Goal: Task Accomplishment & Management: Use online tool/utility

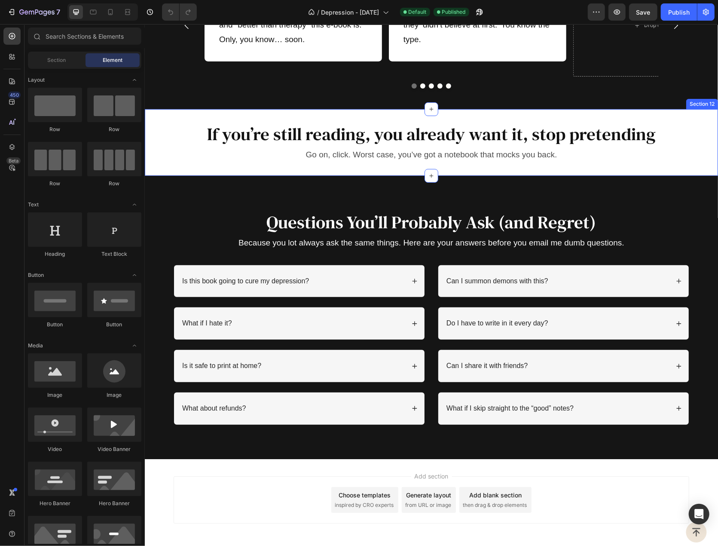
scroll to position [2364, 0]
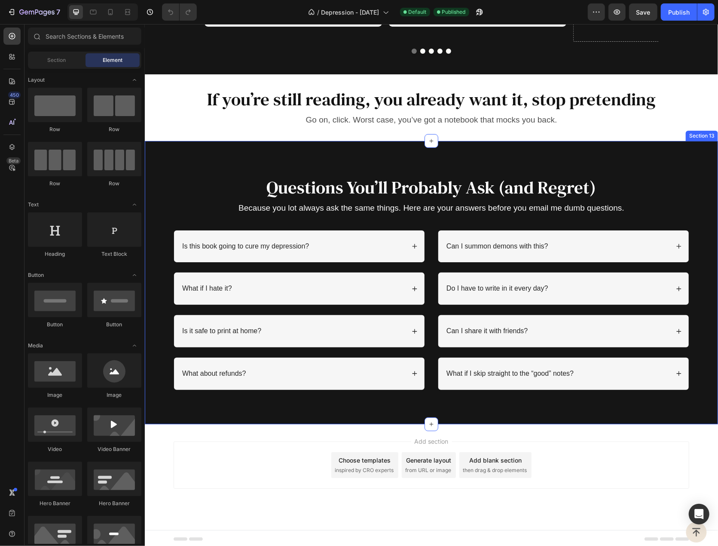
click at [186, 153] on div "Questions You’ll Probably Ask (and Regret) Heading Because you lot always ask t…" at bounding box center [430, 282] width 573 height 283
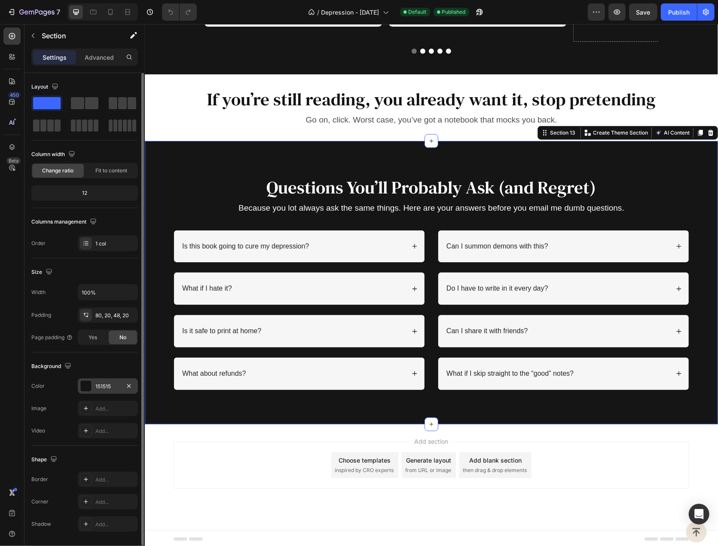
click at [101, 386] on div "151515" at bounding box center [107, 387] width 25 height 8
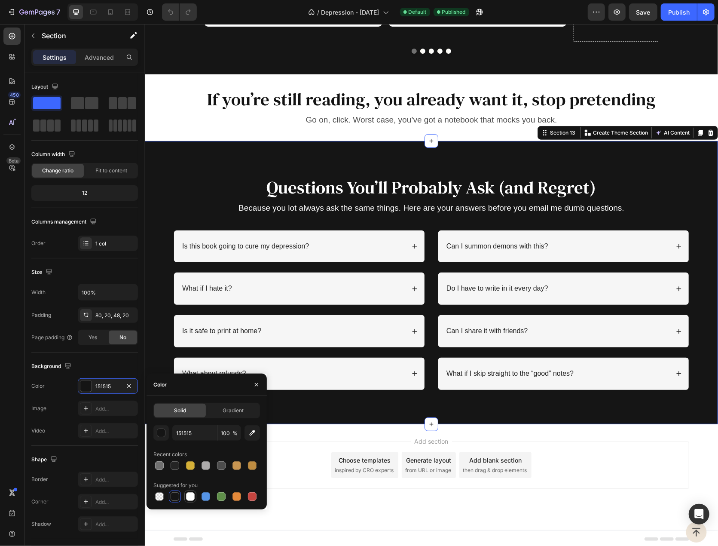
click at [194, 495] on div at bounding box center [190, 496] width 9 height 9
type input "FFFFFF"
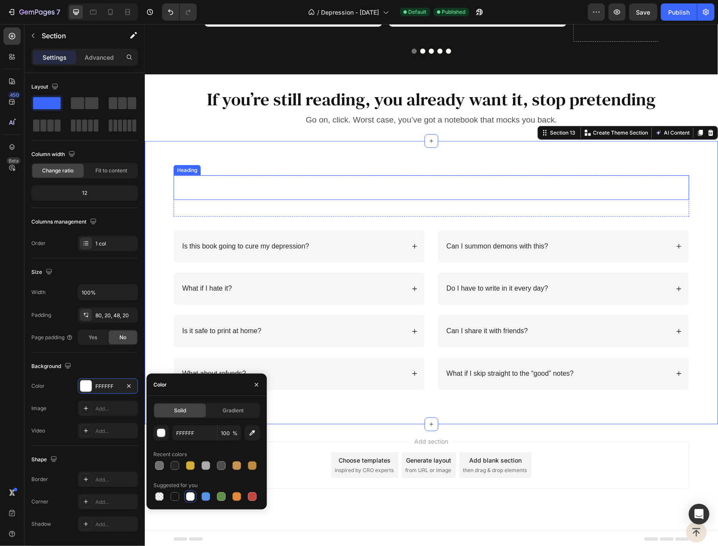
click at [312, 183] on h2 "Questions You’ll Probably Ask (and Regret)" at bounding box center [431, 187] width 516 height 24
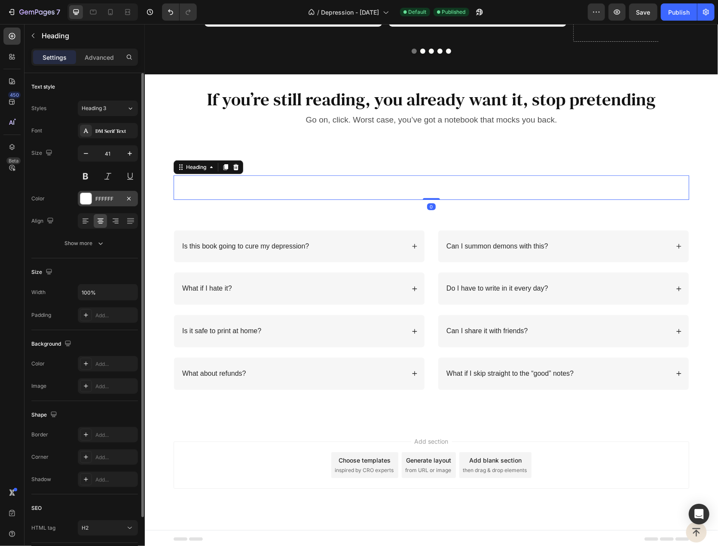
click at [101, 199] on div "FFFFFF" at bounding box center [107, 199] width 25 height 8
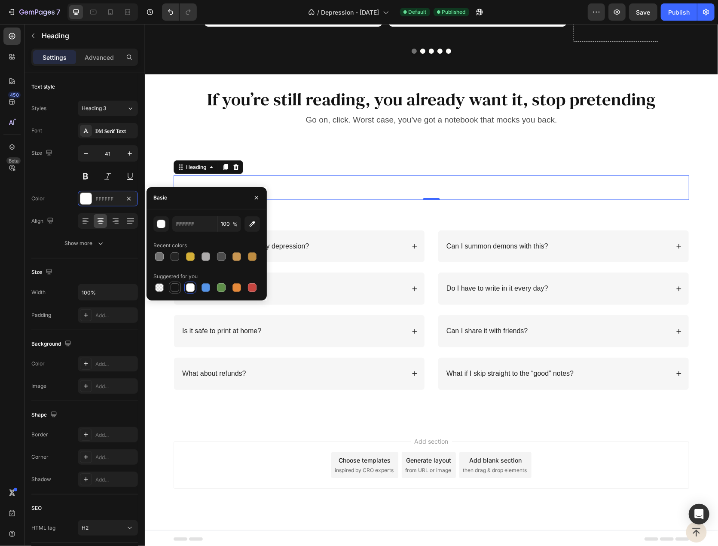
click at [174, 284] on div at bounding box center [175, 287] width 9 height 9
type input "151515"
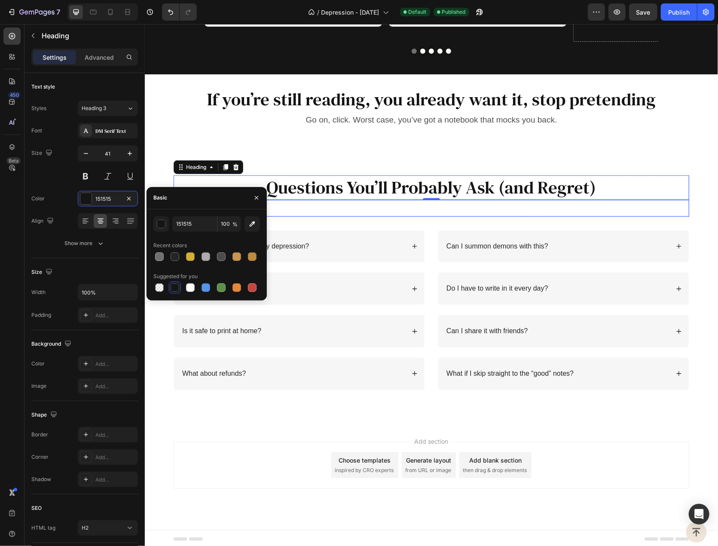
click at [380, 204] on p "Because you lot always ask the same things. Here are your answers before you em…" at bounding box center [431, 207] width 514 height 15
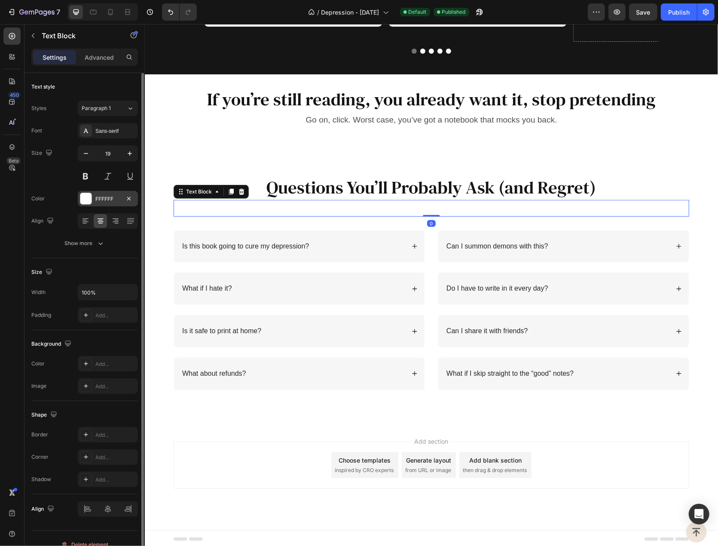
click at [107, 201] on div "FFFFFF" at bounding box center [107, 199] width 25 height 8
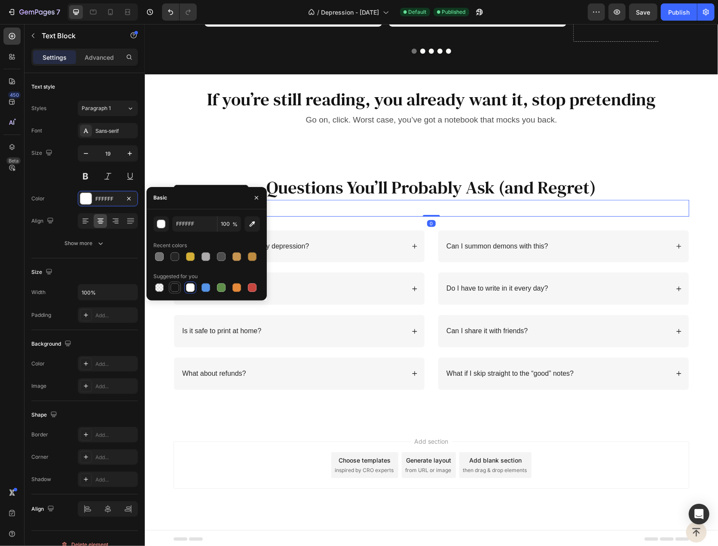
click at [175, 290] on div at bounding box center [175, 287] width 9 height 9
type input "151515"
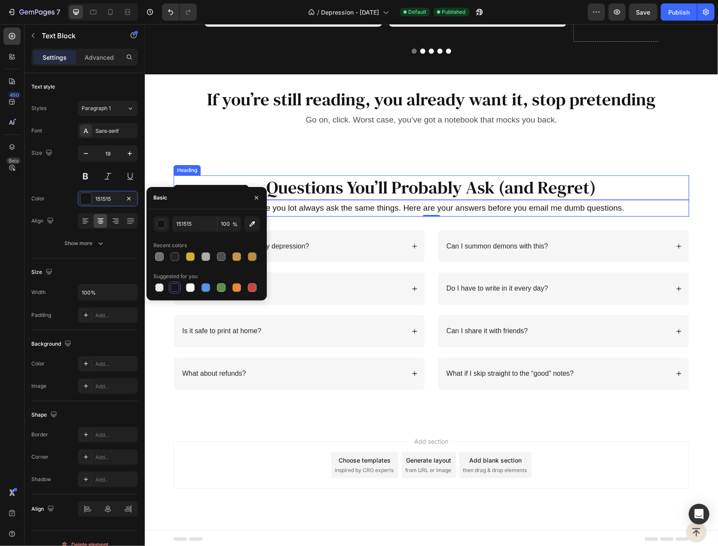
click at [366, 156] on div "Questions You’ll Probably Ask (and Regret) Heading Because you lot always ask t…" at bounding box center [430, 282] width 573 height 283
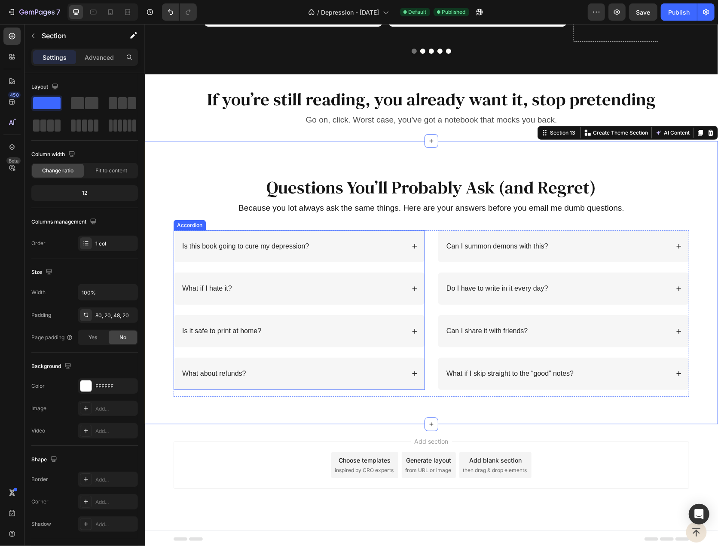
click at [413, 243] on icon at bounding box center [414, 246] width 6 height 6
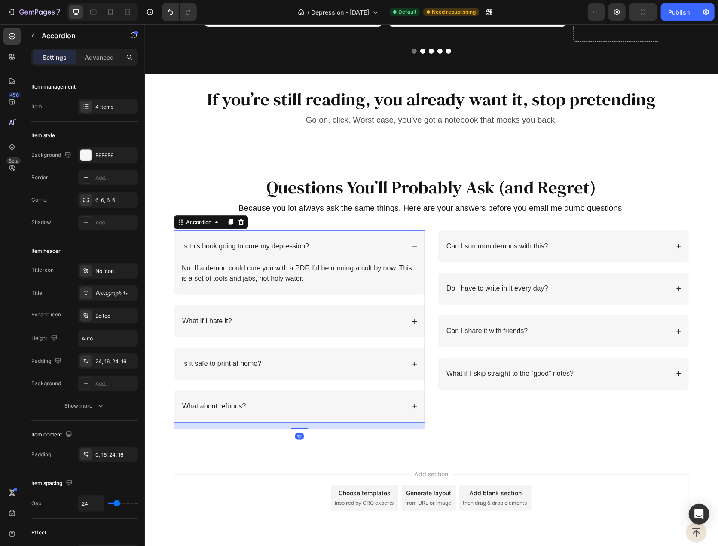
click at [414, 243] on div "Is this book going to cure my depression?" at bounding box center [299, 246] width 251 height 32
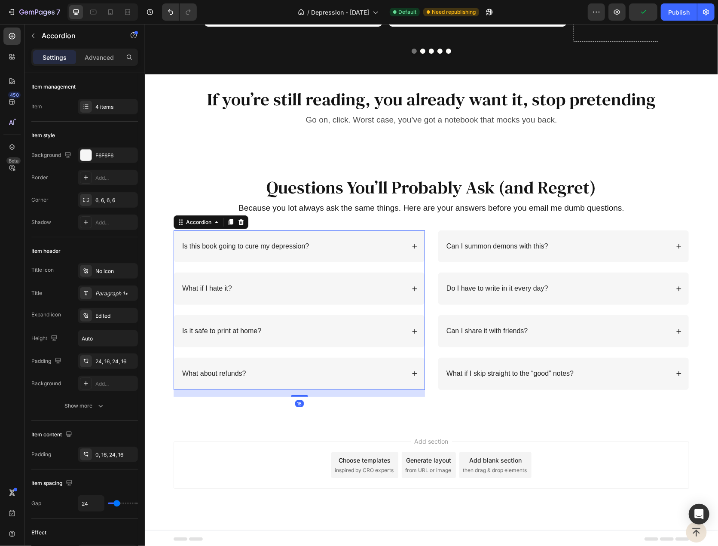
click at [414, 243] on div "Is this book going to cure my depression?" at bounding box center [299, 246] width 251 height 32
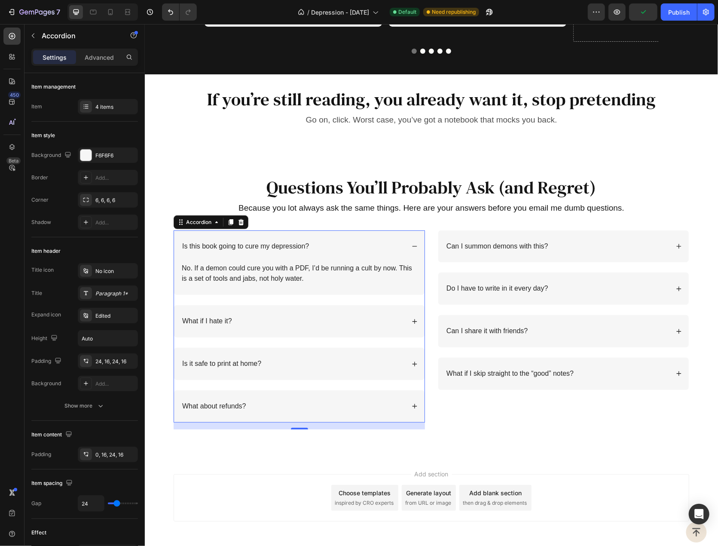
click at [414, 243] on div "Is this book going to cure my depression?" at bounding box center [299, 246] width 251 height 32
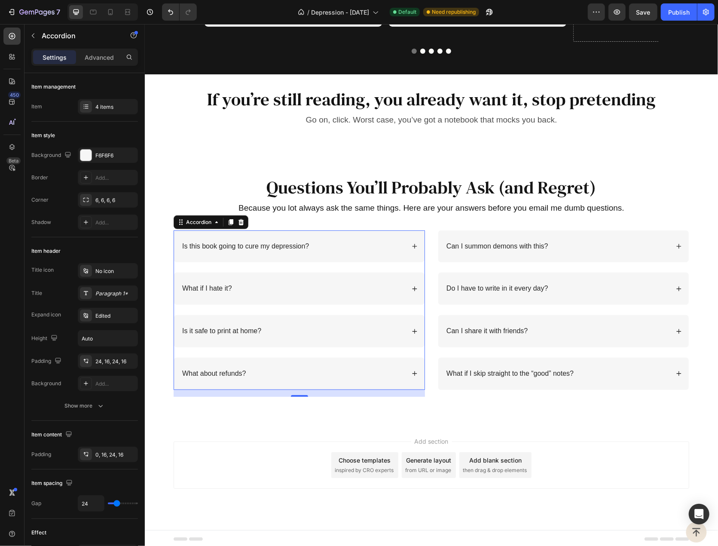
click at [377, 248] on div "Is this book going to cure my depression?" at bounding box center [293, 246] width 224 height 12
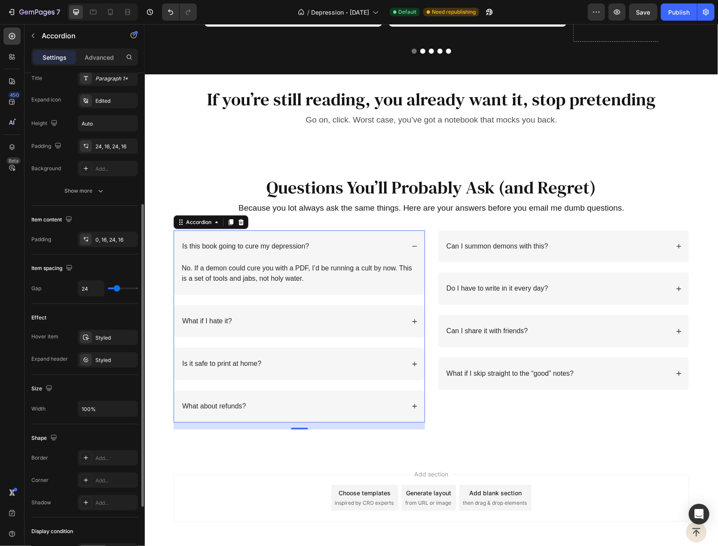
scroll to position [319, 0]
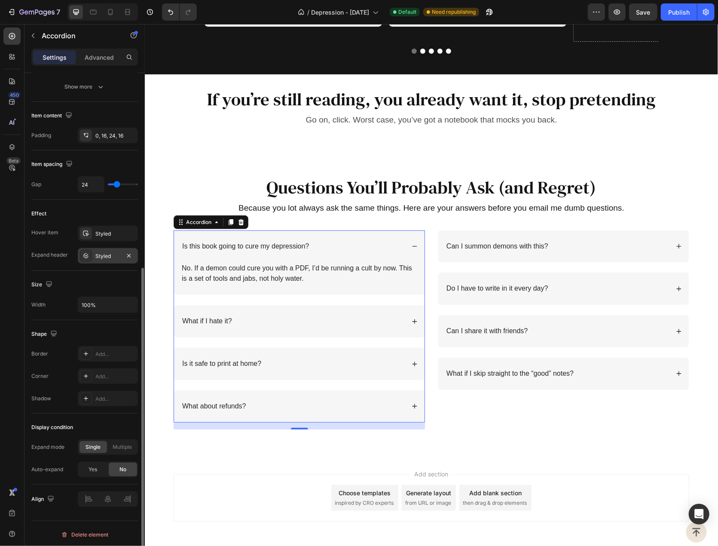
click at [104, 253] on div "Styled" at bounding box center [107, 256] width 25 height 8
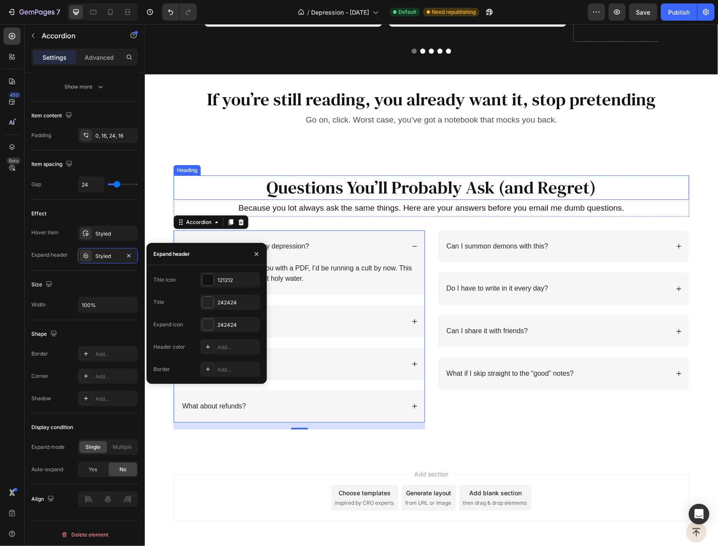
click at [367, 193] on h2 "Questions You’ll Probably Ask (and Regret)" at bounding box center [431, 187] width 516 height 24
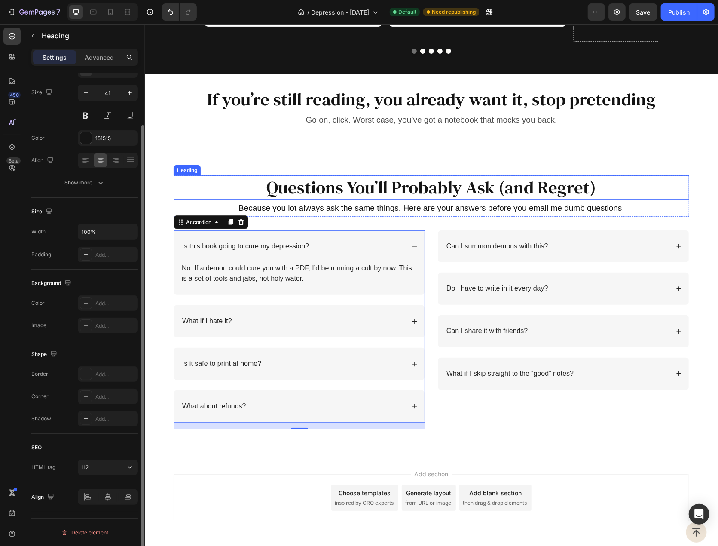
scroll to position [0, 0]
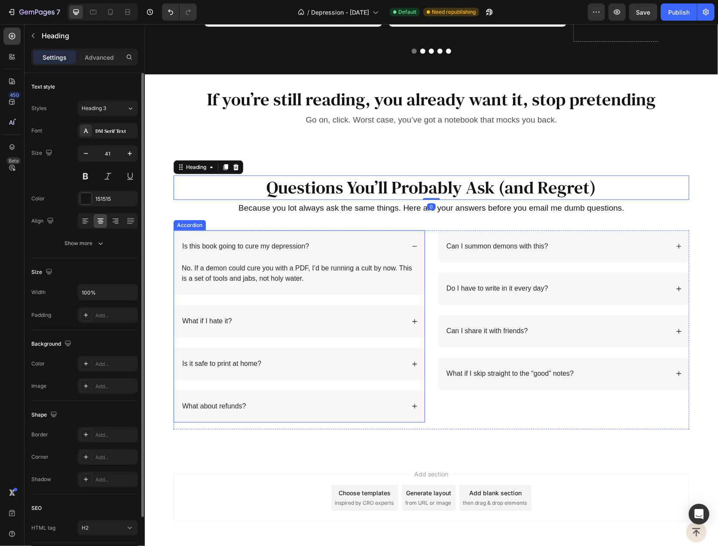
click at [343, 298] on div "Is this book going to cure my depression? No. If a demon could cure you with a …" at bounding box center [298, 326] width 251 height 192
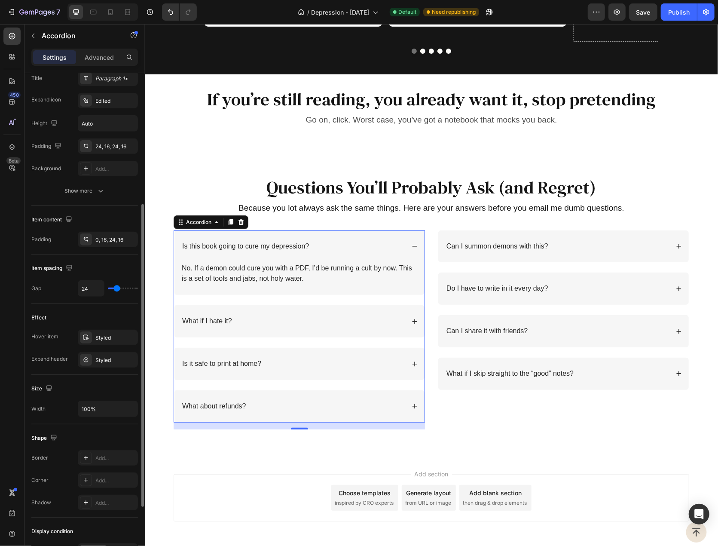
scroll to position [258, 0]
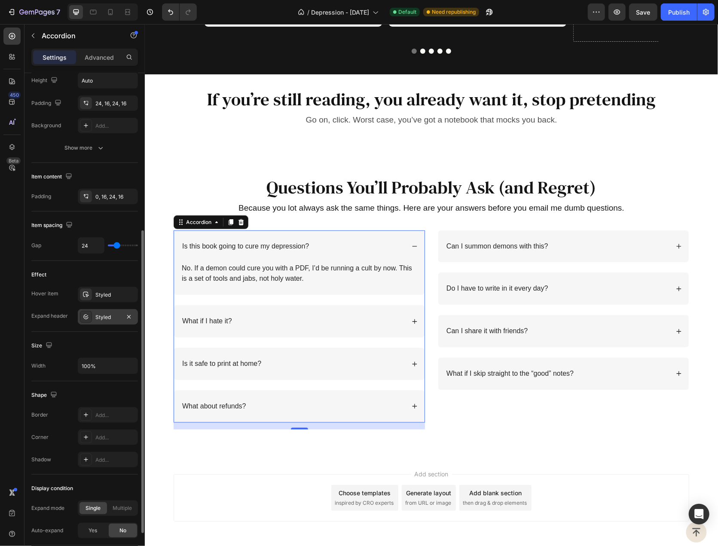
click at [106, 318] on div "Styled" at bounding box center [107, 317] width 25 height 8
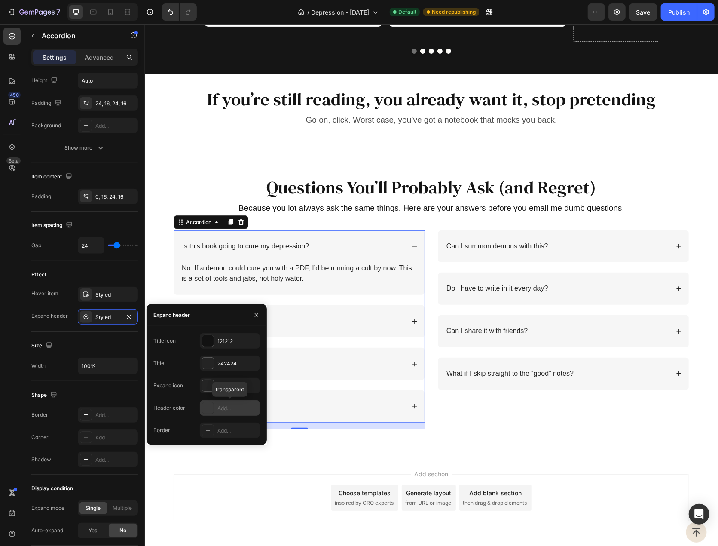
click at [227, 412] on div "Add..." at bounding box center [237, 408] width 40 height 8
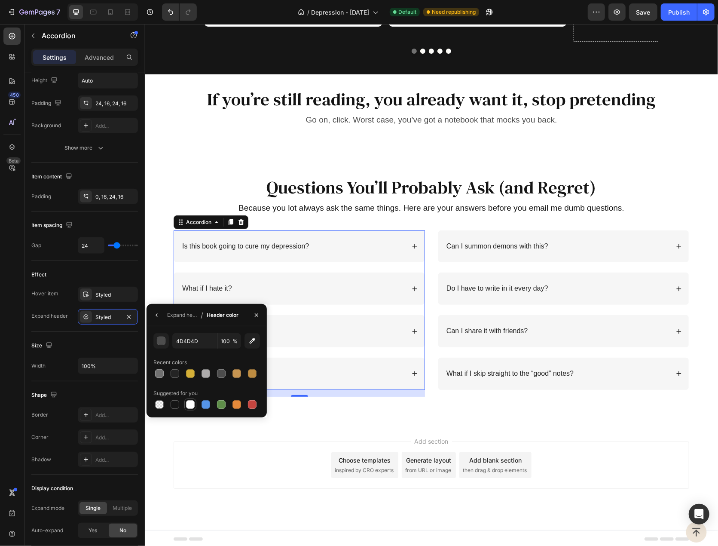
click at [189, 404] on div at bounding box center [190, 404] width 9 height 9
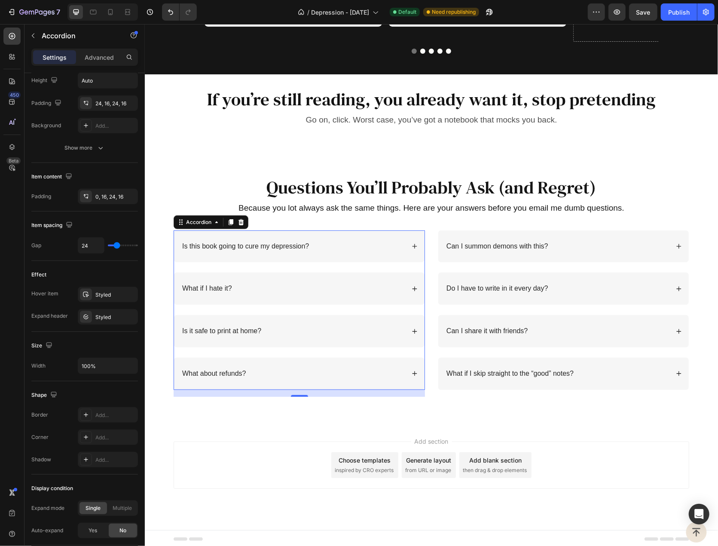
click at [348, 248] on div "Is this book going to cure my depression?" at bounding box center [293, 246] width 224 height 12
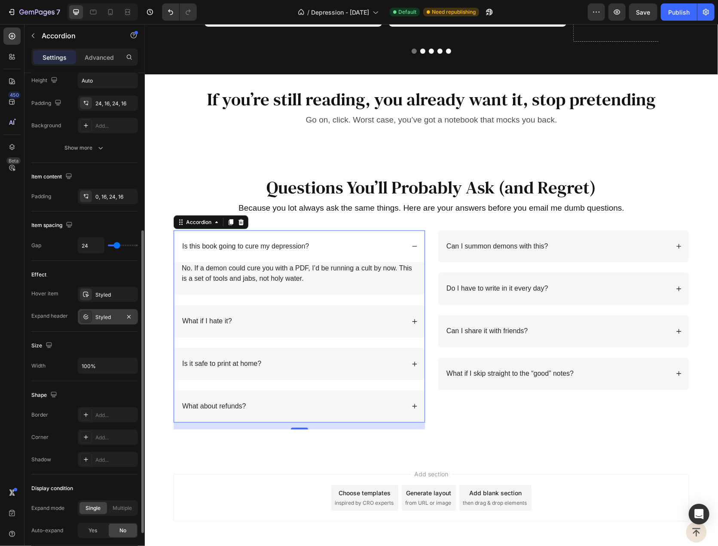
click at [113, 318] on div "Styled" at bounding box center [107, 317] width 25 height 8
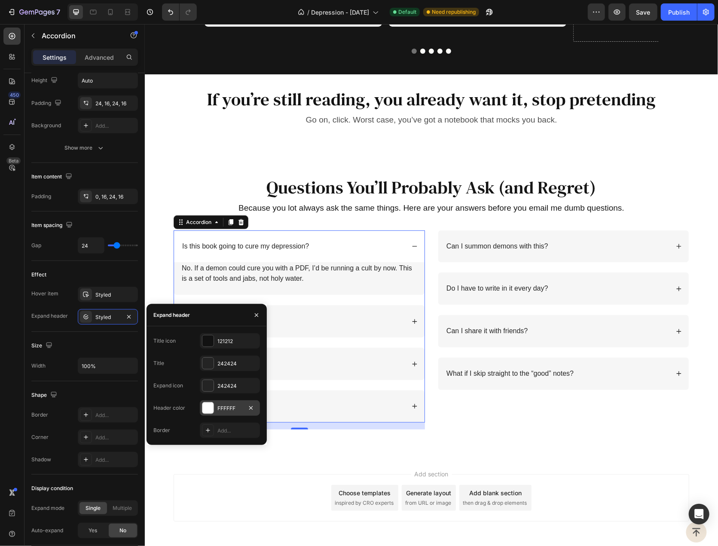
click at [230, 407] on div "FFFFFF" at bounding box center [229, 408] width 25 height 8
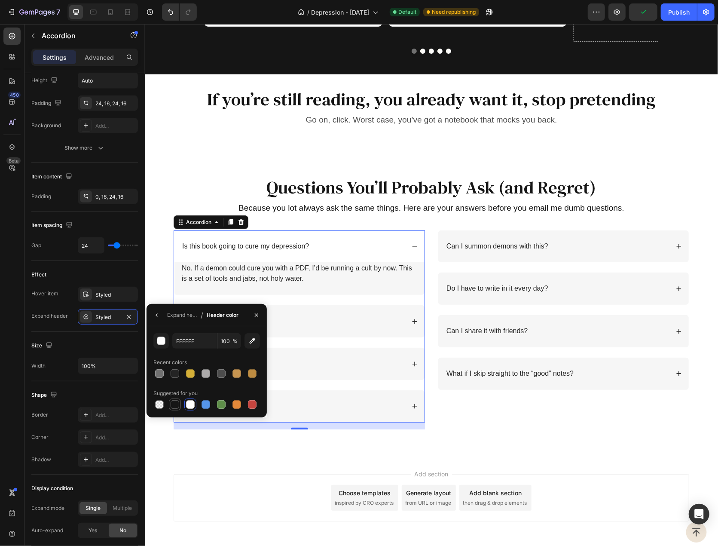
click at [178, 401] on div at bounding box center [175, 404] width 9 height 9
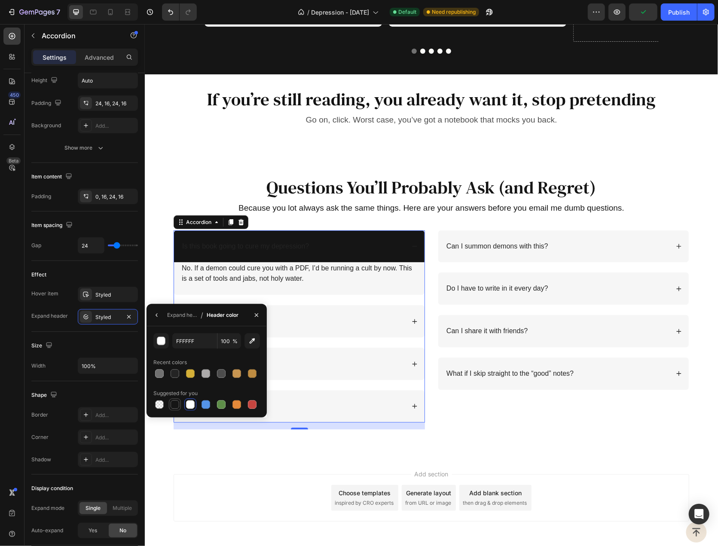
type input "151515"
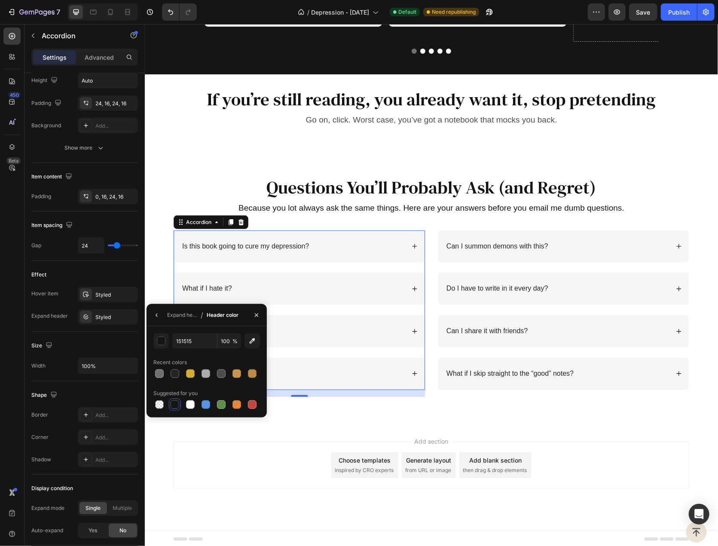
click at [364, 241] on div "Is this book going to cure my depression?" at bounding box center [293, 246] width 224 height 12
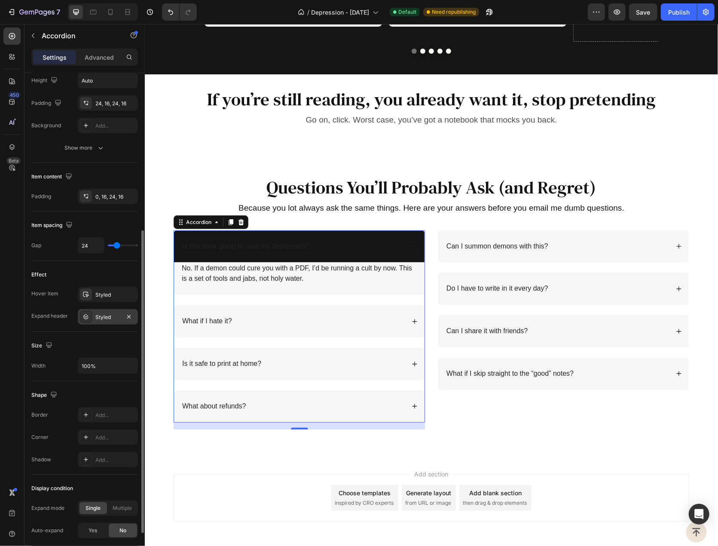
click at [112, 320] on div "Styled" at bounding box center [108, 316] width 60 height 15
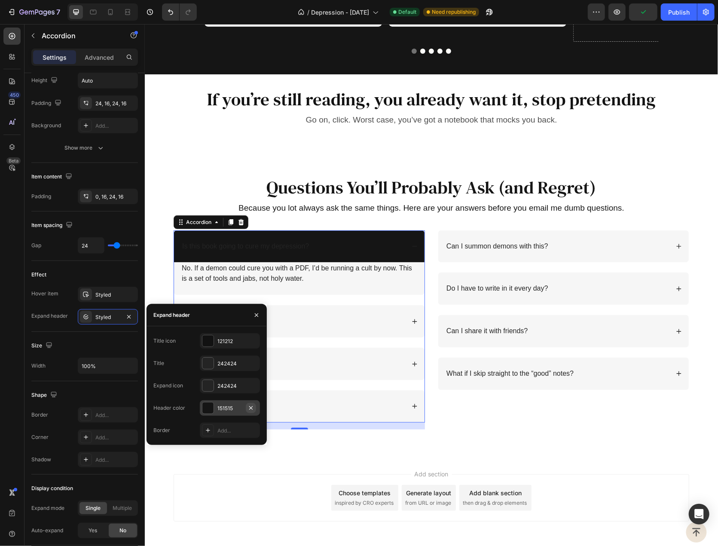
click at [249, 407] on icon "button" at bounding box center [251, 407] width 7 height 7
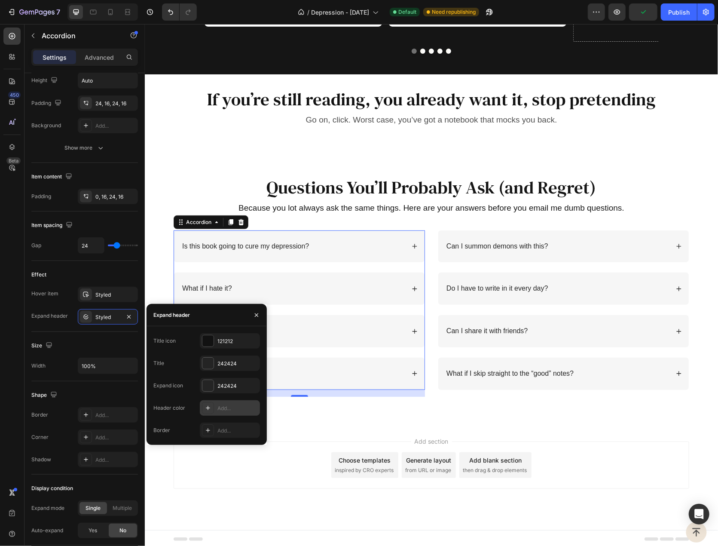
click at [395, 238] on div "Is this book going to cure my depression?" at bounding box center [299, 246] width 251 height 32
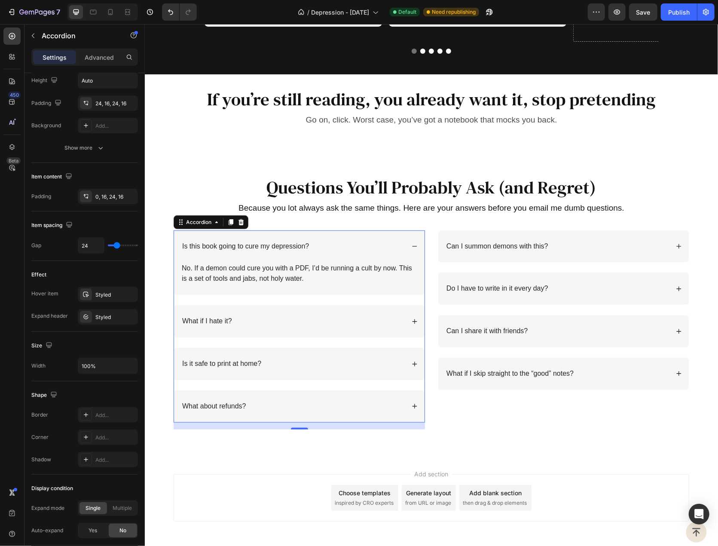
click at [395, 238] on div "Is this book going to cure my depression?" at bounding box center [299, 246] width 251 height 32
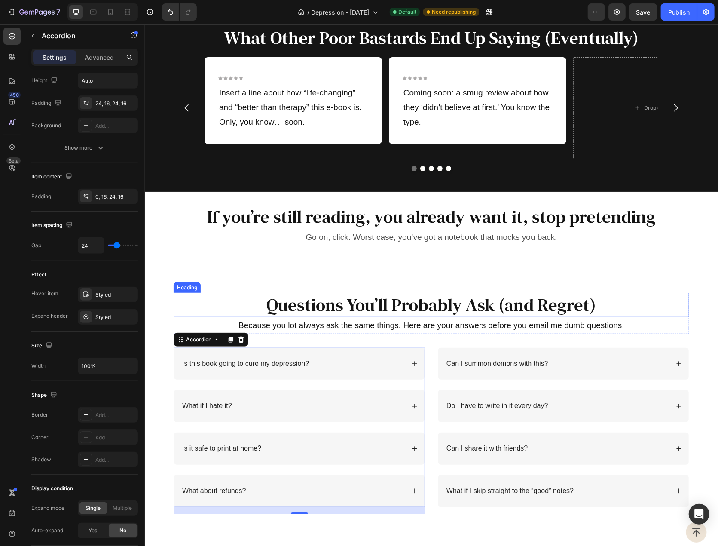
scroll to position [2192, 0]
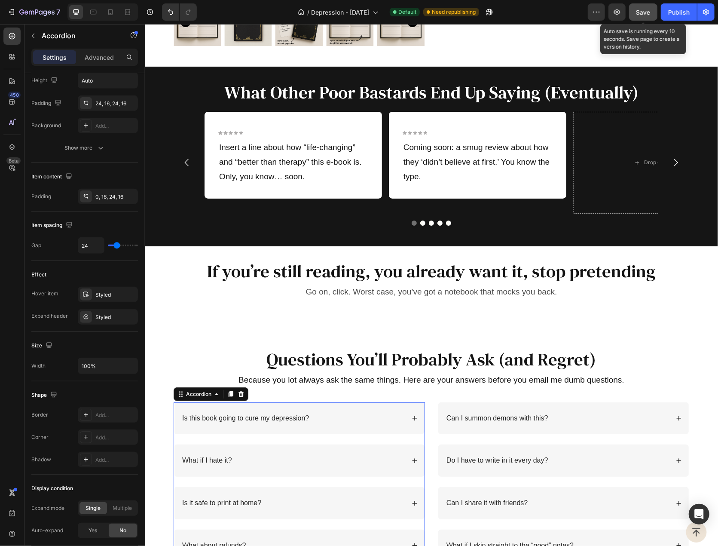
click at [644, 11] on span "Save" at bounding box center [644, 12] width 14 height 7
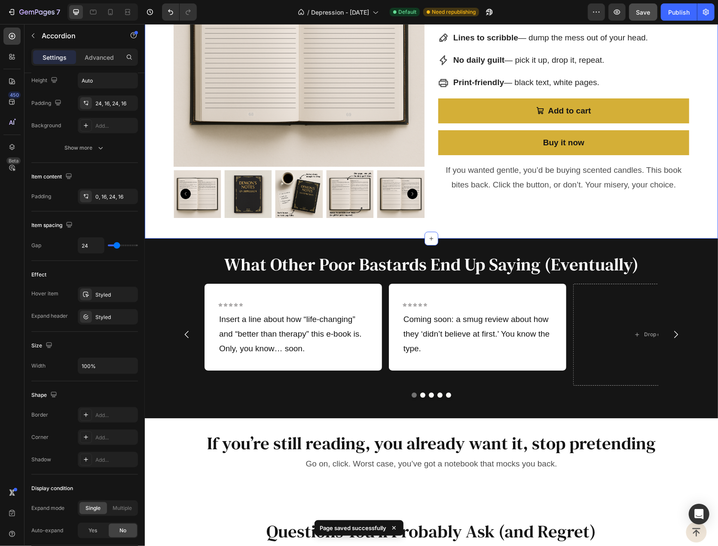
scroll to position [2106, 0]
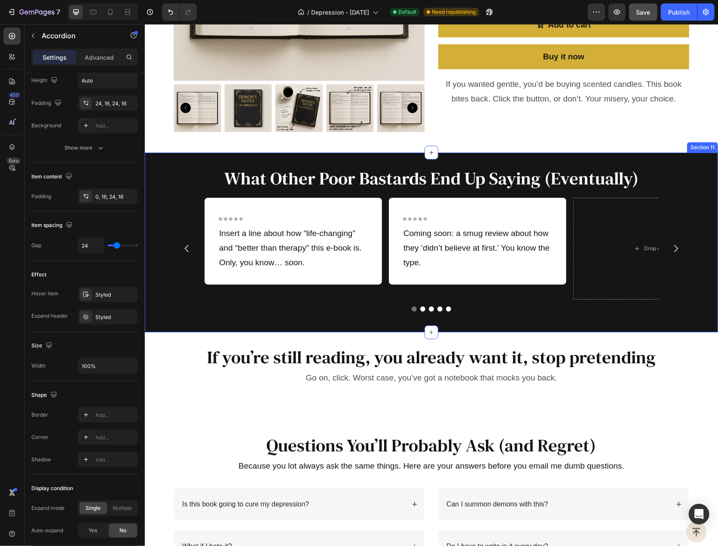
click at [221, 162] on div "What Other Poor Bastards End Up Saying (Eventually) Heading Icon Icon Icon Icon…" at bounding box center [430, 242] width 573 height 180
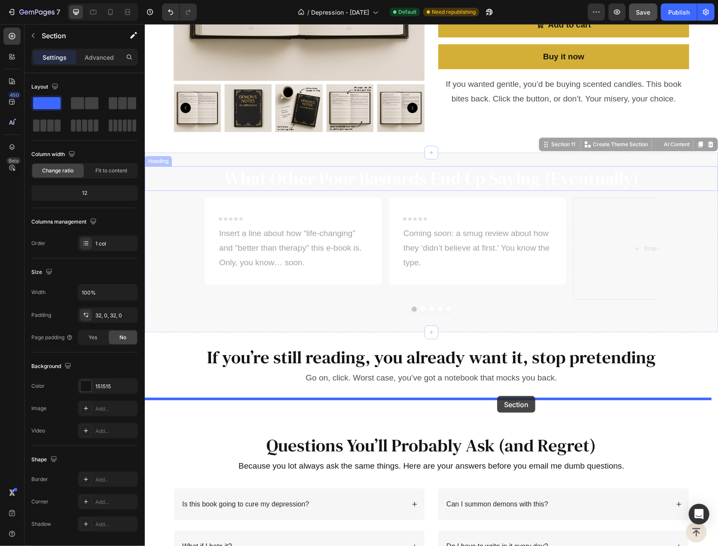
drag, startPoint x: 539, startPoint y: 145, endPoint x: 497, endPoint y: 395, distance: 254.2
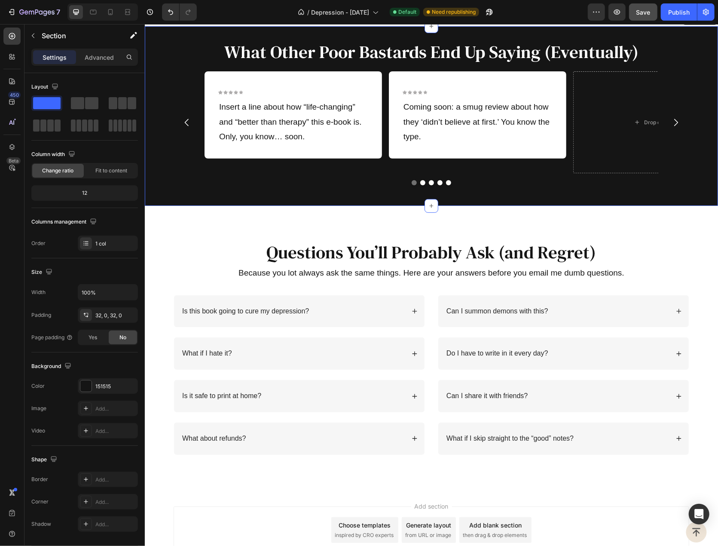
scroll to position [2364, 0]
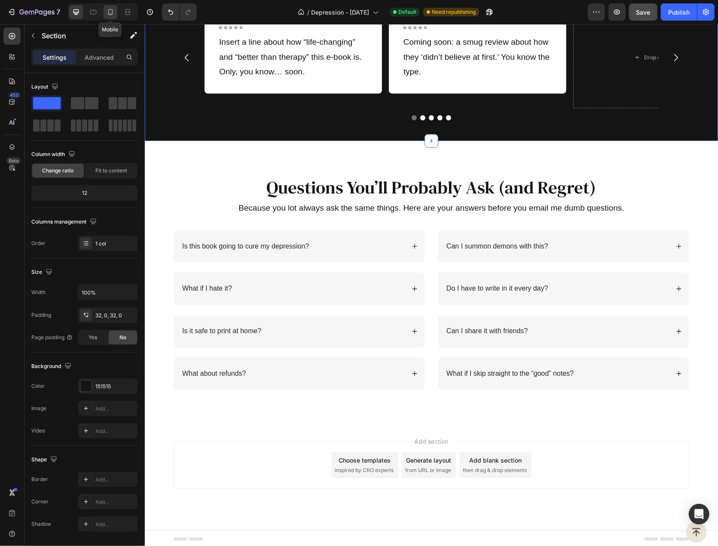
drag, startPoint x: 109, startPoint y: 10, endPoint x: 9, endPoint y: 132, distance: 157.6
click at [109, 10] on icon at bounding box center [110, 12] width 9 height 9
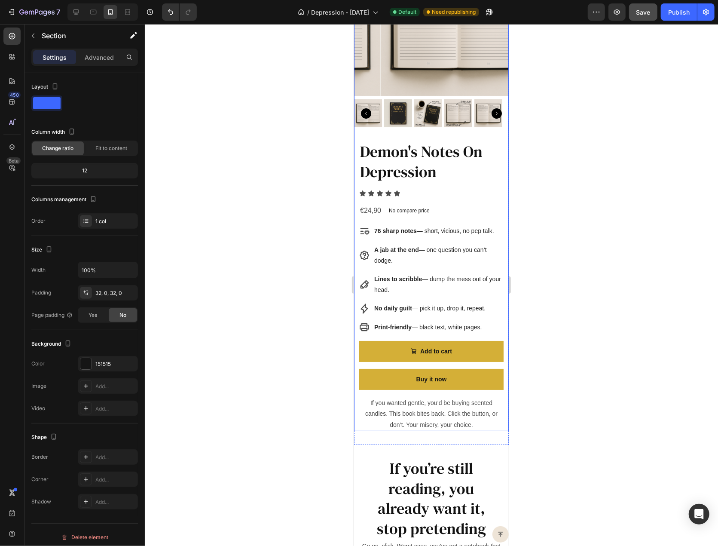
scroll to position [2164, 0]
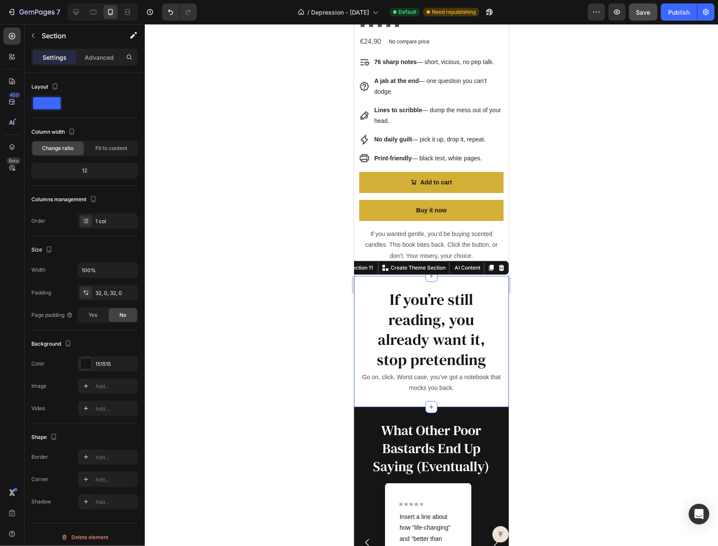
click at [441, 275] on div "If you’re still reading, you already want it, stop pretending Heading Go on, cl…" at bounding box center [431, 341] width 155 height 132
click at [99, 53] on p "Advanced" at bounding box center [99, 57] width 29 height 9
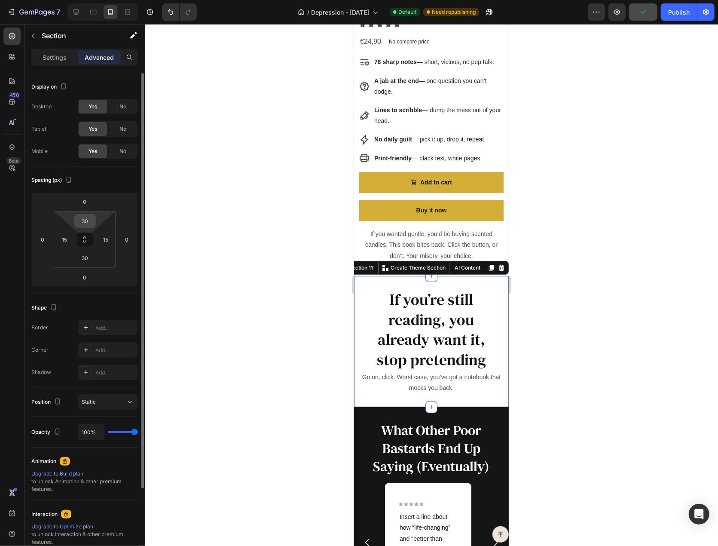
click at [88, 223] on input "30" at bounding box center [85, 220] width 17 height 13
type input "15"
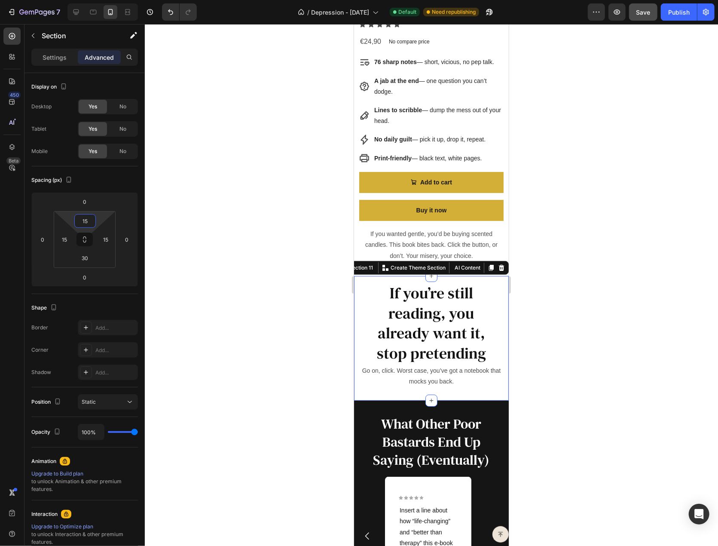
click at [551, 324] on div at bounding box center [431, 285] width 573 height 522
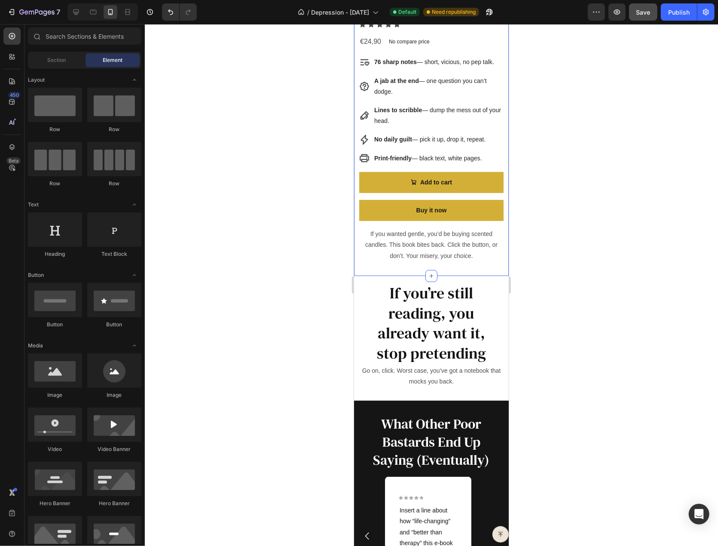
click at [442, 258] on div "Product Images Demon's Notes On Depression Product Title Icon Icon Icon Icon Ic…" at bounding box center [431, 16] width 155 height 517
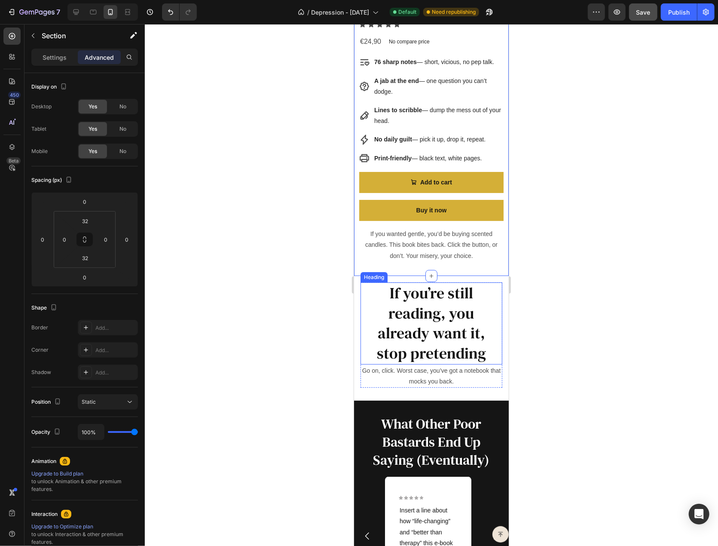
click at [544, 300] on div at bounding box center [431, 285] width 573 height 522
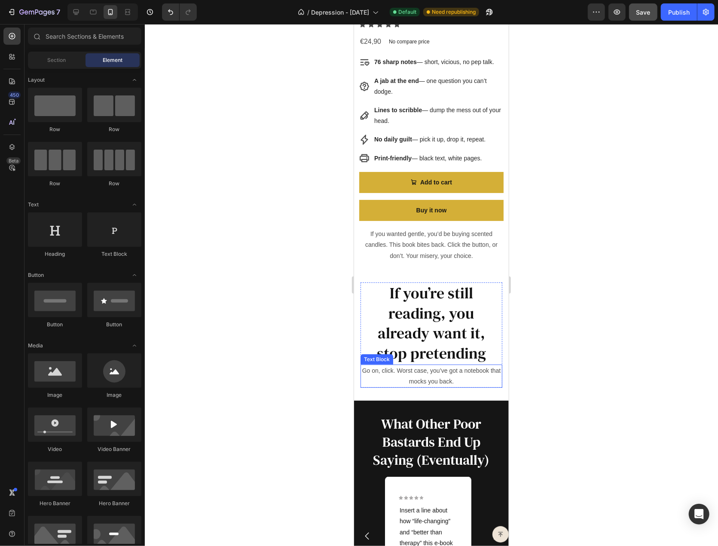
click at [406, 365] on p "Go on, click. Worst case, you’ve got a notebook that mocks you back." at bounding box center [431, 375] width 140 height 21
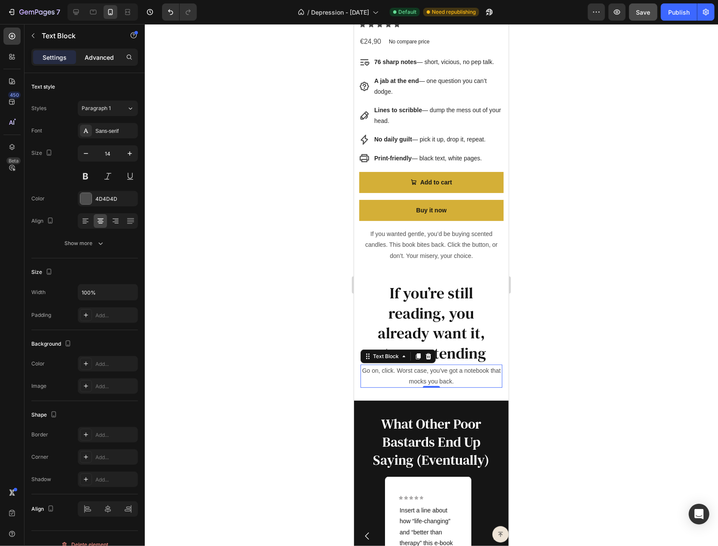
click at [107, 59] on p "Advanced" at bounding box center [99, 57] width 29 height 9
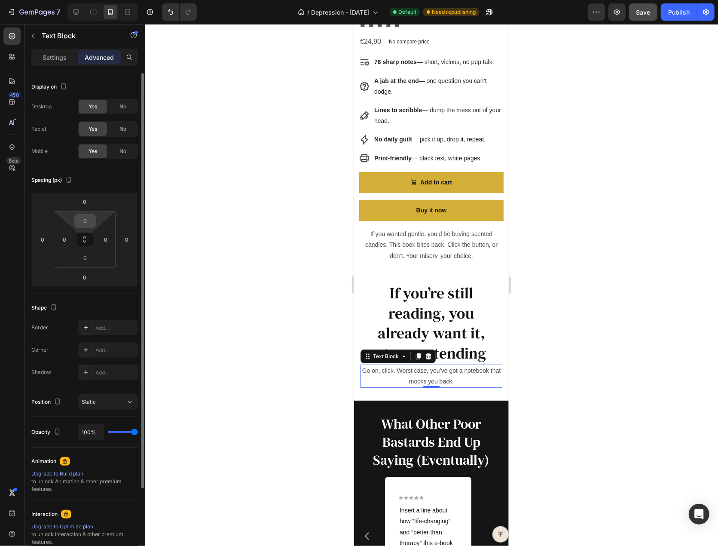
click at [83, 220] on input "0" at bounding box center [85, 220] width 17 height 13
type input "15"
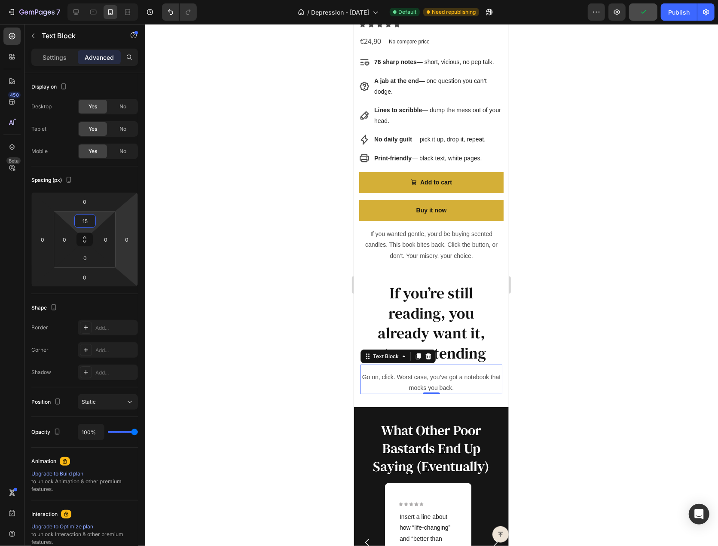
click at [609, 337] on div at bounding box center [431, 285] width 573 height 522
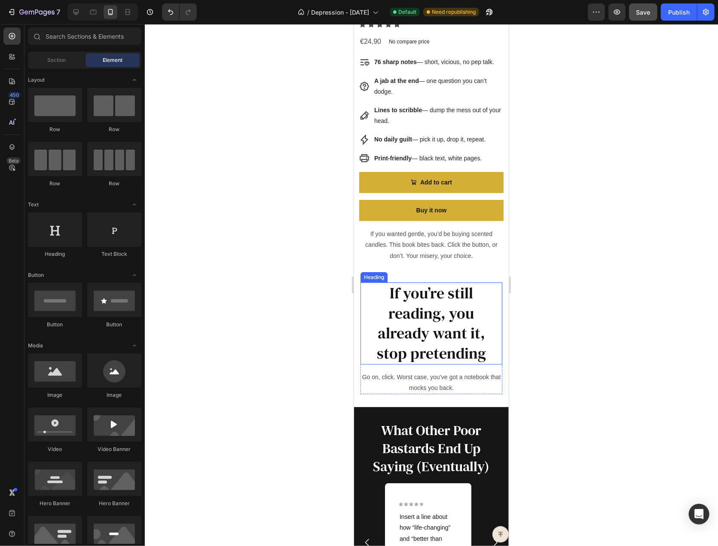
click at [407, 288] on h2 "If you’re still reading, you already want it, stop pretending" at bounding box center [431, 323] width 142 height 82
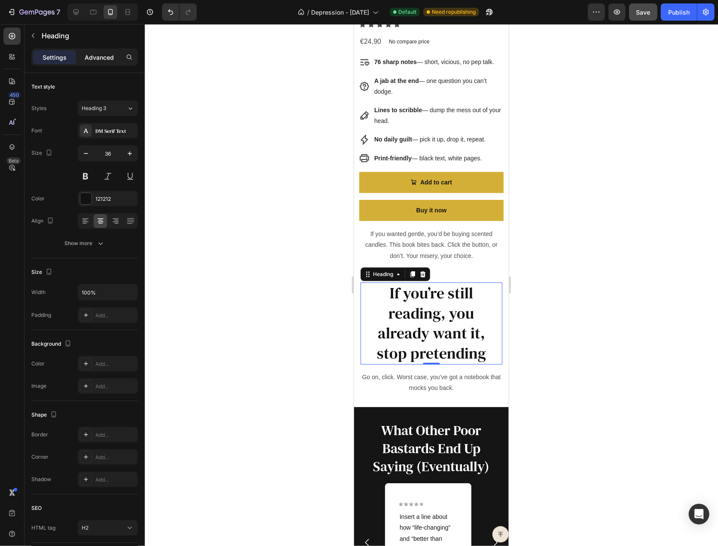
click at [100, 56] on p "Advanced" at bounding box center [99, 57] width 29 height 9
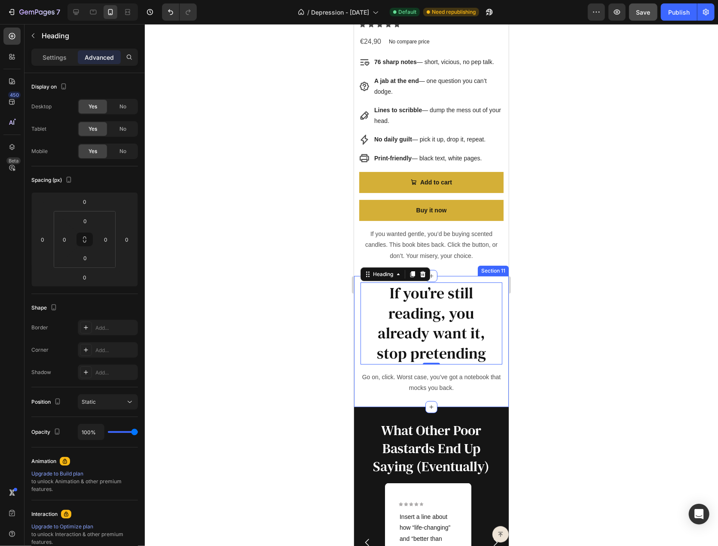
click at [356, 315] on div "If you’re still reading, you already want it, stop pretending Heading 0 Go on, …" at bounding box center [431, 341] width 155 height 132
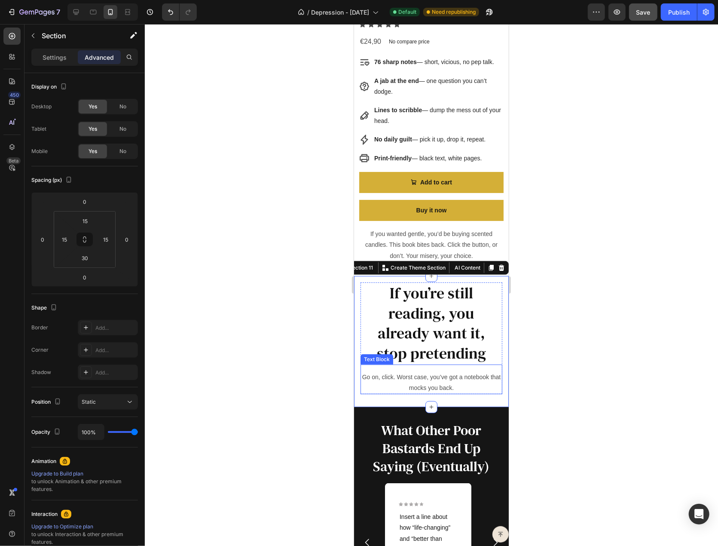
click at [454, 381] on p "Go on, click. Worst case, you’ve got a notebook that mocks you back." at bounding box center [431, 381] width 140 height 21
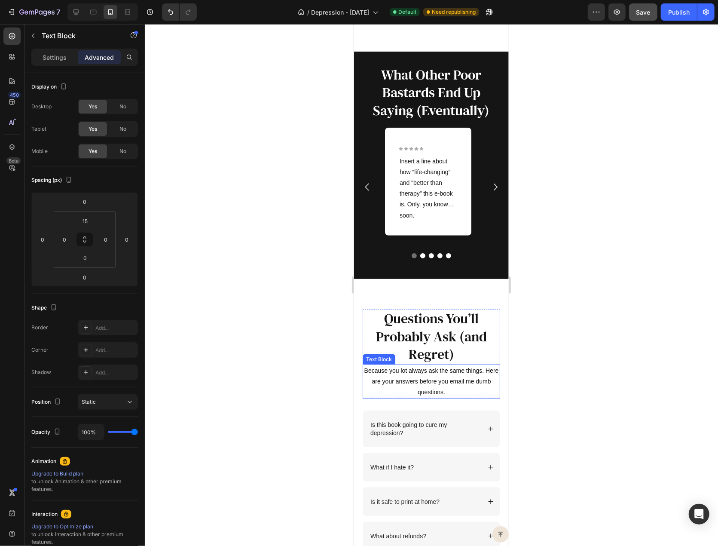
scroll to position [2594, 0]
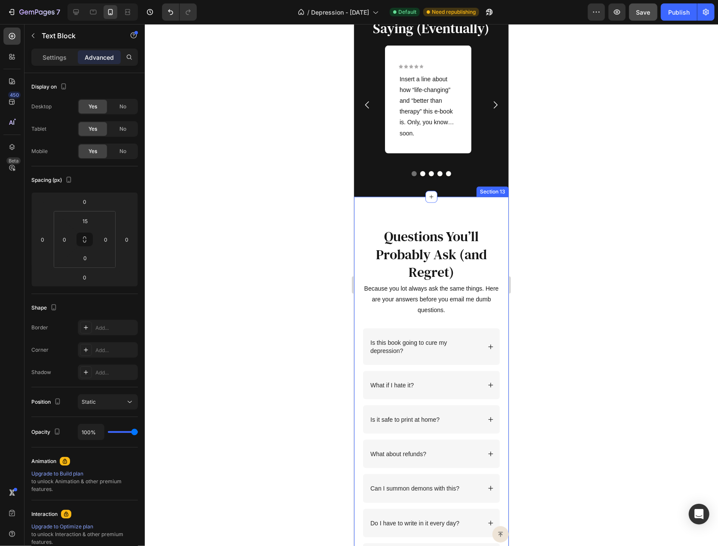
click at [462, 212] on div "Questions You’ll Probably Ask (and Regret) Heading Because you lot always ask t…" at bounding box center [431, 419] width 155 height 447
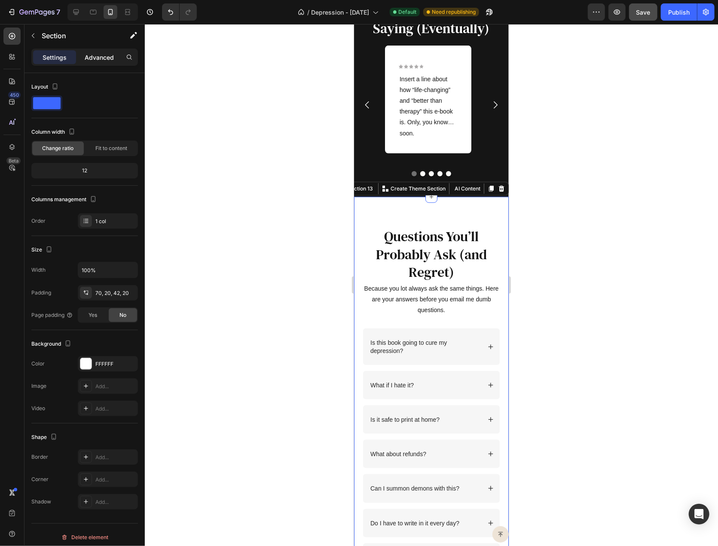
click at [92, 59] on p "Advanced" at bounding box center [99, 57] width 29 height 9
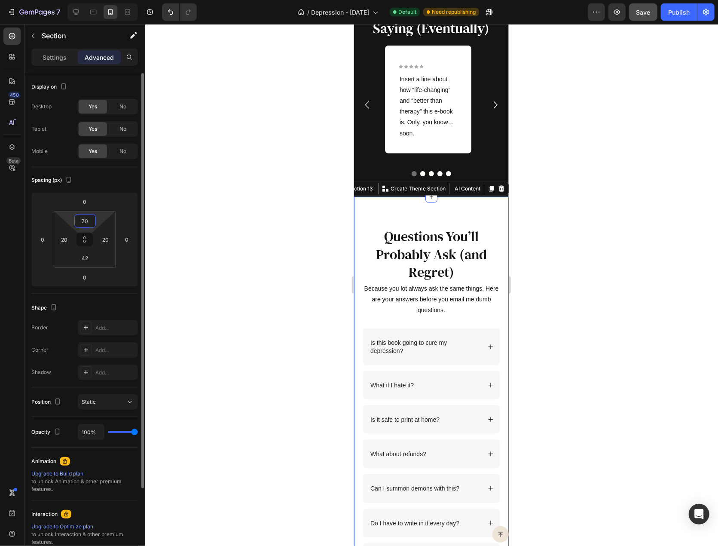
click at [89, 219] on input "70" at bounding box center [85, 220] width 17 height 13
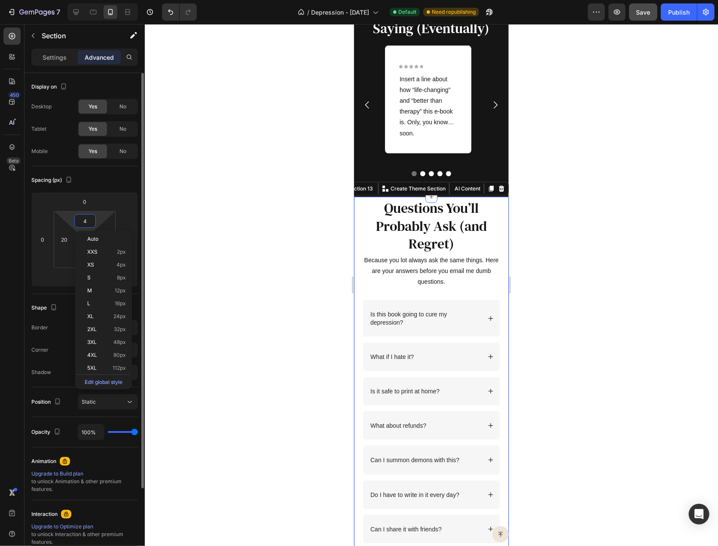
type input "42"
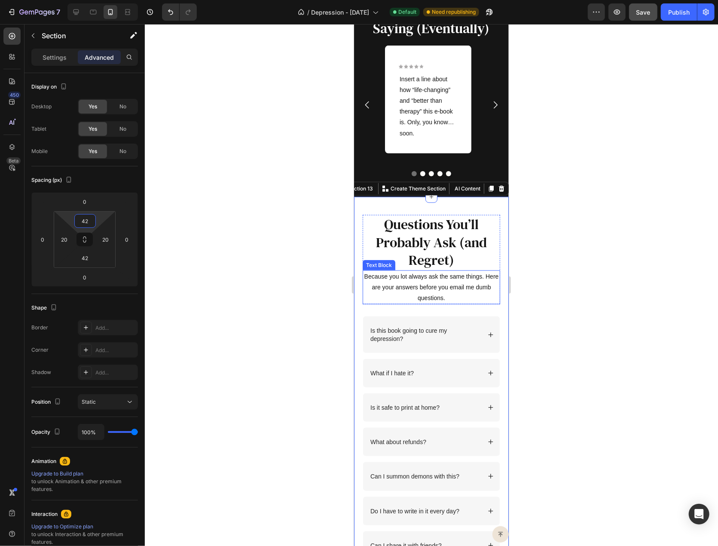
click at [541, 291] on div at bounding box center [431, 285] width 573 height 522
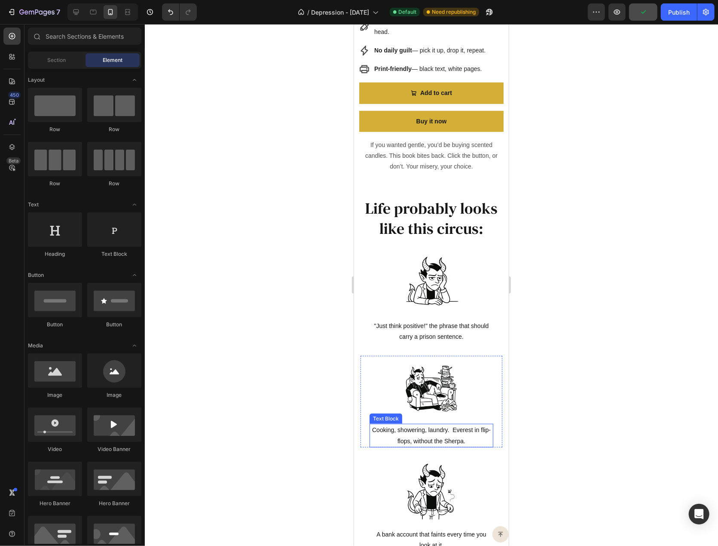
scroll to position [559, 0]
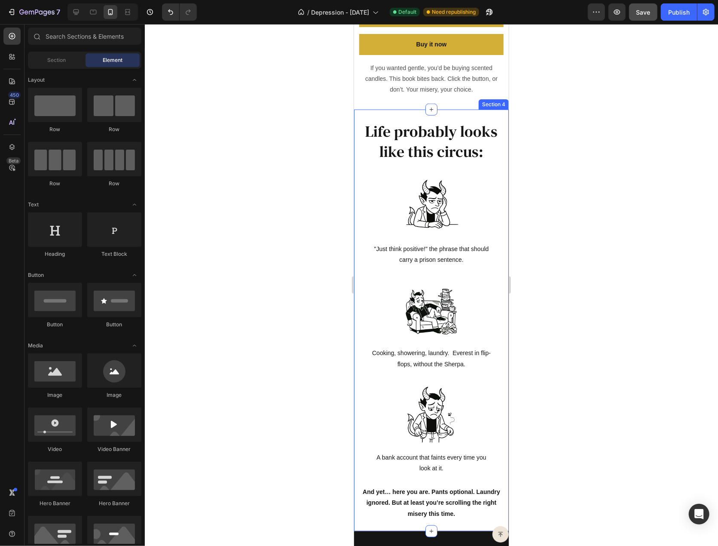
click at [391, 109] on div "Life probably looks like this circus: Heading Row Image Cooking, showering, lau…" at bounding box center [431, 319] width 155 height 421
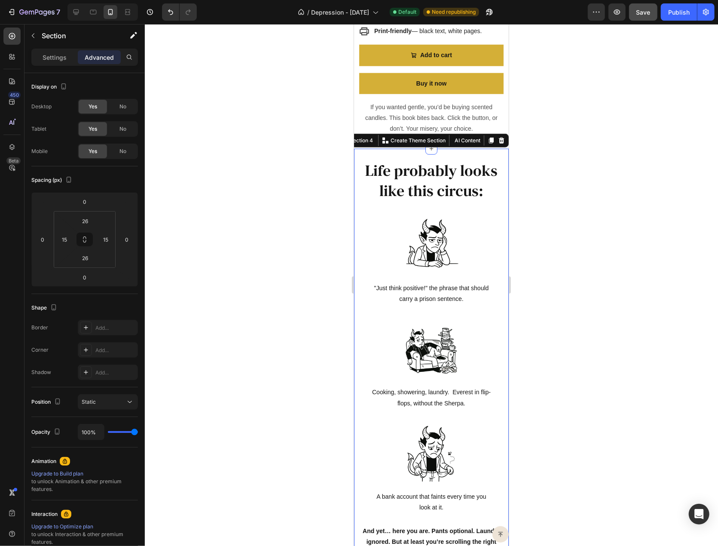
scroll to position [473, 0]
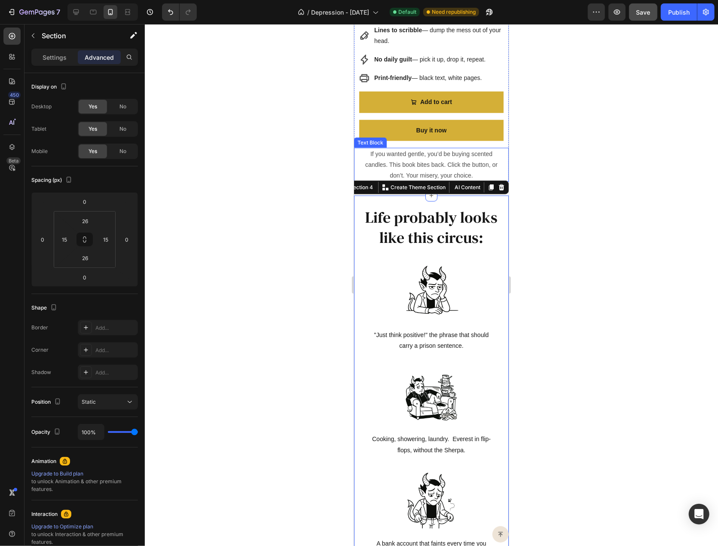
click at [366, 160] on p "If you wanted gentle, you’d be buying scented candles. This book bites back. Cl…" at bounding box center [431, 164] width 132 height 33
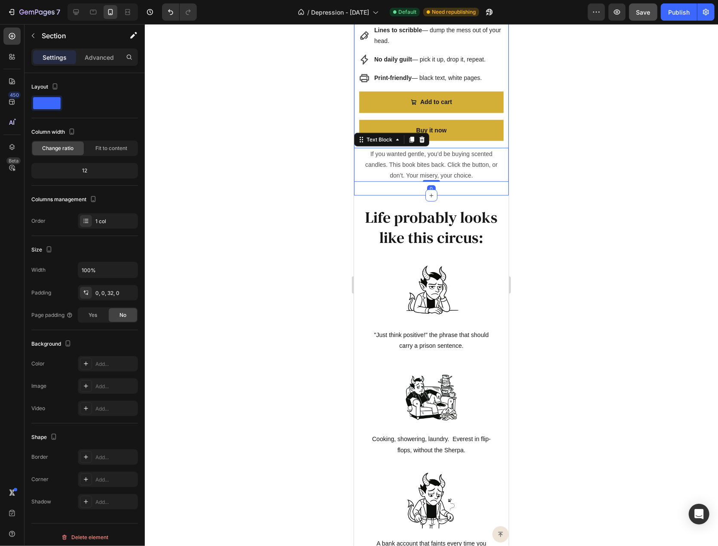
click at [85, 57] on p "Advanced" at bounding box center [99, 57] width 29 height 9
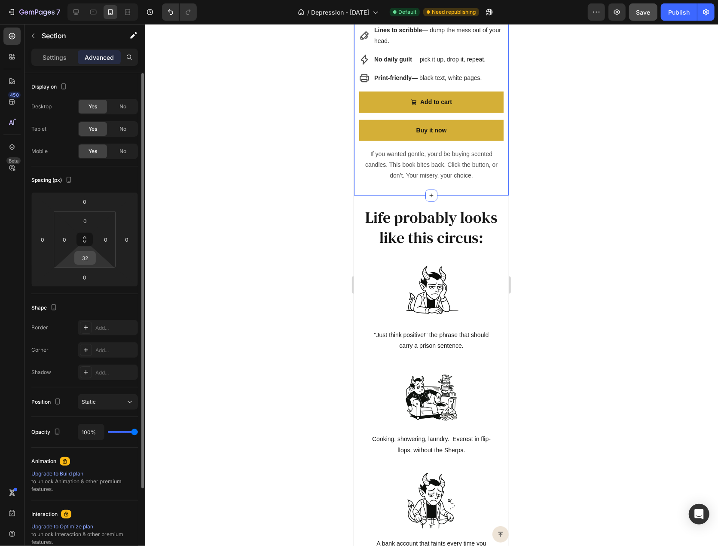
click at [86, 260] on input "32" at bounding box center [85, 257] width 17 height 13
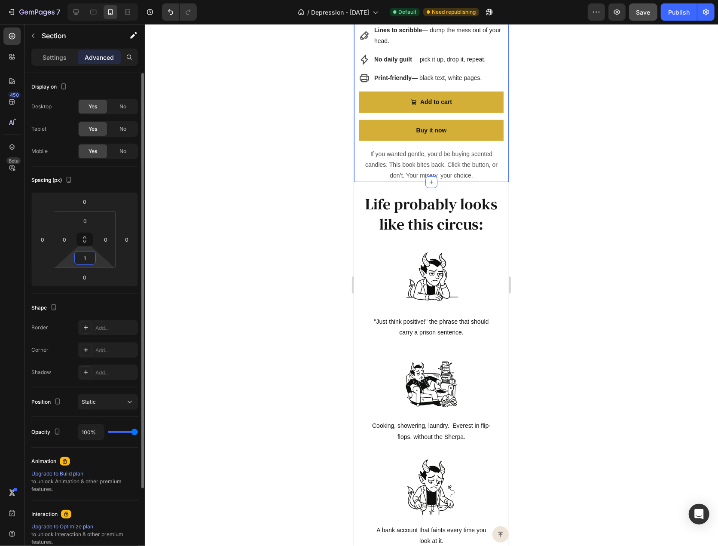
type input "15"
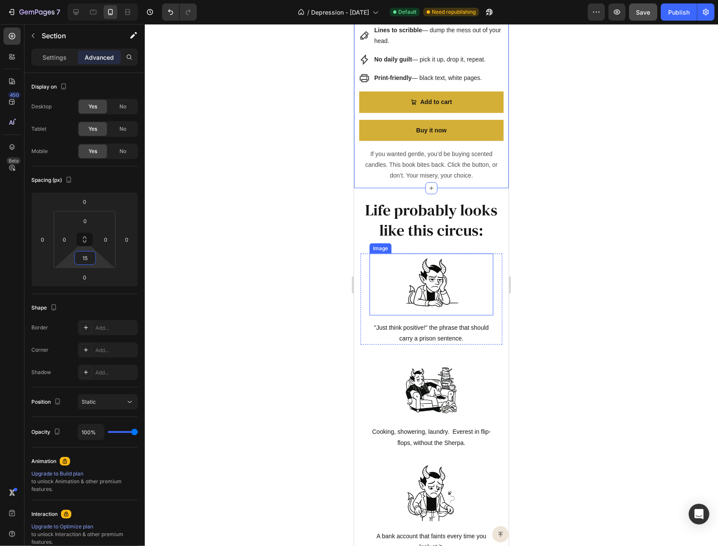
click at [412, 253] on img at bounding box center [431, 284] width 62 height 62
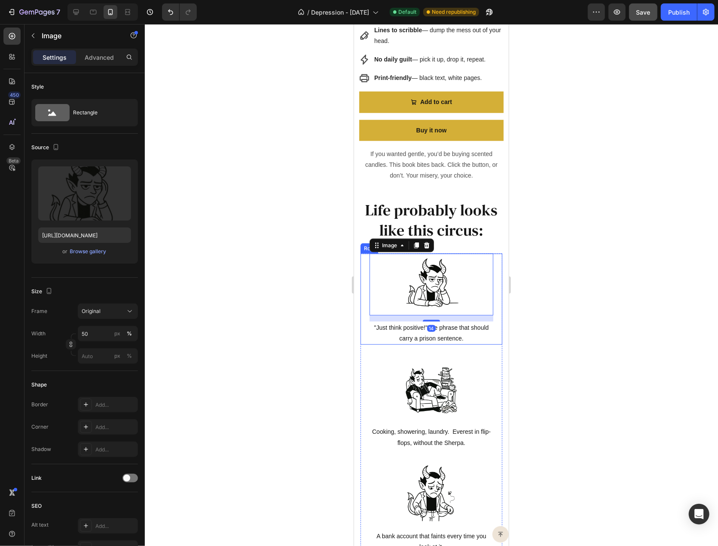
click at [364, 283] on div "Image 14 "Just think positive!" the phrase that should carry a prison sentence.…" at bounding box center [431, 298] width 142 height 91
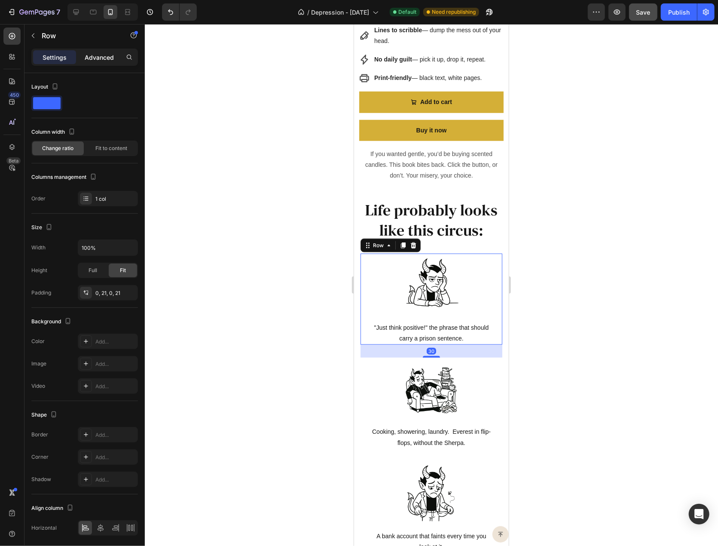
click at [98, 60] on p "Advanced" at bounding box center [99, 57] width 29 height 9
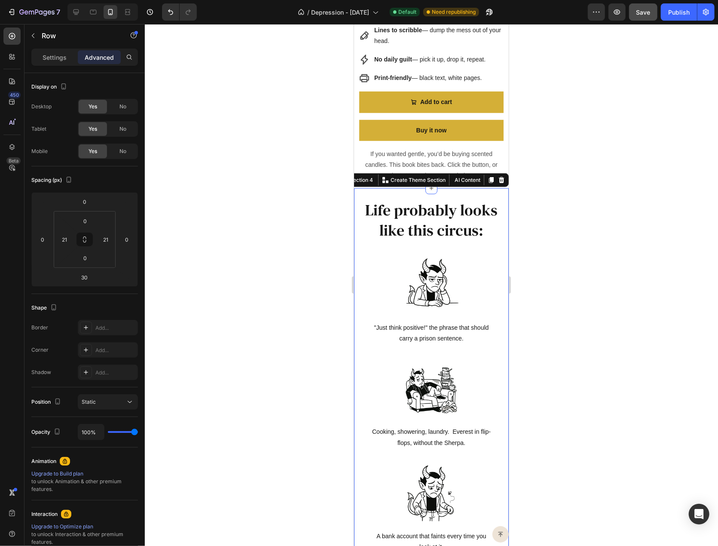
click at [464, 236] on div "Life probably looks like this circus: Heading Row Image Cooking, showering, lau…" at bounding box center [431, 398] width 142 height 399
click at [457, 215] on h2 "Life probably looks like this circus:" at bounding box center [431, 220] width 142 height 42
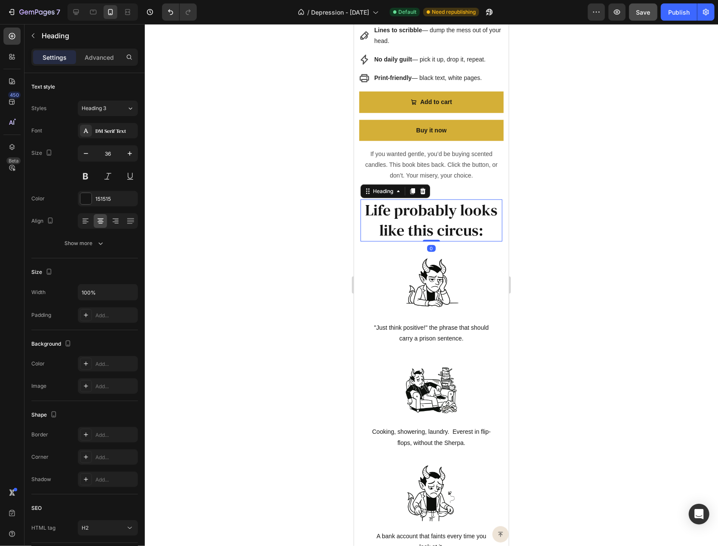
click at [100, 49] on div "Settings Advanced" at bounding box center [84, 57] width 107 height 17
click at [101, 51] on div "Advanced" at bounding box center [99, 57] width 43 height 14
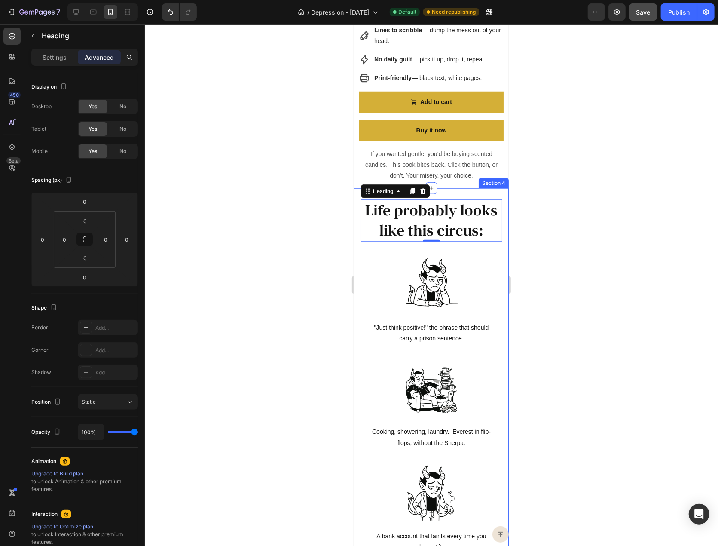
click at [389, 240] on div "Life probably looks like this circus: Heading 0 Row Image Cooking, showering, l…" at bounding box center [431, 398] width 142 height 399
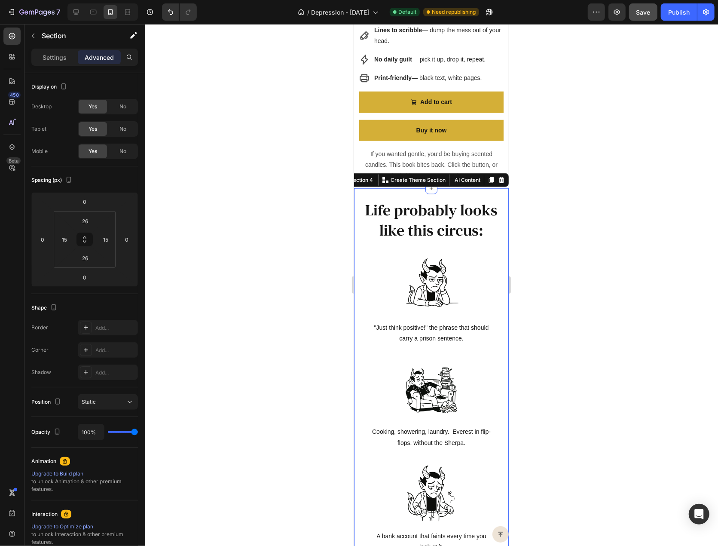
click at [414, 288] on img at bounding box center [431, 284] width 62 height 62
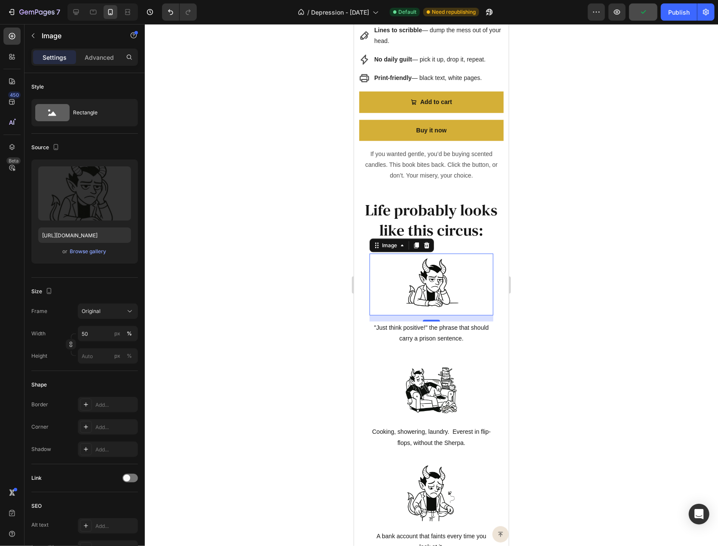
click at [99, 64] on div "Settings Advanced" at bounding box center [84, 57] width 107 height 17
click at [101, 61] on div "Advanced" at bounding box center [99, 57] width 43 height 14
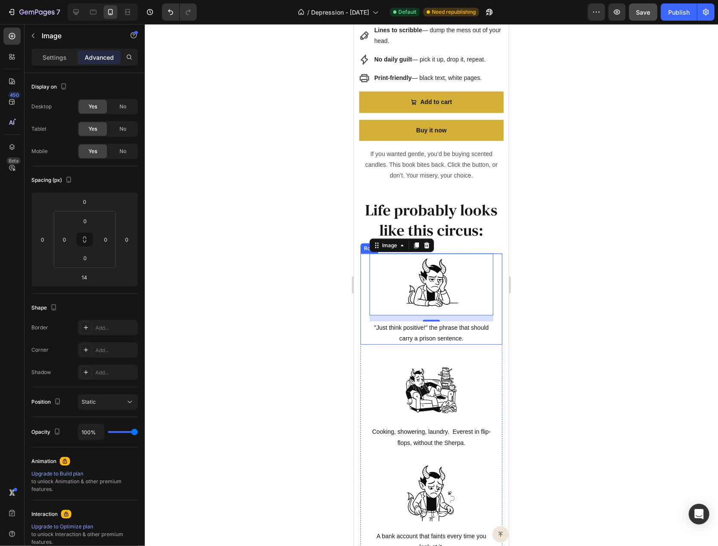
click at [366, 287] on div "Image 14 "Just think positive!" the phrase that should carry a prison sentence.…" at bounding box center [431, 298] width 142 height 91
click at [364, 425] on div "Image Cooking, showering, laundry. Everest in flip-flops, without the Sherpa. T…" at bounding box center [431, 402] width 142 height 91
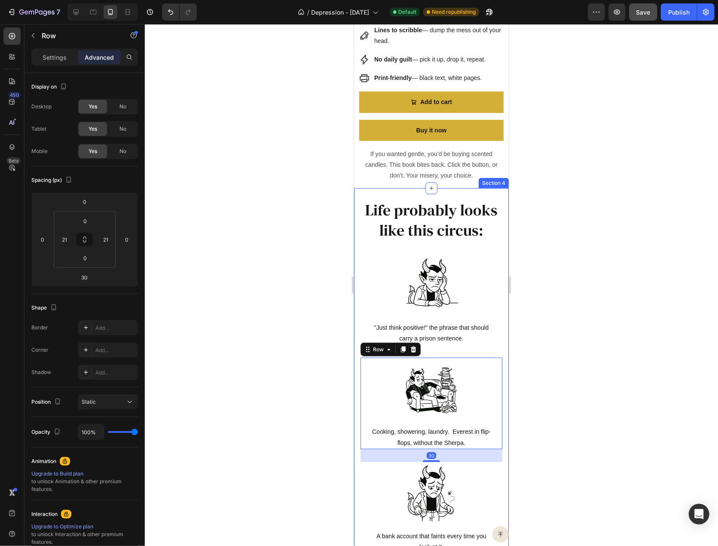
click at [356, 391] on div "Life probably looks like this circus: Heading Row Image Cooking, showering, lau…" at bounding box center [431, 398] width 155 height 421
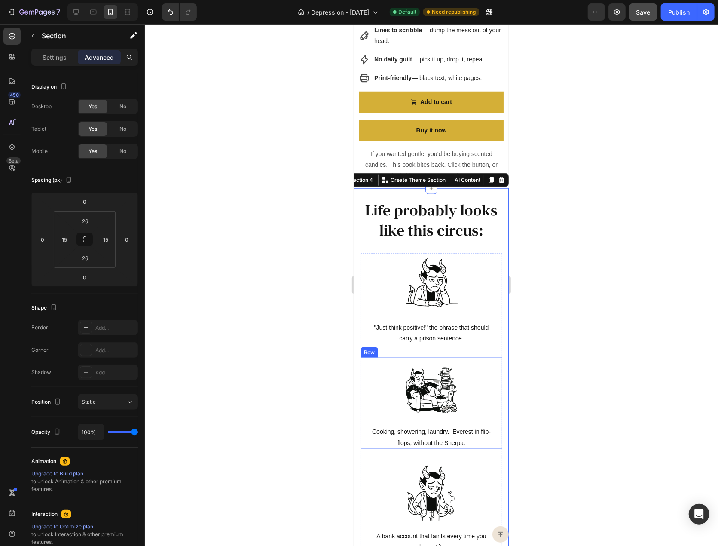
click at [365, 387] on div "Image Cooking, showering, laundry. Everest in flip-flops, without the Sherpa. T…" at bounding box center [431, 402] width 142 height 91
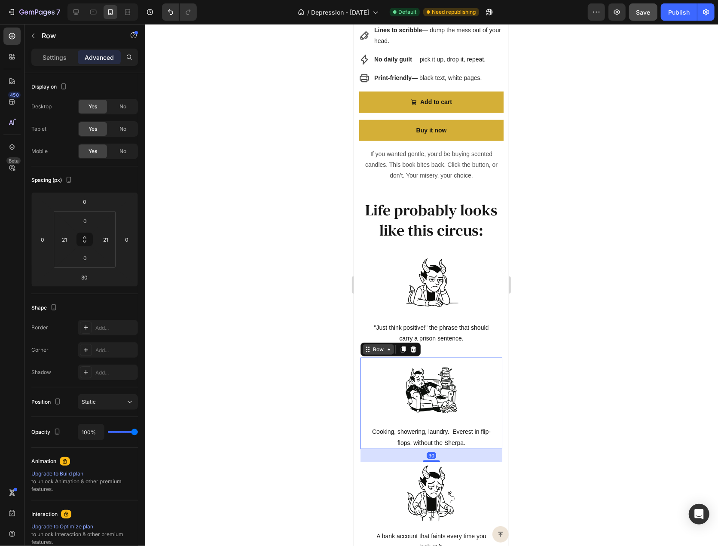
click at [388, 346] on icon at bounding box center [388, 349] width 7 height 7
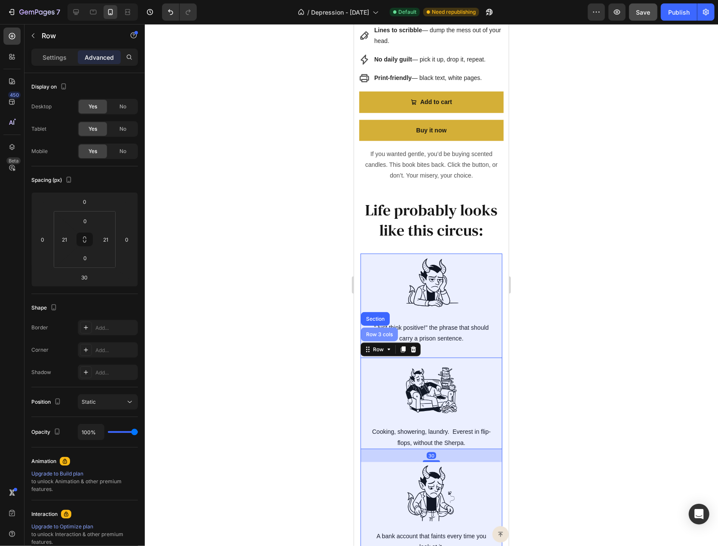
click at [383, 331] on div "Row 3 cols" at bounding box center [379, 333] width 30 height 5
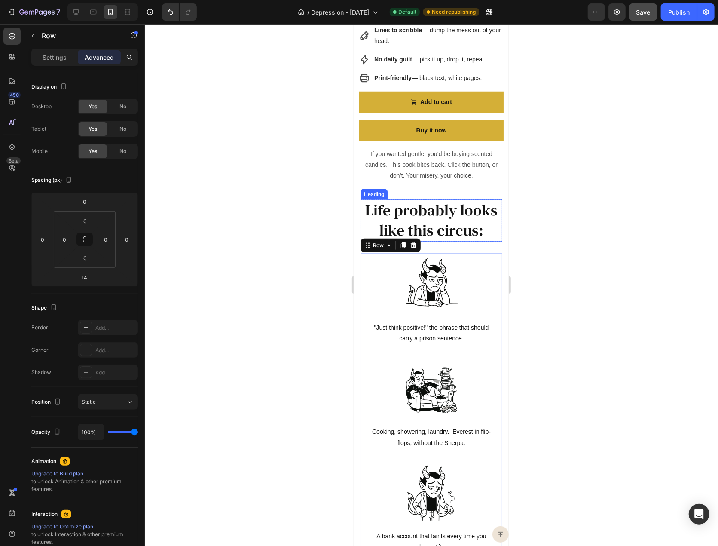
click at [364, 214] on h2 "Life probably looks like this circus:" at bounding box center [431, 220] width 142 height 42
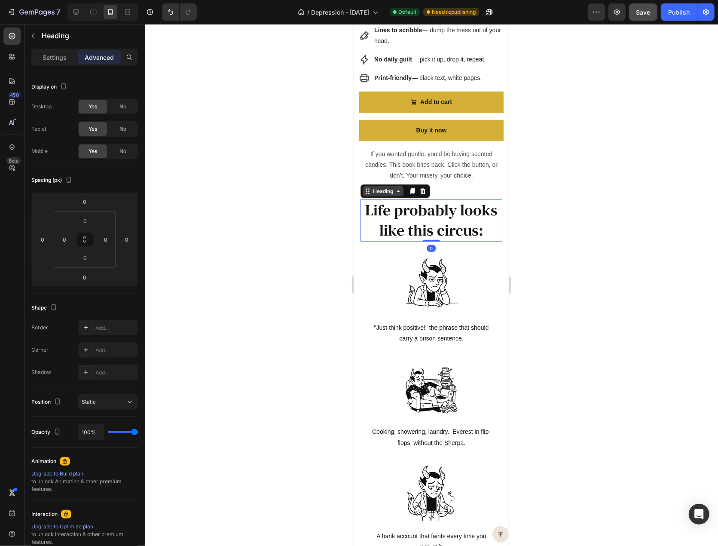
click at [388, 187] on div "Heading" at bounding box center [383, 191] width 24 height 8
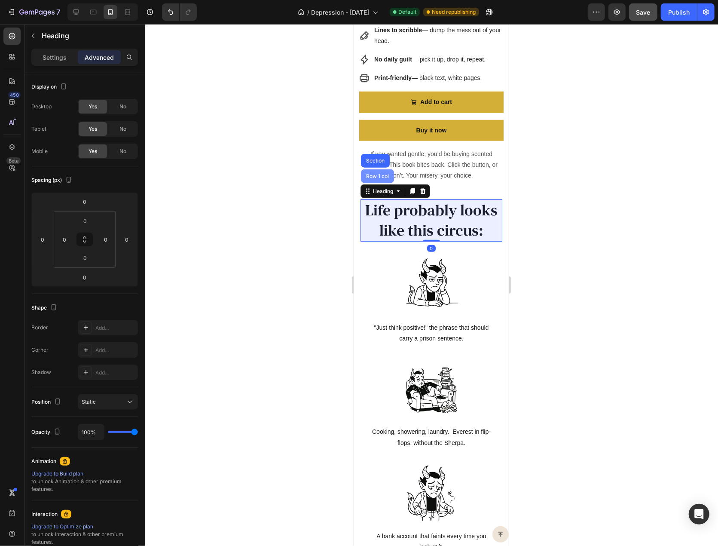
click at [383, 173] on div "Row 1 col" at bounding box center [377, 175] width 26 height 5
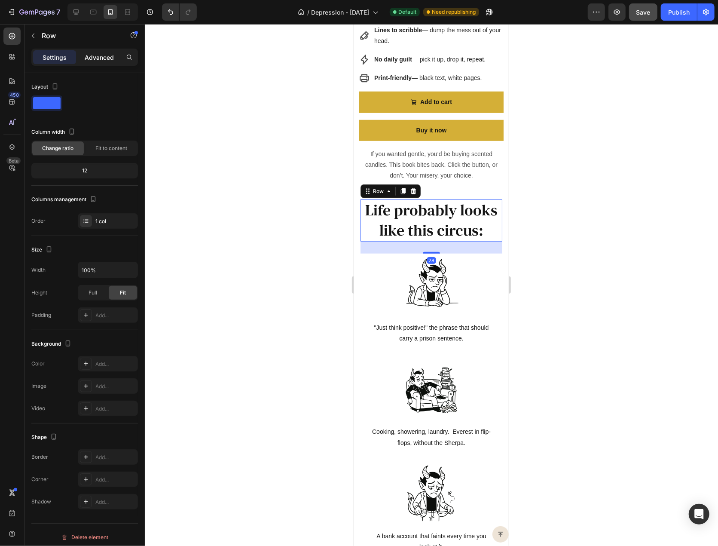
click at [110, 53] on p "Advanced" at bounding box center [99, 57] width 29 height 9
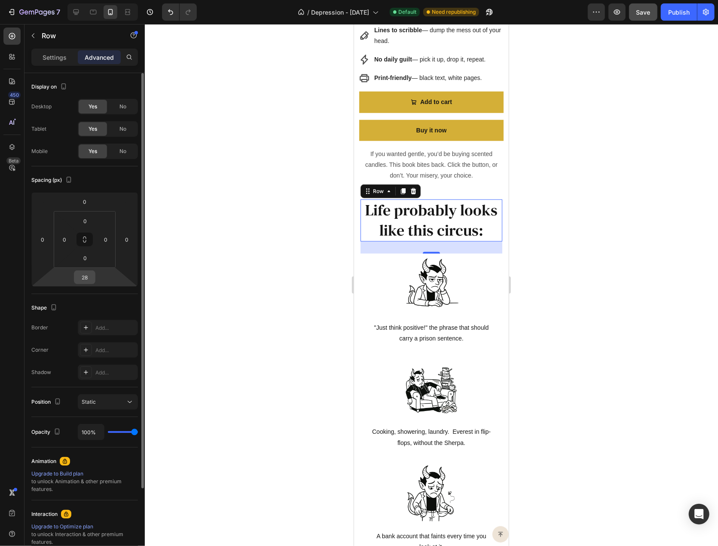
click at [88, 274] on input "28" at bounding box center [84, 277] width 17 height 13
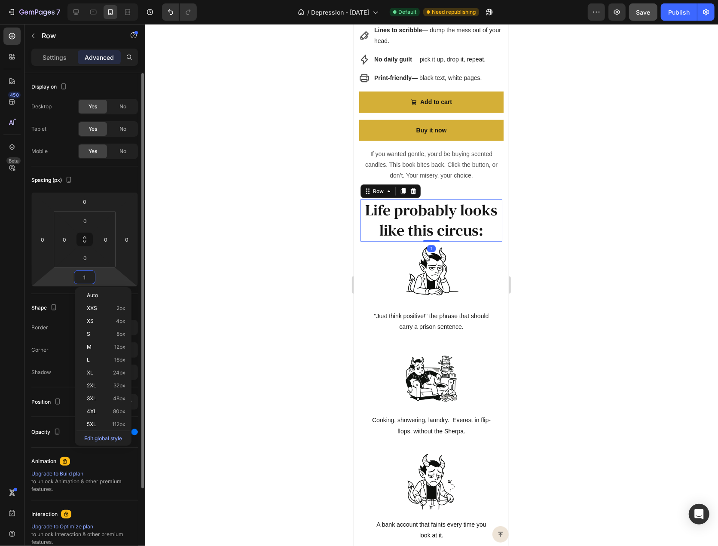
type input "14"
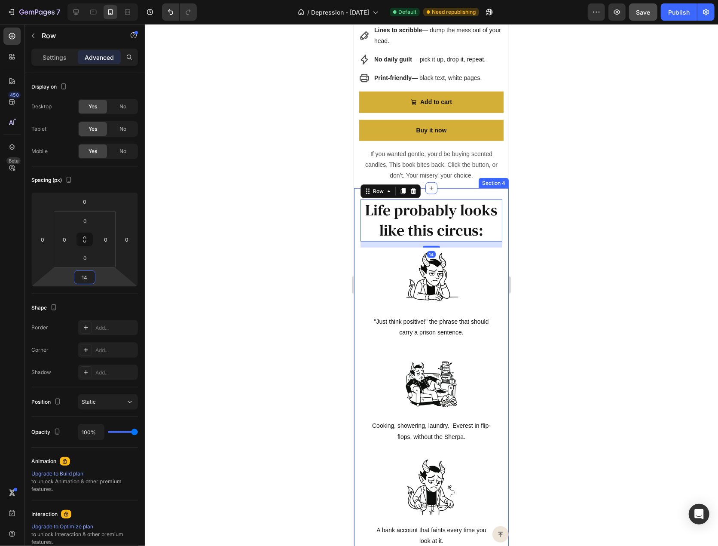
click at [545, 310] on div at bounding box center [431, 285] width 573 height 522
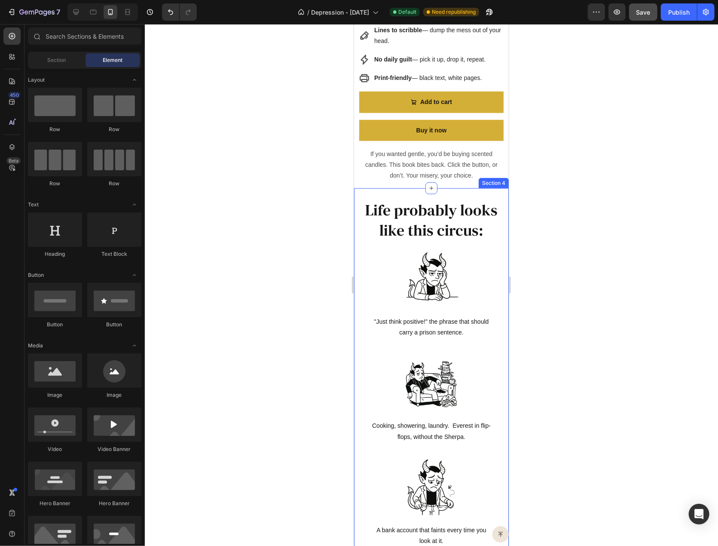
click at [417, 188] on div "Life probably looks like this circus: Heading Row Image Cooking, showering, lau…" at bounding box center [431, 395] width 155 height 415
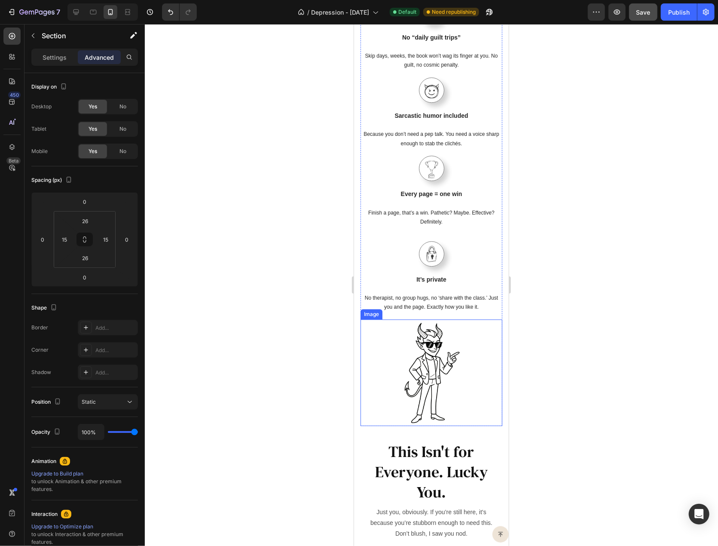
scroll to position [1590, 0]
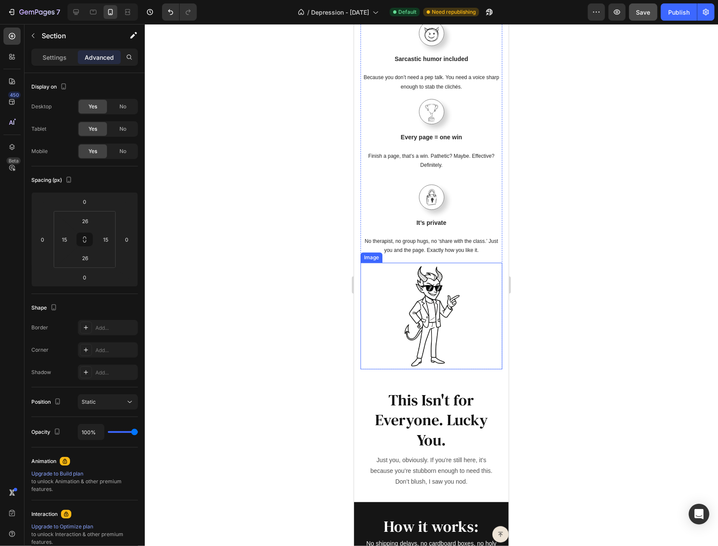
click at [444, 311] on img at bounding box center [431, 315] width 71 height 107
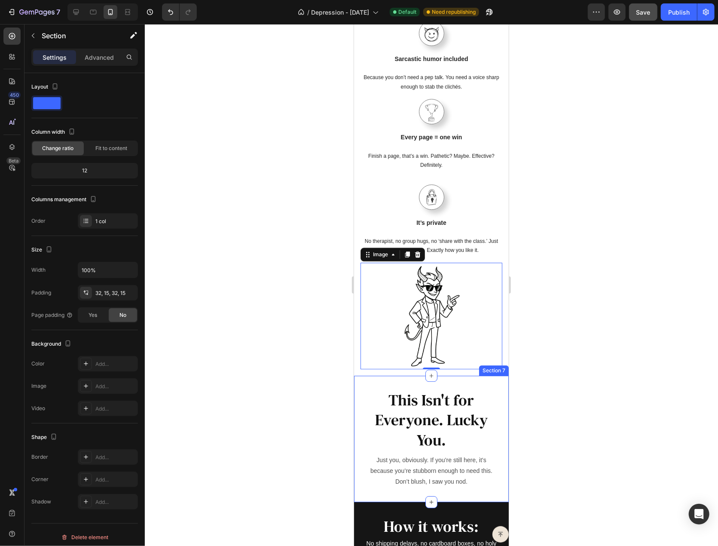
click at [459, 376] on div "This Isn't for Everyone. Lucky You. Heading Just you, obviously. If you’re stil…" at bounding box center [431, 438] width 155 height 126
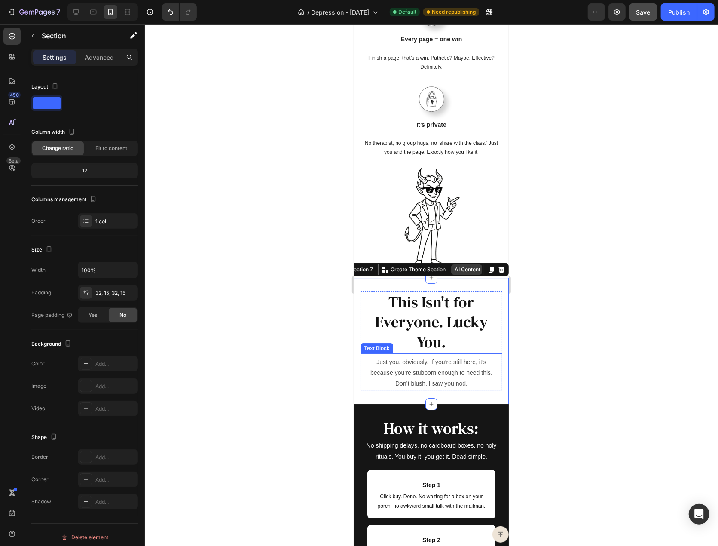
scroll to position [1676, 0]
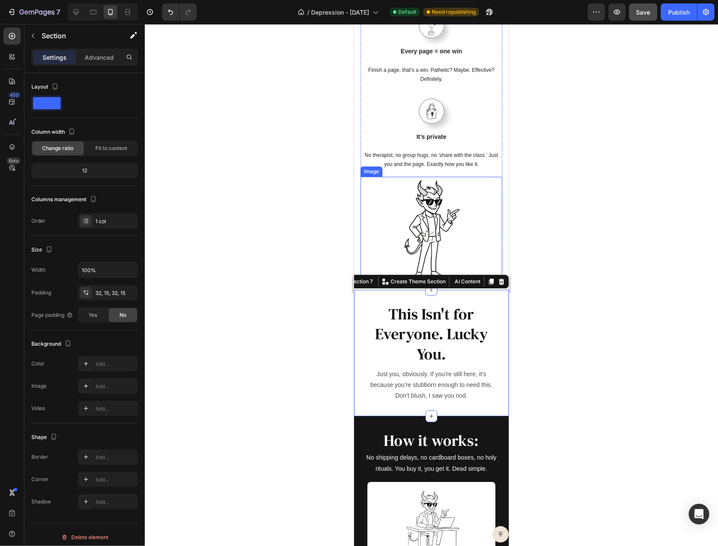
click at [469, 261] on div at bounding box center [431, 229] width 142 height 107
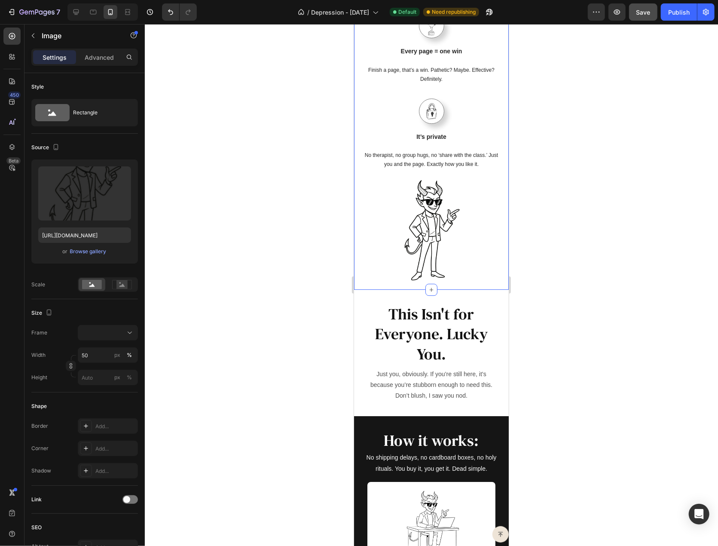
click at [467, 281] on div "Why This Doesn’t Suck Like the Rest: Heading Row Image No “daily guilt trips” T…" at bounding box center [431, 30] width 155 height 515
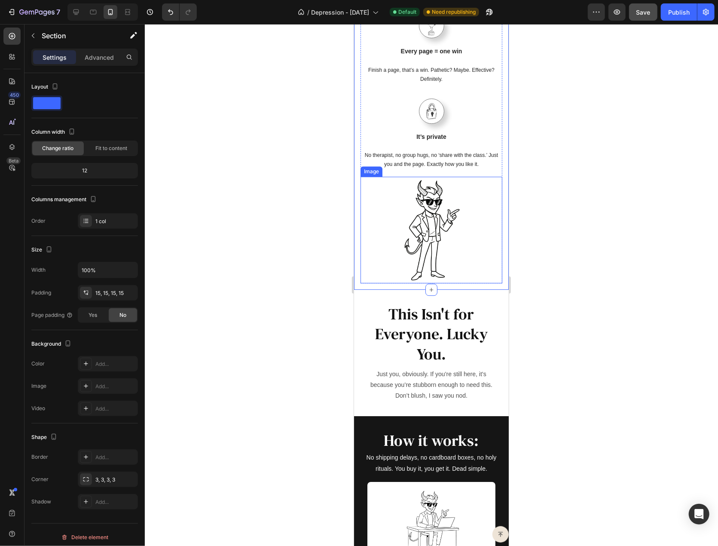
click at [450, 242] on img at bounding box center [431, 229] width 71 height 107
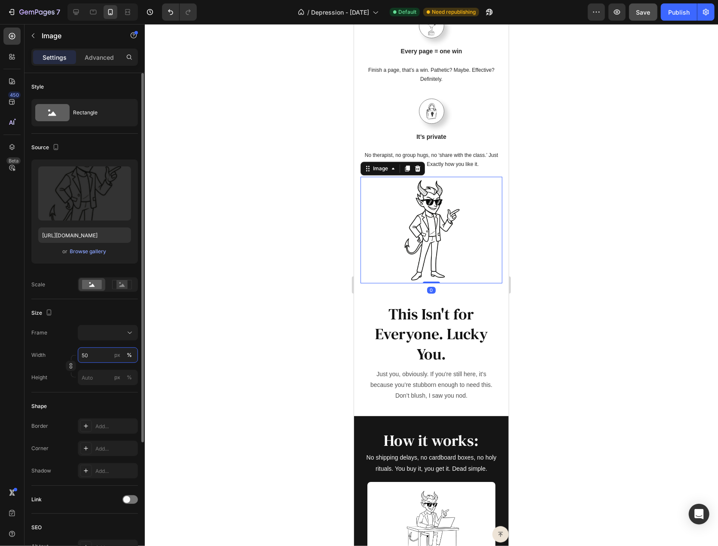
click at [87, 357] on input "50" at bounding box center [108, 354] width 60 height 15
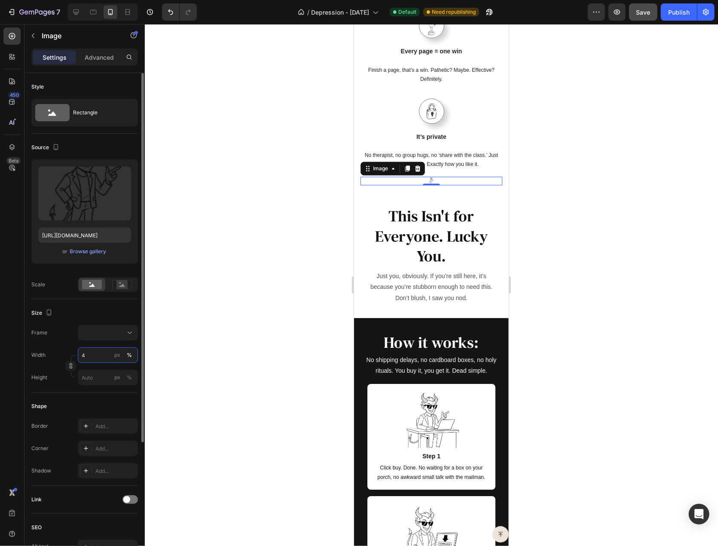
type input "40"
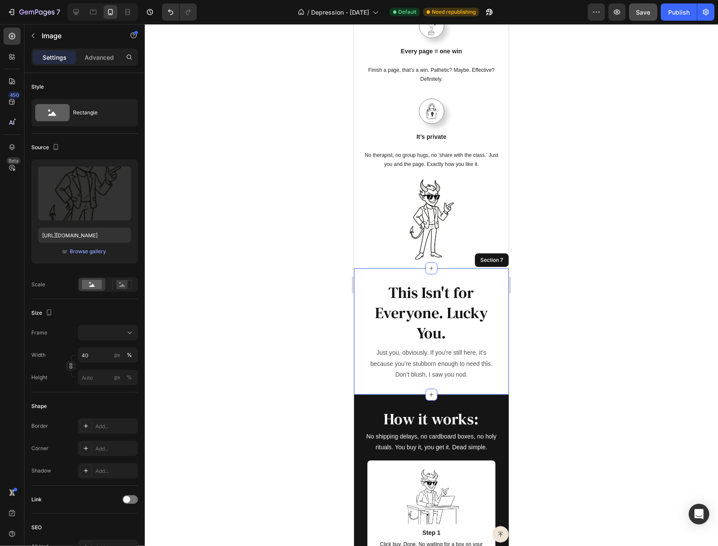
click at [395, 268] on div "This Isn't for Everyone. Lucky You. Heading Just you, obviously. If you’re stil…" at bounding box center [431, 331] width 155 height 126
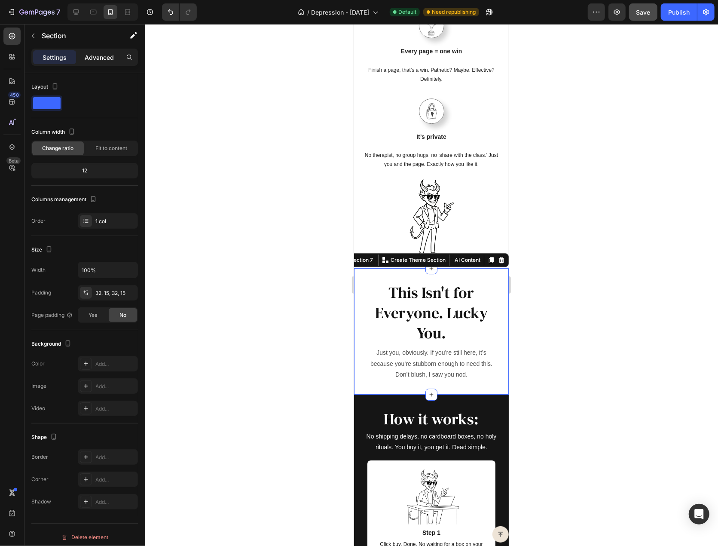
click at [98, 61] on p "Advanced" at bounding box center [99, 57] width 29 height 9
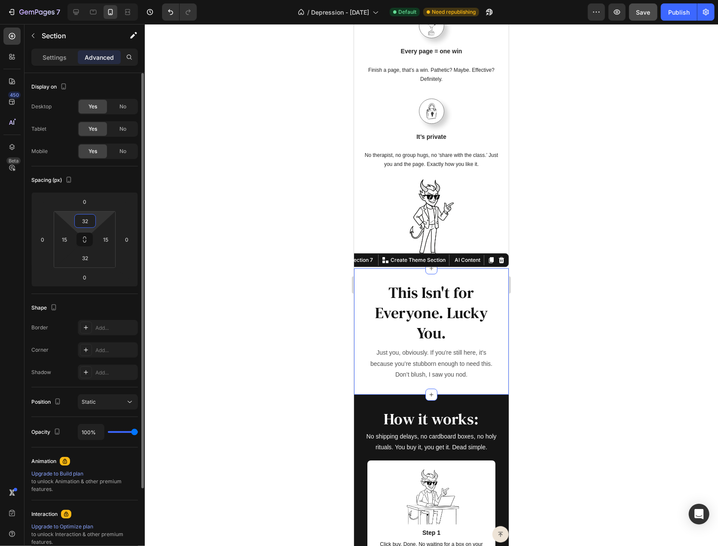
click at [86, 224] on input "32" at bounding box center [85, 220] width 17 height 13
type input "15"
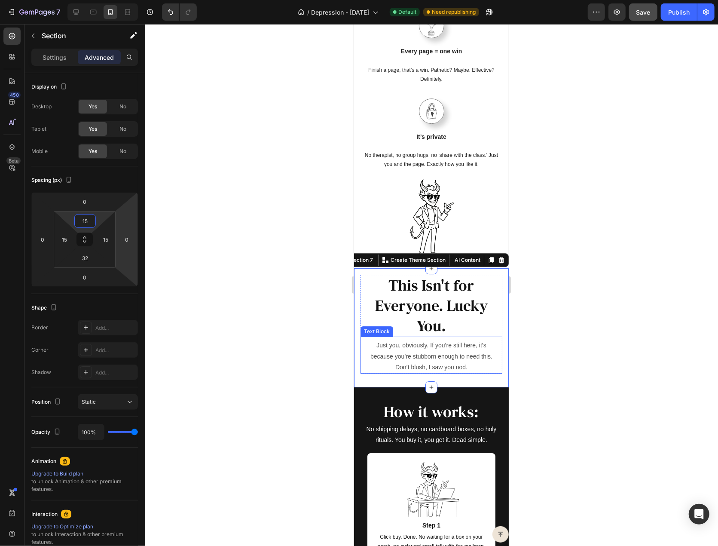
click at [444, 340] on p "Just you, obviously. If you’re still here, it’s because you’re stubborn enough …" at bounding box center [431, 356] width 126 height 33
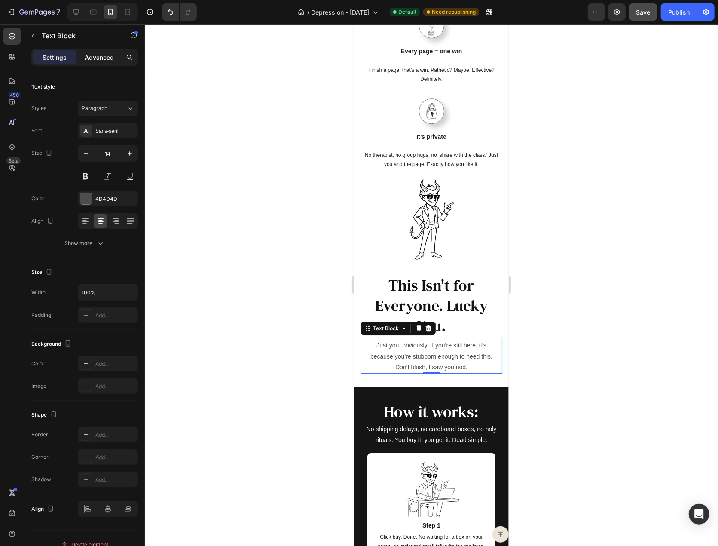
click at [96, 53] on p "Advanced" at bounding box center [99, 57] width 29 height 9
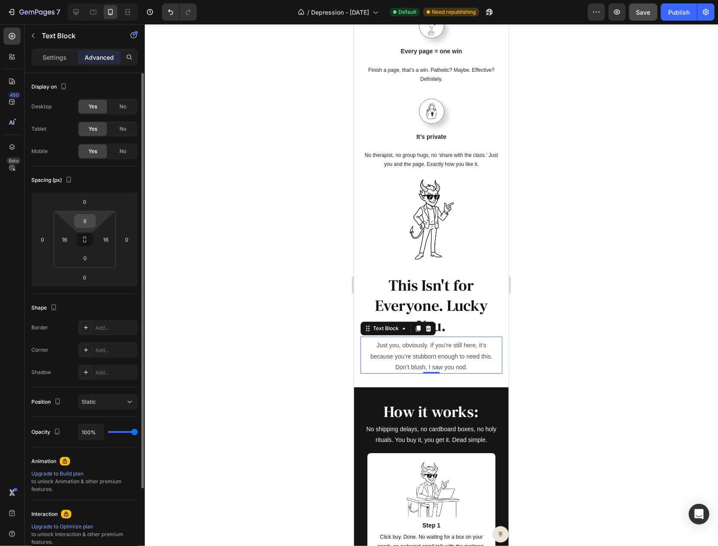
click at [84, 223] on input "6" at bounding box center [85, 220] width 17 height 13
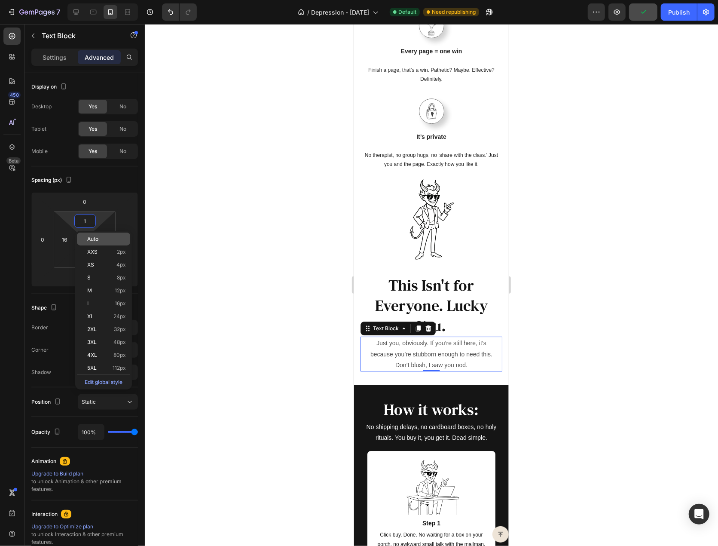
type input "12"
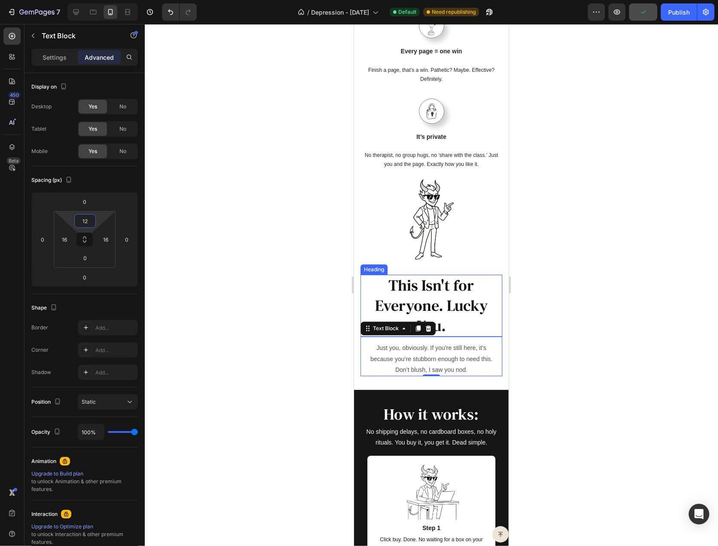
click at [472, 315] on h2 "This Isn't for Everyone. Lucky You." at bounding box center [431, 305] width 142 height 62
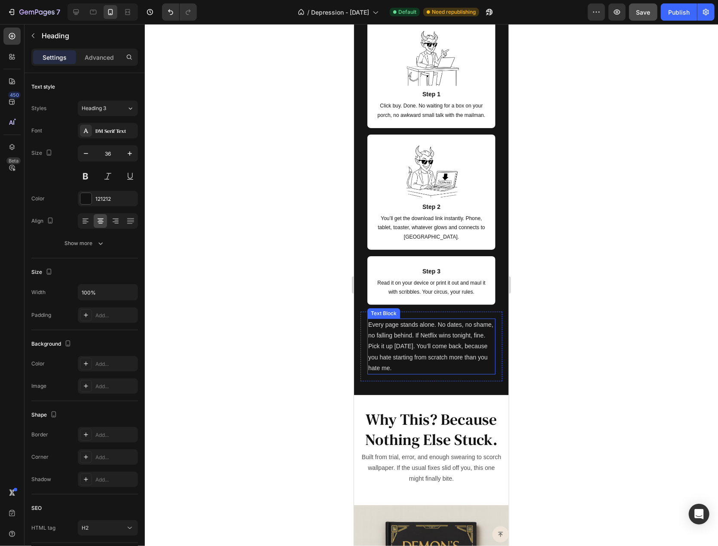
scroll to position [2192, 0]
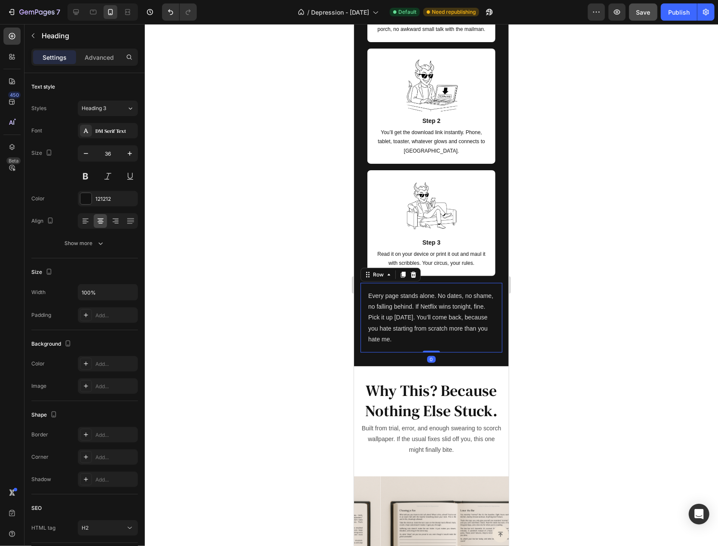
click at [448, 345] on div "Every page stands alone. No dates, no shame, no falling behind. If Netflix wins…" at bounding box center [431, 317] width 142 height 70
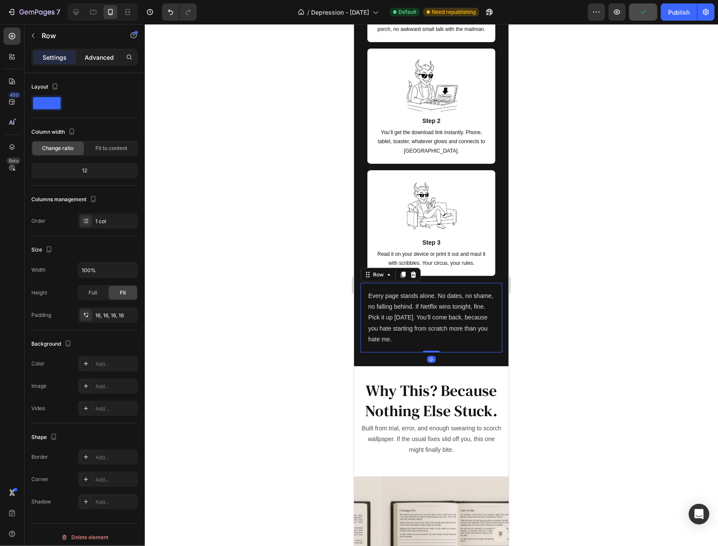
click at [109, 52] on div "Advanced" at bounding box center [99, 57] width 43 height 14
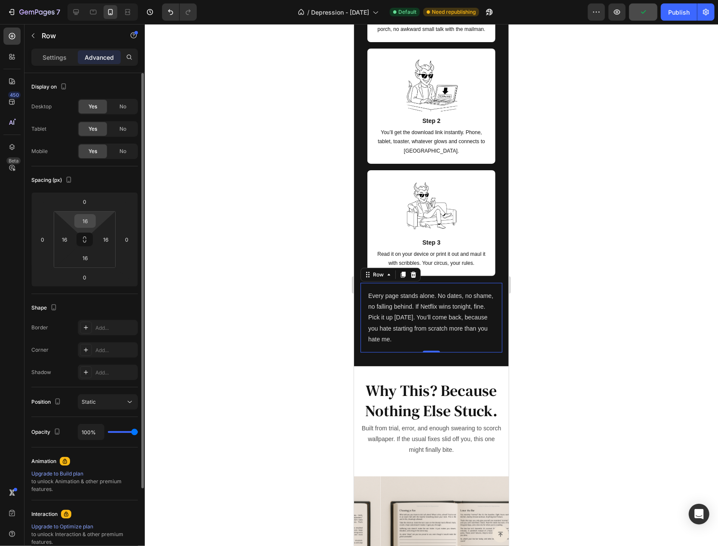
click at [83, 221] on input "16" at bounding box center [85, 220] width 17 height 13
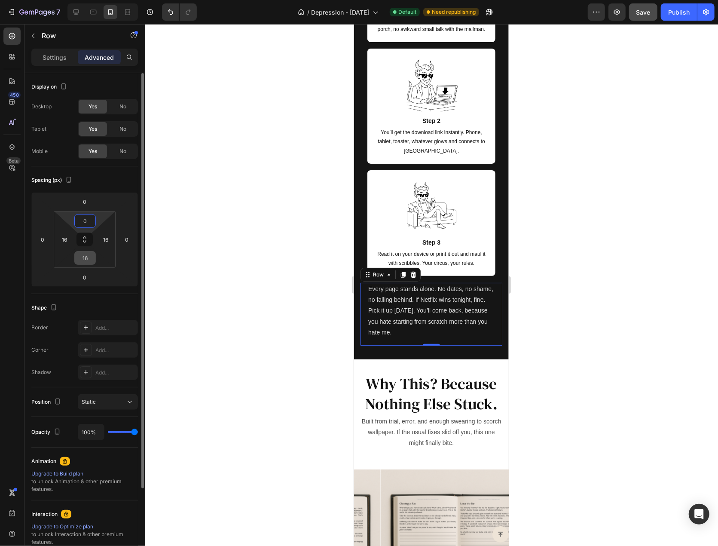
type input "0"
click at [86, 256] on input "16" at bounding box center [85, 257] width 17 height 13
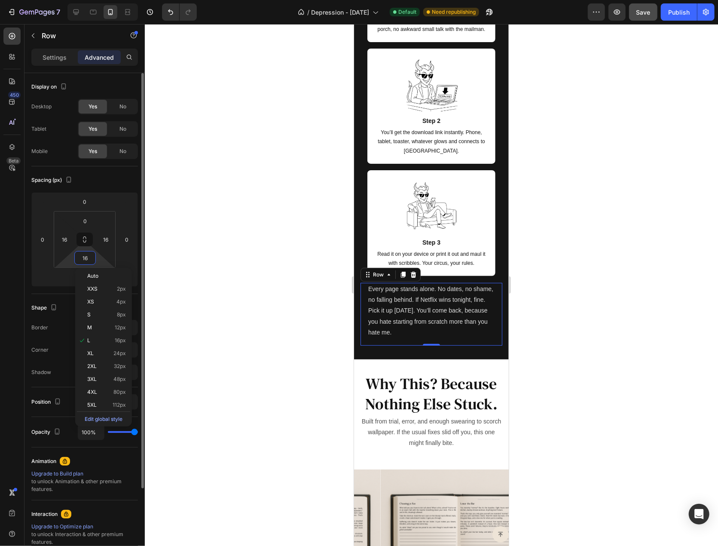
type input "0"
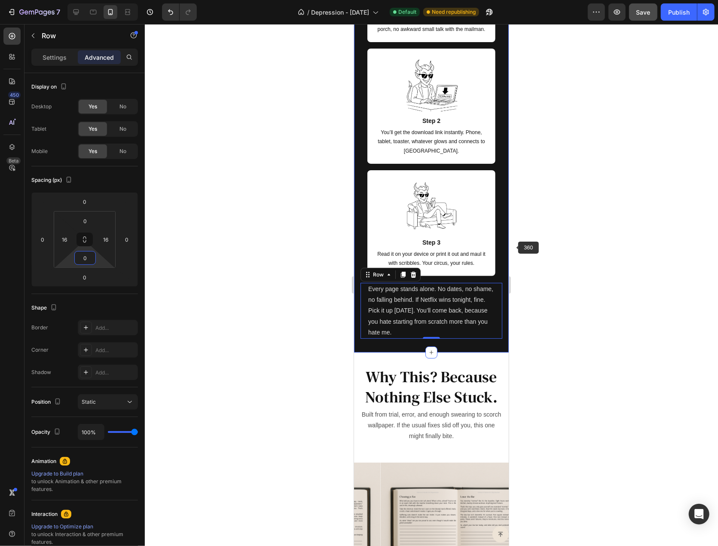
click at [515, 248] on div at bounding box center [431, 285] width 573 height 522
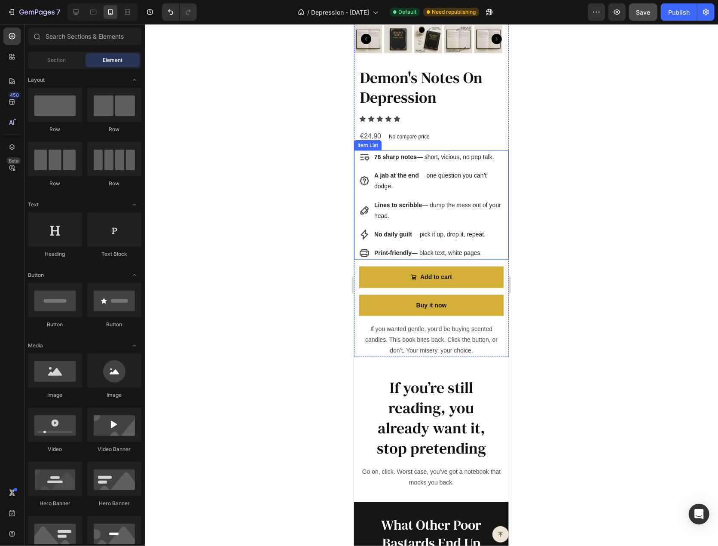
scroll to position [2923, 0]
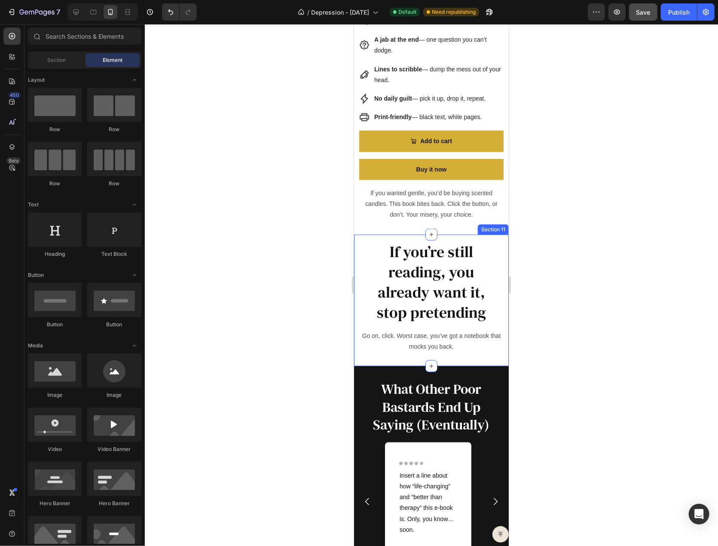
click at [412, 234] on div "If you’re still reading, you already want it, stop pretending Heading Go on, cl…" at bounding box center [431, 300] width 155 height 132
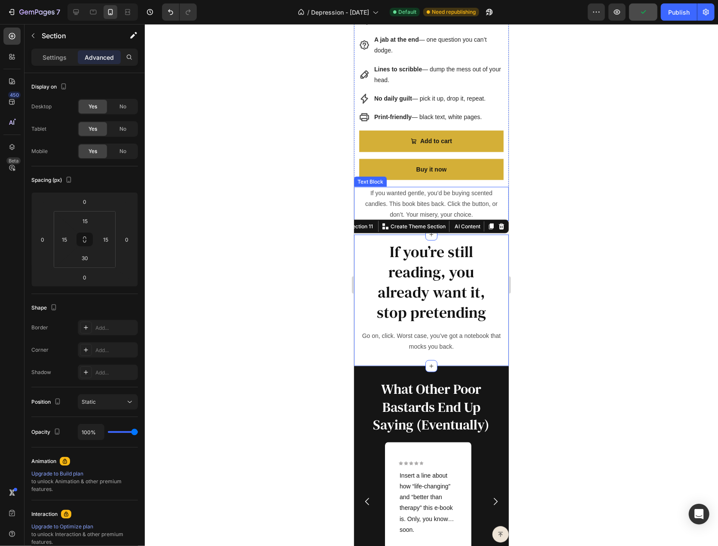
click at [364, 193] on div "If you wanted gentle, you’d be buying scented candles. This book bites back. Cl…" at bounding box center [431, 204] width 155 height 34
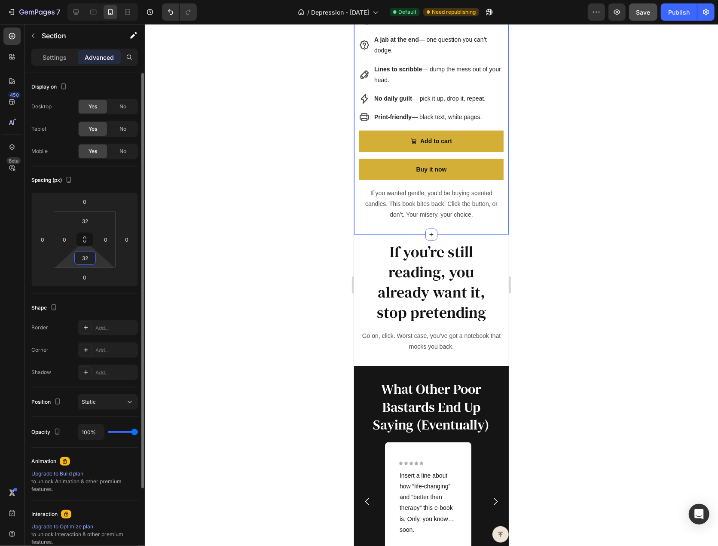
click at [87, 259] on input "32" at bounding box center [85, 257] width 17 height 13
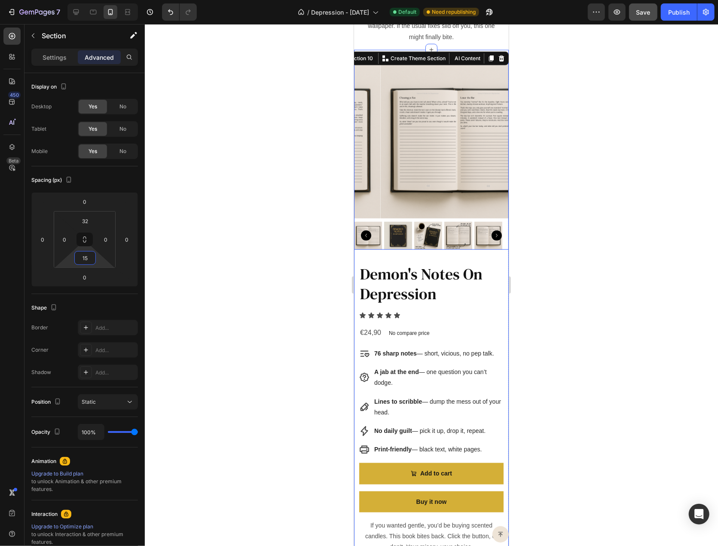
scroll to position [2536, 0]
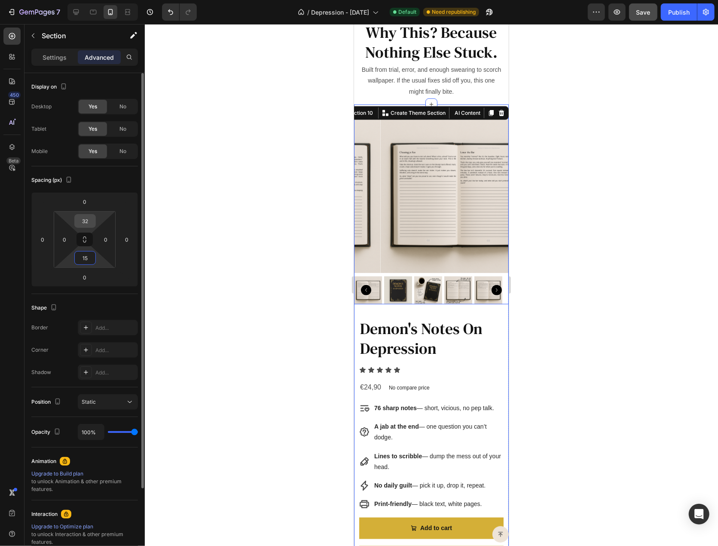
type input "15"
click at [89, 218] on input "32" at bounding box center [85, 220] width 17 height 13
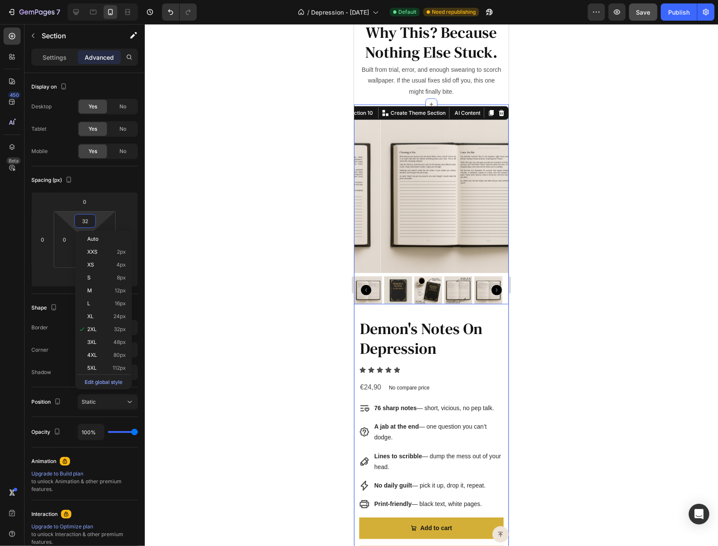
type input "0"
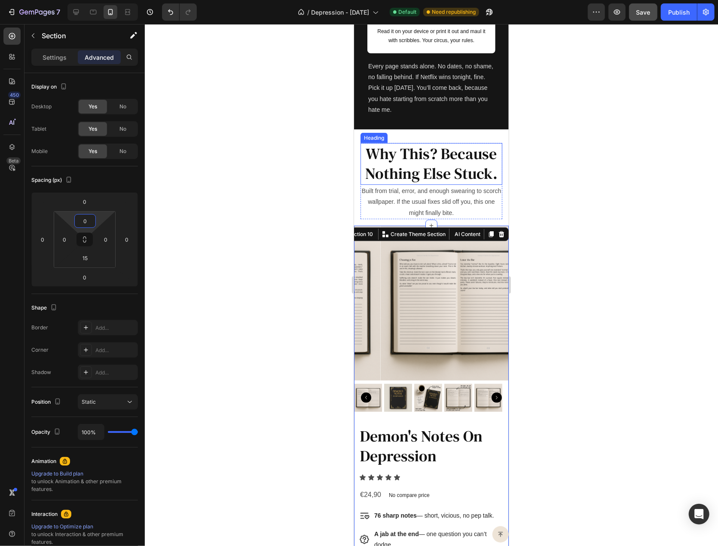
scroll to position [2407, 0]
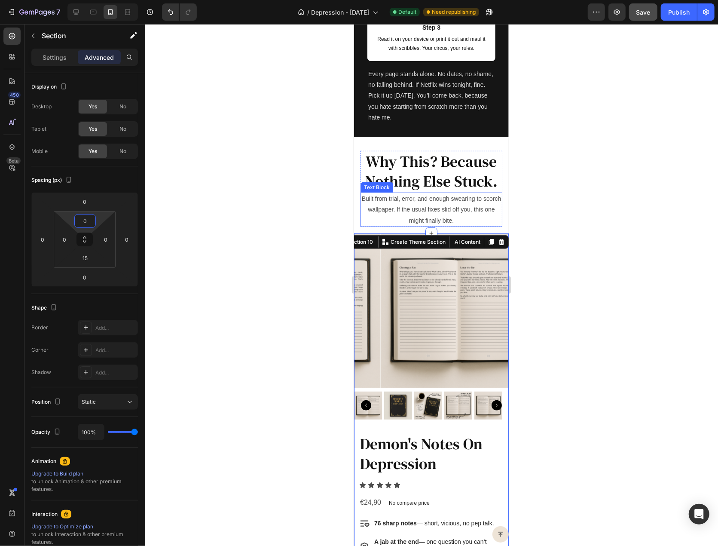
click at [474, 229] on div "Why This? Because Nothing Else Stuck. Heading Built from trial, error, and enou…" at bounding box center [431, 185] width 155 height 96
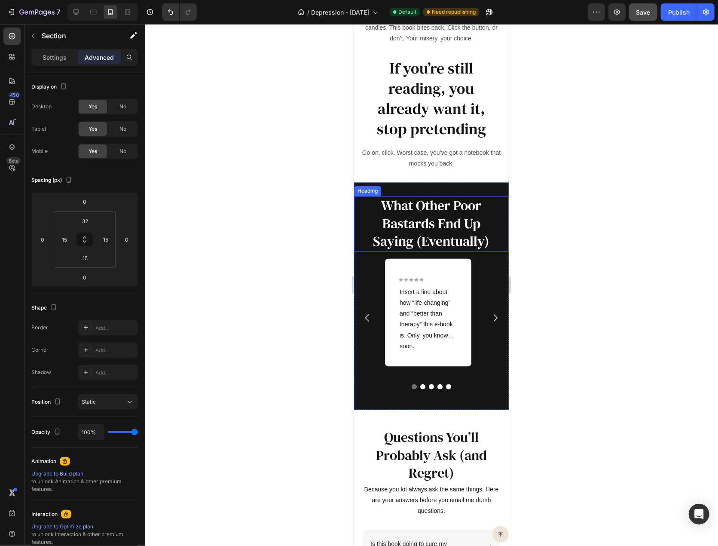
scroll to position [3137, 0]
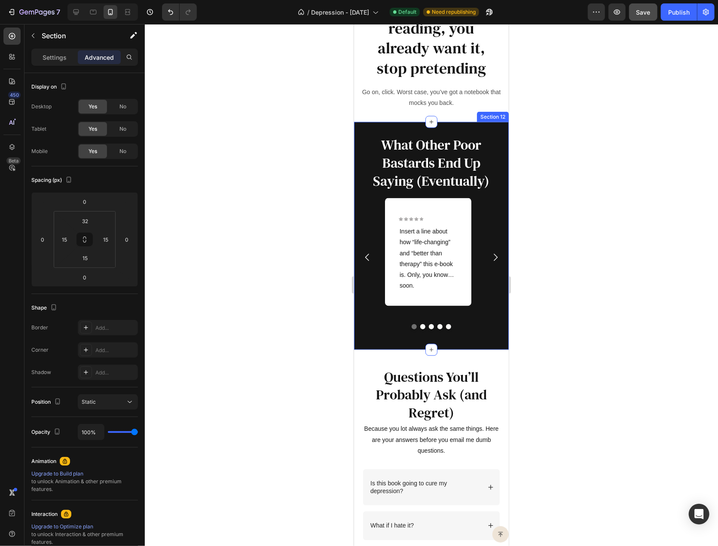
click at [455, 126] on div "What Other Poor Bastards End Up Saying (Eventually) Heading Icon Icon Icon Icon…" at bounding box center [431, 235] width 155 height 227
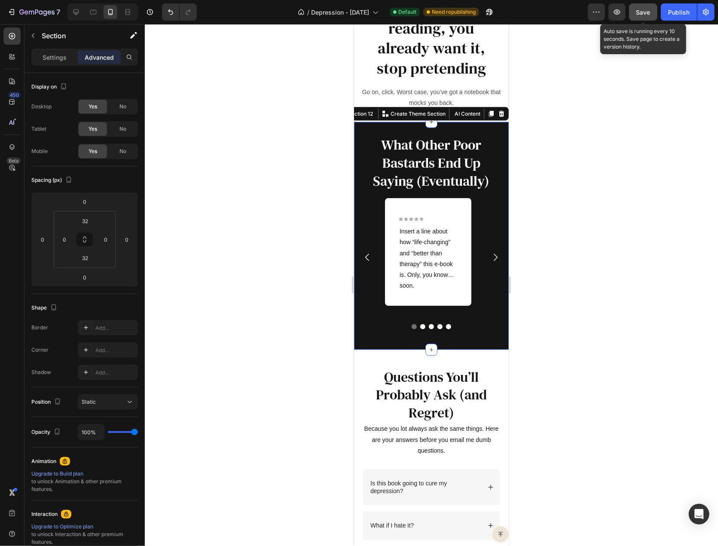
click at [649, 9] on span "Save" at bounding box center [644, 12] width 14 height 7
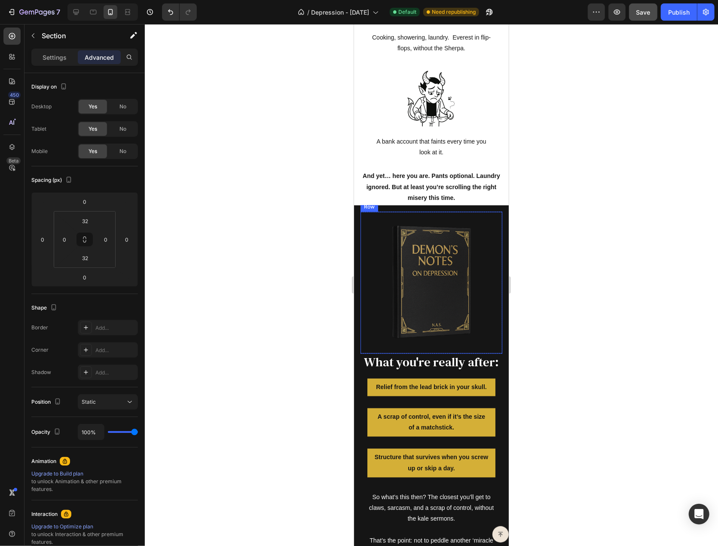
scroll to position [681, 0]
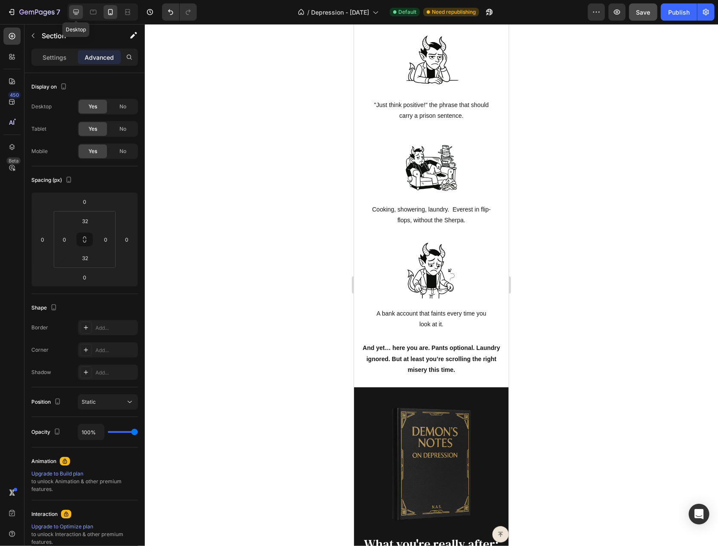
click at [75, 13] on icon at bounding box center [76, 12] width 6 height 6
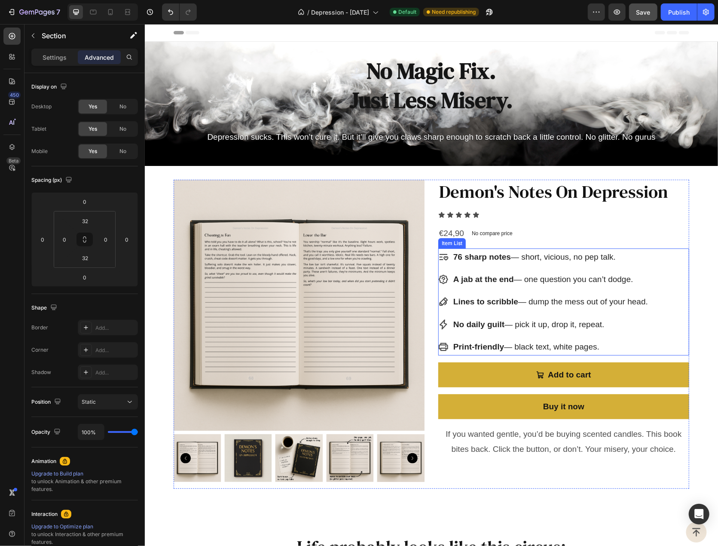
click at [670, 266] on div "76 sharp notes — short, vicious, no pep talk. A jab at the end — one question y…" at bounding box center [563, 301] width 251 height 107
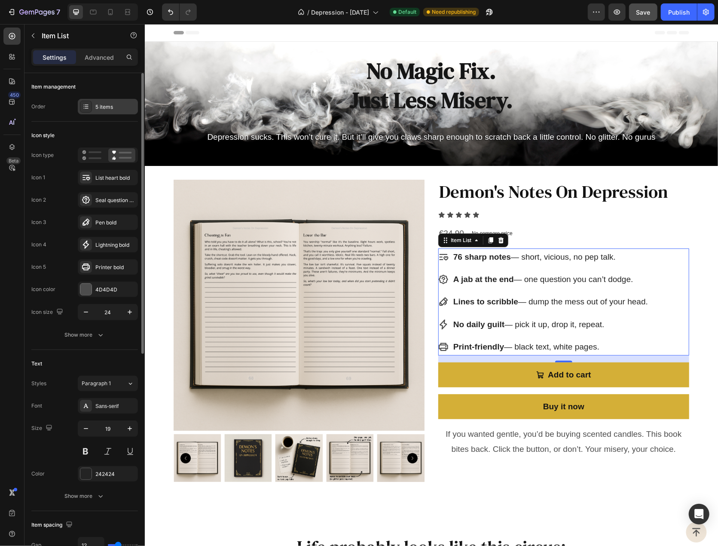
click at [108, 107] on div "5 items" at bounding box center [115, 107] width 40 height 8
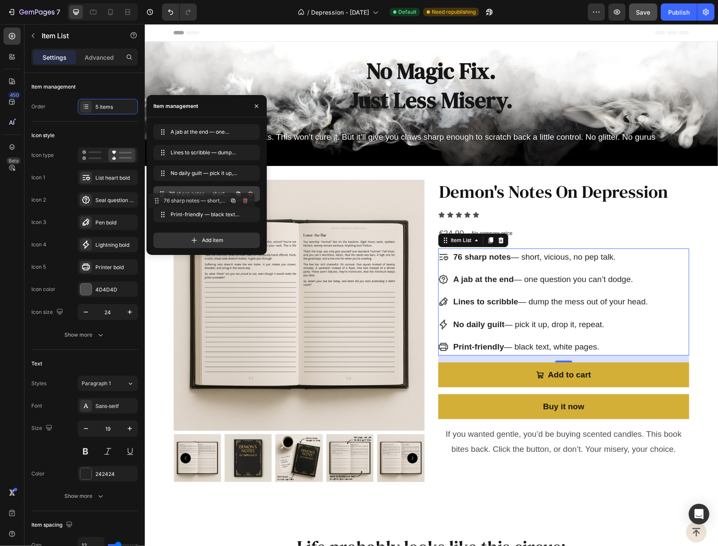
drag, startPoint x: 164, startPoint y: 132, endPoint x: 159, endPoint y: 201, distance: 69.0
click at [165, 130] on icon at bounding box center [162, 132] width 7 height 7
drag, startPoint x: 164, startPoint y: 149, endPoint x: 166, endPoint y: 170, distance: 20.7
drag, startPoint x: 165, startPoint y: 146, endPoint x: 166, endPoint y: 132, distance: 13.8
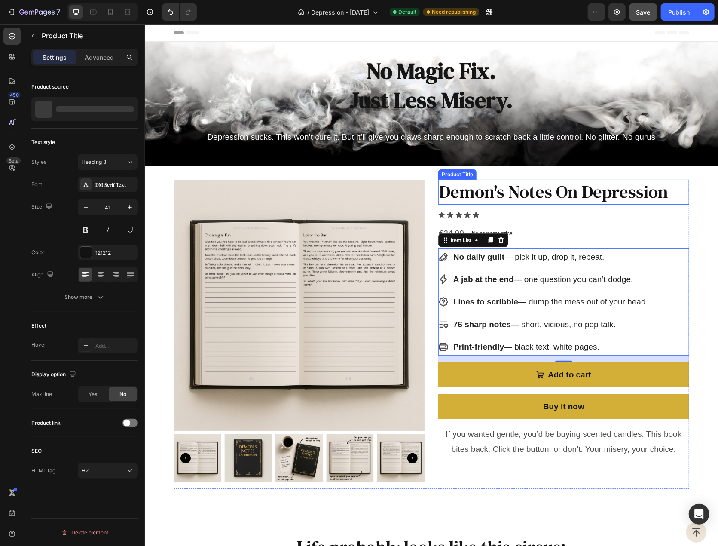
click at [579, 196] on h2 "Demon's Notes On Depression" at bounding box center [563, 191] width 251 height 24
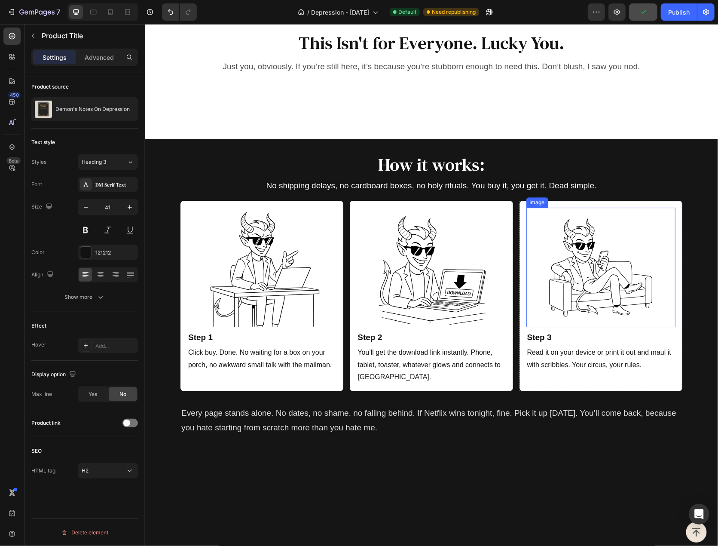
scroll to position [1289, 0]
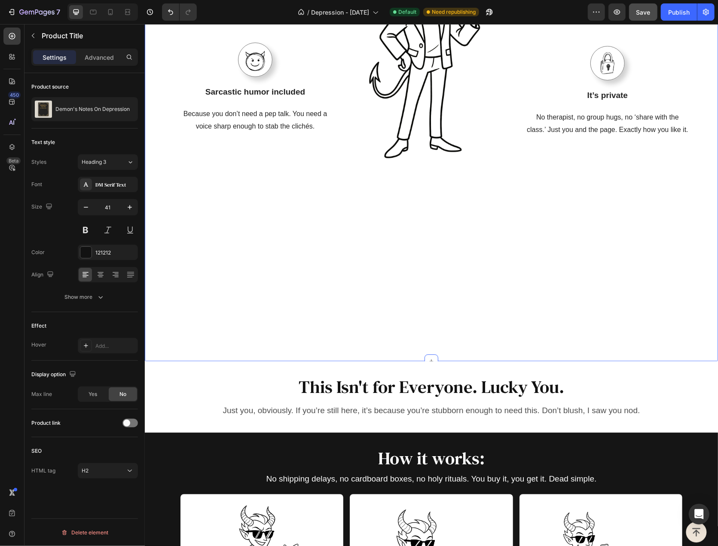
click at [410, 221] on div "Why This Doesn’t Suck Like the Rest: Heading Row Image No “daily guilt trips” T…" at bounding box center [431, 115] width 560 height 469
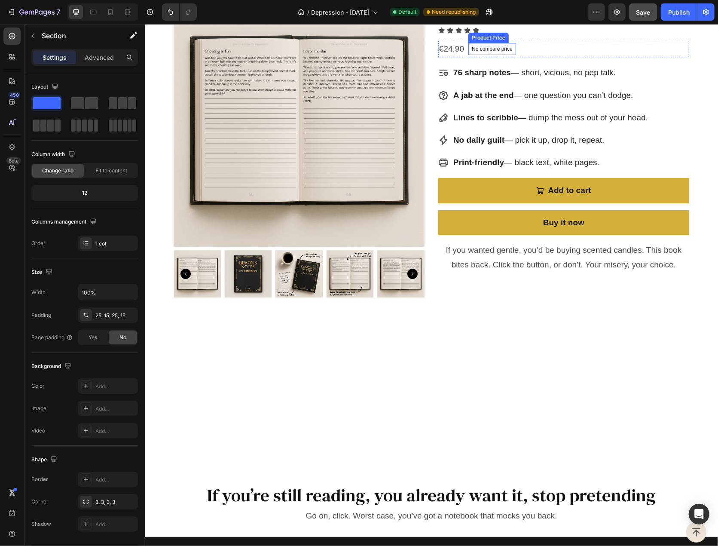
scroll to position [1750, 0]
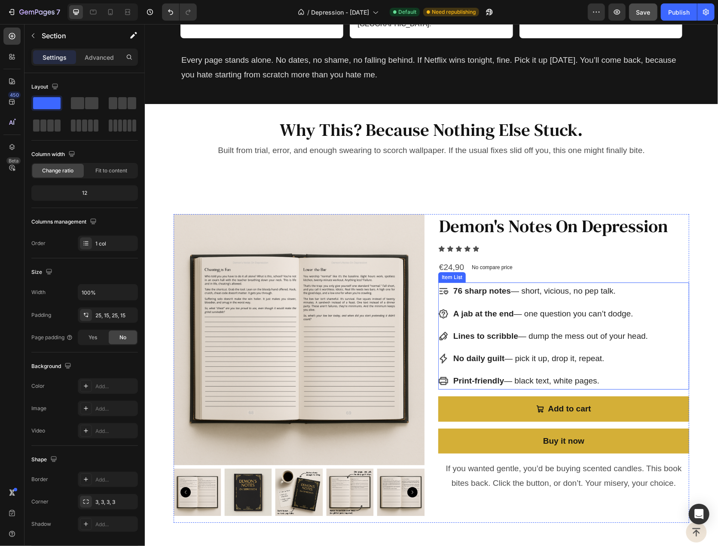
click at [652, 372] on div "76 sharp notes — short, vicious, no pep talk. A jab at the end — one question y…" at bounding box center [563, 335] width 251 height 107
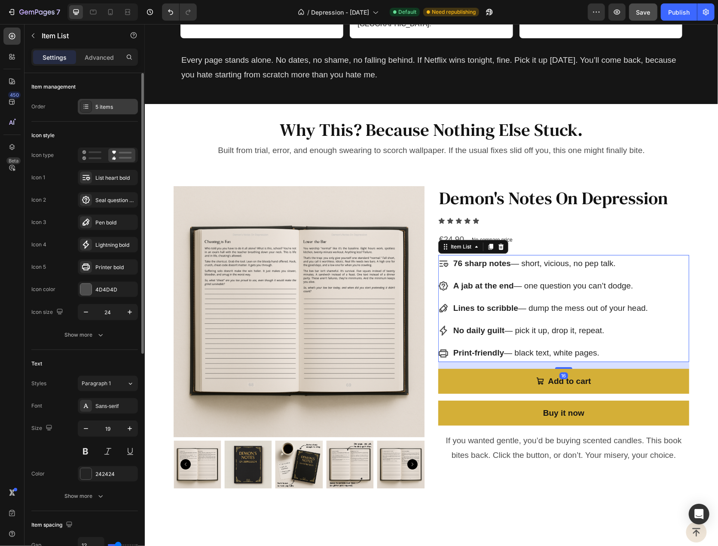
click at [127, 103] on div "5 items" at bounding box center [115, 107] width 40 height 8
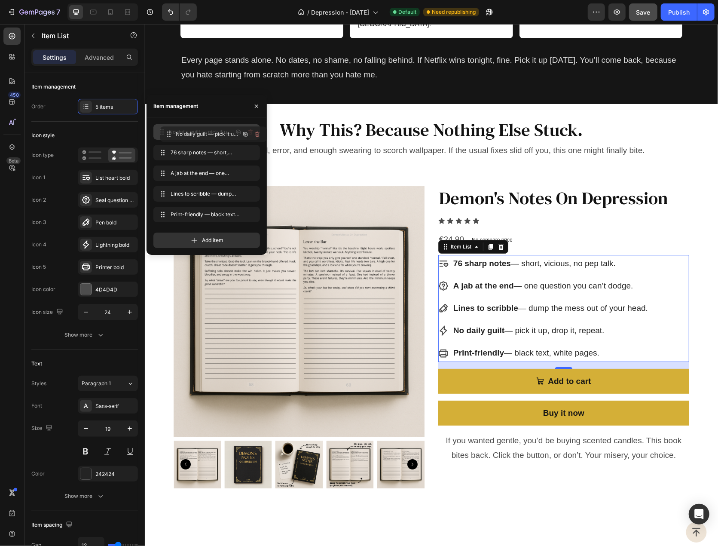
drag, startPoint x: 162, startPoint y: 194, endPoint x: 169, endPoint y: 134, distance: 60.1
drag, startPoint x: 165, startPoint y: 173, endPoint x: 168, endPoint y: 152, distance: 21.3
drag, startPoint x: 165, startPoint y: 173, endPoint x: 168, endPoint y: 195, distance: 22.0
click at [253, 106] on icon "button" at bounding box center [256, 106] width 7 height 7
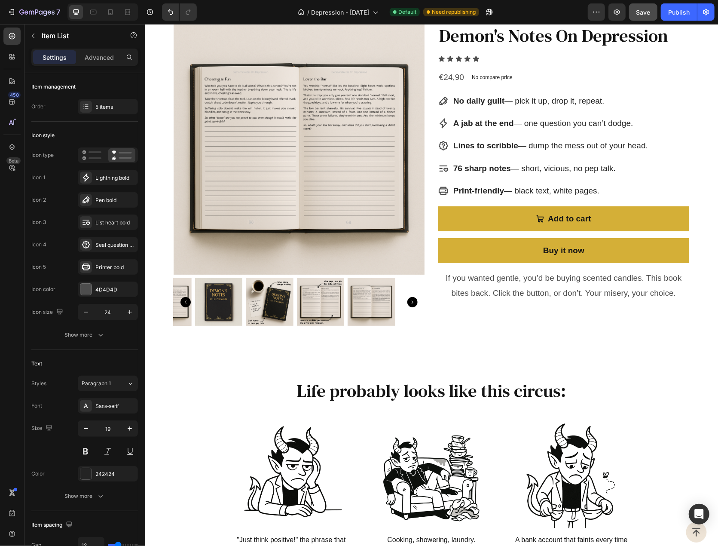
scroll to position [0, 0]
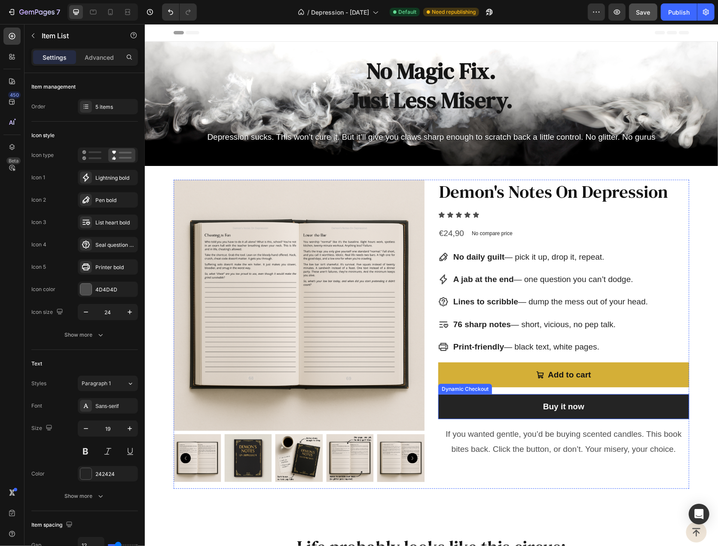
click at [444, 401] on button "Buy it now" at bounding box center [563, 406] width 251 height 25
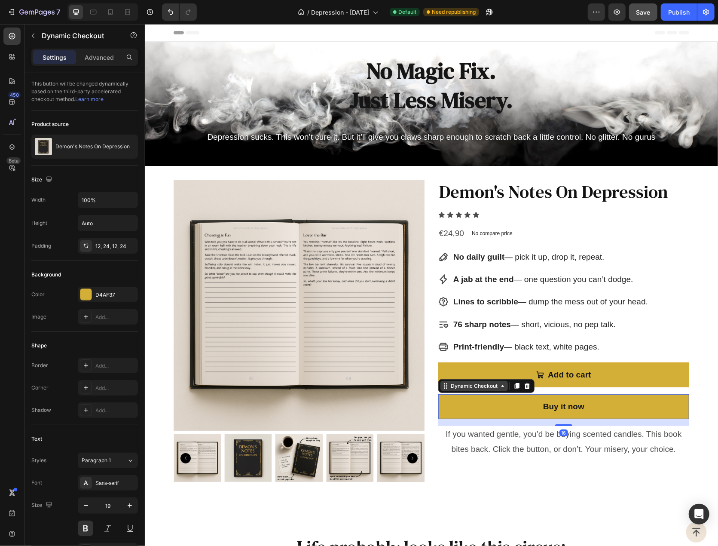
click at [487, 386] on div "Dynamic Checkout" at bounding box center [474, 386] width 50 height 8
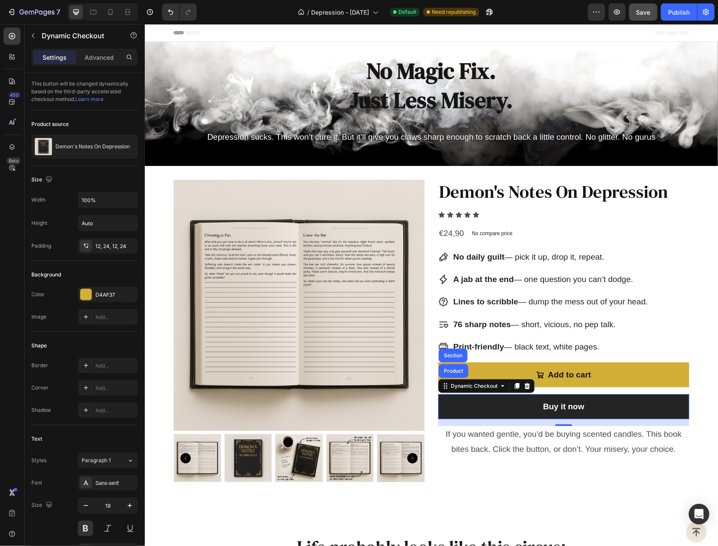
click at [474, 407] on button "Buy it now" at bounding box center [563, 406] width 251 height 25
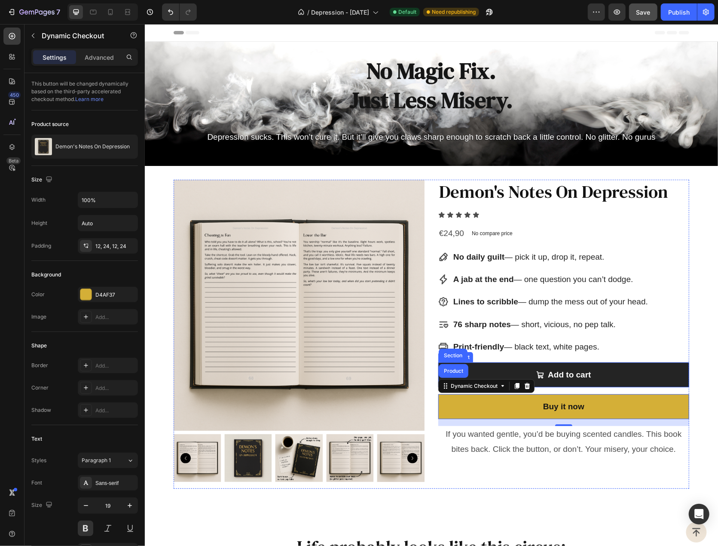
click at [478, 372] on button "Add to cart" at bounding box center [563, 374] width 251 height 25
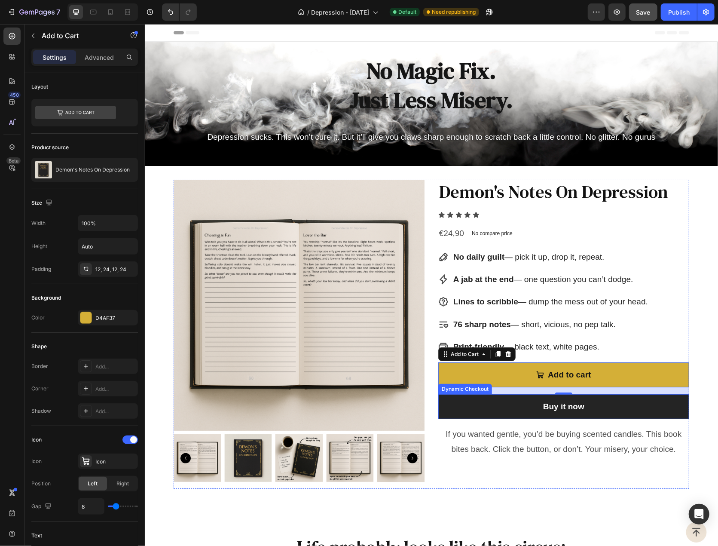
click at [500, 397] on button "Buy it now" at bounding box center [563, 406] width 251 height 25
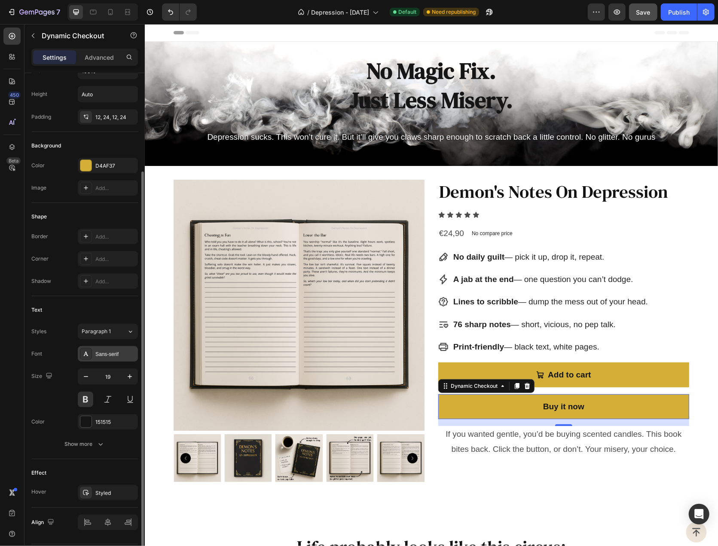
scroll to position [152, 0]
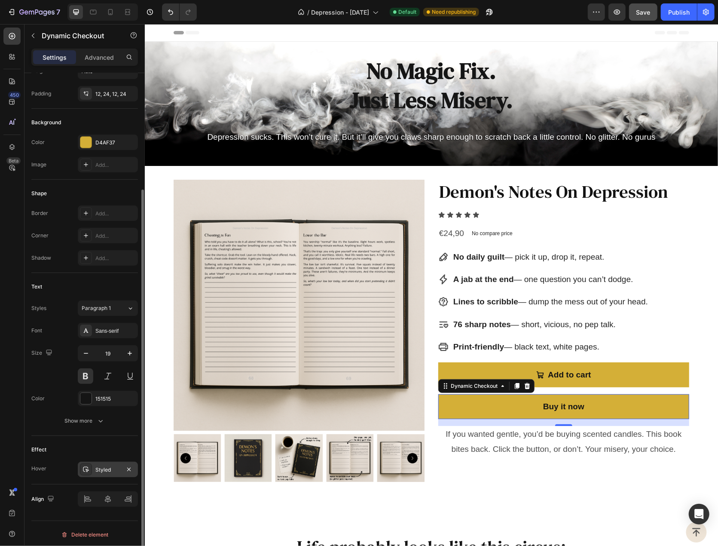
click at [101, 463] on div "Styled" at bounding box center [108, 469] width 60 height 15
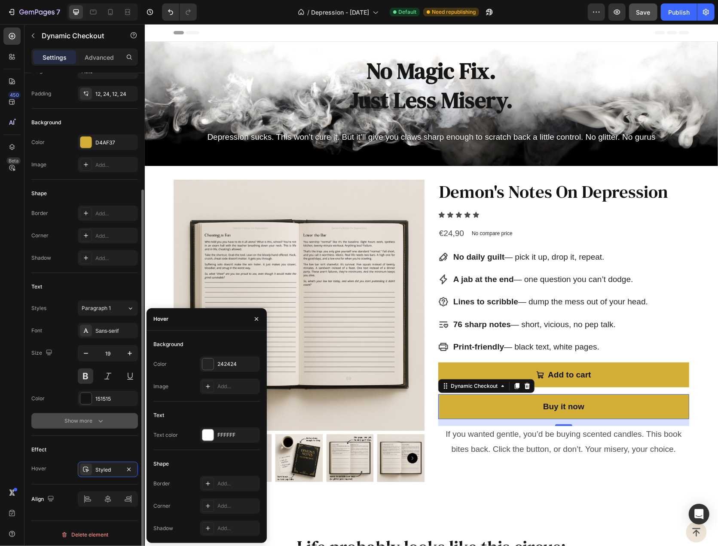
click at [99, 418] on icon "button" at bounding box center [100, 420] width 9 height 9
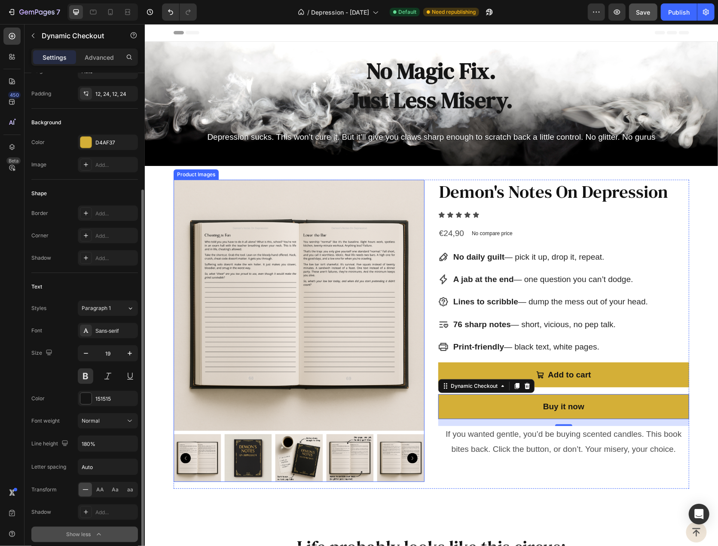
scroll to position [86, 0]
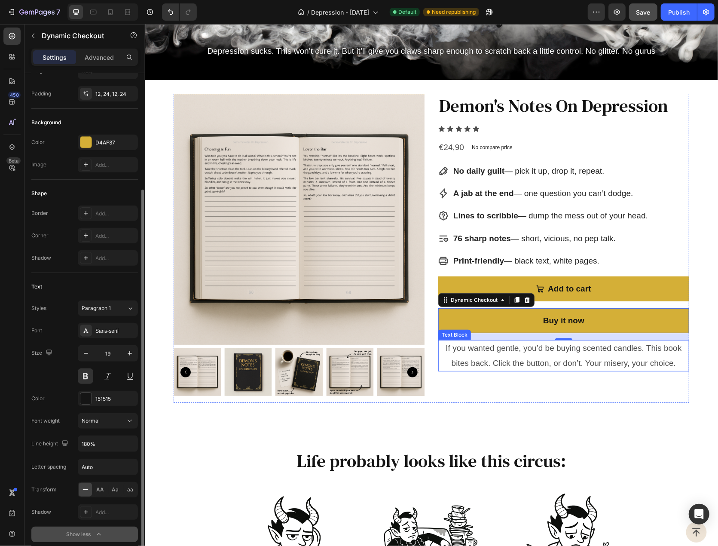
click at [472, 355] on p "If you wanted gentle, you’d be buying scented candles. This book bites back. Cl…" at bounding box center [563, 354] width 249 height 29
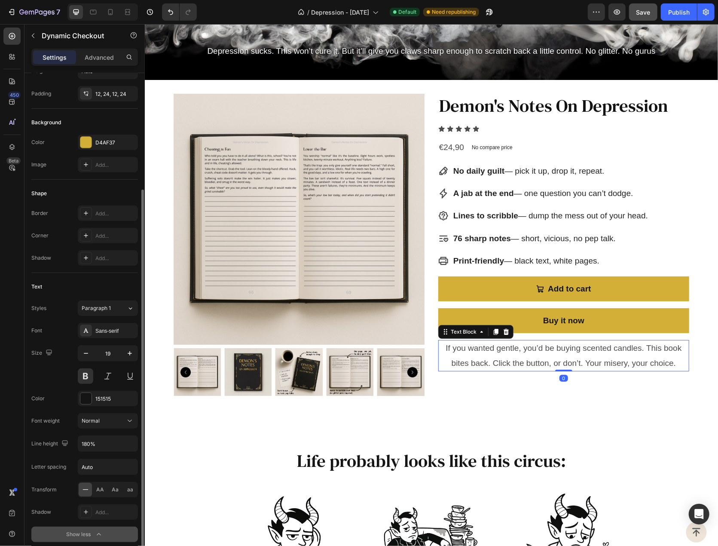
scroll to position [0, 0]
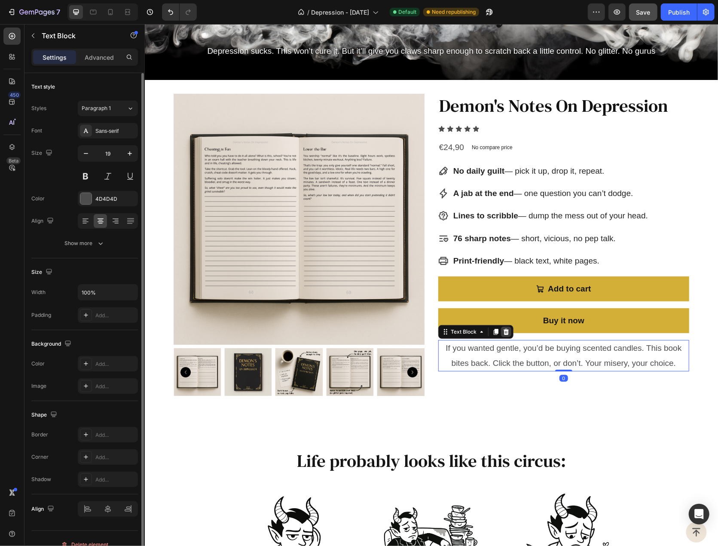
click at [504, 330] on icon at bounding box center [506, 331] width 6 height 6
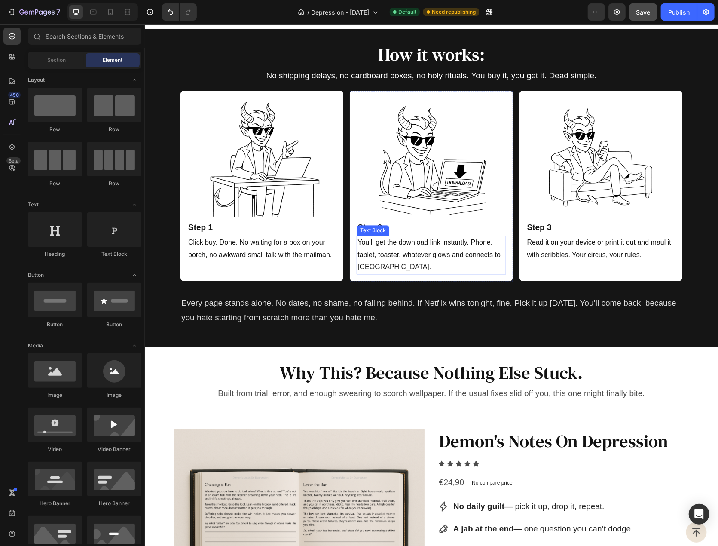
scroll to position [1848, 0]
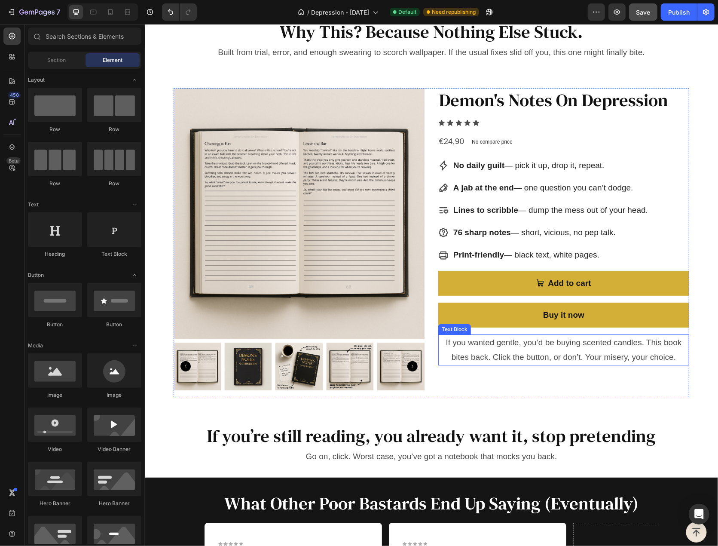
click at [481, 343] on p "If you wanted gentle, you’d be buying scented candles. This book bites back. Cl…" at bounding box center [563, 349] width 249 height 29
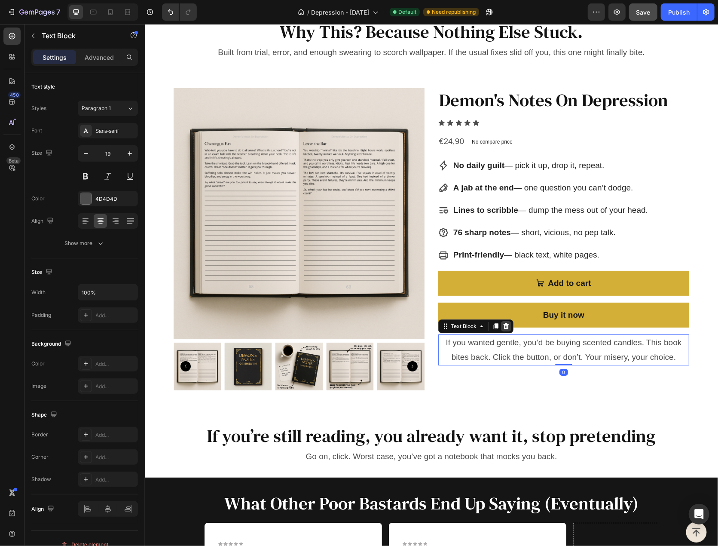
click at [506, 324] on div at bounding box center [506, 326] width 10 height 10
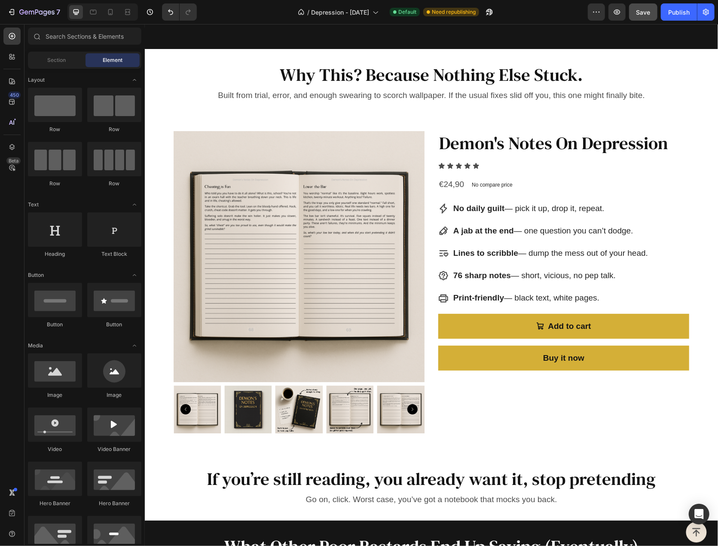
scroll to position [2192, 0]
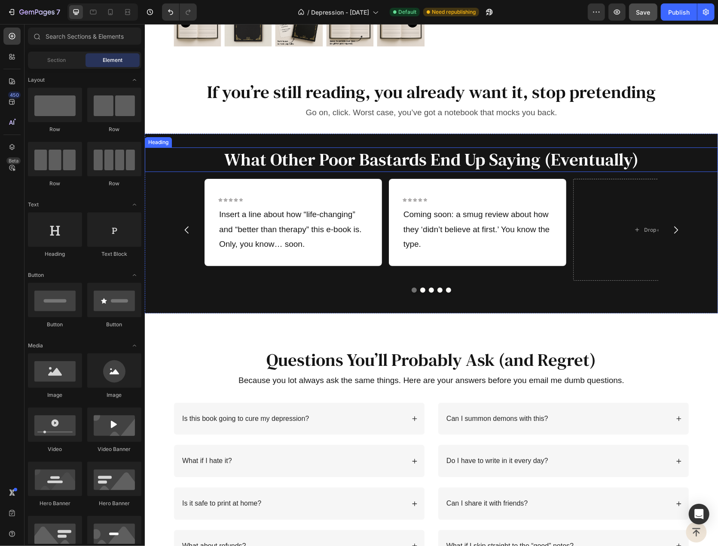
click at [209, 150] on h2 "What Other Poor Bastards End Up Saying (Eventually)" at bounding box center [430, 159] width 573 height 24
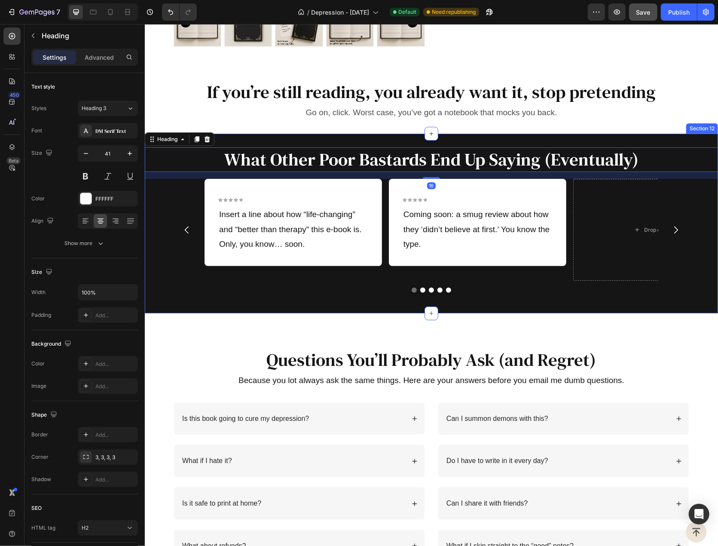
click at [229, 141] on div "What Other Poor Bastards End Up Saying (Eventually) Heading 16 Icon Icon Icon I…" at bounding box center [430, 223] width 573 height 180
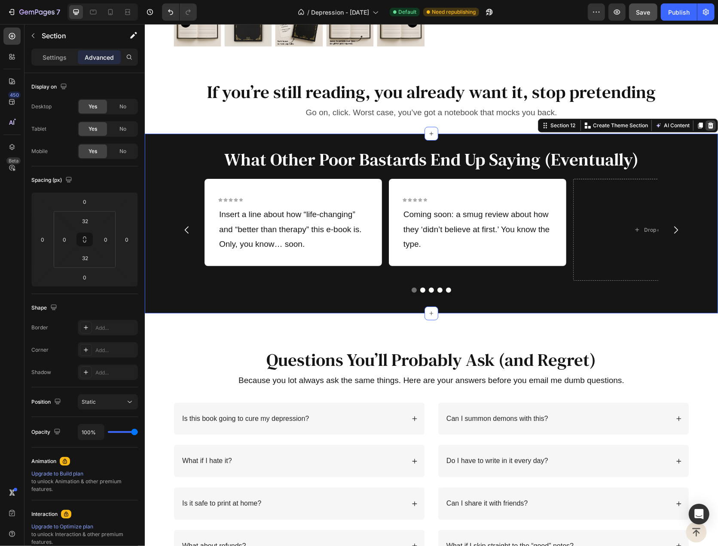
click at [707, 124] on icon at bounding box center [710, 125] width 7 height 7
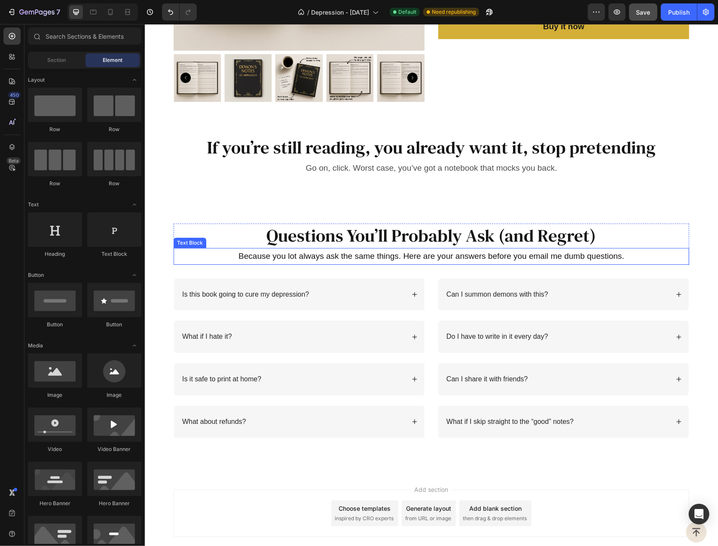
scroll to position [2099, 0]
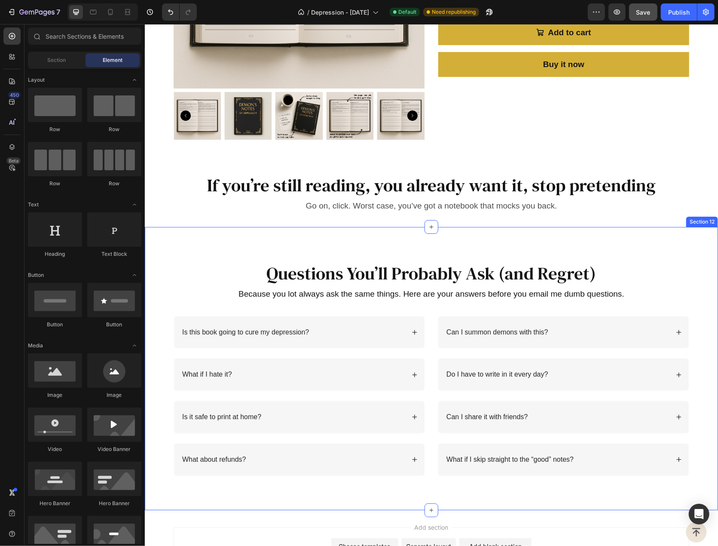
click at [245, 232] on div "Questions You’ll Probably Ask (and Regret) Heading Because you lot always ask t…" at bounding box center [430, 368] width 573 height 283
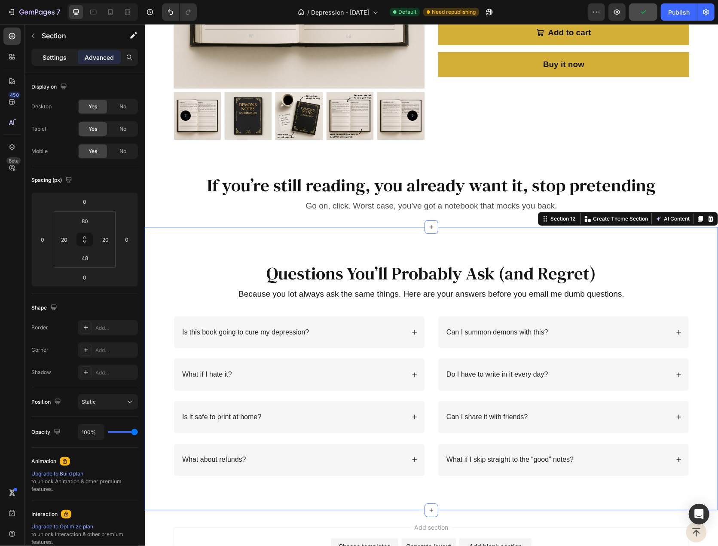
click at [52, 55] on p "Settings" at bounding box center [55, 57] width 24 height 9
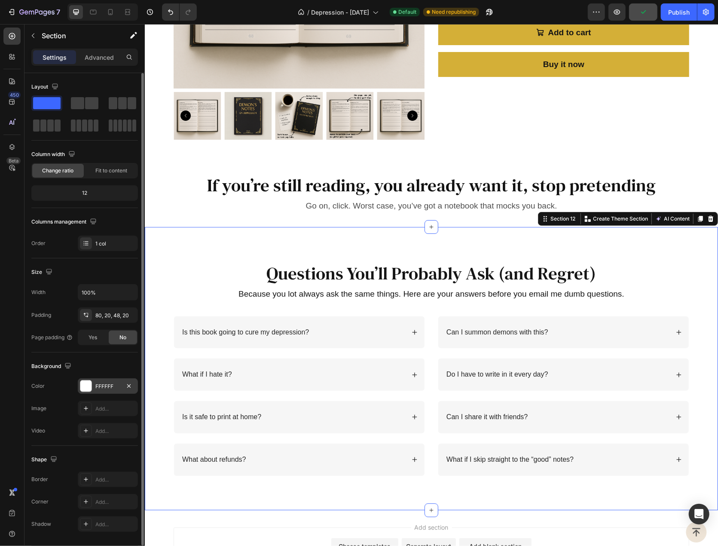
click at [101, 386] on div "FFFFFF" at bounding box center [107, 387] width 25 height 8
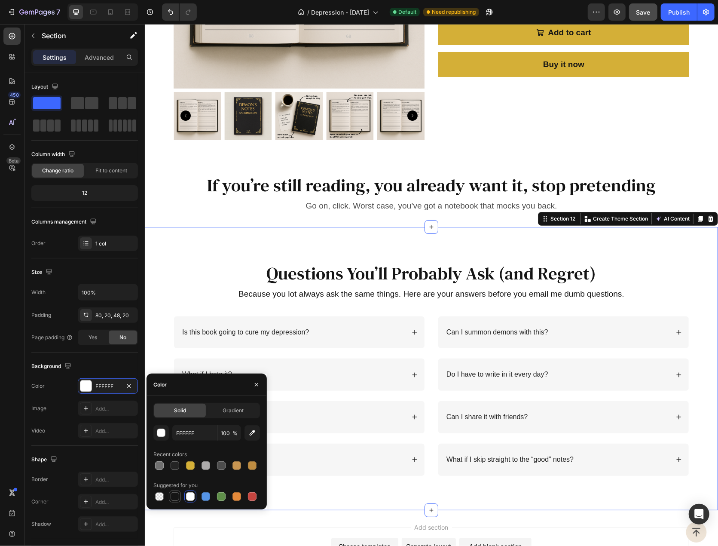
click at [176, 495] on div at bounding box center [175, 496] width 9 height 9
type input "151515"
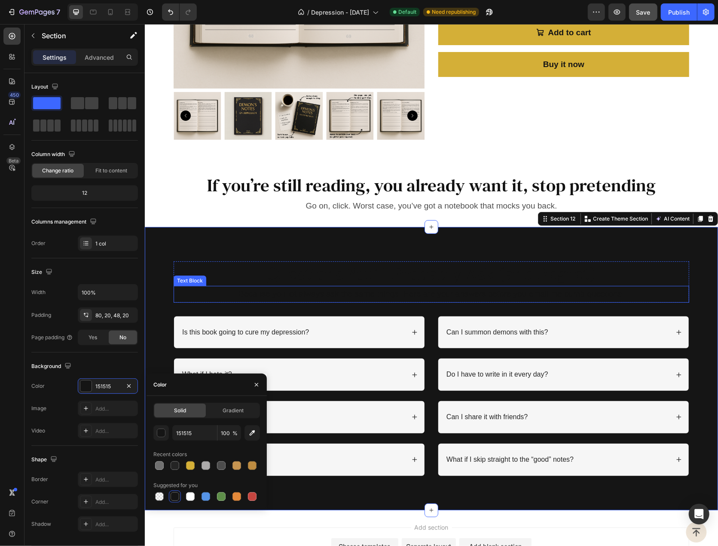
click at [309, 289] on p "Because you lot always ask the same things. Here are your answers before you em…" at bounding box center [431, 293] width 514 height 15
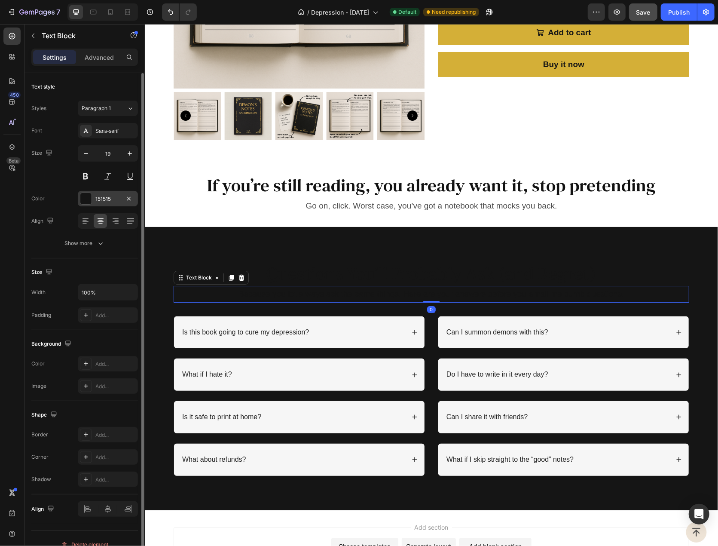
click at [93, 199] on div "151515" at bounding box center [108, 198] width 60 height 15
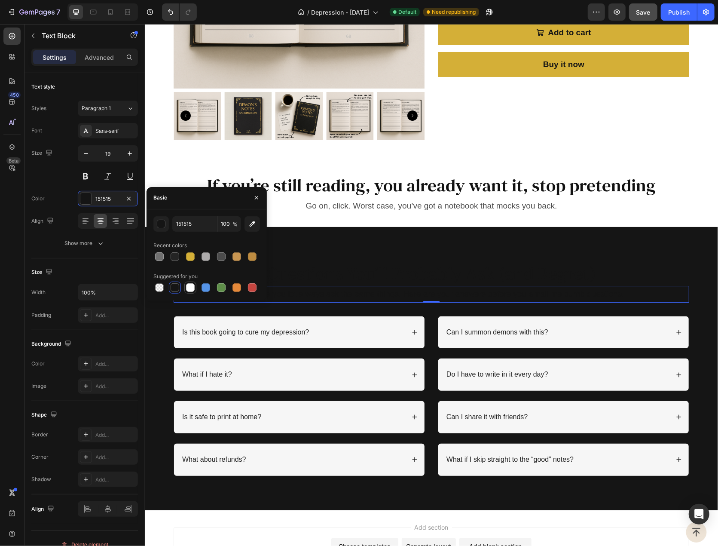
click at [188, 286] on div at bounding box center [190, 287] width 9 height 9
type input "FFFFFF"
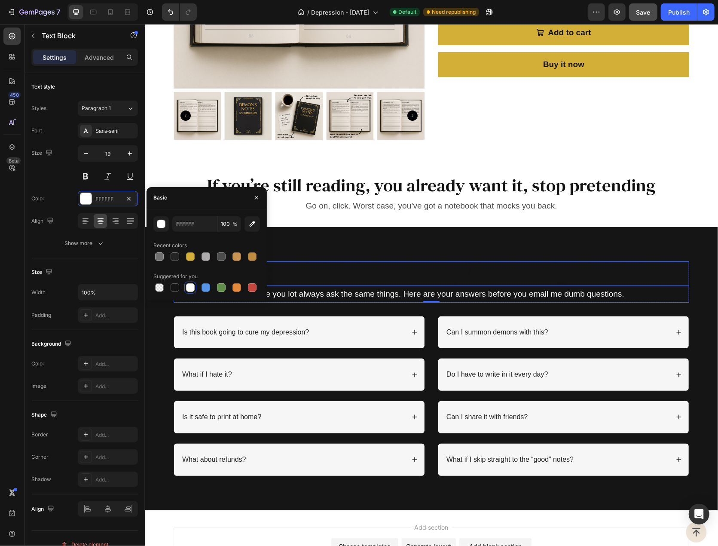
click at [352, 273] on h2 "Questions You’ll Probably Ask (and Regret)" at bounding box center [431, 273] width 516 height 24
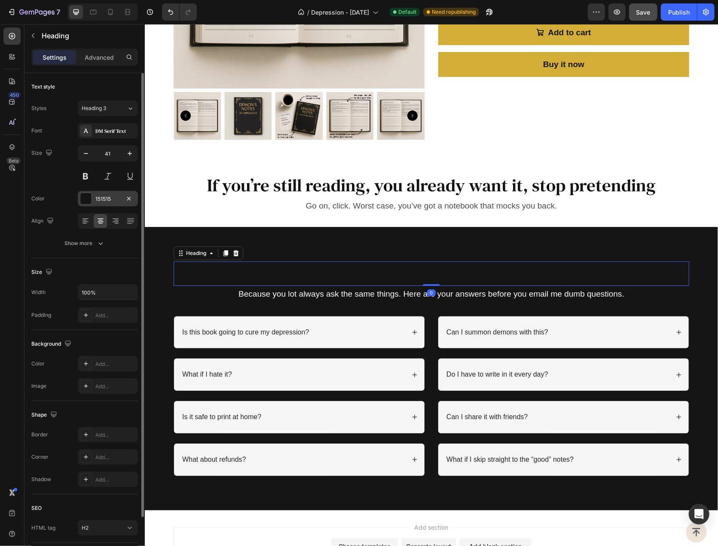
click at [96, 197] on div "151515" at bounding box center [107, 199] width 25 height 8
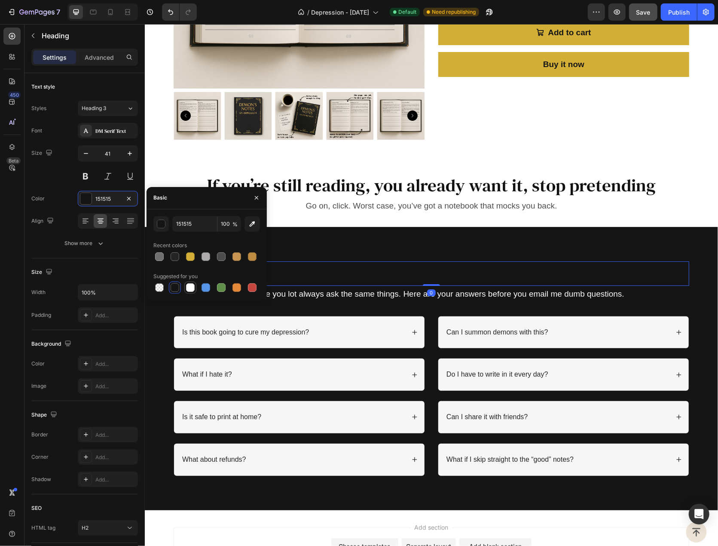
click at [191, 286] on div at bounding box center [190, 287] width 9 height 9
type input "FFFFFF"
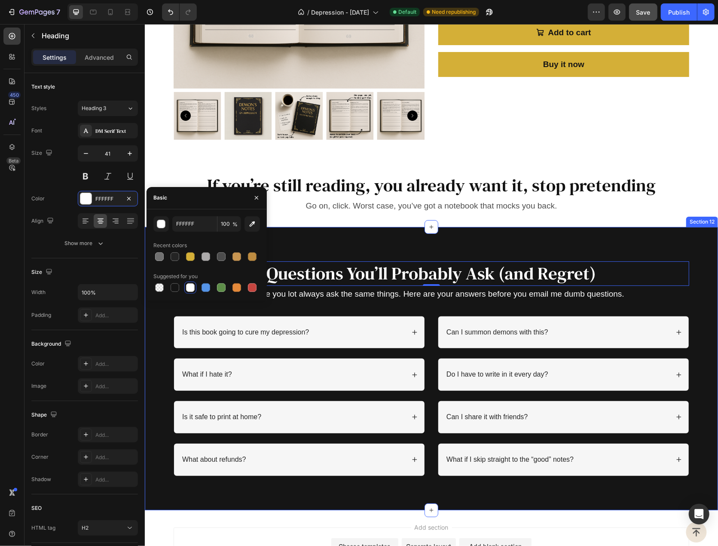
click at [420, 233] on div "Questions You’ll Probably Ask (and Regret) Heading 0 Because you lot always ask…" at bounding box center [430, 368] width 573 height 283
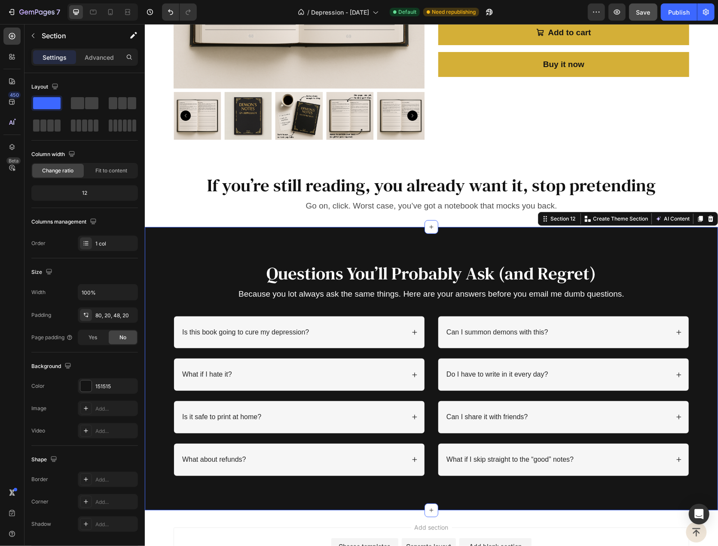
click at [384, 248] on div "Questions You’ll Probably Ask (and Regret) Heading Because you lot always ask t…" at bounding box center [430, 368] width 573 height 283
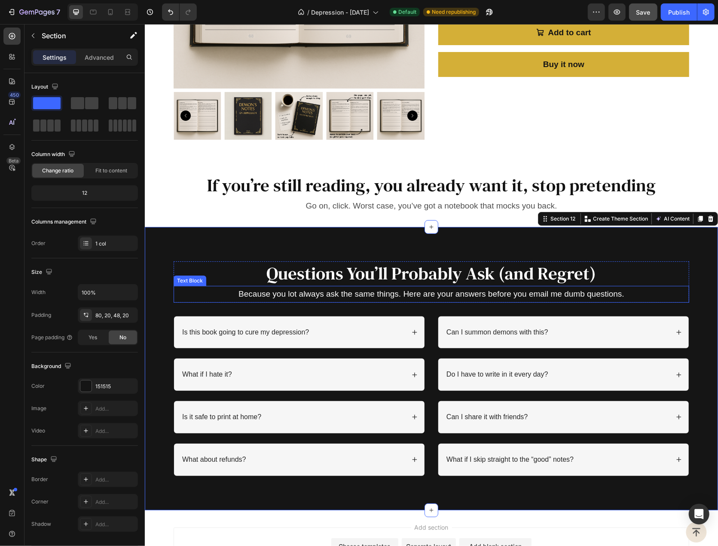
click at [346, 291] on p "Because you lot always ask the same things. Here are your answers before you em…" at bounding box center [431, 293] width 514 height 15
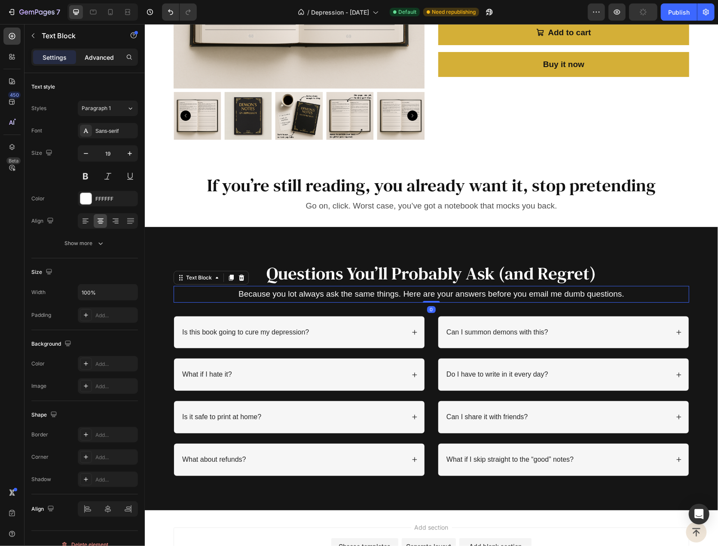
click at [102, 52] on div "Advanced" at bounding box center [99, 57] width 43 height 14
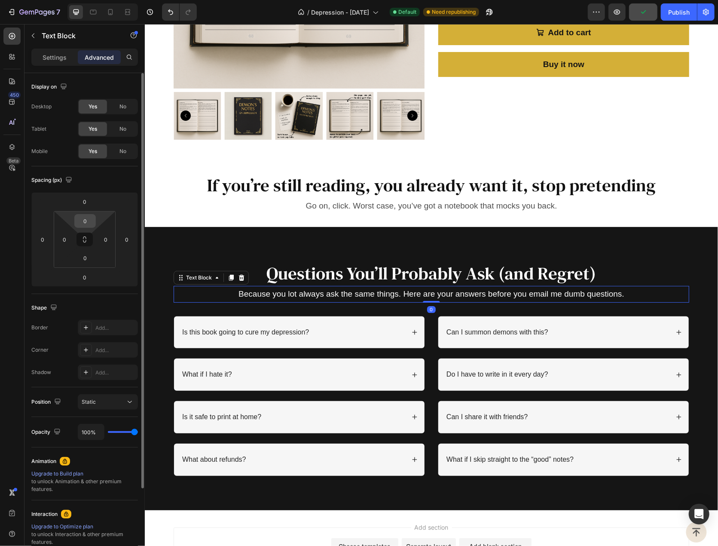
click at [85, 221] on input "0" at bounding box center [85, 220] width 17 height 13
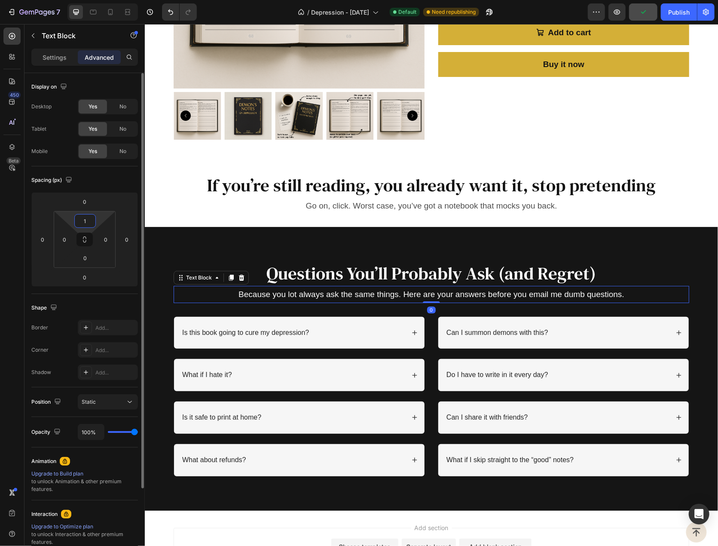
type input "12"
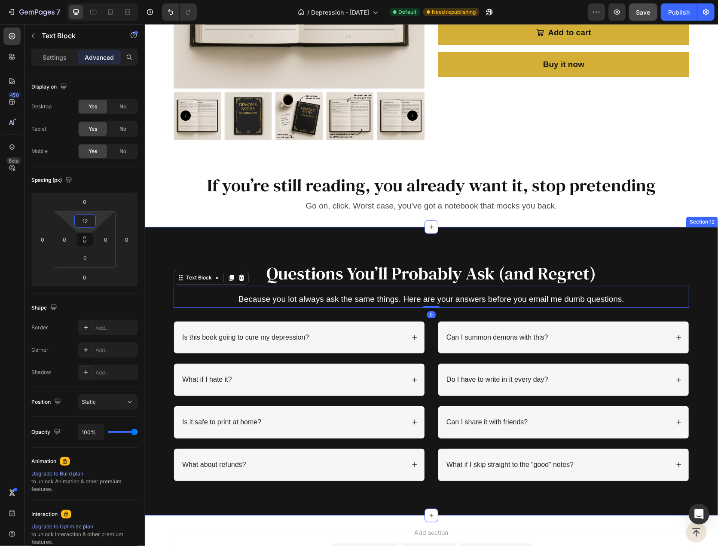
click at [309, 250] on div "Questions You’ll Probably Ask (and Regret) Heading Because you lot always ask t…" at bounding box center [430, 371] width 573 height 288
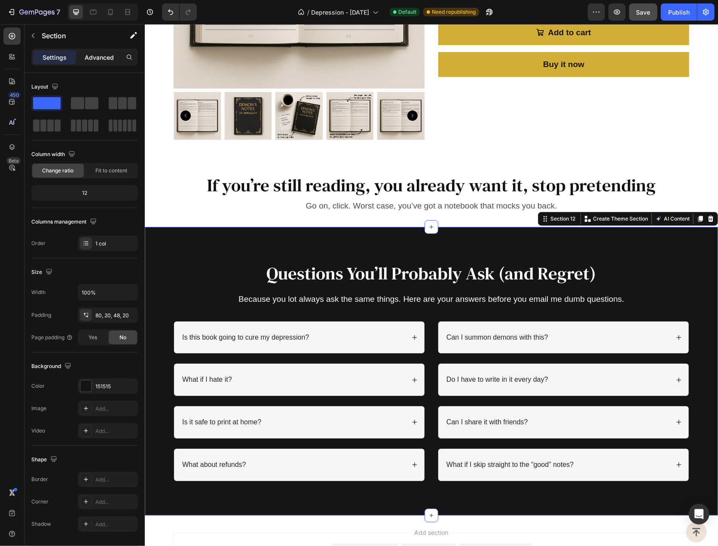
click at [99, 59] on p "Advanced" at bounding box center [99, 57] width 29 height 9
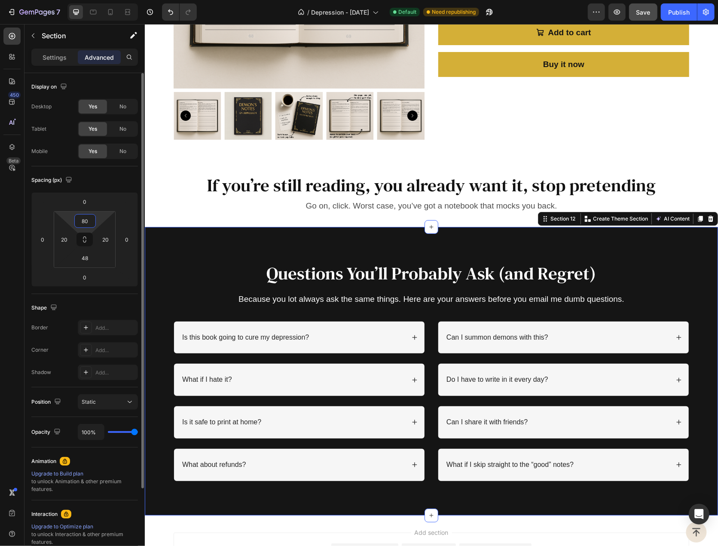
click at [88, 0] on html "7 / Depression - September 2005 Default Need republishing Preview Save Publish …" at bounding box center [359, 0] width 718 height 0
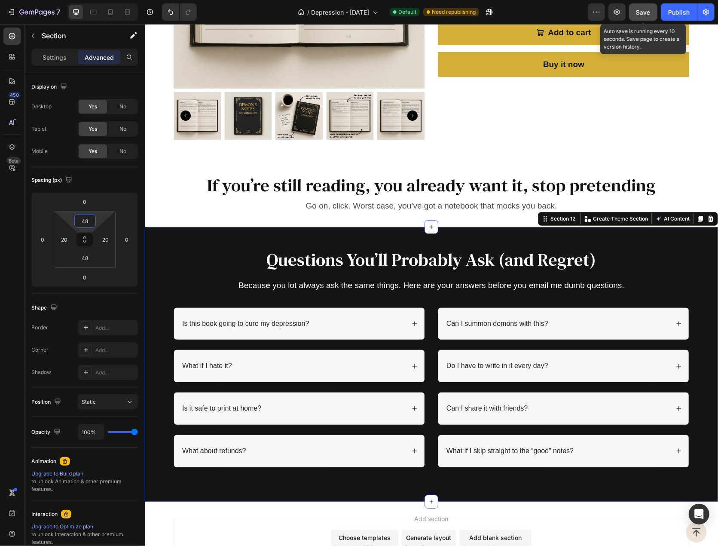
type input "48"
click at [634, 12] on button "Save" at bounding box center [643, 11] width 28 height 17
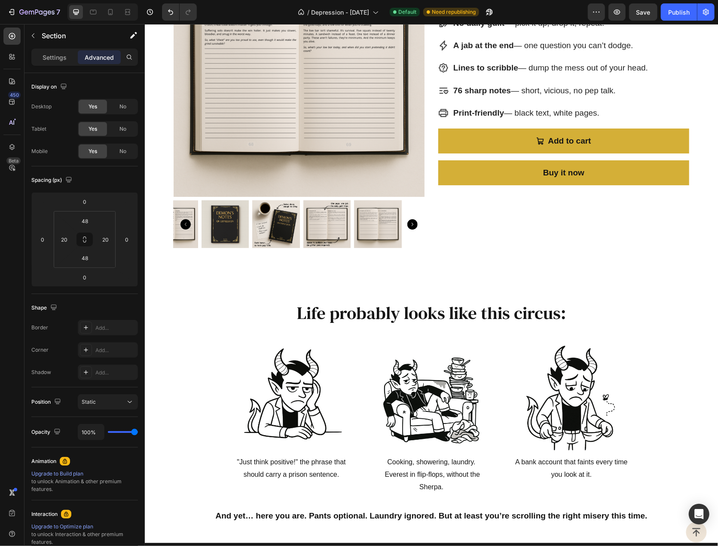
scroll to position [0, 0]
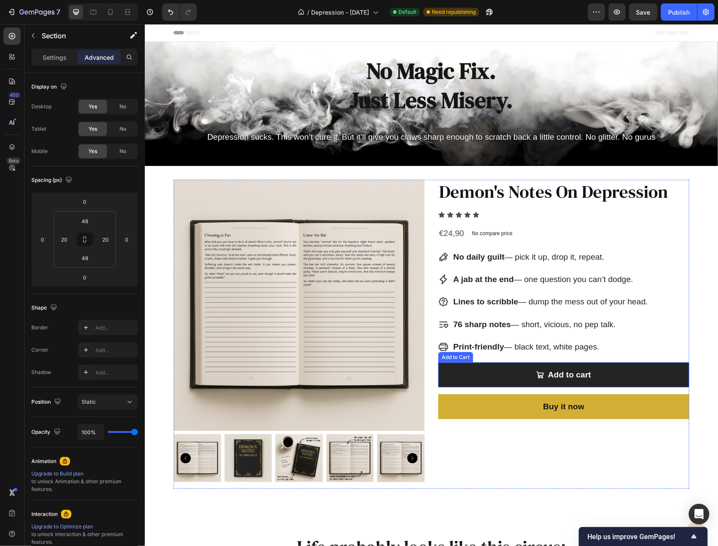
click at [521, 373] on button "Add to cart" at bounding box center [563, 374] width 251 height 25
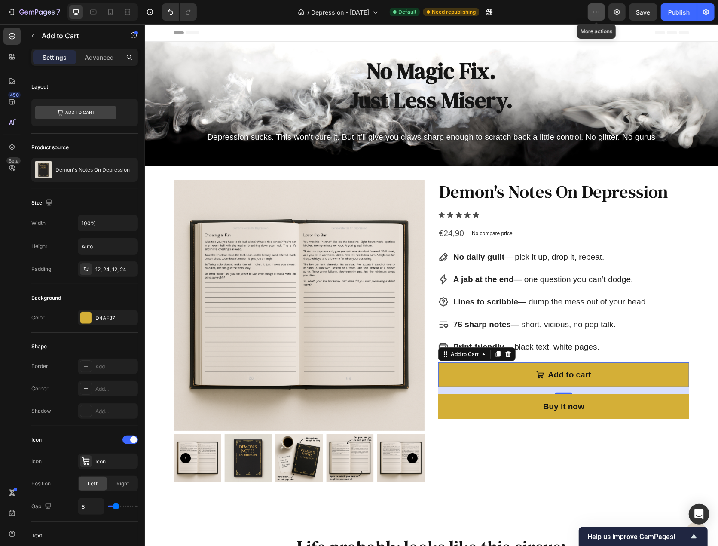
click at [603, 12] on button "button" at bounding box center [596, 11] width 17 height 17
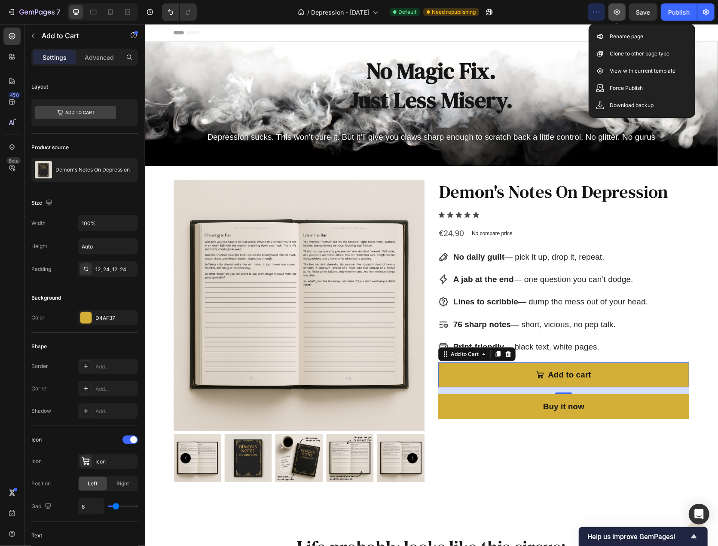
click at [621, 12] on icon "button" at bounding box center [617, 11] width 6 height 5
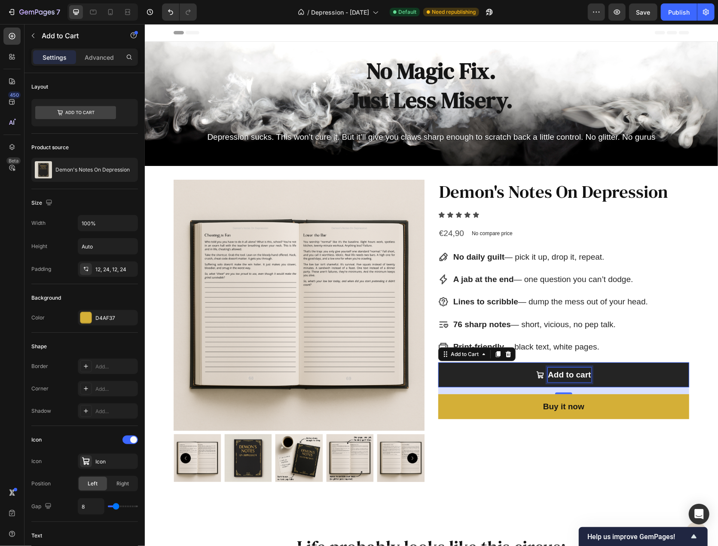
click at [578, 371] on div "Add to cart" at bounding box center [569, 374] width 43 height 15
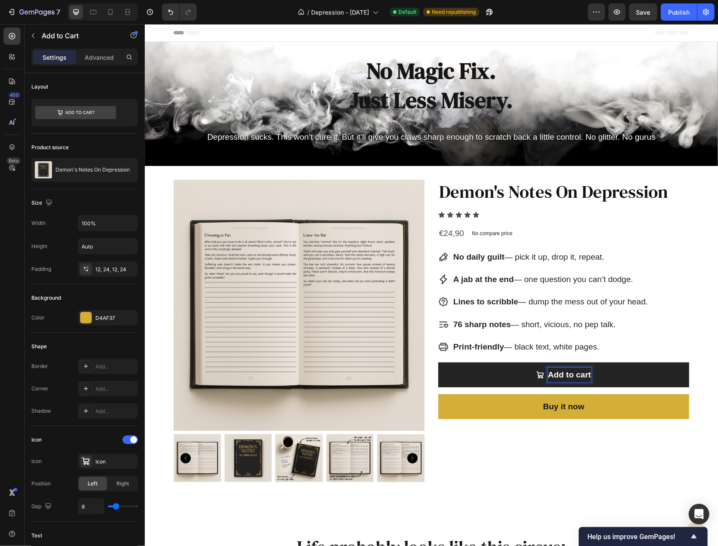
click at [569, 375] on p "Add to cart" at bounding box center [569, 374] width 43 height 15
click at [438, 362] on button "Get" at bounding box center [563, 374] width 251 height 25
click at [438, 362] on button "Get Instant" at bounding box center [563, 374] width 251 height 25
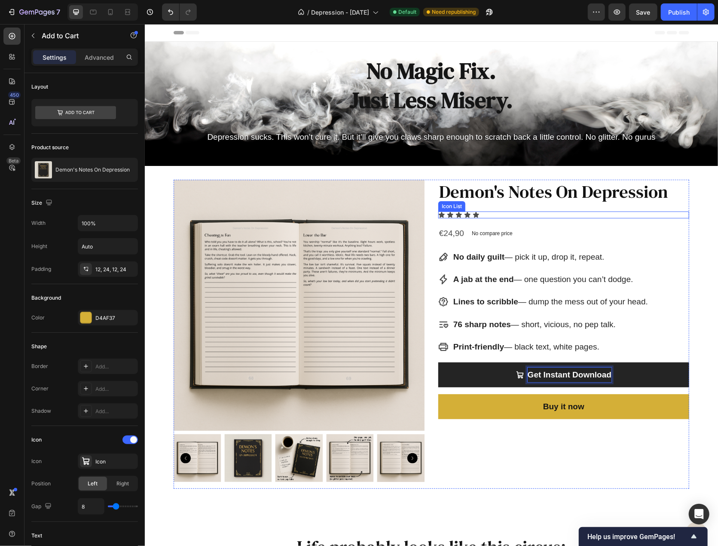
click at [487, 215] on div "Icon Icon Icon Icon Icon" at bounding box center [563, 214] width 251 height 7
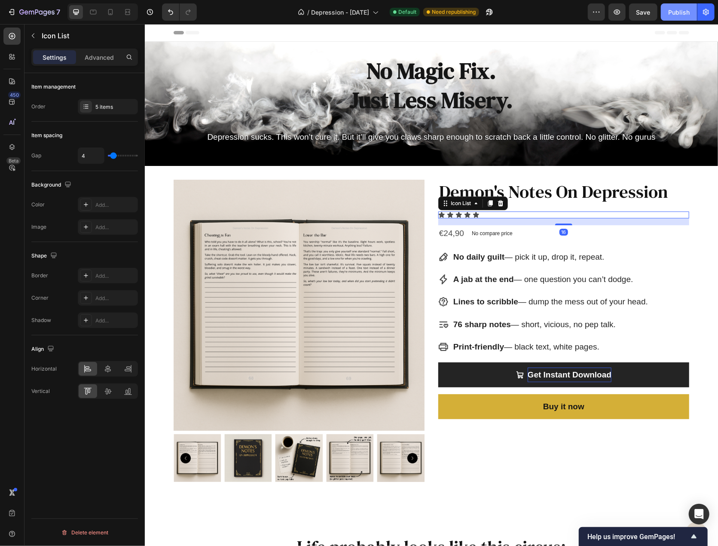
click at [671, 7] on button "Publish" at bounding box center [679, 11] width 36 height 17
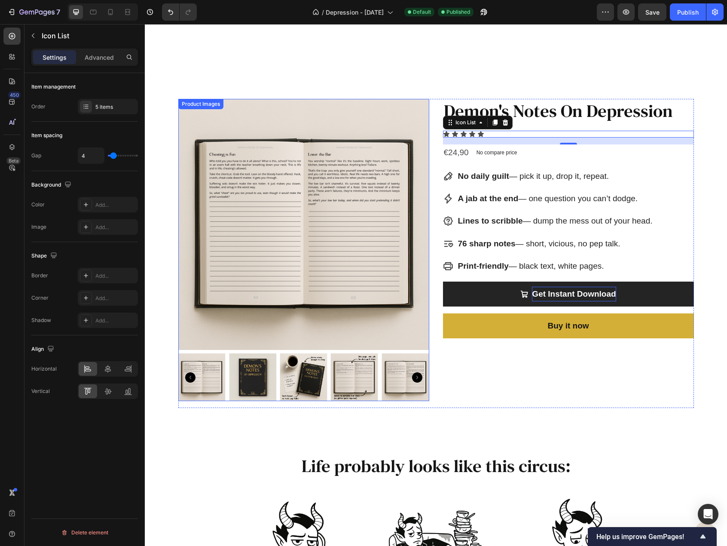
scroll to position [43, 0]
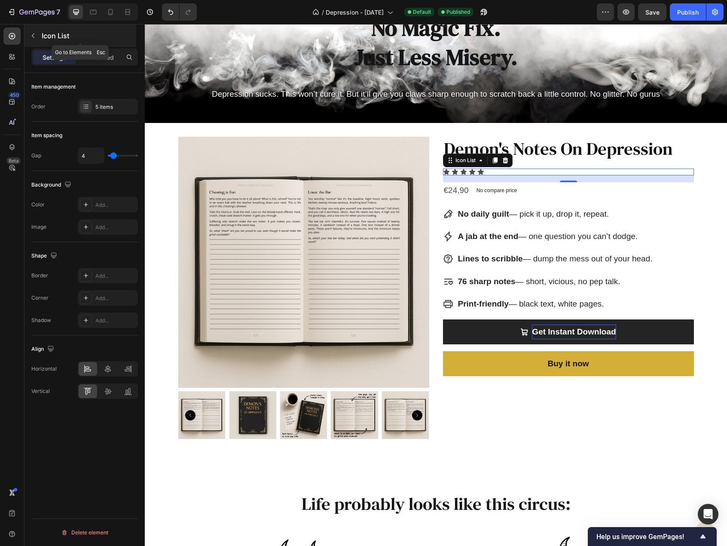
click at [33, 37] on icon "button" at bounding box center [33, 35] width 7 height 7
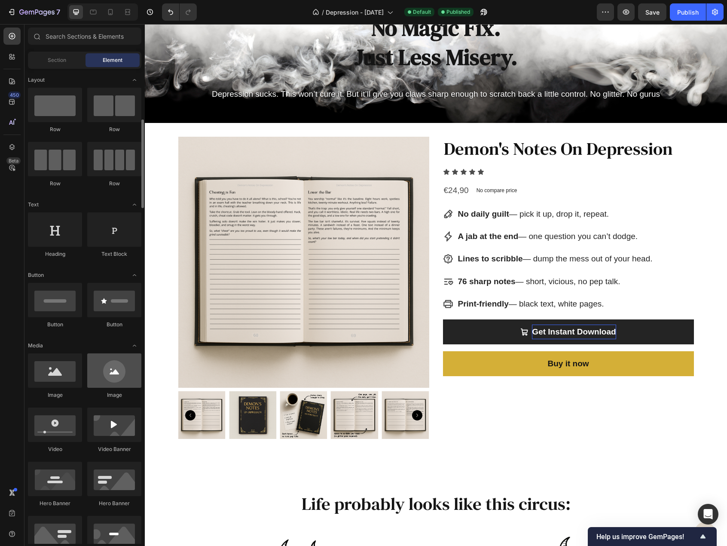
scroll to position [129, 0]
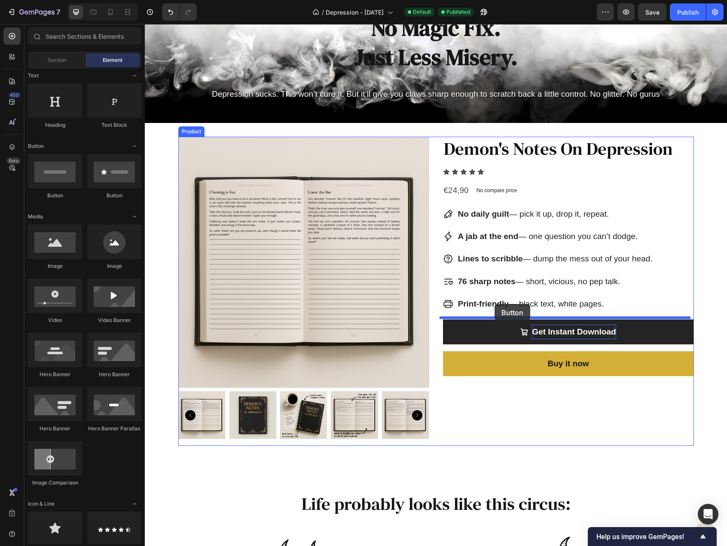
drag, startPoint x: 208, startPoint y: 202, endPoint x: 495, endPoint y: 304, distance: 304.5
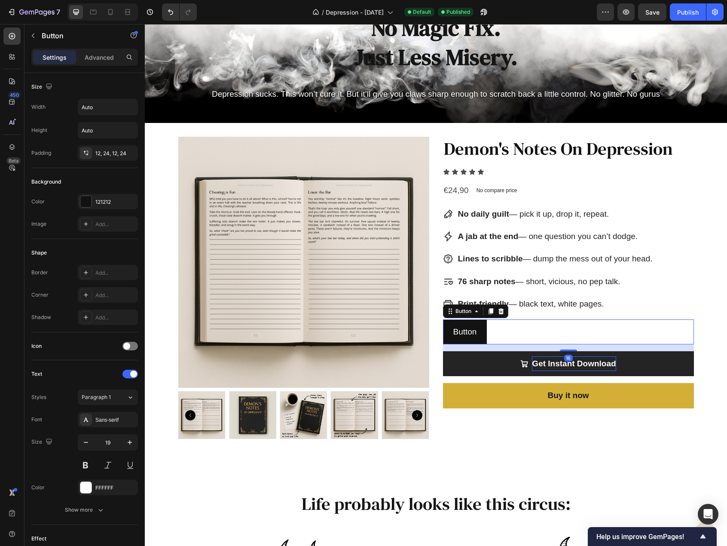
click at [515, 336] on div "Button Button 16" at bounding box center [568, 331] width 251 height 25
click at [475, 326] on button "Button" at bounding box center [465, 331] width 44 height 25
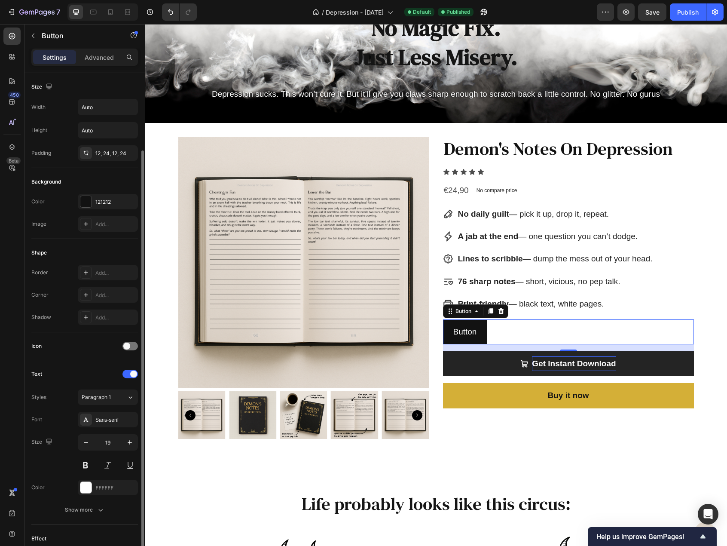
scroll to position [117, 0]
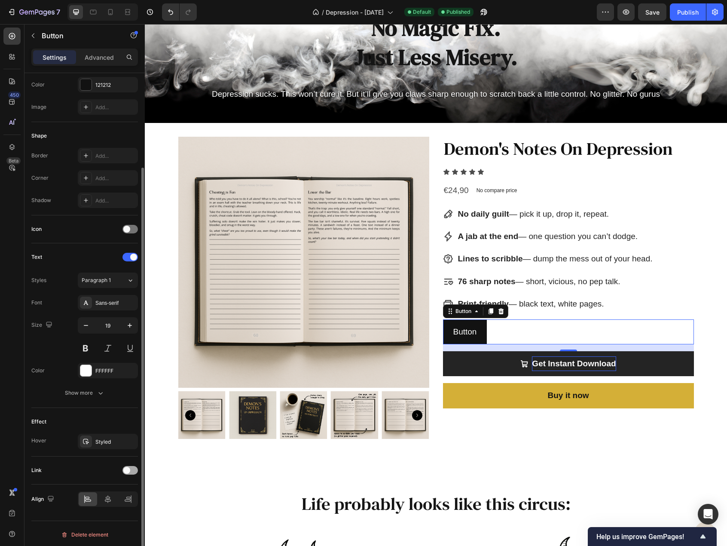
click at [129, 469] on span at bounding box center [126, 470] width 7 height 7
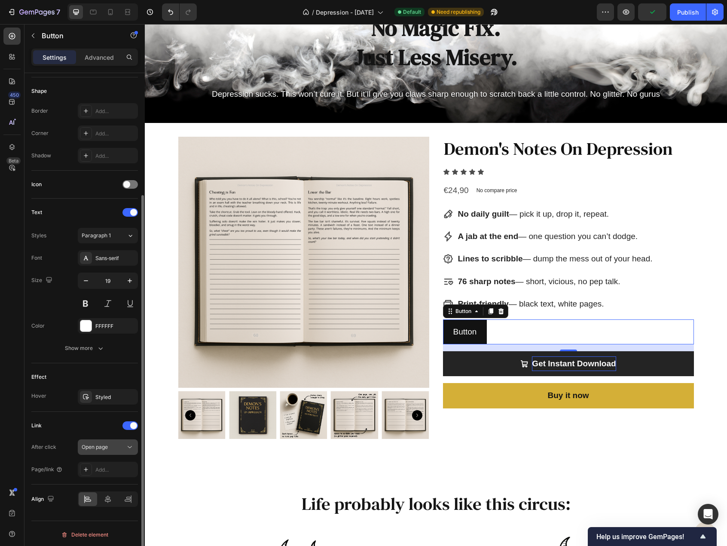
click at [104, 445] on span "Open page" at bounding box center [95, 447] width 26 height 6
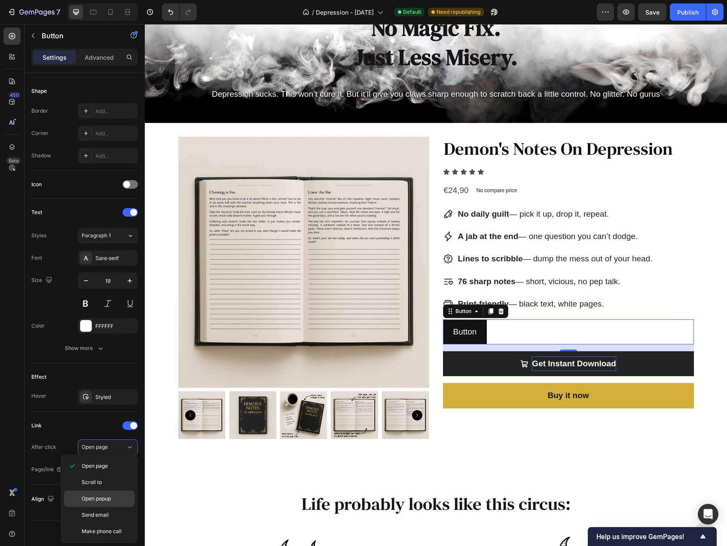
click at [99, 500] on span "Open popup" at bounding box center [96, 499] width 29 height 8
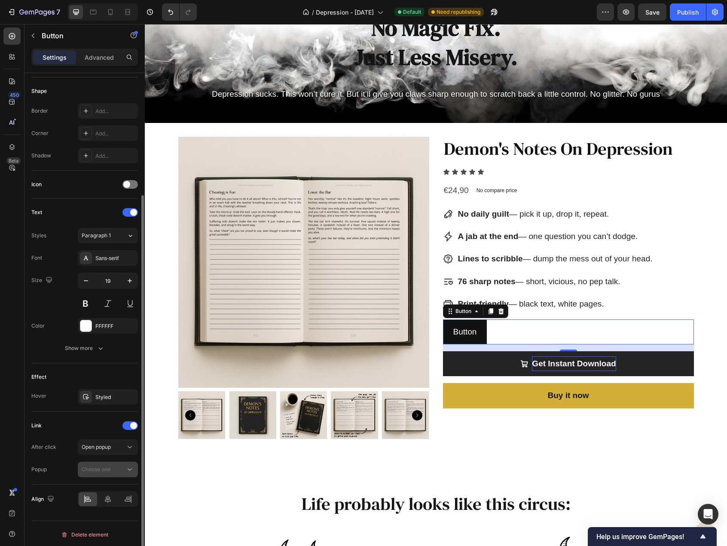
click at [102, 469] on span "Choose one" at bounding box center [96, 469] width 29 height 6
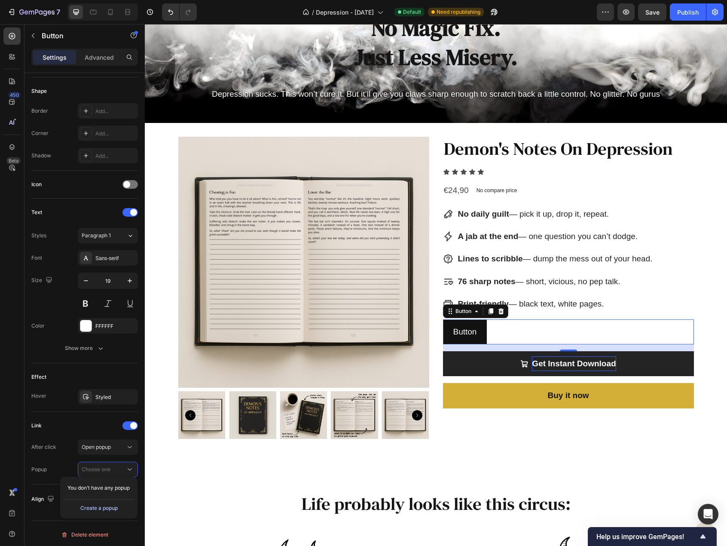
click at [113, 508] on div "Create a popup" at bounding box center [98, 508] width 37 height 8
click at [105, 487] on p "Popup 1" at bounding box center [106, 488] width 49 height 8
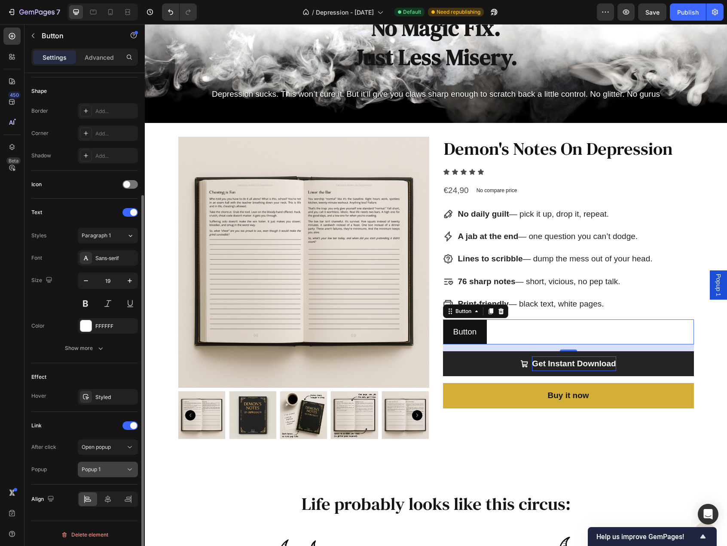
click at [130, 469] on icon at bounding box center [129, 469] width 9 height 9
click at [112, 468] on div "Popup 1" at bounding box center [104, 469] width 44 height 8
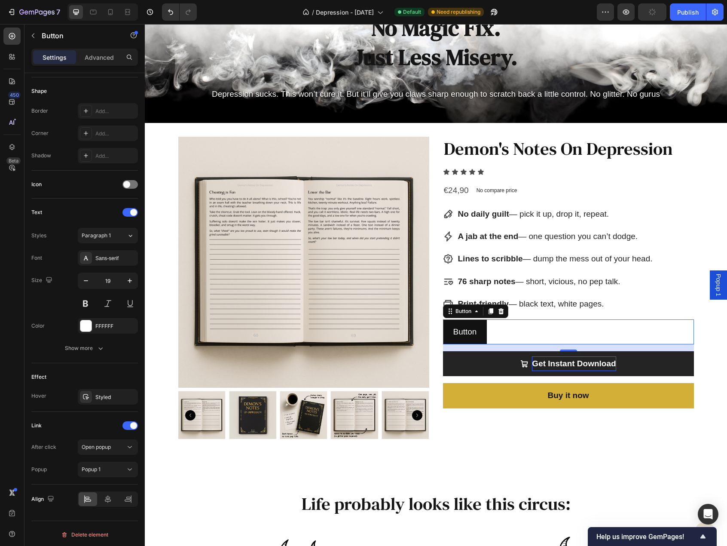
click at [714, 279] on span "Popup 1" at bounding box center [718, 285] width 9 height 22
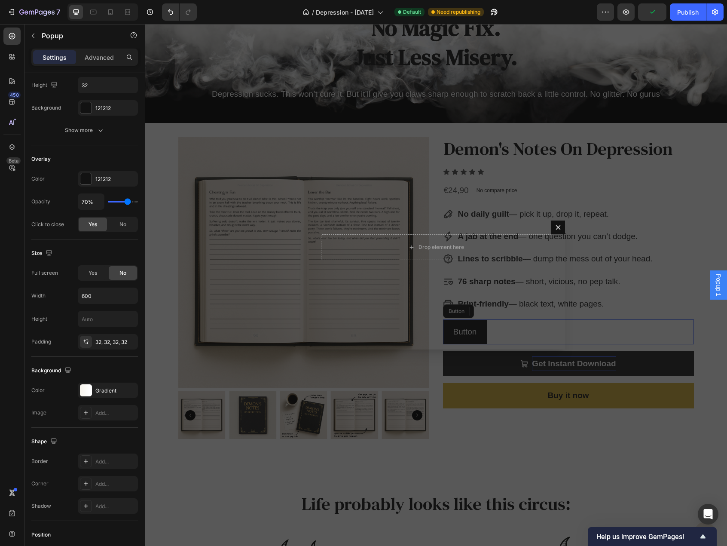
scroll to position [0, 0]
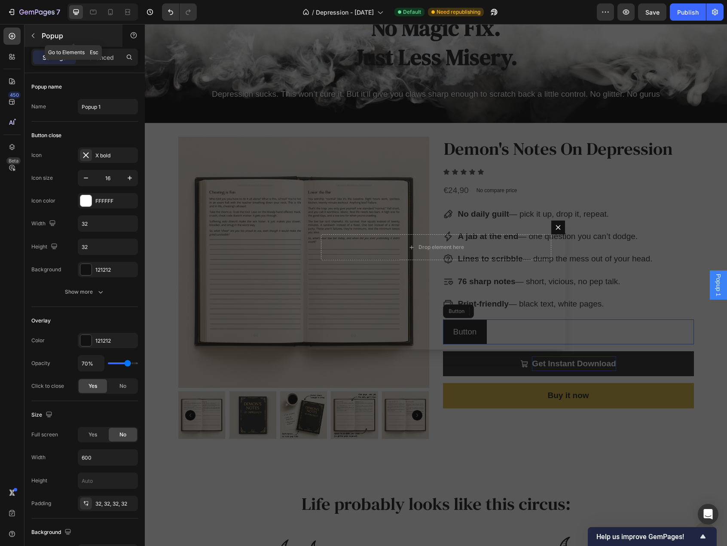
click at [35, 39] on icon "button" at bounding box center [33, 35] width 7 height 7
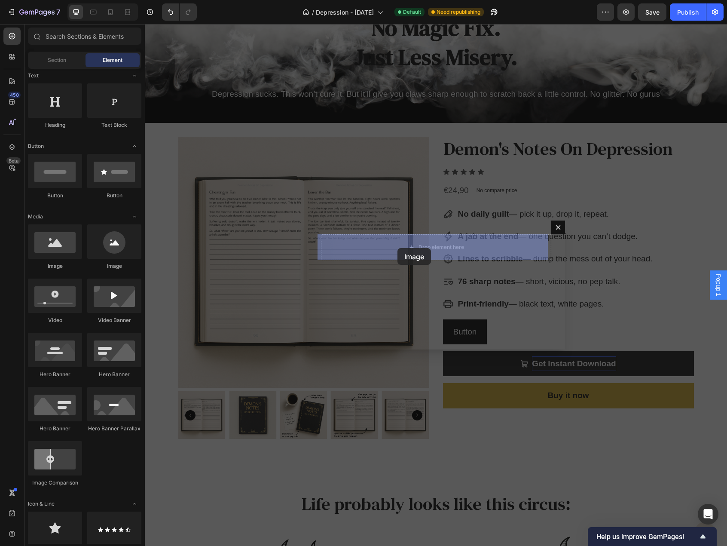
drag, startPoint x: 208, startPoint y: 270, endPoint x: 315, endPoint y: 249, distance: 109.2
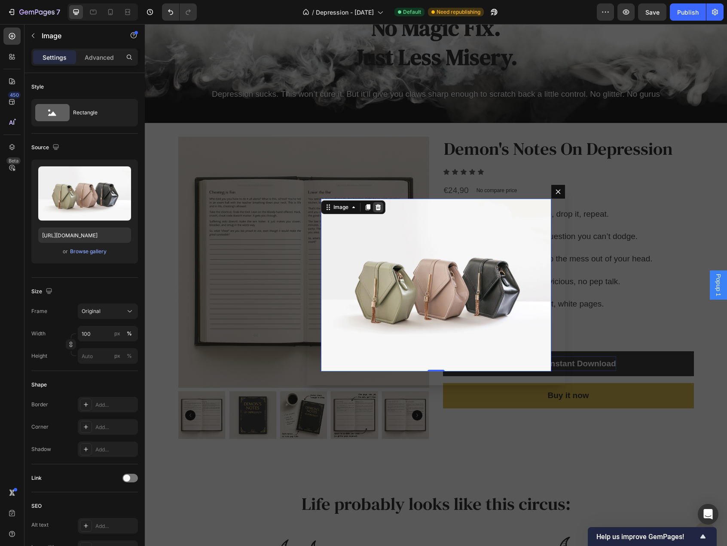
click at [376, 208] on icon "Dialog body" at bounding box center [378, 207] width 6 height 6
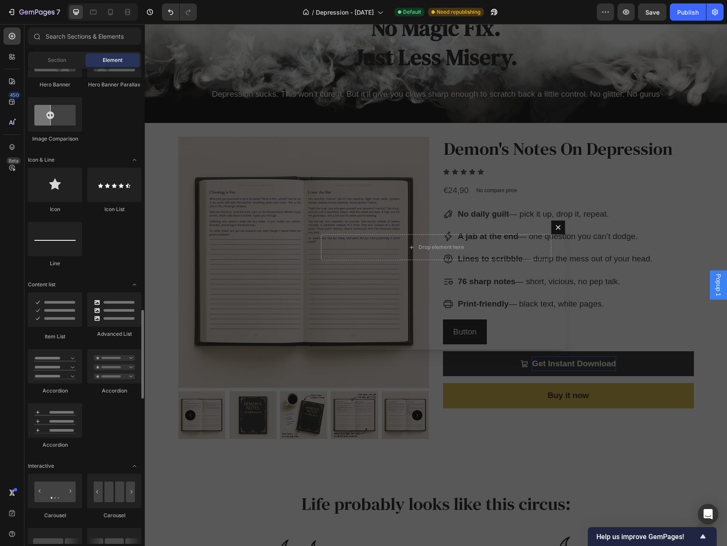
scroll to position [688, 0]
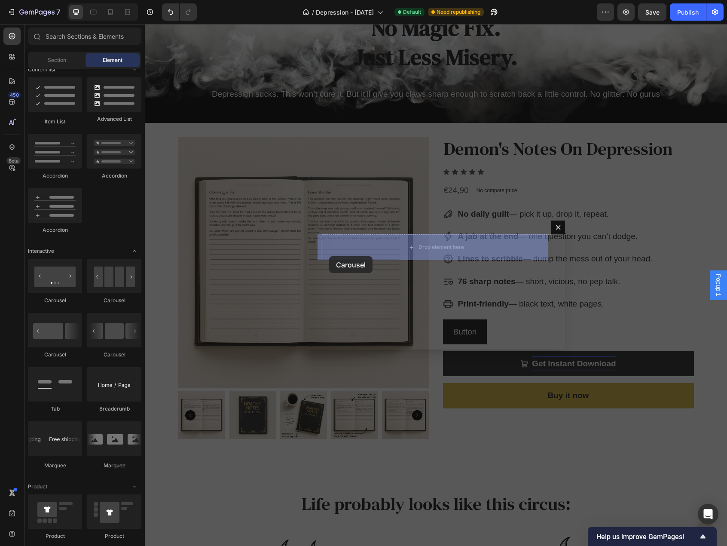
drag, startPoint x: 255, startPoint y: 305, endPoint x: 329, endPoint y: 256, distance: 88.5
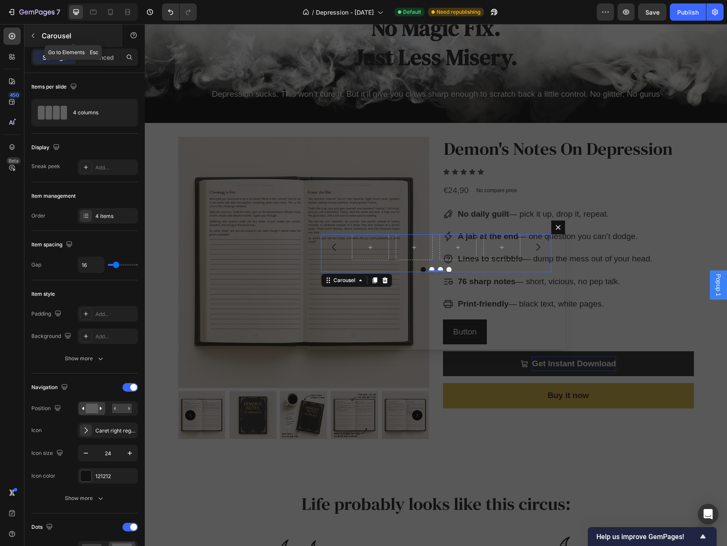
click at [40, 39] on button "button" at bounding box center [33, 36] width 14 height 14
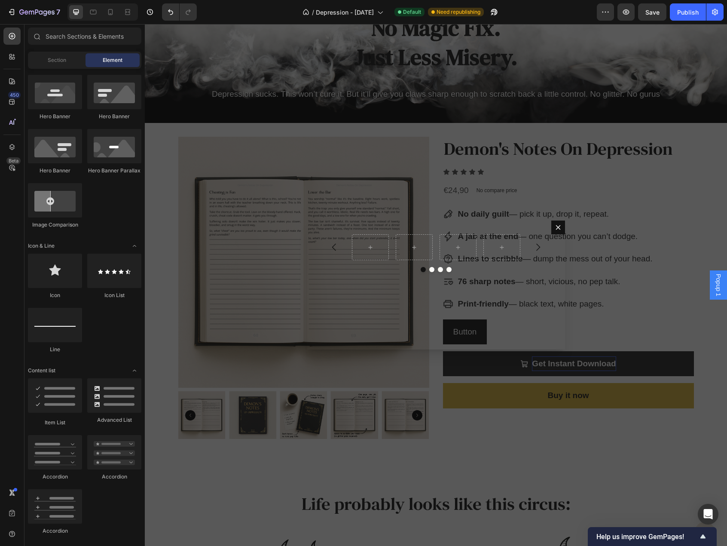
scroll to position [215, 0]
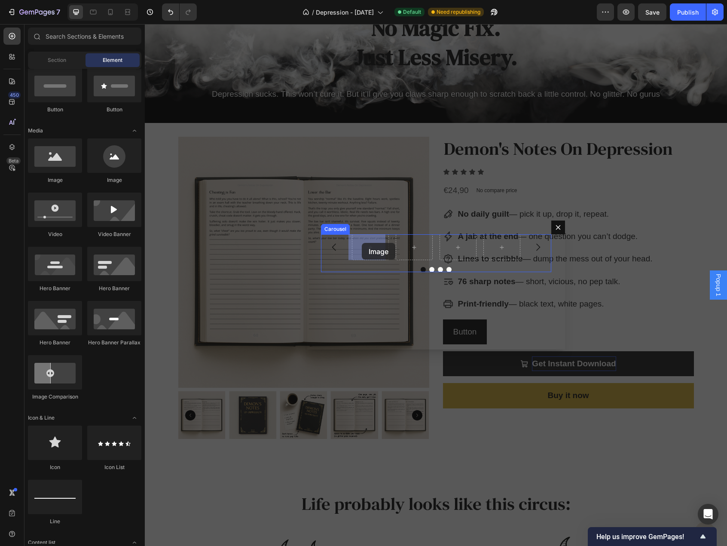
drag, startPoint x: 205, startPoint y: 182, endPoint x: 362, endPoint y: 243, distance: 168.6
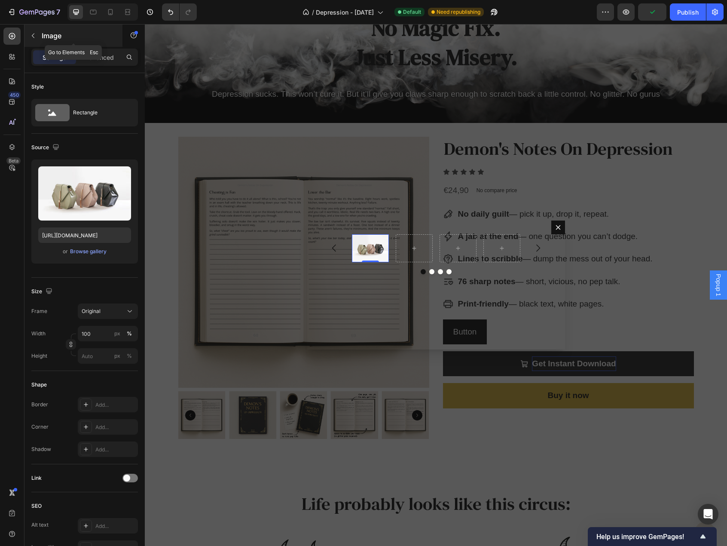
click at [32, 37] on icon "button" at bounding box center [33, 35] width 7 height 7
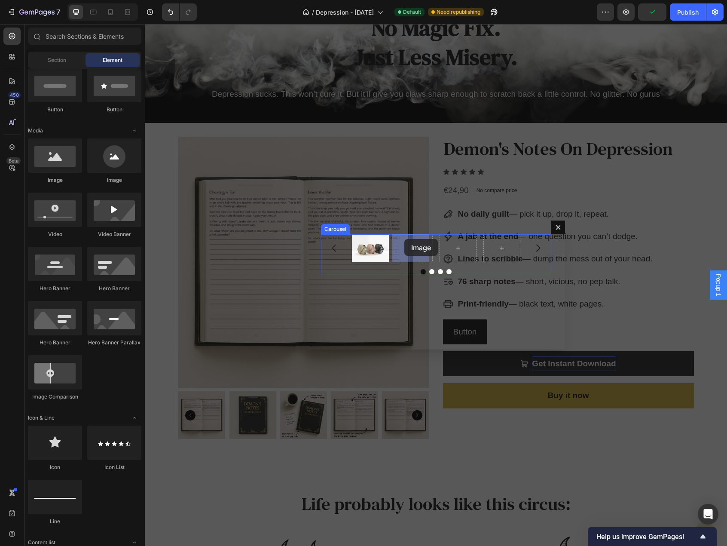
drag, startPoint x: 211, startPoint y: 188, endPoint x: 406, endPoint y: 240, distance: 201.5
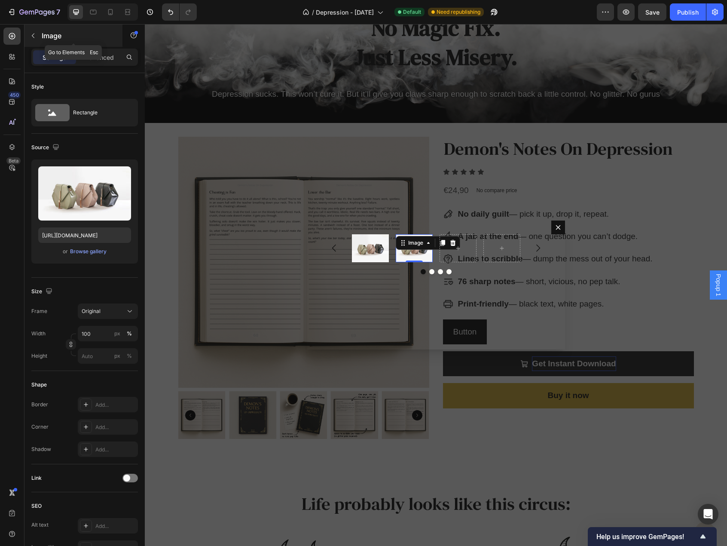
click at [36, 35] on icon "button" at bounding box center [33, 35] width 7 height 7
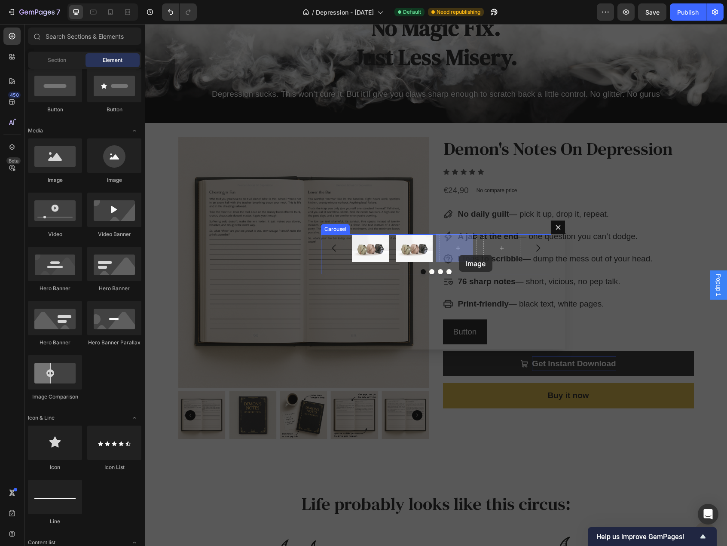
drag, startPoint x: 205, startPoint y: 186, endPoint x: 459, endPoint y: 255, distance: 262.9
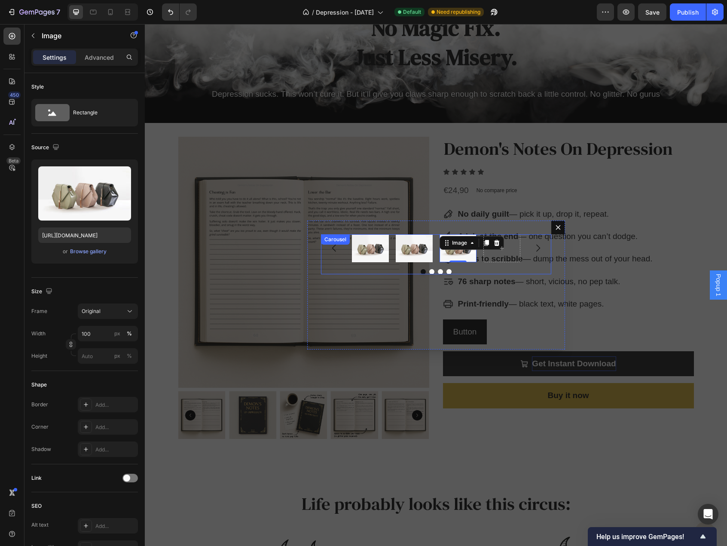
click at [478, 271] on div "Dialog body" at bounding box center [436, 271] width 230 height 5
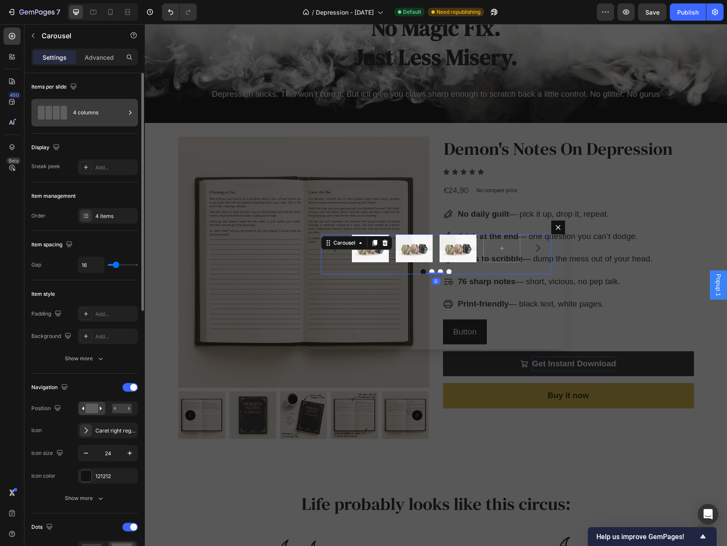
click at [120, 115] on div "4 columns" at bounding box center [99, 113] width 52 height 20
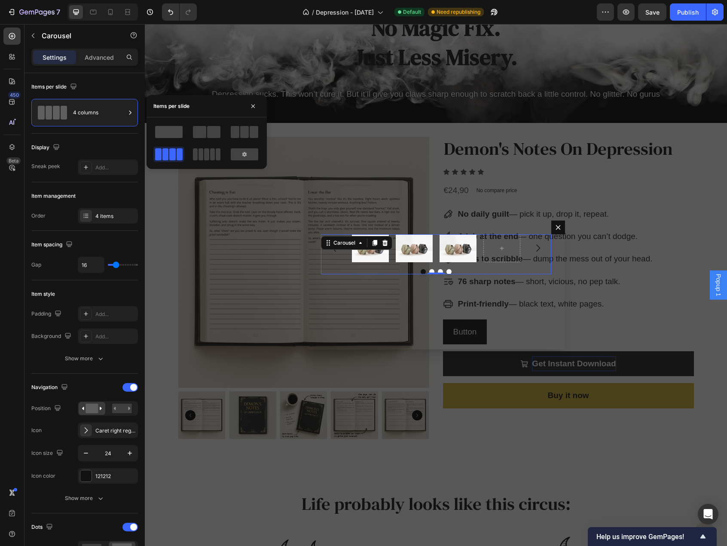
click at [173, 134] on span at bounding box center [169, 132] width 28 height 12
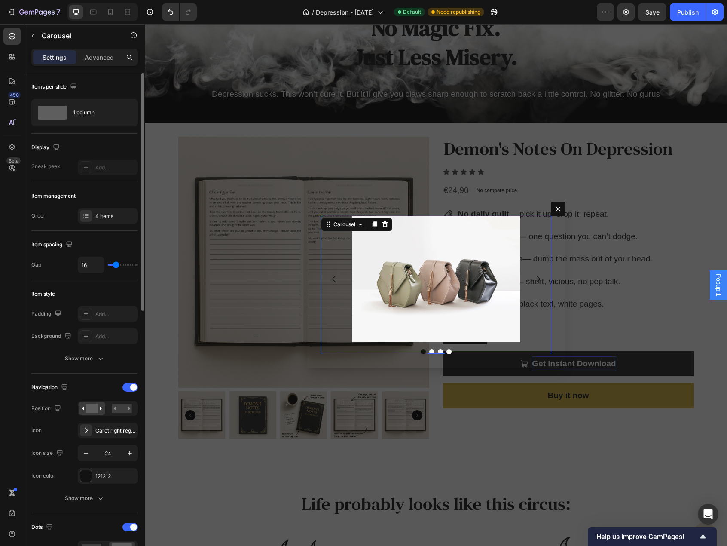
click at [118, 138] on div "Display Sneak peek Add..." at bounding box center [84, 158] width 107 height 49
click at [102, 219] on div "4 items" at bounding box center [108, 215] width 60 height 15
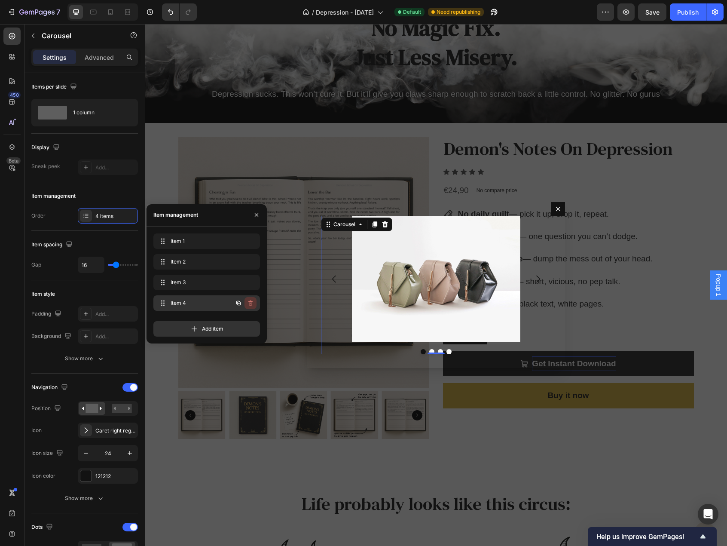
click at [250, 302] on icon "button" at bounding box center [250, 303] width 7 height 7
click at [250, 303] on div "Delete" at bounding box center [245, 303] width 16 height 8
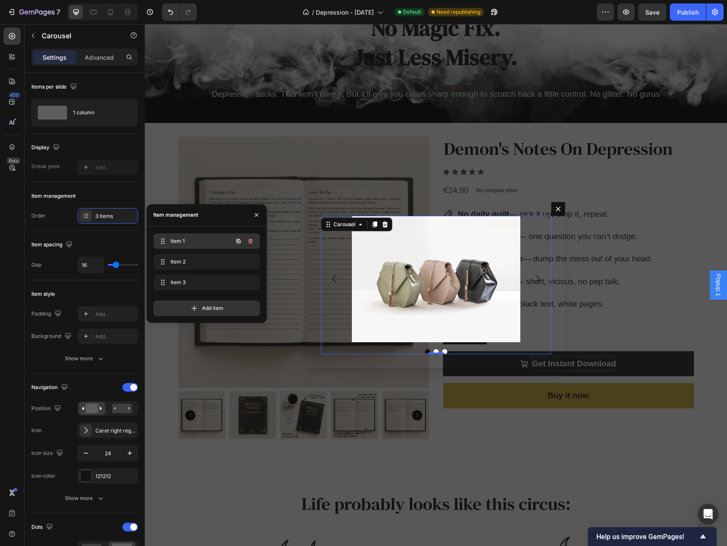
click at [221, 239] on div "Item 1 Item 1" at bounding box center [195, 241] width 76 height 12
click at [119, 191] on div "Item management" at bounding box center [84, 196] width 107 height 14
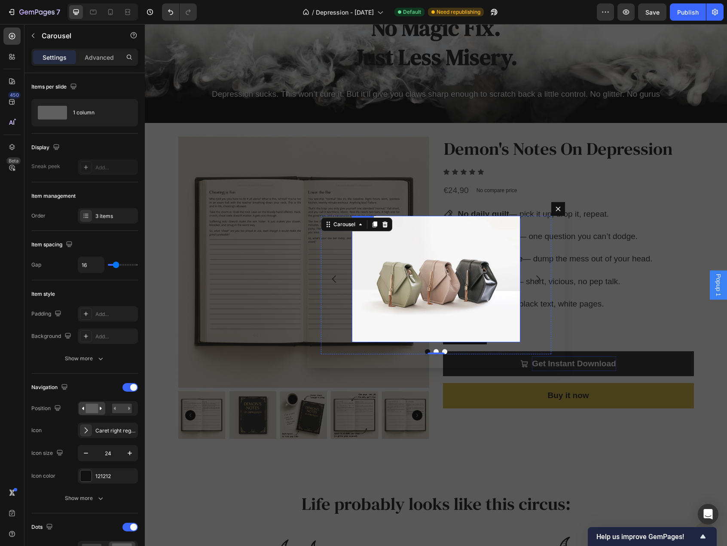
click at [489, 295] on img "Dialog body" at bounding box center [436, 279] width 168 height 126
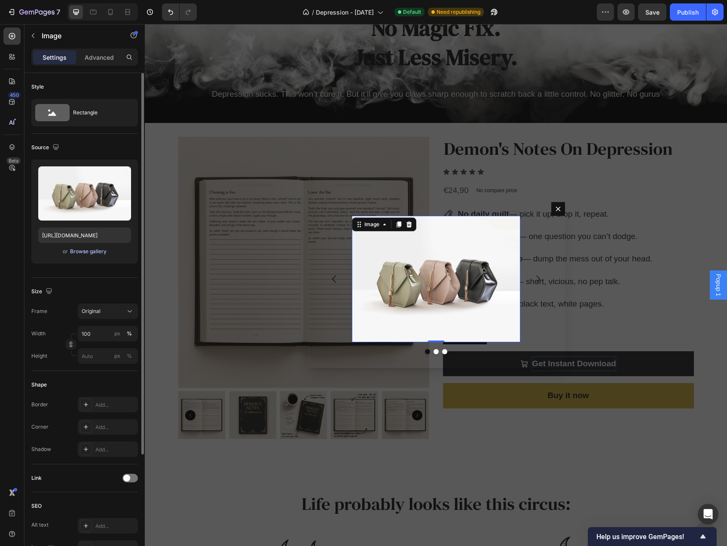
click at [87, 250] on div "Browse gallery" at bounding box center [88, 252] width 37 height 8
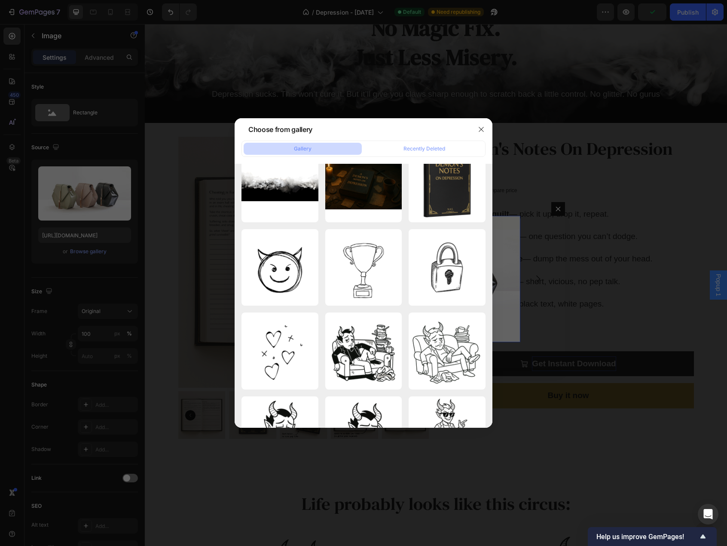
scroll to position [0, 0]
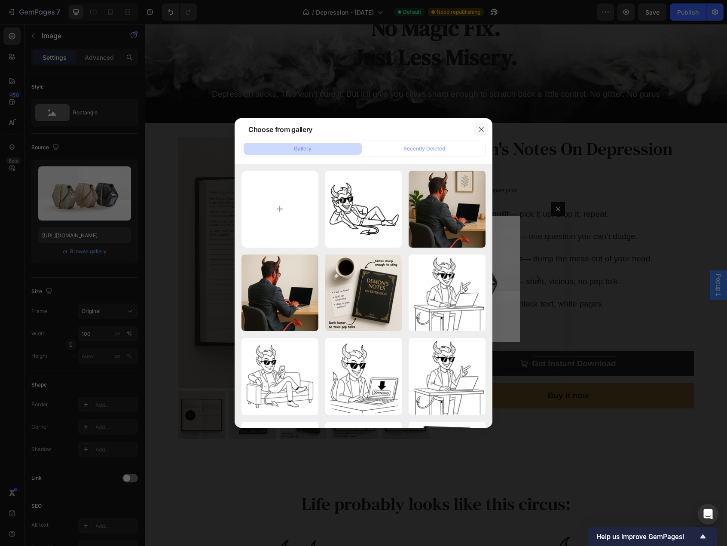
click at [481, 128] on icon "button" at bounding box center [481, 129] width 7 height 7
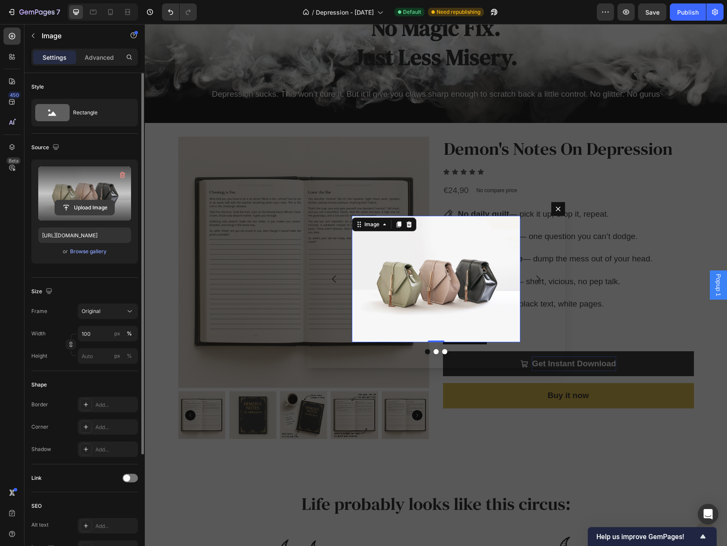
click at [96, 204] on input "file" at bounding box center [84, 207] width 59 height 15
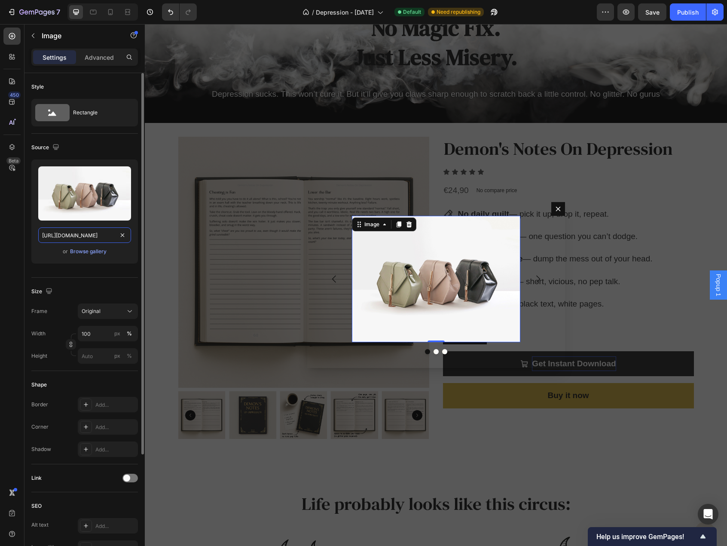
click at [93, 237] on input "[URL][DOMAIN_NAME]" at bounding box center [84, 234] width 93 height 15
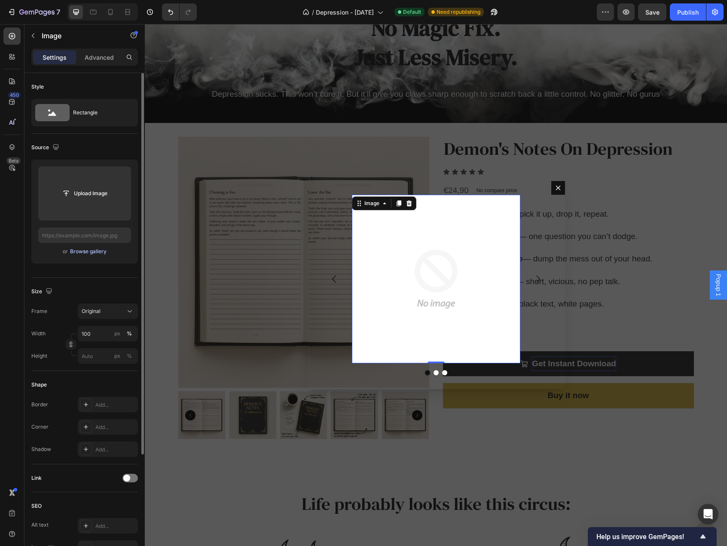
click at [92, 251] on div "Browse gallery" at bounding box center [88, 252] width 37 height 8
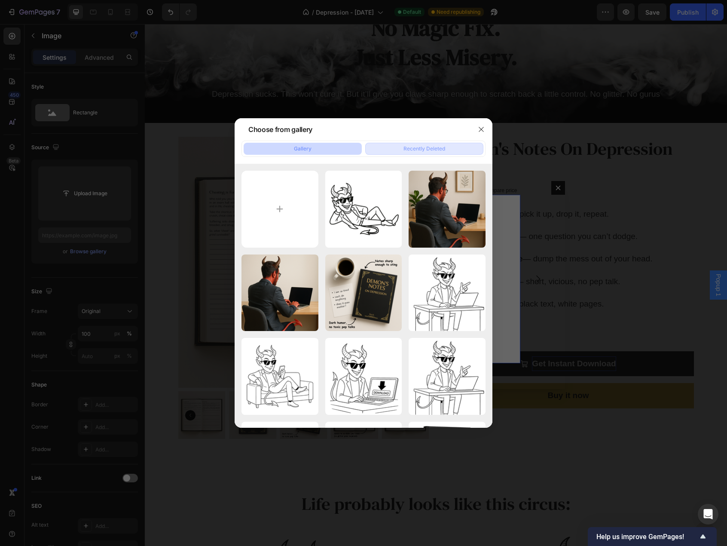
click at [410, 147] on div "Recently Deleted" at bounding box center [425, 149] width 42 height 8
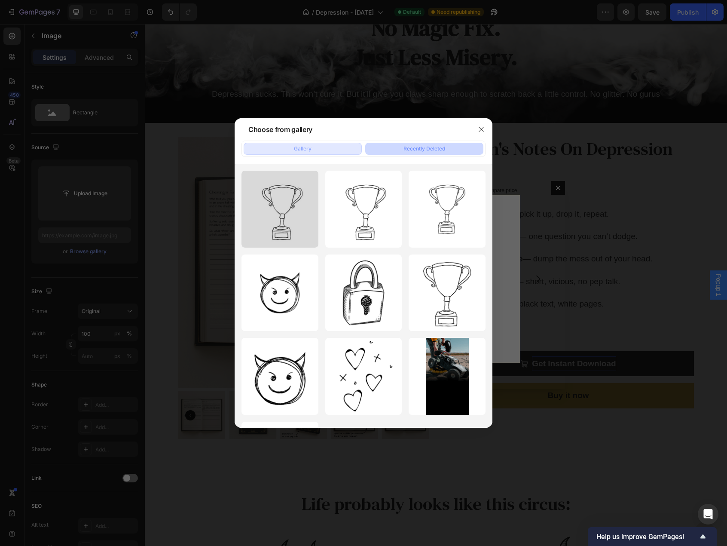
click at [313, 150] on button "Gallery" at bounding box center [303, 149] width 118 height 12
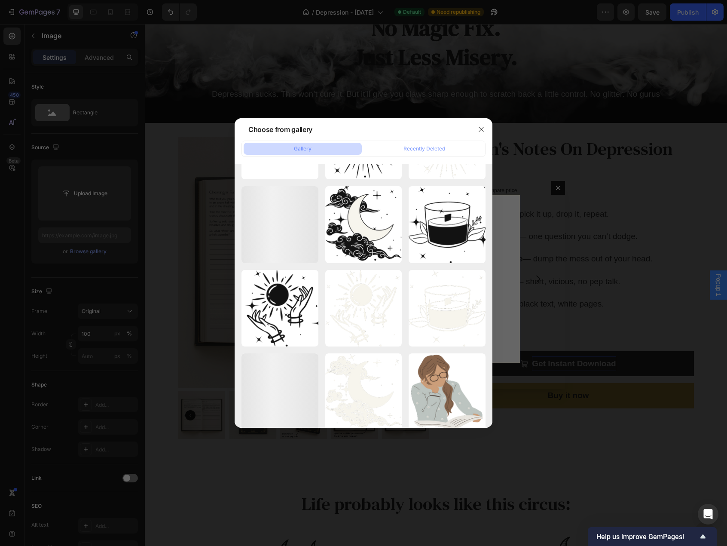
scroll to position [1165, 0]
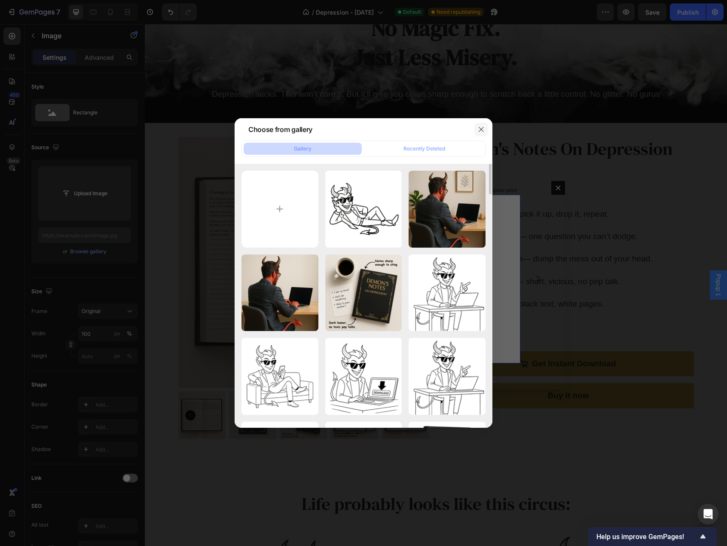
click at [480, 129] on icon "button" at bounding box center [481, 129] width 7 height 7
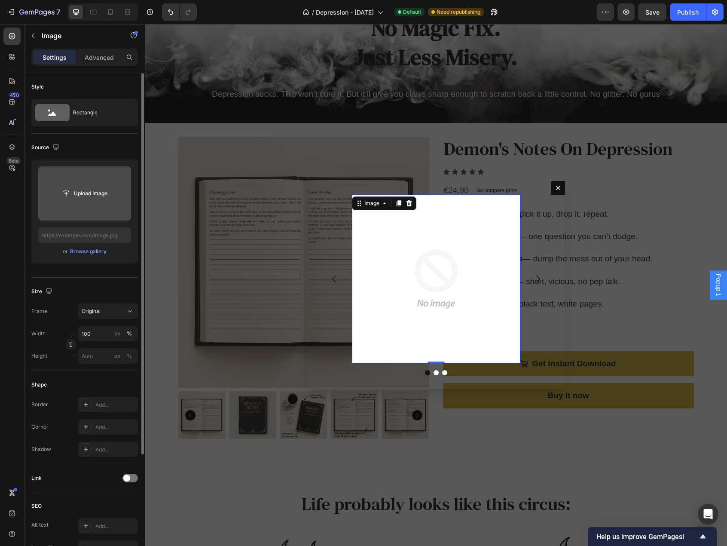
click at [91, 202] on input "file" at bounding box center [84, 193] width 93 height 54
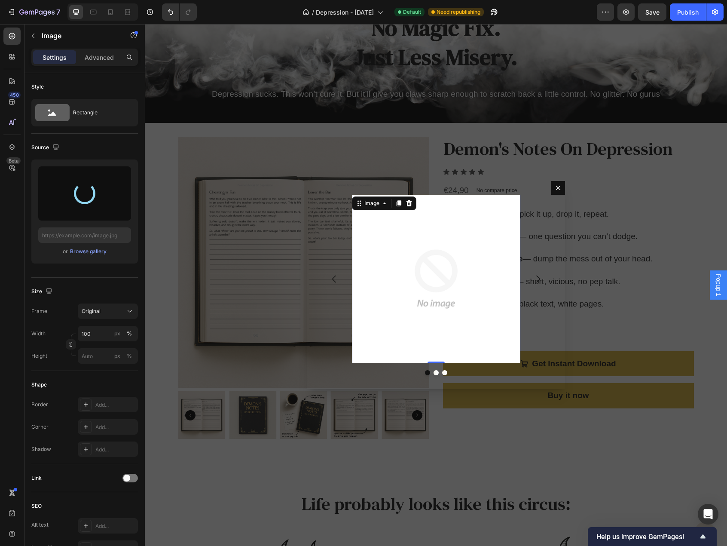
type input "[URL][DOMAIN_NAME]"
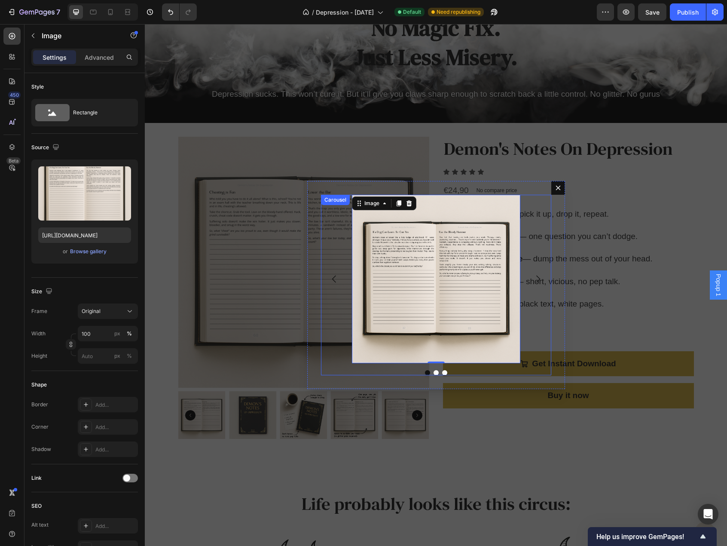
click at [536, 276] on icon "Carousel Next Arrow" at bounding box center [538, 279] width 10 height 10
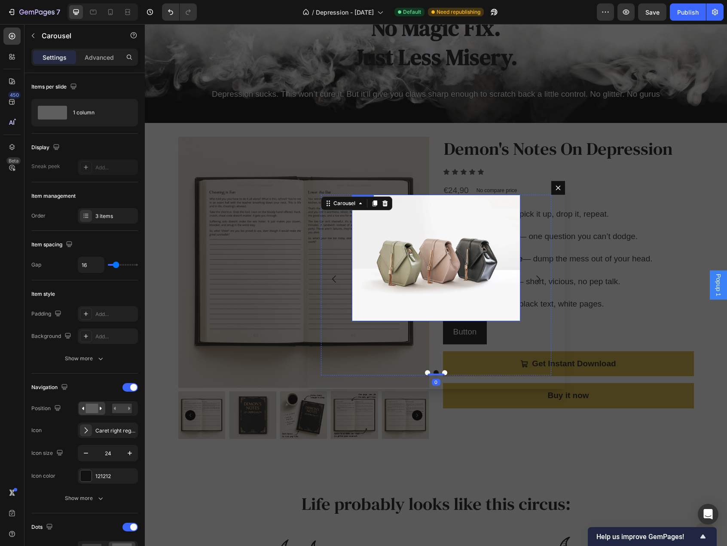
click at [397, 271] on img "Dialog body" at bounding box center [436, 258] width 168 height 126
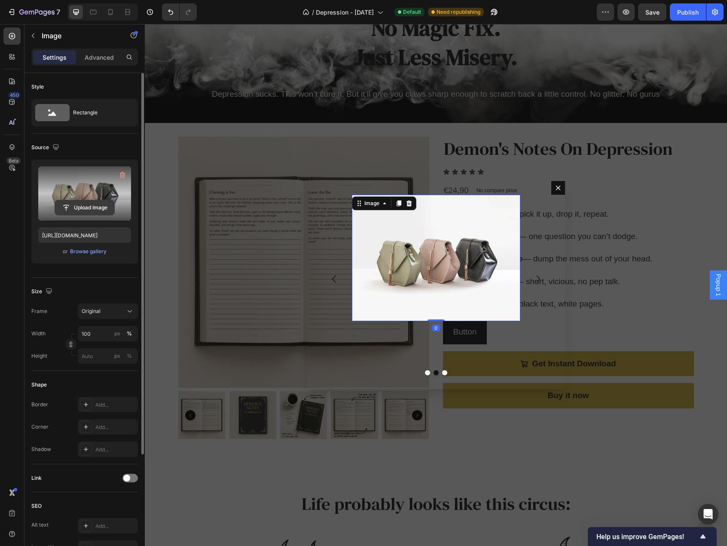
click at [95, 204] on input "file" at bounding box center [84, 207] width 59 height 15
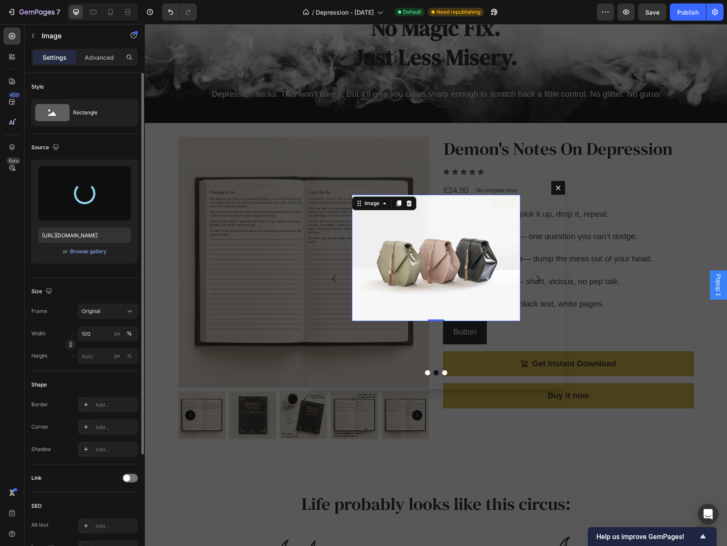
type input "[URL][DOMAIN_NAME]"
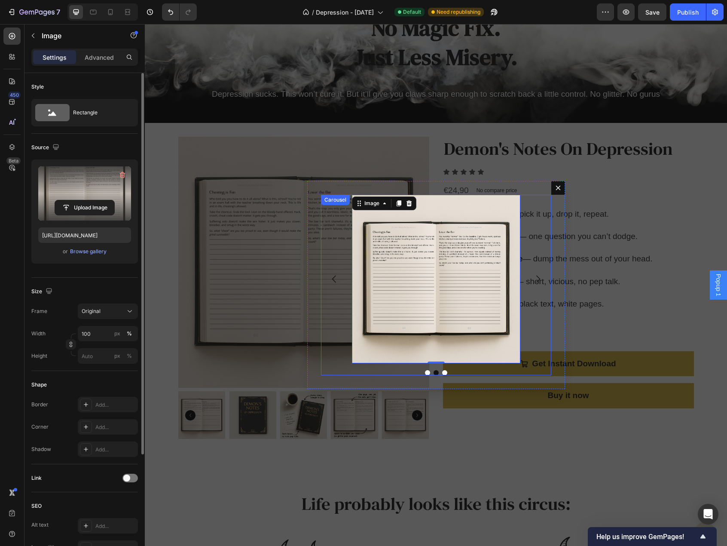
click at [536, 294] on div "Image Image 0 Image" at bounding box center [436, 279] width 230 height 168
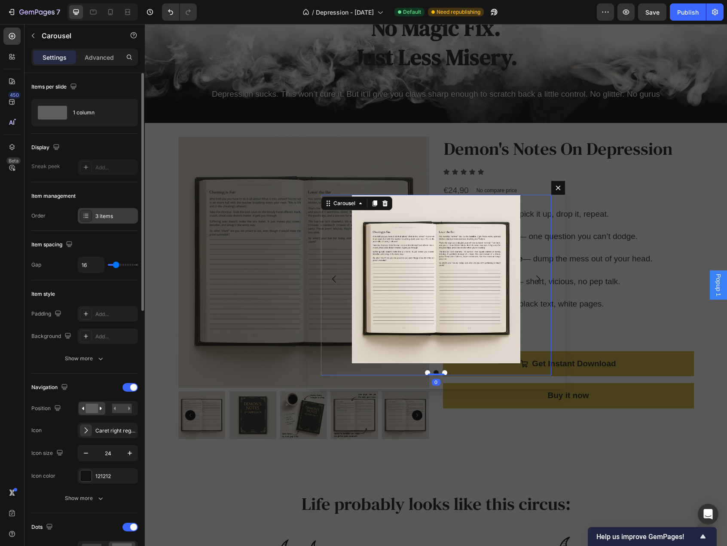
click at [108, 217] on div "3 items" at bounding box center [115, 216] width 40 height 8
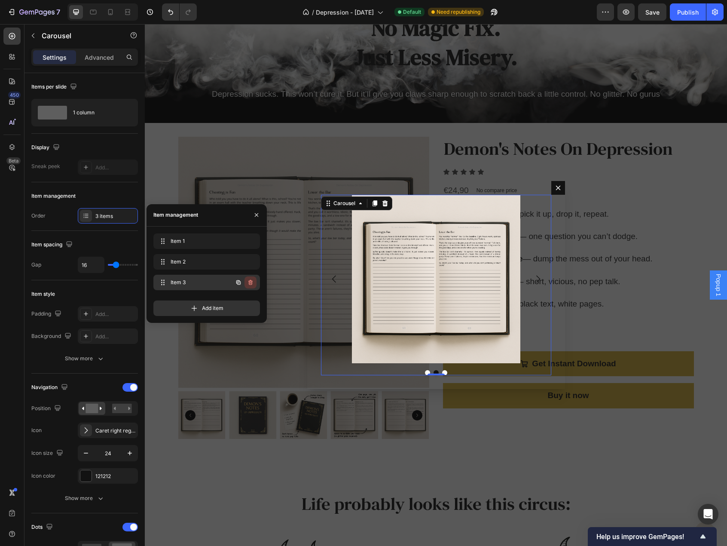
click at [251, 281] on icon "button" at bounding box center [250, 282] width 7 height 7
click at [251, 279] on div "Delete" at bounding box center [245, 283] width 16 height 8
click at [257, 211] on button "button" at bounding box center [257, 215] width 14 height 14
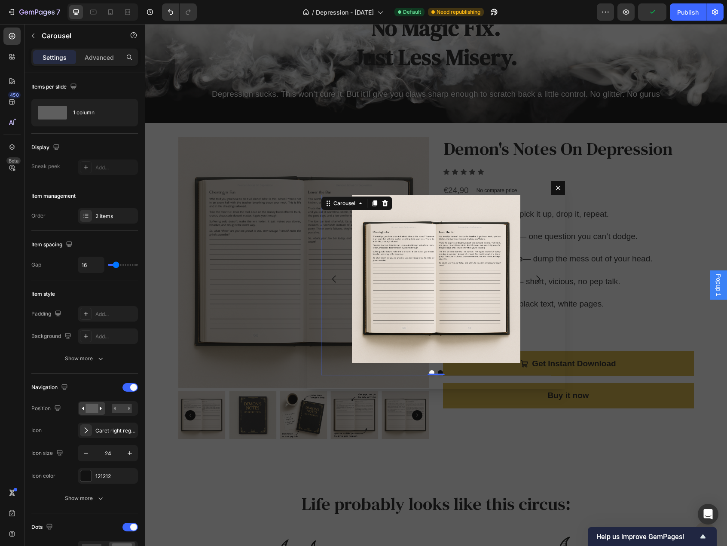
click at [327, 233] on div "Image Image" at bounding box center [436, 279] width 230 height 168
click at [113, 407] on rect at bounding box center [122, 408] width 20 height 9
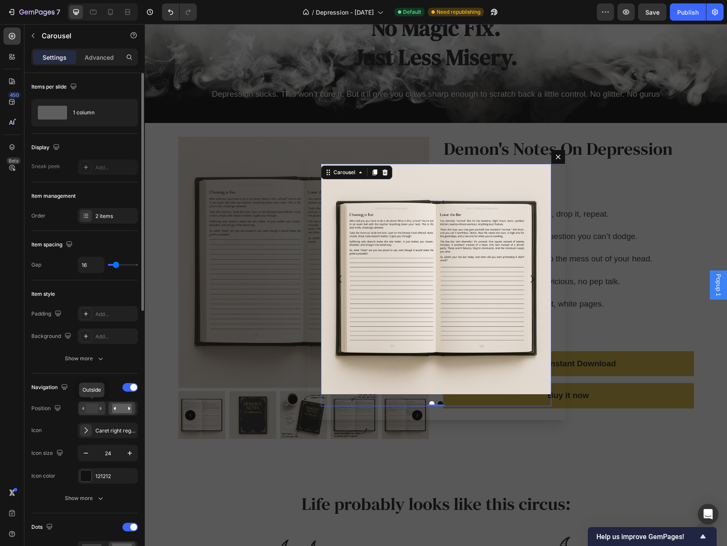
click at [98, 408] on rect at bounding box center [92, 408] width 12 height 9
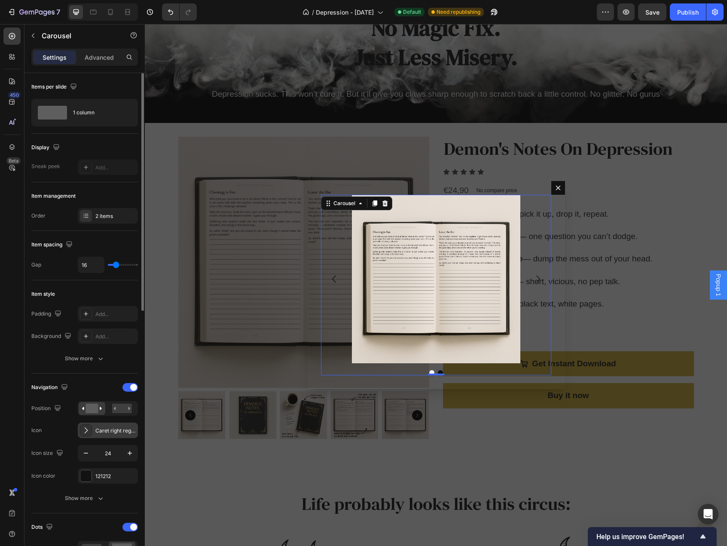
click at [120, 431] on div "Caret right regular" at bounding box center [115, 431] width 40 height 8
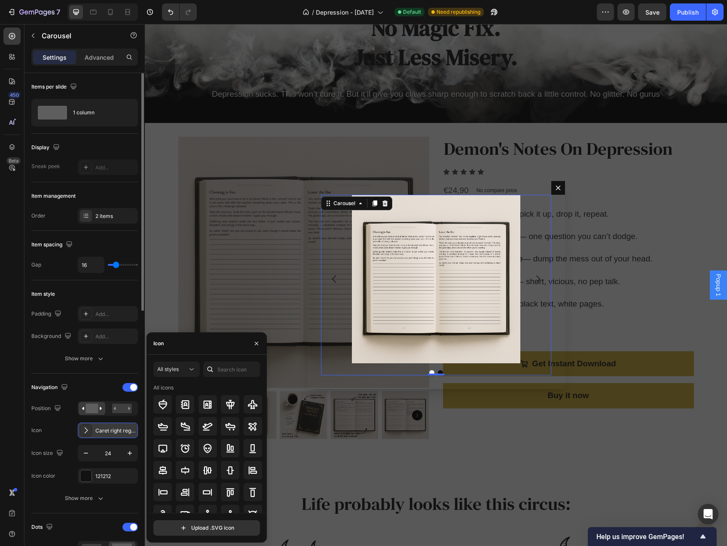
click at [120, 431] on div "Caret right regular" at bounding box center [115, 431] width 40 height 8
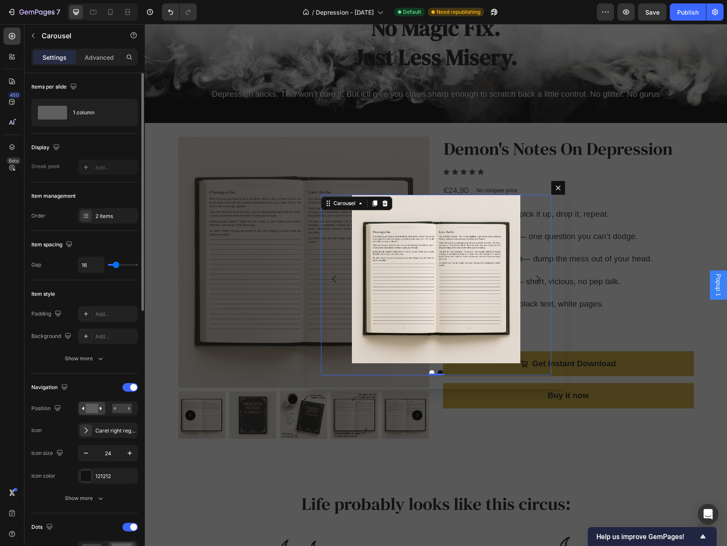
scroll to position [86, 0]
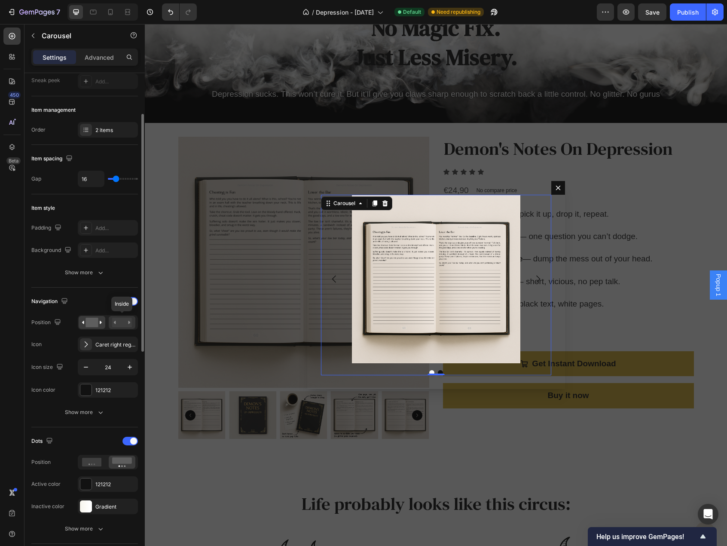
click at [121, 320] on rect at bounding box center [122, 322] width 20 height 9
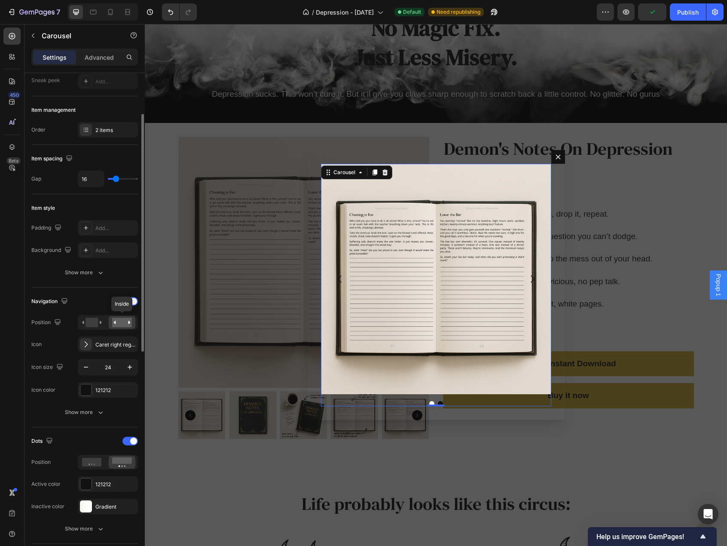
click at [121, 320] on rect at bounding box center [122, 322] width 20 height 9
click at [84, 322] on icon at bounding box center [83, 322] width 2 height 3
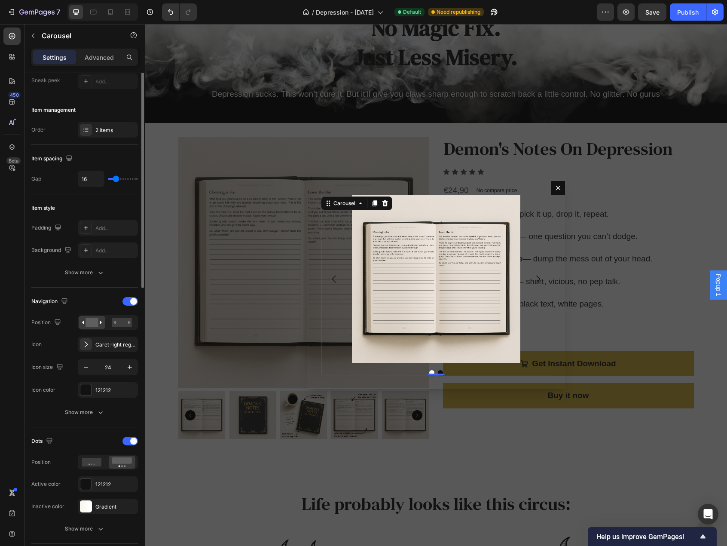
scroll to position [0, 0]
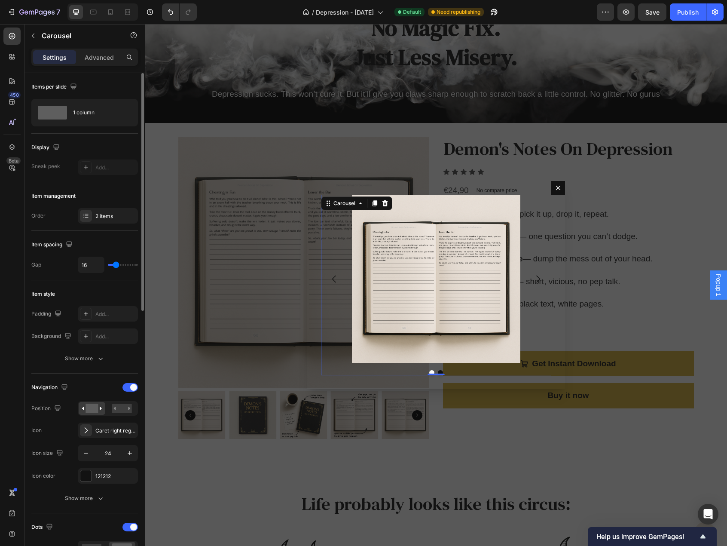
type input "8"
type input "45"
type input "47"
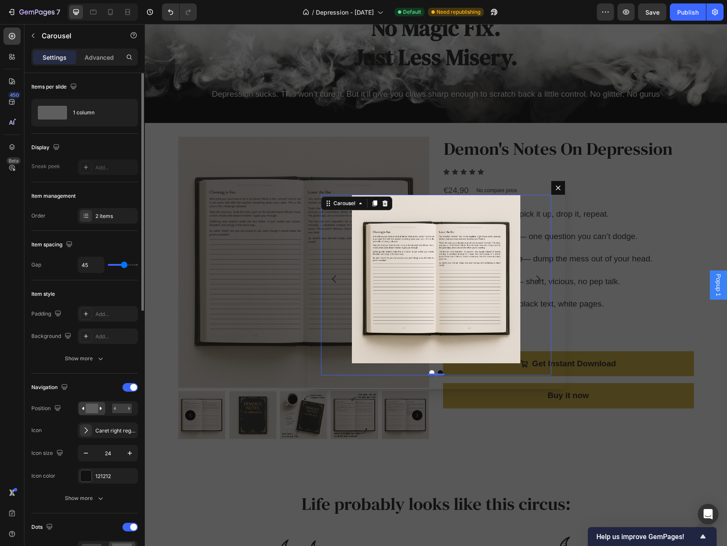
type input "47"
type input "0"
type input "12"
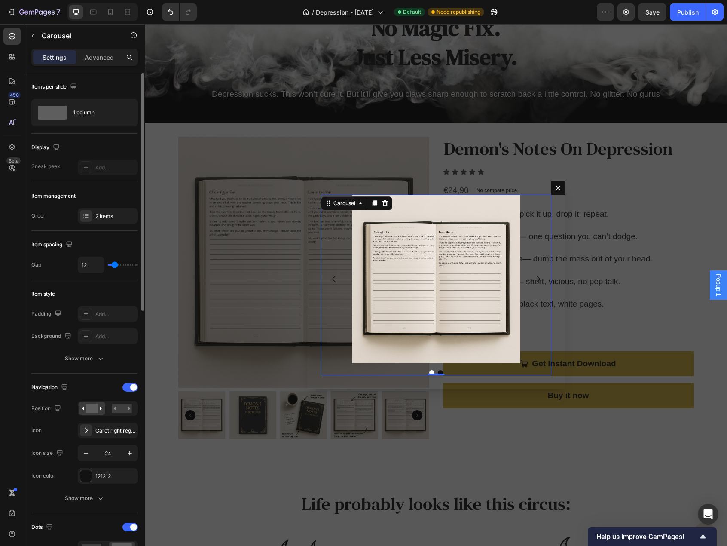
type input "15"
type input "16"
type input "17"
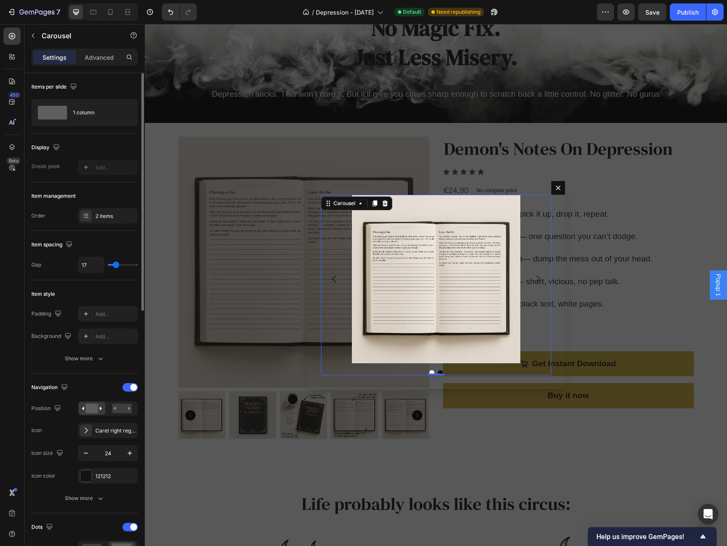
type input "17"
click at [116, 265] on input "range" at bounding box center [123, 265] width 30 height 2
type input "16"
type input "15"
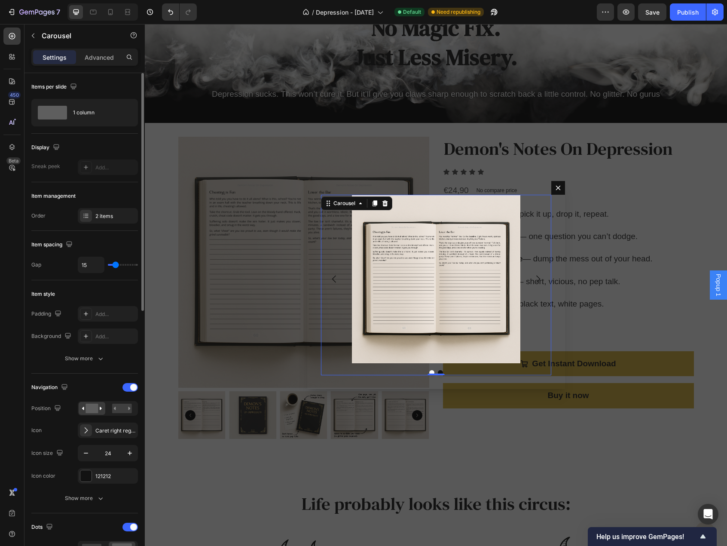
type input "15"
click at [116, 265] on input "range" at bounding box center [123, 265] width 30 height 2
click at [91, 264] on input "15" at bounding box center [91, 264] width 26 height 15
type input "1"
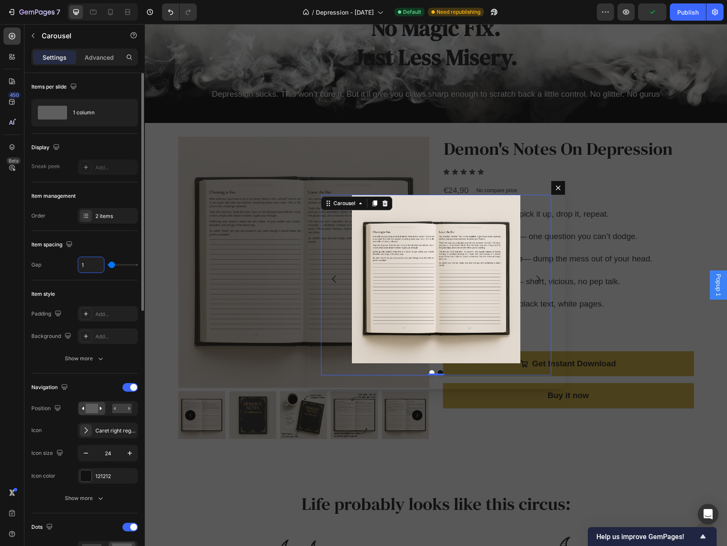
type input "16"
click at [48, 165] on div "Sneak peek" at bounding box center [45, 166] width 29 height 8
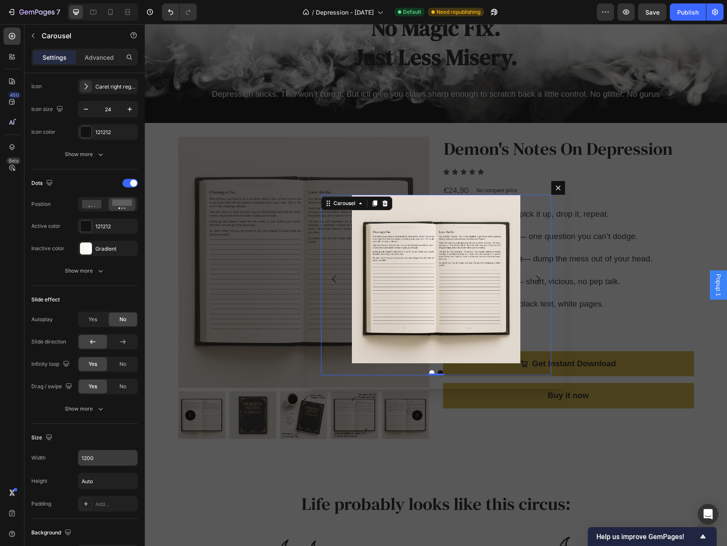
scroll to position [473, 0]
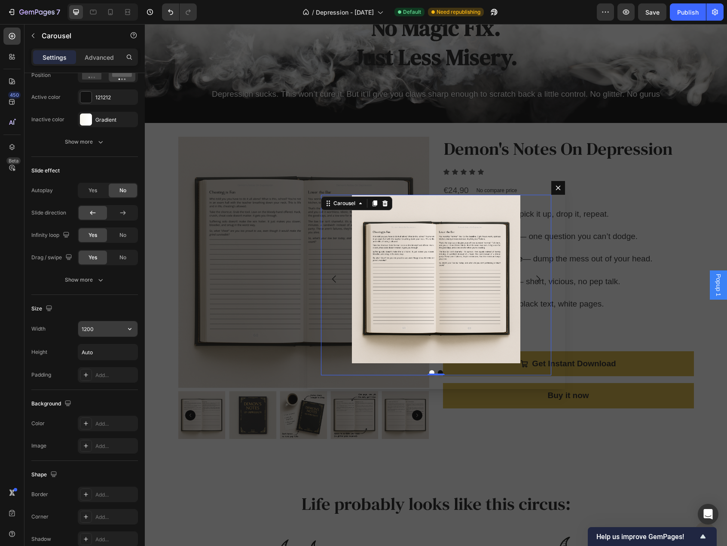
click at [112, 325] on input "1200" at bounding box center [107, 328] width 59 height 15
click at [125, 326] on icon "button" at bounding box center [129, 328] width 9 height 9
click at [118, 360] on div "Full 100%" at bounding box center [99, 365] width 70 height 16
type input "100%"
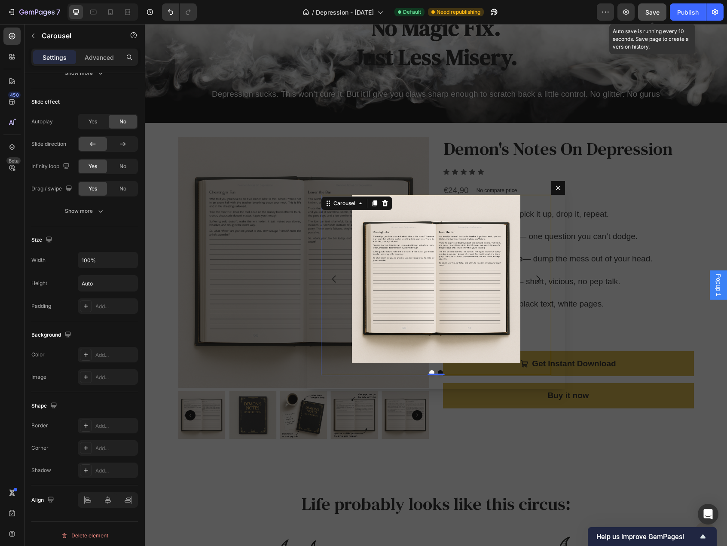
click at [650, 15] on div "Save" at bounding box center [653, 12] width 14 height 9
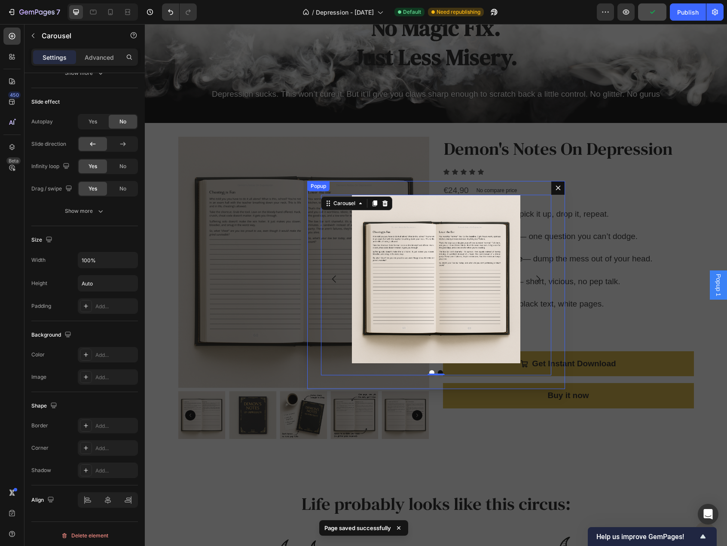
click at [555, 186] on icon "Dialog content" at bounding box center [558, 187] width 7 height 7
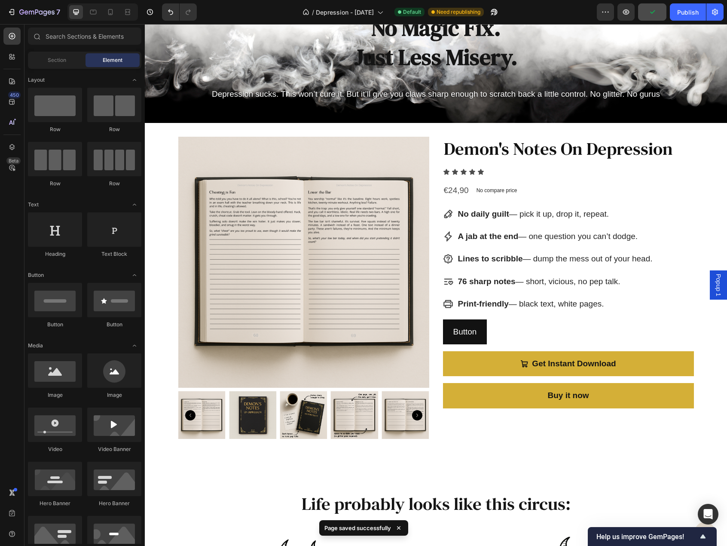
click at [714, 282] on span "Popup 1" at bounding box center [718, 285] width 9 height 22
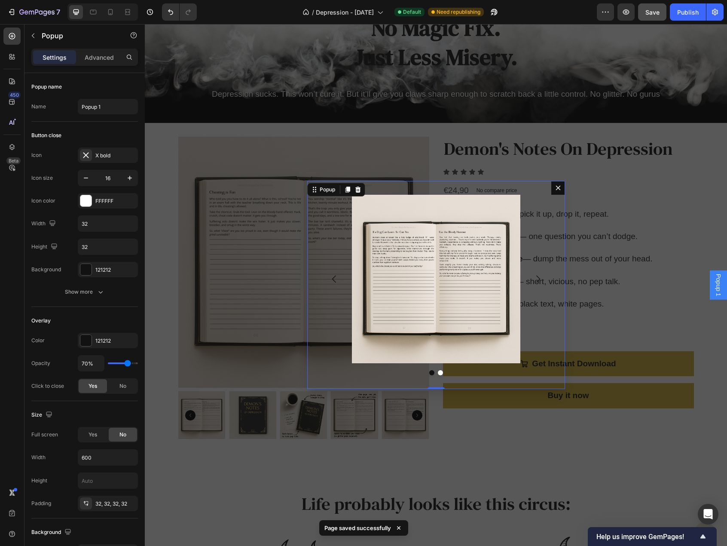
click at [556, 188] on icon "Dialog content" at bounding box center [558, 188] width 5 height 5
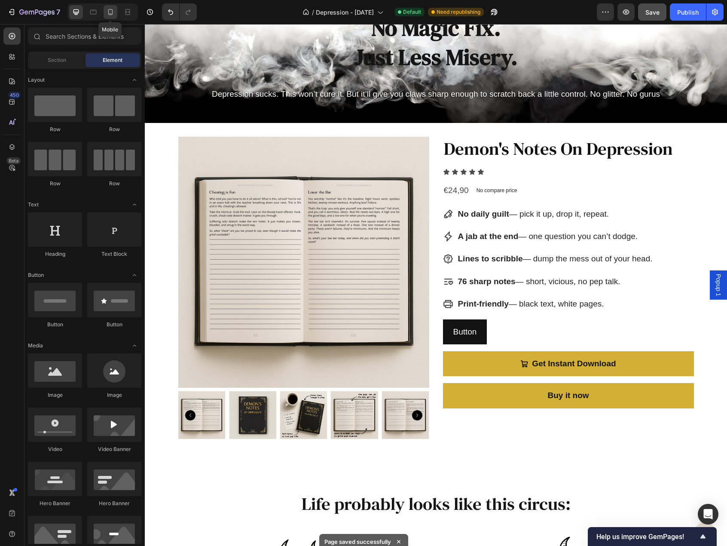
click at [111, 12] on icon at bounding box center [110, 12] width 9 height 9
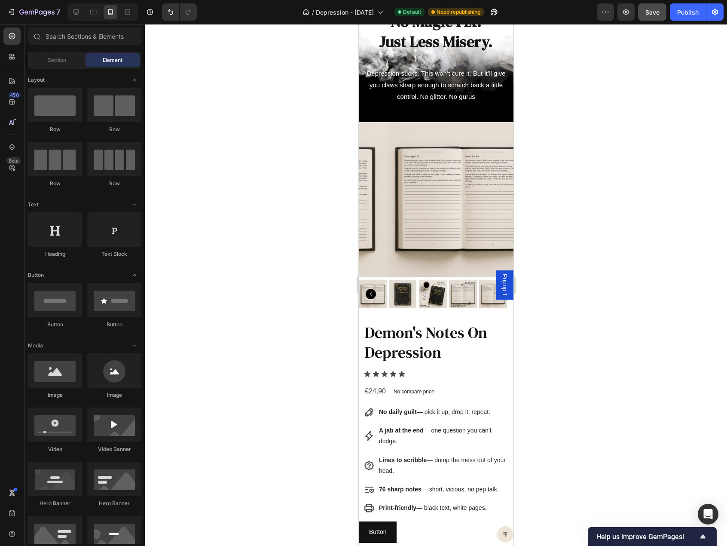
click at [502, 282] on span "Popup 1" at bounding box center [504, 285] width 9 height 22
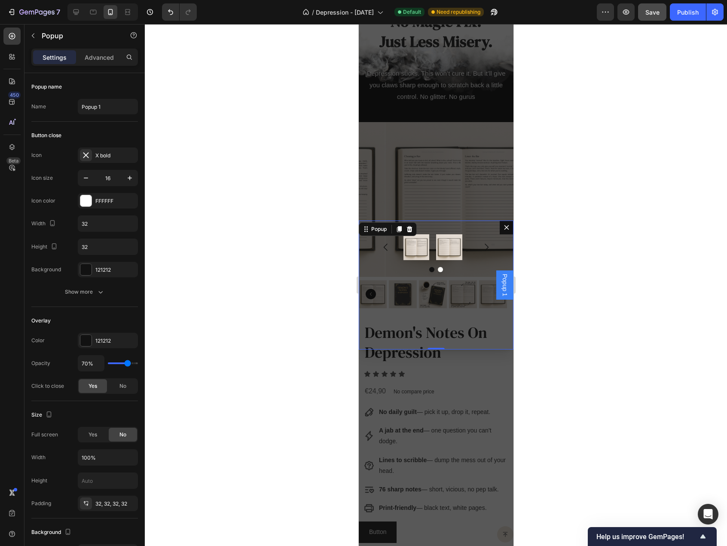
click at [384, 300] on div "Image Image Carousel" at bounding box center [435, 284] width 155 height 129
click at [434, 257] on div "Image Image" at bounding box center [435, 247] width 65 height 26
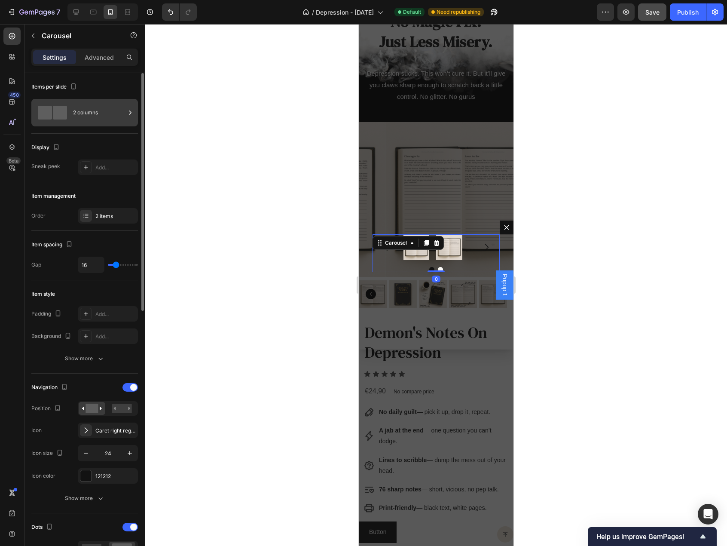
click at [76, 106] on div "2 columns" at bounding box center [99, 113] width 52 height 20
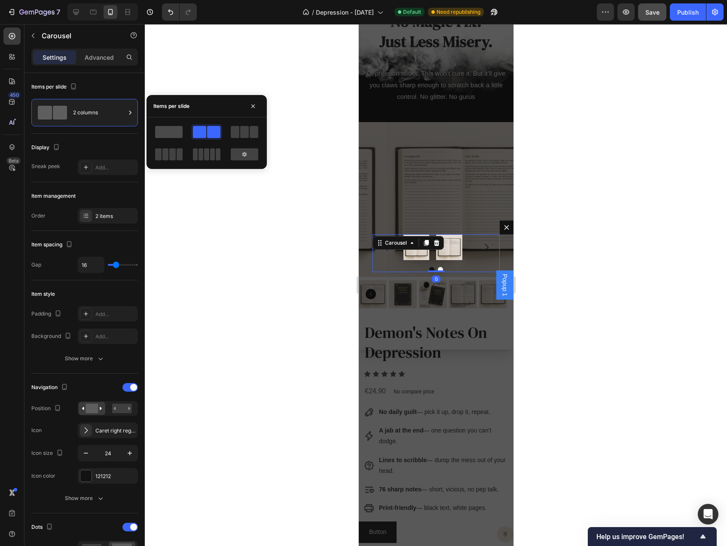
click at [165, 134] on span at bounding box center [169, 132] width 28 height 12
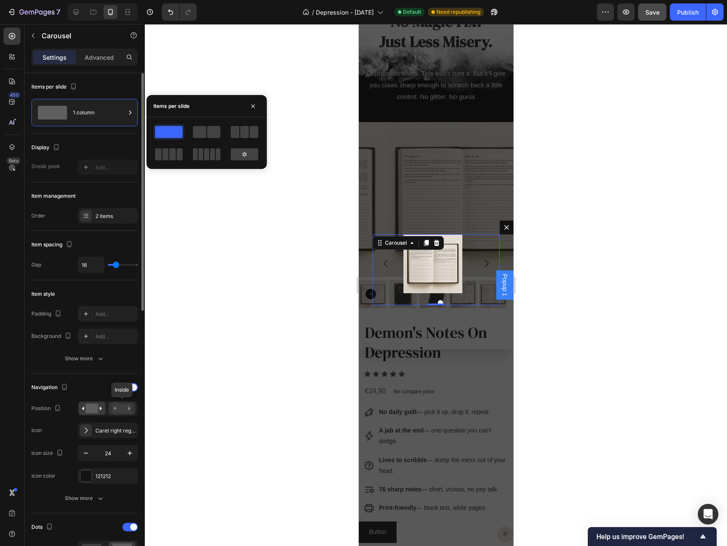
click at [131, 409] on rect at bounding box center [122, 408] width 20 height 9
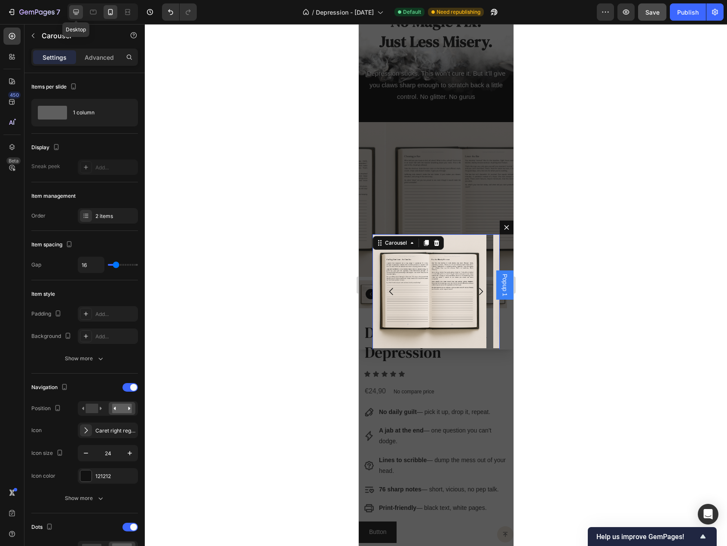
click at [75, 10] on icon at bounding box center [76, 12] width 9 height 9
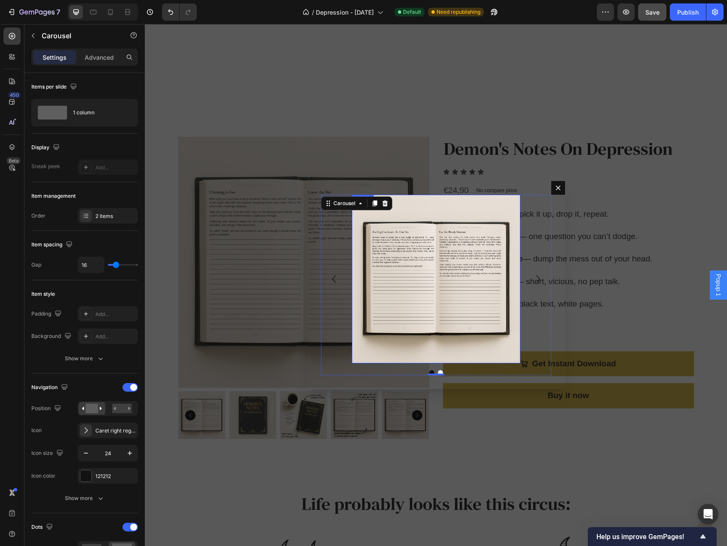
scroll to position [184, 0]
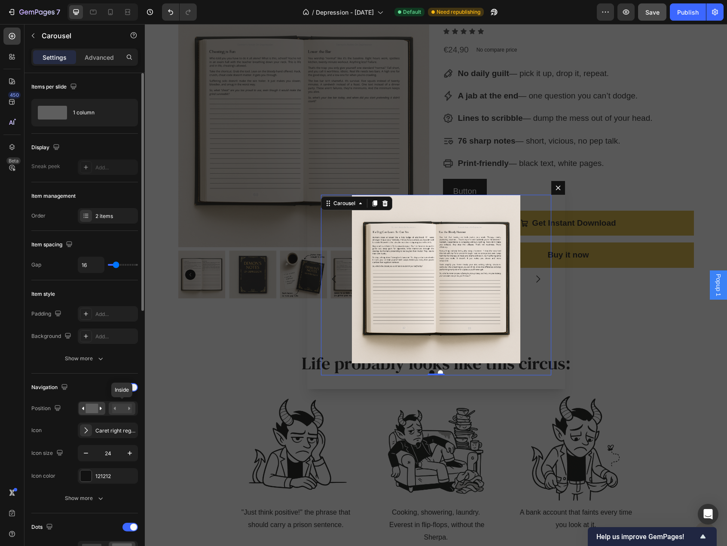
click at [119, 406] on rect at bounding box center [122, 408] width 20 height 9
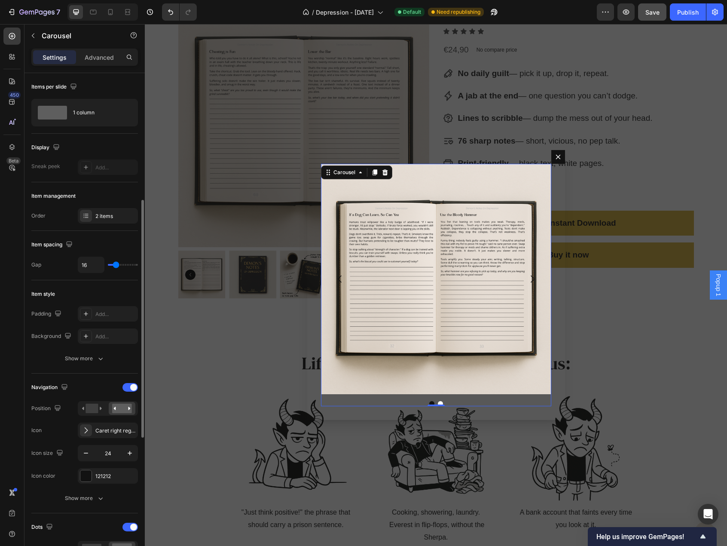
scroll to position [86, 0]
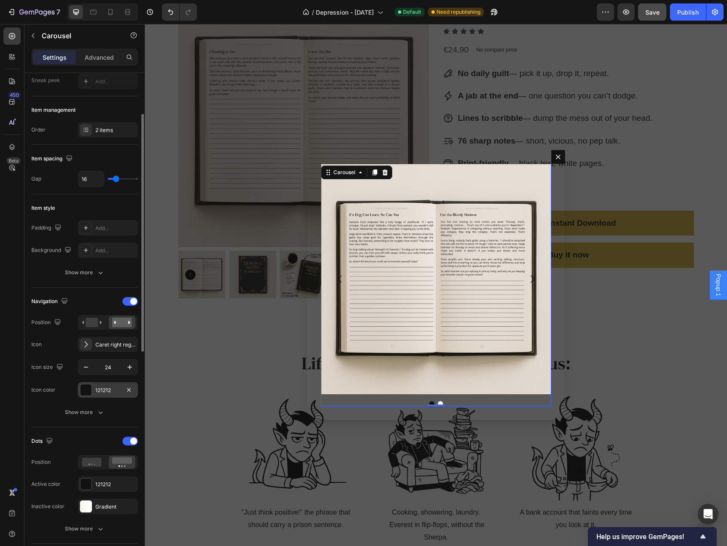
click at [113, 386] on div "121212" at bounding box center [107, 390] width 25 height 8
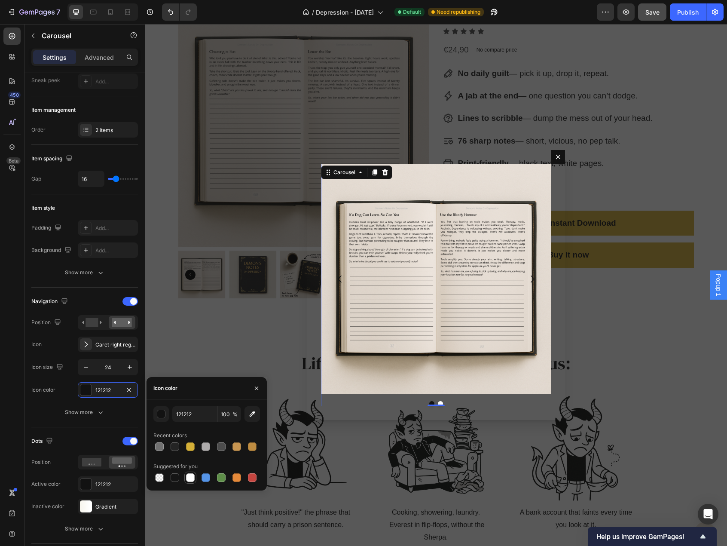
click at [192, 476] on div at bounding box center [190, 477] width 9 height 9
type input "FFFFFF"
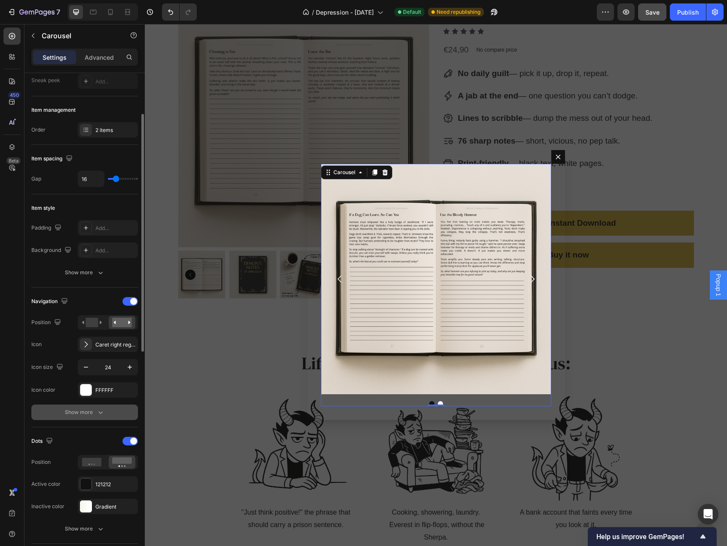
click at [95, 412] on div "Show more" at bounding box center [85, 412] width 40 height 9
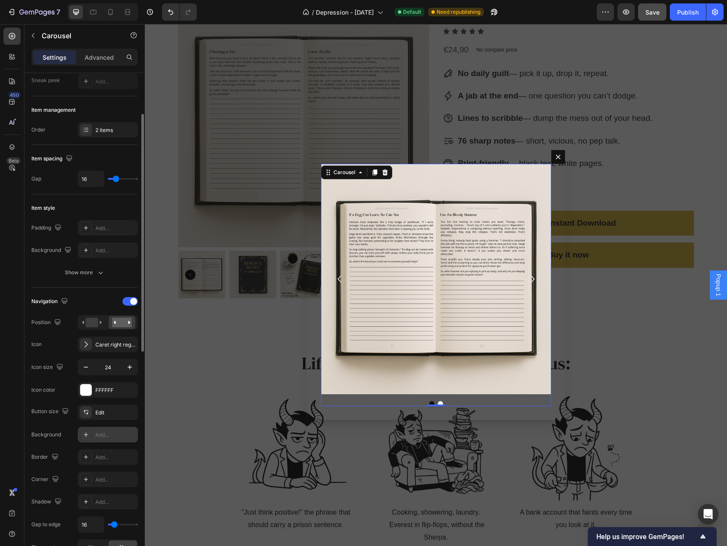
scroll to position [129, 0]
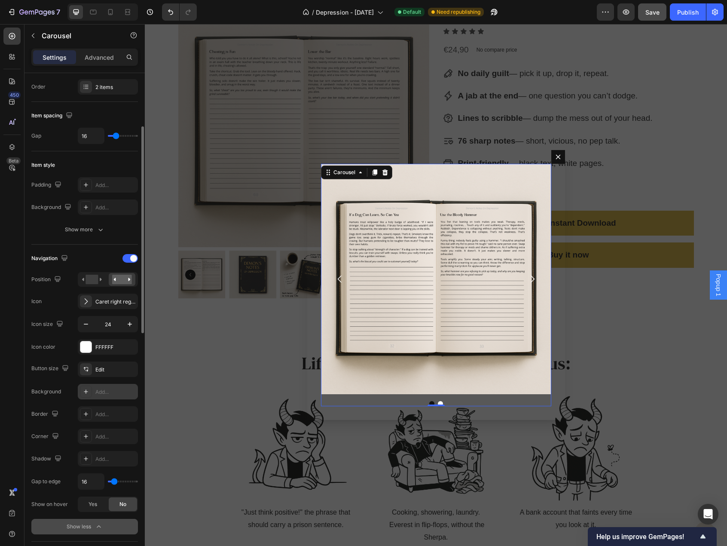
click at [107, 388] on div "Add..." at bounding box center [115, 392] width 40 height 8
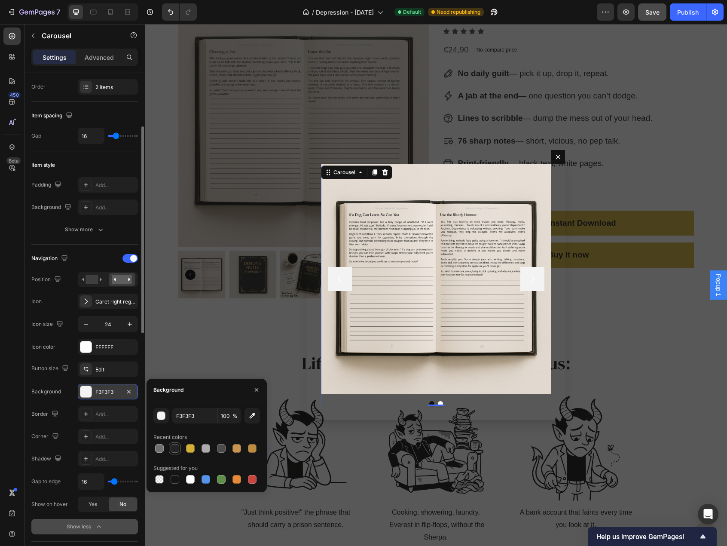
click at [173, 449] on div at bounding box center [175, 448] width 9 height 9
type input "242424"
click at [123, 435] on div "Add..." at bounding box center [115, 437] width 40 height 8
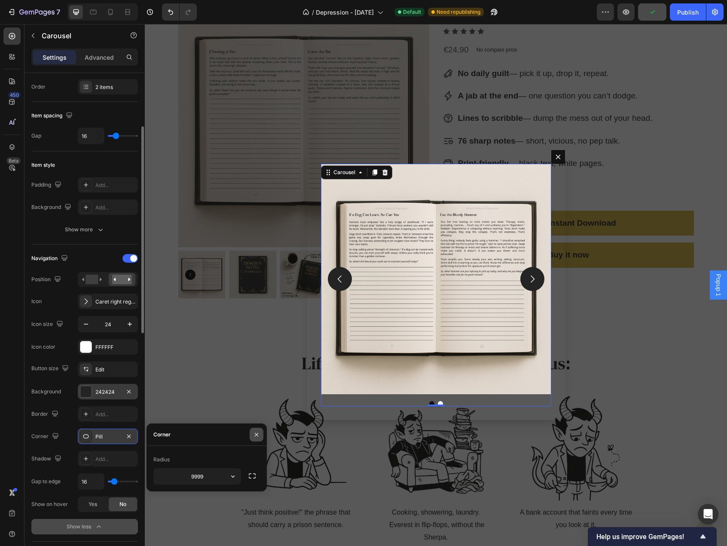
click at [257, 433] on icon "button" at bounding box center [256, 434] width 7 height 7
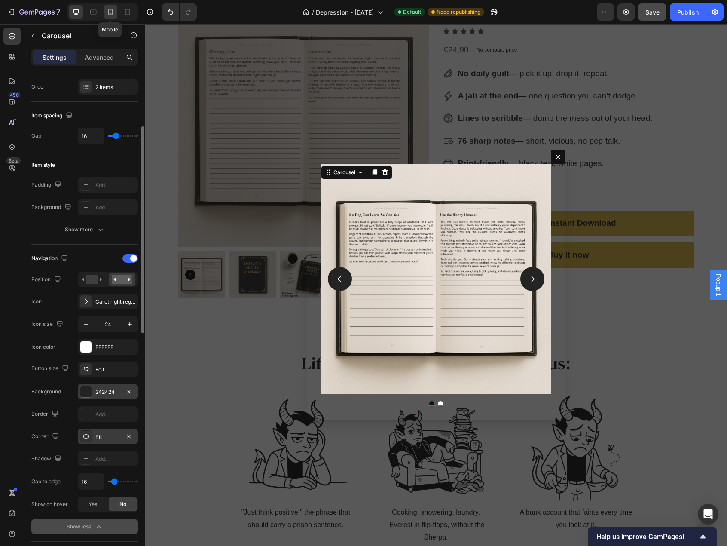
click at [105, 11] on div at bounding box center [111, 12] width 14 height 14
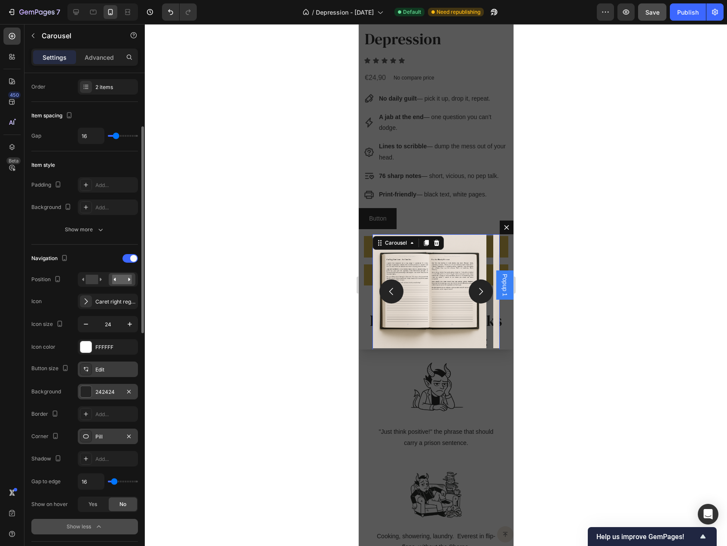
scroll to position [364, 0]
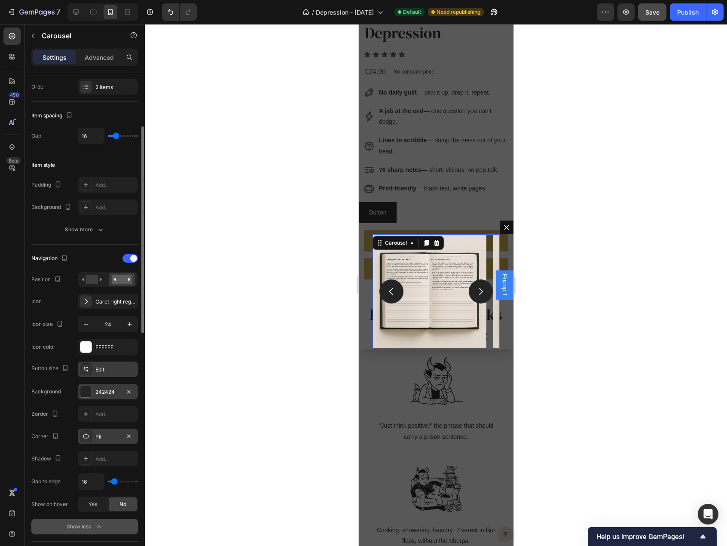
click at [119, 370] on div "Edit" at bounding box center [115, 370] width 40 height 8
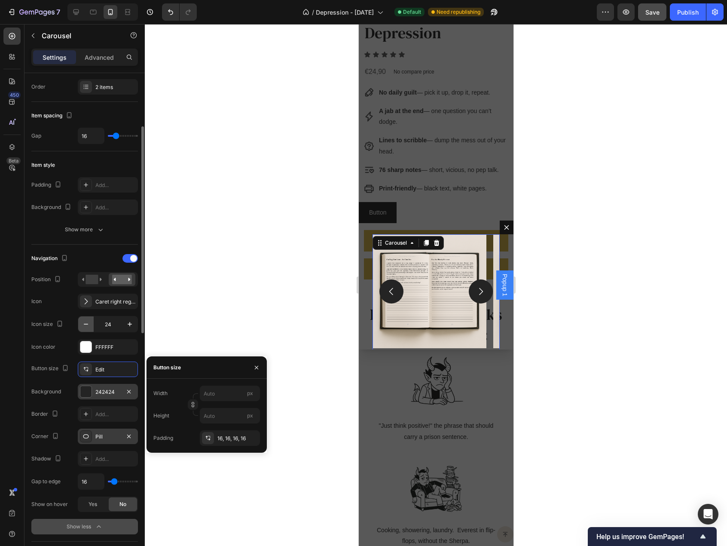
click at [84, 324] on icon "button" at bounding box center [86, 324] width 9 height 9
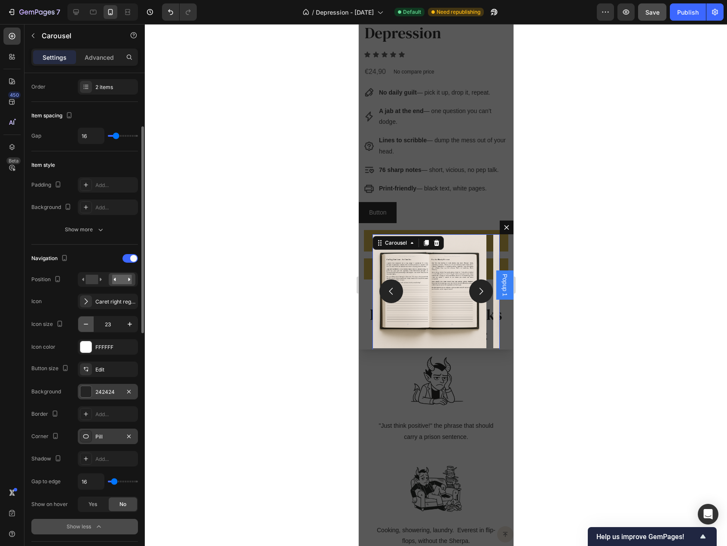
click at [84, 324] on icon "button" at bounding box center [86, 324] width 9 height 9
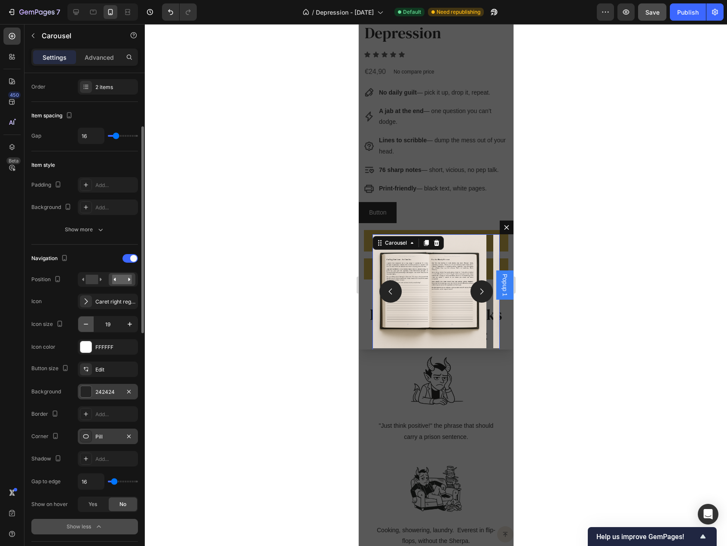
click at [84, 324] on icon "button" at bounding box center [86, 324] width 9 height 9
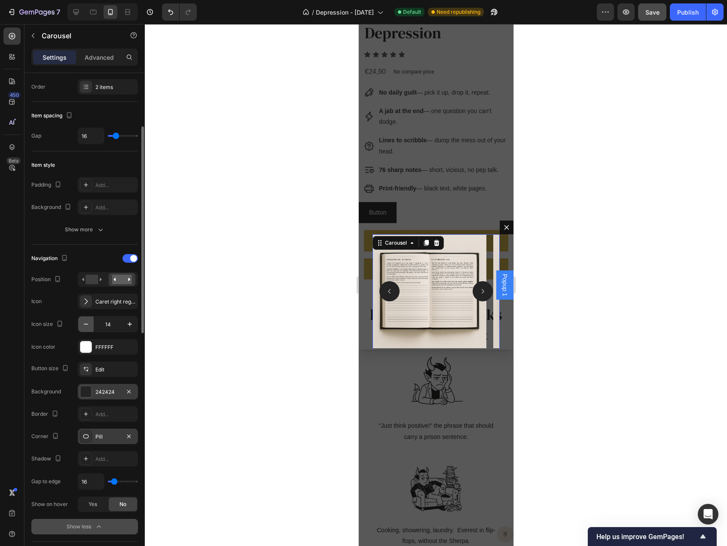
click at [84, 324] on icon "button" at bounding box center [86, 324] width 9 height 9
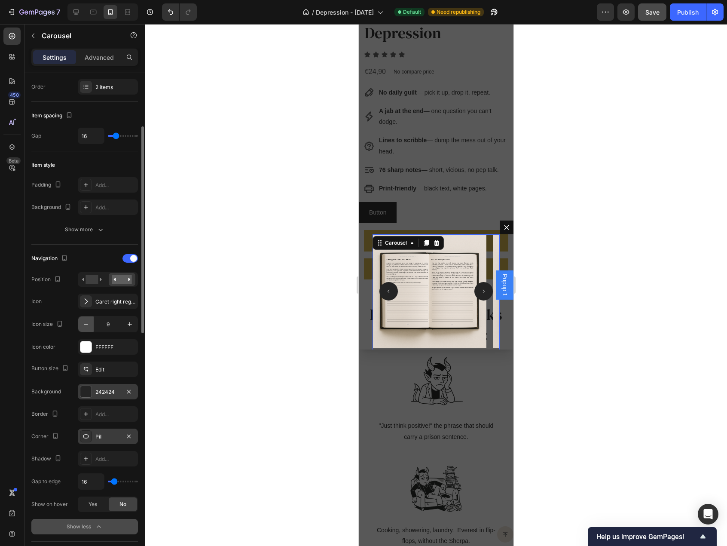
click at [84, 324] on icon "button" at bounding box center [86, 324] width 9 height 9
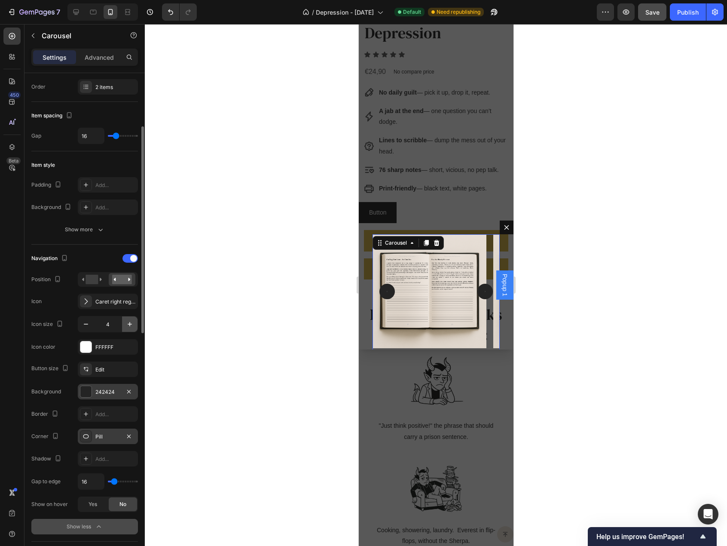
click at [129, 321] on icon "button" at bounding box center [129, 324] width 9 height 9
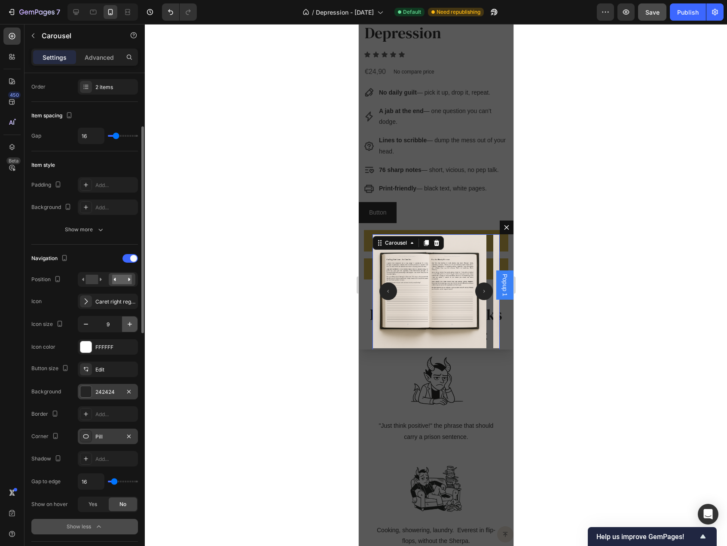
click at [129, 321] on icon "button" at bounding box center [129, 324] width 9 height 9
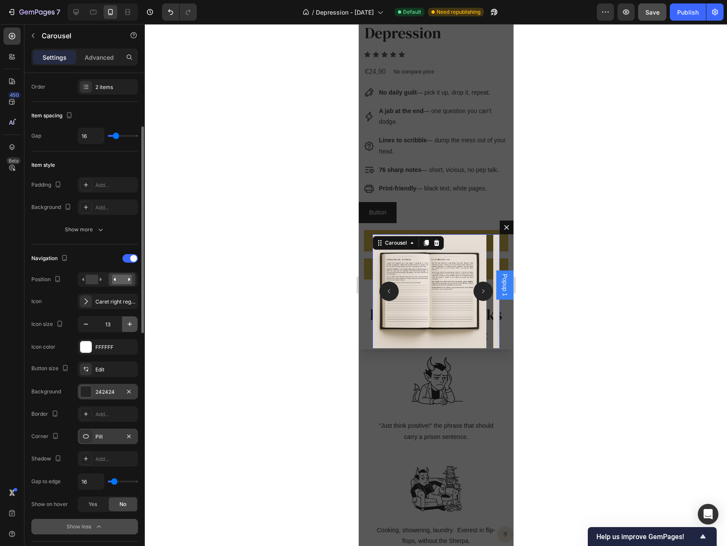
type input "14"
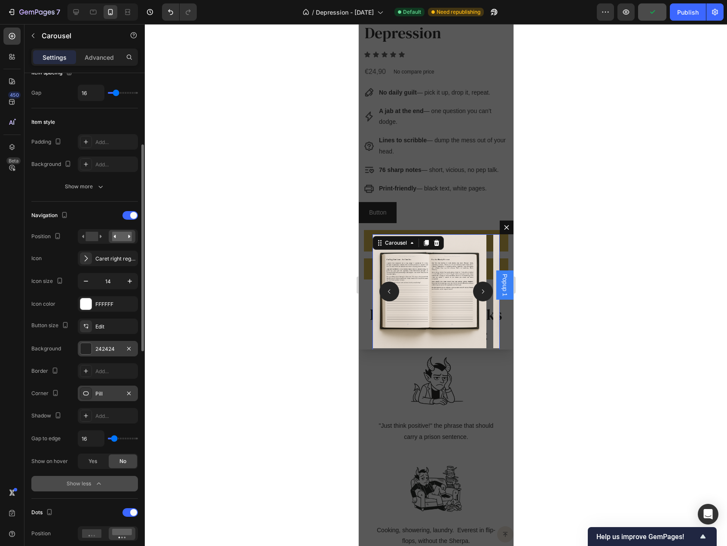
type input "0"
type input "1"
type input "2"
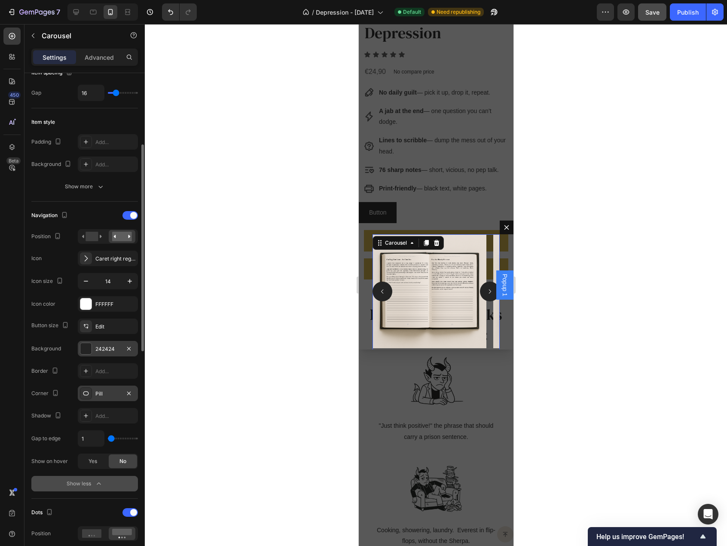
type input "2"
type input "4"
type input "5"
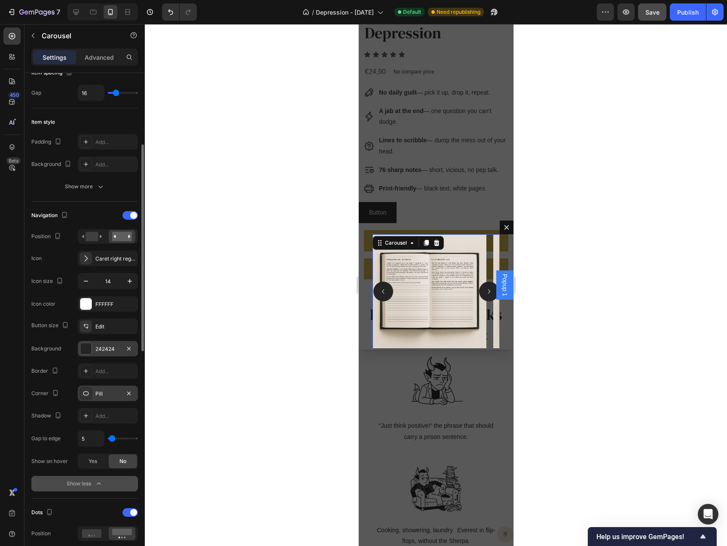
type input "7"
type input "8"
type input "10"
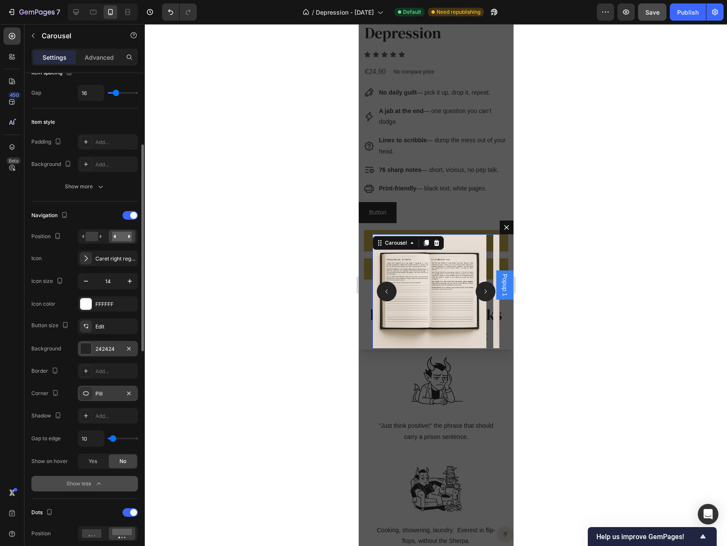
type input "10"
click at [113, 438] on input "range" at bounding box center [123, 439] width 30 height 2
click at [100, 436] on input "10" at bounding box center [91, 438] width 26 height 15
type input "1"
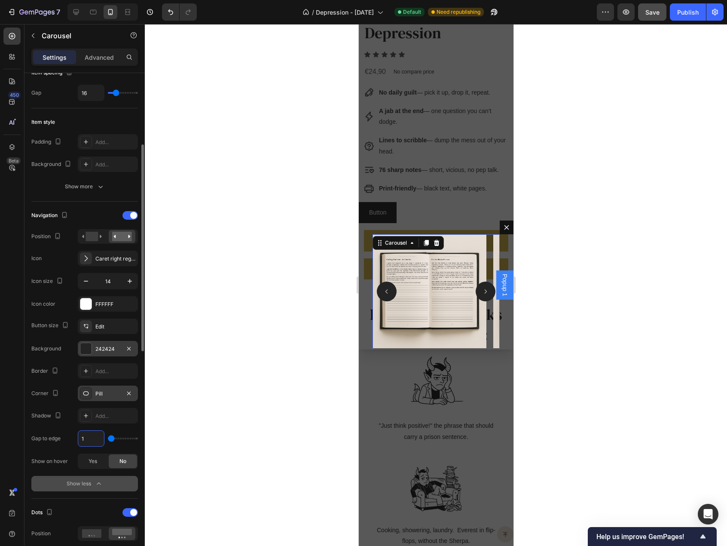
type input "16"
click at [112, 390] on div "Pill" at bounding box center [107, 394] width 25 height 8
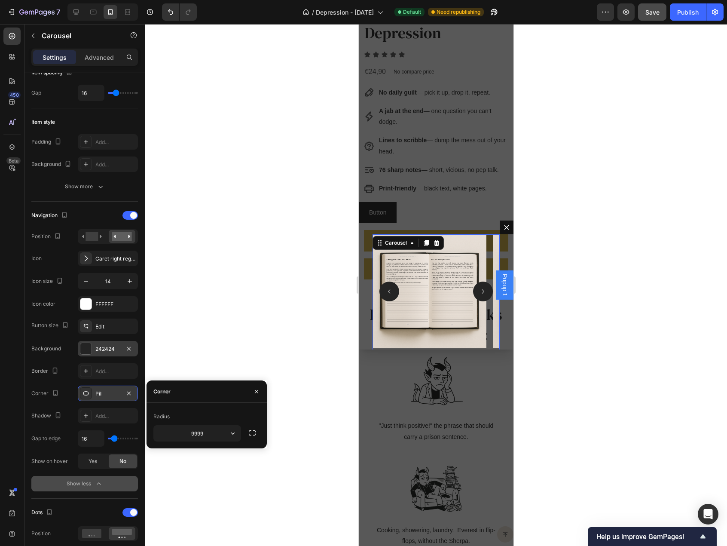
click at [112, 390] on div "Pill" at bounding box center [107, 394] width 25 height 8
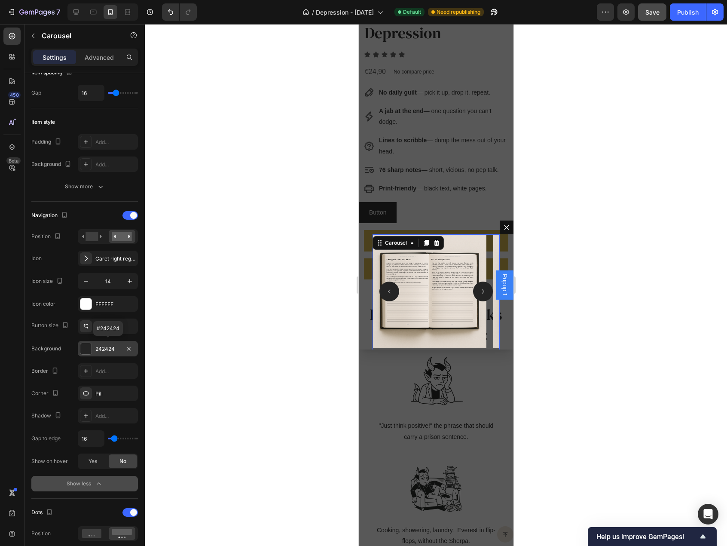
click at [112, 346] on div "242424" at bounding box center [107, 349] width 25 height 8
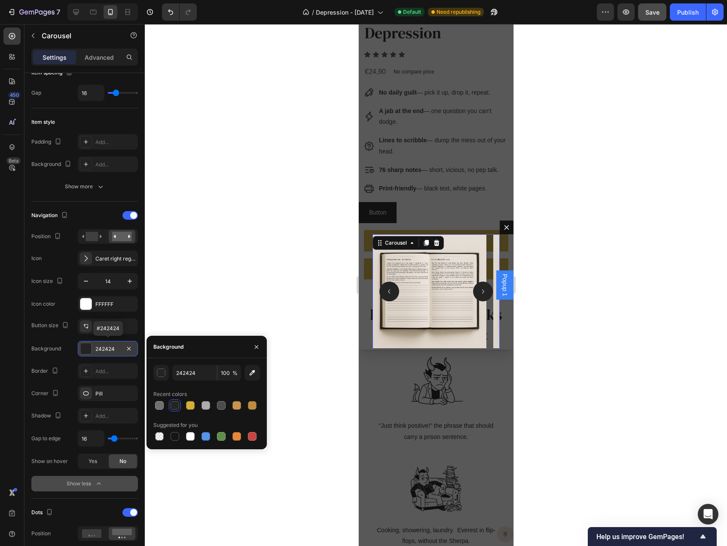
click at [112, 346] on div "242424" at bounding box center [107, 349] width 25 height 8
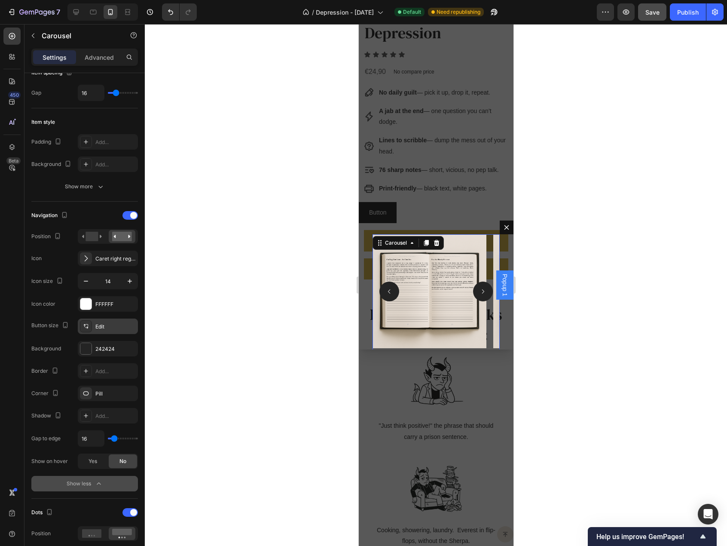
click at [103, 327] on div "Edit" at bounding box center [115, 327] width 40 height 8
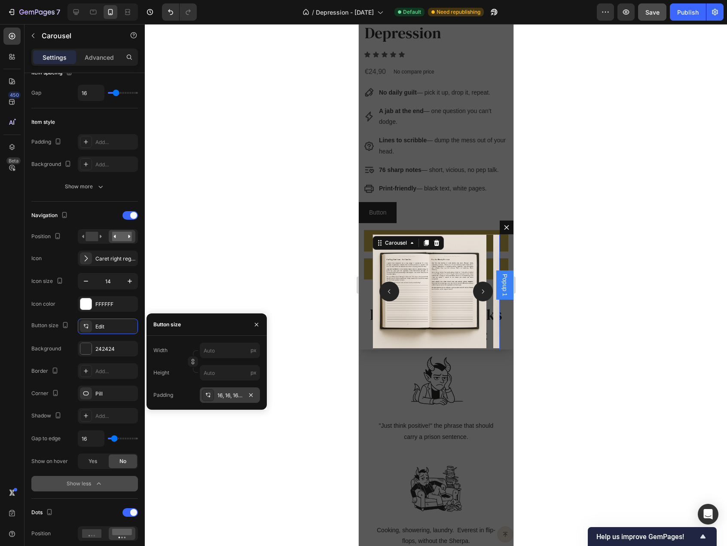
click at [211, 393] on div at bounding box center [208, 395] width 12 height 12
click at [206, 346] on input "16" at bounding box center [206, 350] width 35 height 15
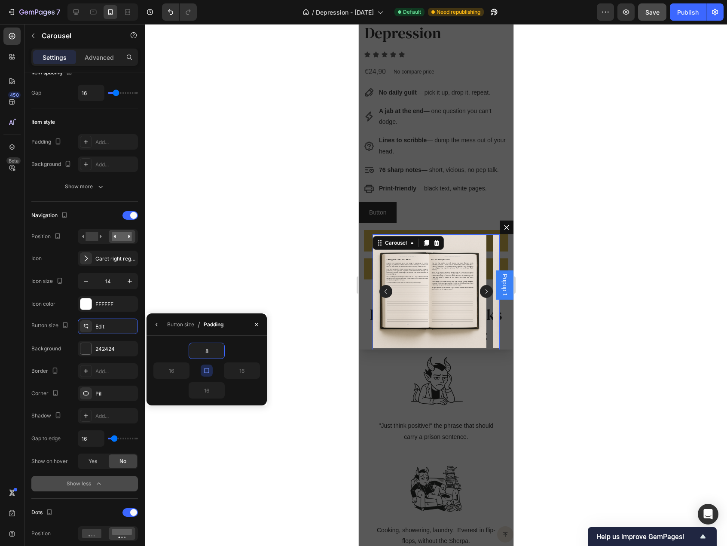
type input "8"
click at [243, 345] on div "8" at bounding box center [206, 351] width 107 height 16
type input "8"
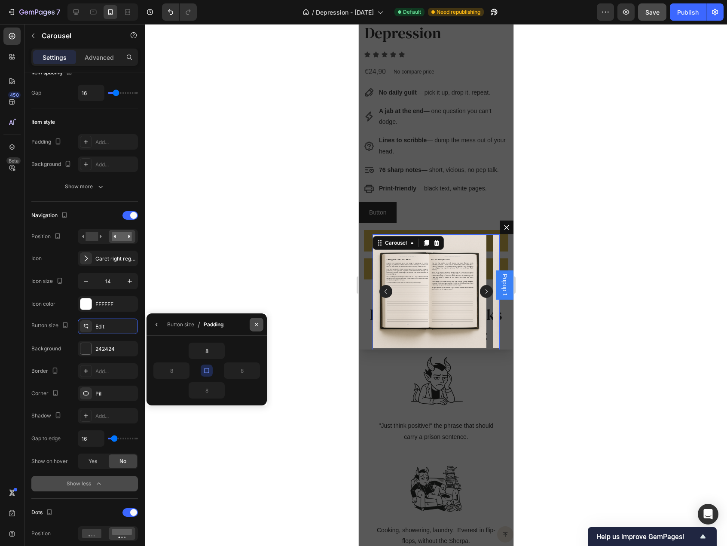
click at [256, 325] on icon "button" at bounding box center [256, 324] width 3 height 3
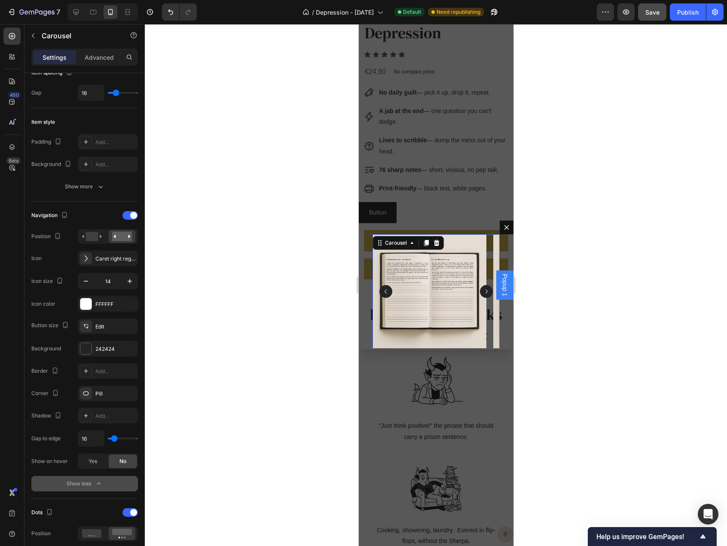
click at [273, 328] on div at bounding box center [436, 285] width 582 height 522
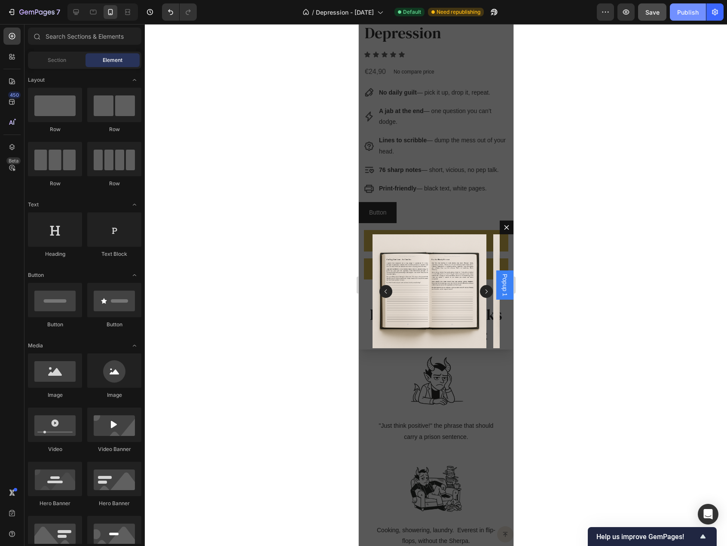
click at [682, 10] on div "Publish" at bounding box center [687, 12] width 21 height 9
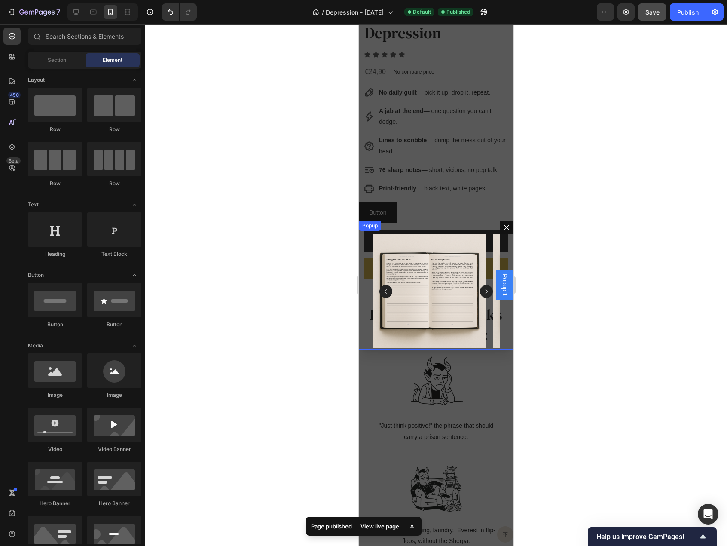
click at [499, 225] on button "Dialog content" at bounding box center [506, 227] width 14 height 14
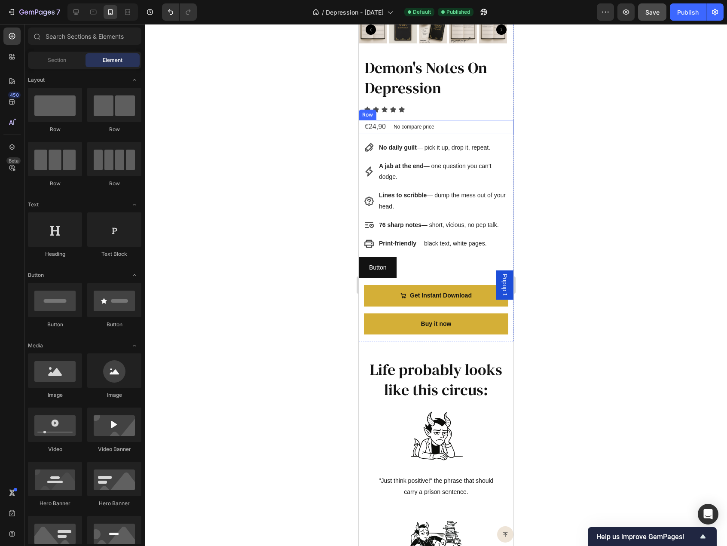
scroll to position [321, 0]
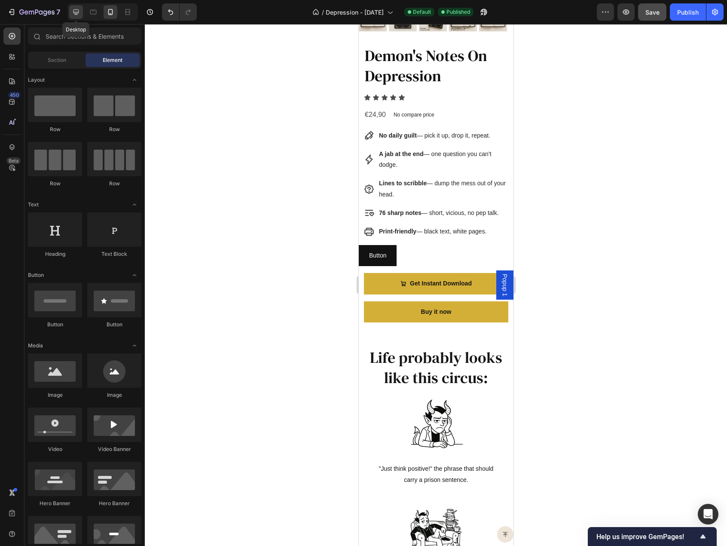
click at [76, 13] on icon at bounding box center [76, 12] width 6 height 6
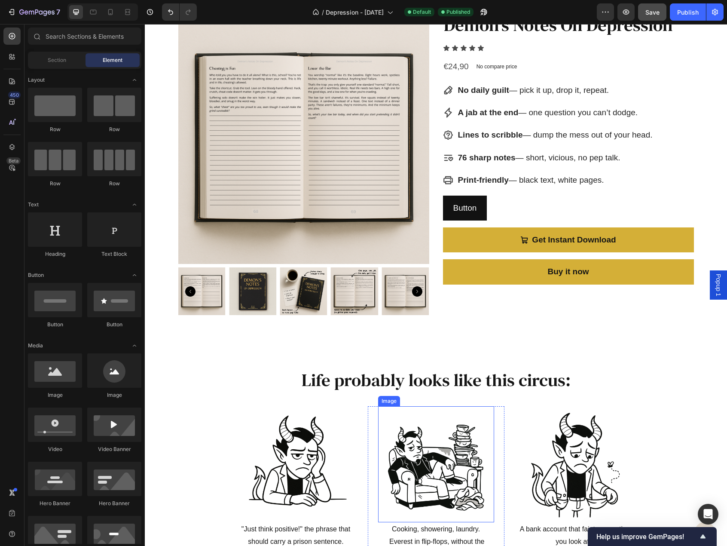
scroll to position [98, 0]
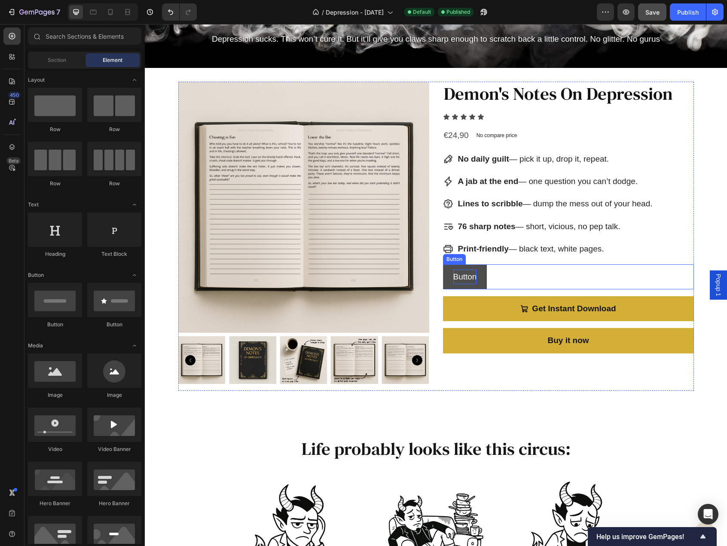
click at [471, 274] on p "Button" at bounding box center [465, 276] width 24 height 15
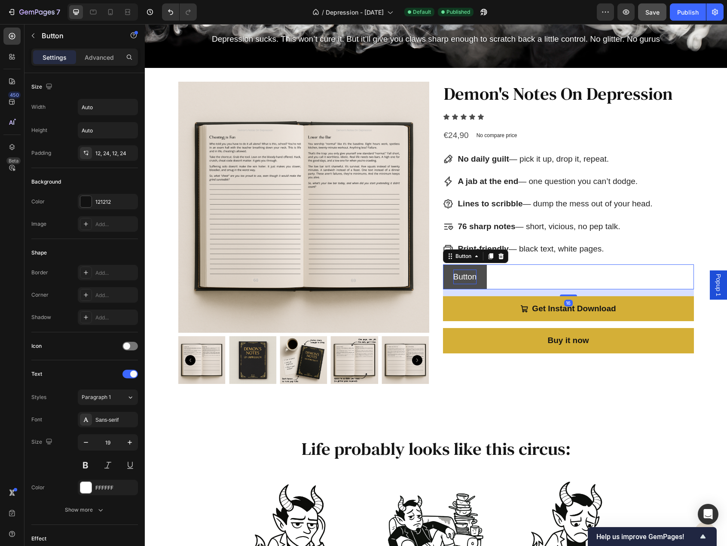
click at [471, 274] on p "Button" at bounding box center [465, 276] width 24 height 15
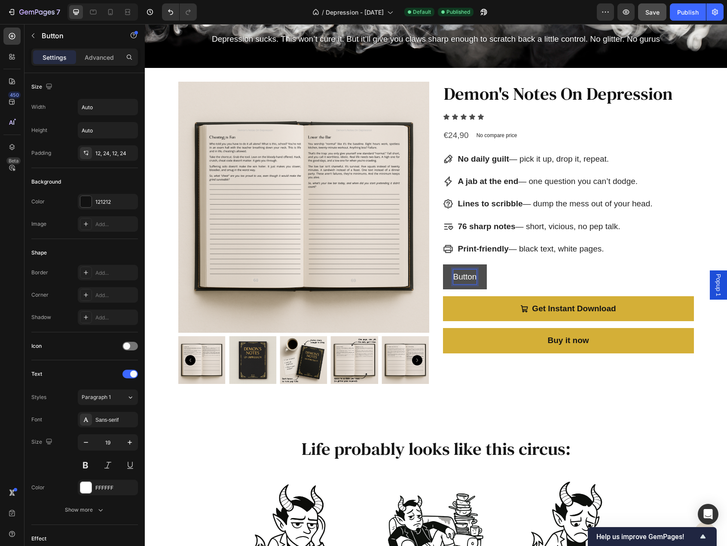
click at [466, 271] on p "Button" at bounding box center [465, 276] width 24 height 15
click at [533, 289] on div "Look Inside Button 16" at bounding box center [568, 280] width 251 height 32
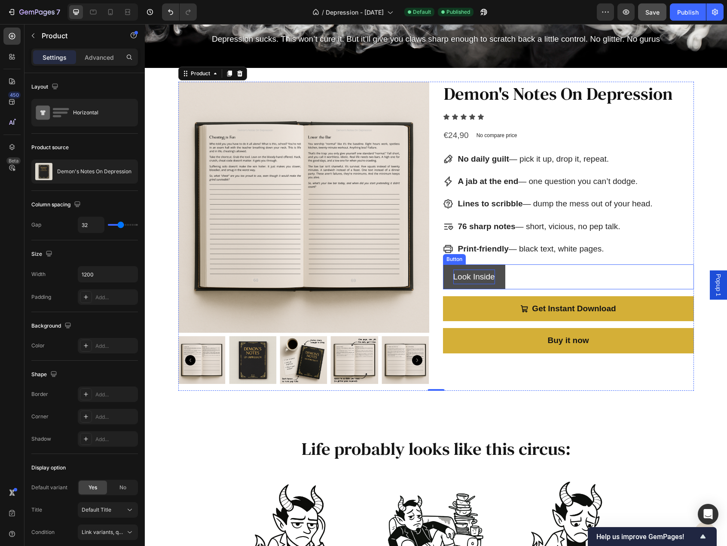
click at [500, 272] on link "Look Inside" at bounding box center [474, 276] width 62 height 25
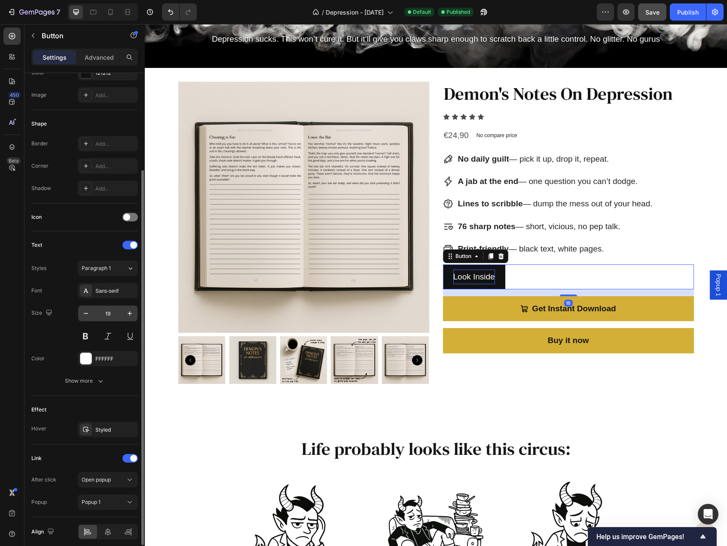
scroll to position [0, 0]
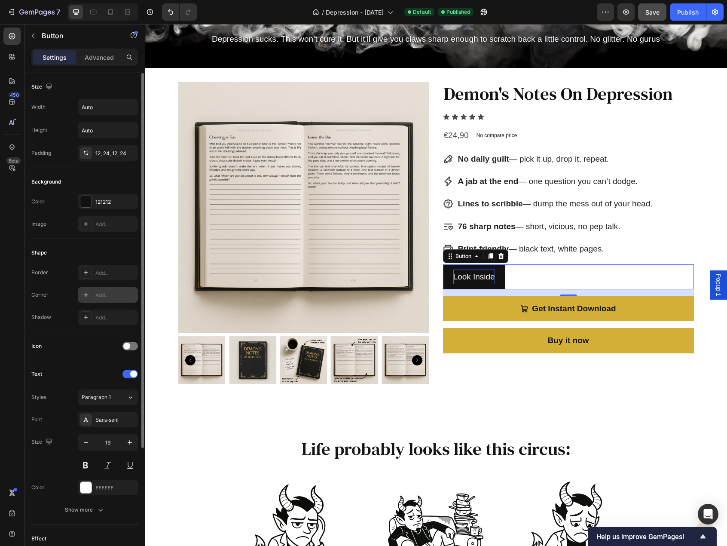
click at [91, 295] on div at bounding box center [86, 295] width 12 height 12
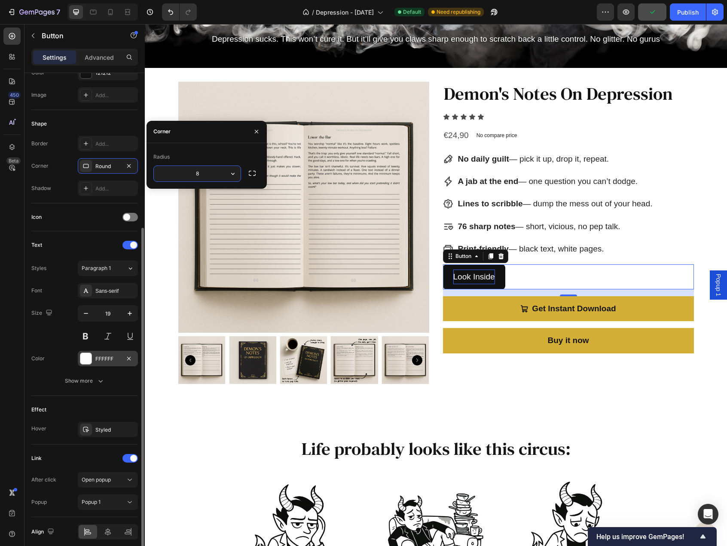
scroll to position [162, 0]
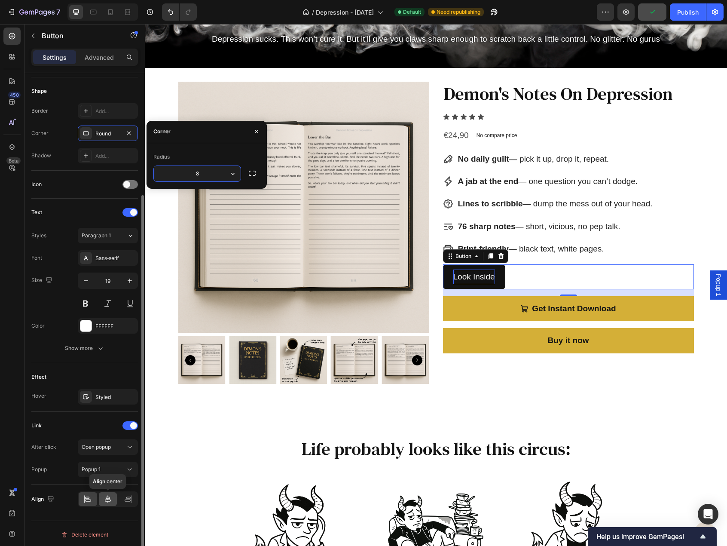
click at [113, 497] on div at bounding box center [108, 499] width 18 height 14
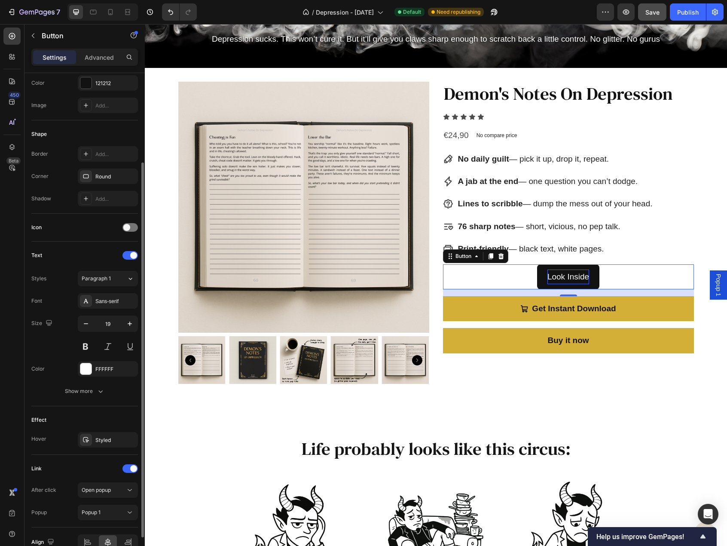
scroll to position [33, 0]
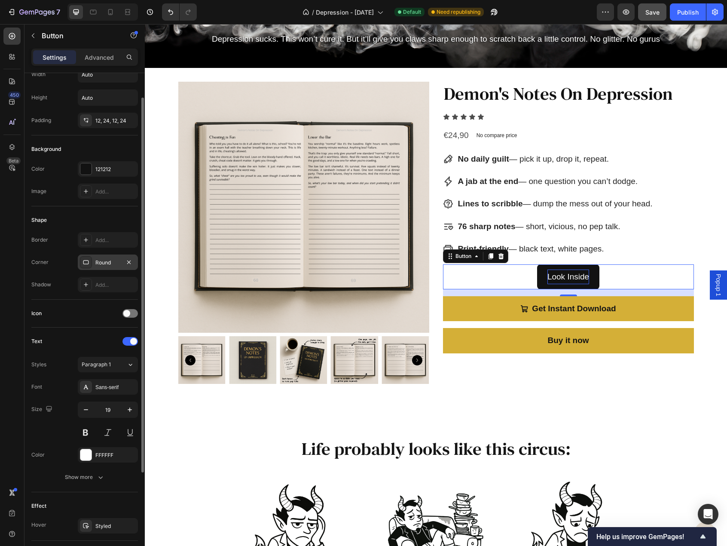
click at [113, 259] on div "Round" at bounding box center [107, 263] width 25 height 8
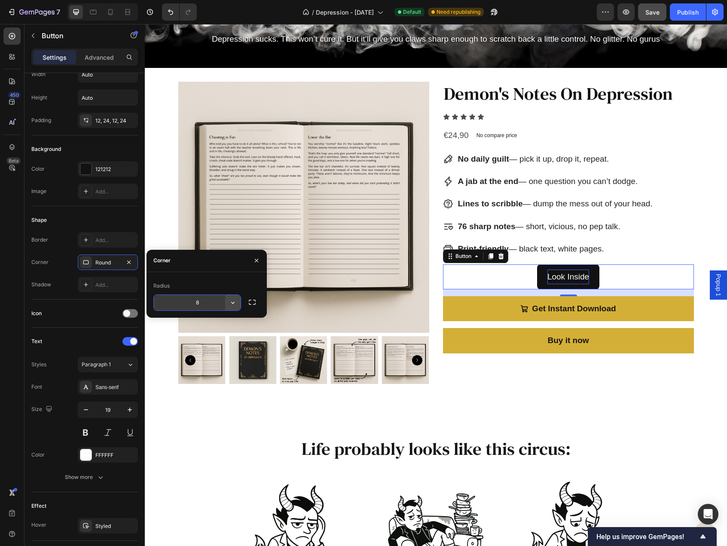
click at [229, 302] on icon "button" at bounding box center [233, 302] width 9 height 9
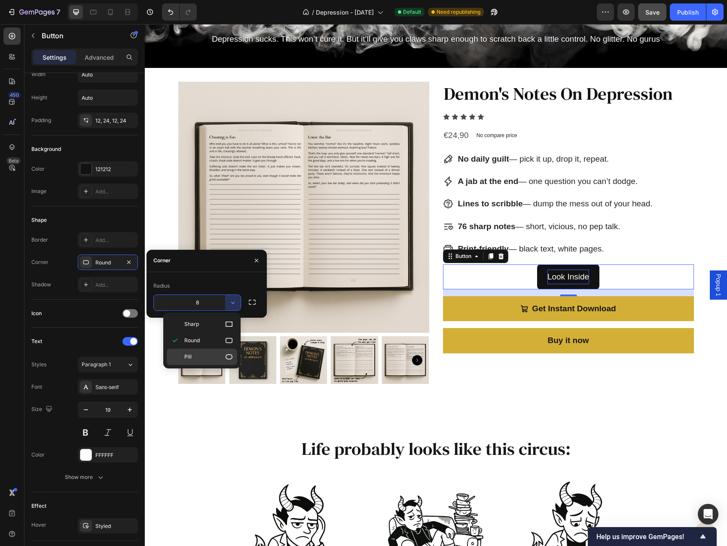
click at [211, 351] on div "Pill" at bounding box center [202, 357] width 70 height 16
type input "9999"
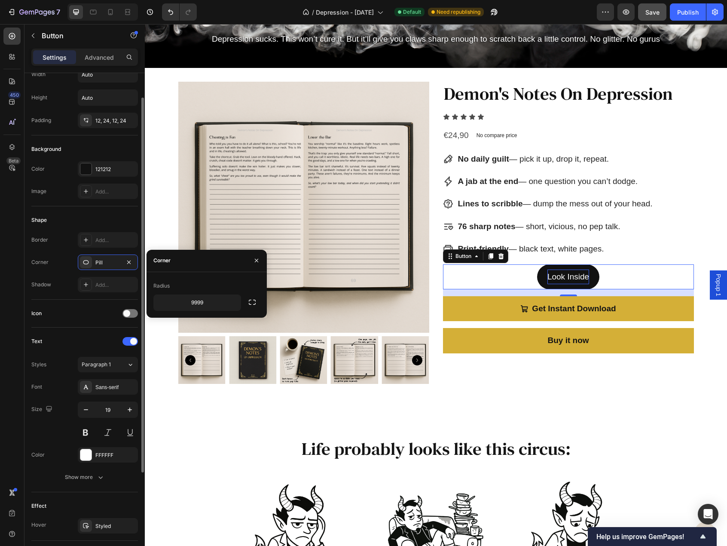
click at [105, 310] on div "Icon" at bounding box center [84, 313] width 107 height 14
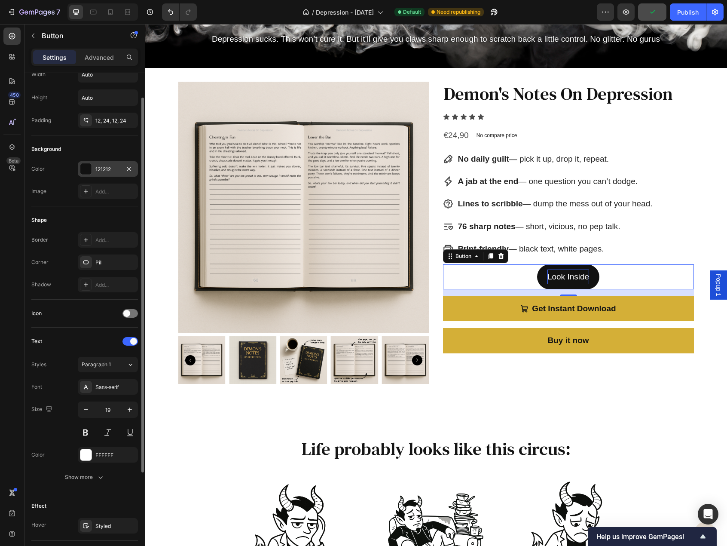
click at [100, 171] on div "121212" at bounding box center [107, 169] width 25 height 8
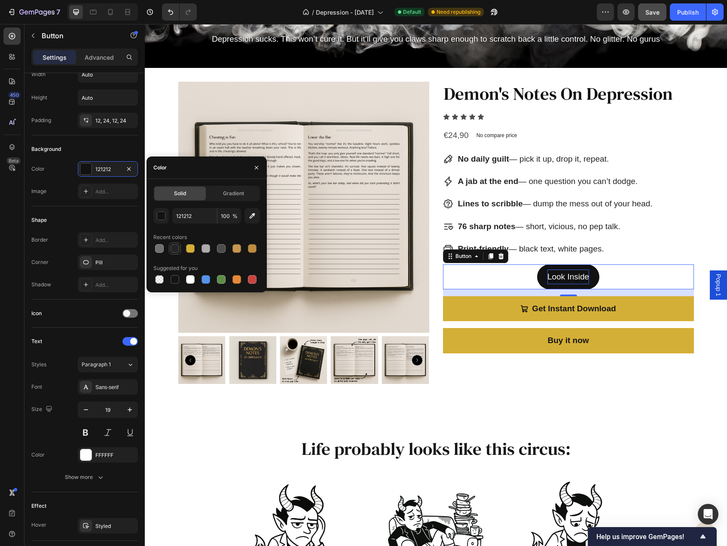
click at [174, 248] on div at bounding box center [175, 248] width 9 height 9
type input "242424"
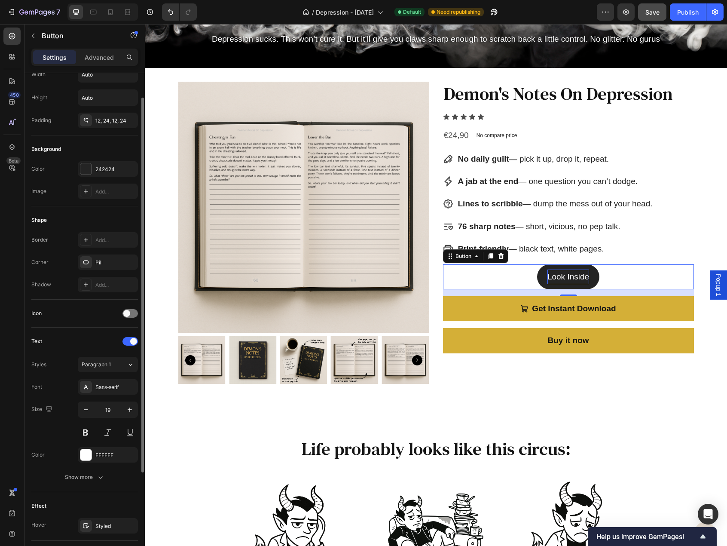
click at [113, 202] on div "Background Color 242424 Image Add..." at bounding box center [84, 170] width 107 height 71
click at [113, 284] on div "Add..." at bounding box center [115, 285] width 40 height 8
click at [116, 217] on div "Shape" at bounding box center [84, 220] width 107 height 14
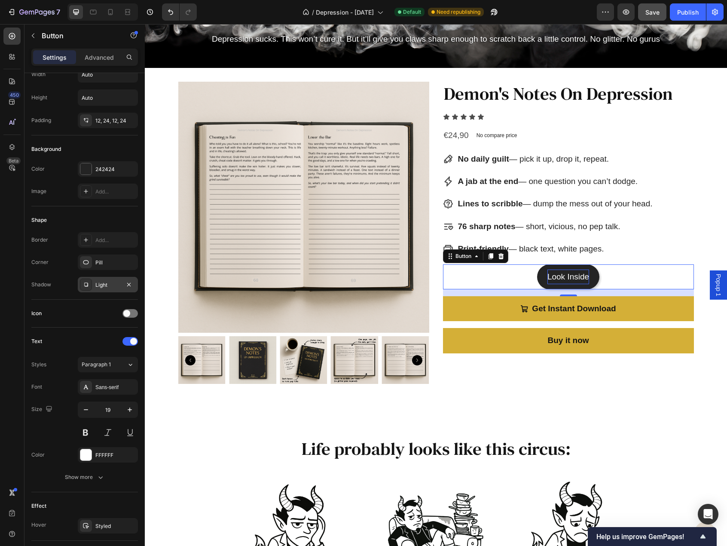
scroll to position [0, 0]
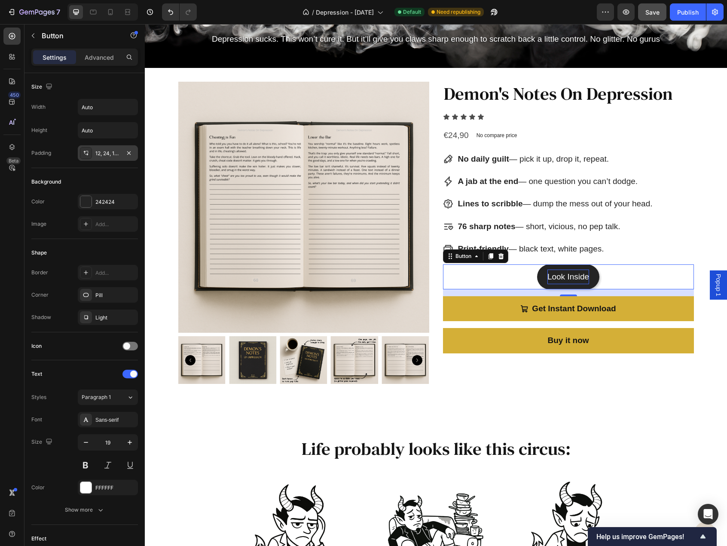
click at [107, 152] on div "12, 24, 12, 24" at bounding box center [107, 154] width 25 height 8
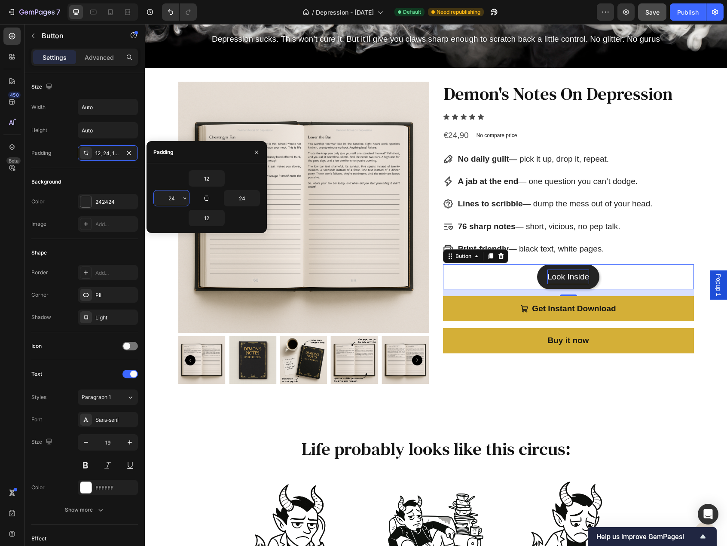
click at [172, 198] on input "24" at bounding box center [171, 197] width 35 height 15
type input "50"
click at [239, 196] on input "24" at bounding box center [241, 197] width 35 height 15
type input "50"
click at [256, 149] on icon "button" at bounding box center [256, 152] width 7 height 7
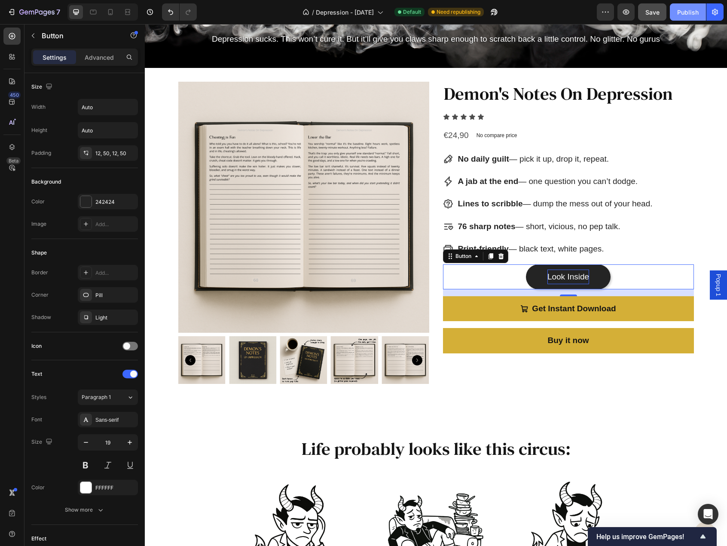
click at [687, 11] on div "Publish" at bounding box center [687, 12] width 21 height 9
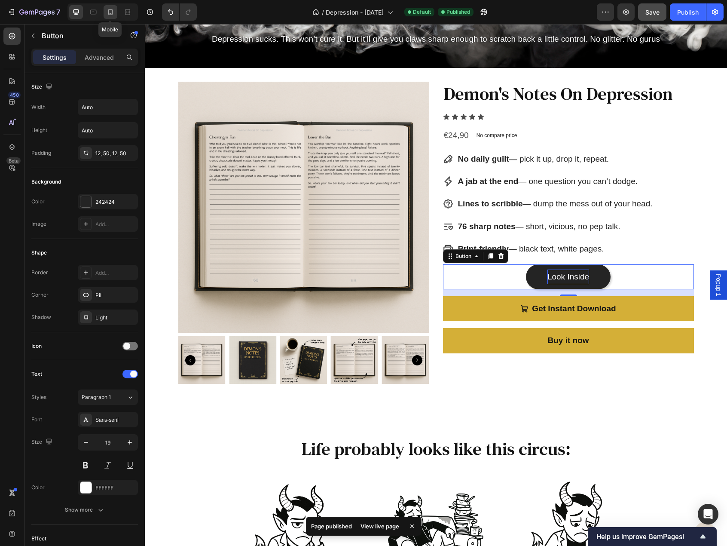
click at [106, 14] on icon at bounding box center [110, 12] width 9 height 9
type input "14"
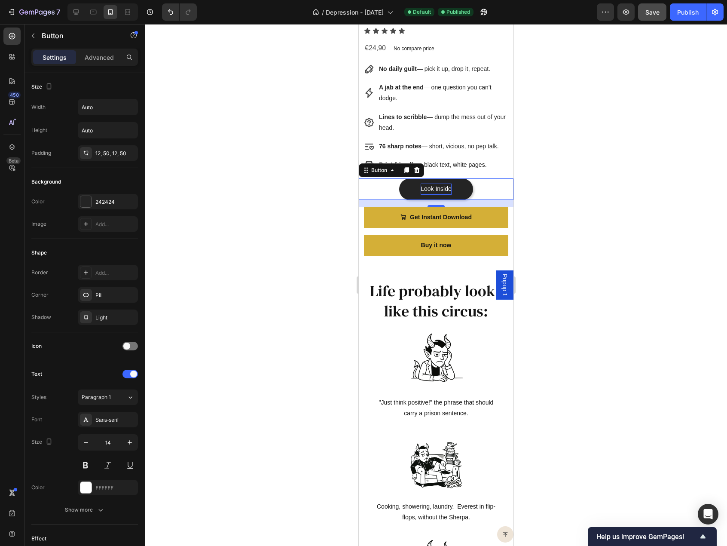
scroll to position [330, 0]
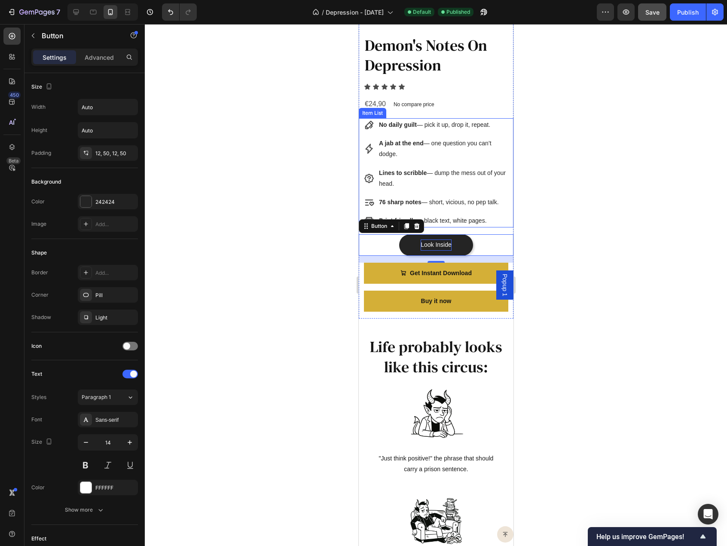
click at [469, 168] on p "Lines to scribble — dump the mess out of your head." at bounding box center [443, 178] width 128 height 21
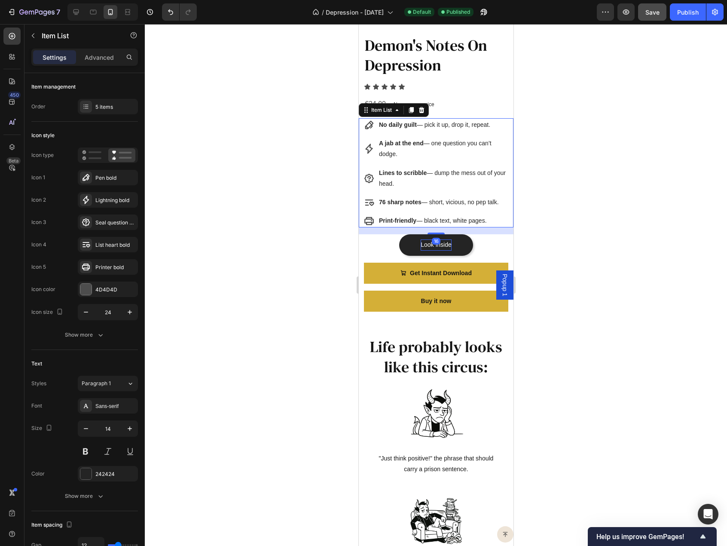
scroll to position [287, 0]
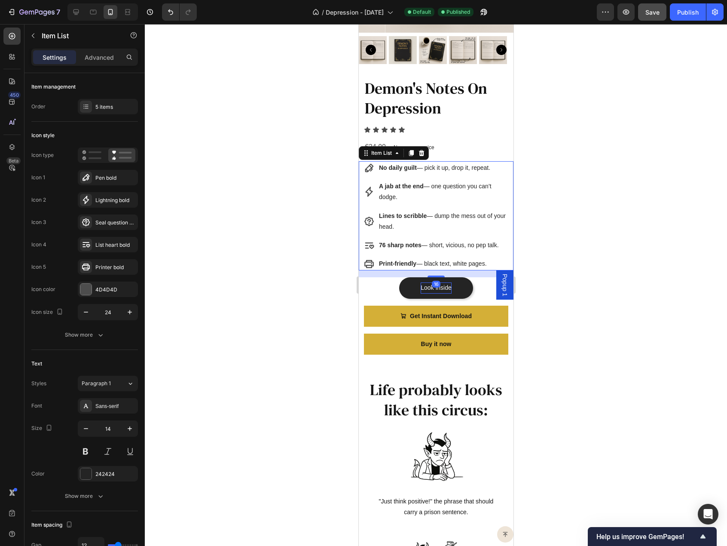
click at [465, 214] on p "Lines to scribble — dump the mess out of your head." at bounding box center [443, 221] width 128 height 21
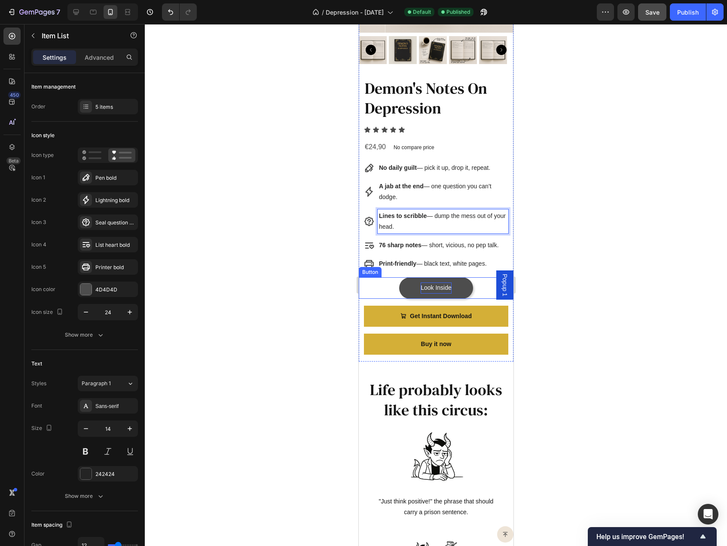
click at [468, 279] on link "Look Inside" at bounding box center [436, 287] width 74 height 21
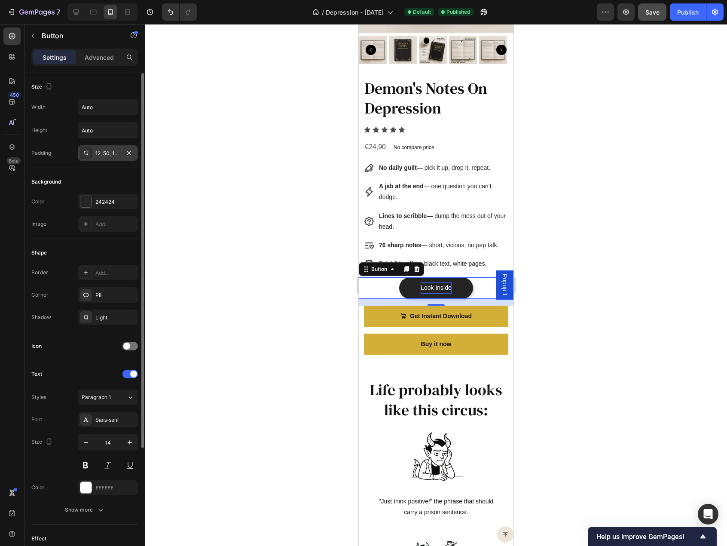
click at [111, 156] on div "12, 50, 12, 50" at bounding box center [108, 152] width 60 height 15
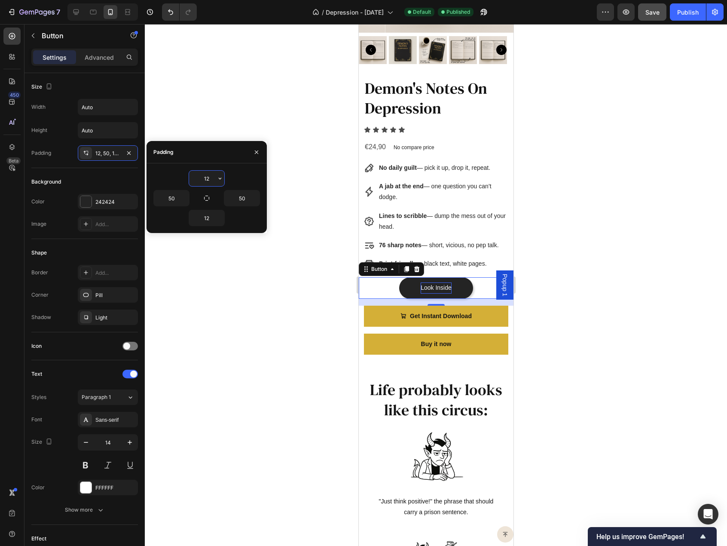
click at [210, 177] on input "12" at bounding box center [206, 178] width 35 height 15
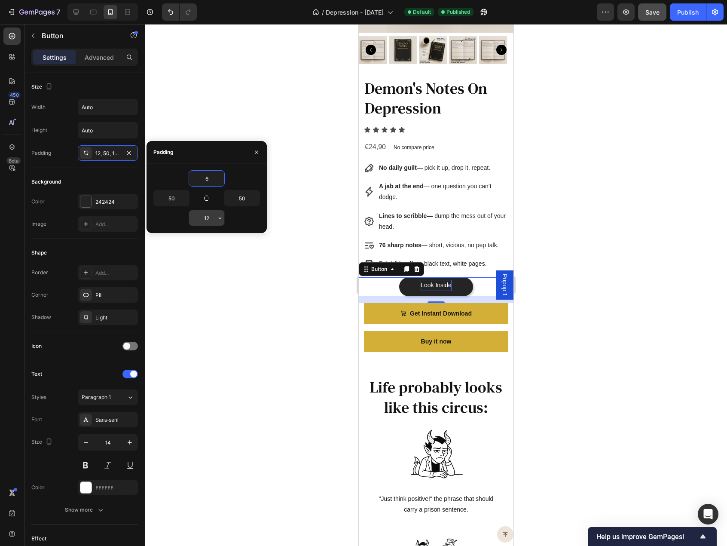
type input "6"
click at [207, 218] on input "12" at bounding box center [206, 217] width 35 height 15
type input "6"
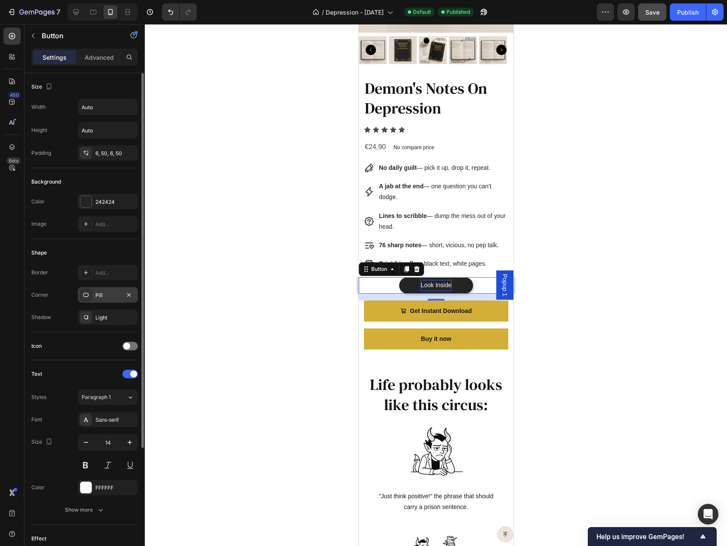
click at [106, 289] on div "Pill" at bounding box center [108, 294] width 60 height 15
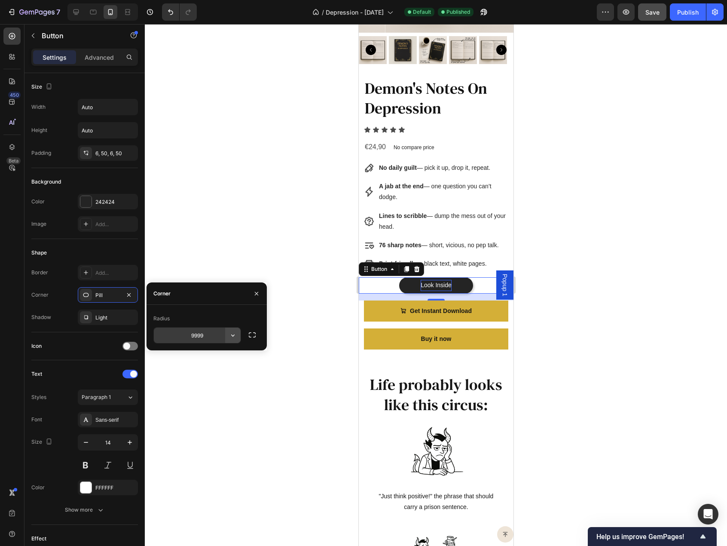
click at [231, 337] on icon "button" at bounding box center [233, 335] width 9 height 9
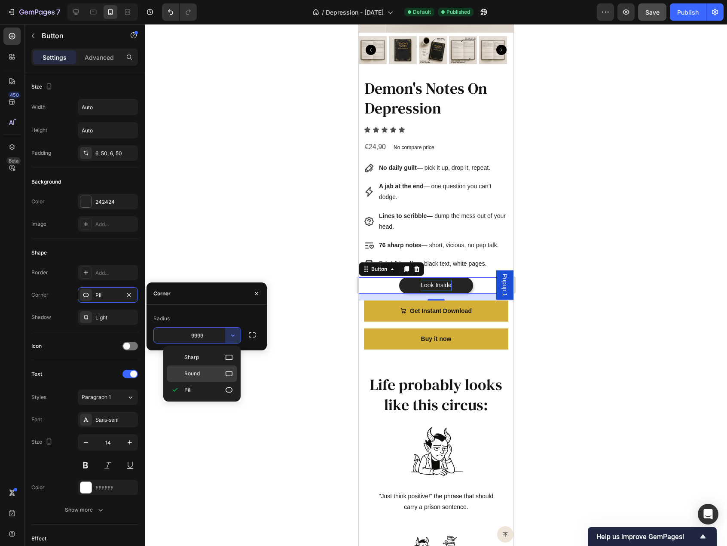
click at [216, 369] on p "Round" at bounding box center [208, 373] width 49 height 9
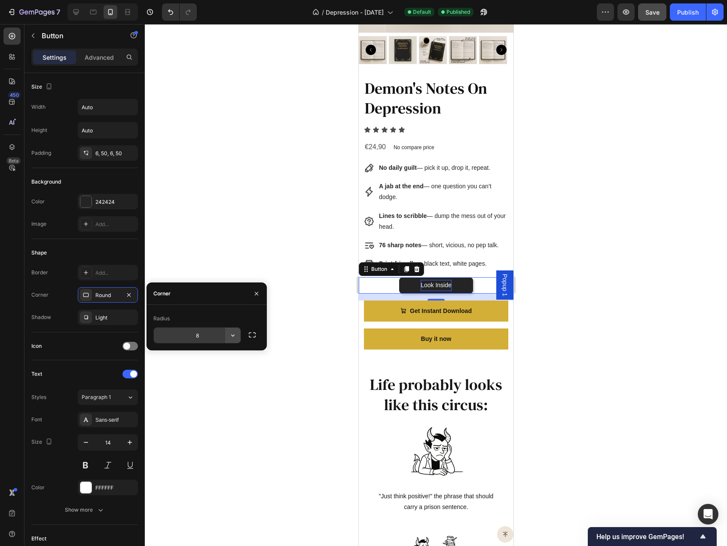
click at [233, 337] on icon "button" at bounding box center [233, 335] width 9 height 9
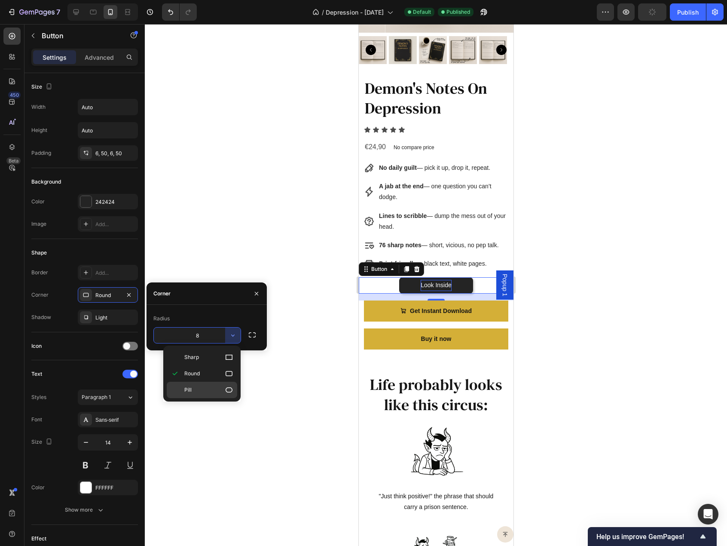
click at [209, 382] on div "Pill" at bounding box center [202, 390] width 70 height 16
type input "9999"
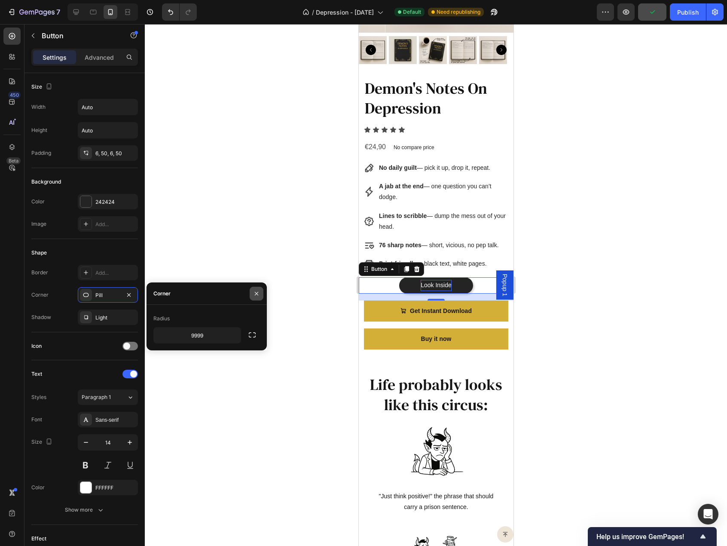
click at [256, 295] on icon "button" at bounding box center [256, 293] width 7 height 7
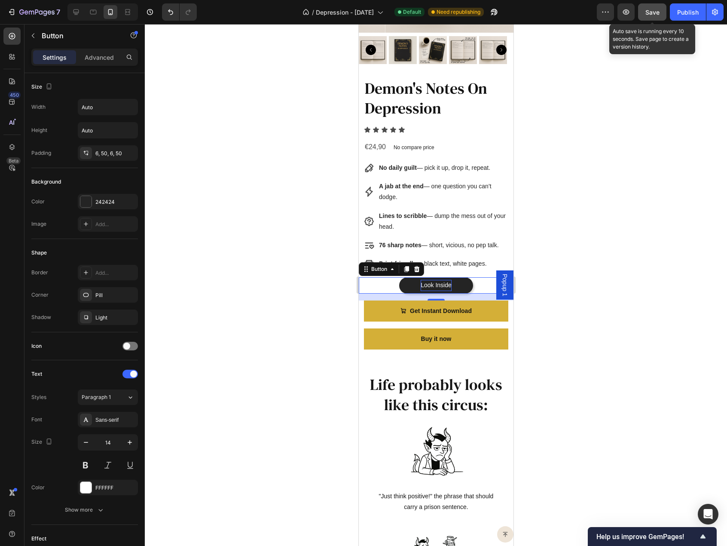
click at [646, 13] on span "Save" at bounding box center [653, 12] width 14 height 7
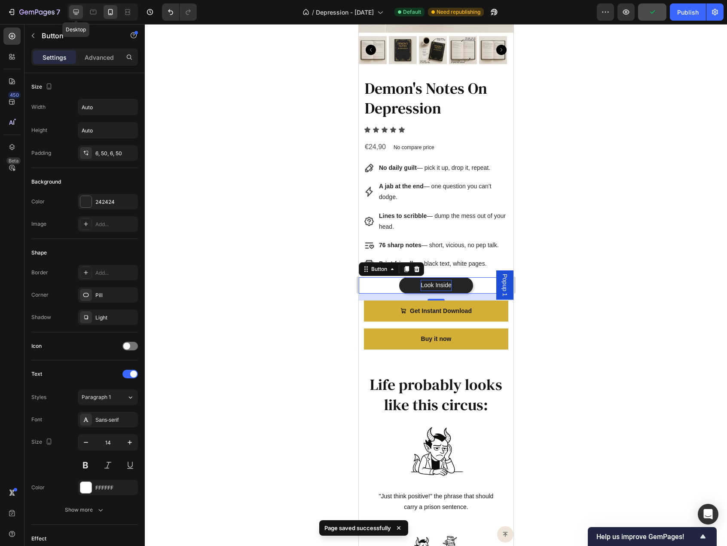
click at [75, 12] on icon at bounding box center [76, 12] width 6 height 6
type input "19"
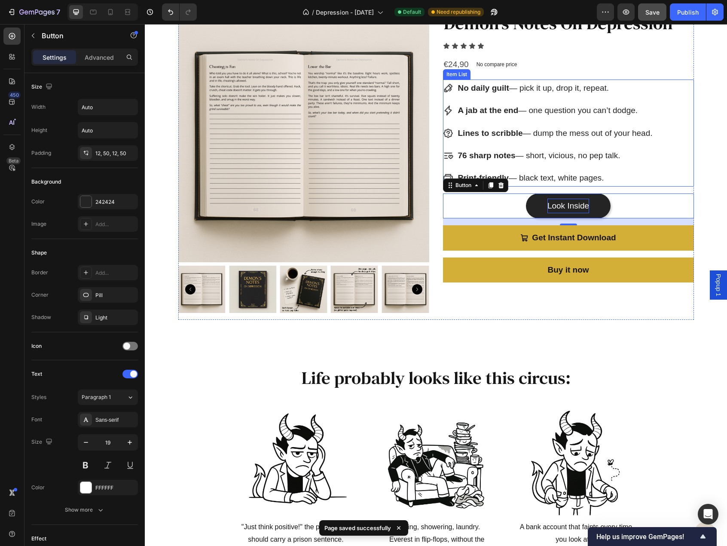
scroll to position [47, 0]
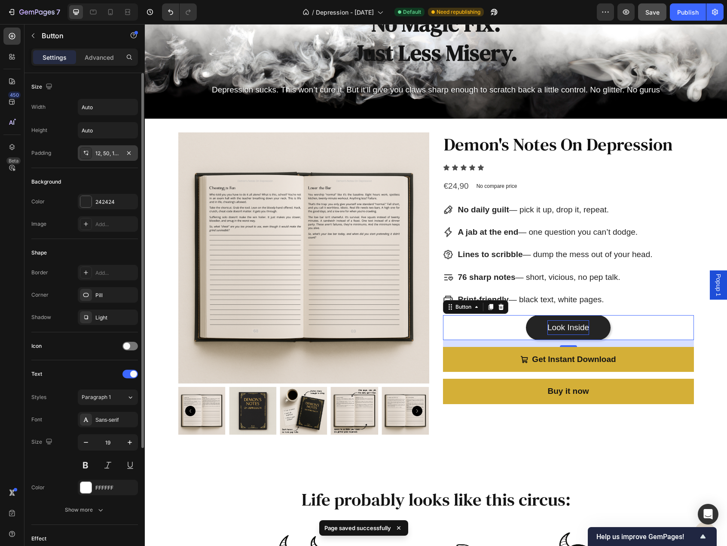
click at [110, 153] on div "12, 50, 12, 50" at bounding box center [107, 154] width 25 height 8
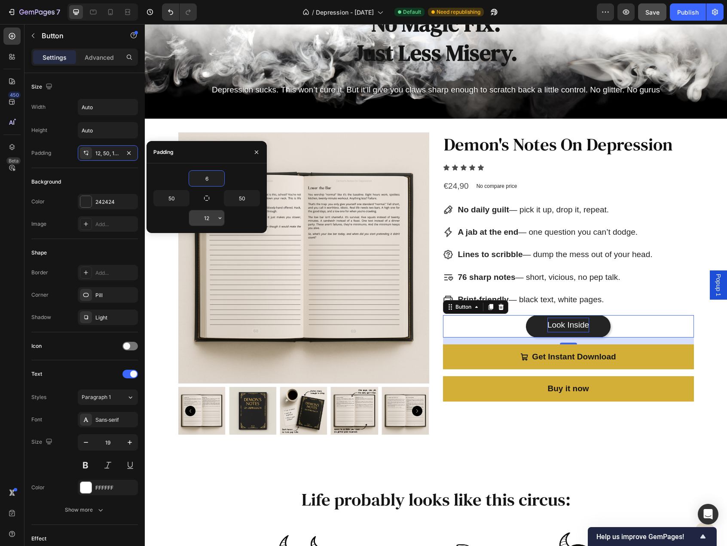
type input "6"
click at [205, 217] on input "12" at bounding box center [206, 217] width 35 height 15
type input "6"
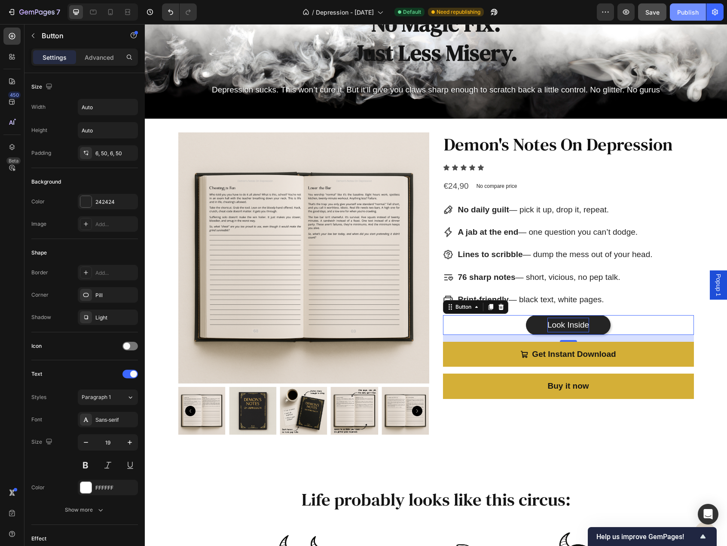
click at [690, 9] on div "Publish" at bounding box center [687, 12] width 21 height 9
click at [109, 8] on icon at bounding box center [110, 12] width 9 height 9
type input "14"
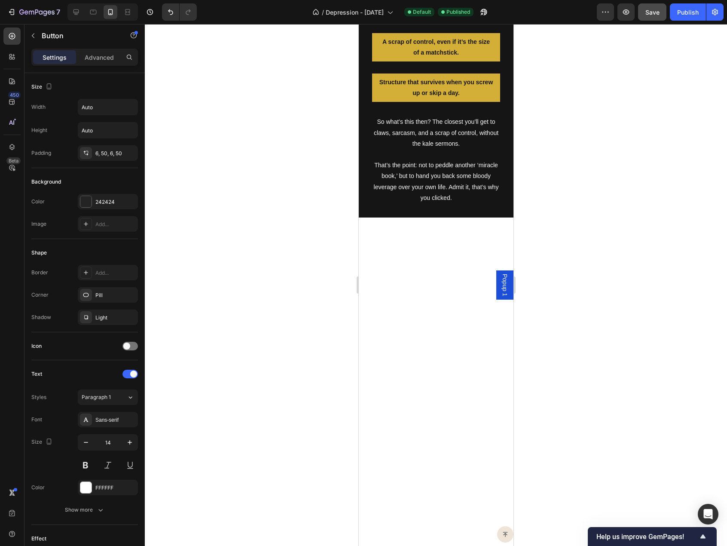
scroll to position [1104, 0]
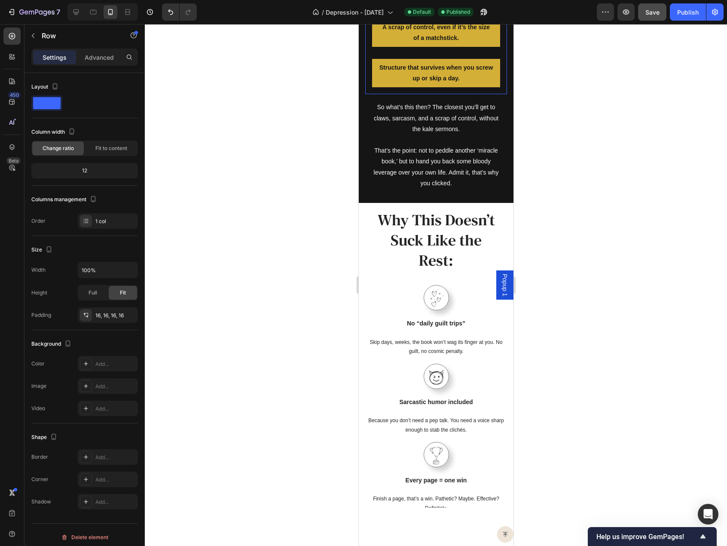
click at [369, 94] on div "Relief from the lead brick in your skull. Text Block A scrap of control, even i…" at bounding box center [436, 38] width 142 height 113
click at [107, 63] on div "Advanced" at bounding box center [99, 57] width 43 height 14
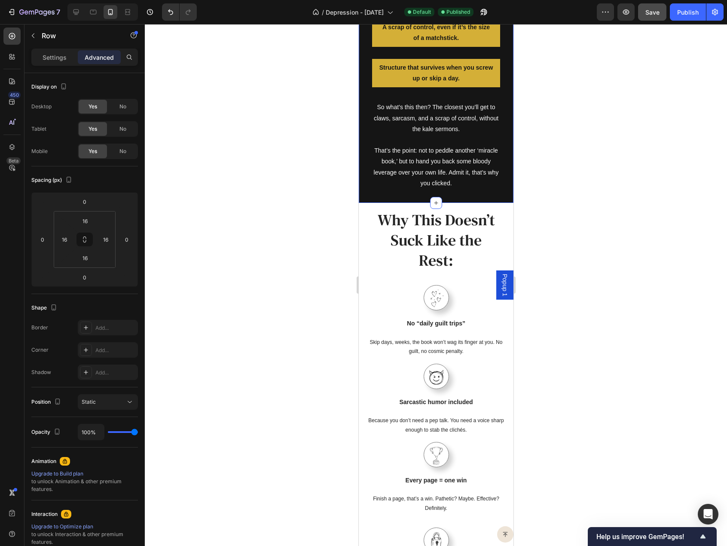
click at [361, 197] on div "What we're NOT doing: Heading No halos, no enlightenment, no floaty guru crap. …" at bounding box center [435, 73] width 155 height 259
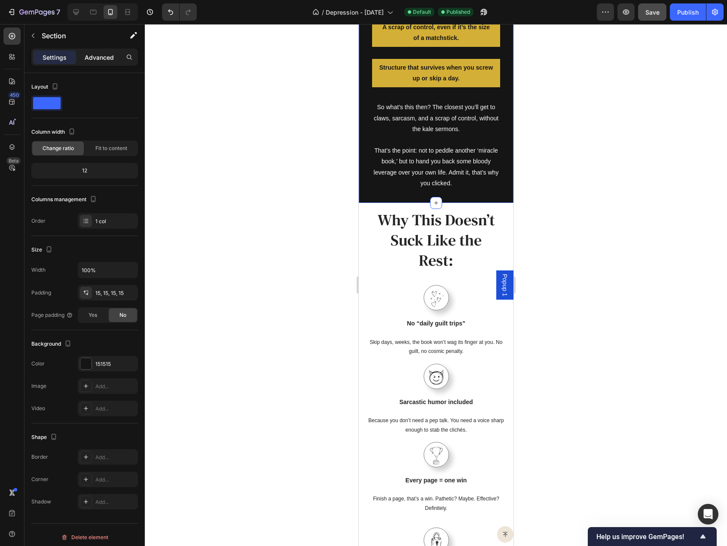
click at [101, 55] on p "Advanced" at bounding box center [99, 57] width 29 height 9
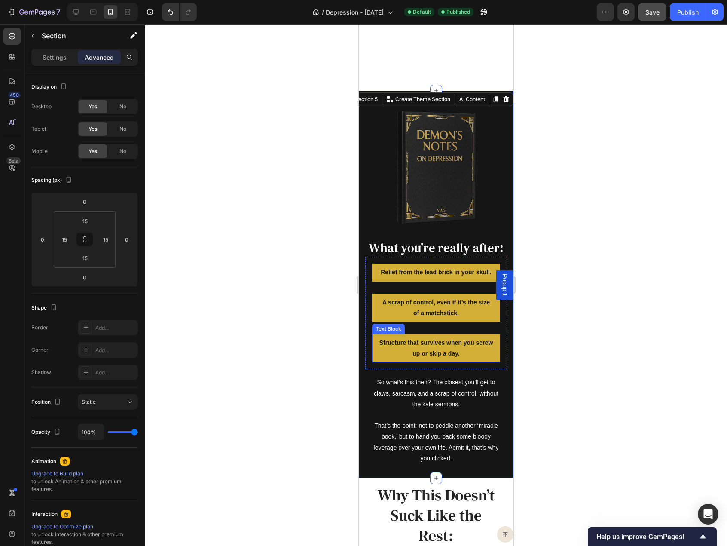
scroll to position [932, 0]
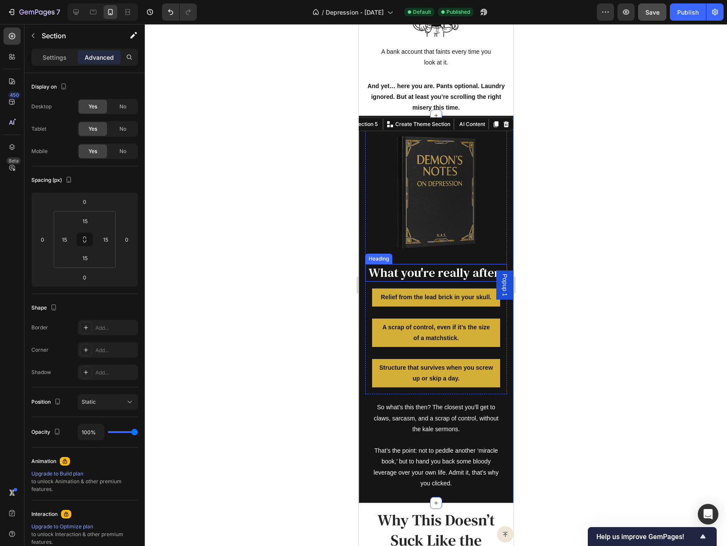
click at [407, 264] on h2 "What you're really after:" at bounding box center [436, 273] width 142 height 18
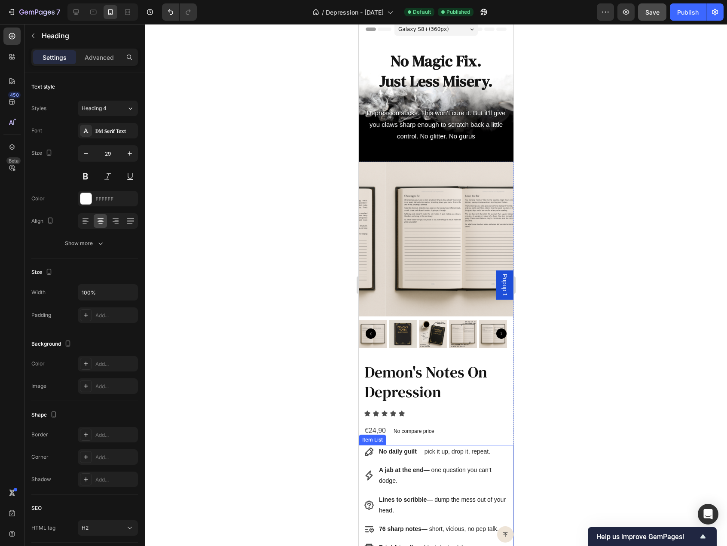
scroll to position [0, 0]
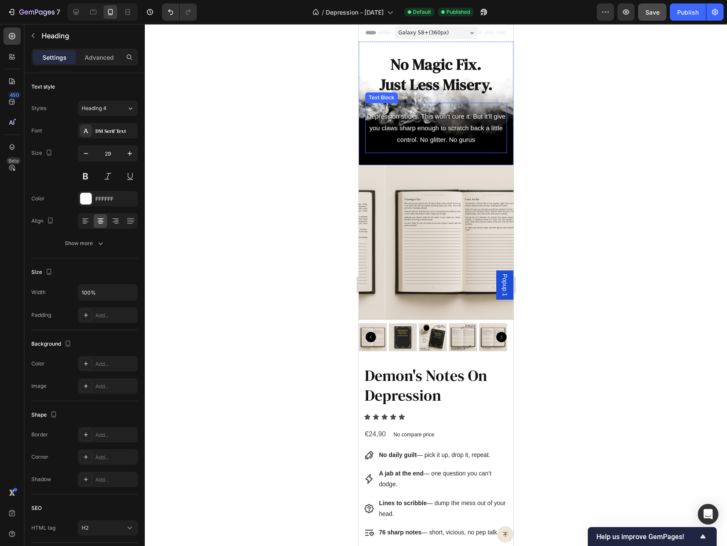
click at [372, 122] on p "Depression sucks. This won’t cure it. But it’ll give you claws sharp enough to …" at bounding box center [436, 127] width 140 height 35
click at [363, 124] on div "No Magic Fix. Just Less Misery. Heading Depression sucks. This won’t cure it. B…" at bounding box center [435, 103] width 155 height 123
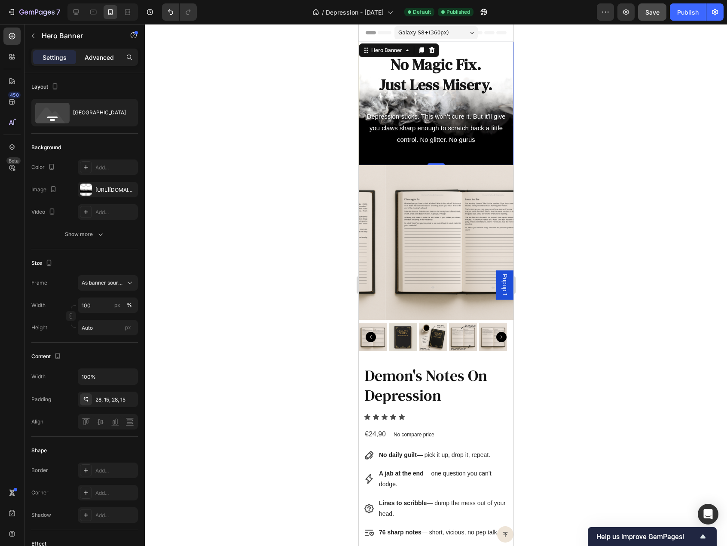
click at [105, 51] on div "Advanced" at bounding box center [99, 57] width 43 height 14
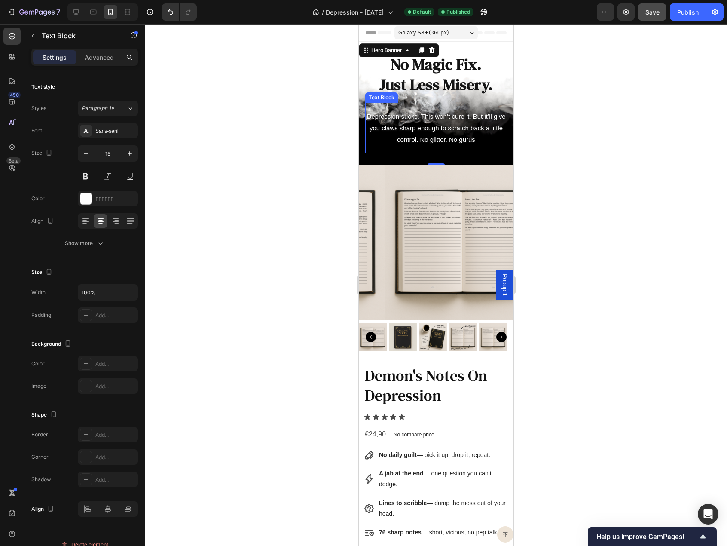
click at [401, 139] on p "Depression sucks. This won’t cure it. But it’ll give you claws sharp enough to …" at bounding box center [436, 127] width 140 height 35
click at [104, 58] on p "Advanced" at bounding box center [99, 57] width 29 height 9
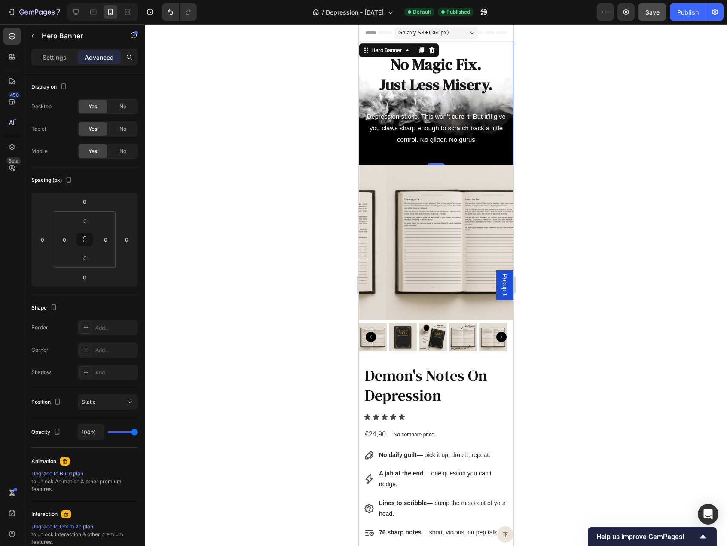
click at [362, 128] on div "No Magic Fix. Just Less Misery. Heading Depression sucks. This won’t cure it. B…" at bounding box center [435, 103] width 155 height 123
click at [390, 101] on div "No Magic Fix. Just Less Misery. Heading" at bounding box center [436, 78] width 142 height 49
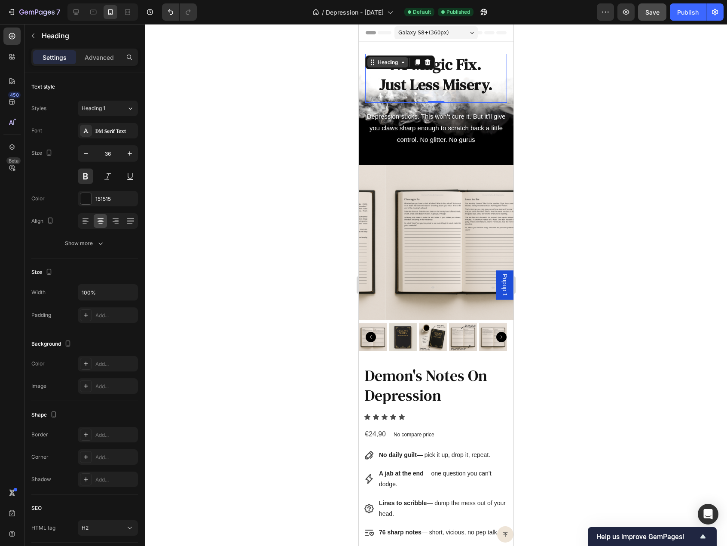
click at [380, 63] on div "Heading" at bounding box center [388, 62] width 24 height 8
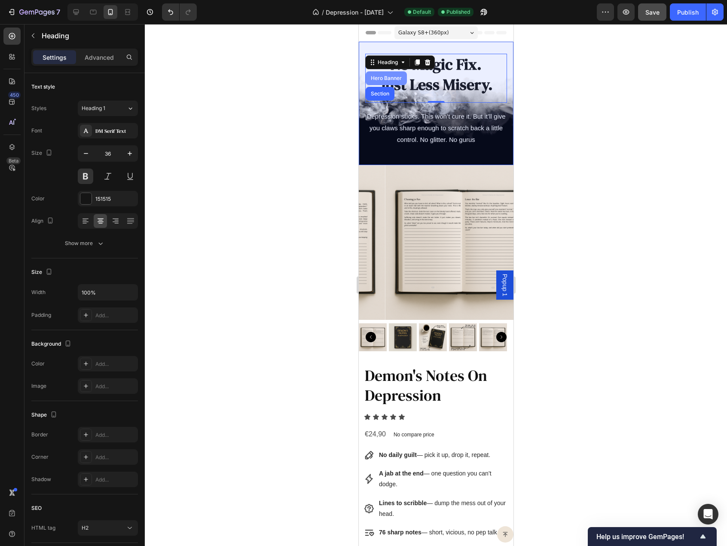
click at [383, 80] on div "Hero Banner" at bounding box center [386, 78] width 34 height 5
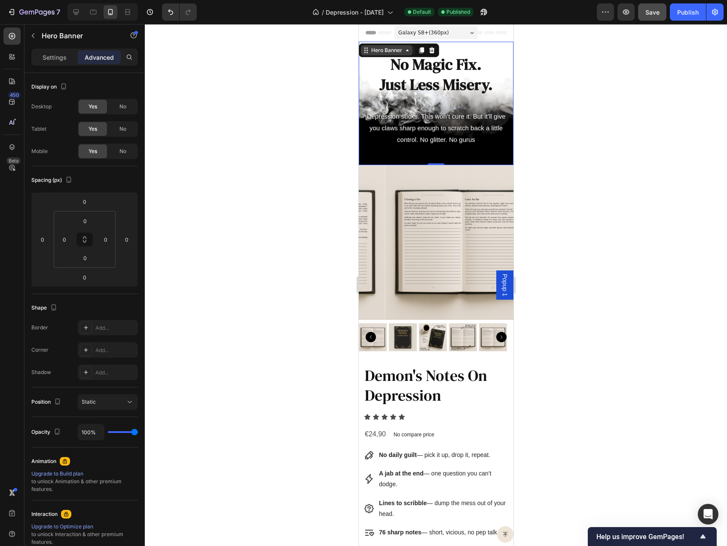
click at [380, 50] on div "Hero Banner" at bounding box center [386, 50] width 34 height 8
click at [384, 88] on h2 "No Magic Fix. Just Less Misery." at bounding box center [436, 75] width 142 height 42
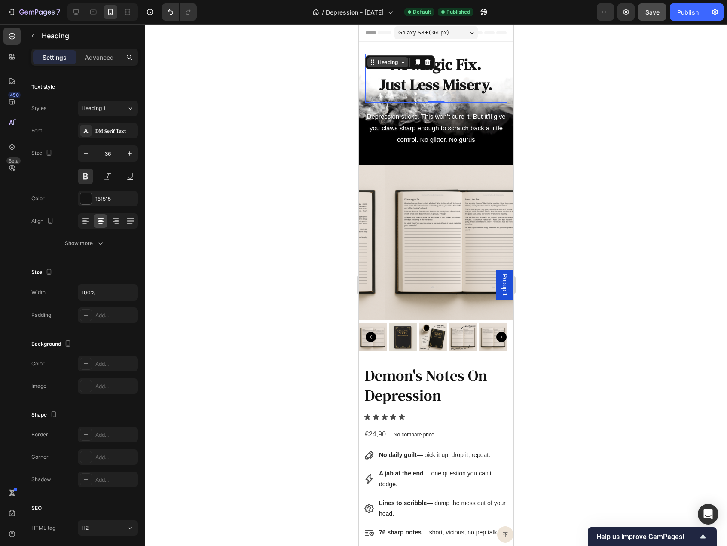
click at [376, 62] on div "Heading" at bounding box center [388, 62] width 24 height 8
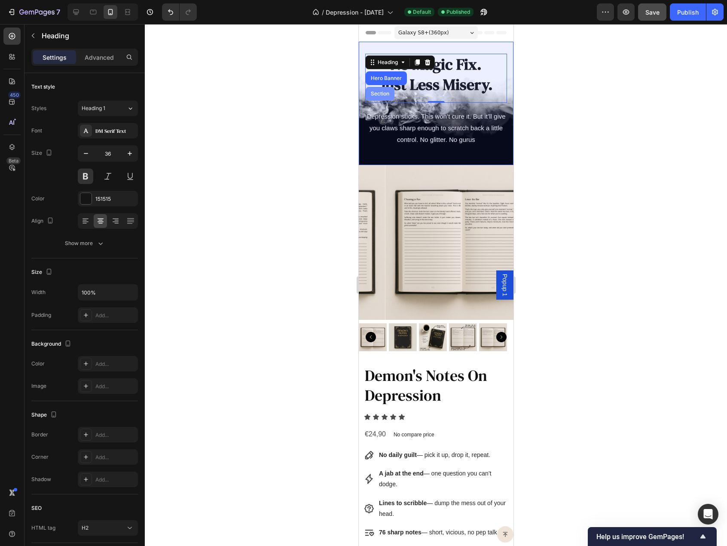
click at [382, 88] on div "Section" at bounding box center [379, 94] width 29 height 14
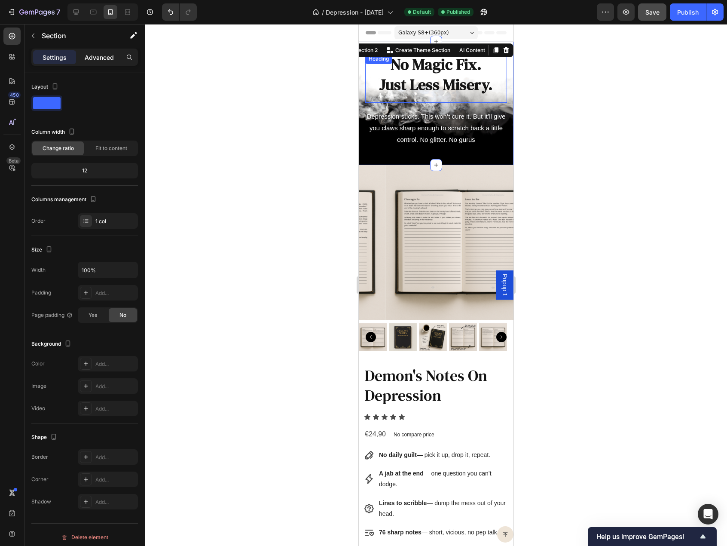
click at [97, 56] on p "Advanced" at bounding box center [99, 57] width 29 height 9
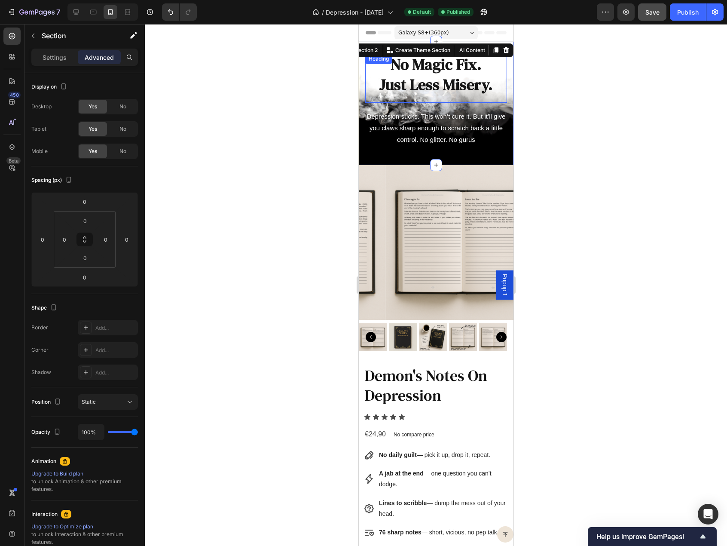
click at [387, 72] on h2 "No Magic Fix. Just Less Misery." at bounding box center [436, 75] width 142 height 42
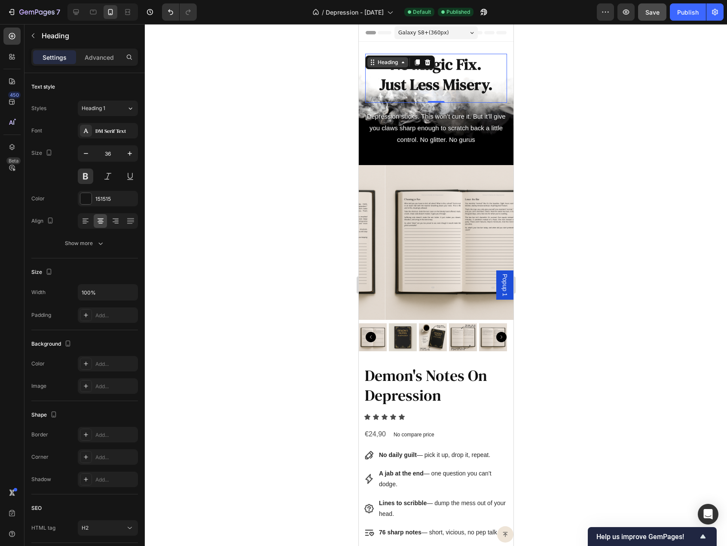
click at [383, 64] on div "Heading" at bounding box center [388, 62] width 24 height 8
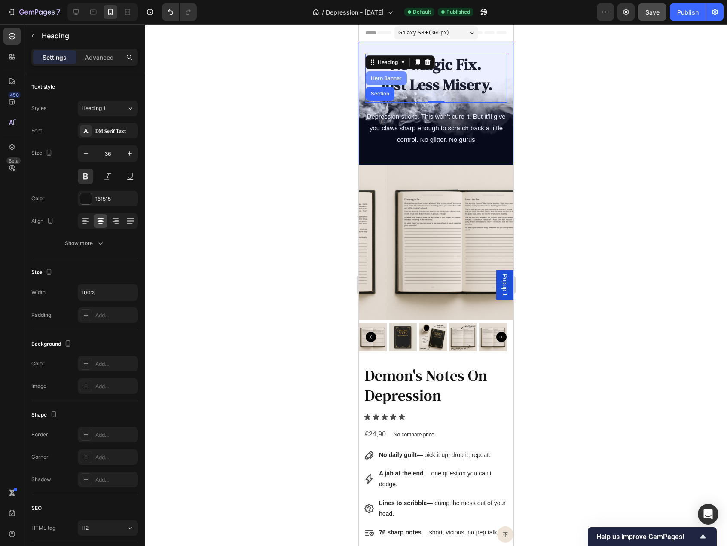
click at [387, 81] on div "Hero Banner" at bounding box center [385, 78] width 41 height 14
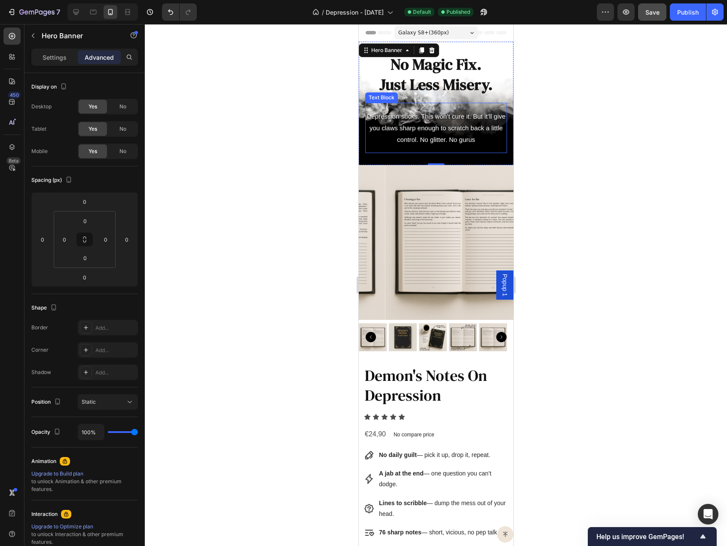
click at [394, 111] on p "Depression sucks. This won’t cure it. But it’ll give you claws sharp enough to …" at bounding box center [436, 127] width 140 height 35
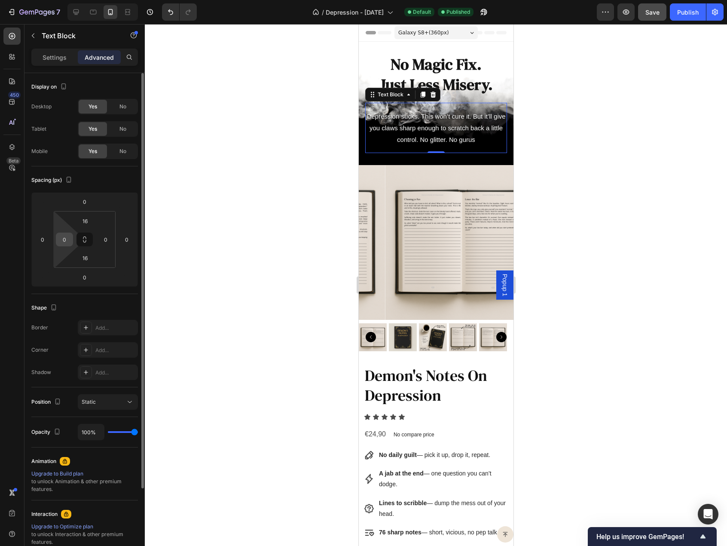
click at [64, 243] on input "0" at bounding box center [64, 239] width 13 height 13
type input "16"
click at [101, 239] on input "0" at bounding box center [105, 239] width 13 height 13
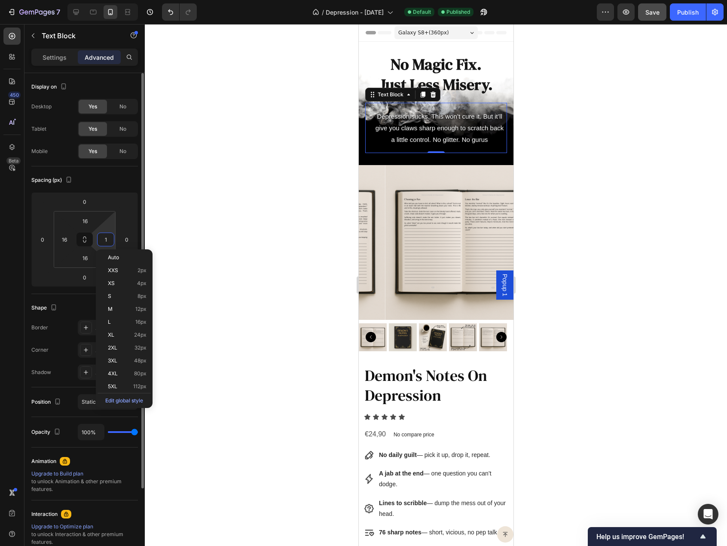
type input "16"
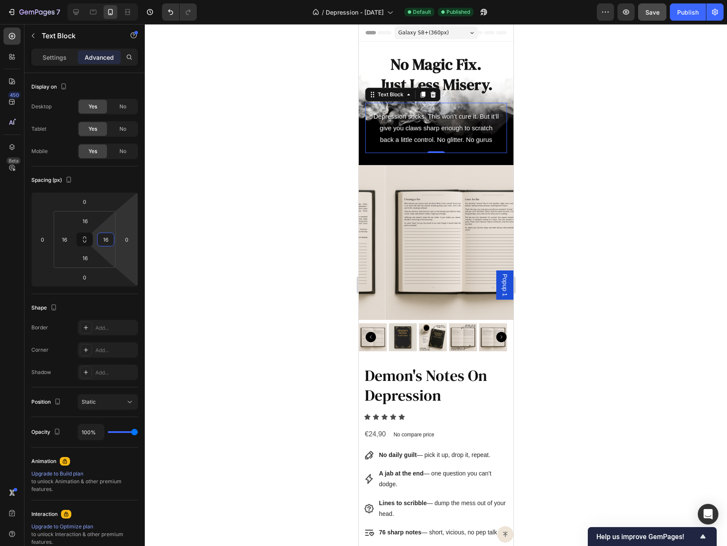
click at [321, 217] on div at bounding box center [436, 285] width 582 height 522
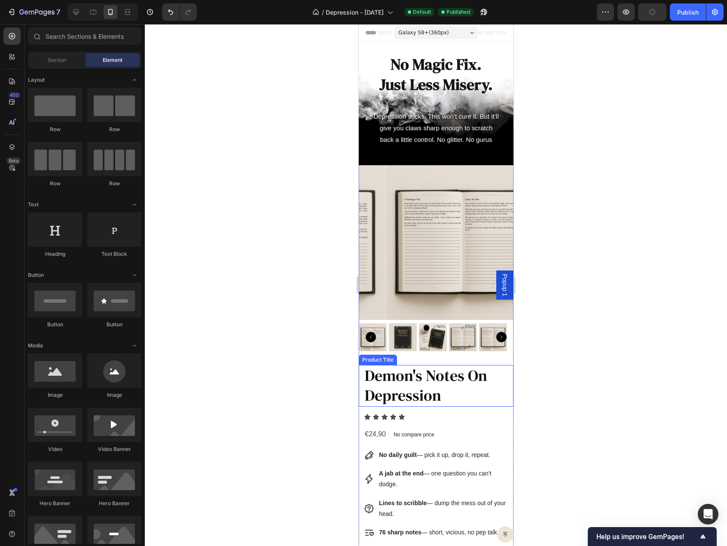
scroll to position [258, 0]
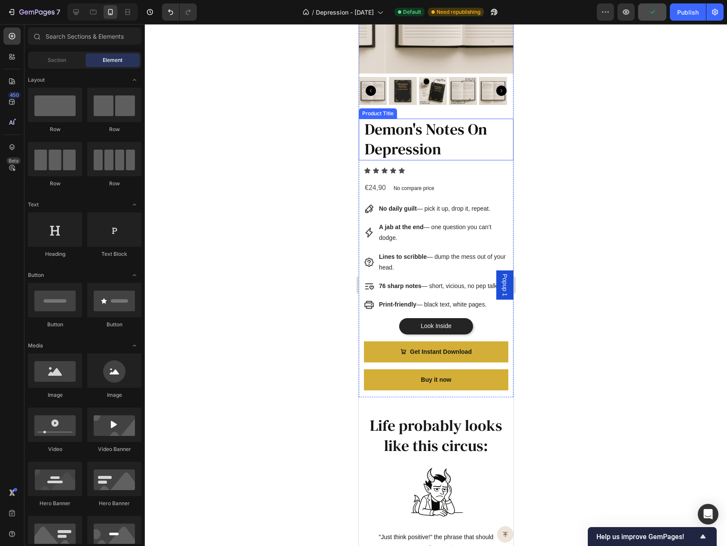
click at [384, 138] on h2 "Demon's Notes On Depression" at bounding box center [436, 140] width 144 height 42
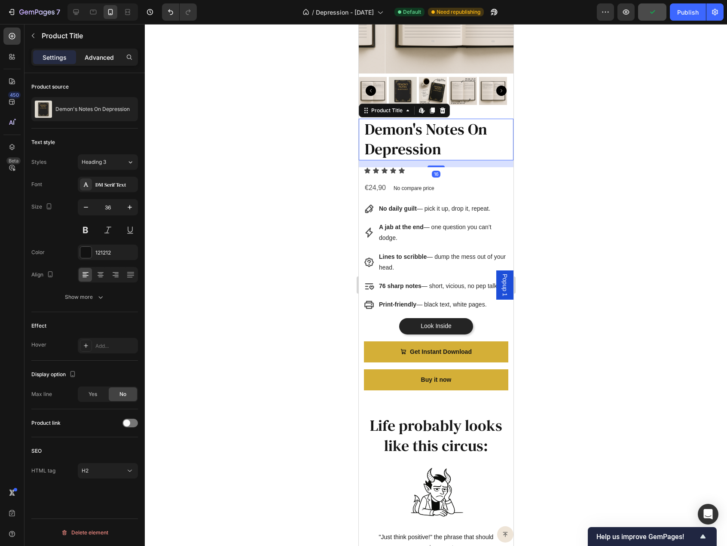
click at [110, 56] on p "Advanced" at bounding box center [99, 57] width 29 height 9
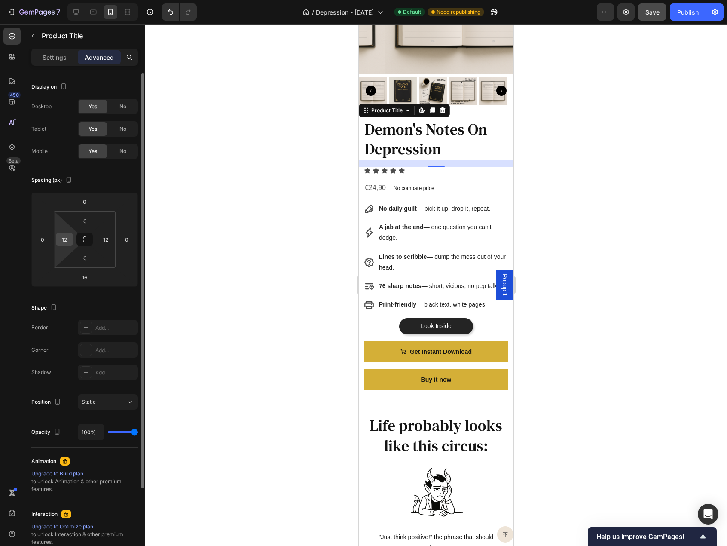
click at [65, 245] on input "12" at bounding box center [64, 239] width 13 height 13
type input "24"
click at [100, 240] on input "12" at bounding box center [105, 239] width 13 height 13
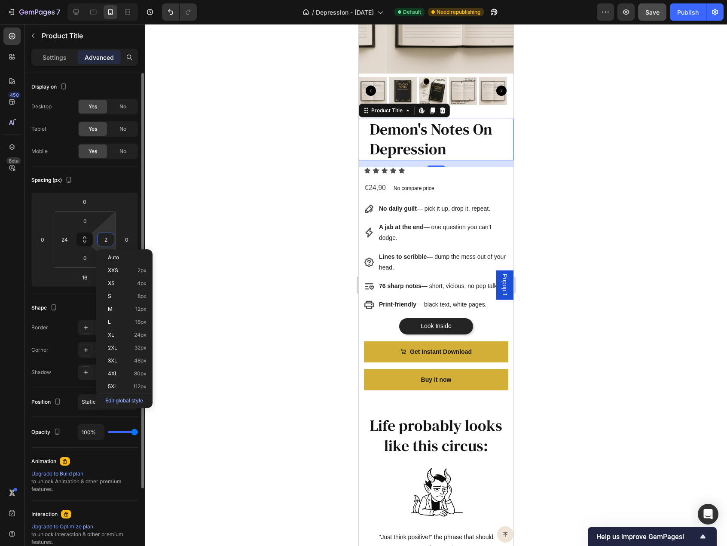
type input "24"
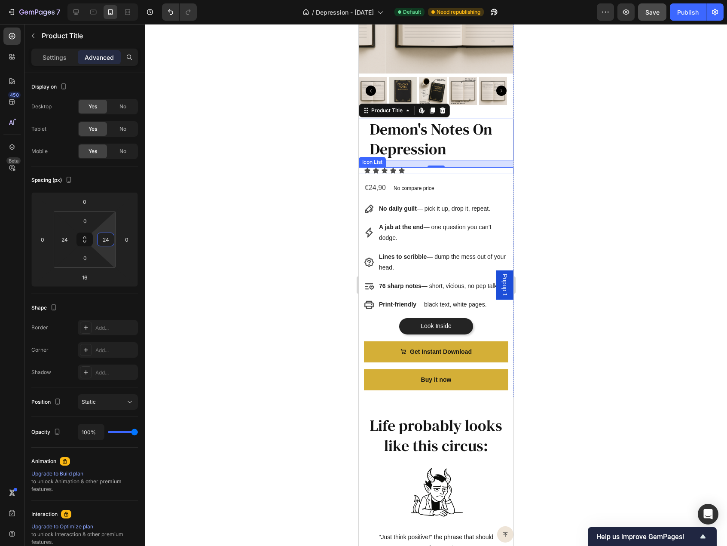
click at [431, 167] on div "Icon Icon Icon Icon Icon" at bounding box center [436, 170] width 144 height 7
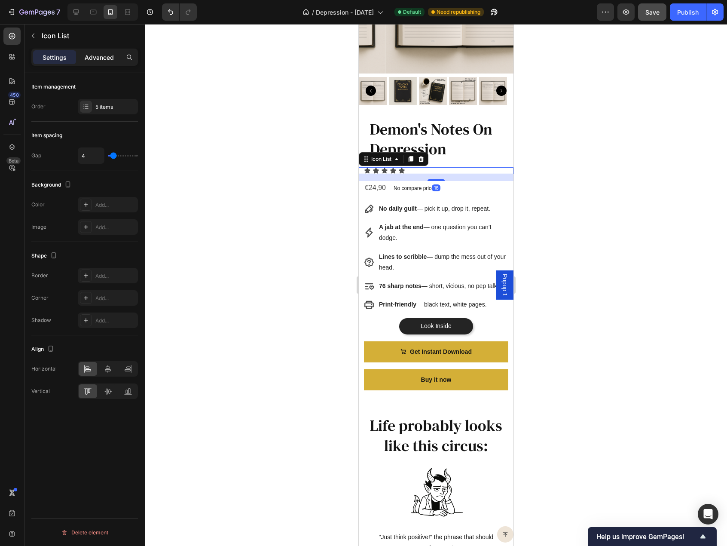
click at [98, 58] on p "Advanced" at bounding box center [99, 57] width 29 height 9
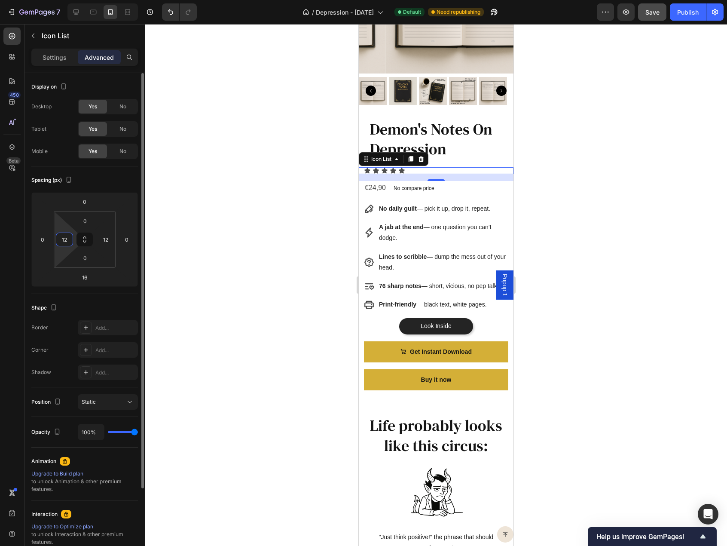
click at [70, 242] on input "12" at bounding box center [64, 239] width 13 height 13
type input "24"
click at [105, 243] on input "12" at bounding box center [105, 239] width 13 height 13
type input "24"
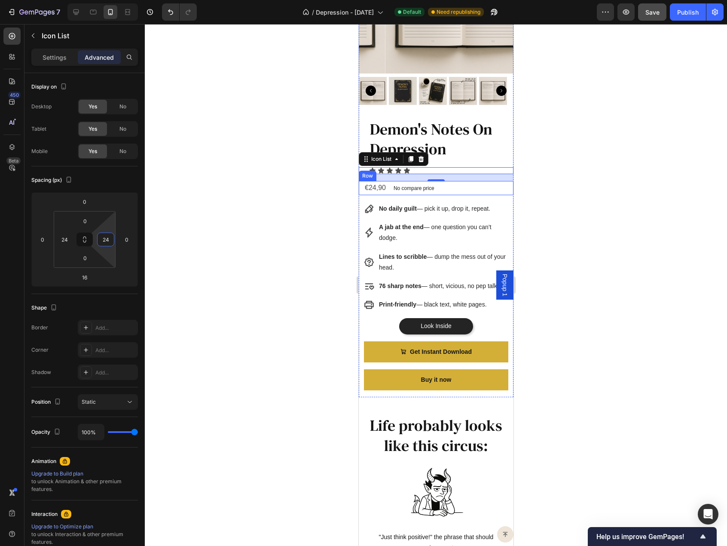
click at [438, 183] on div "€24,90 Product Price Product Price No compare price Product Price Row" at bounding box center [435, 188] width 155 height 14
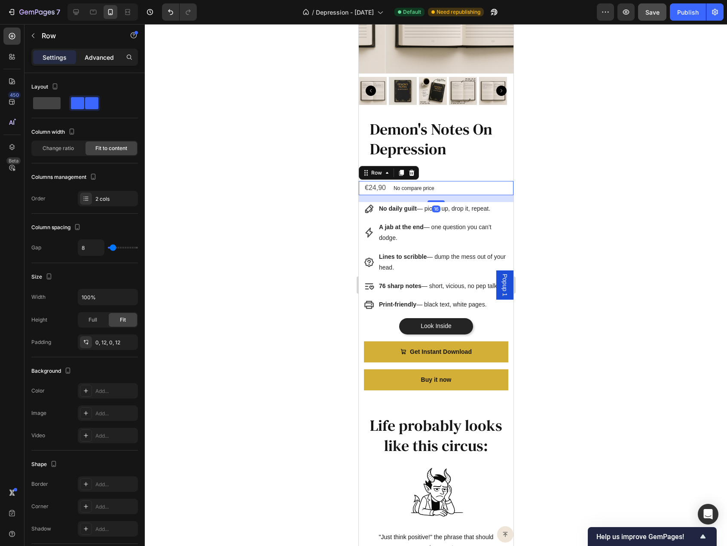
click at [92, 62] on div "Advanced" at bounding box center [99, 57] width 43 height 14
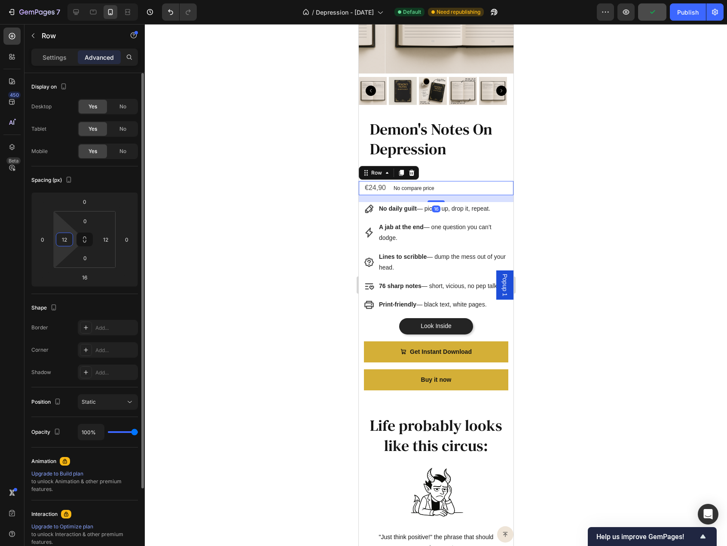
click at [69, 236] on input "12" at bounding box center [64, 239] width 13 height 13
type input "24"
click at [106, 237] on input "12" at bounding box center [105, 239] width 13 height 13
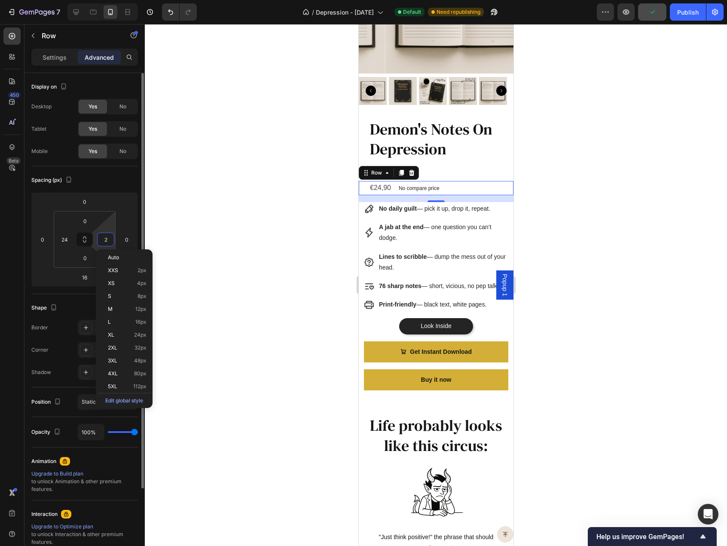
type input "24"
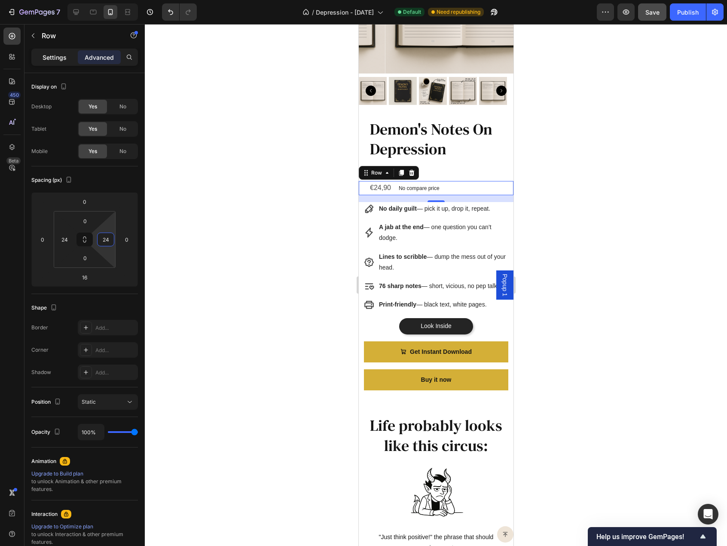
click at [49, 53] on p "Settings" at bounding box center [55, 57] width 24 height 9
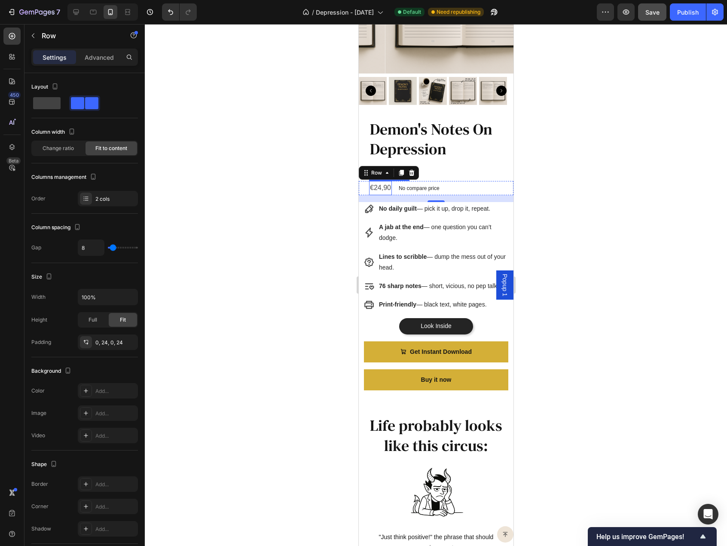
click at [377, 181] on div "€24,90" at bounding box center [380, 188] width 23 height 14
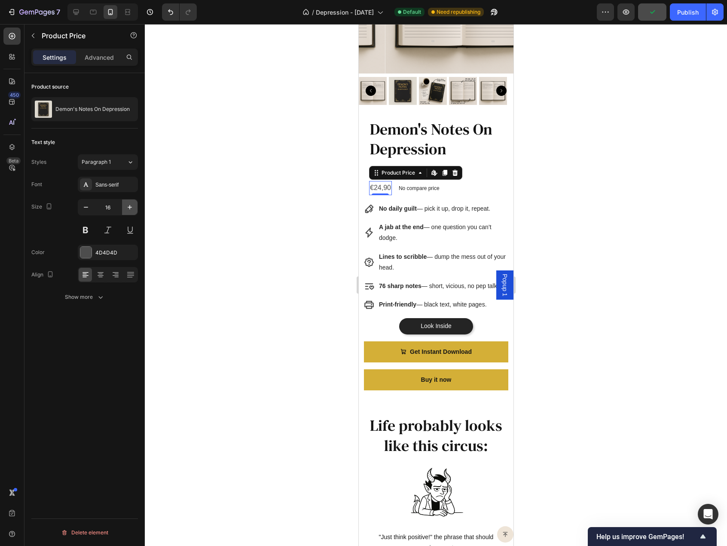
click at [133, 203] on icon "button" at bounding box center [129, 207] width 9 height 9
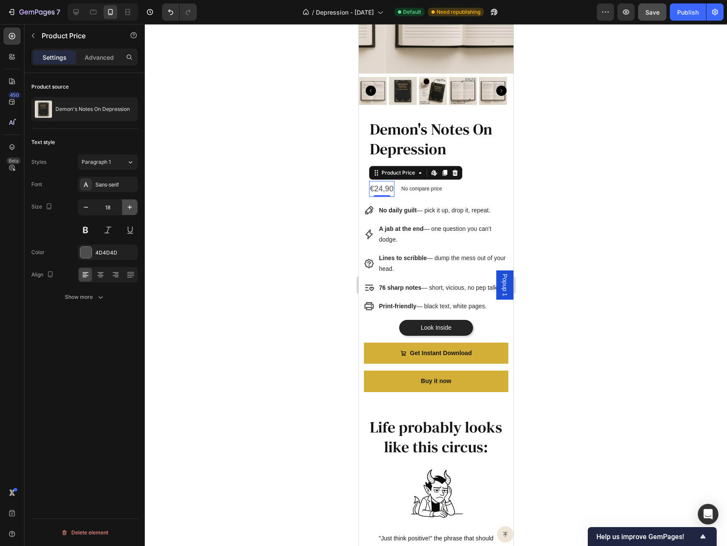
click at [133, 203] on icon "button" at bounding box center [129, 207] width 9 height 9
type input "20"
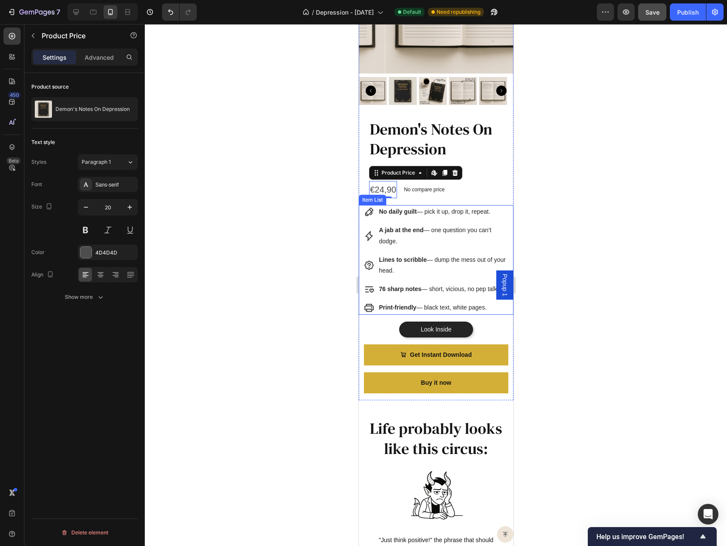
click at [502, 205] on div "No daily guilt — pick it up, drop it, repeat. A jab at the end — one question y…" at bounding box center [435, 259] width 155 height 109
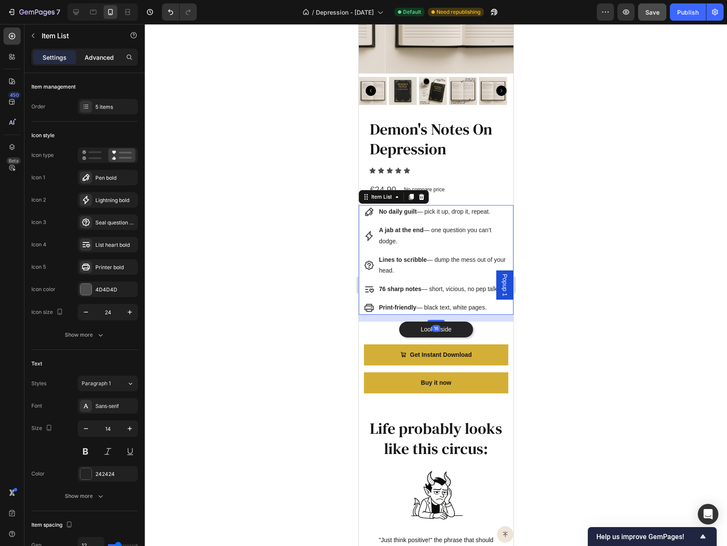
click at [92, 56] on p "Advanced" at bounding box center [99, 57] width 29 height 9
type input "100%"
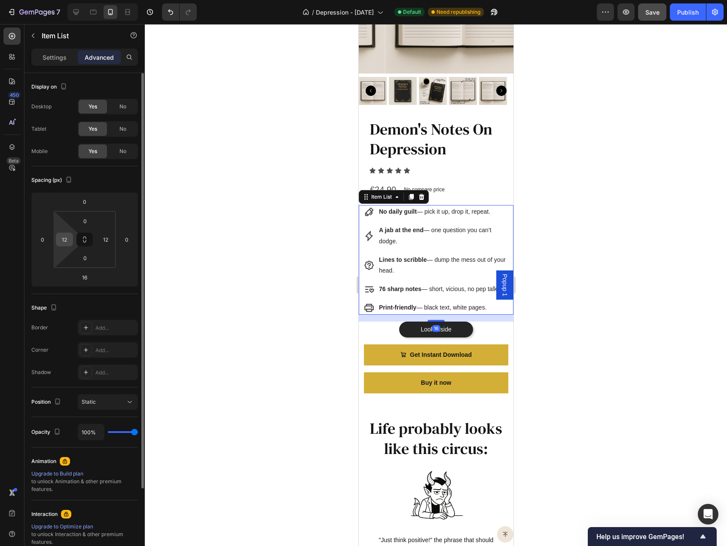
click at [64, 239] on input "12" at bounding box center [64, 239] width 13 height 13
type input "24"
click at [104, 239] on input "12" at bounding box center [105, 239] width 13 height 13
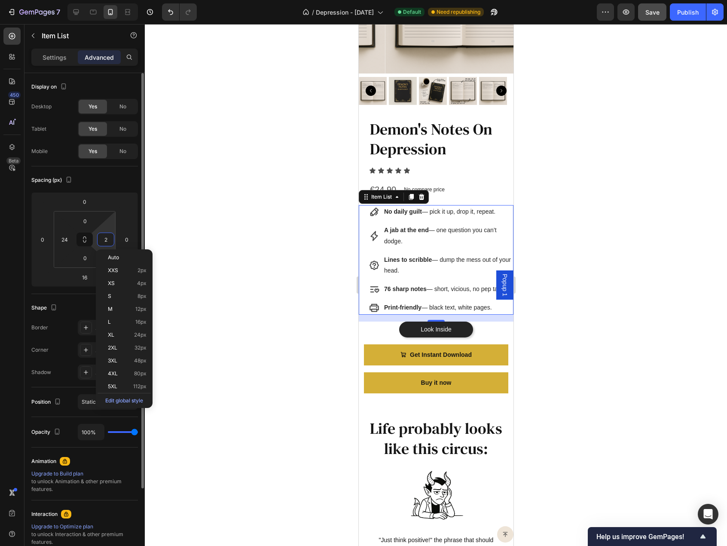
type input "24"
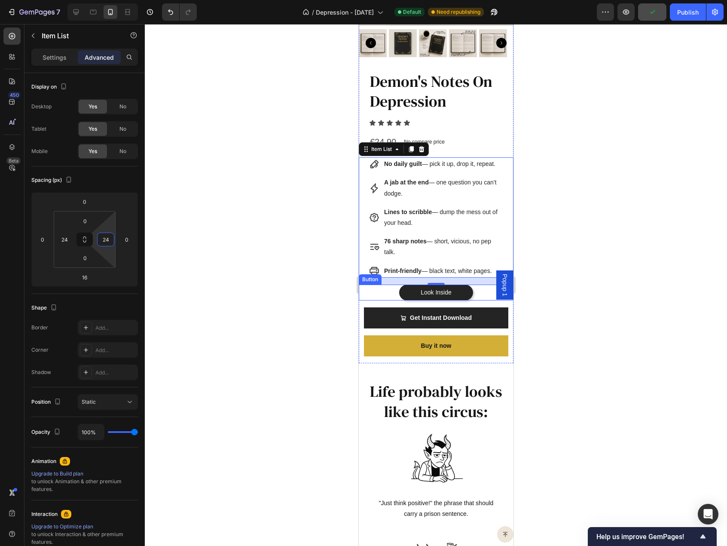
scroll to position [387, 0]
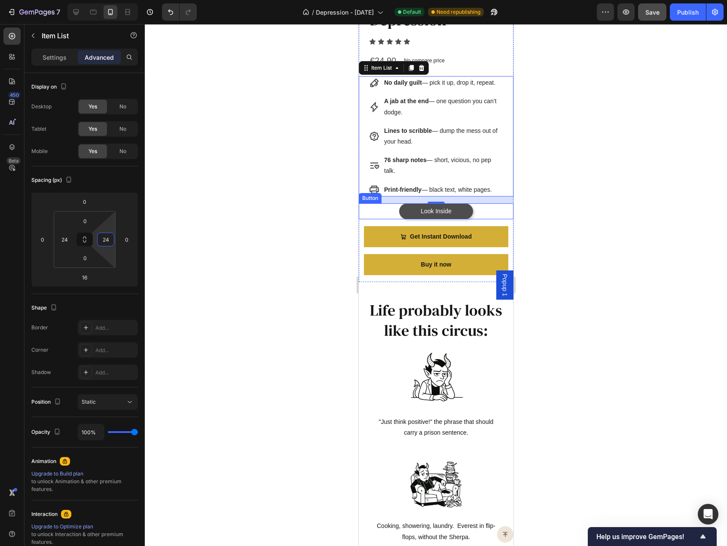
click at [406, 211] on link "Look Inside" at bounding box center [436, 211] width 74 height 16
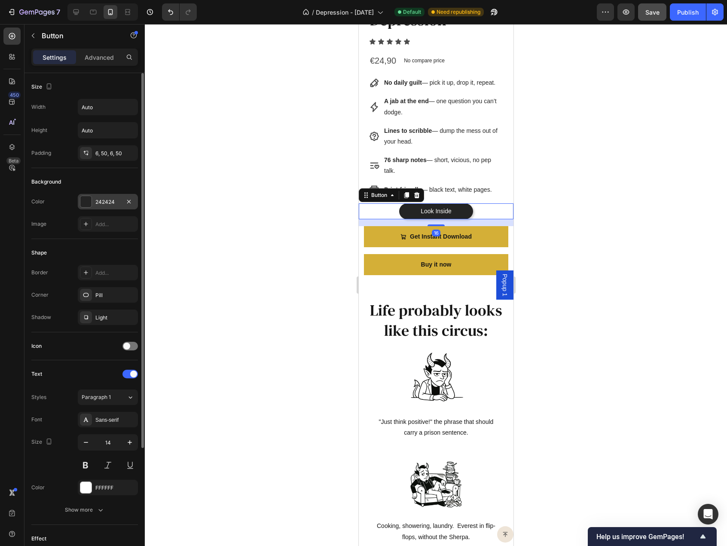
click at [99, 202] on div "242424" at bounding box center [107, 202] width 25 height 8
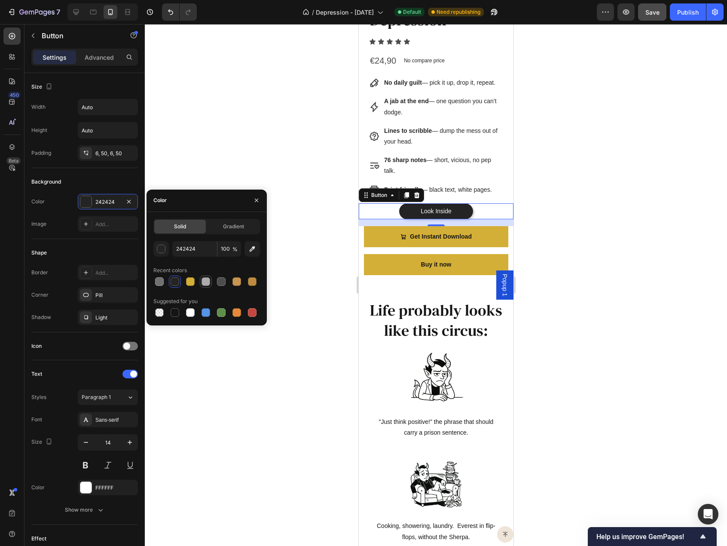
click at [207, 282] on div at bounding box center [206, 281] width 9 height 9
click at [159, 283] on div at bounding box center [159, 281] width 9 height 9
type input "707070"
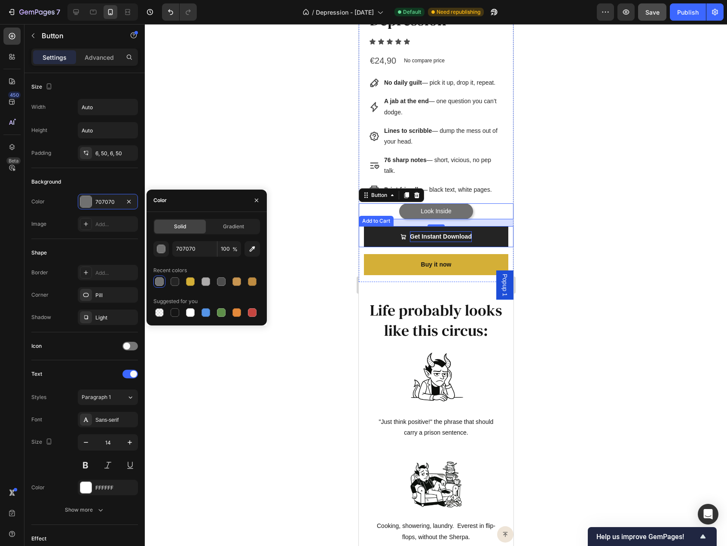
click at [425, 242] on div "Get Instant Download" at bounding box center [441, 236] width 62 height 11
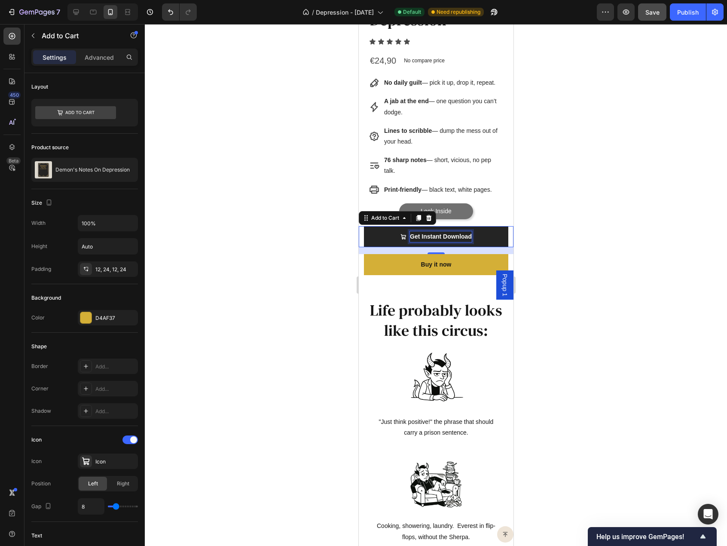
click at [436, 240] on div "Get Instant Download" at bounding box center [441, 236] width 62 height 11
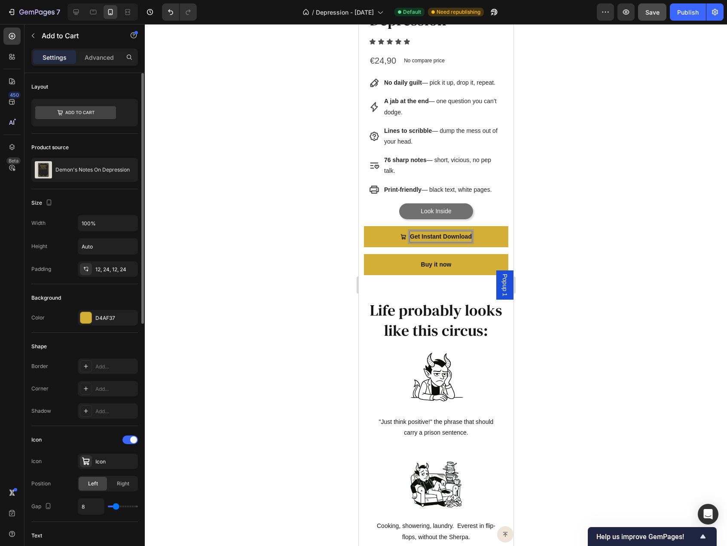
scroll to position [215, 0]
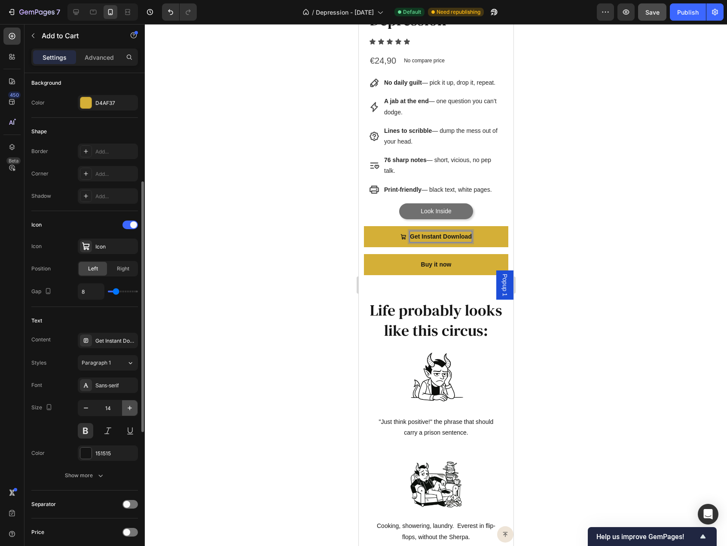
click at [125, 404] on icon "button" at bounding box center [129, 408] width 9 height 9
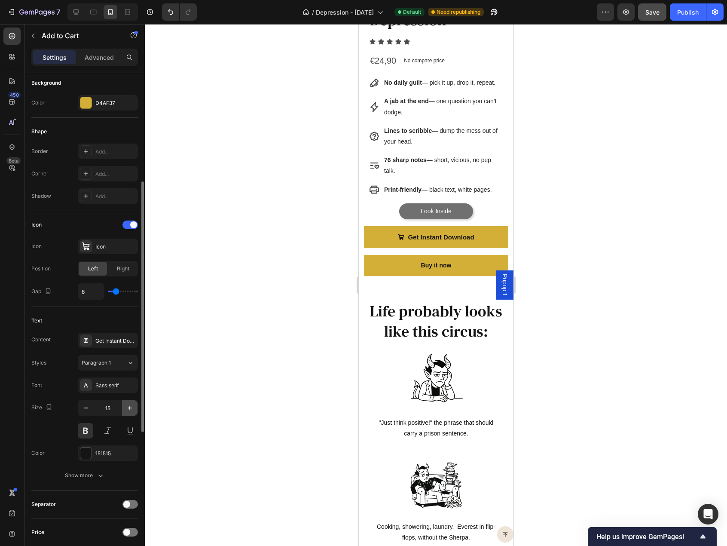
type input "16"
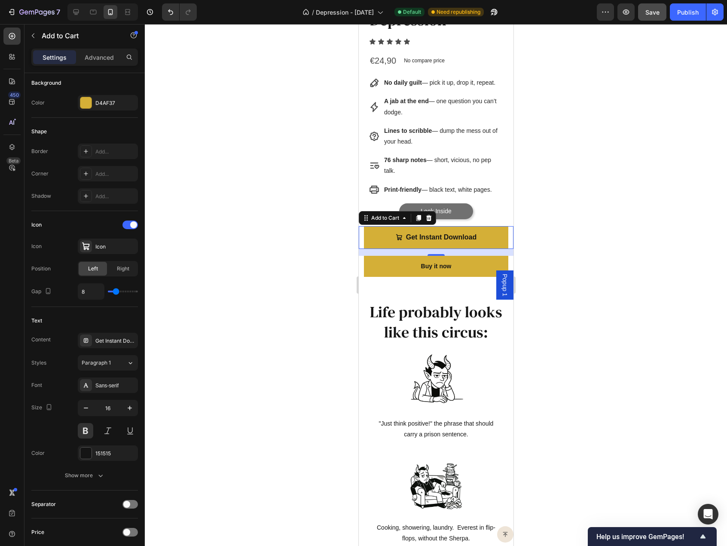
click at [309, 294] on div at bounding box center [436, 285] width 582 height 522
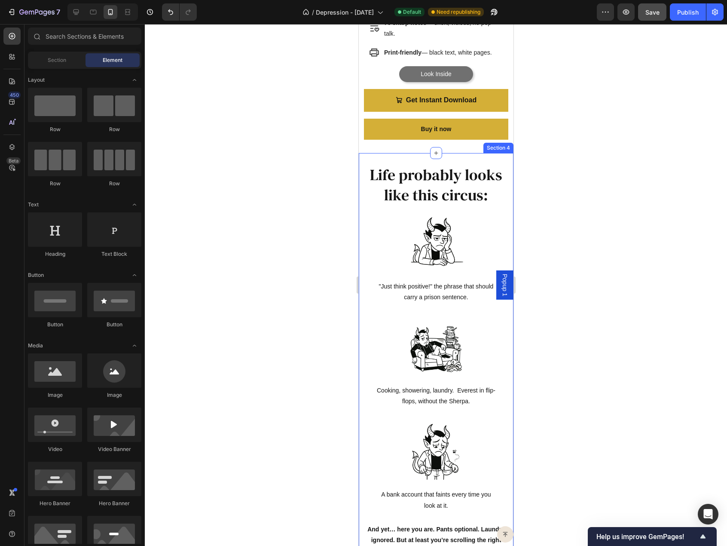
scroll to position [559, 0]
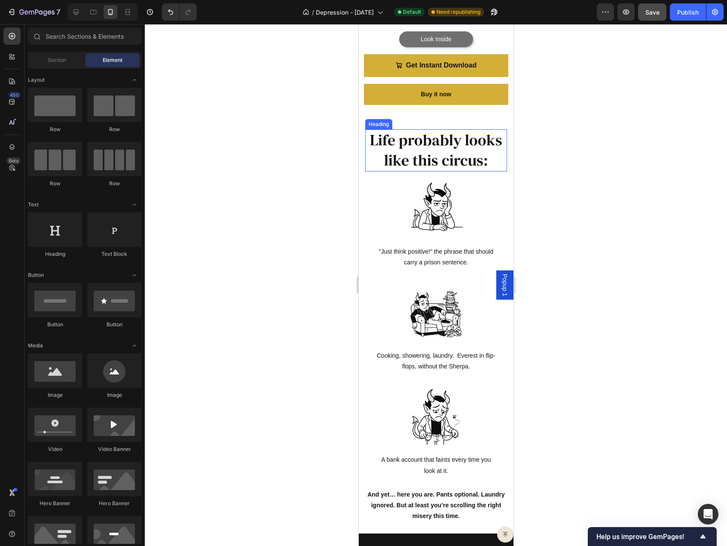
click at [414, 155] on h2 "Life probably looks like this circus:" at bounding box center [436, 150] width 142 height 42
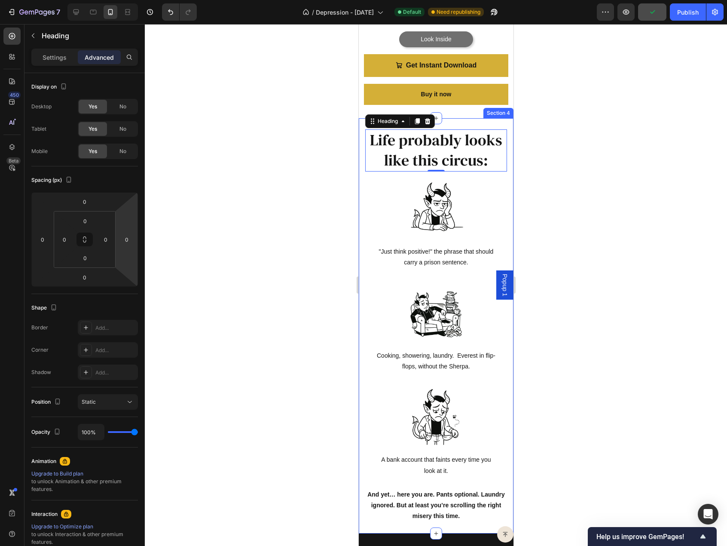
click at [361, 148] on div "Life probably looks like this circus: Heading 0 Row Image Cooking, showering, l…" at bounding box center [435, 325] width 155 height 415
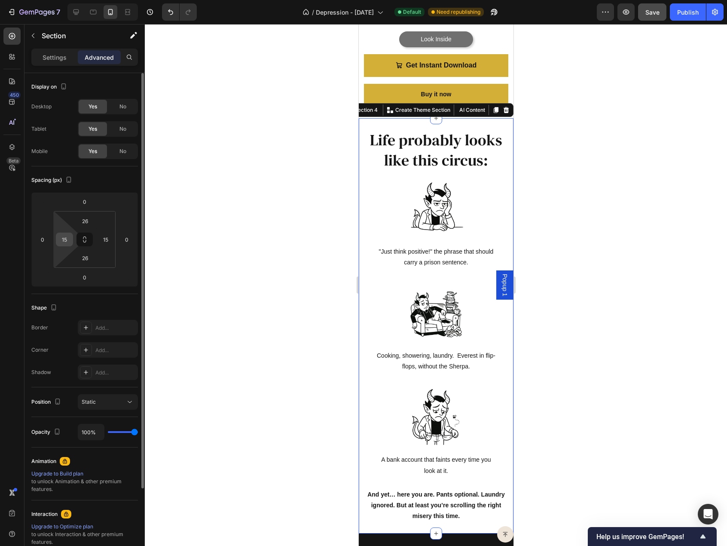
click at [65, 239] on input "15" at bounding box center [64, 239] width 13 height 13
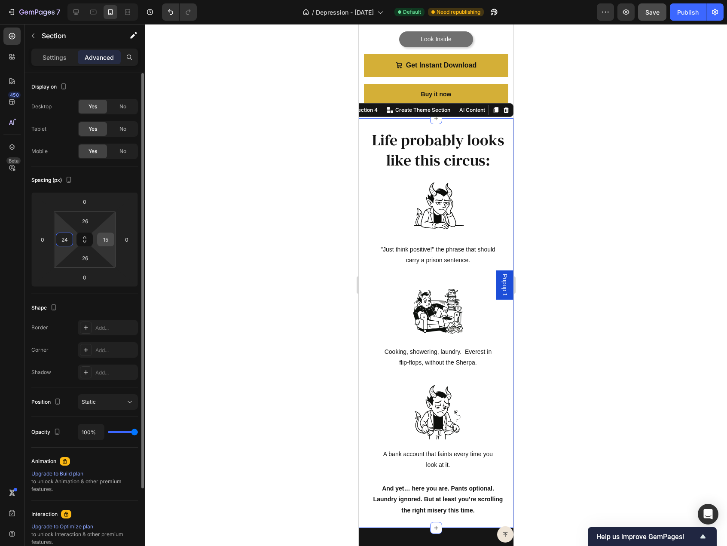
type input "24"
click at [108, 238] on input "15" at bounding box center [105, 239] width 13 height 13
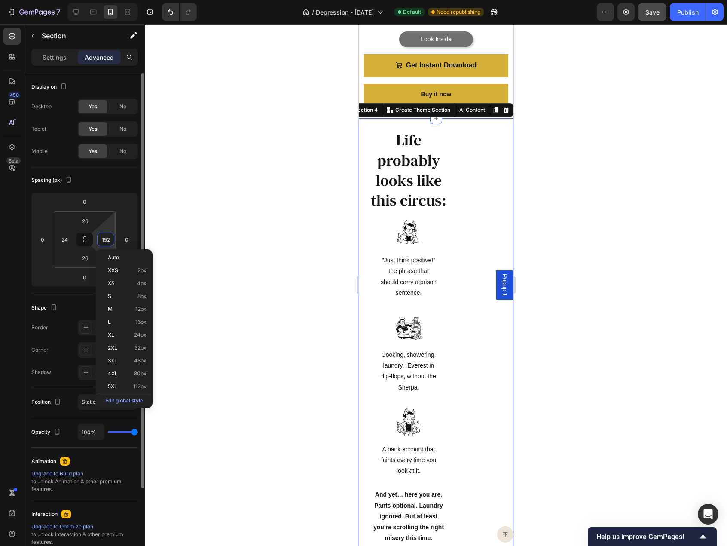
type input "4"
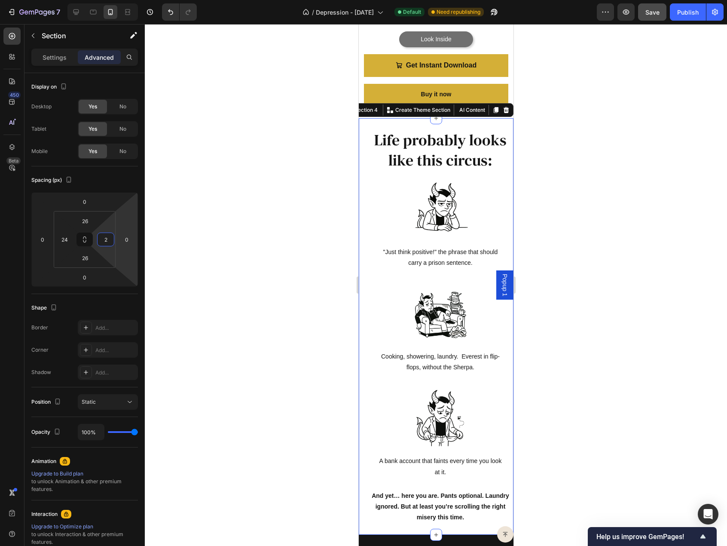
type input "24"
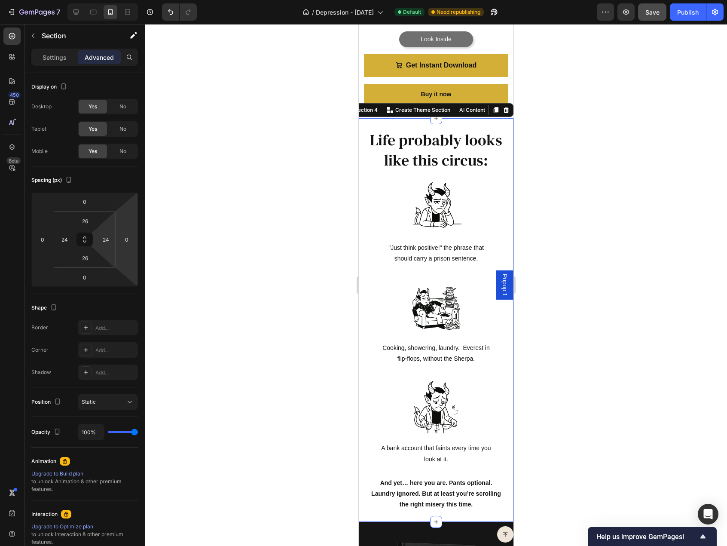
click at [289, 240] on div at bounding box center [436, 285] width 582 height 522
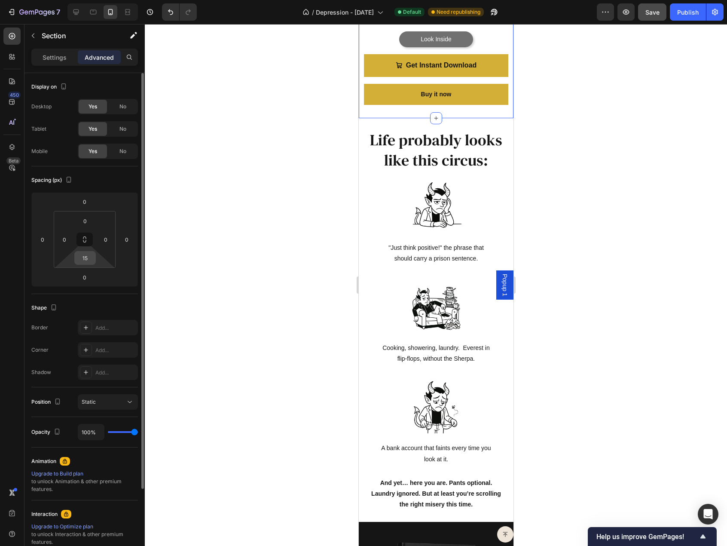
click at [87, 260] on input "15" at bounding box center [85, 257] width 17 height 13
type input "0"
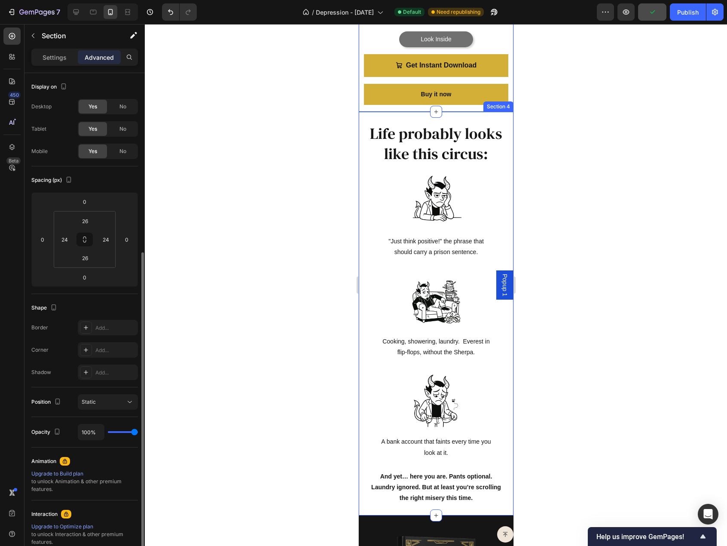
click at [415, 122] on div "Life probably looks like this circus: Heading Row Image Cooking, showering, lau…" at bounding box center [435, 314] width 155 height 404
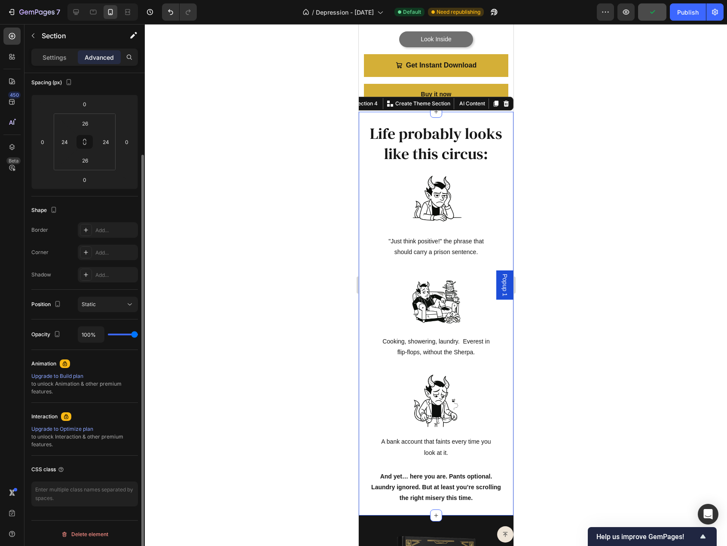
click at [406, 142] on h2 "Life probably looks like this circus:" at bounding box center [436, 144] width 134 height 42
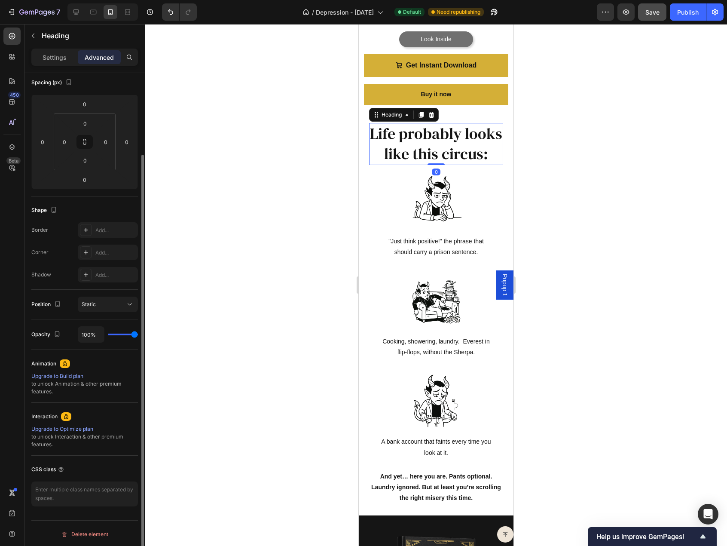
scroll to position [0, 0]
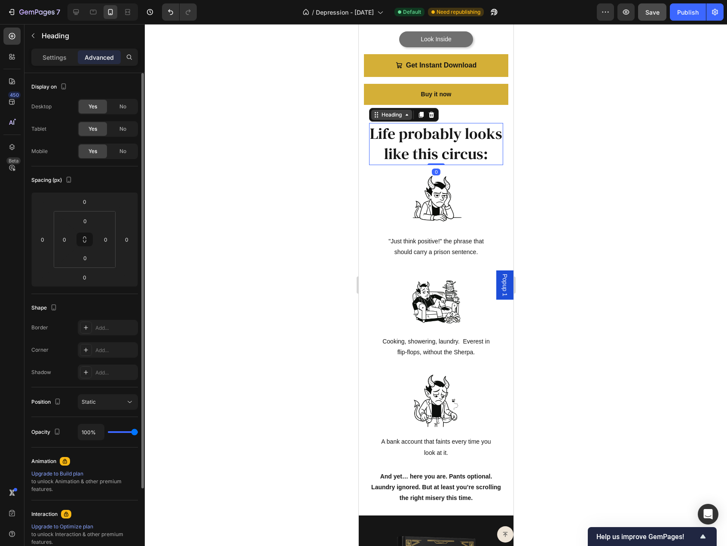
click at [383, 117] on div "Heading" at bounding box center [392, 115] width 24 height 8
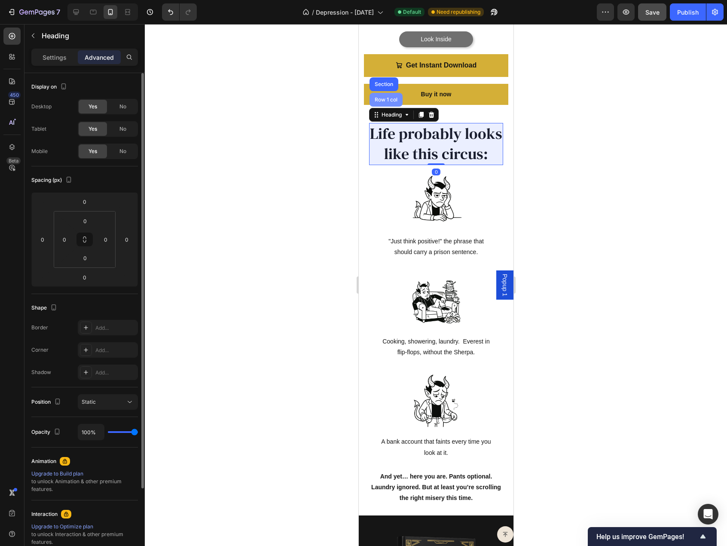
click at [387, 107] on div "Row 1 col" at bounding box center [385, 100] width 33 height 14
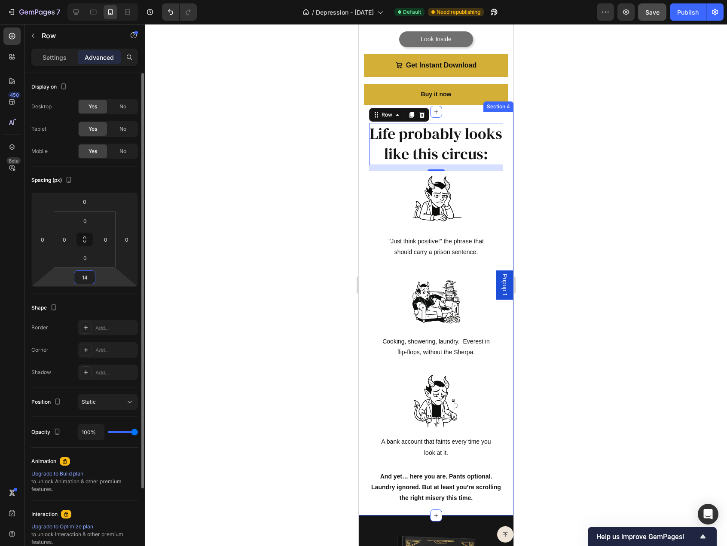
click at [84, 280] on input "14" at bounding box center [84, 277] width 17 height 13
type input "0"
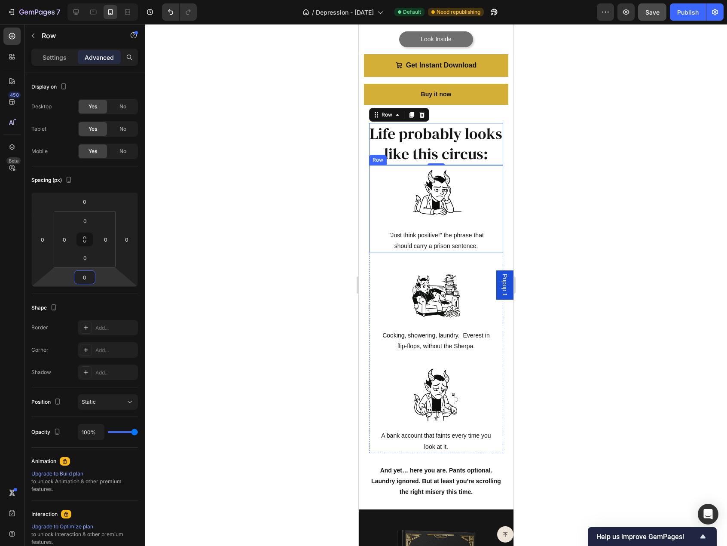
click at [372, 242] on div "Image "Just think positive!" the phrase that should carry a prison sentence. Te…" at bounding box center [436, 208] width 134 height 87
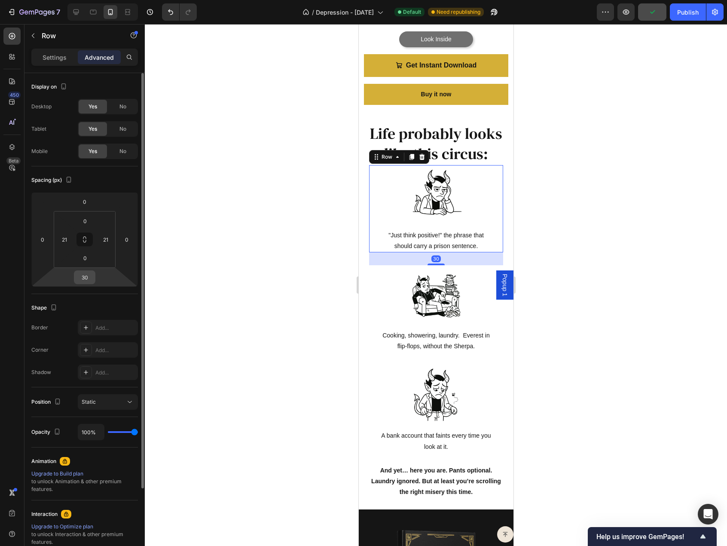
click at [86, 278] on input "30" at bounding box center [84, 277] width 17 height 13
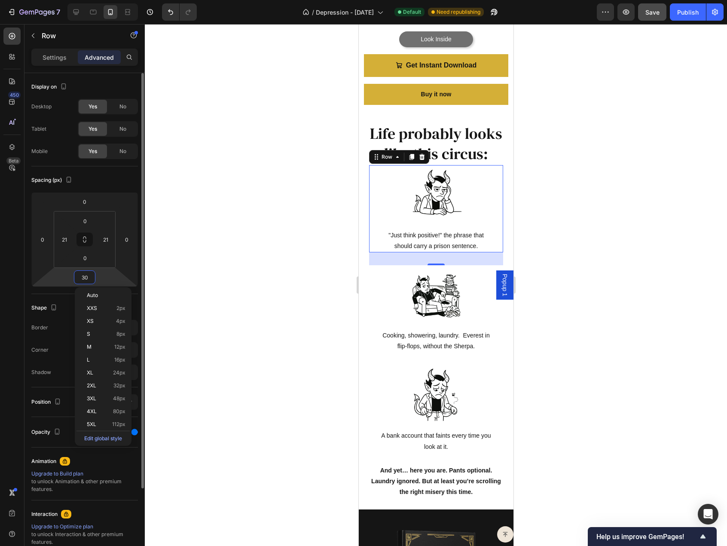
type input "0"
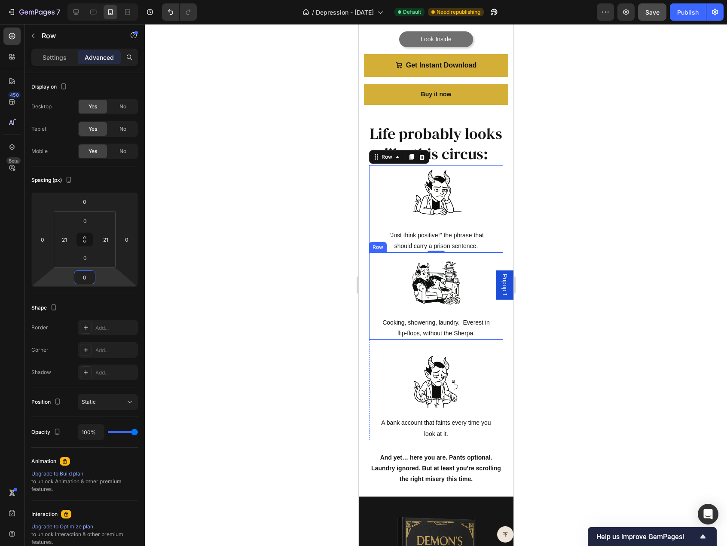
click at [373, 340] on div "Image Cooking, showering, laundry. Everest in flip-flops, without the Sherpa. T…" at bounding box center [436, 295] width 134 height 87
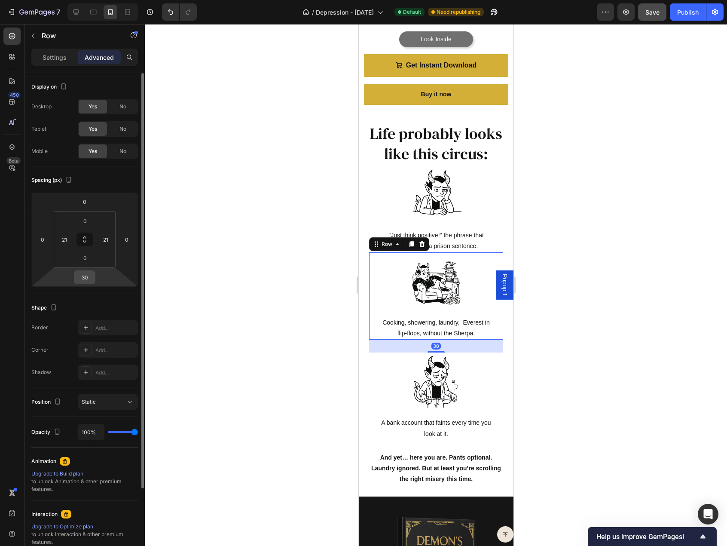
click at [86, 276] on input "30" at bounding box center [84, 277] width 17 height 13
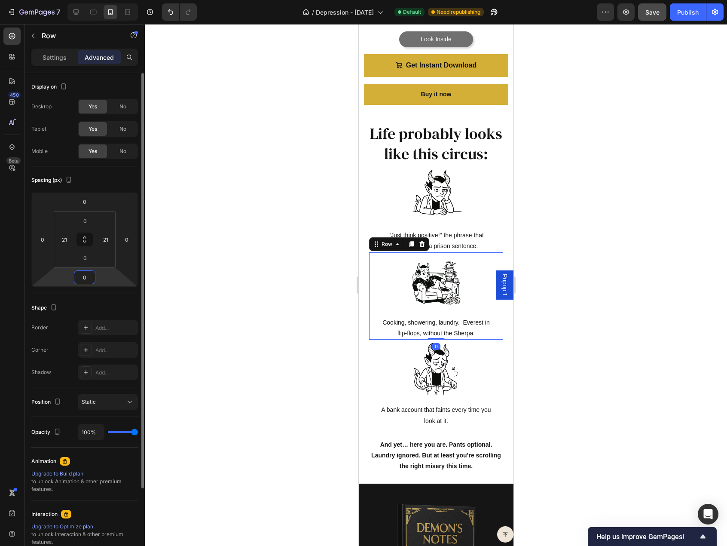
type input "0"
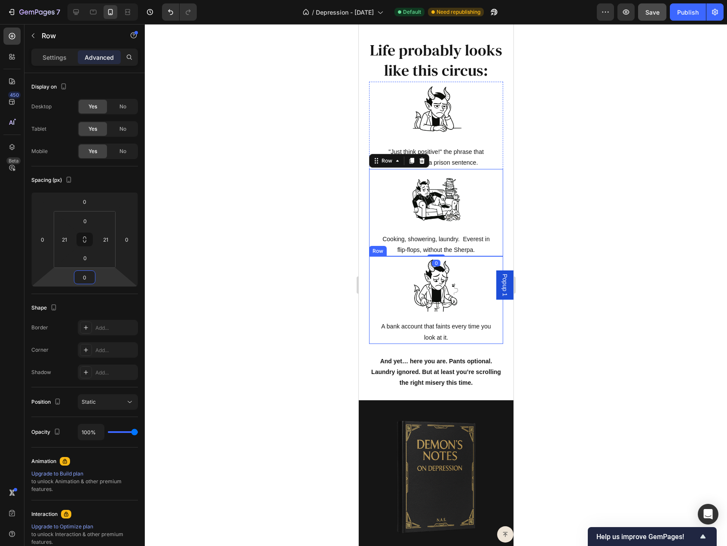
scroll to position [645, 0]
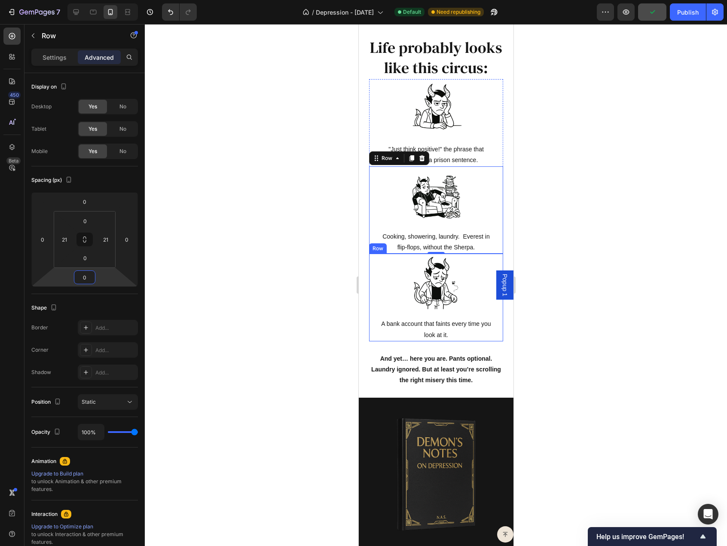
click at [373, 341] on div "Image A bank account that faints every time you look at it. Text Block Row" at bounding box center [436, 297] width 134 height 87
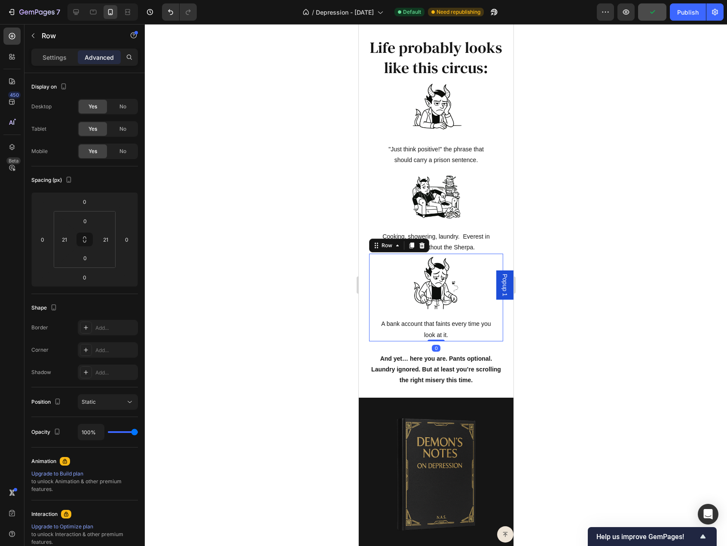
click at [250, 276] on div at bounding box center [436, 285] width 582 height 522
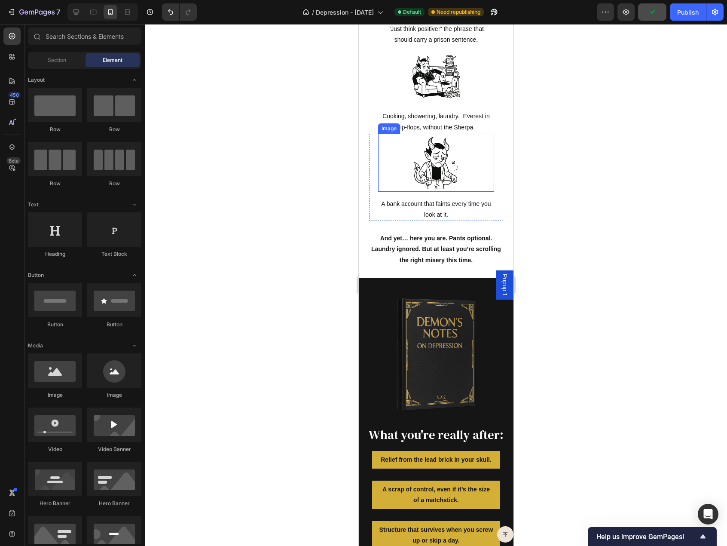
scroll to position [774, 0]
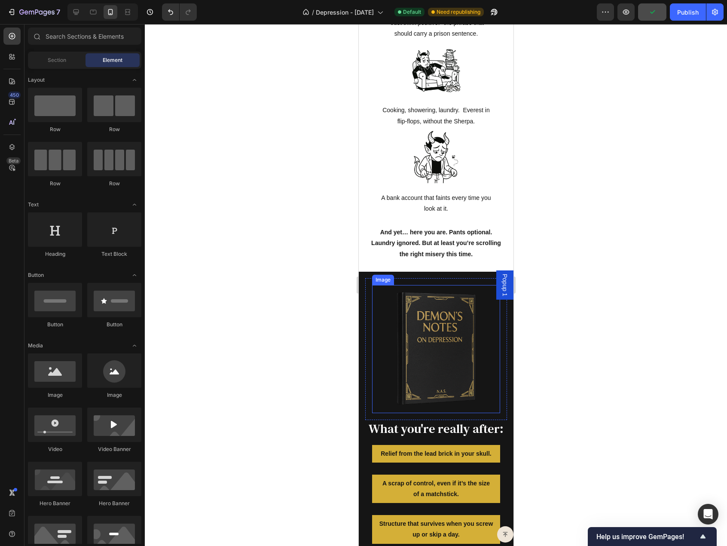
click at [432, 360] on img at bounding box center [436, 349] width 128 height 128
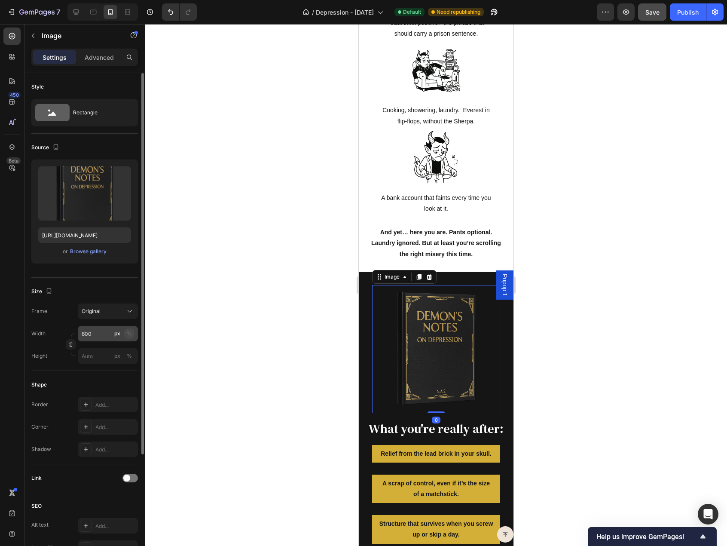
click at [132, 332] on div "%" at bounding box center [129, 334] width 5 height 8
drag, startPoint x: 97, startPoint y: 331, endPoint x: 63, endPoint y: 332, distance: 34.4
click at [63, 332] on div "Width 100 px %" at bounding box center [84, 333] width 107 height 15
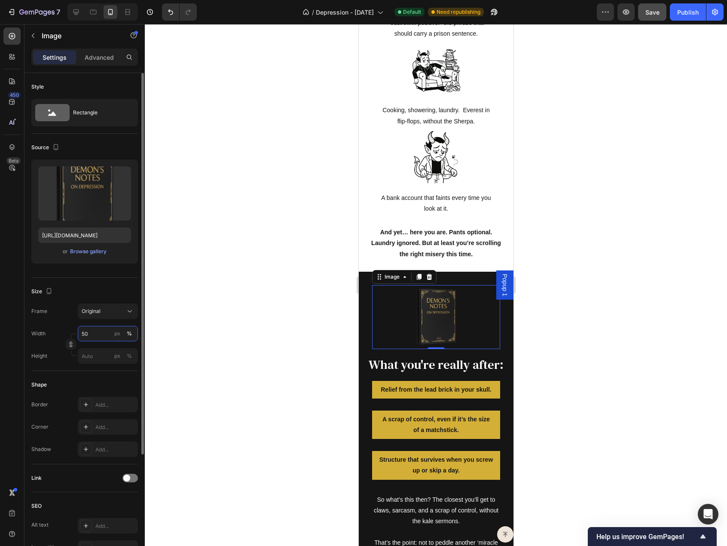
drag, startPoint x: 92, startPoint y: 330, endPoint x: 83, endPoint y: 330, distance: 9.5
click at [83, 330] on input "50" at bounding box center [108, 333] width 60 height 15
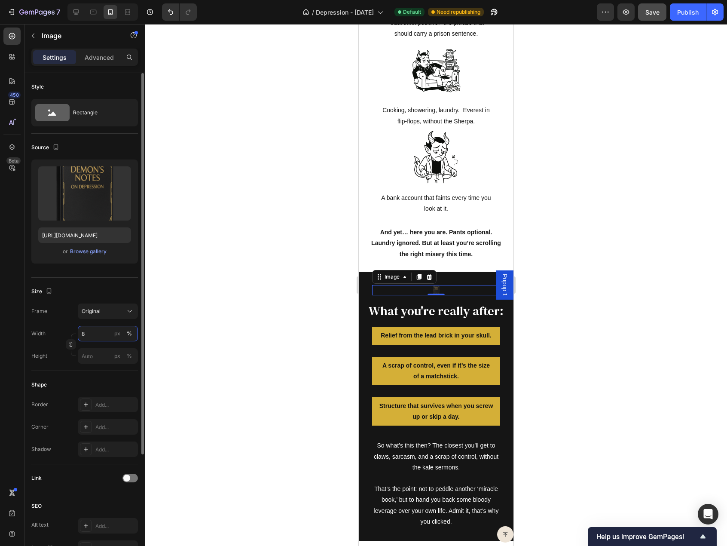
type input "80"
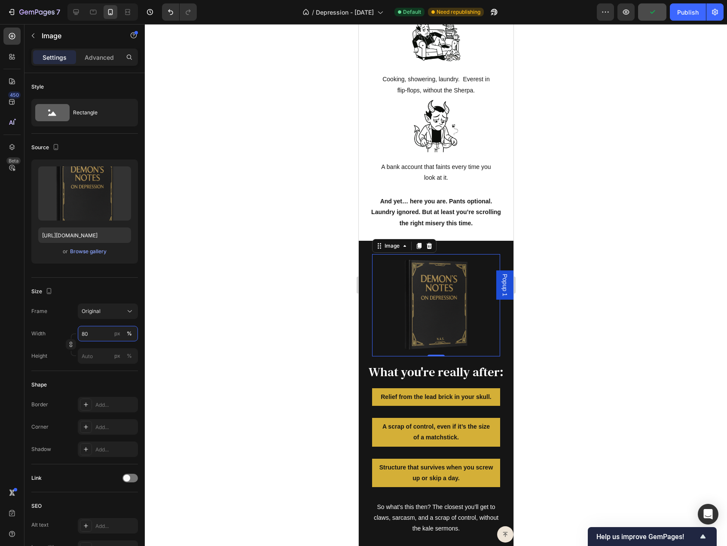
scroll to position [903, 0]
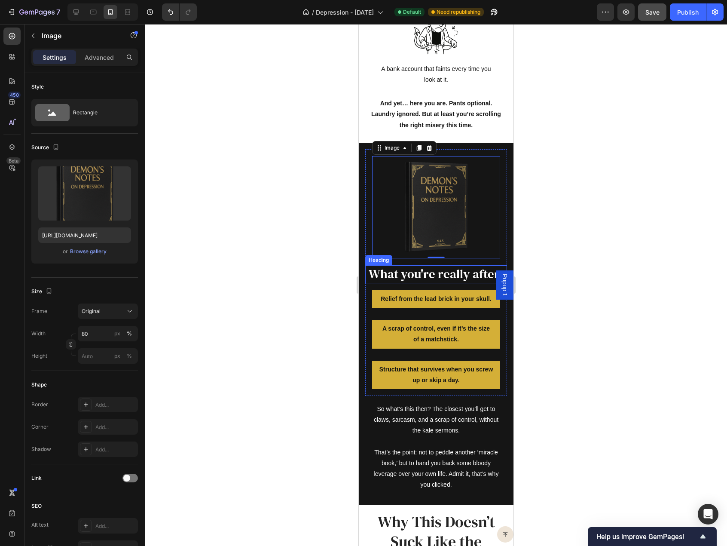
click at [395, 279] on h2 "What you're really after:" at bounding box center [436, 274] width 142 height 18
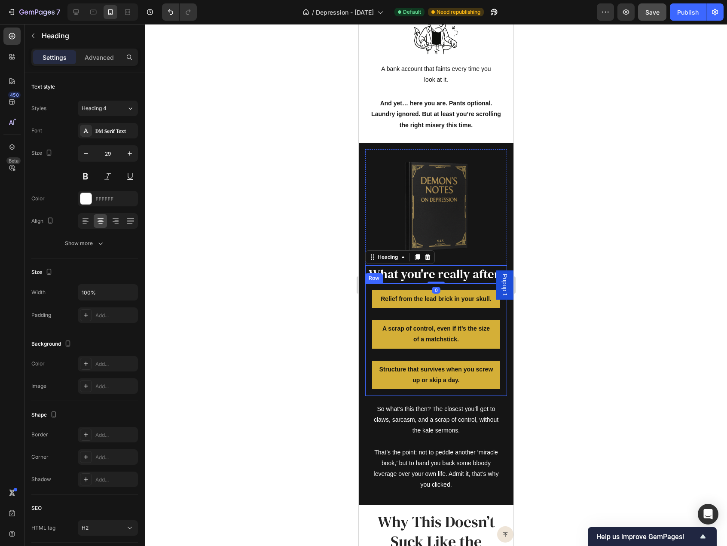
click at [368, 293] on div "Relief from the lead brick in your skull. Text Block A scrap of control, even i…" at bounding box center [436, 339] width 142 height 113
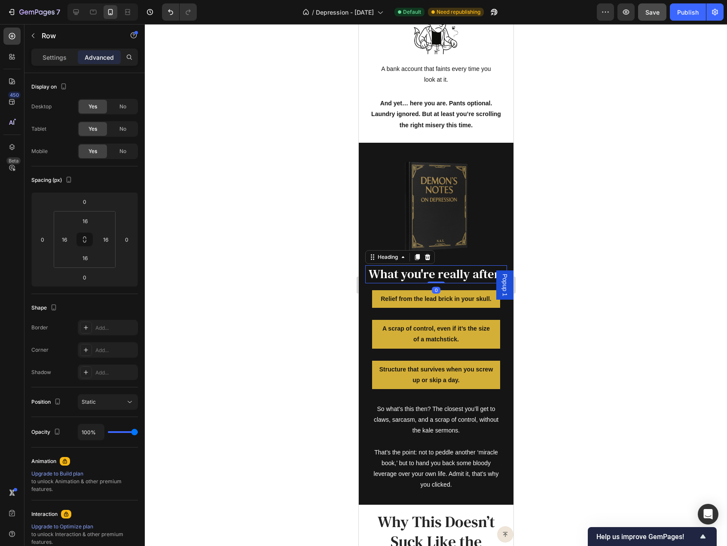
click at [462, 279] on h2 "What you're really after:" at bounding box center [436, 274] width 142 height 18
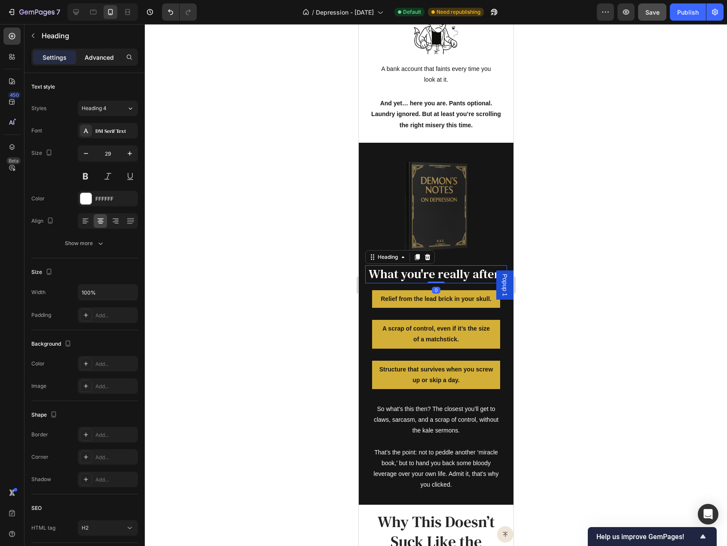
click at [104, 61] on div "Advanced" at bounding box center [99, 57] width 43 height 14
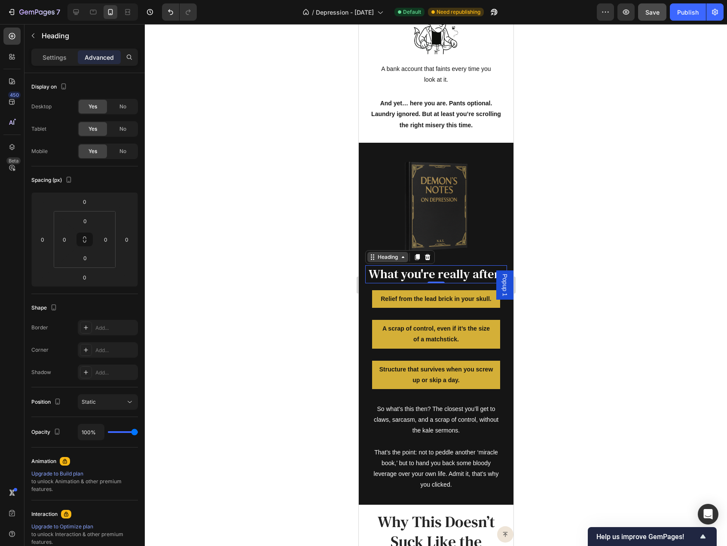
click at [379, 259] on div "Heading" at bounding box center [388, 257] width 24 height 8
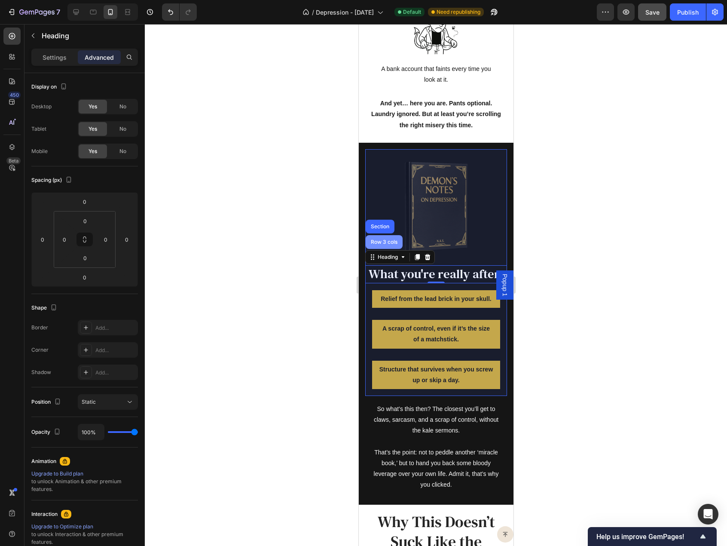
click at [380, 242] on div "Row 3 cols" at bounding box center [383, 242] width 37 height 14
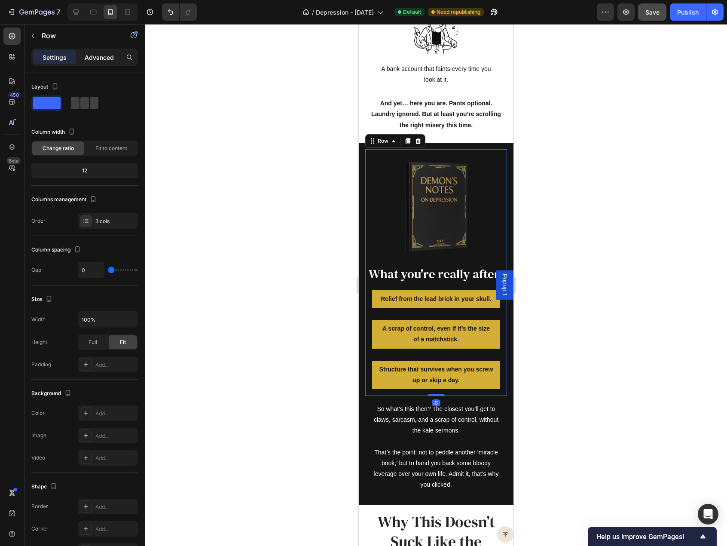
click at [88, 60] on p "Advanced" at bounding box center [99, 57] width 29 height 9
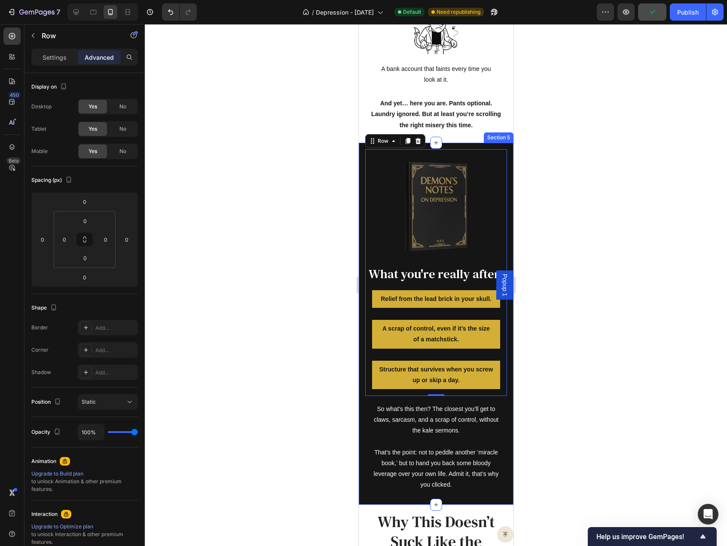
click at [360, 199] on div "What we're NOT doing: Heading No halos, no enlightenment, no floaty guru crap. …" at bounding box center [435, 324] width 155 height 362
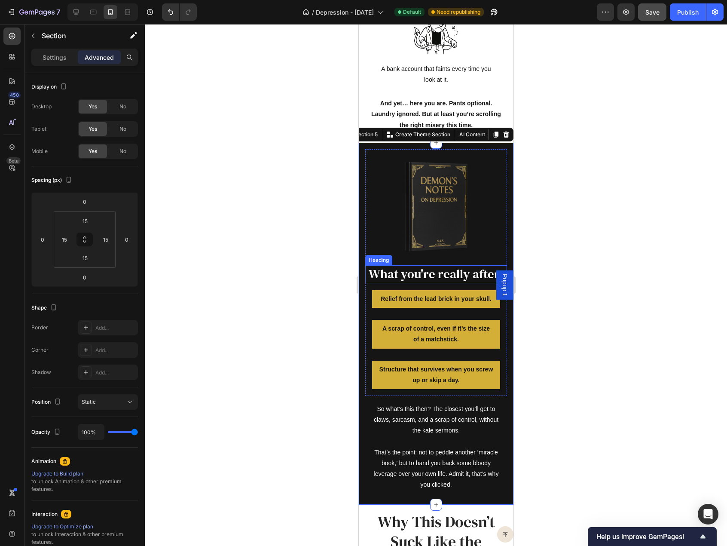
click at [380, 280] on h2 "What you're really after:" at bounding box center [436, 274] width 142 height 18
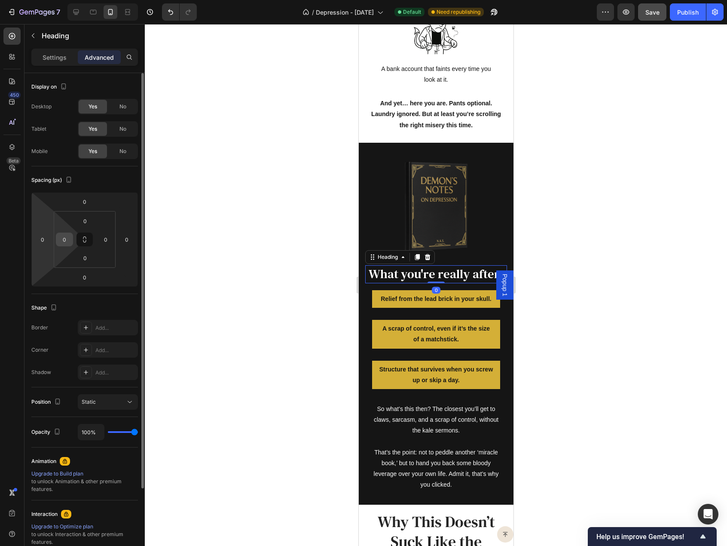
click at [67, 242] on input "0" at bounding box center [64, 239] width 13 height 13
type input "9"
click at [101, 238] on input "0" at bounding box center [105, 239] width 13 height 13
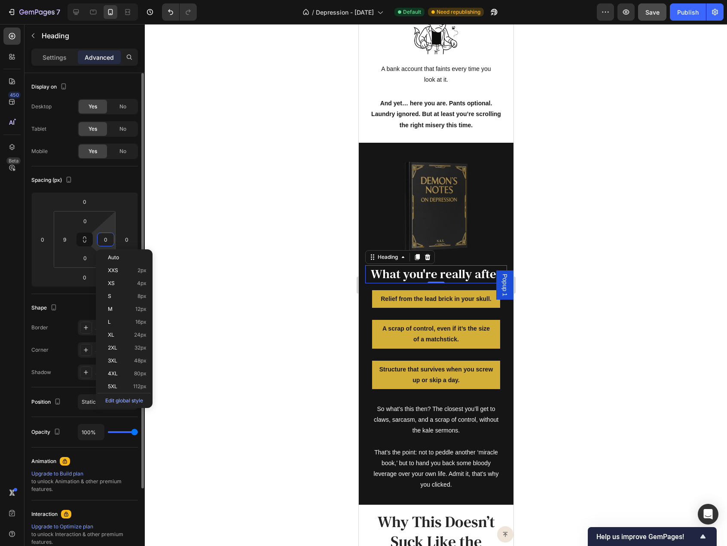
type input "9"
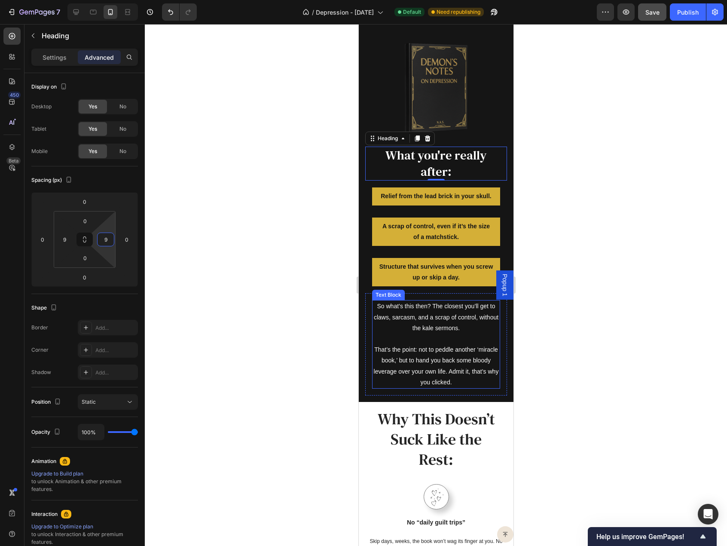
scroll to position [1074, 0]
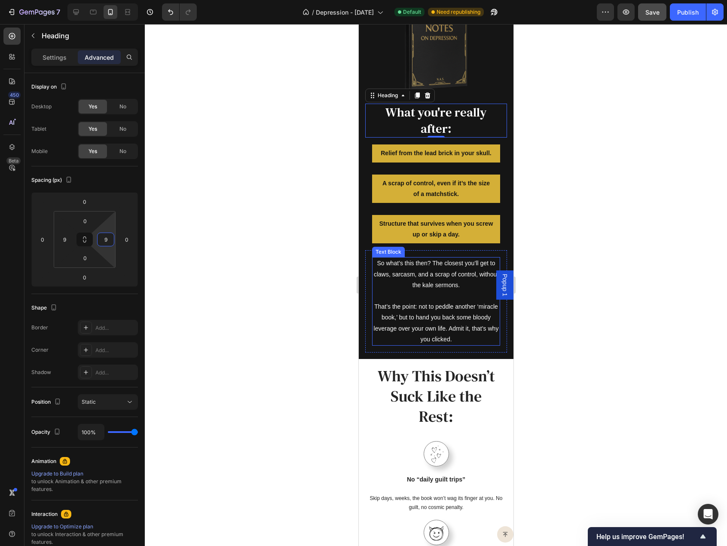
click at [380, 291] on p "So what’s this then? The closest you’ll get to claws, sarcasm, and a scrap of c…" at bounding box center [436, 274] width 126 height 33
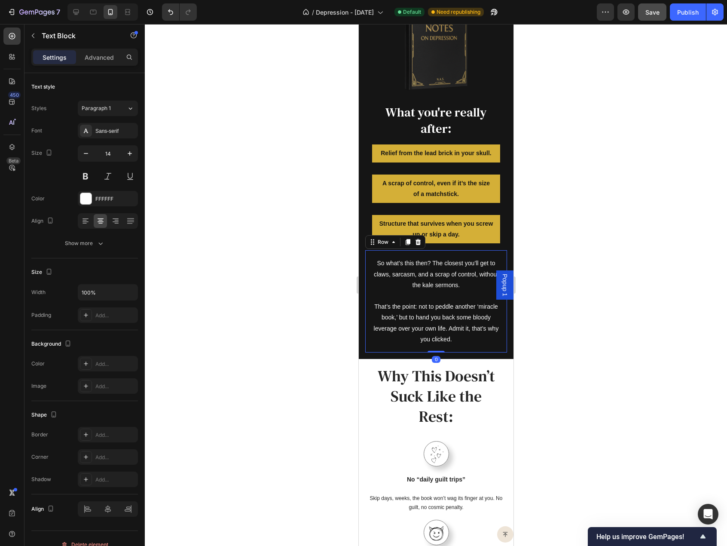
click at [367, 290] on div "So what’s this then? The closest you’ll get to claws, sarcasm, and a scrap of c…" at bounding box center [436, 301] width 142 height 102
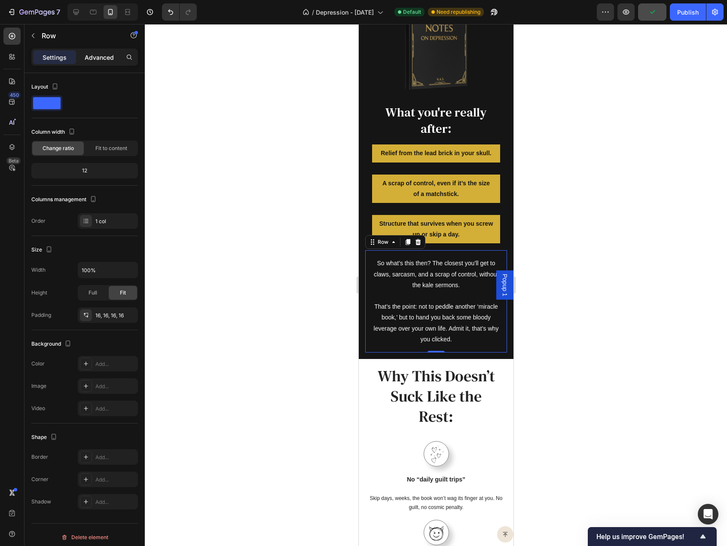
click at [107, 55] on p "Advanced" at bounding box center [99, 57] width 29 height 9
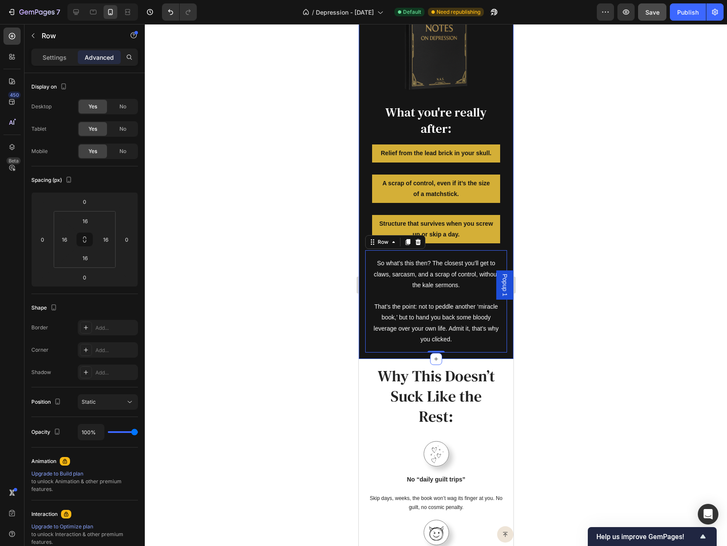
click at [361, 297] on div "What we're NOT doing: Heading No halos, no enlightenment, no floaty guru crap. …" at bounding box center [435, 170] width 155 height 378
click at [370, 295] on div "So what’s this then? The closest you’ll get to claws, sarcasm, and a scrap of c…" at bounding box center [436, 301] width 142 height 102
click at [382, 108] on h2 "What you're really after:" at bounding box center [436, 121] width 134 height 34
click at [369, 290] on div "So what’s this then? The closest you’ll get to claws, sarcasm, and a scrap of c…" at bounding box center [436, 301] width 142 height 102
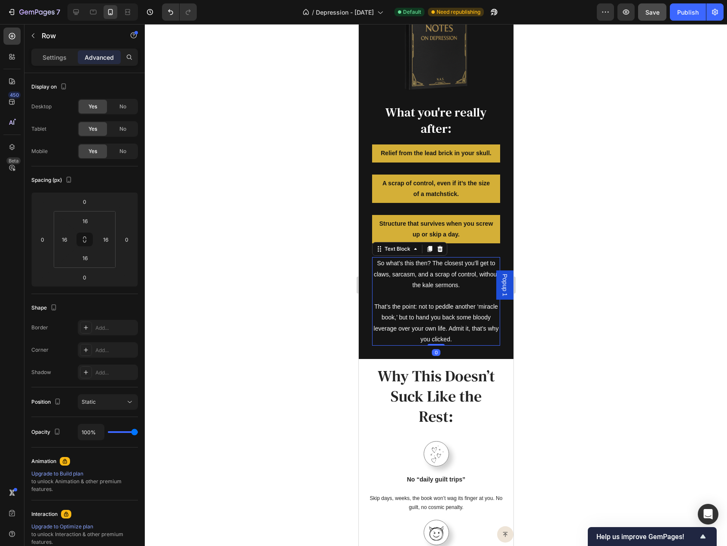
click at [379, 288] on p "So what’s this then? The closest you’ll get to claws, sarcasm, and a scrap of c…" at bounding box center [436, 274] width 126 height 33
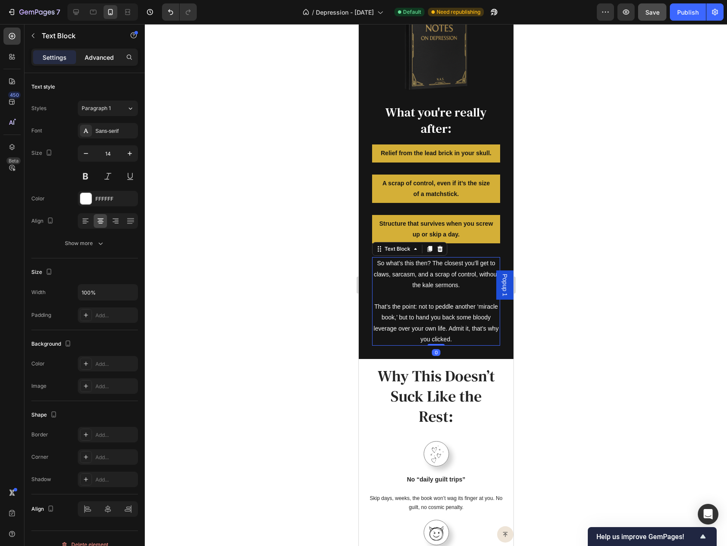
click at [95, 58] on p "Advanced" at bounding box center [99, 57] width 29 height 9
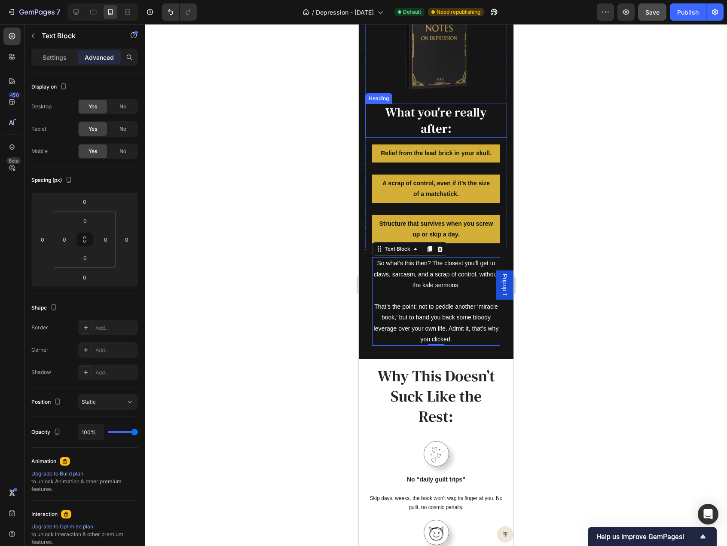
click at [379, 107] on h2 "What you're really after:" at bounding box center [436, 121] width 134 height 34
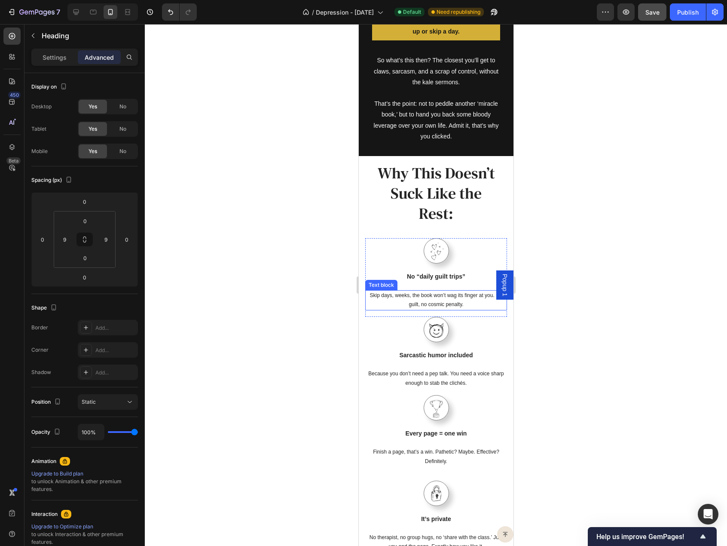
scroll to position [1289, 0]
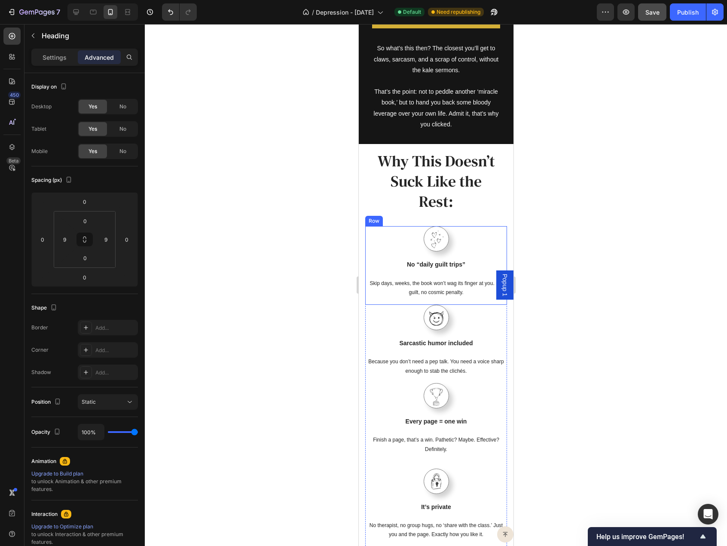
click at [376, 304] on div "Image No “daily guilt trips” Text block Skip days, weeks, the book won’t wag it…" at bounding box center [436, 265] width 142 height 78
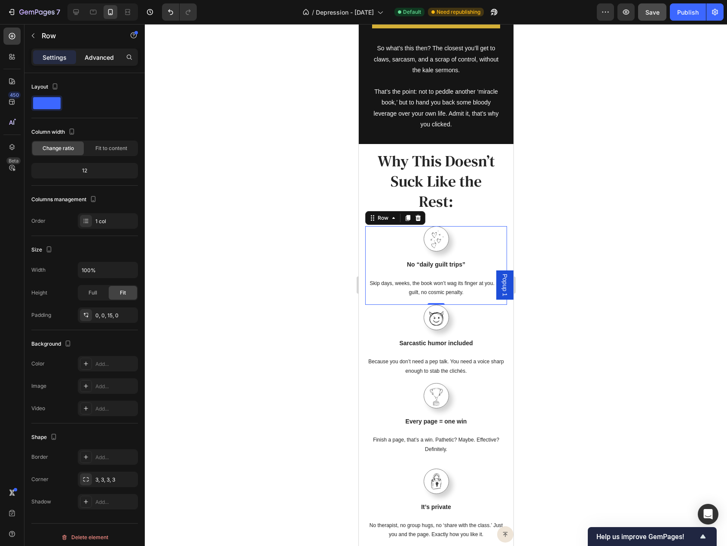
click at [96, 56] on p "Advanced" at bounding box center [99, 57] width 29 height 9
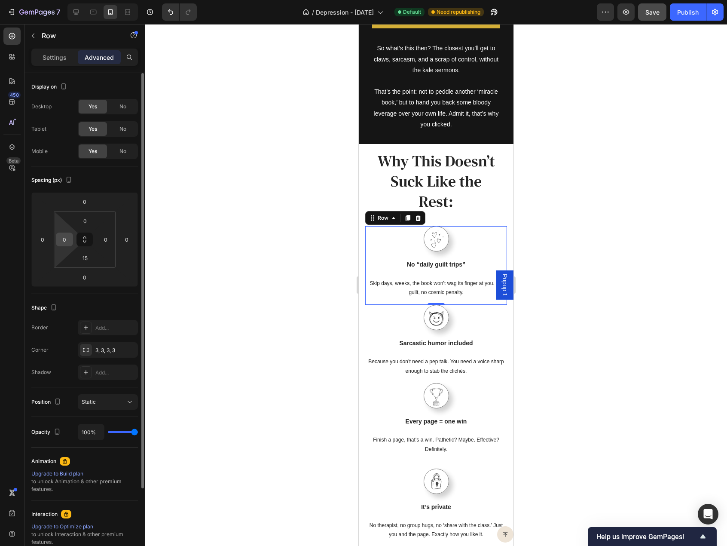
click at [68, 239] on input "0" at bounding box center [64, 239] width 13 height 13
type input "9"
click at [107, 240] on input "0" at bounding box center [105, 239] width 13 height 13
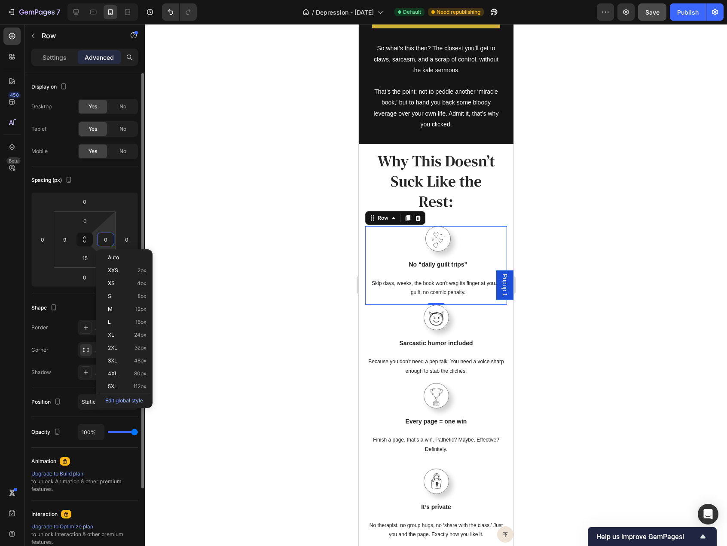
type input "9"
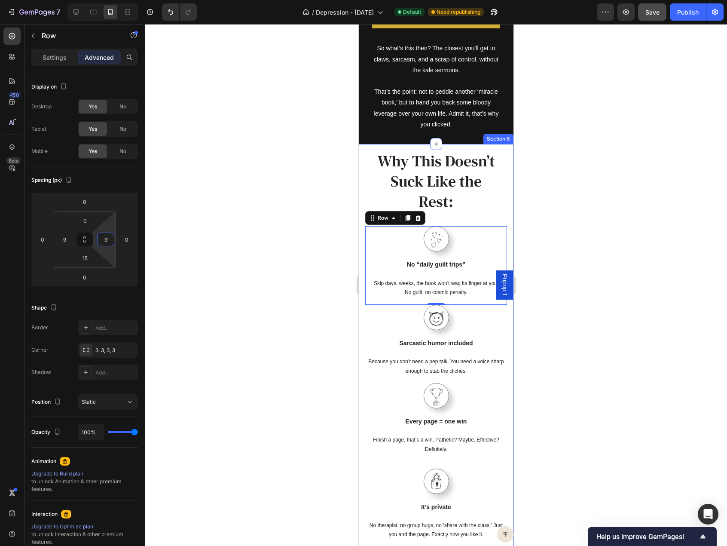
click at [363, 286] on div "Why This Doesn’t Suck Like the Rest: Heading Row Image No “daily guilt trips” T…" at bounding box center [435, 391] width 155 height 494
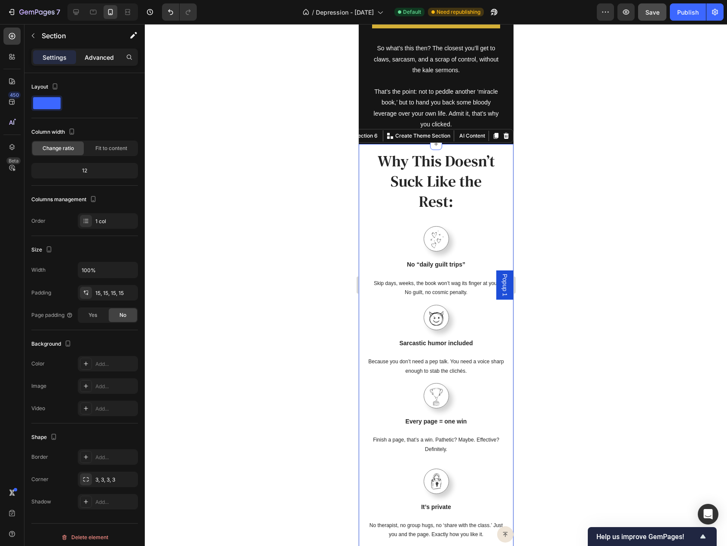
click at [93, 56] on p "Advanced" at bounding box center [99, 57] width 29 height 9
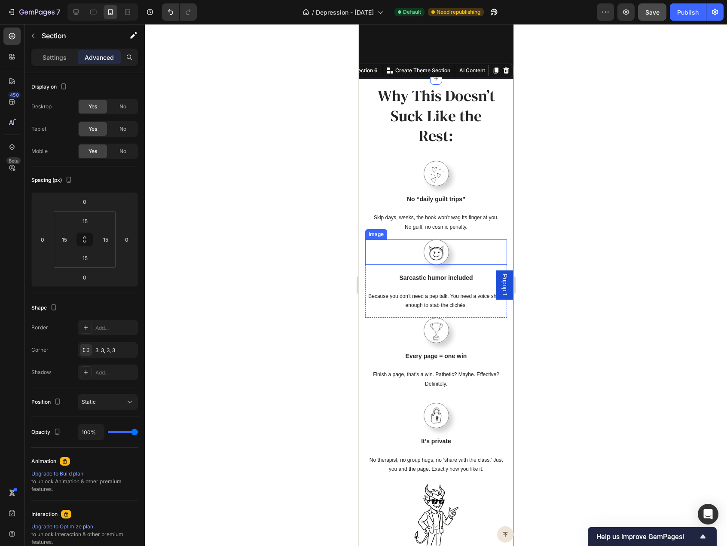
scroll to position [1418, 0]
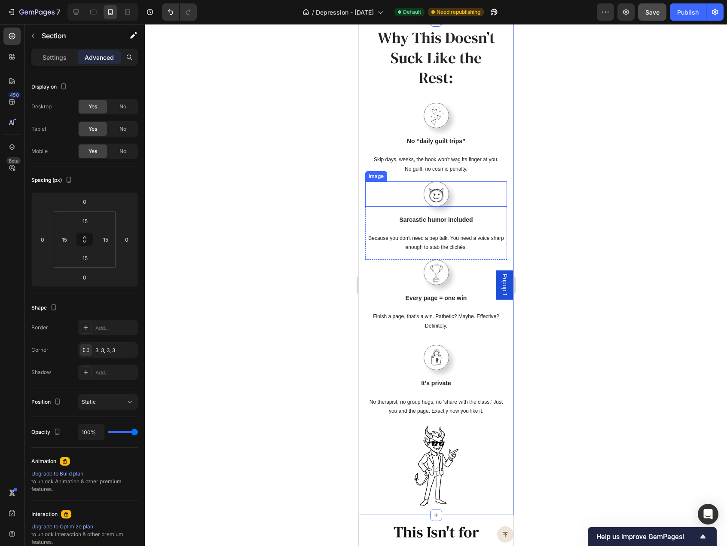
click at [383, 195] on div at bounding box center [436, 193] width 142 height 25
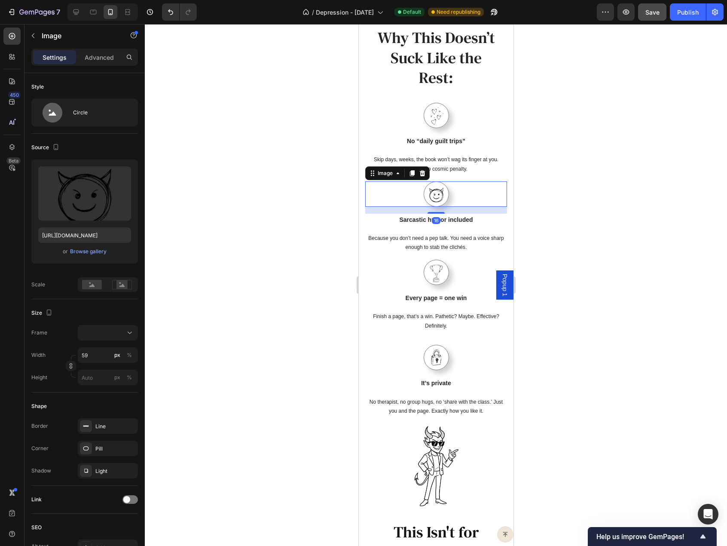
click at [376, 210] on div "16" at bounding box center [436, 210] width 142 height 7
click at [376, 256] on div "Image 16 Sarcastic humor included Text block Because you don’t need a pep talk.…" at bounding box center [436, 220] width 142 height 78
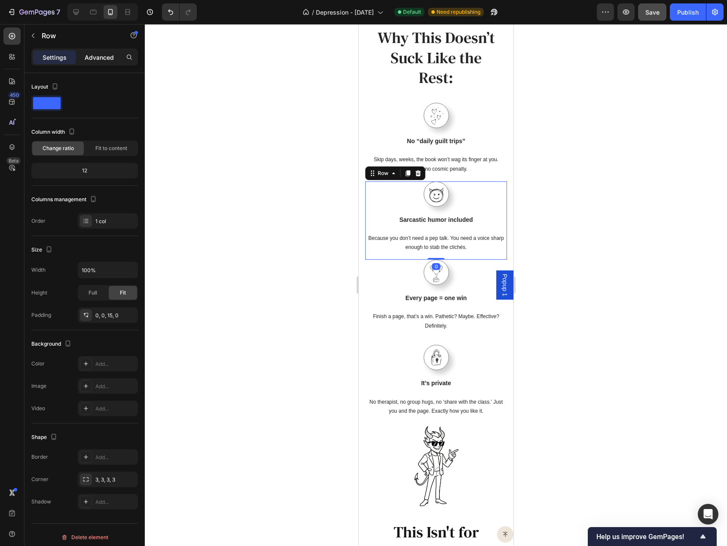
click at [94, 61] on p "Advanced" at bounding box center [99, 57] width 29 height 9
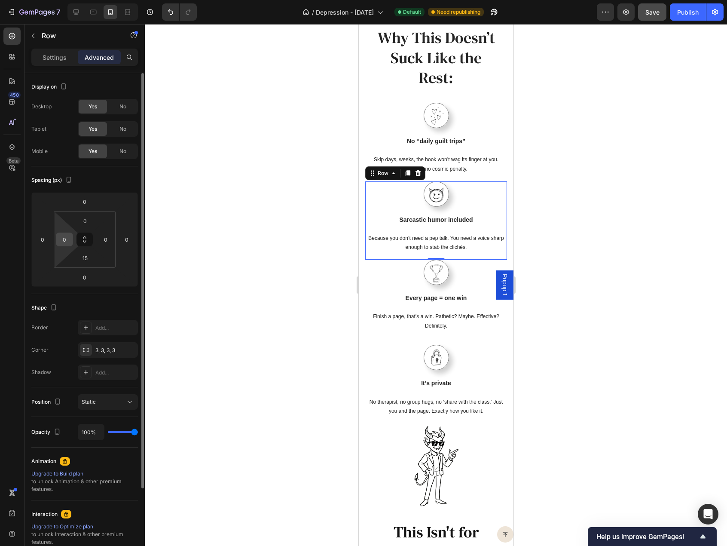
click at [69, 242] on input "0" at bounding box center [64, 239] width 13 height 13
type input "9"
click at [107, 240] on input "0" at bounding box center [105, 239] width 13 height 13
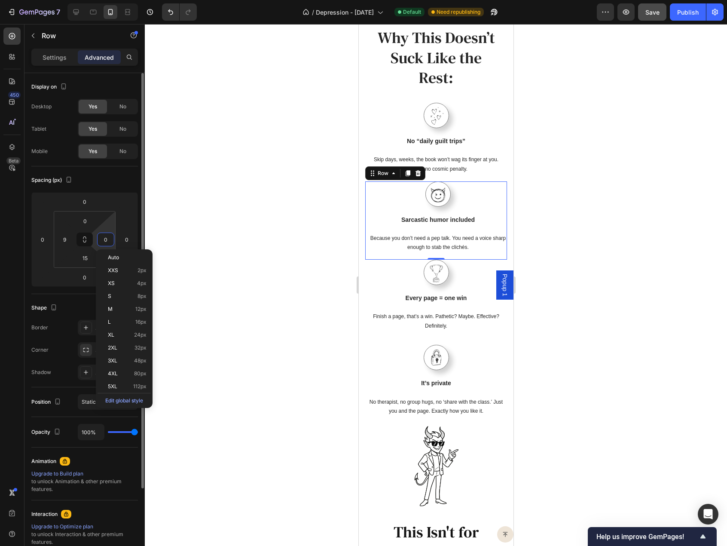
type input "9"
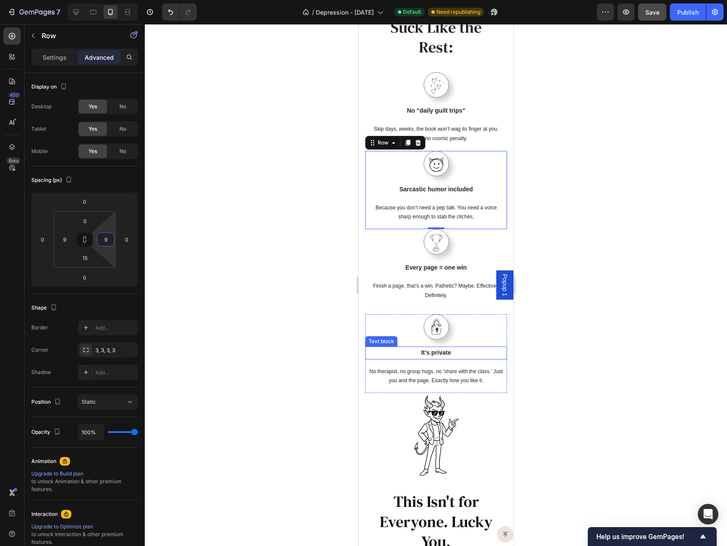
scroll to position [1461, 0]
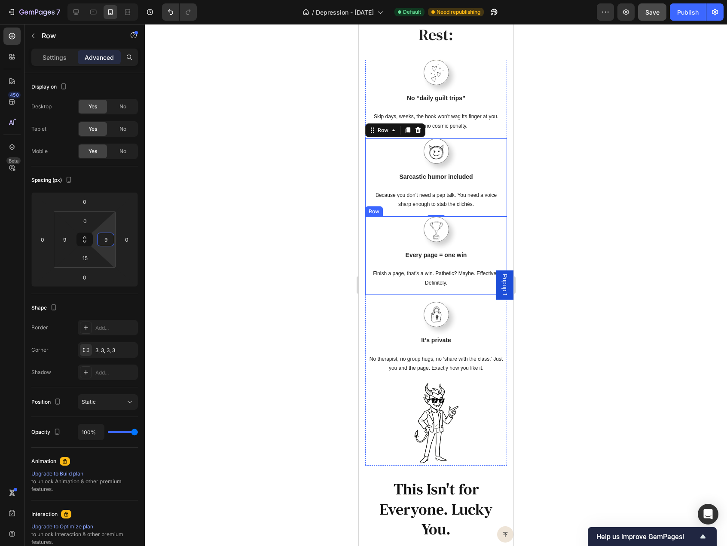
click at [390, 291] on div "Image Every page = one win Text block Finish a page, that’s a win. Pathetic? Ma…" at bounding box center [436, 256] width 142 height 78
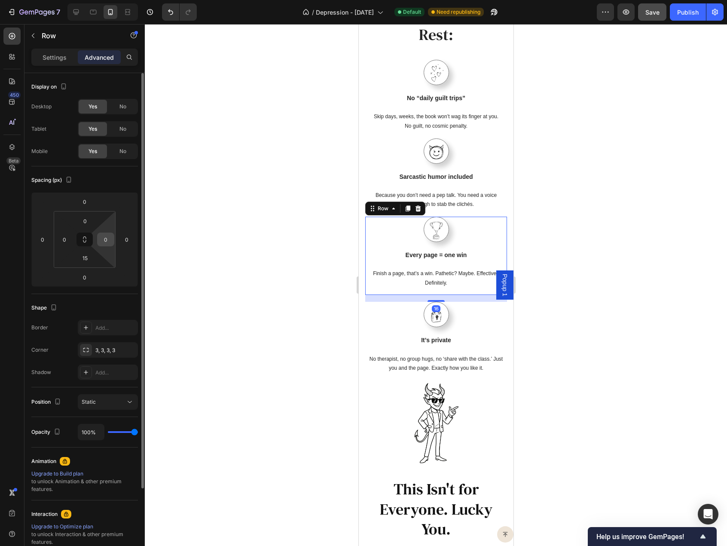
click at [108, 237] on input "0" at bounding box center [105, 239] width 13 height 13
type input "9"
click at [66, 240] on input "0" at bounding box center [64, 239] width 13 height 13
type input "9"
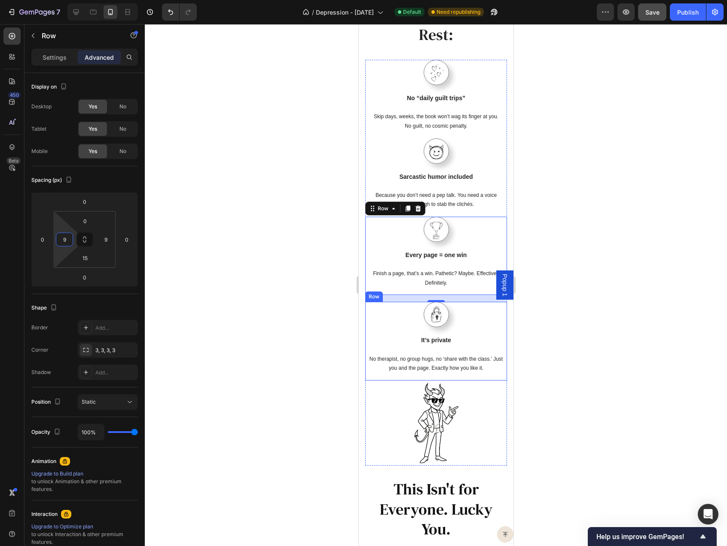
click at [374, 375] on div "Image It’s private Text block No therapist, no group hugs, no ‘share with the c…" at bounding box center [436, 341] width 142 height 78
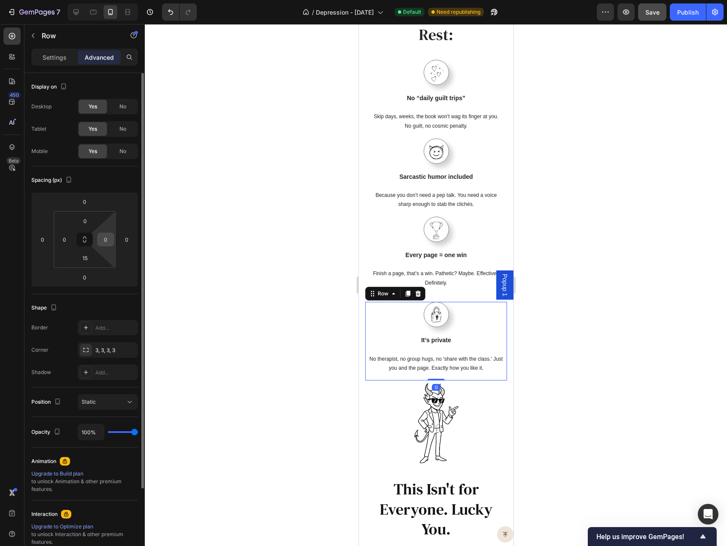
click at [101, 240] on input "0" at bounding box center [105, 239] width 13 height 13
type input "9"
click at [66, 242] on input "0" at bounding box center [64, 239] width 13 height 13
type input "9"
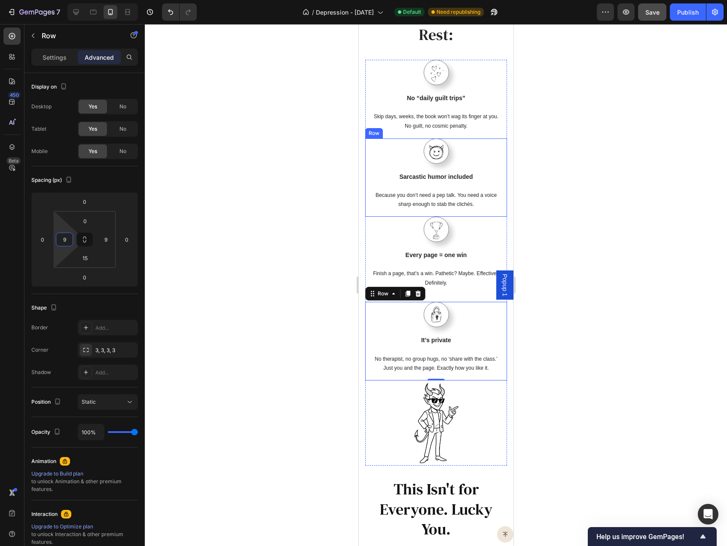
scroll to position [1418, 0]
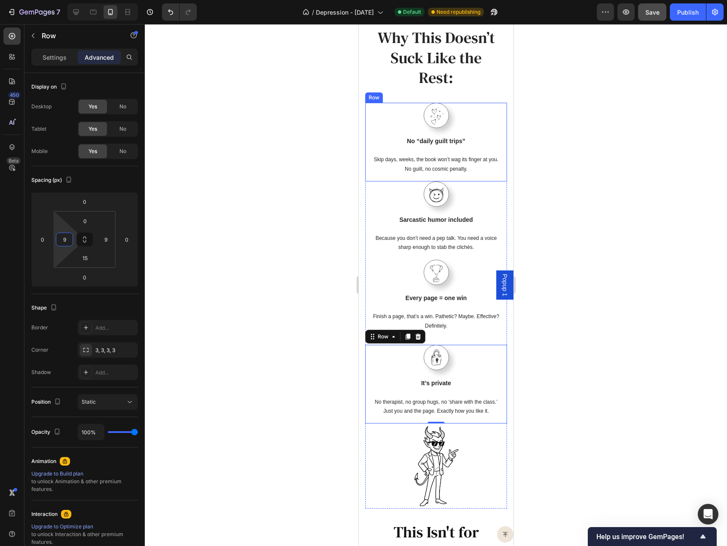
click at [372, 128] on div "Image No “daily guilt trips” Text block Skip days, weeks, the book won’t wag it…" at bounding box center [436, 139] width 134 height 72
click at [46, 54] on p "Settings" at bounding box center [55, 57] width 24 height 9
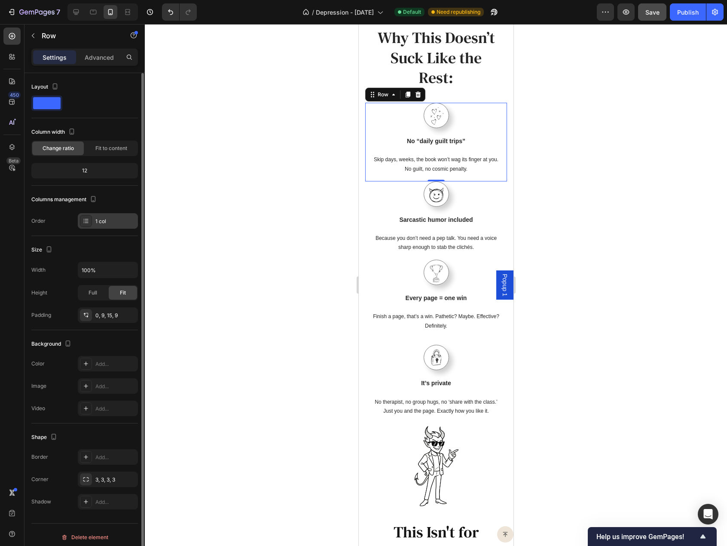
click at [91, 215] on div at bounding box center [86, 221] width 12 height 12
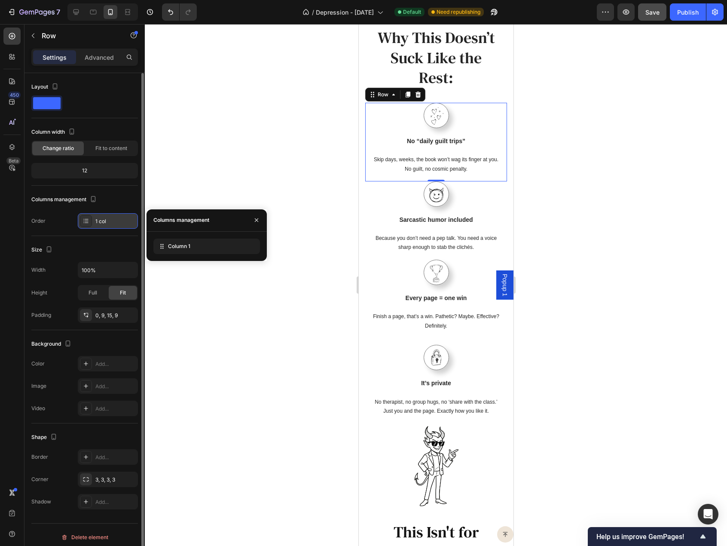
click at [96, 217] on div "1 col" at bounding box center [115, 221] width 40 height 8
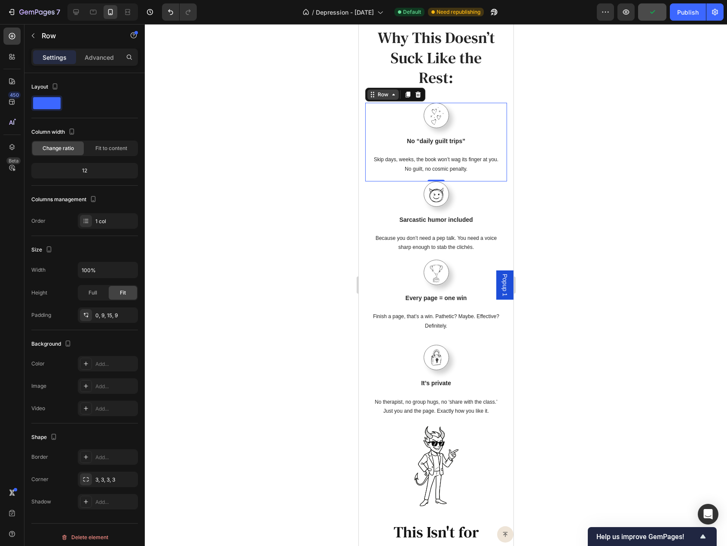
click at [383, 98] on div "Row" at bounding box center [383, 95] width 14 height 8
click at [370, 130] on div "Image No “daily guilt trips” Text block Skip days, weeks, the book won’t wag it…" at bounding box center [436, 139] width 134 height 72
click at [388, 77] on div "Row 3 cols" at bounding box center [384, 79] width 30 height 5
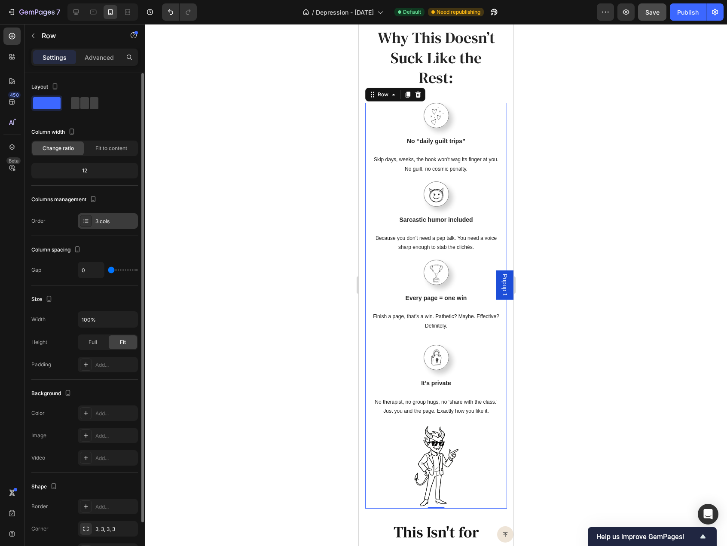
click at [98, 218] on div "3 cols" at bounding box center [115, 221] width 40 height 8
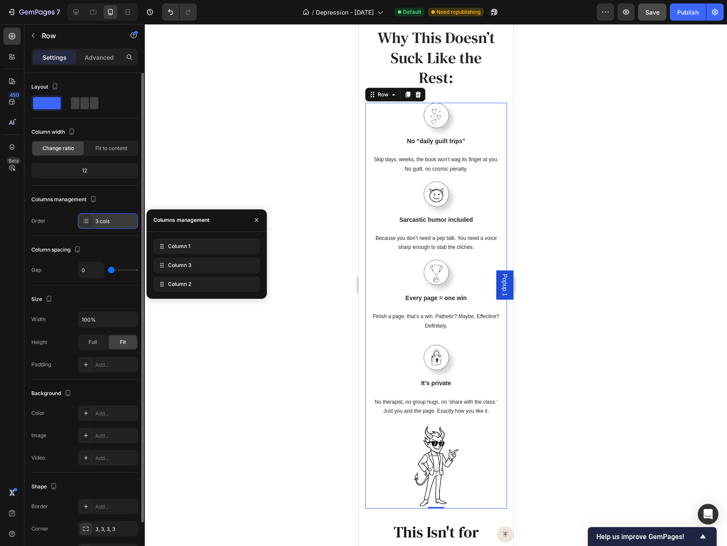
click at [98, 218] on div "3 cols" at bounding box center [115, 221] width 40 height 8
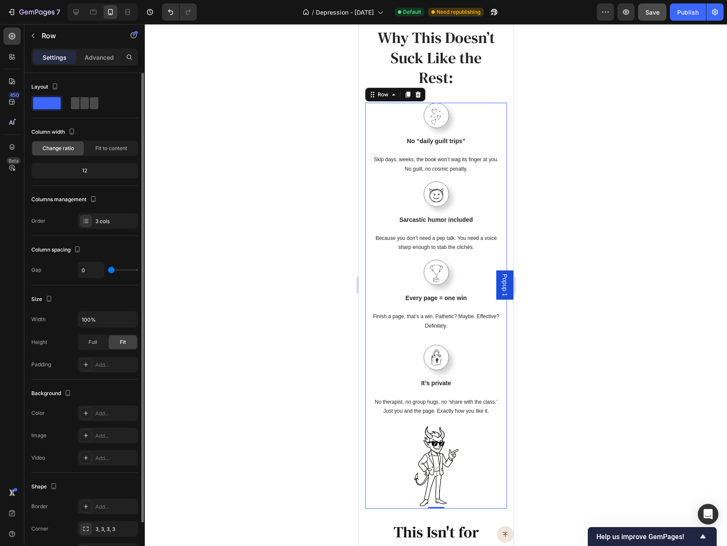
click at [84, 105] on span at bounding box center [84, 103] width 9 height 12
type input "30"
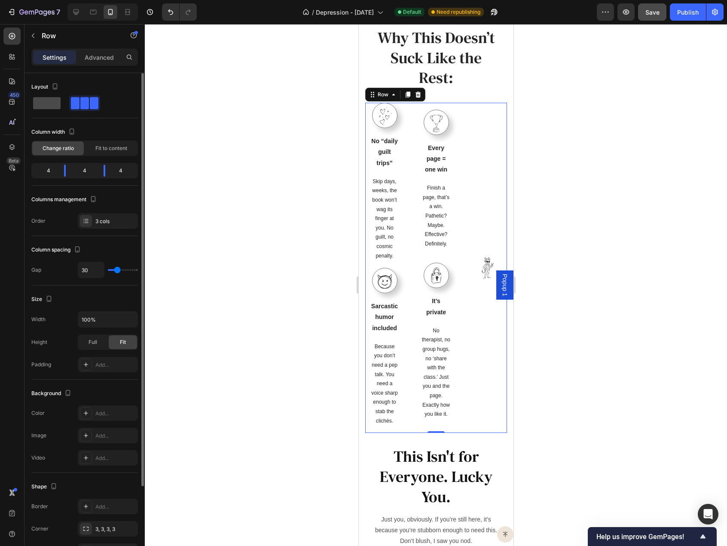
click at [39, 102] on span at bounding box center [47, 103] width 28 height 12
type input "0"
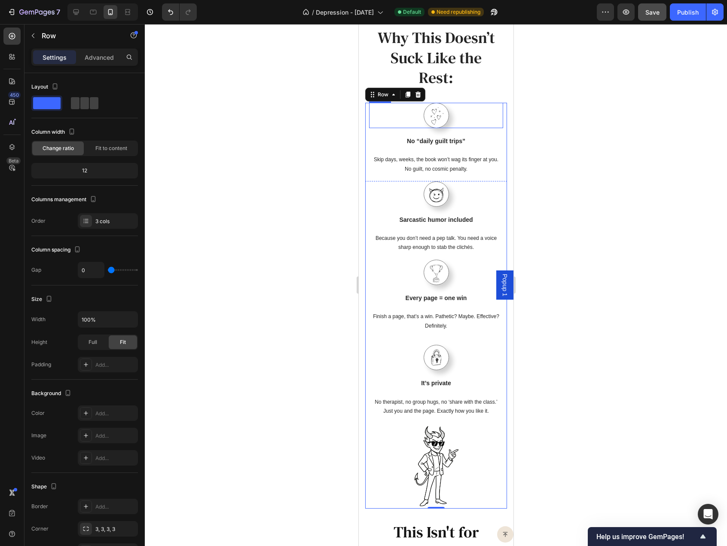
click at [391, 120] on div at bounding box center [436, 115] width 134 height 25
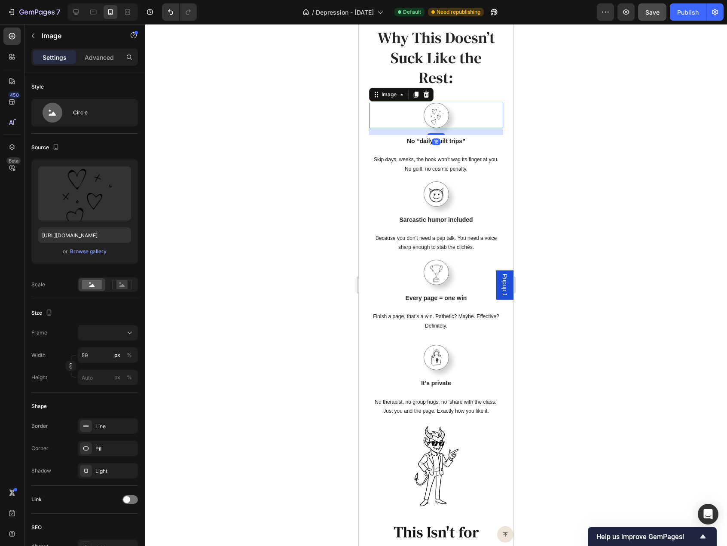
click at [388, 100] on div "Image" at bounding box center [401, 95] width 64 height 14
click at [390, 96] on div "Image" at bounding box center [389, 95] width 18 height 8
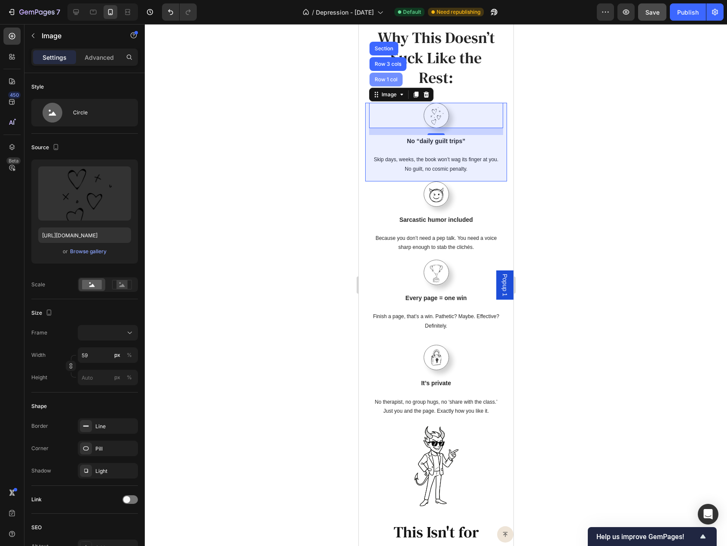
click at [389, 80] on div "Row 1 col" at bounding box center [386, 79] width 26 height 5
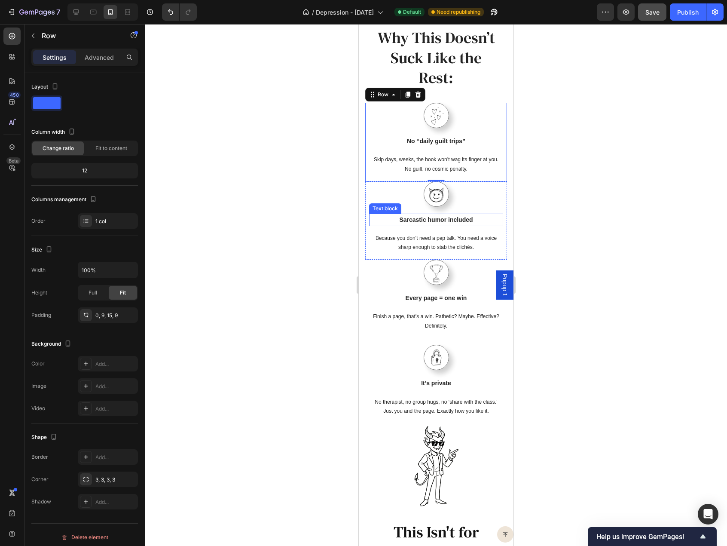
click at [374, 215] on p "Sarcastic humor included" at bounding box center [436, 219] width 132 height 11
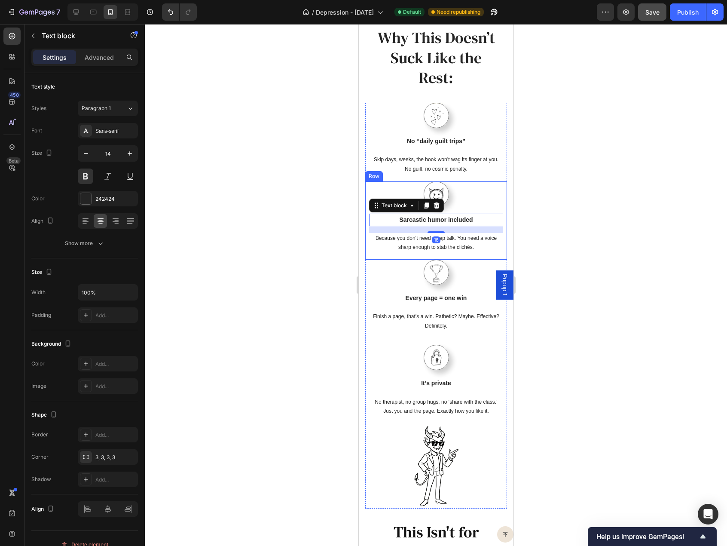
click at [367, 213] on div "Image Sarcastic humor included Text block 16 Because you don’t need a pep talk.…" at bounding box center [436, 220] width 142 height 78
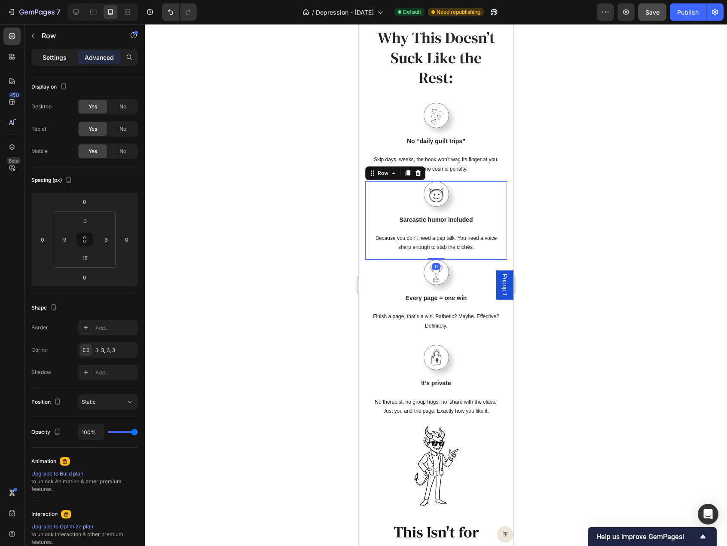
click at [51, 57] on p "Settings" at bounding box center [55, 57] width 24 height 9
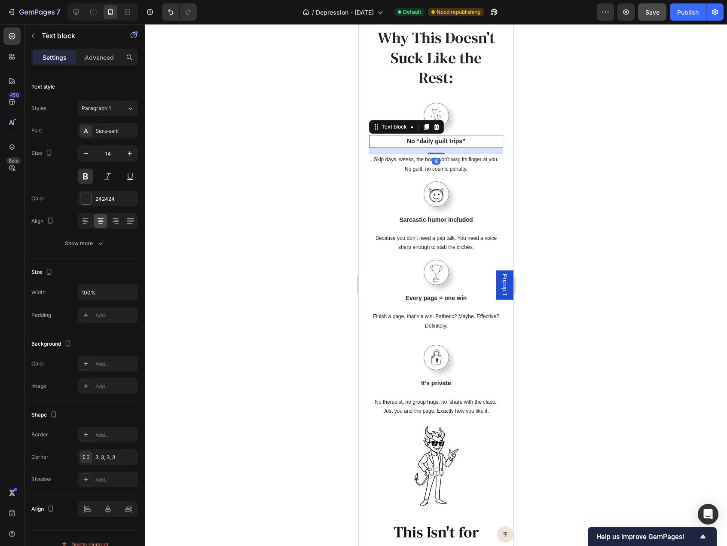
click at [373, 135] on div "No “daily guilt trips”" at bounding box center [436, 141] width 134 height 12
click at [367, 354] on div "Image It’s private Text block No therapist, no group hugs, no ‘share with the c…" at bounding box center [436, 384] width 142 height 78
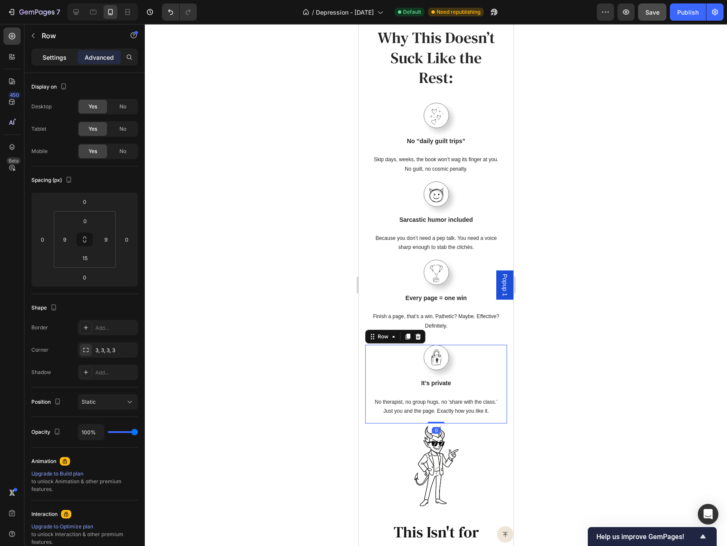
click at [40, 51] on div "Settings" at bounding box center [54, 57] width 43 height 14
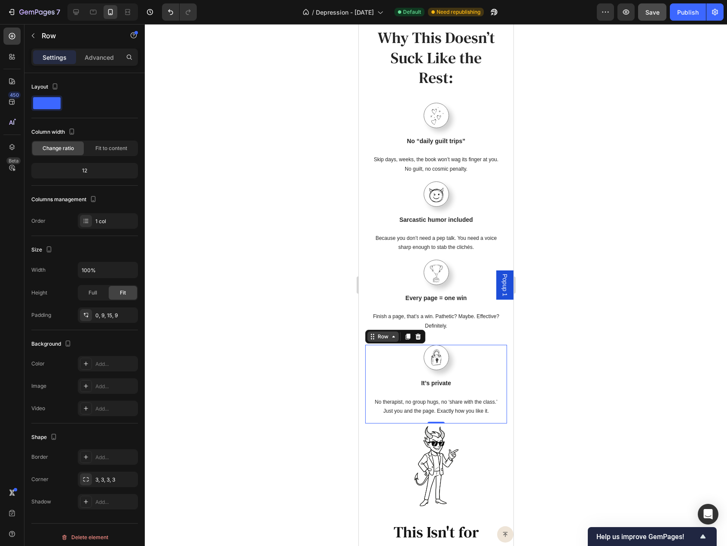
click at [386, 338] on div "Row" at bounding box center [383, 337] width 14 height 8
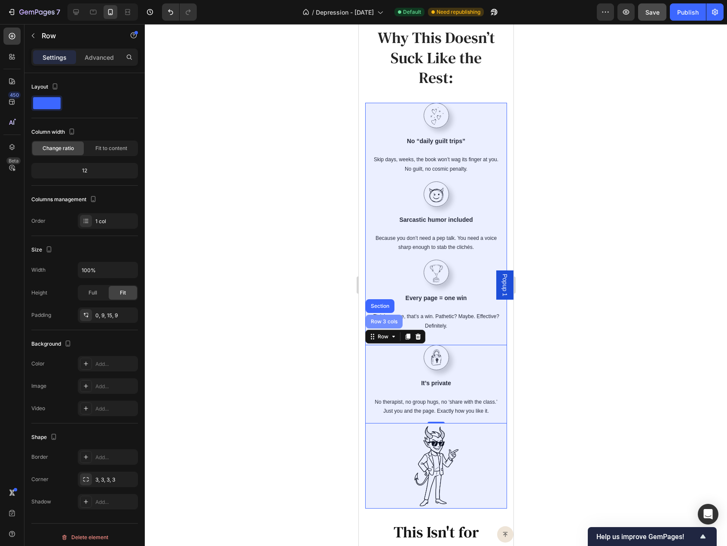
click at [372, 320] on div "Row 3 cols" at bounding box center [384, 321] width 30 height 5
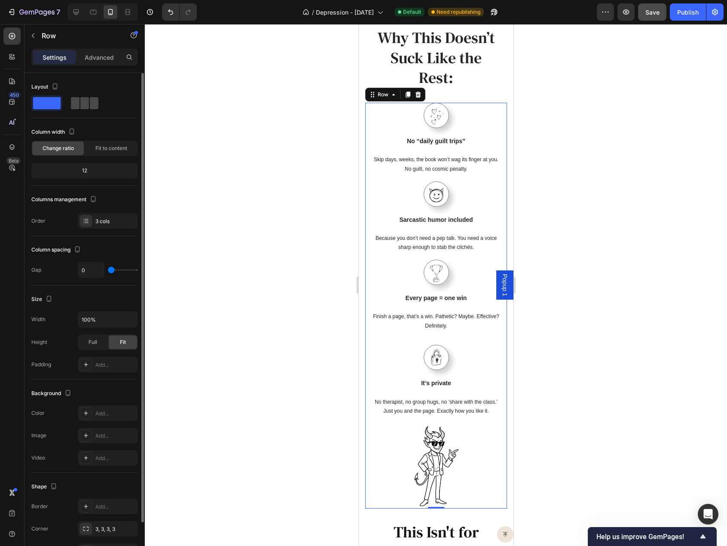
click at [97, 103] on span at bounding box center [94, 103] width 9 height 12
type input "30"
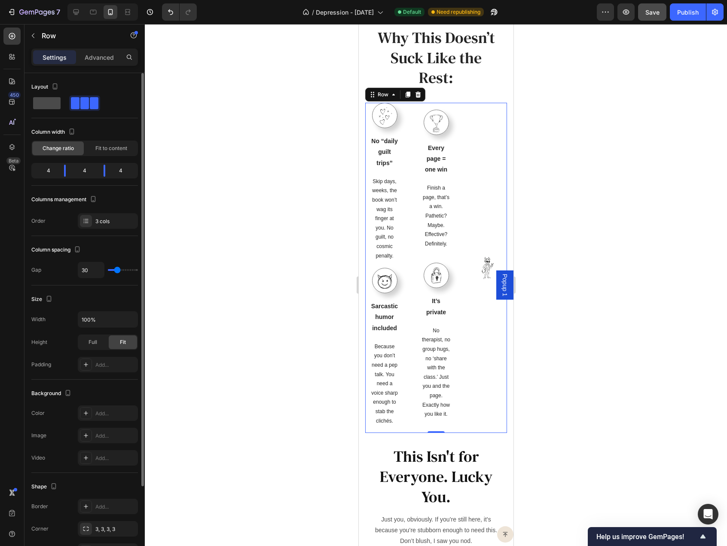
click at [54, 105] on span at bounding box center [47, 103] width 28 height 12
type input "0"
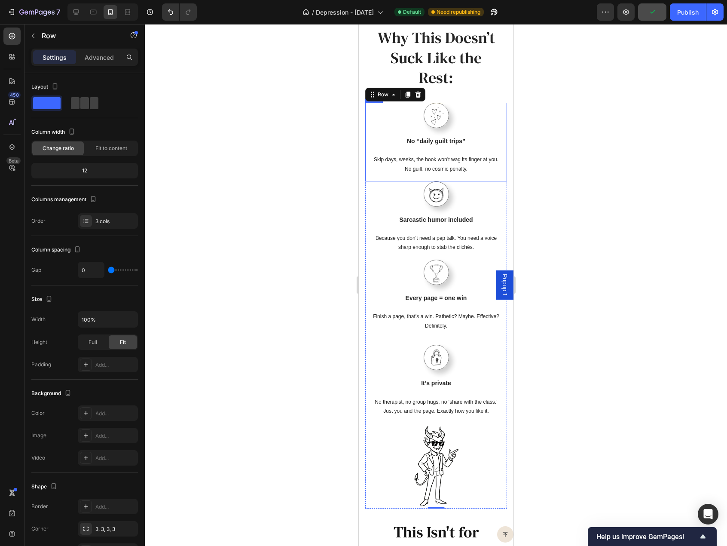
click at [368, 126] on div "Image No “daily guilt trips” Text block Skip days, weeks, the book won’t wag it…" at bounding box center [436, 142] width 142 height 78
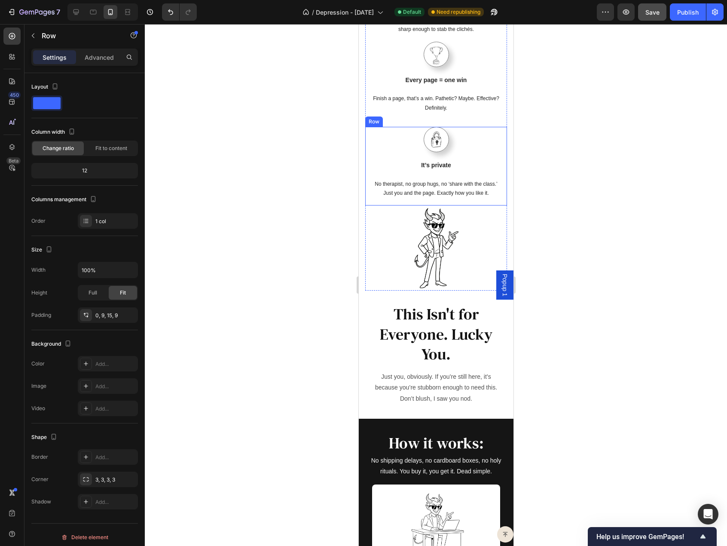
scroll to position [1762, 0]
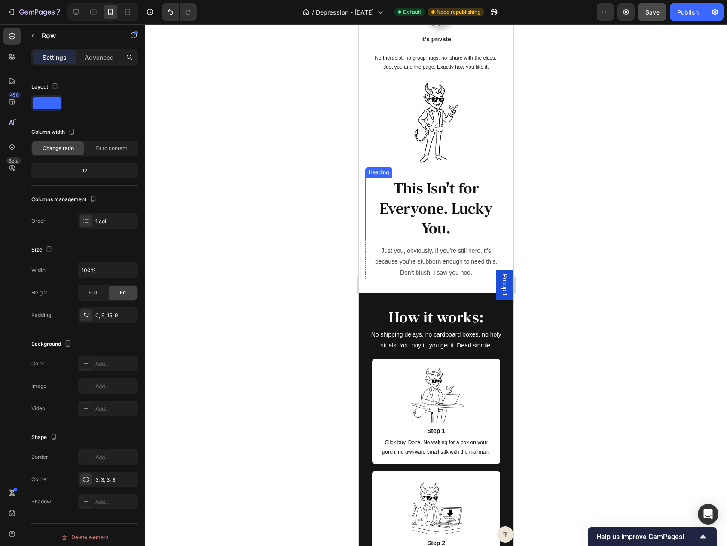
click at [388, 192] on h2 "This Isn't for Everyone. Lucky You." at bounding box center [436, 209] width 142 height 62
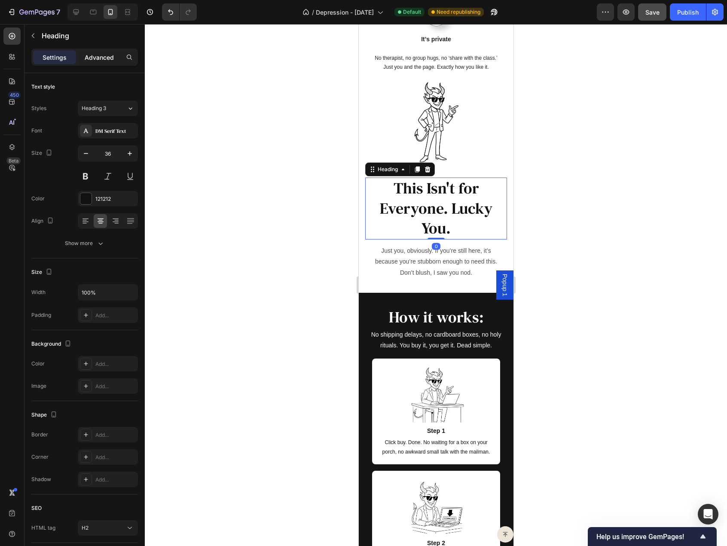
click at [96, 55] on p "Advanced" at bounding box center [99, 57] width 29 height 9
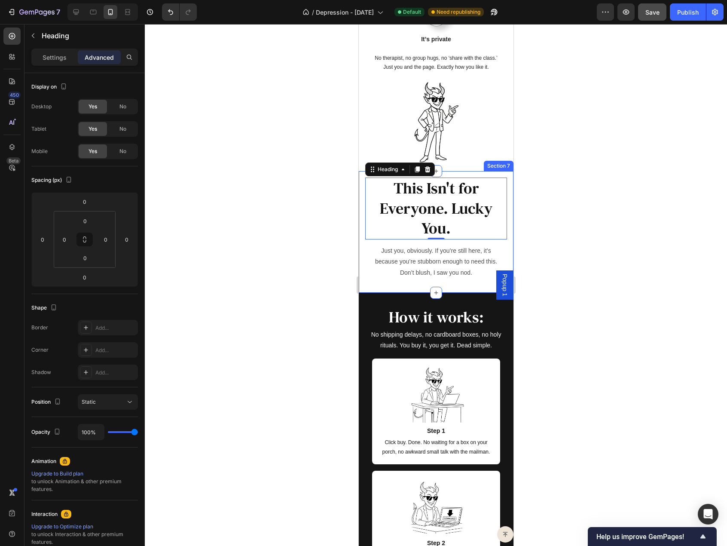
click at [361, 208] on div "This Isn't for Everyone. Lucky You. Heading 0 Just you, obviously. If you’re st…" at bounding box center [435, 232] width 155 height 122
click at [376, 205] on h2 "This Isn't for Everyone. Lucky You." at bounding box center [436, 209] width 142 height 62
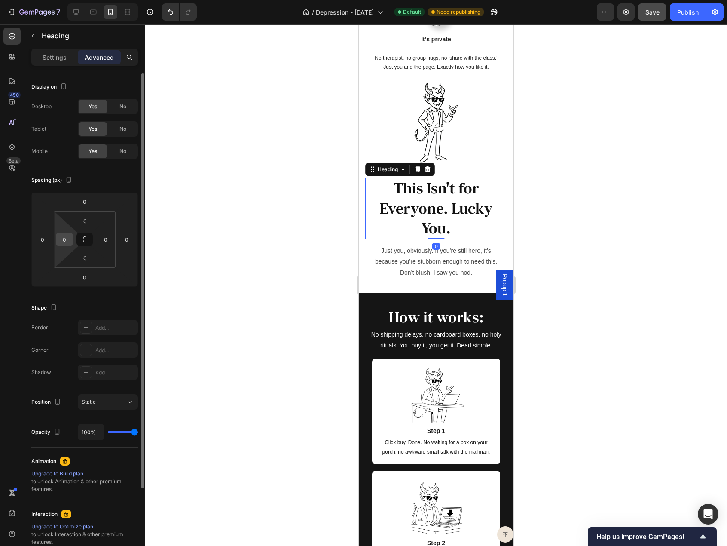
click at [71, 237] on div "0" at bounding box center [64, 240] width 17 height 14
click at [103, 238] on input "0" at bounding box center [105, 239] width 13 height 13
type input "9"
click at [62, 239] on input "0" at bounding box center [64, 239] width 13 height 13
type input "9"
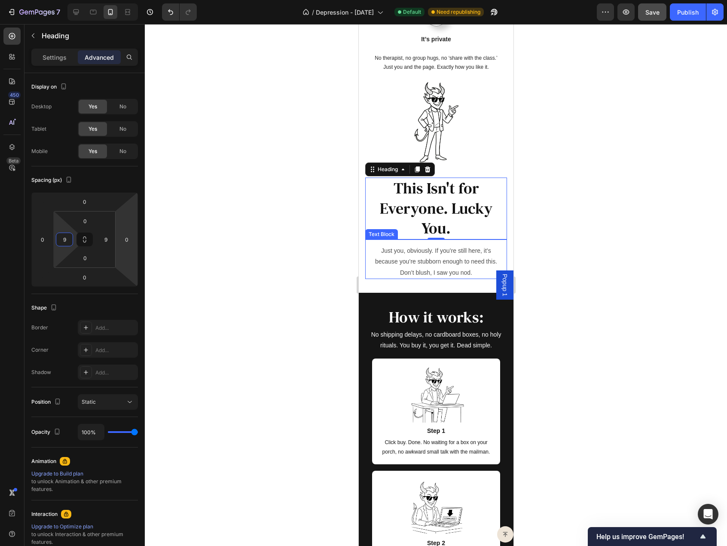
click at [420, 261] on p "Just you, obviously. If you’re still here, it’s because you’re stubborn enough …" at bounding box center [436, 261] width 126 height 33
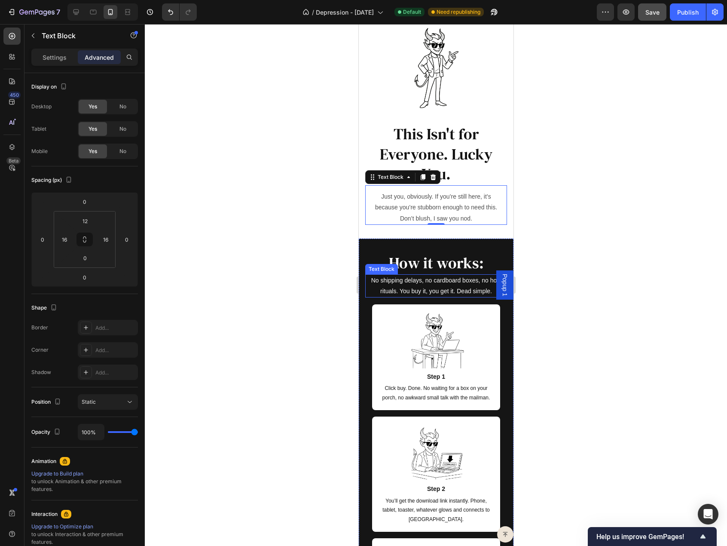
scroll to position [1934, 0]
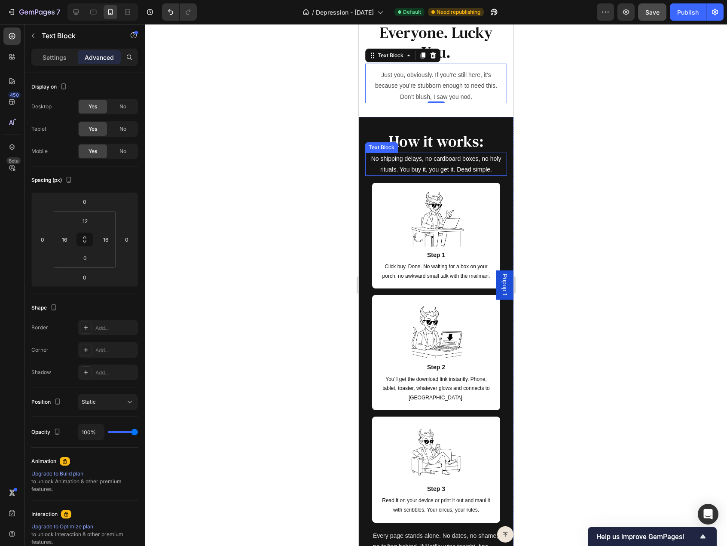
click at [374, 166] on p "No shipping delays, no cardboard boxes, no holy rituals. You buy it, you get it…" at bounding box center [436, 163] width 140 height 21
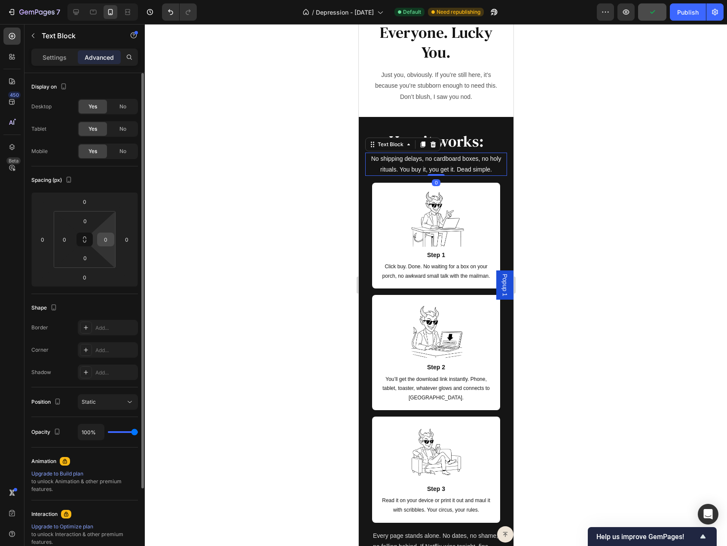
click at [105, 240] on input "0" at bounding box center [105, 239] width 13 height 13
type input "9"
click at [62, 239] on input "0" at bounding box center [64, 239] width 13 height 13
type input "9"
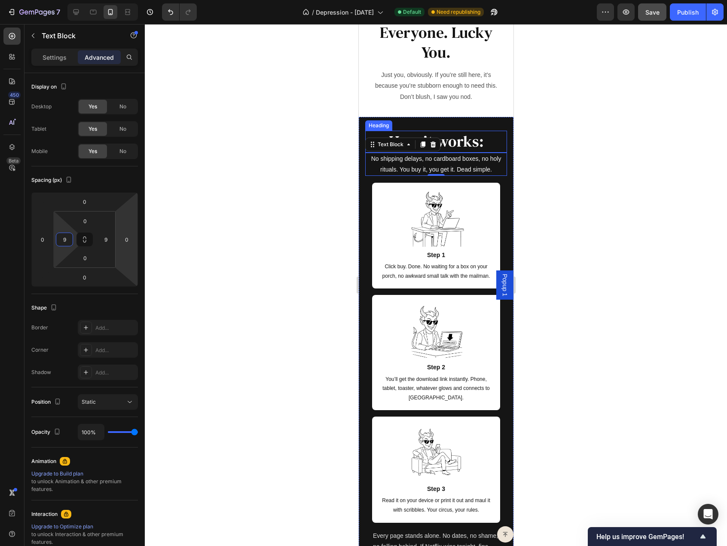
click at [462, 138] on h2 "How it works:" at bounding box center [436, 142] width 142 height 22
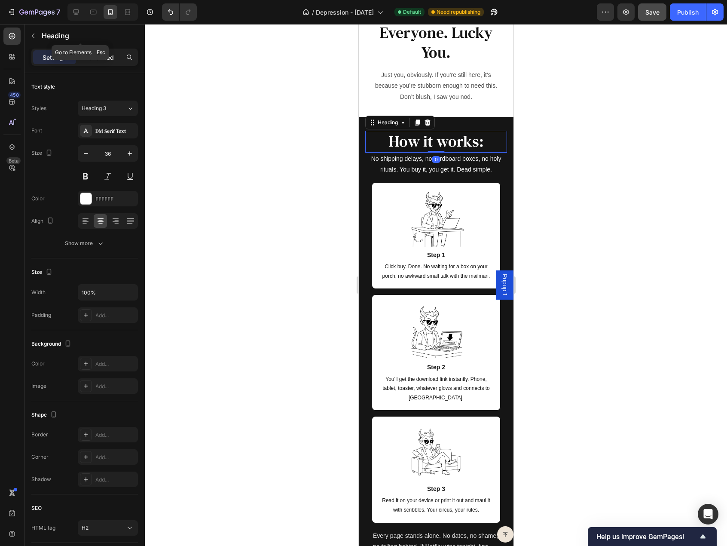
click at [93, 53] on p "Advanced" at bounding box center [99, 57] width 29 height 9
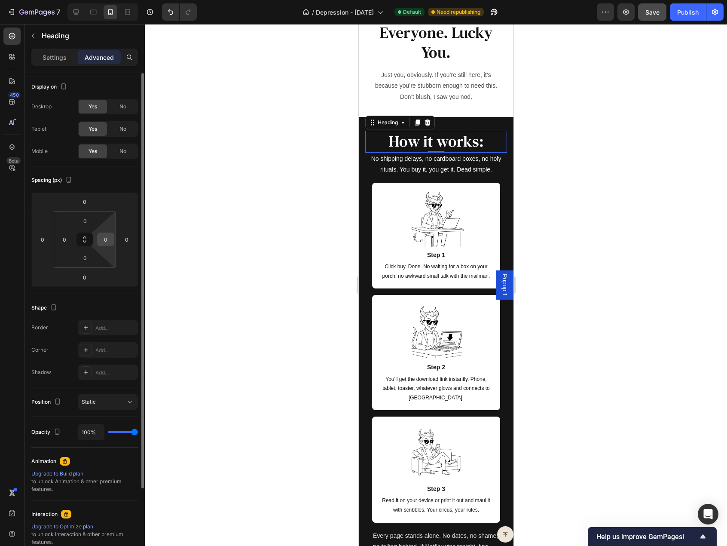
click at [103, 233] on input "0" at bounding box center [105, 239] width 13 height 13
type input "9"
click at [67, 237] on input "0" at bounding box center [64, 239] width 13 height 13
type input "9"
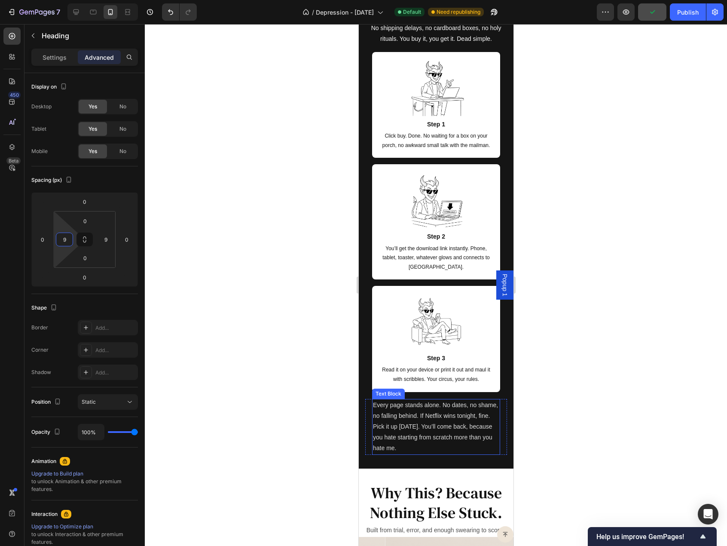
scroll to position [2235, 0]
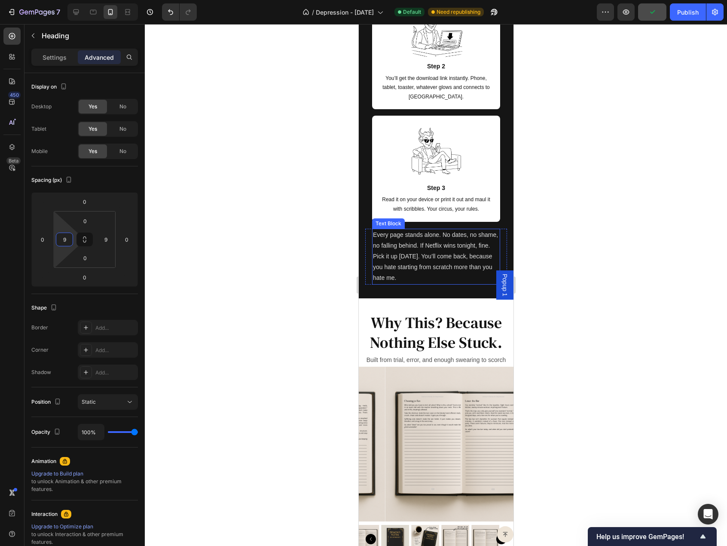
click at [399, 251] on p "Every page stands alone. No dates, no shame, no falling behind. If Netflix wins…" at bounding box center [436, 257] width 126 height 54
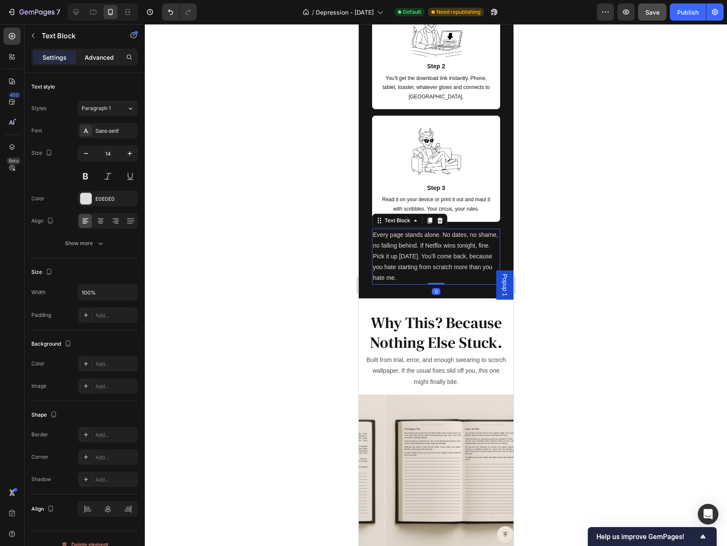
click at [101, 59] on p "Advanced" at bounding box center [99, 57] width 29 height 9
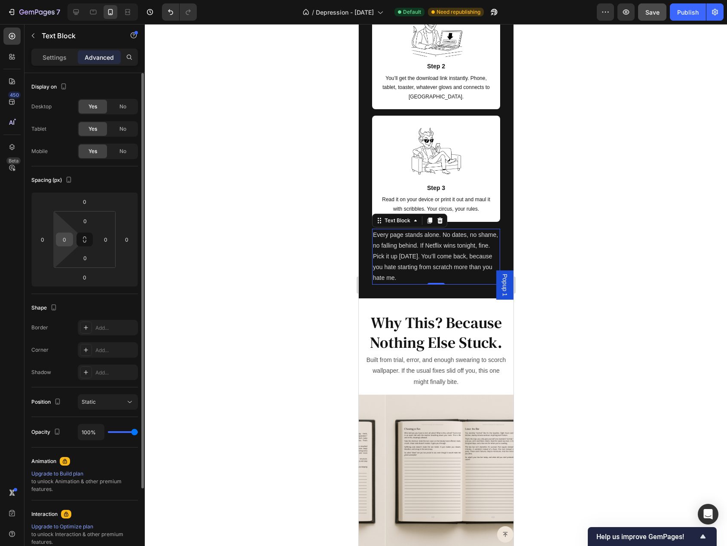
click at [65, 238] on input "0" at bounding box center [64, 239] width 13 height 13
type input "9"
click at [101, 238] on input "0" at bounding box center [105, 239] width 13 height 13
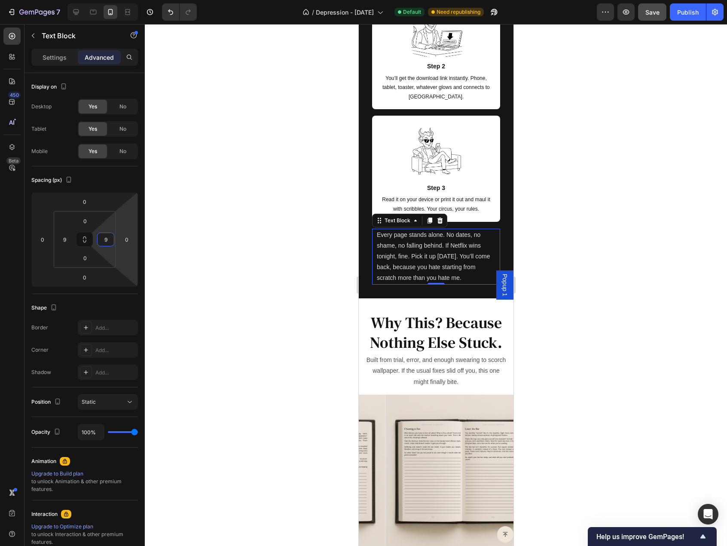
type input "9"
click at [455, 256] on p "Every page stands alone. No dates, no shame, no falling behind. If Netflix wins…" at bounding box center [435, 257] width 119 height 54
click at [465, 257] on p "Every page stands alone. No dates, no shame, no falling behind. If Netflix wins…" at bounding box center [435, 257] width 119 height 54
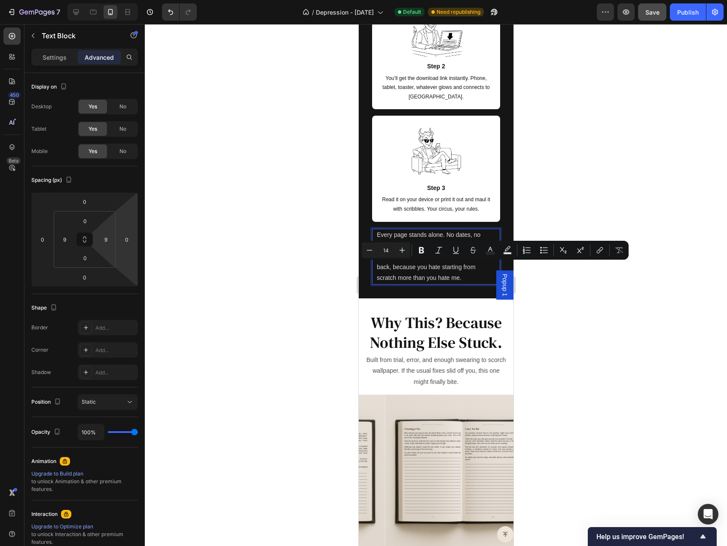
drag, startPoint x: 478, startPoint y: 277, endPoint x: 407, endPoint y: 269, distance: 70.4
click at [407, 269] on p "Every page stands alone. No dates, no shame, no falling behind. If Netflix wins…" at bounding box center [435, 257] width 119 height 54
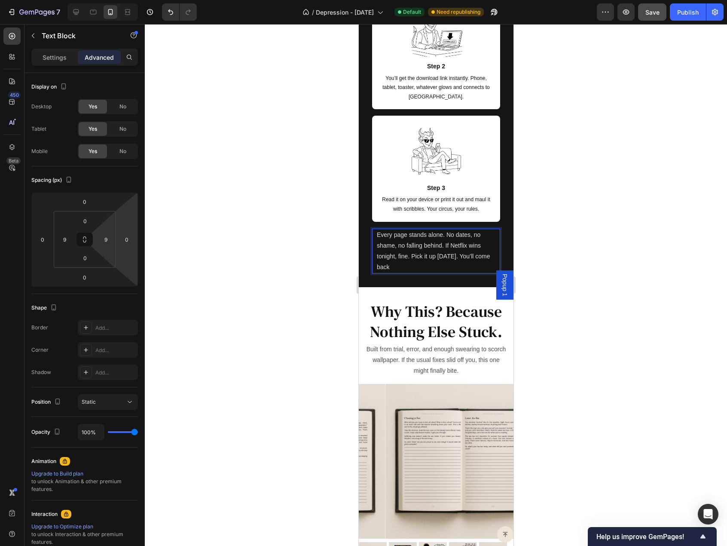
drag, startPoint x: 466, startPoint y: 254, endPoint x: 472, endPoint y: 263, distance: 11.1
click at [472, 263] on p "Every page stands alone. No dates, no shame, no falling behind. If Netflix wins…" at bounding box center [435, 251] width 119 height 43
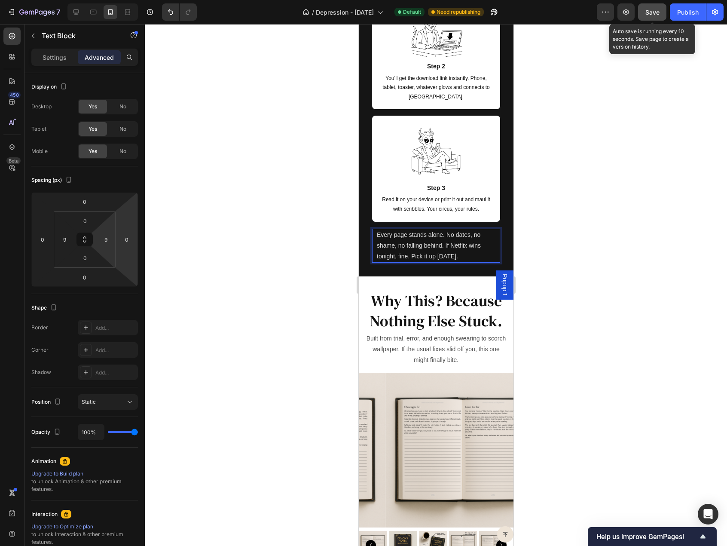
click at [659, 14] on span "Save" at bounding box center [653, 12] width 14 height 7
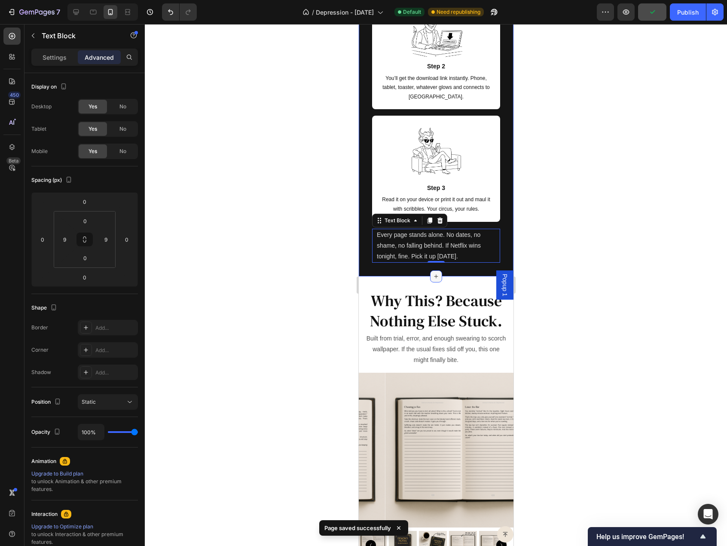
click at [432, 271] on div at bounding box center [436, 276] width 12 height 12
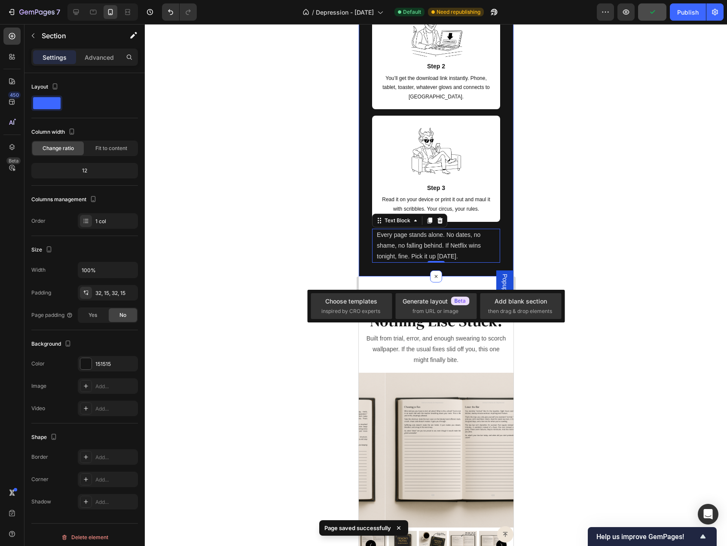
click at [398, 271] on div "How it works: Heading No shipping delays, no cardboard boxes, no holy rituals. …" at bounding box center [435, 46] width 155 height 461
click at [99, 56] on p "Advanced" at bounding box center [99, 57] width 29 height 9
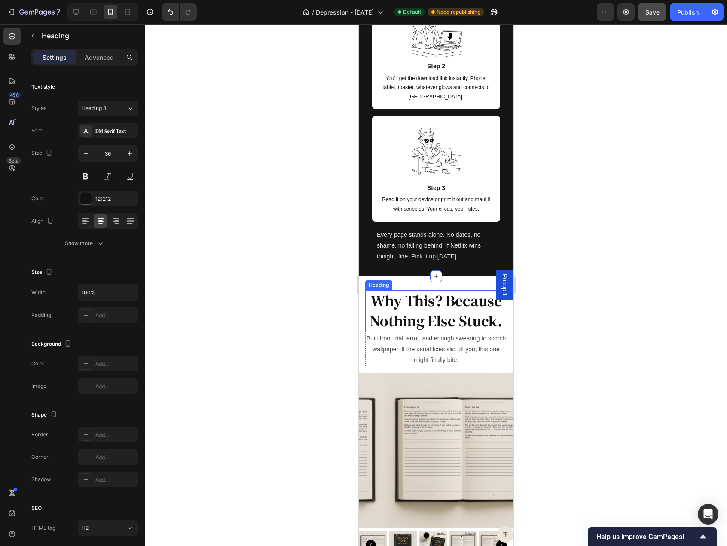
click at [394, 316] on h2 "Why This? Because Nothing Else Stuck." at bounding box center [436, 311] width 142 height 42
click at [102, 49] on div "Settings Advanced" at bounding box center [84, 57] width 107 height 17
click at [105, 53] on p "Advanced" at bounding box center [99, 57] width 29 height 9
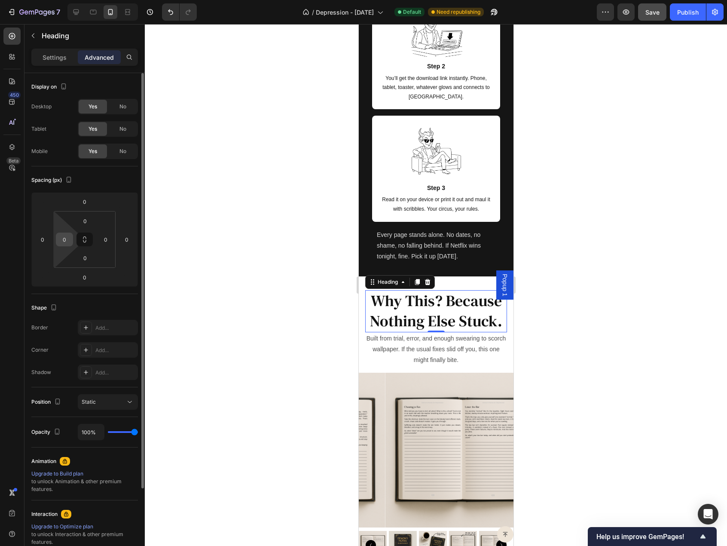
click at [67, 233] on input "0" at bounding box center [64, 239] width 13 height 13
type input "9"
click at [101, 239] on input "0" at bounding box center [105, 239] width 13 height 13
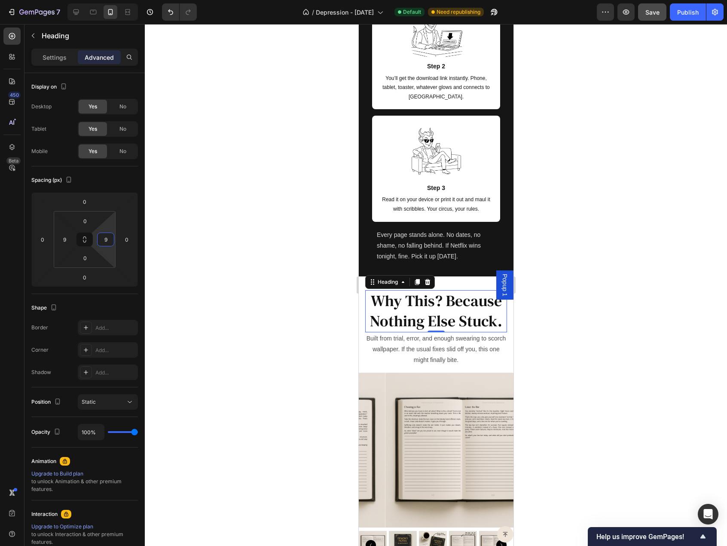
type input "9"
click at [433, 331] on h2 "Why This? Because Nothing Else Stuck." at bounding box center [436, 311] width 134 height 42
click at [75, 9] on icon at bounding box center [76, 12] width 6 height 6
type input "0"
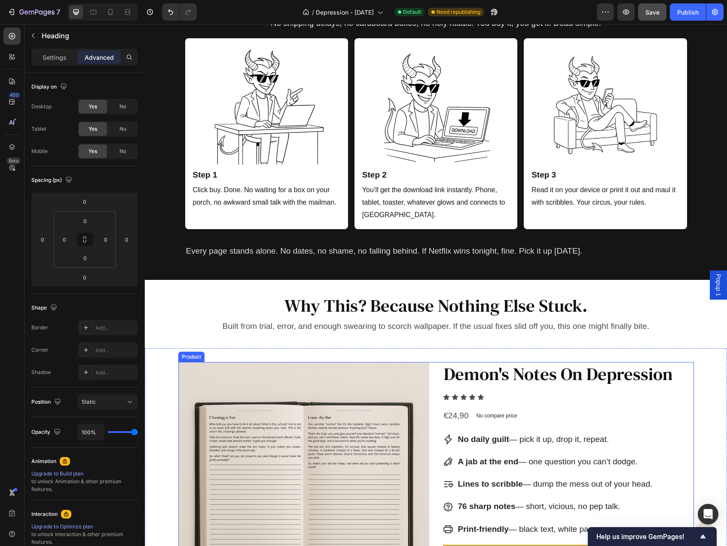
scroll to position [2031, 0]
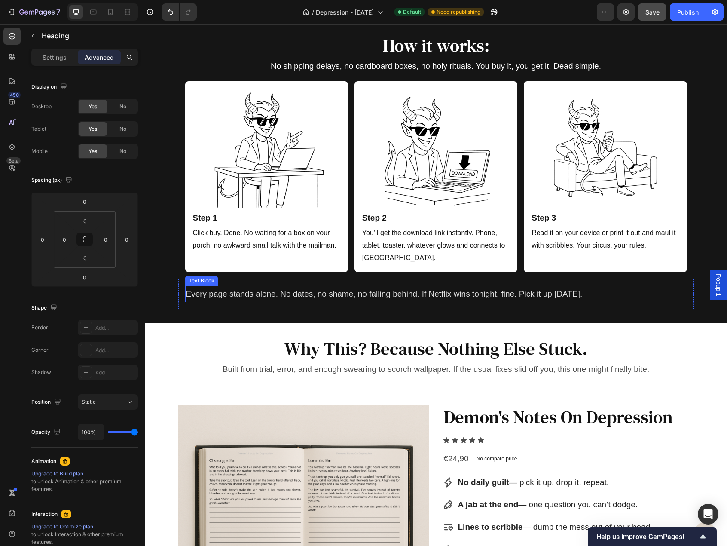
click at [342, 297] on p "Every page stands alone. No dates, no shame, no falling behind. If Netflix wins…" at bounding box center [436, 294] width 500 height 15
click at [61, 59] on p "Settings" at bounding box center [55, 57] width 24 height 9
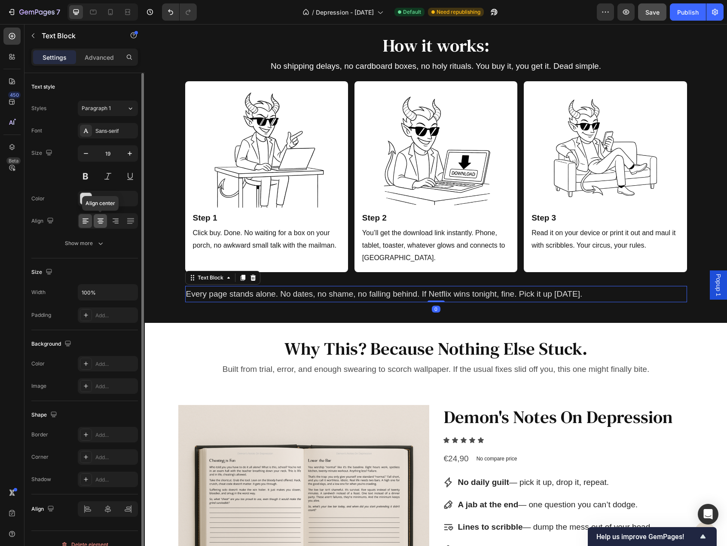
click at [101, 224] on icon at bounding box center [100, 221] width 9 height 9
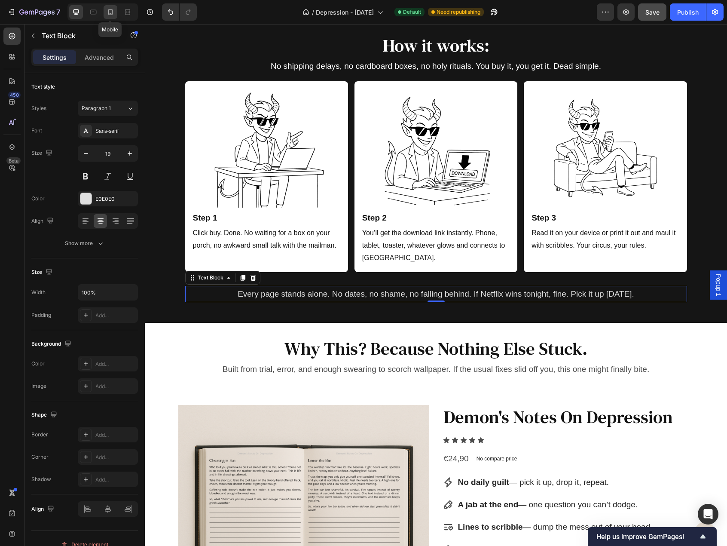
click at [111, 13] on icon at bounding box center [110, 12] width 9 height 9
type input "14"
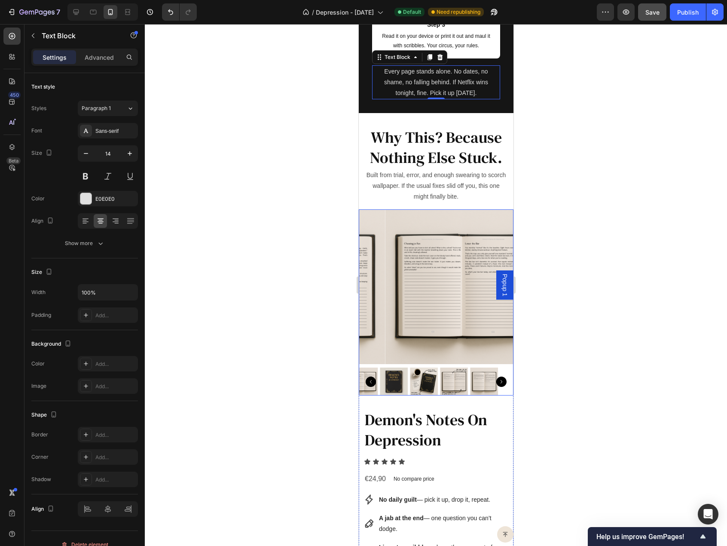
scroll to position [2409, 0]
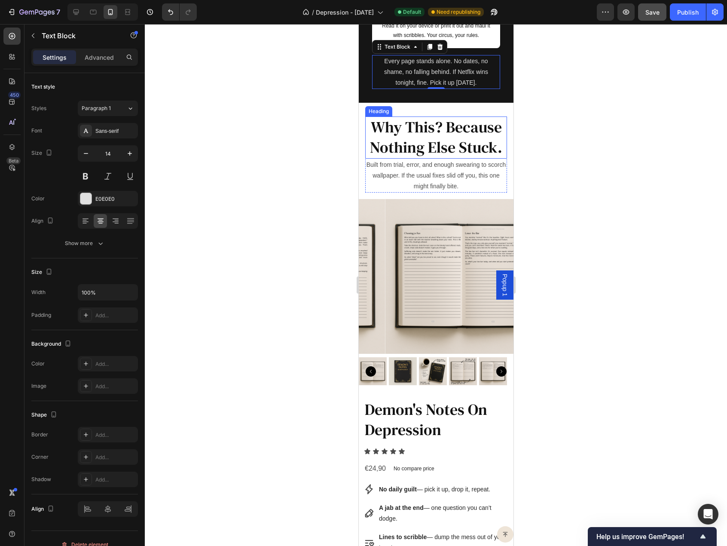
click at [417, 158] on h2 "Why This? Because Nothing Else Stuck." at bounding box center [436, 137] width 134 height 42
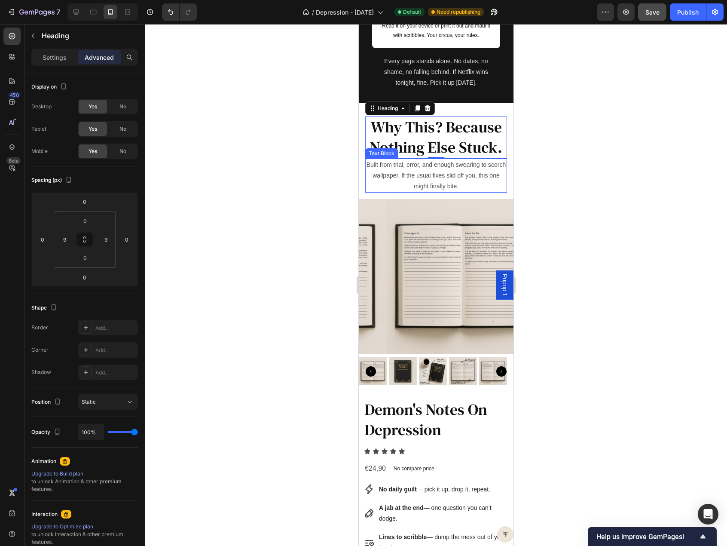
click at [419, 185] on p "Built from trial, error, and enough swearing to scorch wallpaper. If the usual …" at bounding box center [436, 175] width 140 height 33
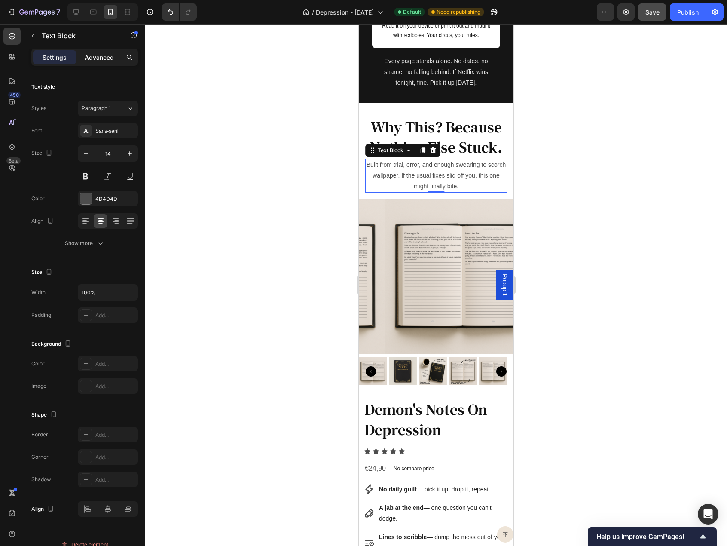
click at [108, 58] on p "Advanced" at bounding box center [99, 57] width 29 height 9
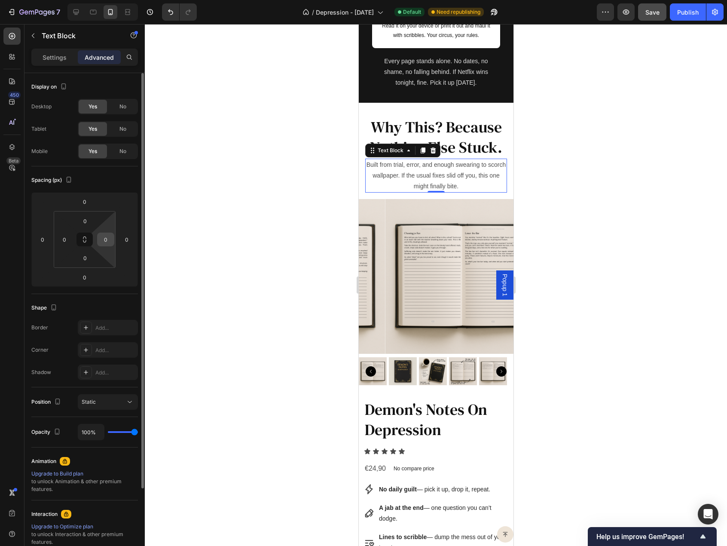
click at [111, 235] on input "0" at bounding box center [105, 239] width 13 height 13
type input "9"
click at [61, 238] on input "0" at bounding box center [64, 239] width 13 height 13
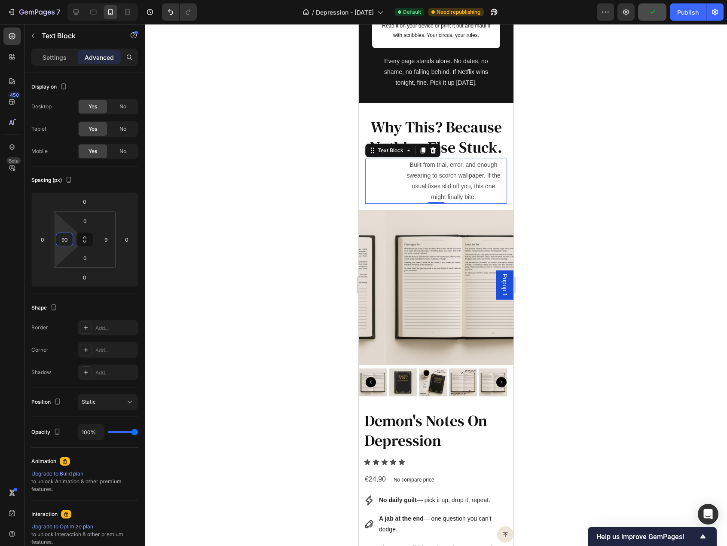
type input "9"
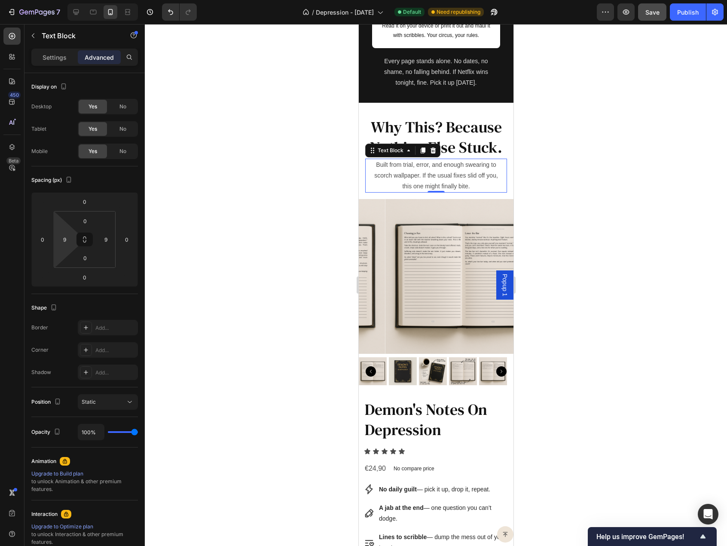
click at [333, 229] on div at bounding box center [436, 285] width 582 height 522
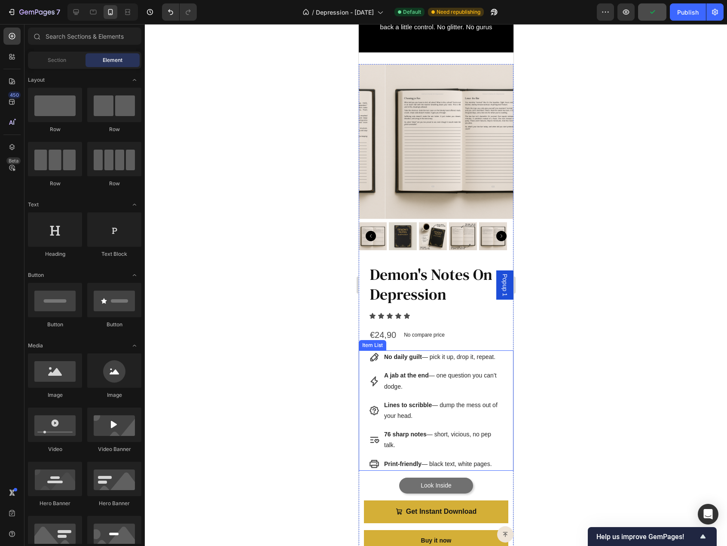
scroll to position [129, 0]
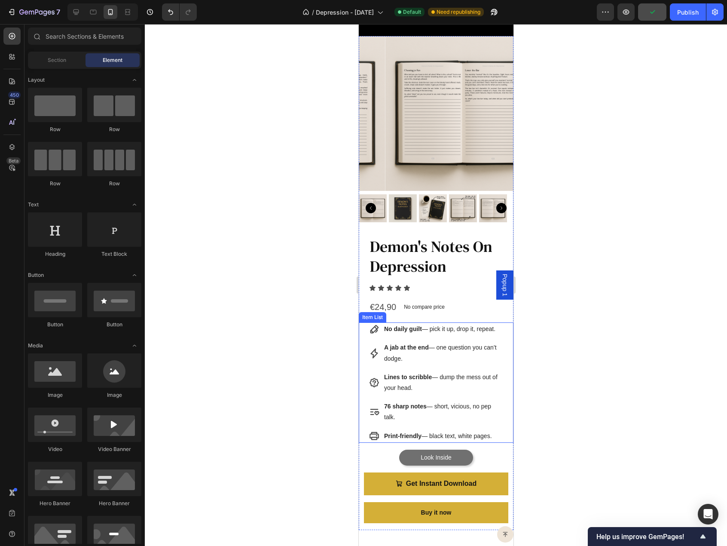
click at [368, 343] on div "No daily guilt — pick it up, drop it, repeat. A jab at the end — one question y…" at bounding box center [435, 382] width 155 height 120
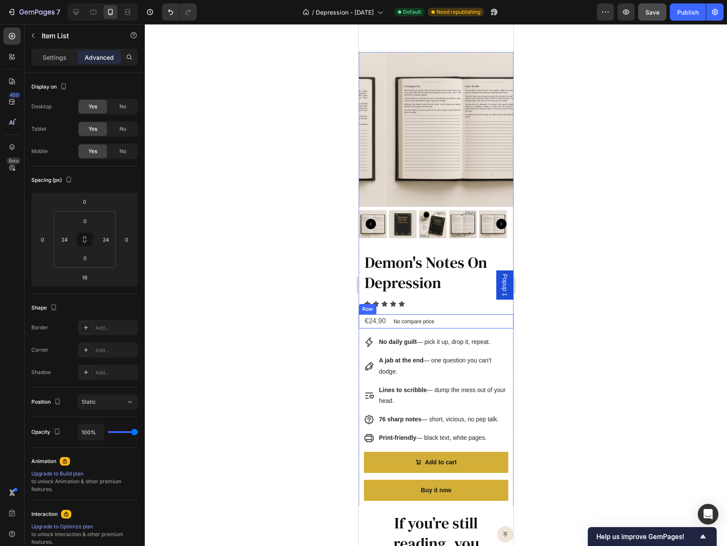
scroll to position [2579, 0]
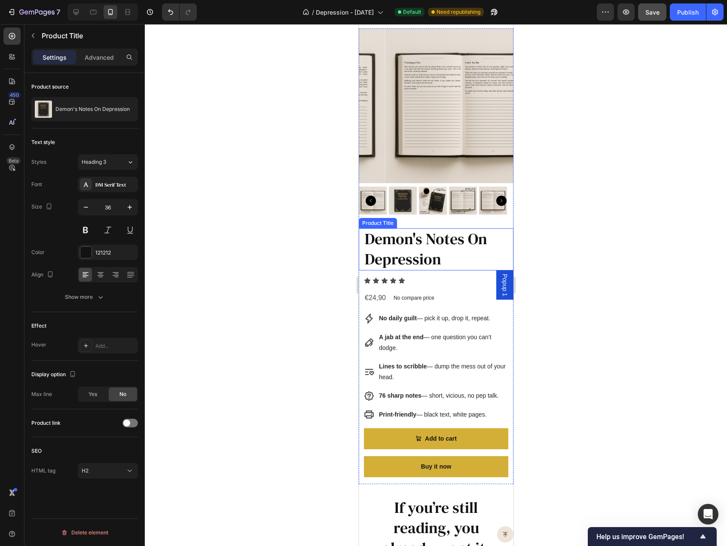
click at [459, 269] on h2 "Demon's Notes On Depression" at bounding box center [436, 249] width 144 height 42
click at [89, 63] on div "Advanced" at bounding box center [99, 57] width 43 height 14
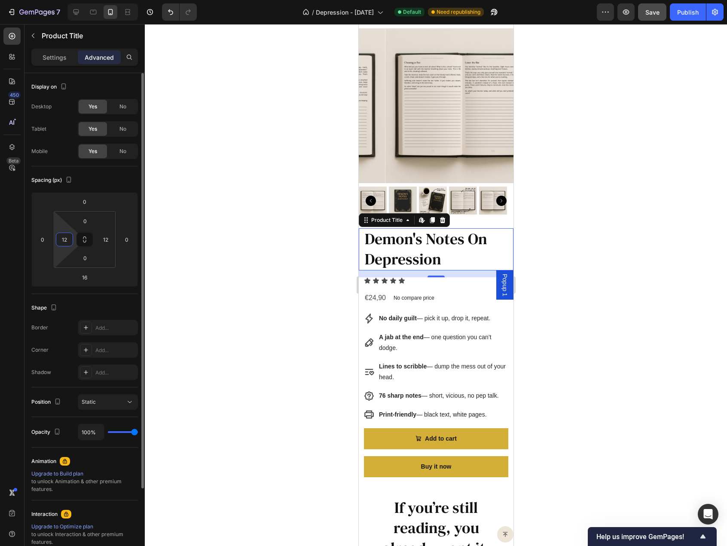
click at [64, 238] on input "12" at bounding box center [64, 239] width 13 height 13
type input "24"
click at [103, 237] on input "12" at bounding box center [105, 239] width 13 height 13
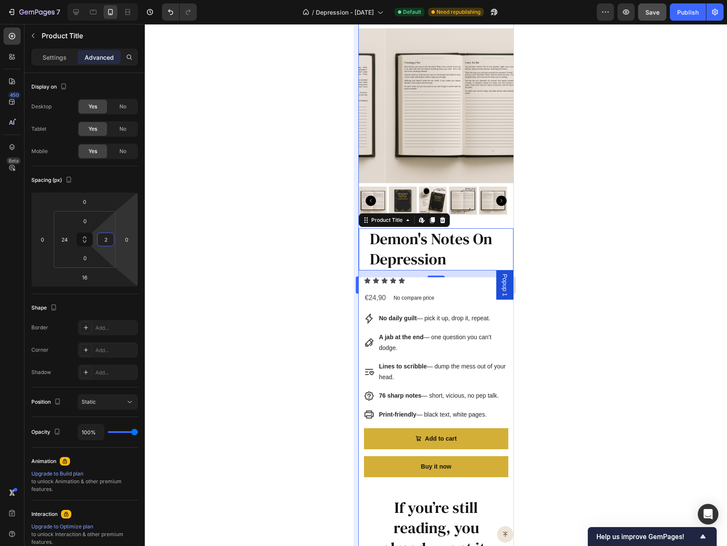
type input "24"
click at [409, 284] on div "Icon Icon Icon Icon Icon" at bounding box center [436, 280] width 144 height 7
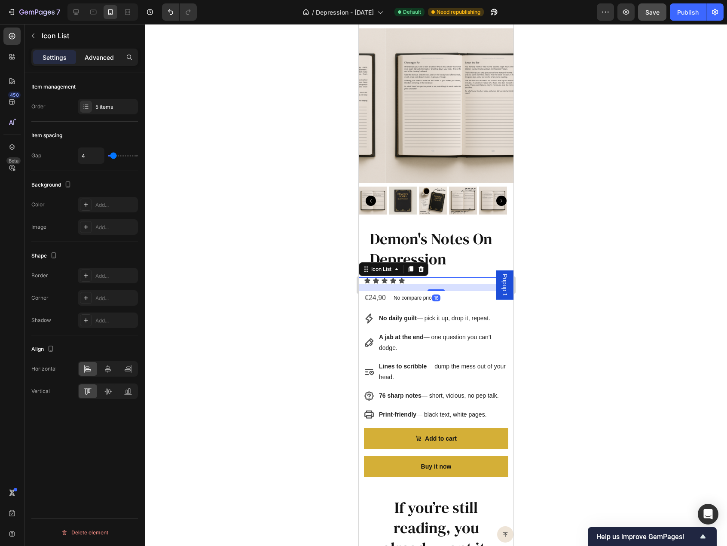
click at [92, 58] on p "Advanced" at bounding box center [99, 57] width 29 height 9
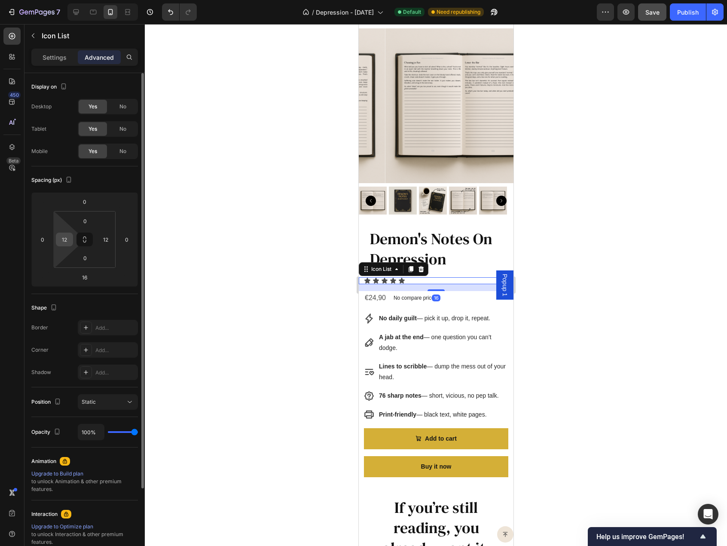
click at [72, 239] on div "12" at bounding box center [64, 240] width 17 height 14
click at [100, 237] on input "12" at bounding box center [105, 239] width 13 height 13
type input "24"
click at [63, 241] on input "12" at bounding box center [64, 239] width 13 height 13
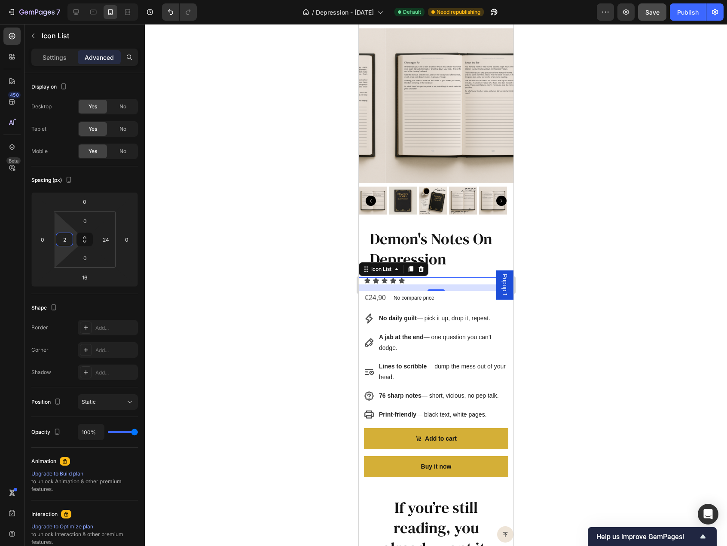
type input "24"
click at [450, 305] on div "€24,90 Product Price Product Price No compare price Product Price Row" at bounding box center [435, 298] width 155 height 14
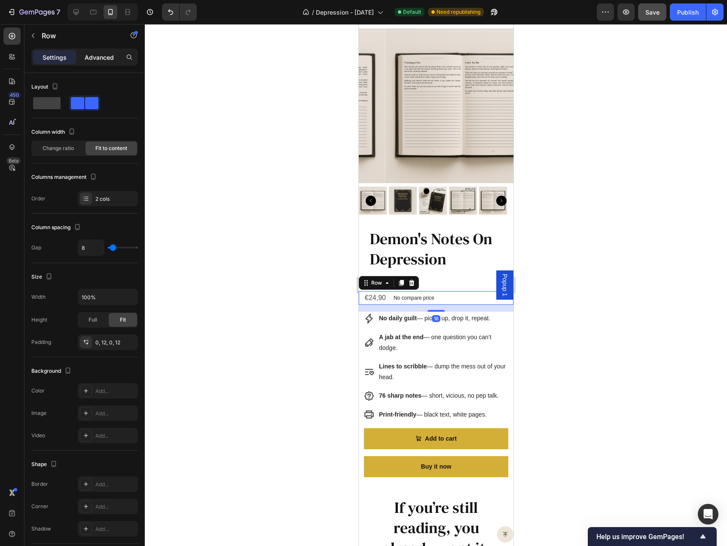
click at [104, 59] on p "Advanced" at bounding box center [99, 57] width 29 height 9
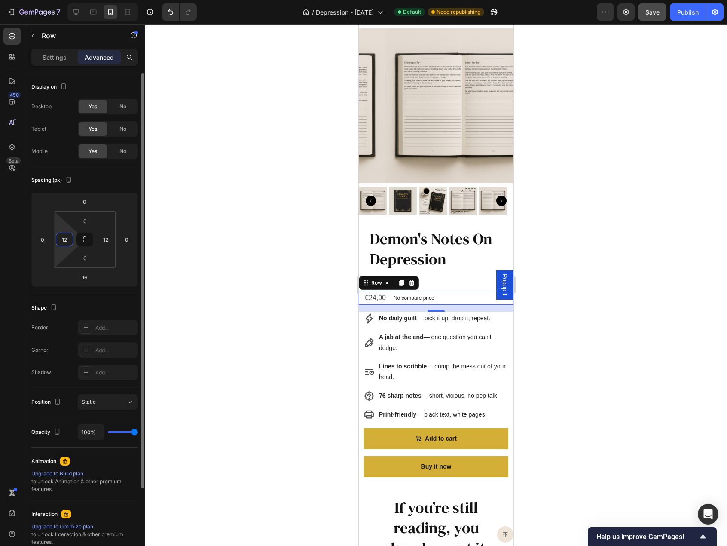
click at [67, 238] on input "12" at bounding box center [64, 239] width 13 height 13
type input "24"
click at [104, 238] on input "12" at bounding box center [105, 239] width 13 height 13
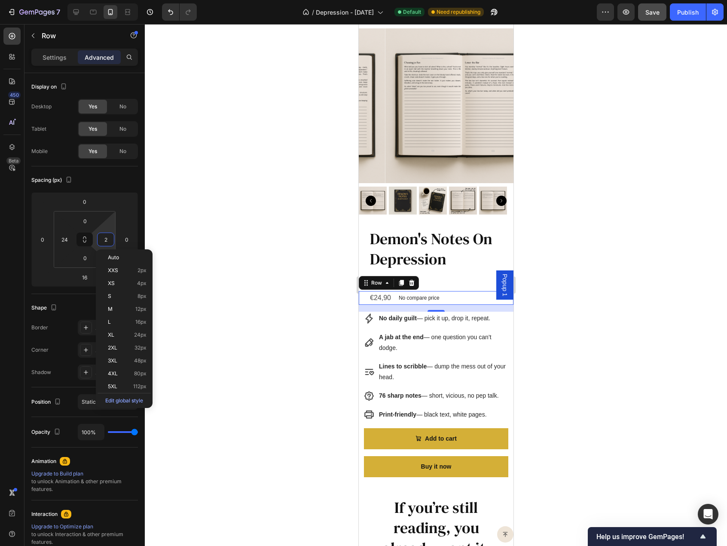
type input "24"
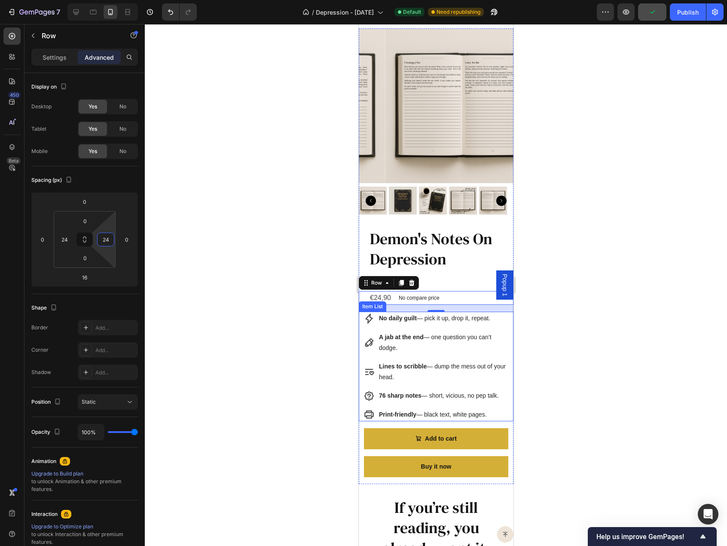
click at [436, 370] on div "No daily guilt — pick it up, drop it, repeat. A jab at the end — one question y…" at bounding box center [436, 366] width 144 height 109
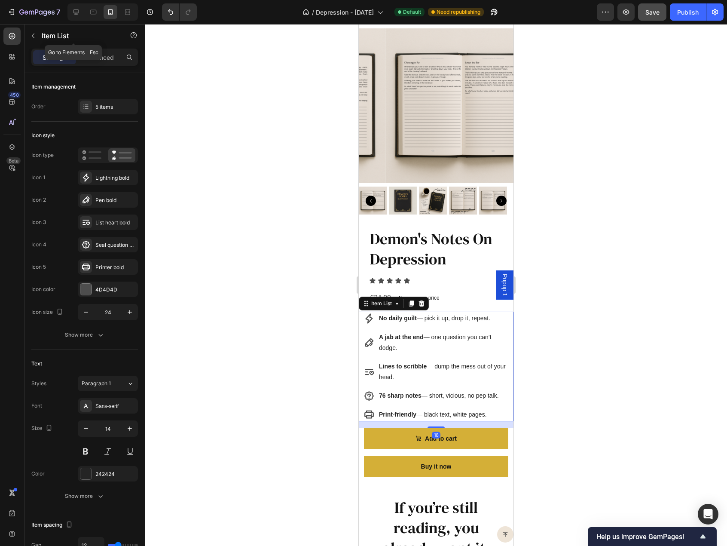
click at [93, 49] on div "Settings Advanced" at bounding box center [84, 57] width 107 height 17
click at [95, 51] on div "Advanced" at bounding box center [99, 57] width 43 height 14
type input "100%"
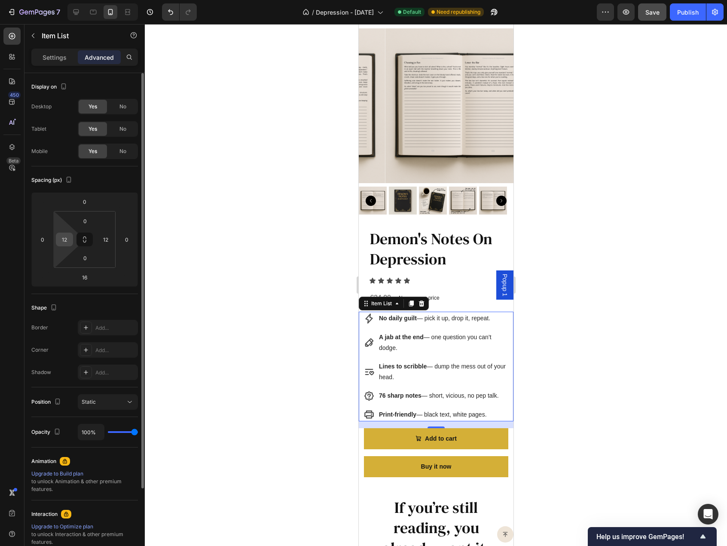
click at [67, 241] on input "12" at bounding box center [64, 239] width 13 height 13
type input "24"
click at [103, 236] on input "12" at bounding box center [105, 239] width 13 height 13
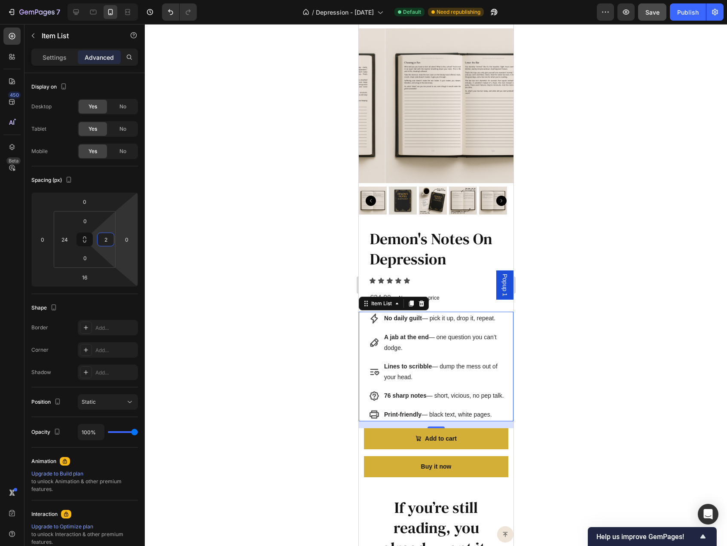
type input "24"
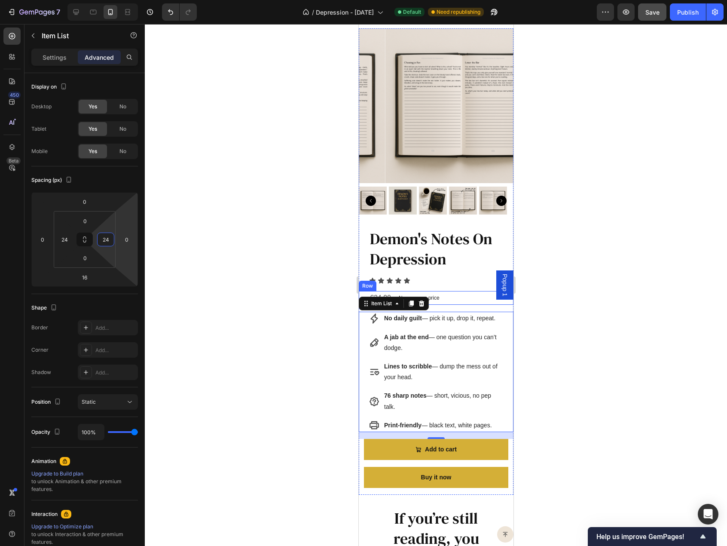
click at [455, 305] on div "€24,90 Product Price Product Price No compare price Product Price Row" at bounding box center [435, 298] width 155 height 14
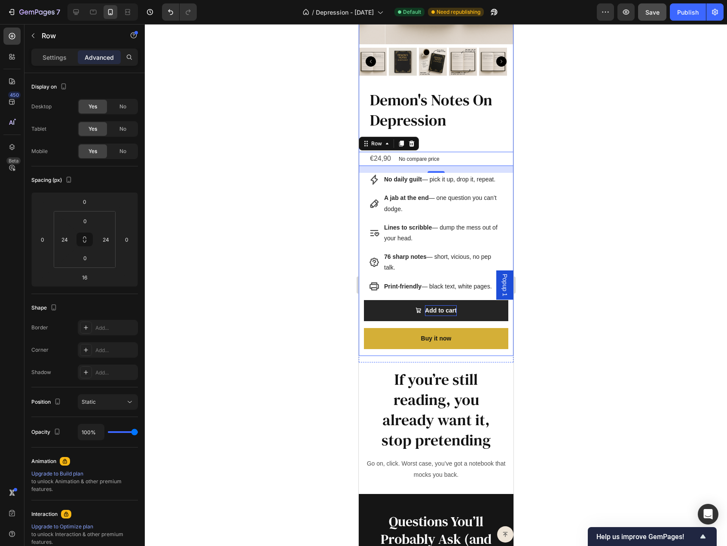
scroll to position [2751, 0]
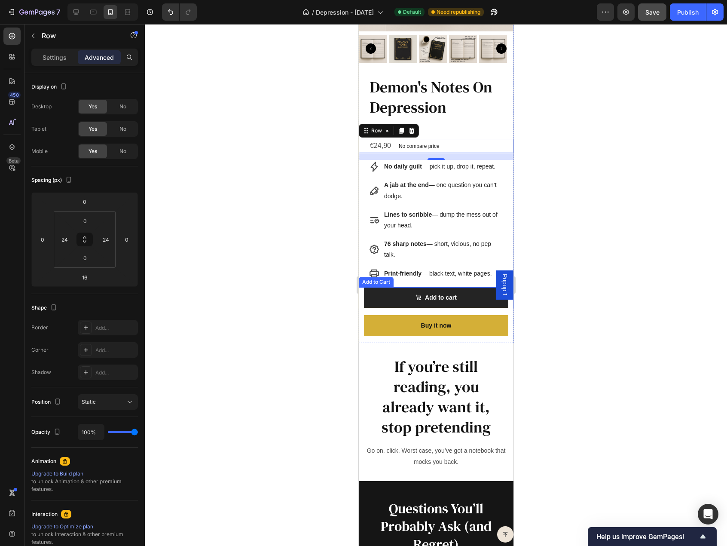
click at [401, 305] on button "Add to cart" at bounding box center [436, 297] width 144 height 21
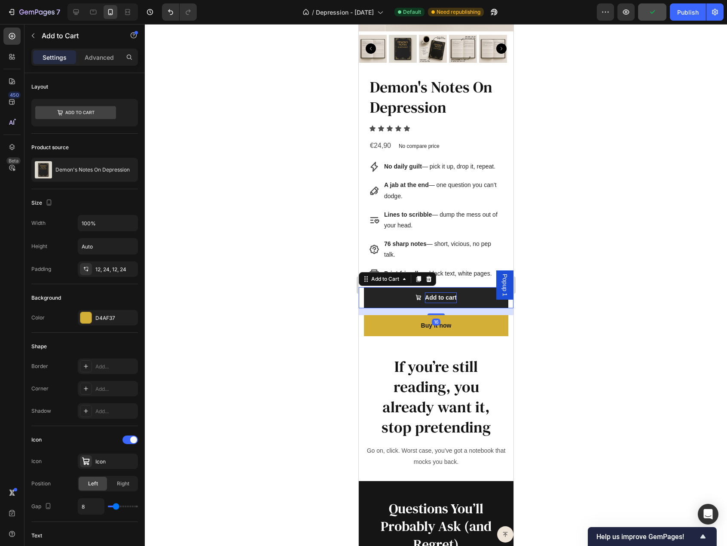
click at [425, 302] on div "Add to cart" at bounding box center [441, 297] width 32 height 11
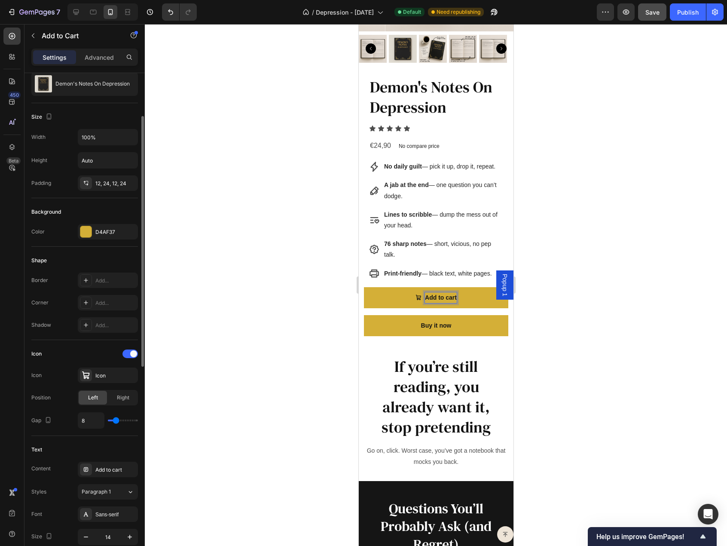
scroll to position [344, 0]
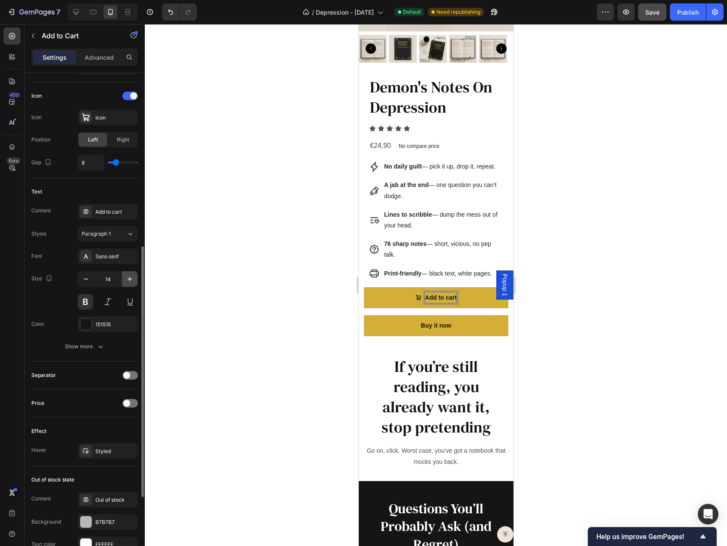
click at [129, 275] on icon "button" at bounding box center [129, 279] width 9 height 9
click at [128, 275] on icon "button" at bounding box center [129, 279] width 9 height 9
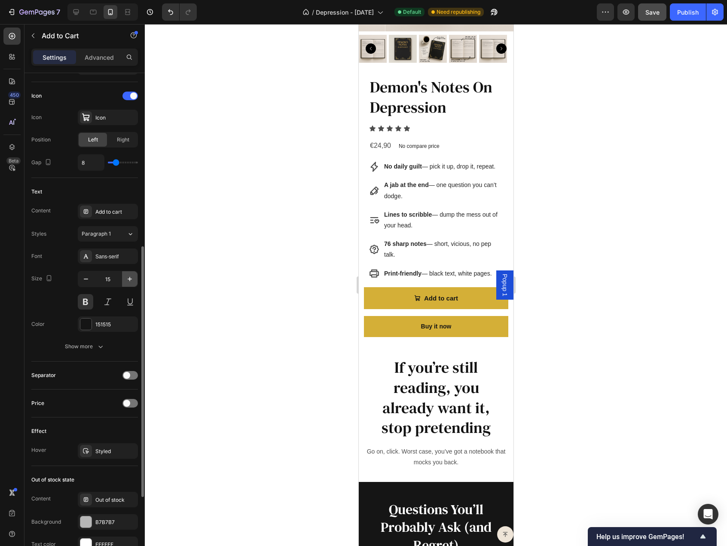
type input "16"
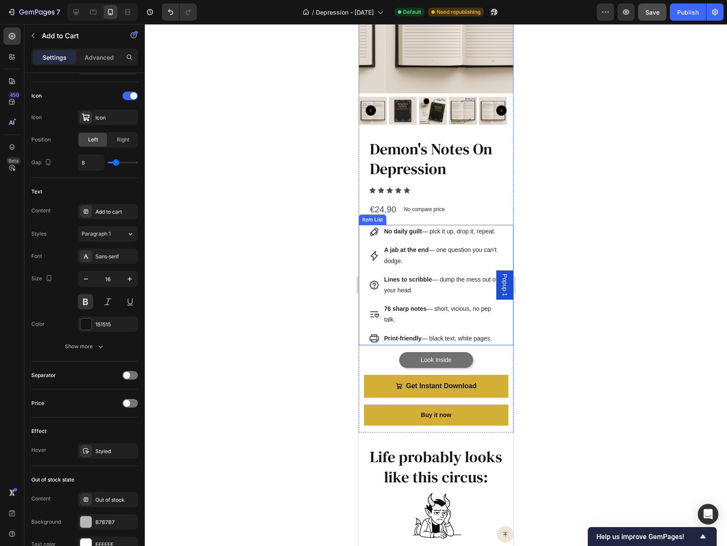
scroll to position [442, 0]
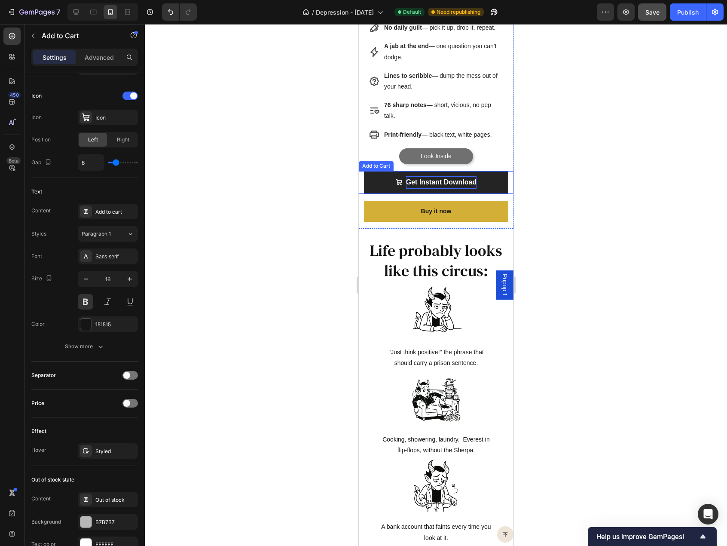
click at [439, 183] on div "Get Instant Download" at bounding box center [441, 182] width 70 height 12
click at [439, 183] on p "Get Instant Download" at bounding box center [441, 182] width 70 height 12
copy p "Get Instant Download"
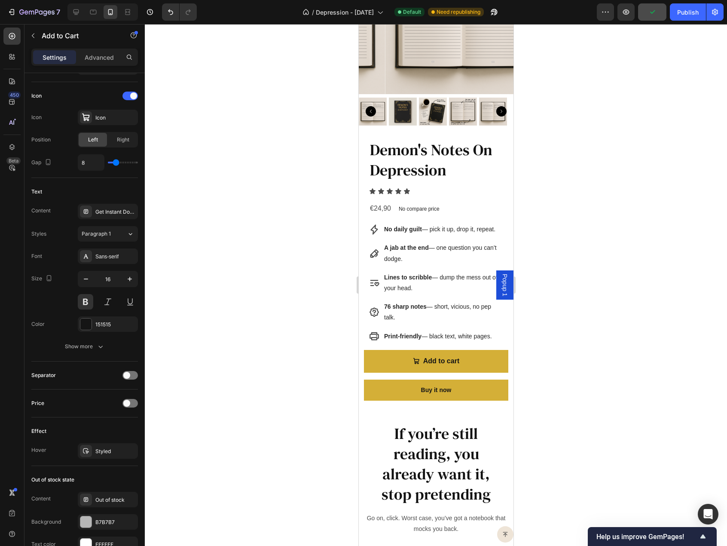
scroll to position [2763, 0]
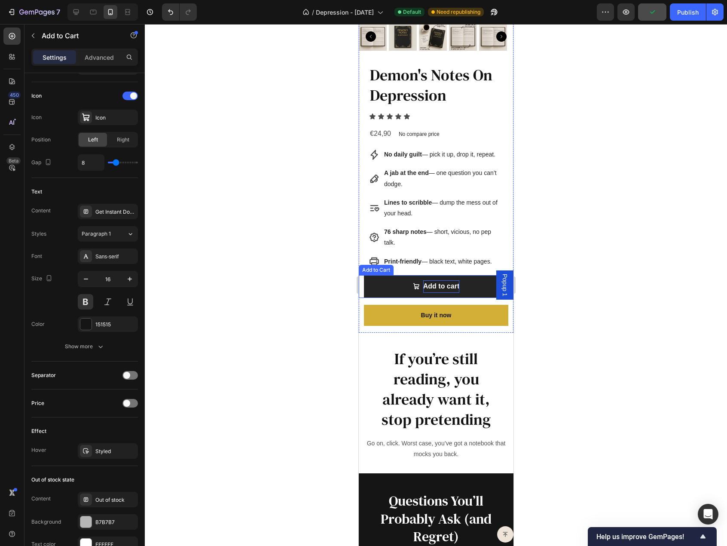
click at [441, 287] on div "Add to cart" at bounding box center [441, 286] width 36 height 12
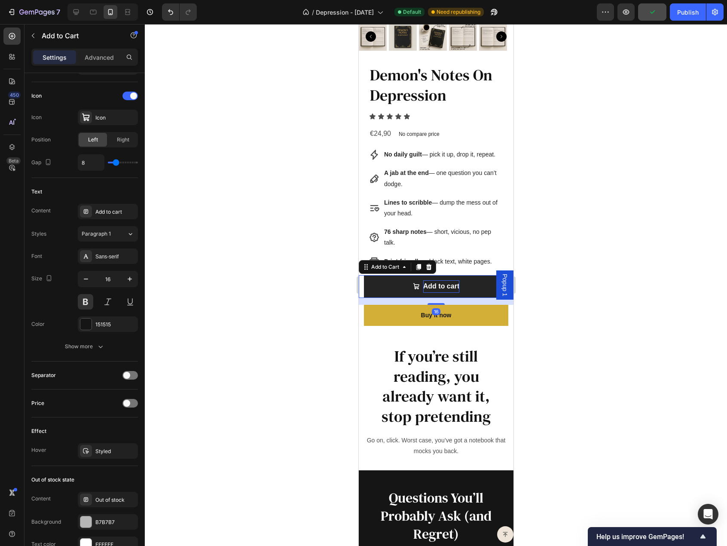
click at [441, 287] on div "Add to cart" at bounding box center [441, 286] width 36 height 12
click at [441, 287] on p "Add to cart" at bounding box center [441, 286] width 36 height 12
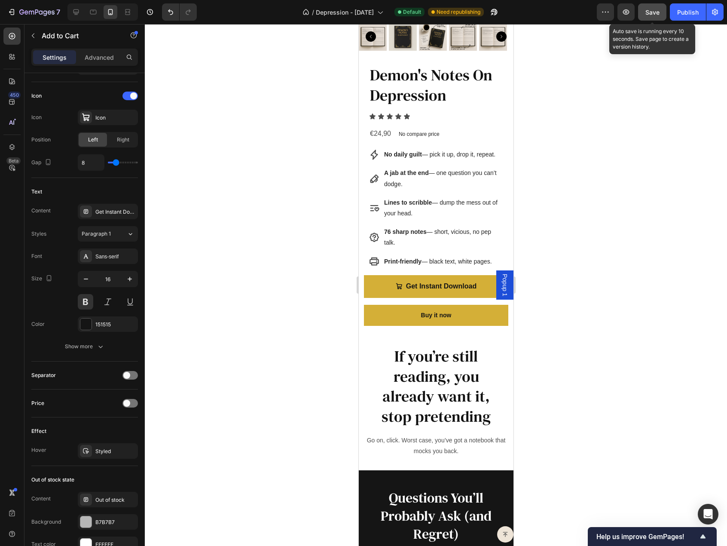
click at [645, 13] on button "Save" at bounding box center [652, 11] width 28 height 17
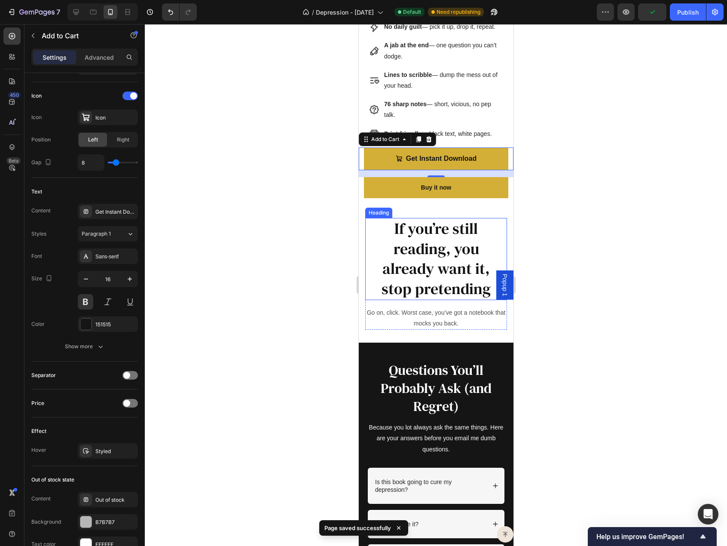
scroll to position [2892, 0]
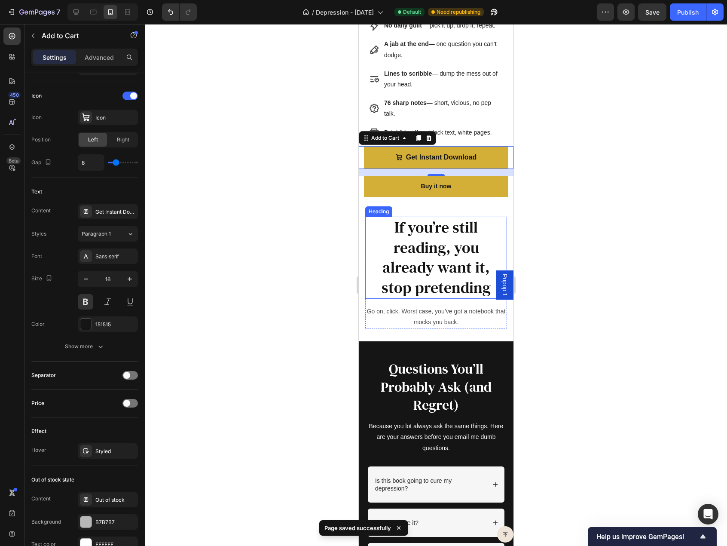
click at [414, 235] on h2 "If you’re still reading, you already want it, stop pretending" at bounding box center [436, 258] width 142 height 82
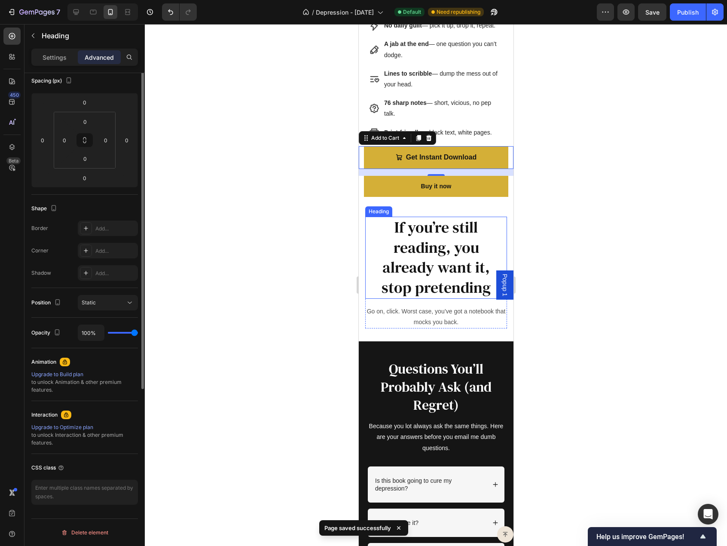
scroll to position [0, 0]
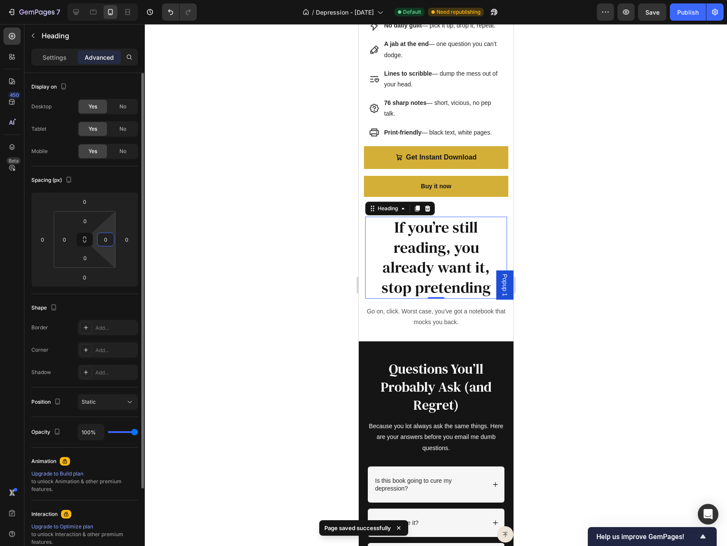
click at [106, 236] on input "0" at bounding box center [105, 239] width 13 height 13
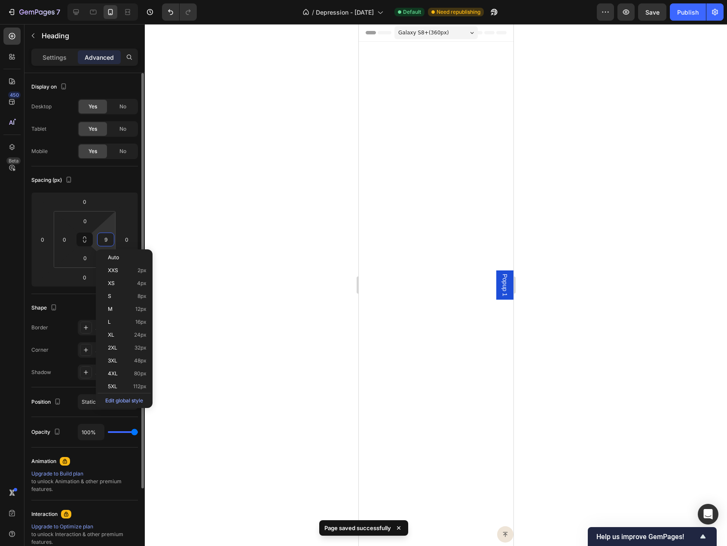
scroll to position [2892, 0]
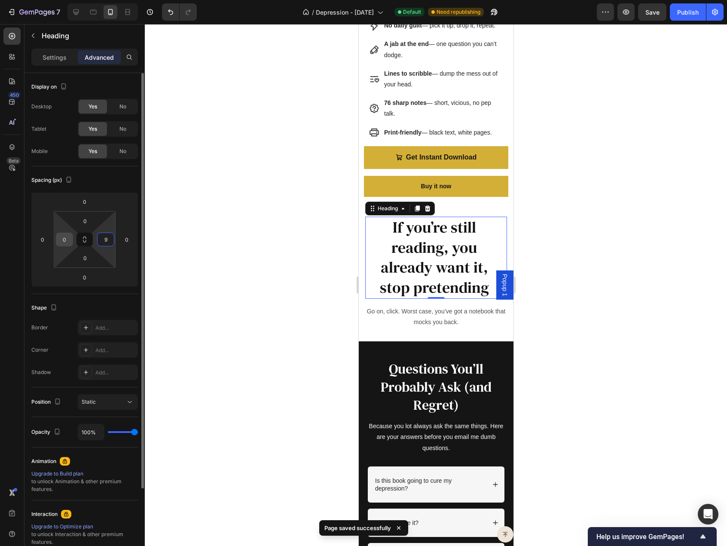
type input "9"
click at [65, 240] on input "0" at bounding box center [64, 239] width 13 height 13
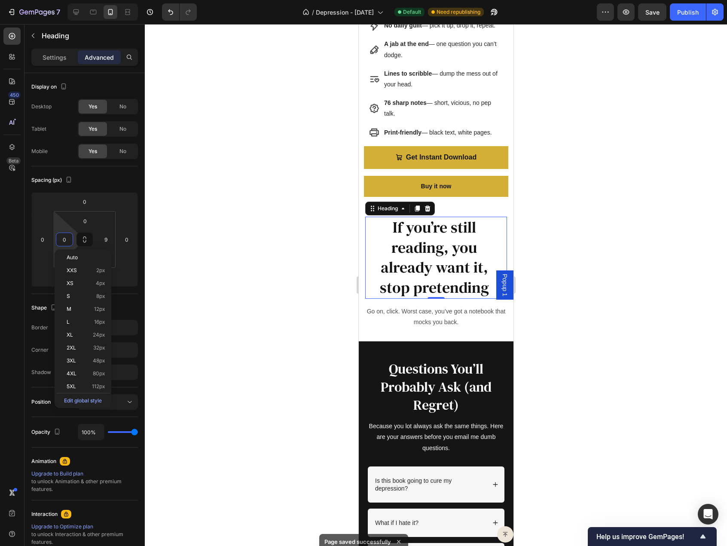
type input "9"
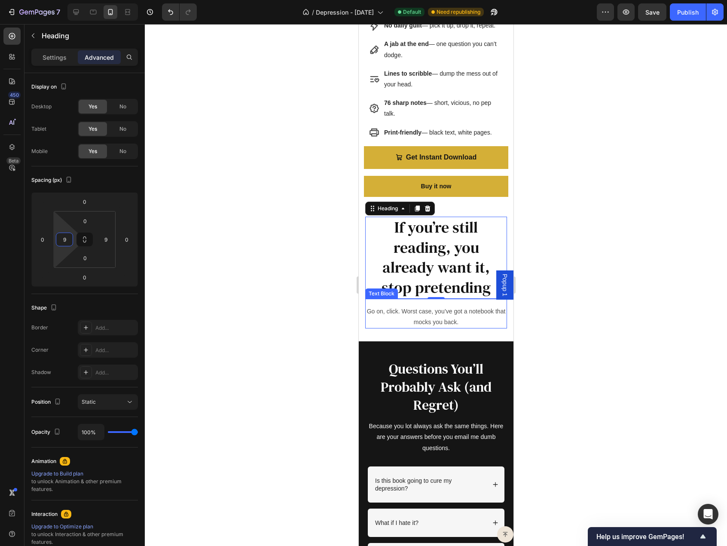
click at [384, 315] on p "Go on, click. Worst case, you’ve got a notebook that mocks you back." at bounding box center [436, 316] width 140 height 21
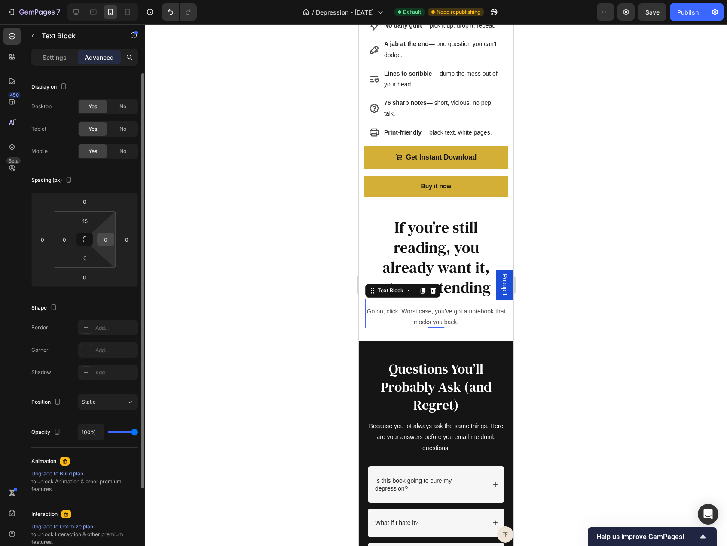
click at [104, 239] on input "0" at bounding box center [105, 239] width 13 height 13
type input "9"
click at [64, 241] on input "0" at bounding box center [64, 239] width 13 height 13
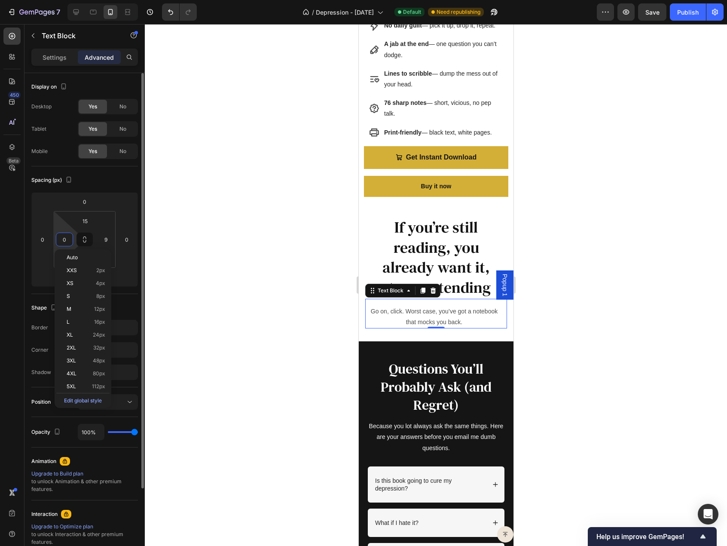
type input "9"
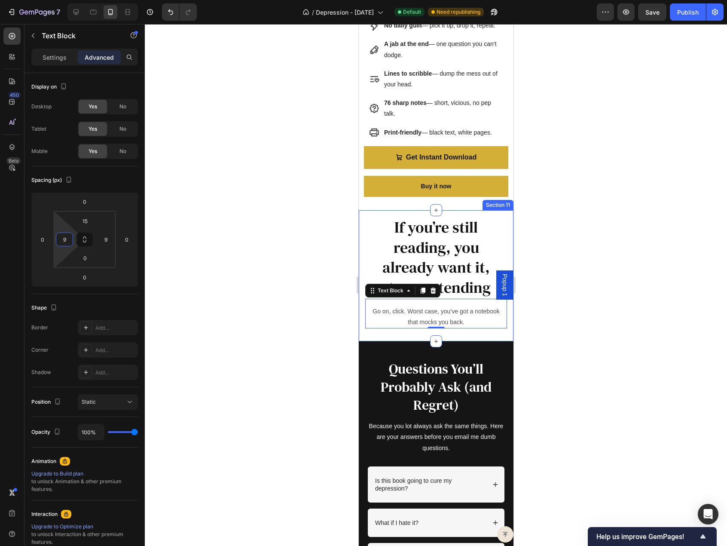
click at [361, 302] on div "If you’re still reading, you already want it, stop pretending Heading Go on, cl…" at bounding box center [435, 276] width 155 height 132
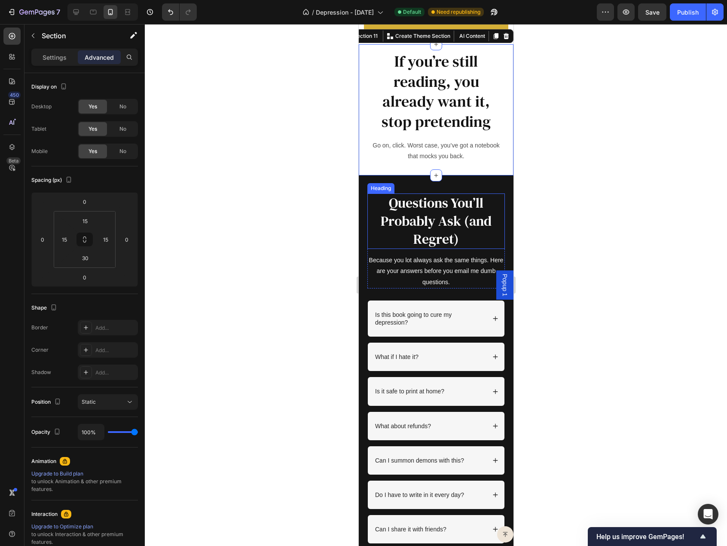
scroll to position [3064, 0]
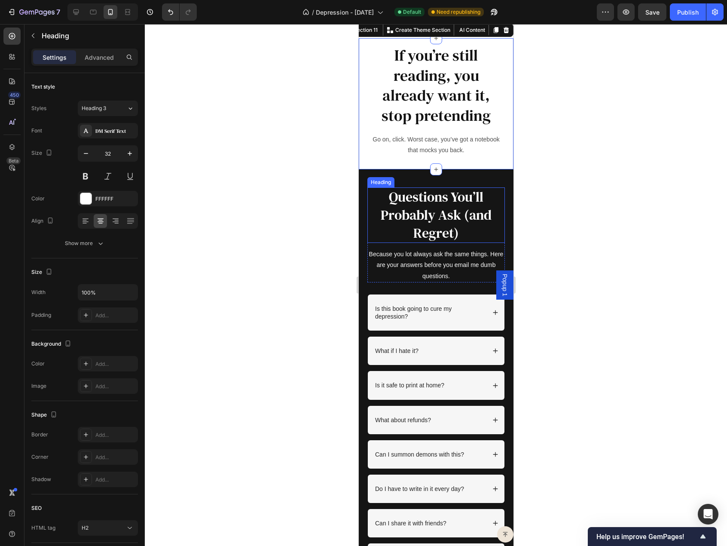
click at [420, 221] on h2 "Questions You’ll Probably Ask (and Regret)" at bounding box center [436, 214] width 138 height 55
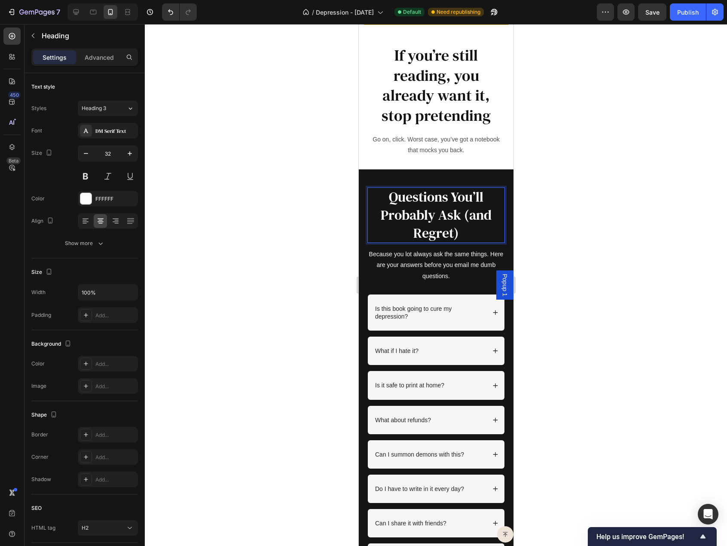
click at [444, 229] on h2 "Questions You’ll Probably Ask (and Regret)" at bounding box center [436, 214] width 138 height 55
drag, startPoint x: 459, startPoint y: 234, endPoint x: 455, endPoint y: 225, distance: 10.0
click at [455, 225] on p "Questions You’ll Probably Ask (and Regret)" at bounding box center [436, 215] width 136 height 54
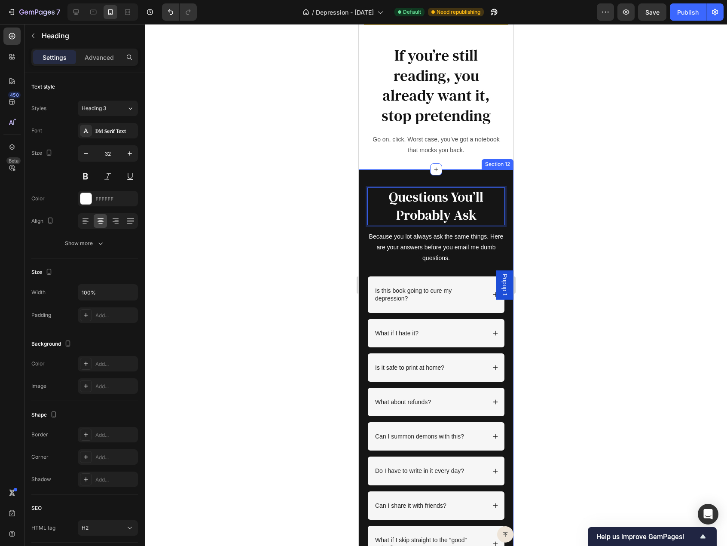
click at [428, 178] on div "Questions You’ll Probably Ask Heading 0 Because you lot always ask the same thi…" at bounding box center [435, 380] width 155 height 422
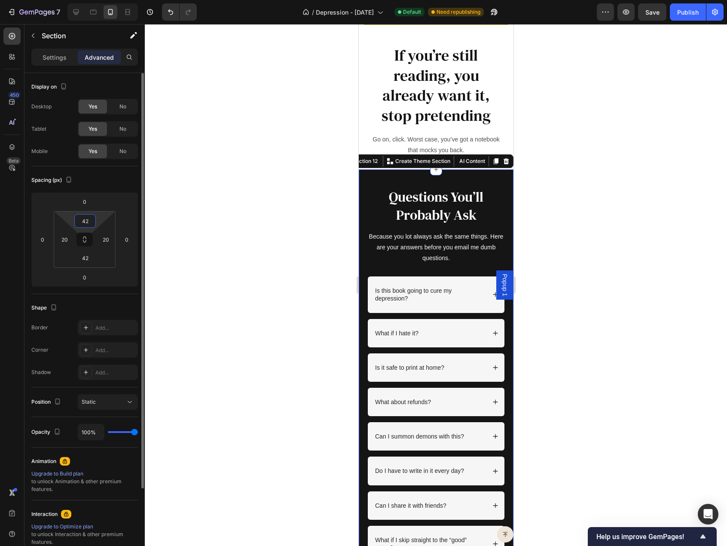
click at [81, 224] on input "42" at bounding box center [85, 220] width 17 height 13
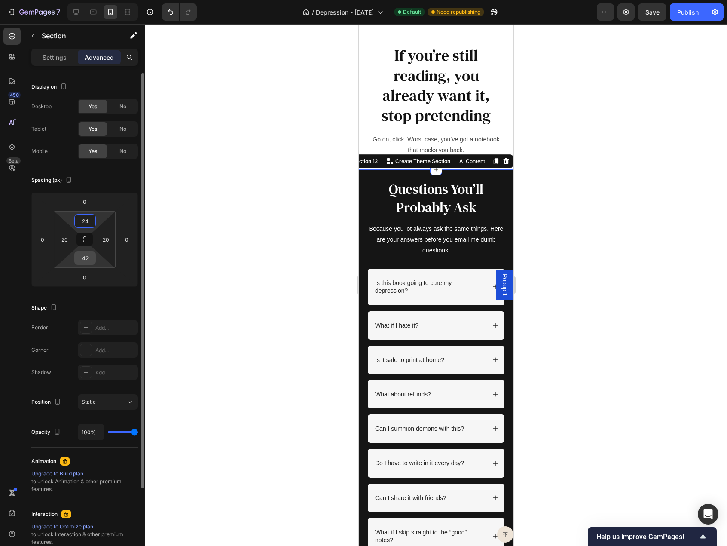
type input "24"
click at [86, 260] on input "42" at bounding box center [85, 257] width 17 height 13
type input "24"
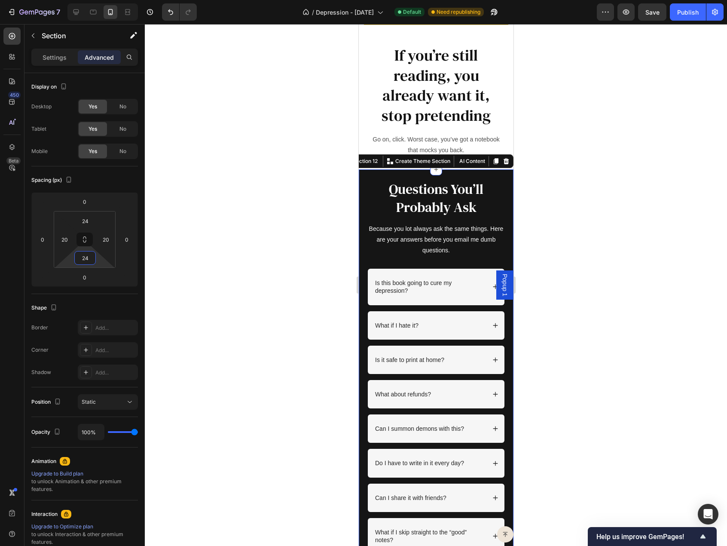
click at [344, 250] on div at bounding box center [436, 285] width 582 height 522
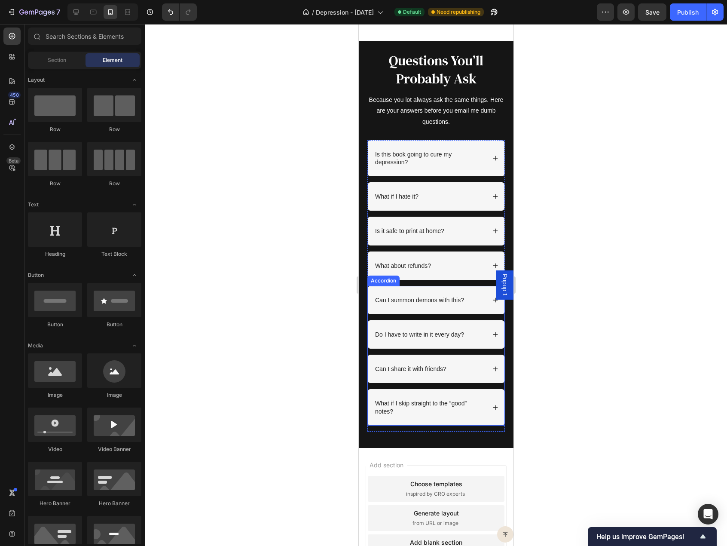
scroll to position [3190, 0]
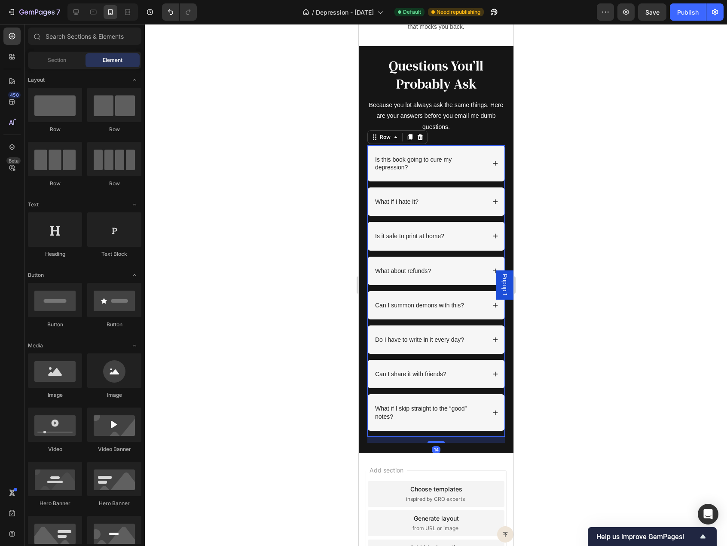
click at [393, 432] on div "Can I summon demons with this? Do I have to write in it every day? Can I share …" at bounding box center [436, 364] width 138 height 146
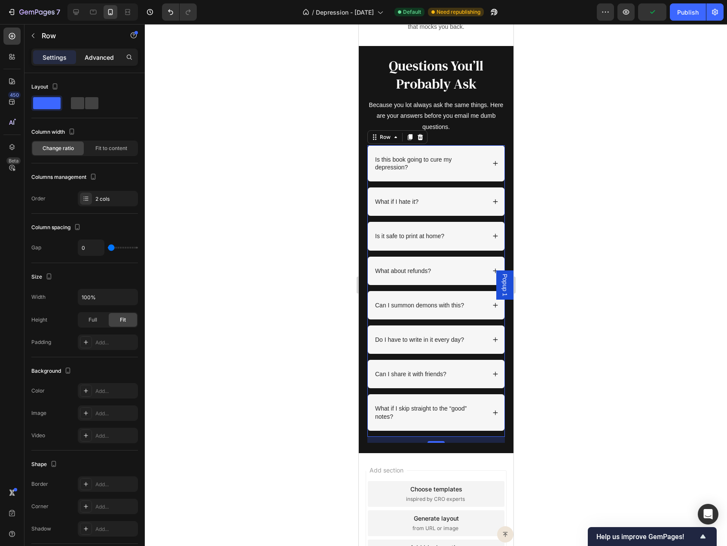
click at [103, 60] on p "Advanced" at bounding box center [99, 57] width 29 height 9
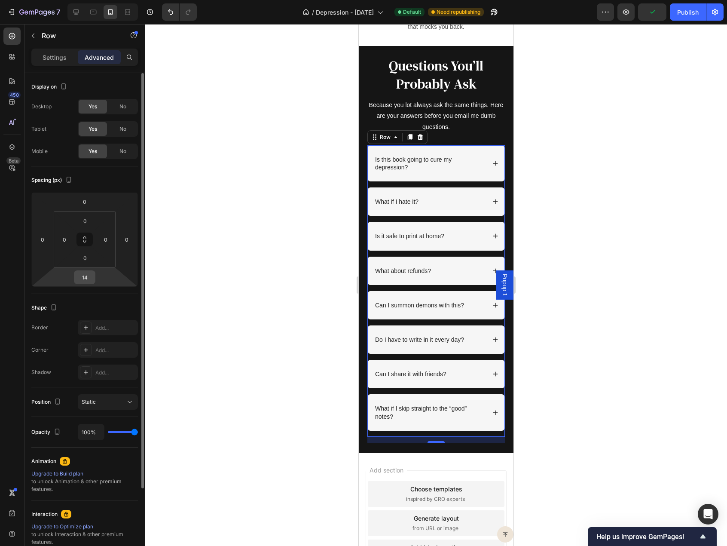
click at [82, 275] on input "14" at bounding box center [84, 277] width 17 height 13
type input "0"
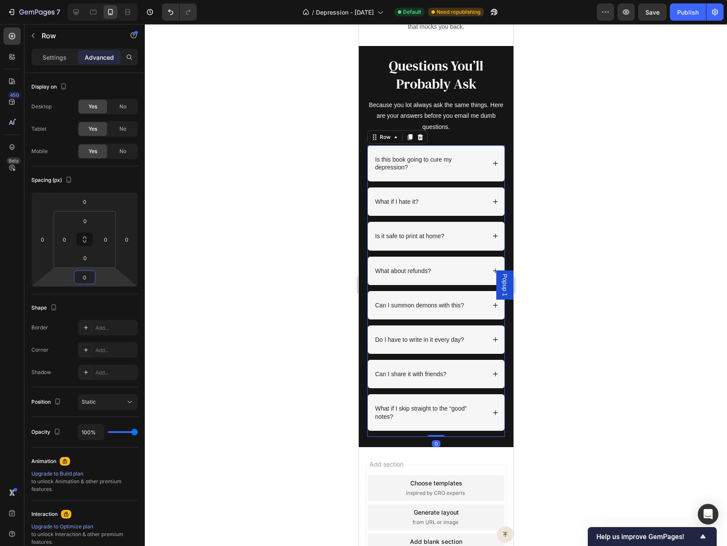
click at [348, 228] on div at bounding box center [436, 285] width 582 height 522
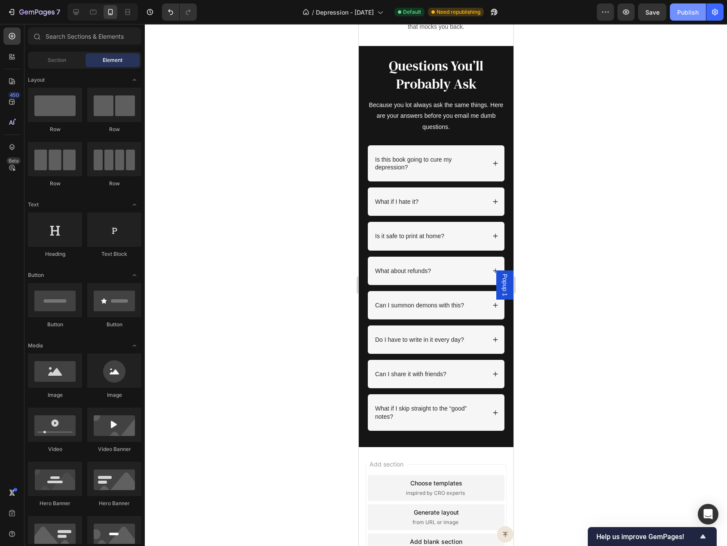
click at [683, 12] on div "Publish" at bounding box center [687, 12] width 21 height 9
click at [492, 200] on icon at bounding box center [495, 202] width 6 height 6
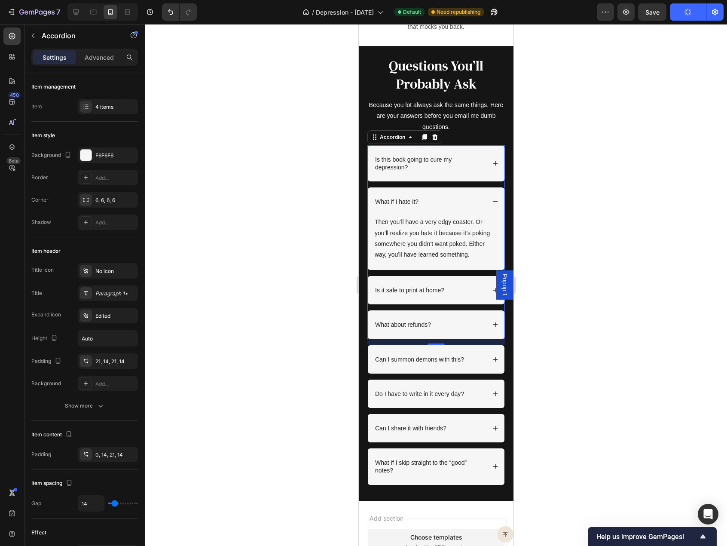
click at [492, 200] on icon at bounding box center [495, 202] width 6 height 6
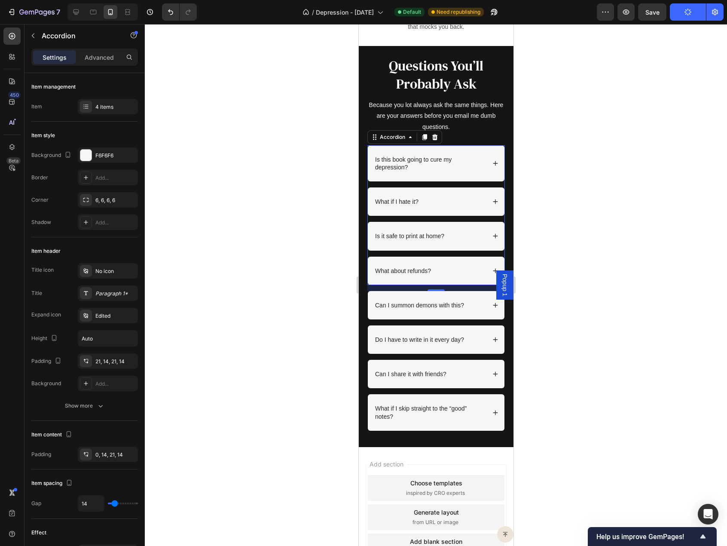
click at [493, 162] on icon at bounding box center [495, 163] width 5 height 5
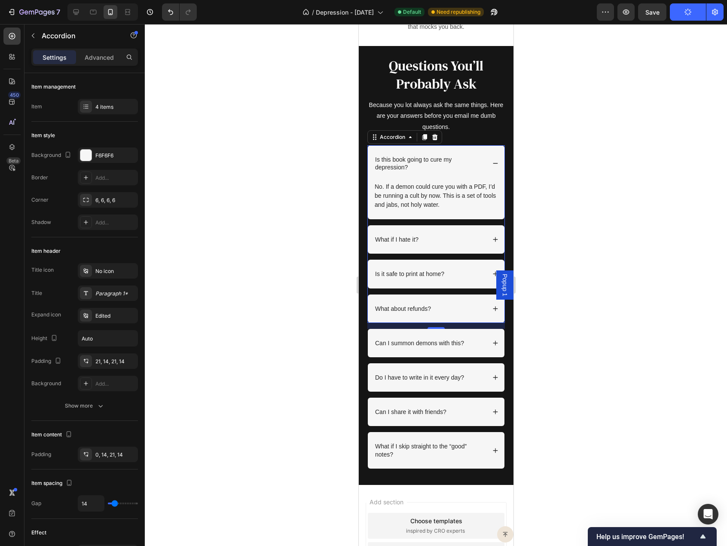
click at [492, 162] on icon at bounding box center [495, 163] width 6 height 6
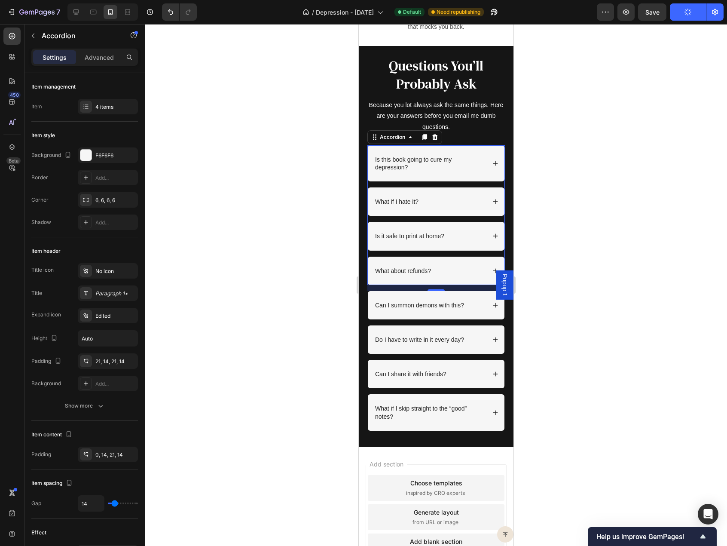
click at [490, 232] on div "Is it safe to print at home?" at bounding box center [435, 236] width 137 height 28
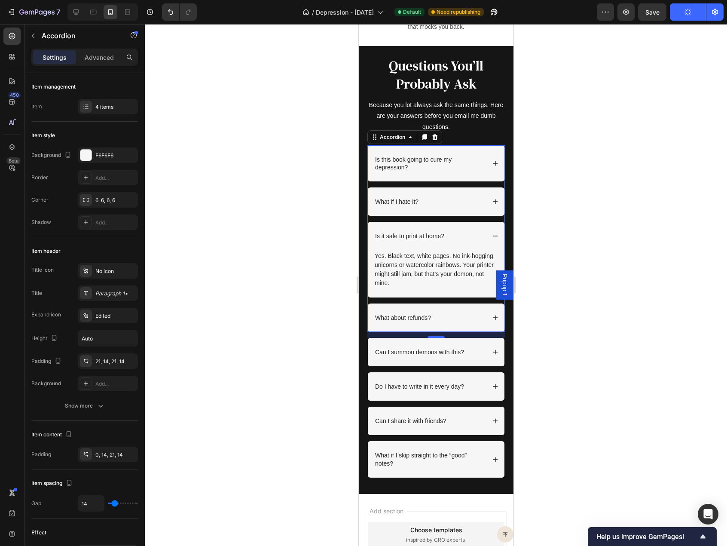
click at [490, 232] on div "Is it safe to print at home?" at bounding box center [435, 236] width 137 height 28
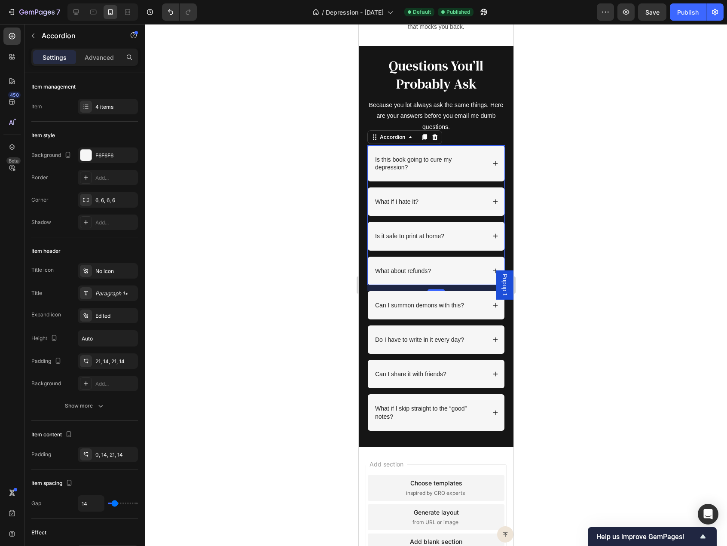
click at [492, 269] on icon at bounding box center [495, 271] width 6 height 6
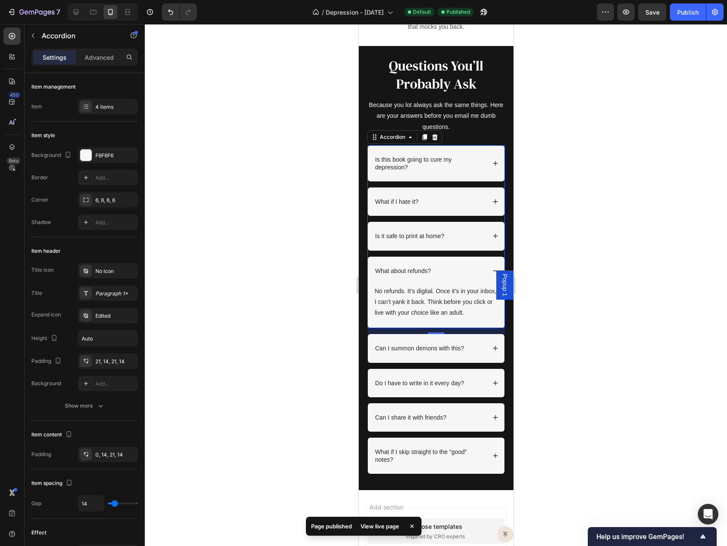
click at [492, 269] on icon at bounding box center [495, 271] width 6 height 6
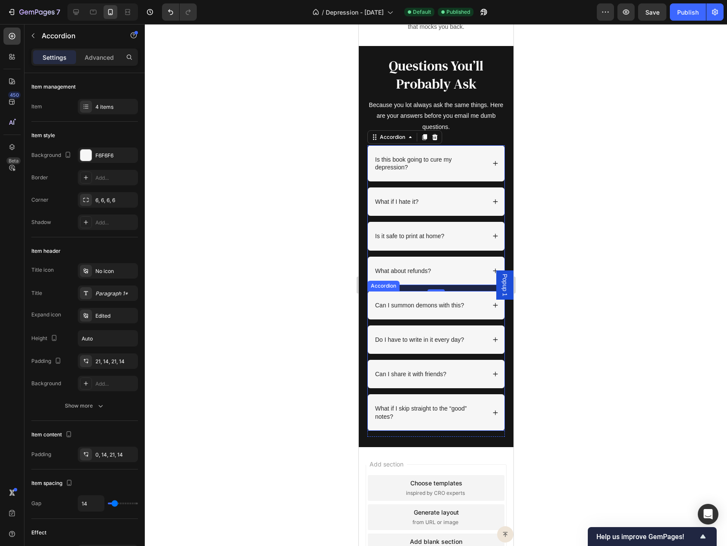
click at [483, 306] on div "Can I summon demons with this?" at bounding box center [435, 305] width 137 height 28
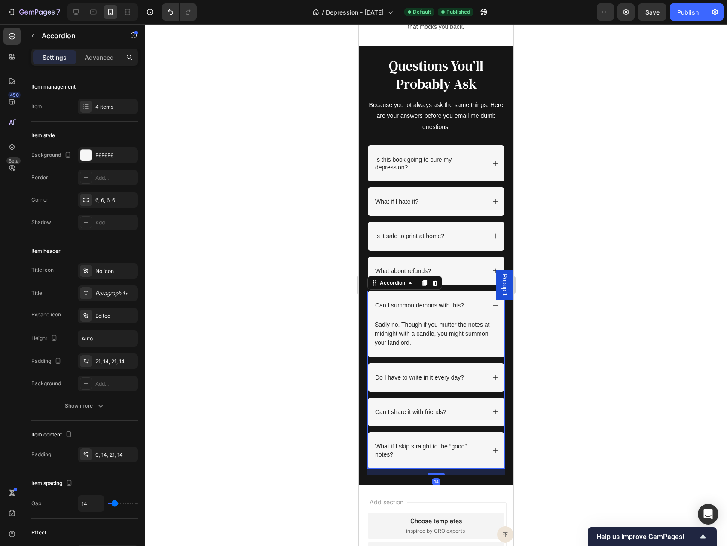
click at [483, 306] on div "Can I summon demons with this?" at bounding box center [435, 305] width 137 height 28
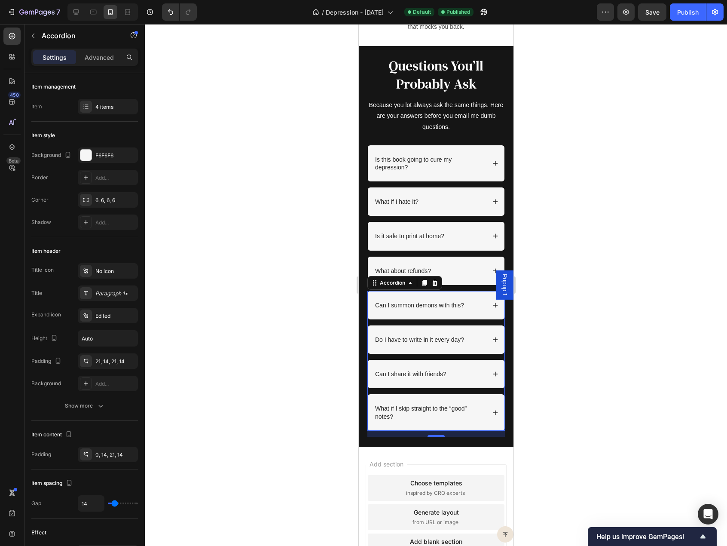
click at [492, 338] on icon at bounding box center [495, 340] width 6 height 6
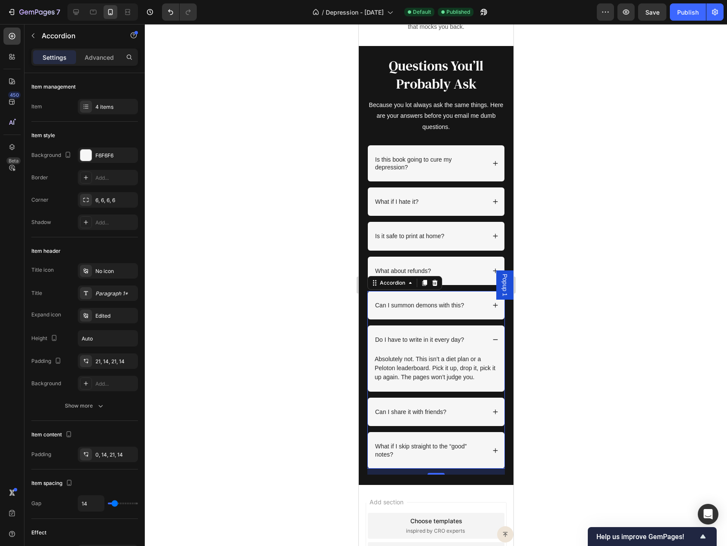
click at [492, 338] on icon at bounding box center [495, 340] width 6 height 6
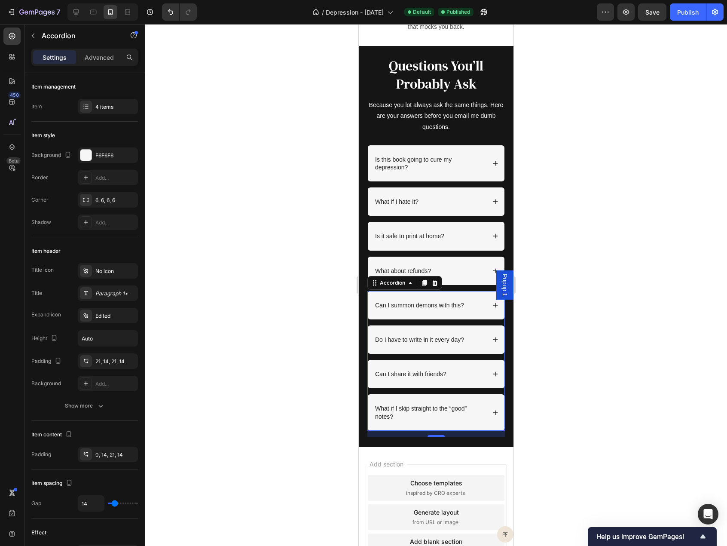
click at [484, 370] on div "Can I share it with friends?" at bounding box center [435, 374] width 137 height 28
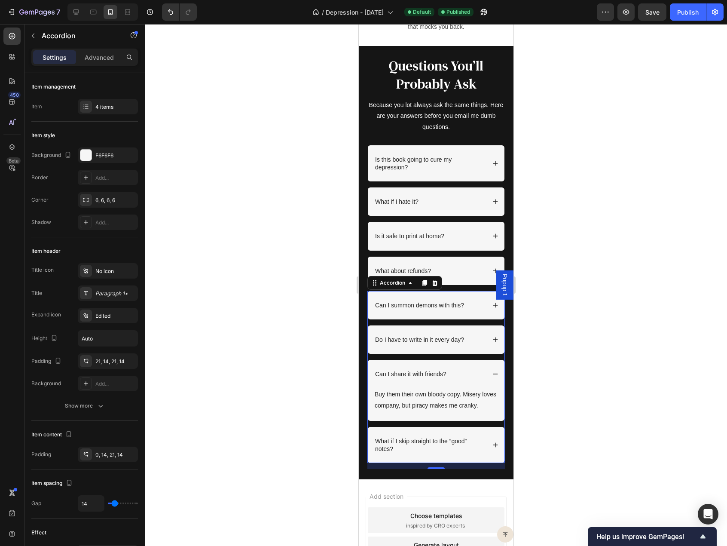
click at [484, 370] on div "Can I share it with friends?" at bounding box center [435, 374] width 137 height 28
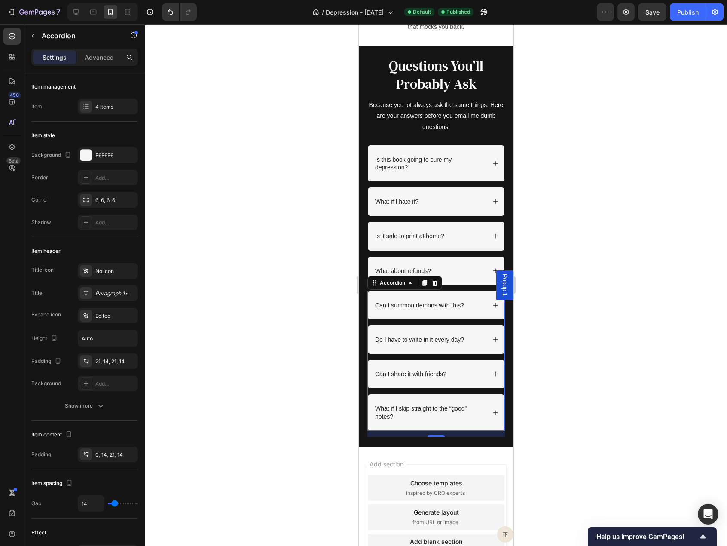
click at [500, 278] on span "Popup 1" at bounding box center [504, 285] width 9 height 22
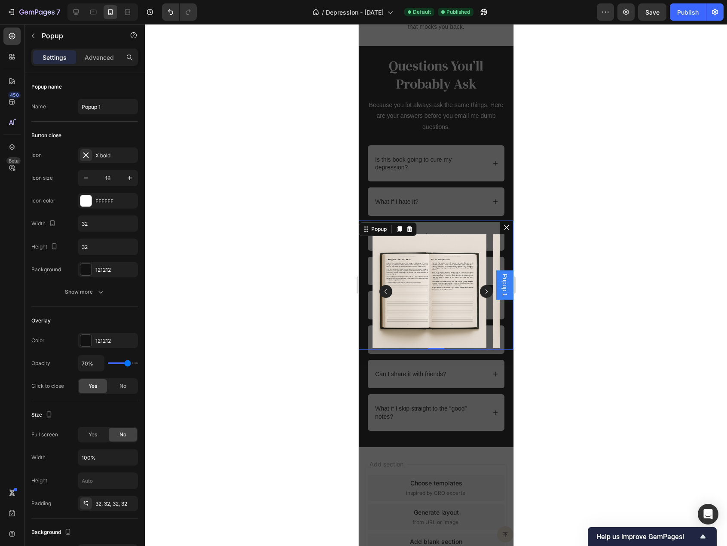
click at [504, 226] on icon "Dialog content" at bounding box center [506, 227] width 5 height 5
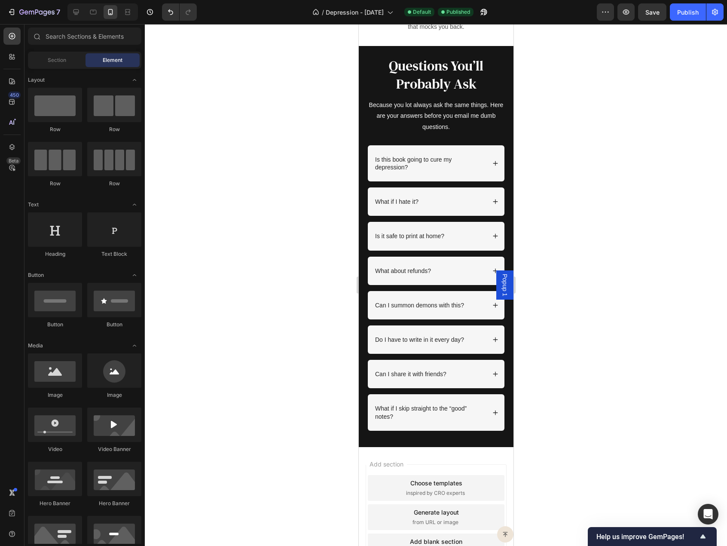
click at [500, 286] on span "Popup 1" at bounding box center [504, 285] width 9 height 22
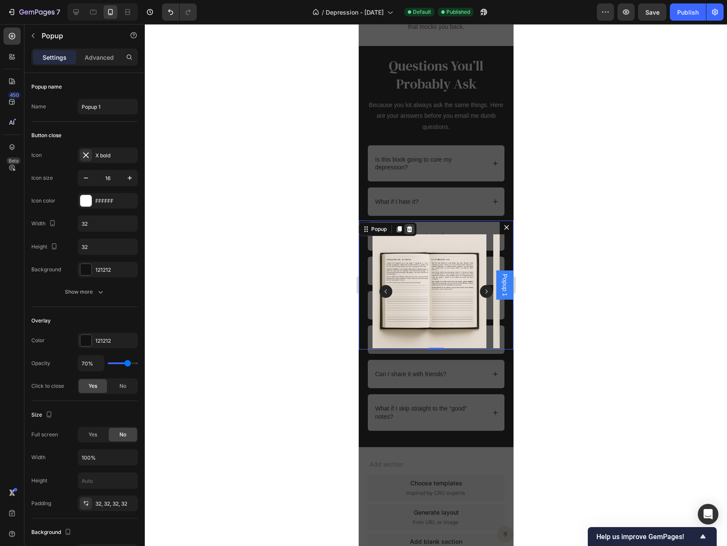
click at [411, 228] on icon "Dialog content" at bounding box center [410, 229] width 6 height 6
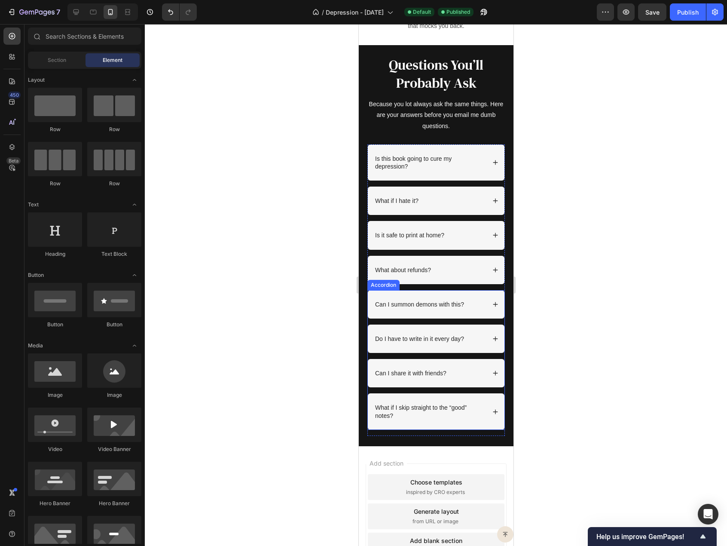
scroll to position [3270, 0]
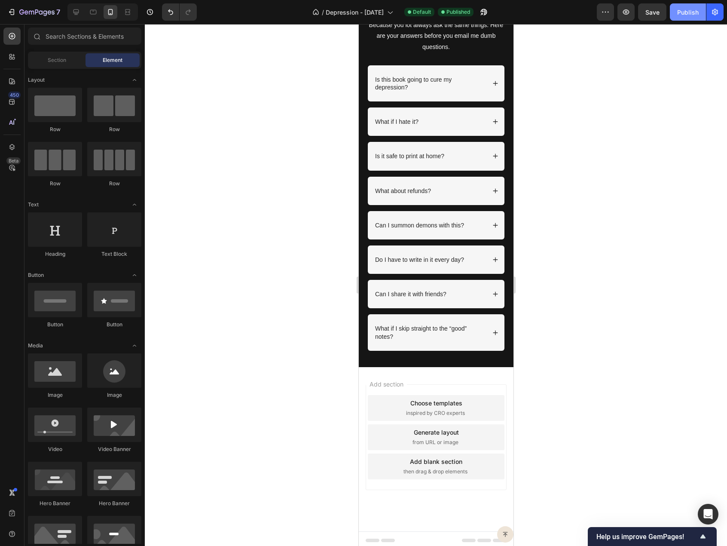
click at [686, 18] on button "Publish" at bounding box center [688, 11] width 36 height 17
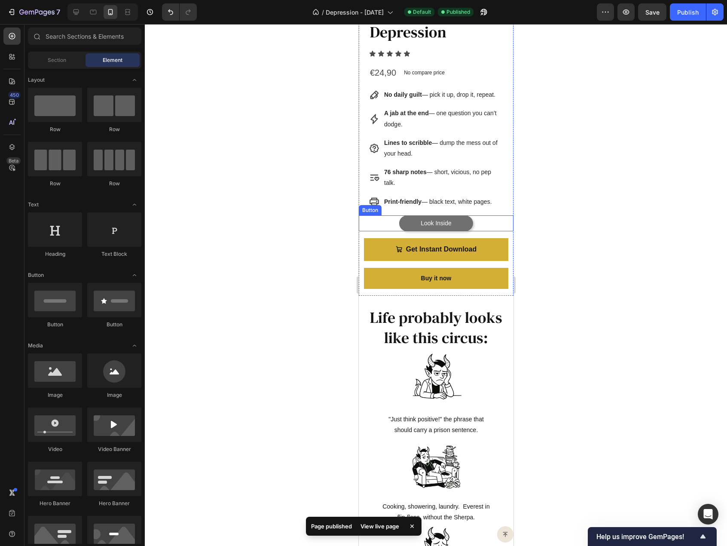
scroll to position [359, 0]
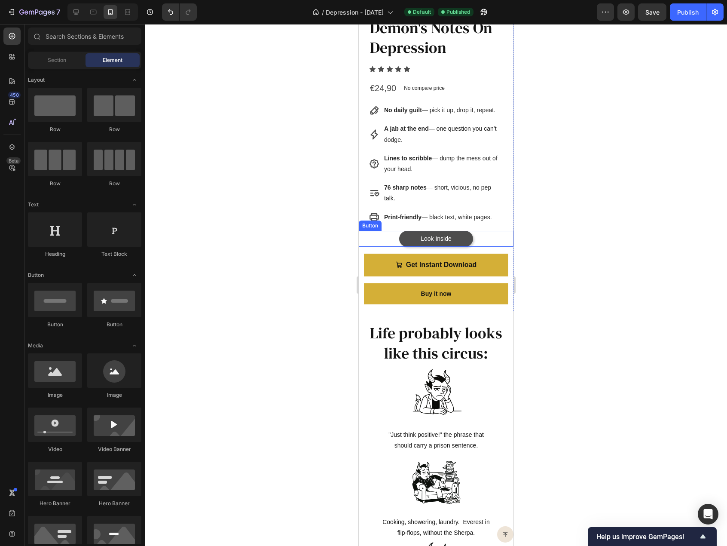
click at [452, 242] on link "Look Inside" at bounding box center [436, 239] width 74 height 16
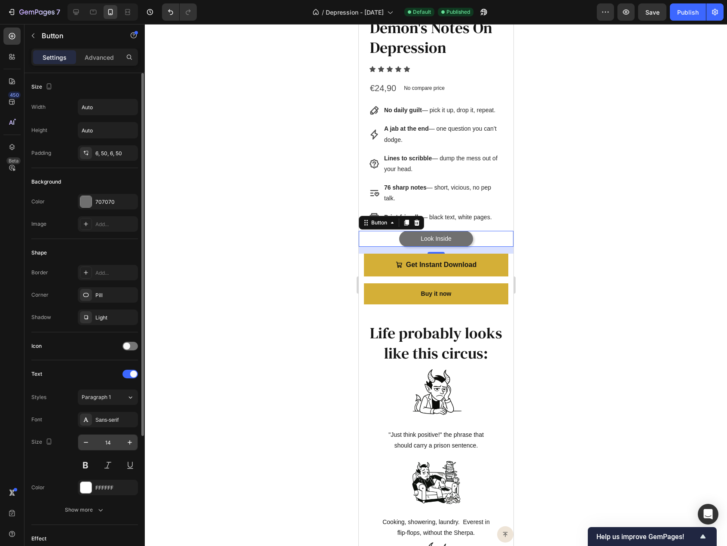
scroll to position [162, 0]
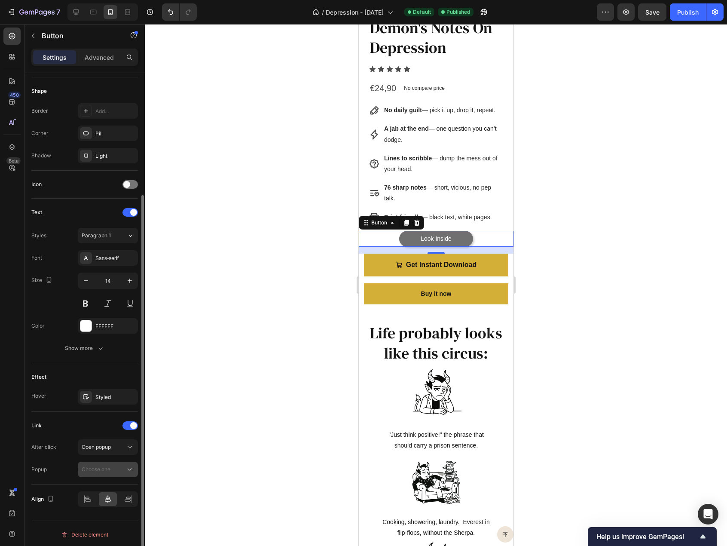
click at [128, 465] on icon at bounding box center [129, 469] width 9 height 9
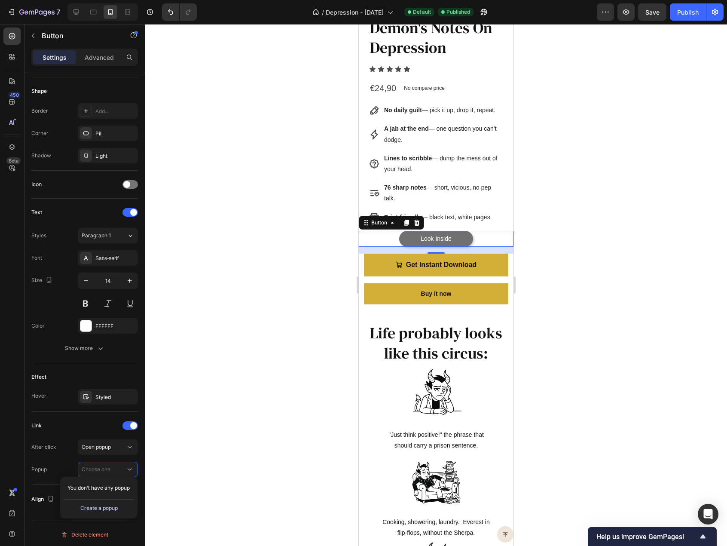
click at [108, 510] on div "Create a popup" at bounding box center [98, 508] width 37 height 8
click at [500, 285] on span "Popup 1" at bounding box center [504, 285] width 9 height 22
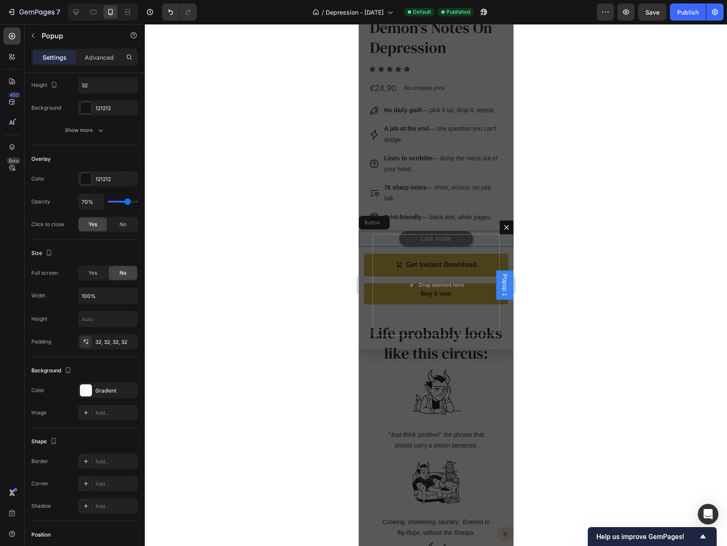
scroll to position [0, 0]
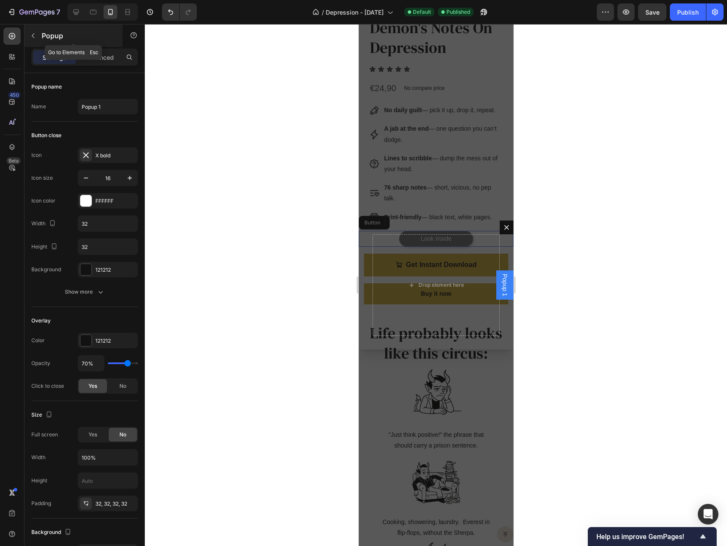
click at [34, 33] on icon "button" at bounding box center [33, 35] width 7 height 7
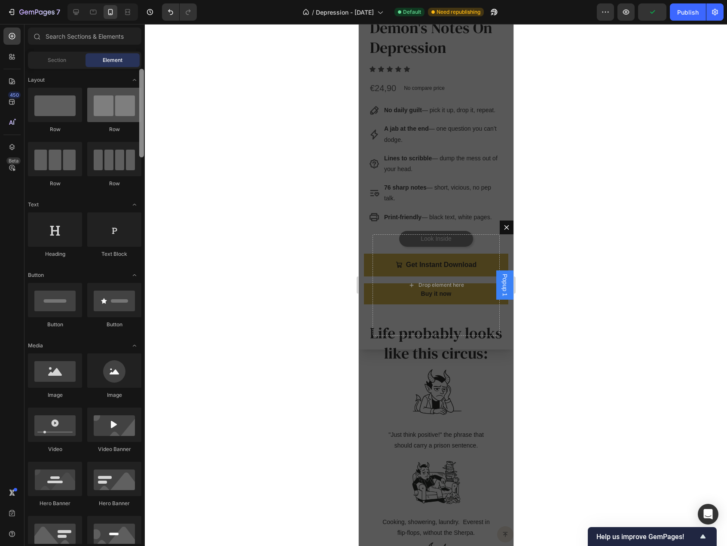
drag, startPoint x: 141, startPoint y: 329, endPoint x: 123, endPoint y: 100, distance: 229.8
click at [123, 100] on div "Layout Row Row Row Row Text Heading Text Block Button Button Button Media Image…" at bounding box center [84, 306] width 120 height 475
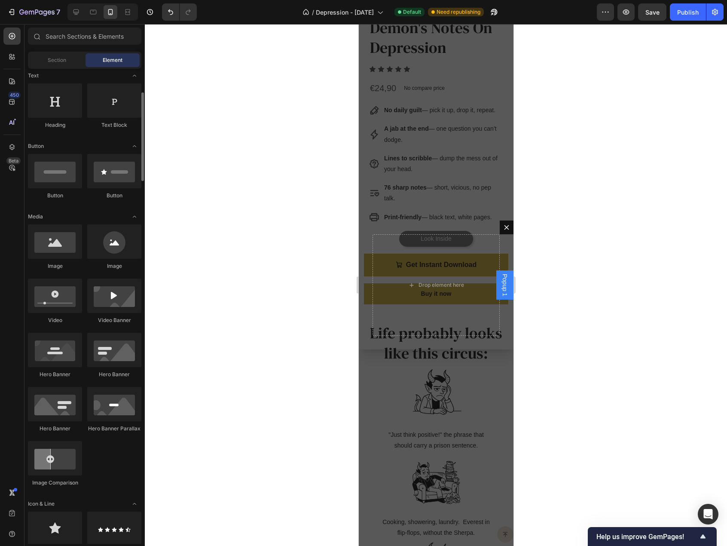
scroll to position [172, 0]
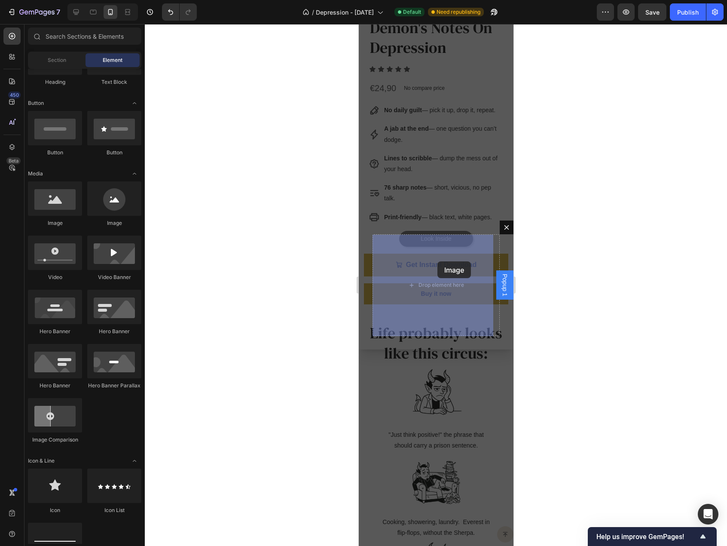
drag, startPoint x: 438, startPoint y: 237, endPoint x: 438, endPoint y: 263, distance: 26.2
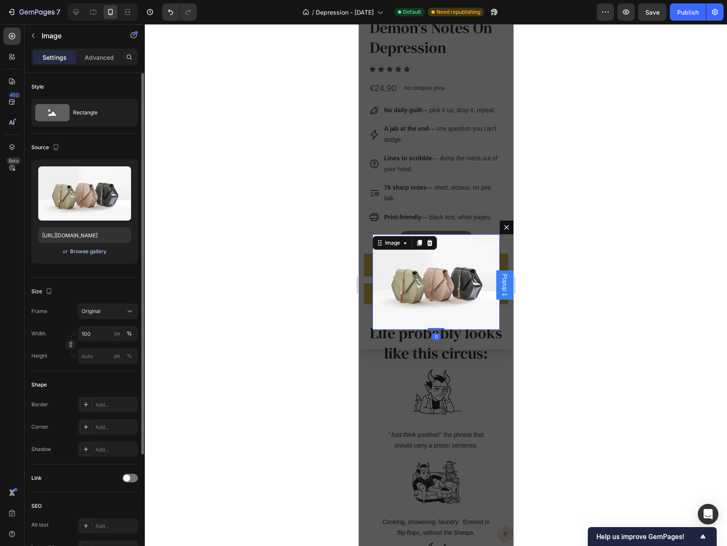
click at [75, 251] on div "Browse gallery" at bounding box center [88, 252] width 37 height 8
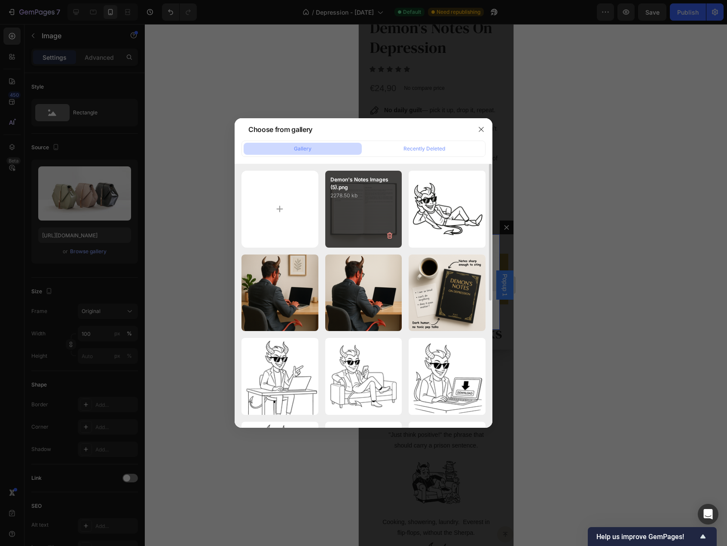
click at [352, 231] on div "Demon's Notes Images (5).png 2278.50 kb" at bounding box center [363, 209] width 77 height 77
type input "https://cdn.shopify.com/s/files/1/0915/7925/3070/files/gempages_567543297145308…"
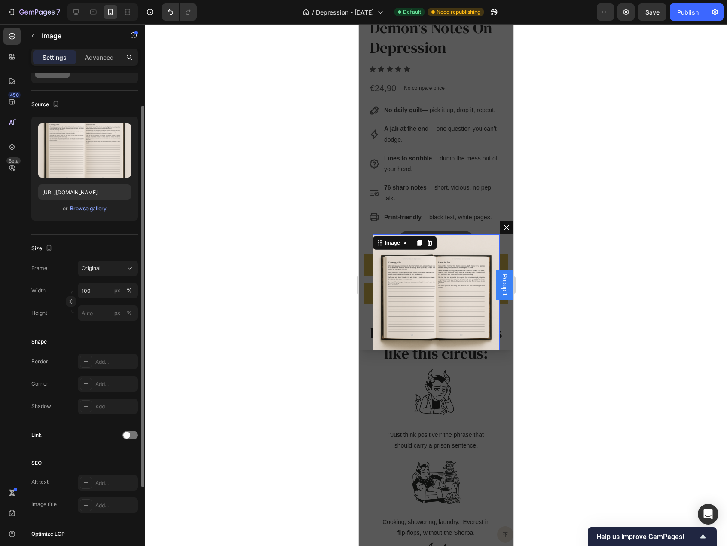
scroll to position [86, 0]
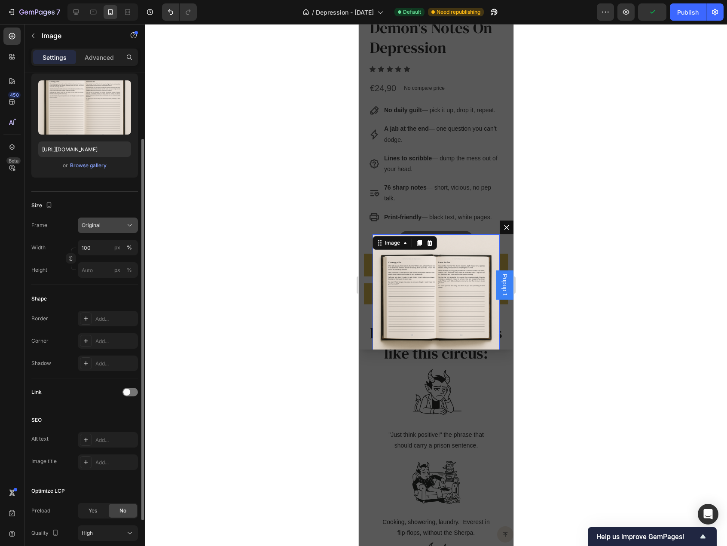
click at [93, 229] on button "Original" at bounding box center [108, 224] width 60 height 15
click at [101, 201] on div "Size" at bounding box center [84, 206] width 107 height 14
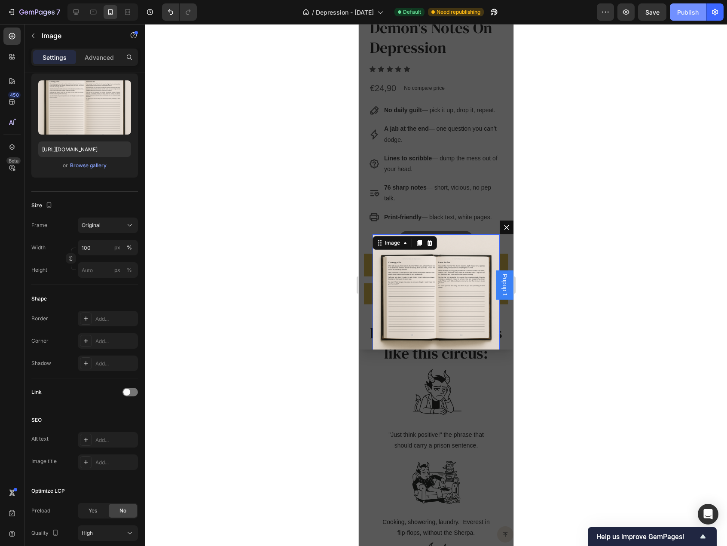
click at [687, 9] on div "Publish" at bounding box center [687, 12] width 21 height 9
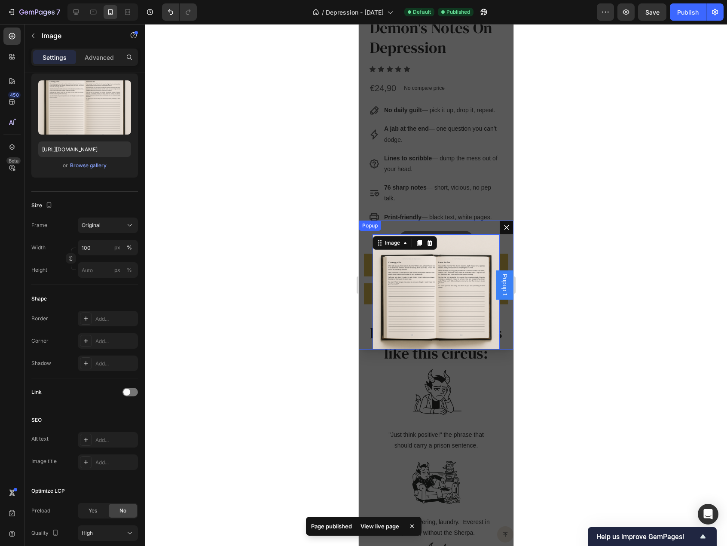
click at [503, 227] on icon "Dialog content" at bounding box center [506, 227] width 7 height 7
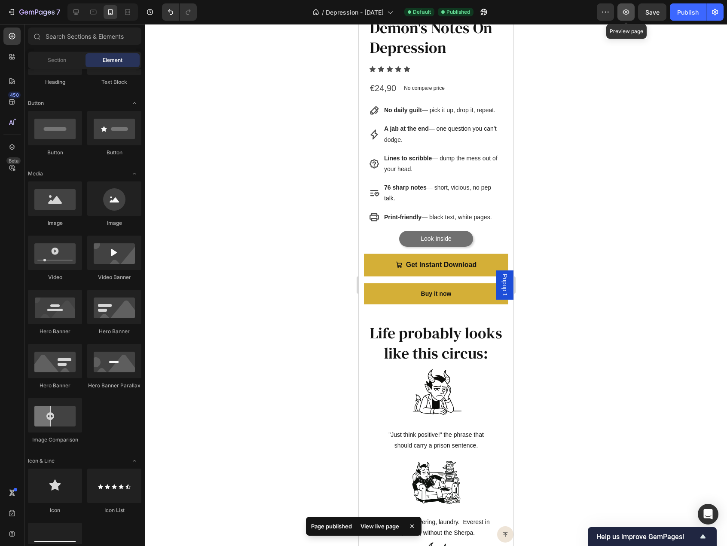
click at [630, 13] on icon "button" at bounding box center [626, 12] width 9 height 9
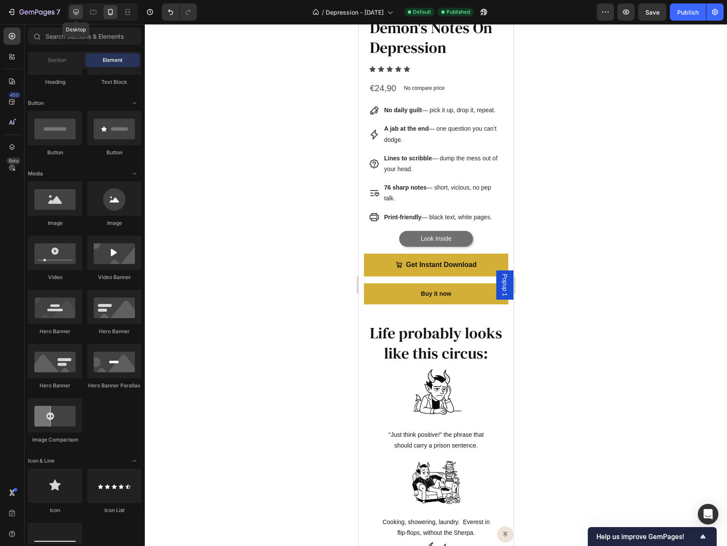
click at [77, 7] on div at bounding box center [76, 12] width 14 height 14
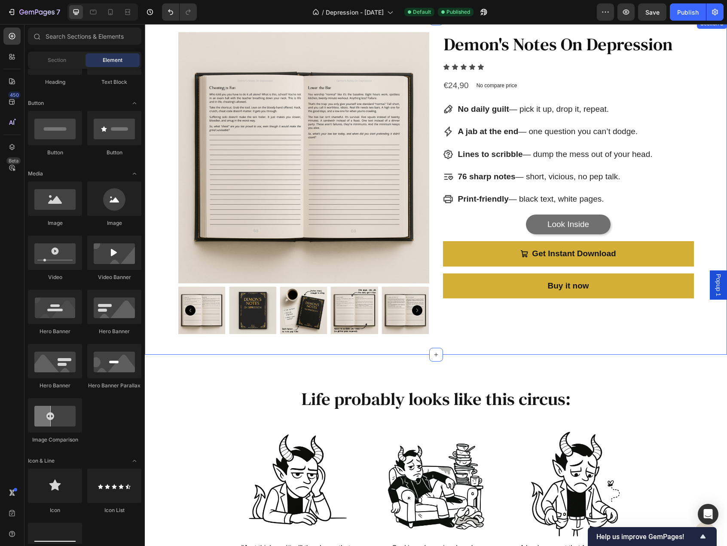
scroll to position [215, 0]
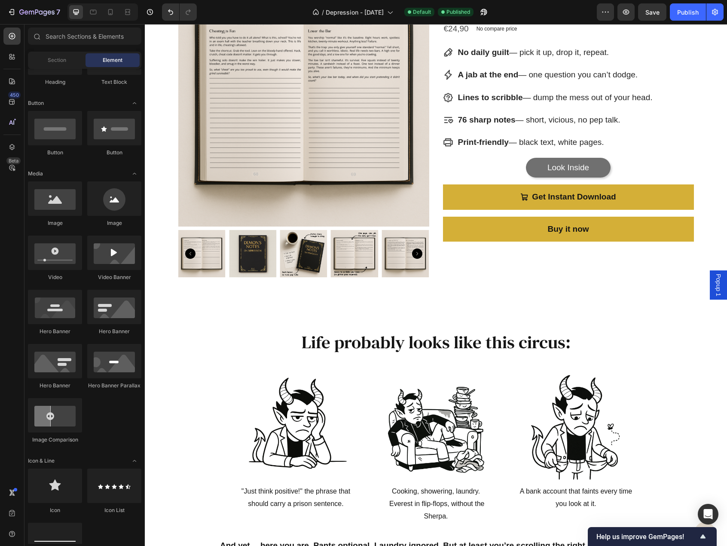
click at [714, 294] on span "Popup 1" at bounding box center [718, 285] width 9 height 22
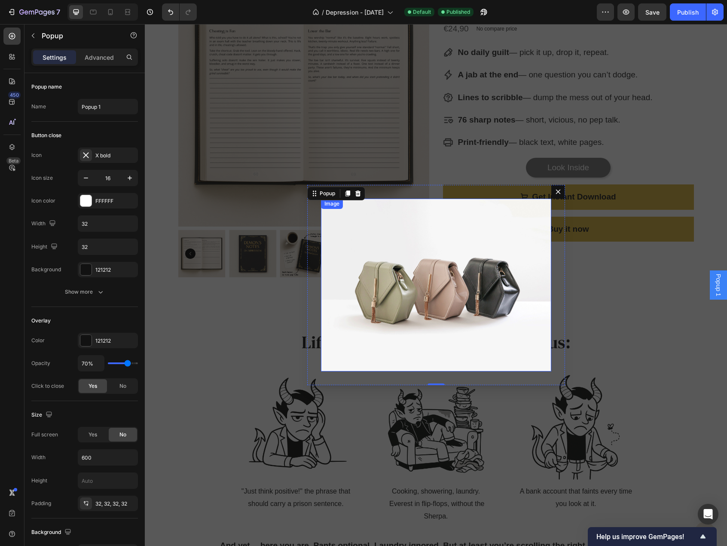
click at [407, 280] on img "Dialog body" at bounding box center [436, 285] width 230 height 173
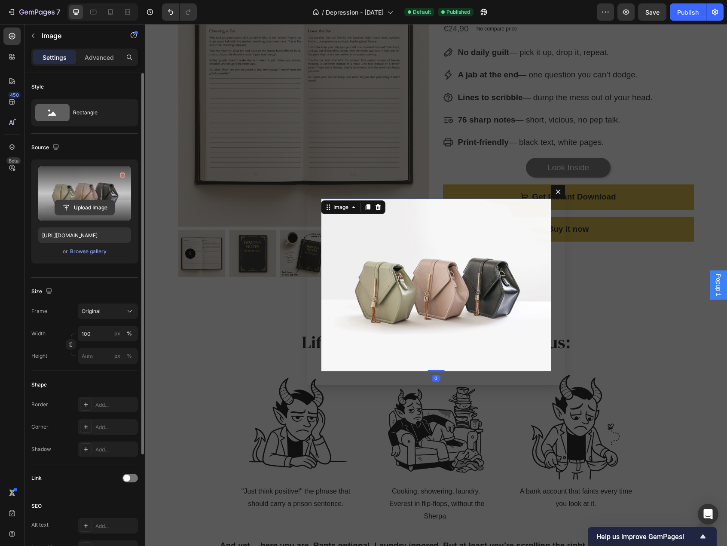
click at [94, 206] on input "file" at bounding box center [84, 207] width 59 height 15
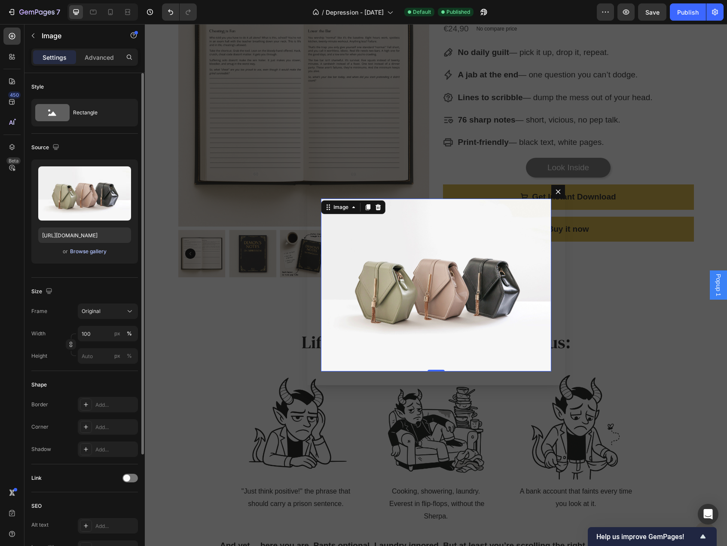
click at [98, 252] on div "Browse gallery" at bounding box center [88, 252] width 37 height 8
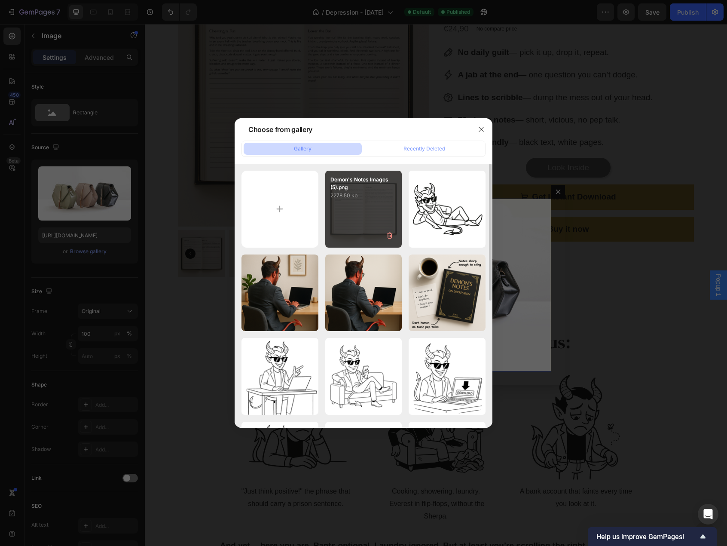
click at [361, 212] on div "Demon's Notes Images (5).png 2278.50 kb" at bounding box center [363, 209] width 77 height 77
type input "https://cdn.shopify.com/s/files/1/0915/7925/3070/files/gempages_567543297145308…"
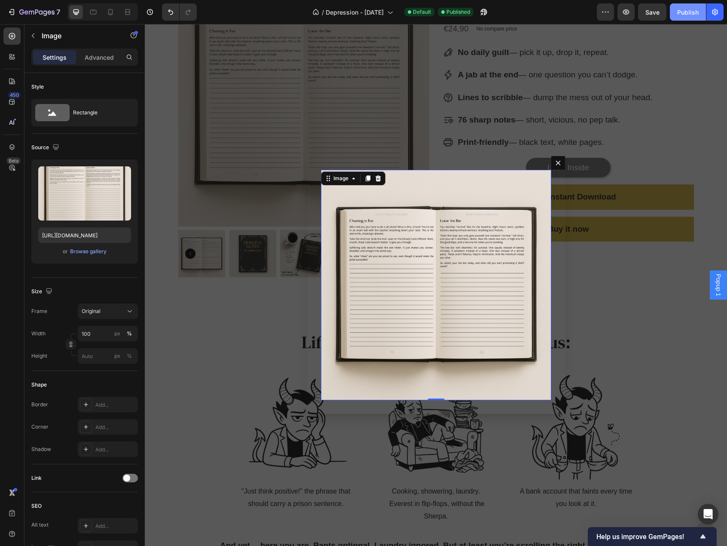
click at [686, 12] on div "Publish" at bounding box center [687, 12] width 21 height 9
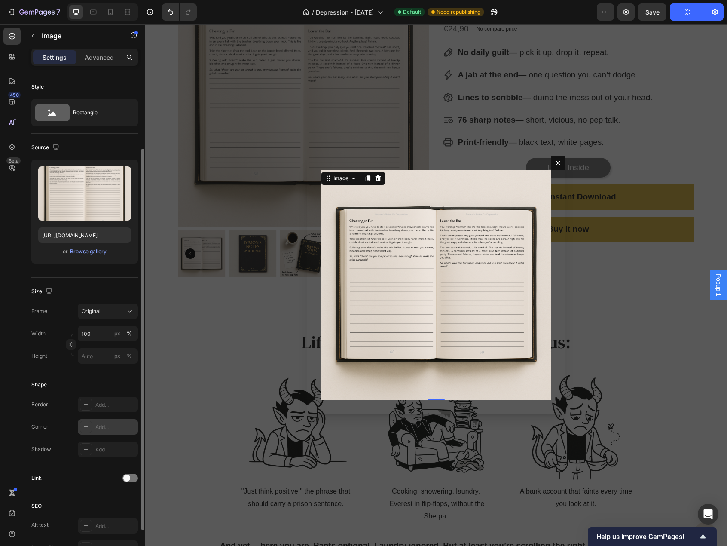
scroll to position [150, 0]
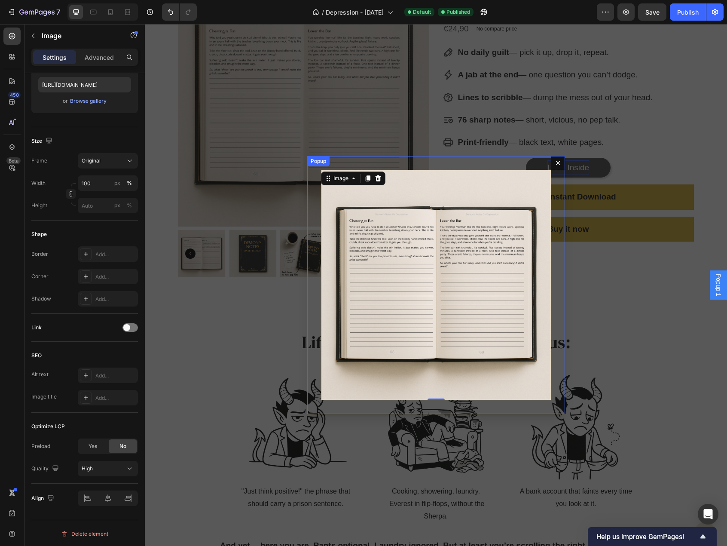
click at [555, 161] on icon "Dialog content" at bounding box center [558, 162] width 7 height 7
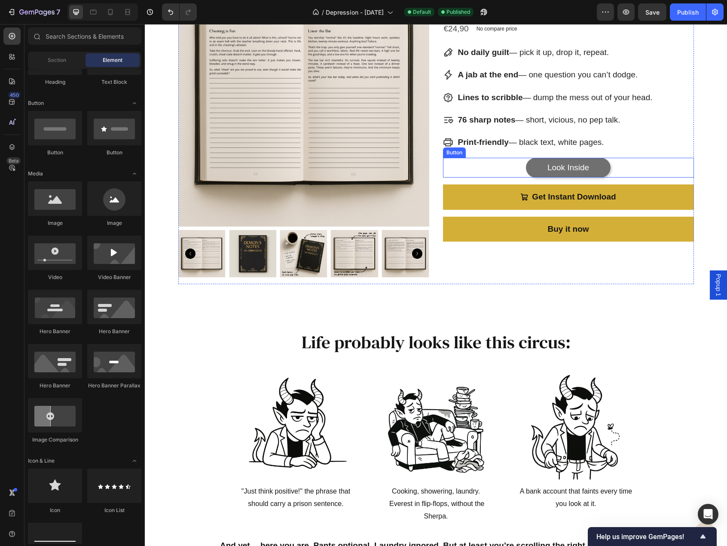
click at [608, 167] on div "Look Inside Button" at bounding box center [568, 168] width 251 height 20
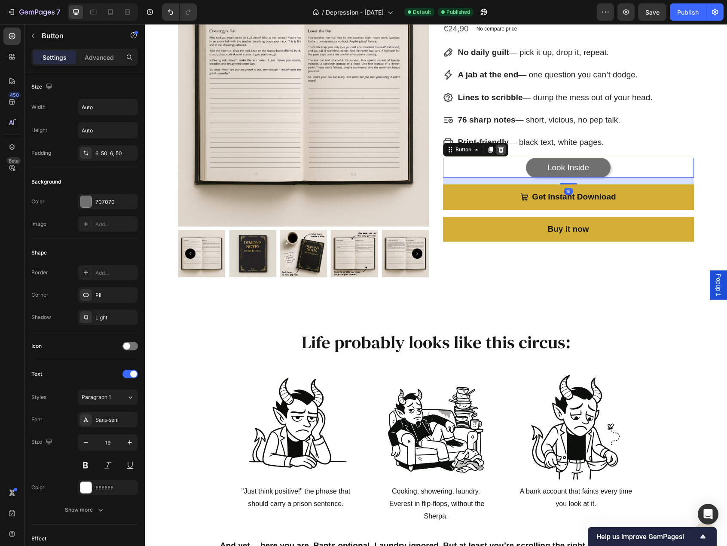
click at [498, 149] on icon at bounding box center [501, 150] width 6 height 6
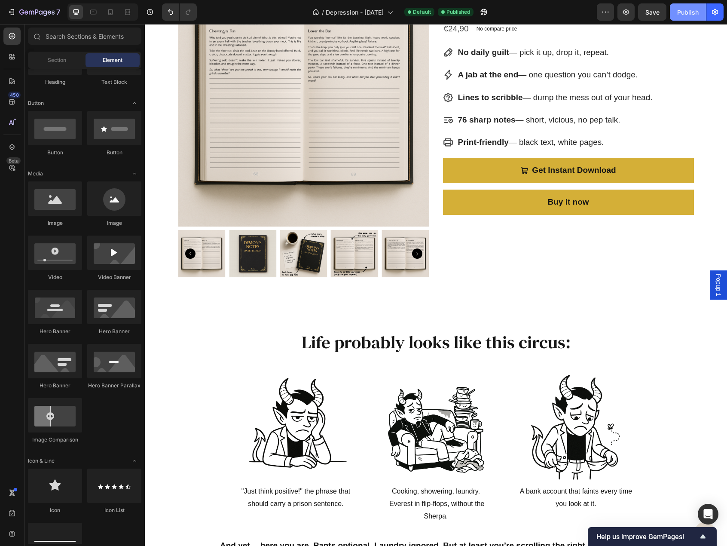
click at [684, 10] on div "Publish" at bounding box center [687, 12] width 21 height 9
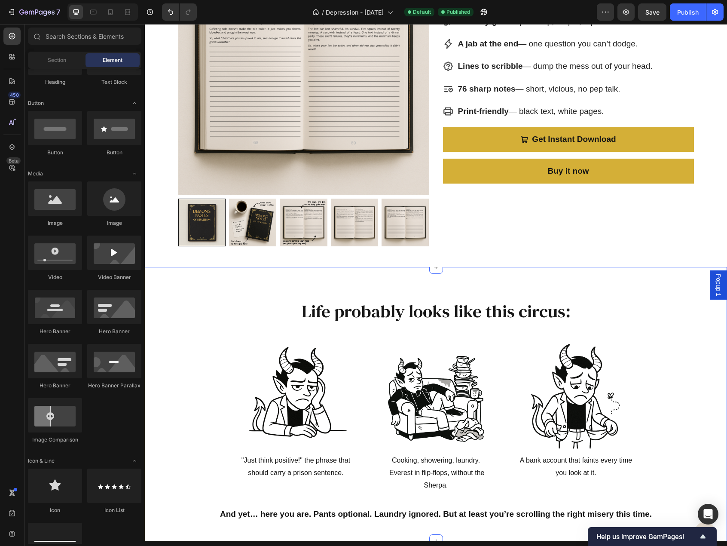
scroll to position [0, 0]
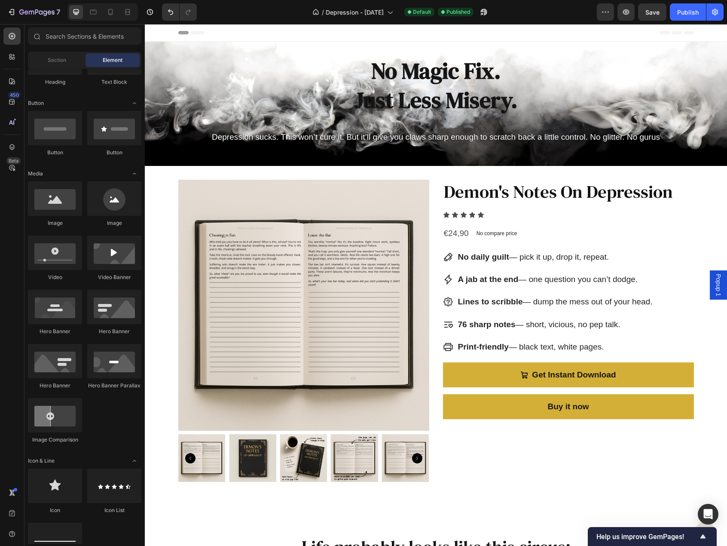
click at [714, 282] on span "Popup 1" at bounding box center [718, 285] width 9 height 22
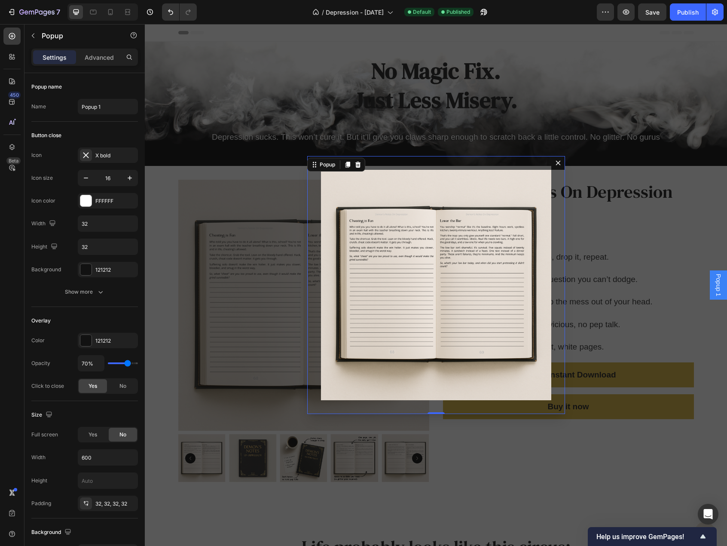
click at [555, 165] on icon "Dialog content" at bounding box center [558, 162] width 7 height 7
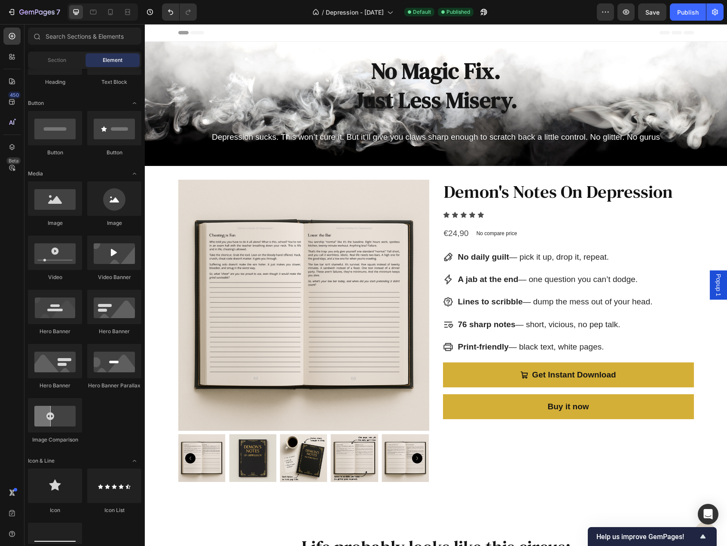
click at [714, 283] on span "Popup 1" at bounding box center [718, 285] width 9 height 22
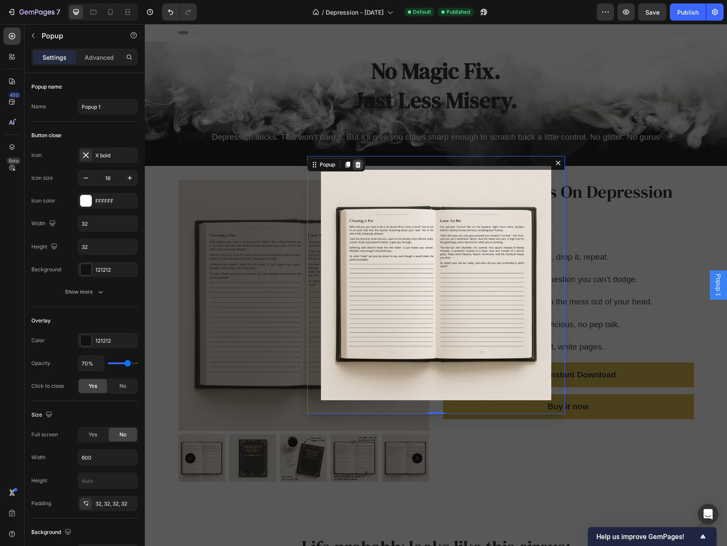
click at [355, 164] on icon "Dialog content" at bounding box center [358, 164] width 7 height 7
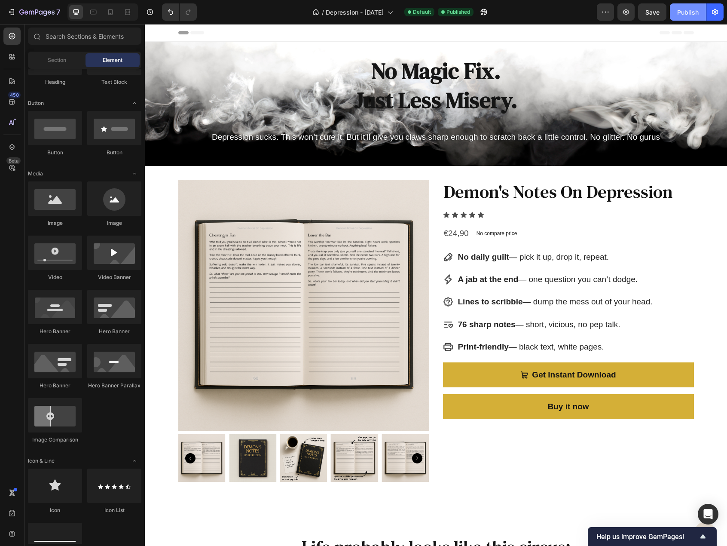
click at [694, 11] on div "Publish" at bounding box center [687, 12] width 21 height 9
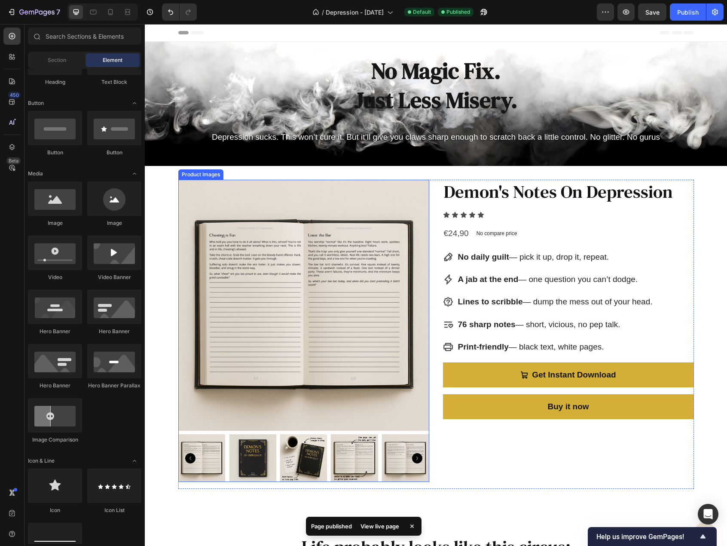
click at [256, 194] on img at bounding box center [303, 305] width 251 height 251
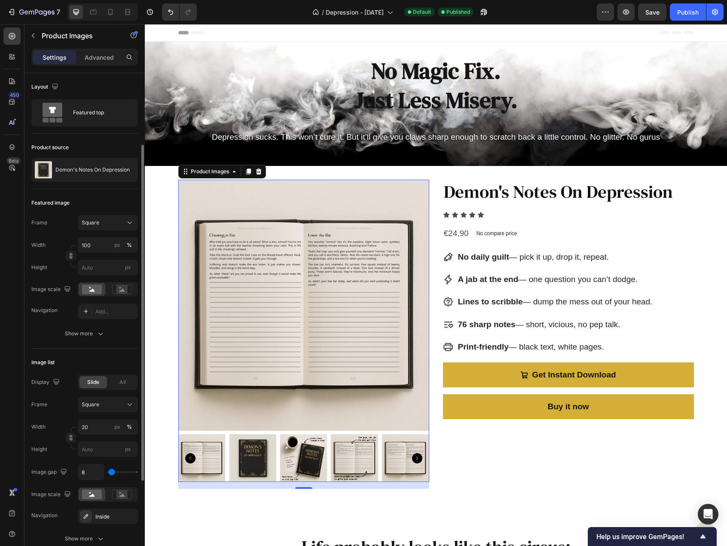
scroll to position [43, 0]
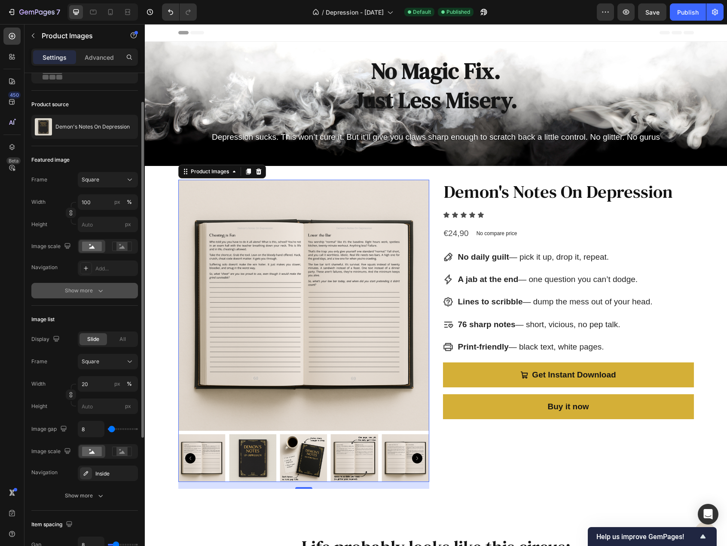
click at [103, 290] on icon "button" at bounding box center [100, 290] width 9 height 9
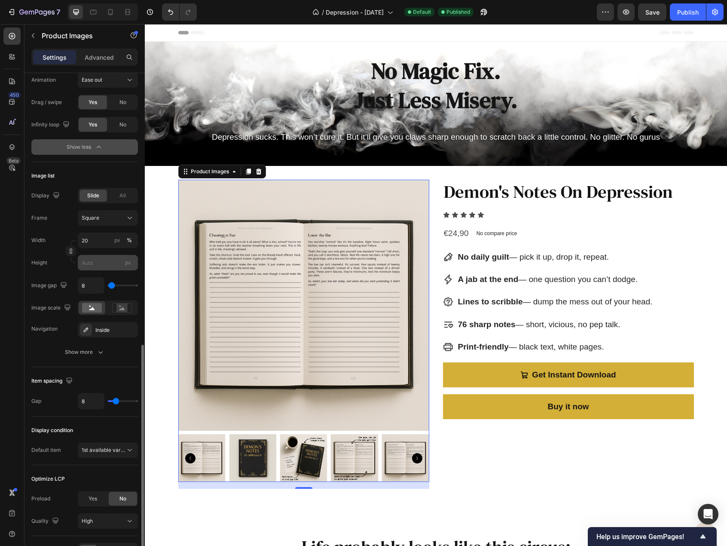
scroll to position [395, 0]
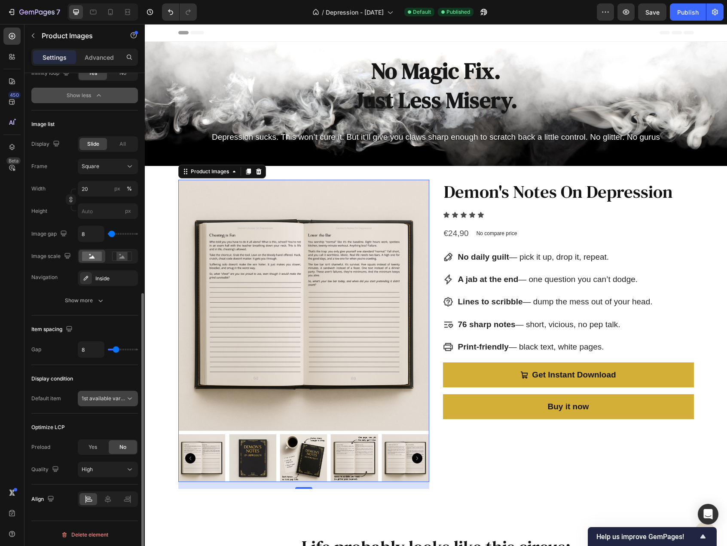
click at [118, 395] on span "1st available variant" at bounding box center [106, 398] width 48 height 6
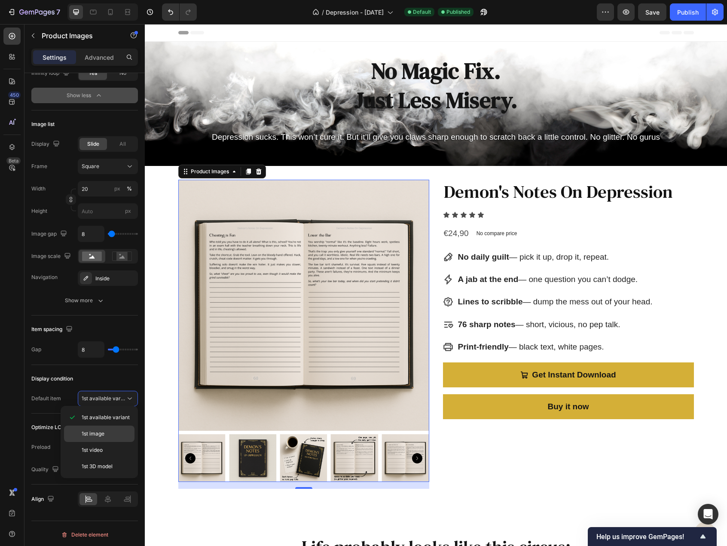
click at [111, 438] on div "1st image" at bounding box center [99, 433] width 70 height 16
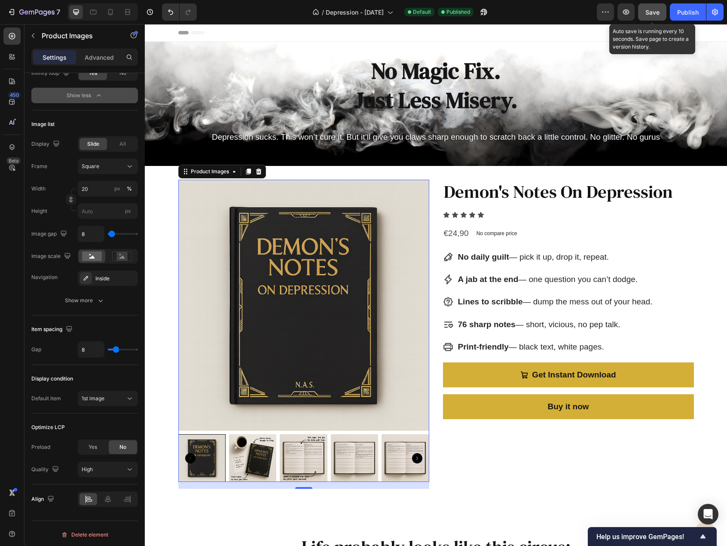
click at [657, 11] on span "Save" at bounding box center [653, 12] width 14 height 7
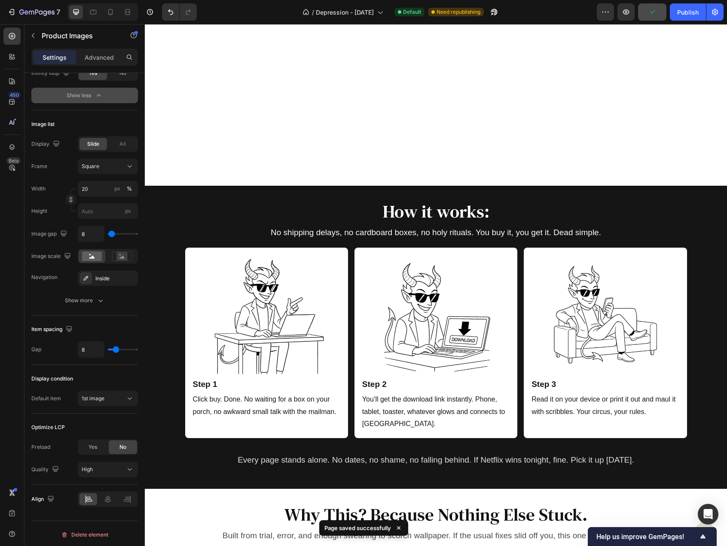
scroll to position [1848, 0]
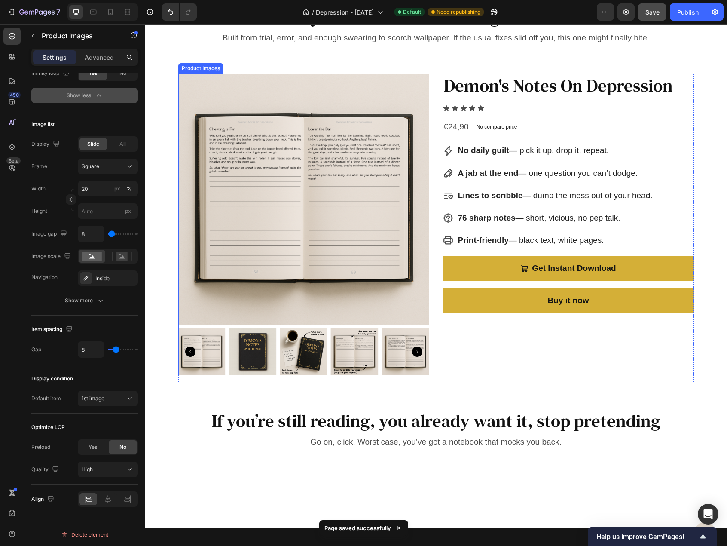
click at [204, 157] on img at bounding box center [303, 198] width 251 height 251
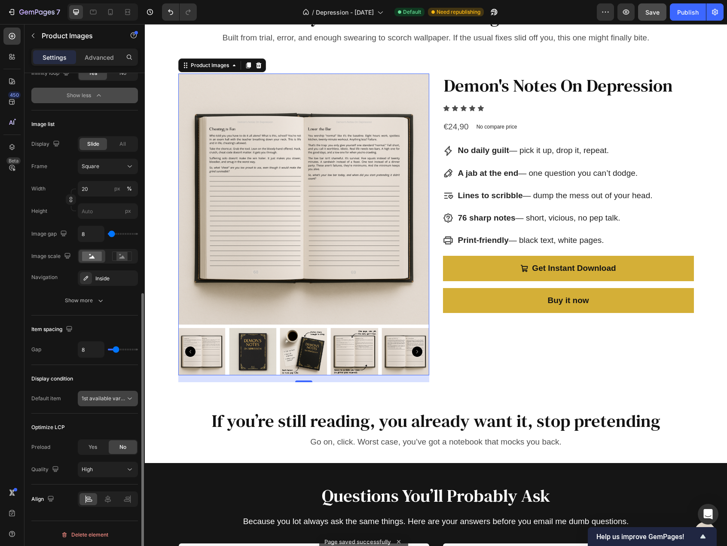
click at [100, 398] on span "1st available variant" at bounding box center [106, 398] width 48 height 6
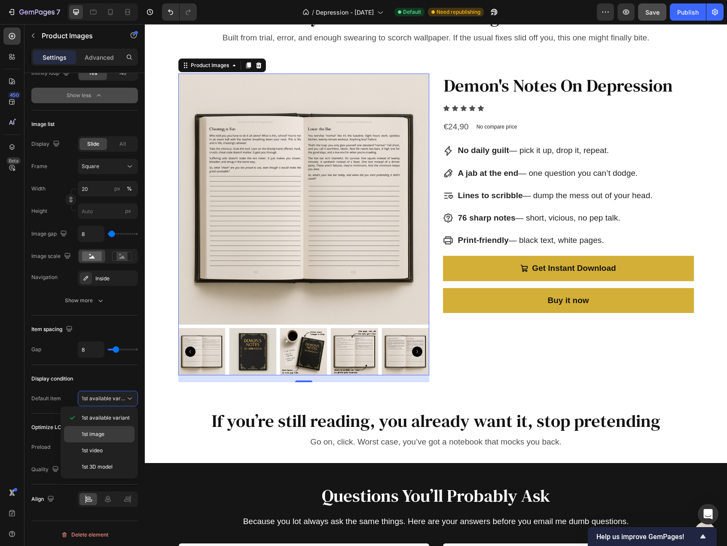
click at [99, 437] on span "1st image" at bounding box center [93, 434] width 23 height 8
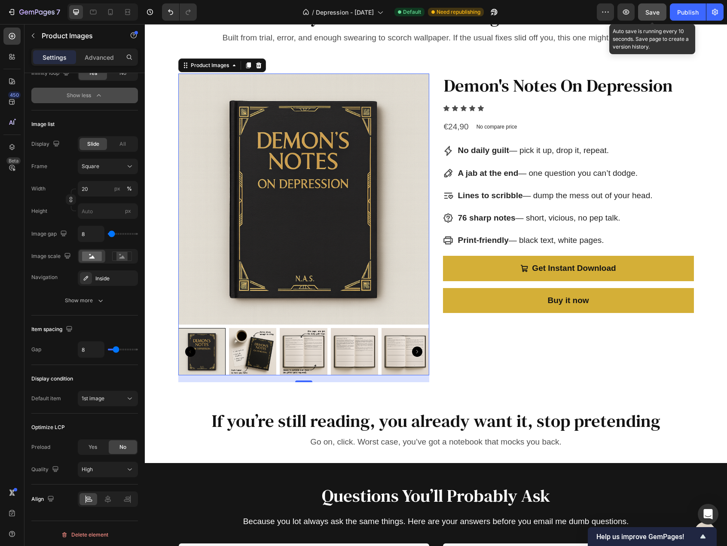
click at [650, 13] on span "Save" at bounding box center [653, 12] width 14 height 7
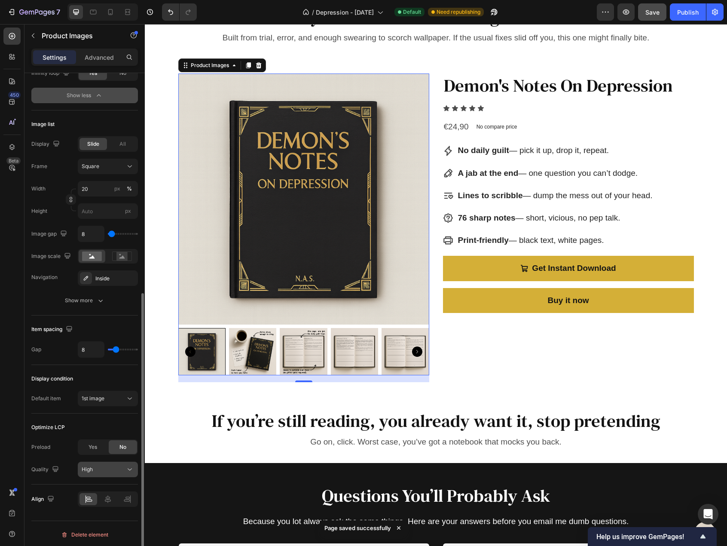
click at [108, 471] on div "High" at bounding box center [104, 469] width 44 height 8
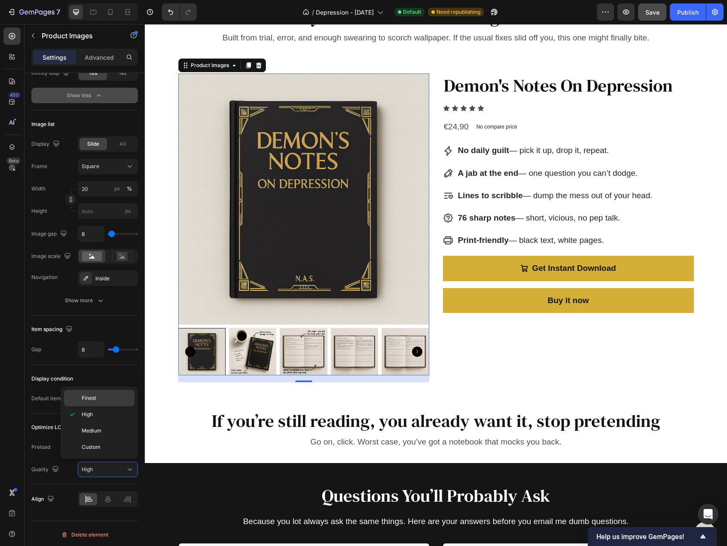
drag, startPoint x: 110, startPoint y: 399, endPoint x: 98, endPoint y: 355, distance: 45.9
click at [110, 399] on p "Finest" at bounding box center [106, 398] width 49 height 8
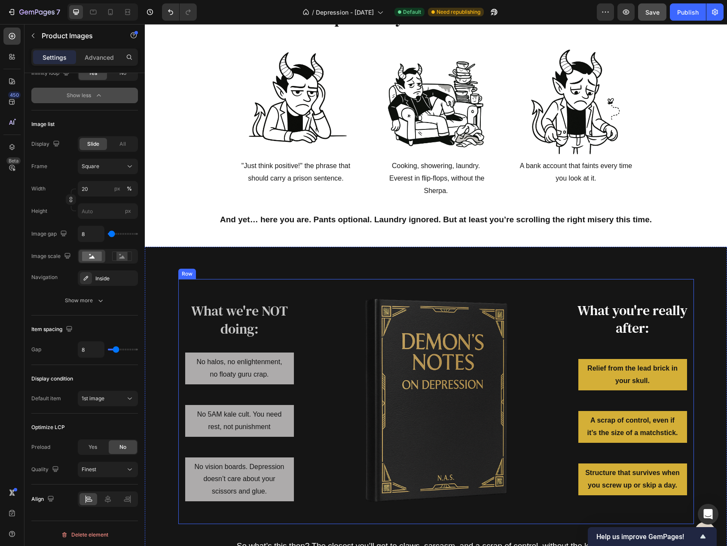
scroll to position [0, 0]
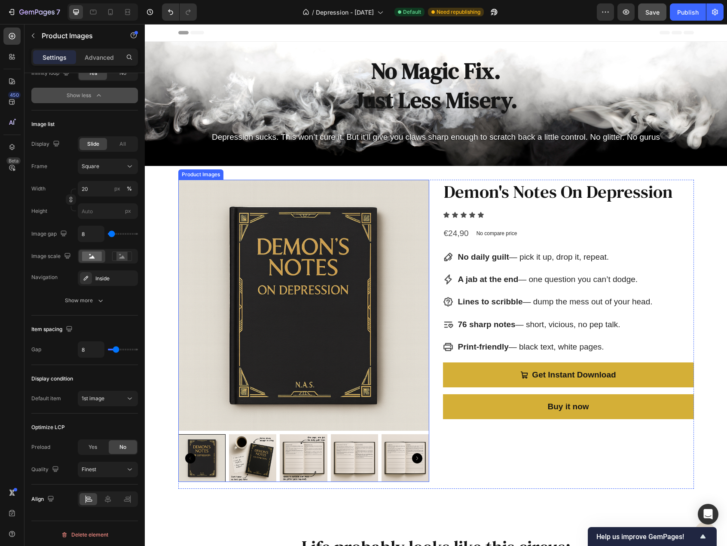
click at [214, 277] on img at bounding box center [303, 305] width 251 height 251
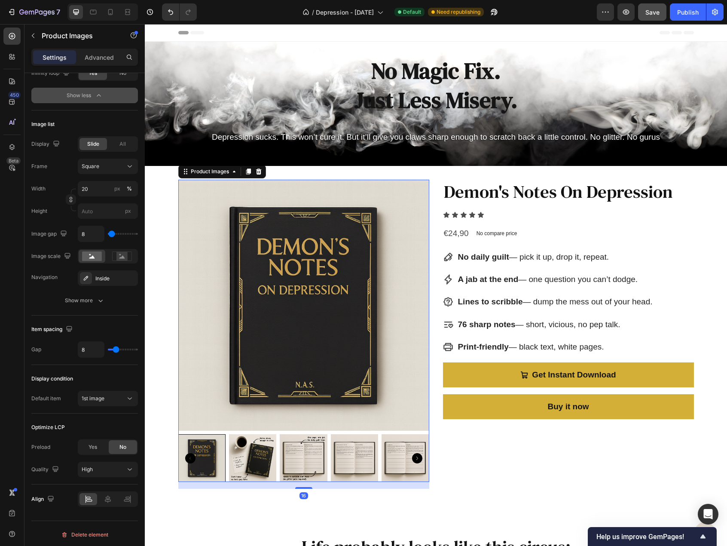
scroll to position [395, 0]
click at [114, 468] on div "High" at bounding box center [104, 469] width 44 height 8
click at [113, 405] on div "Finest" at bounding box center [99, 398] width 70 height 16
click at [681, 15] on div "Publish" at bounding box center [687, 12] width 21 height 9
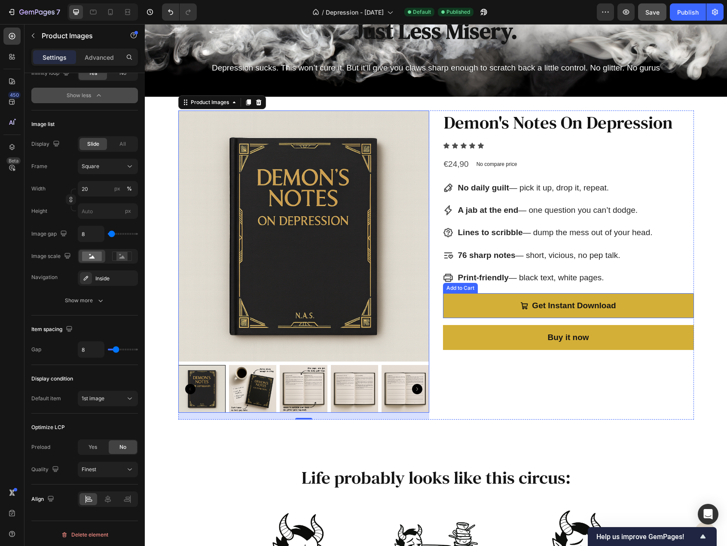
scroll to position [129, 0]
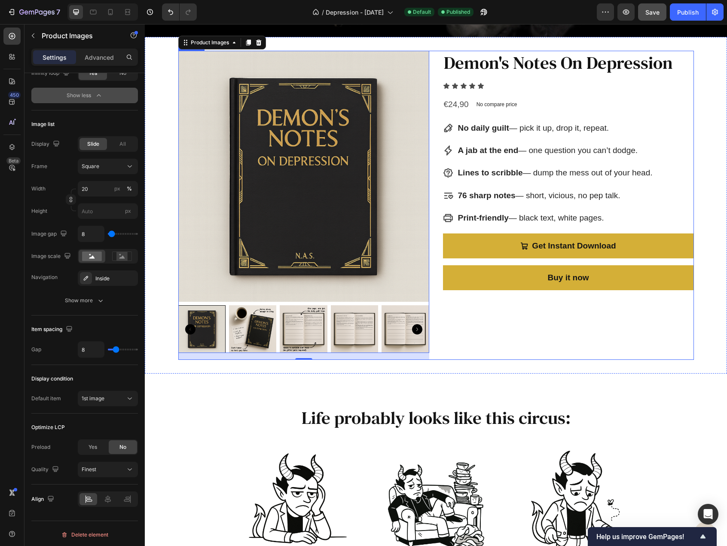
click at [522, 314] on div "Demon's Notes On Depression Product Title Icon Icon Icon Icon Icon Icon List €2…" at bounding box center [568, 205] width 251 height 309
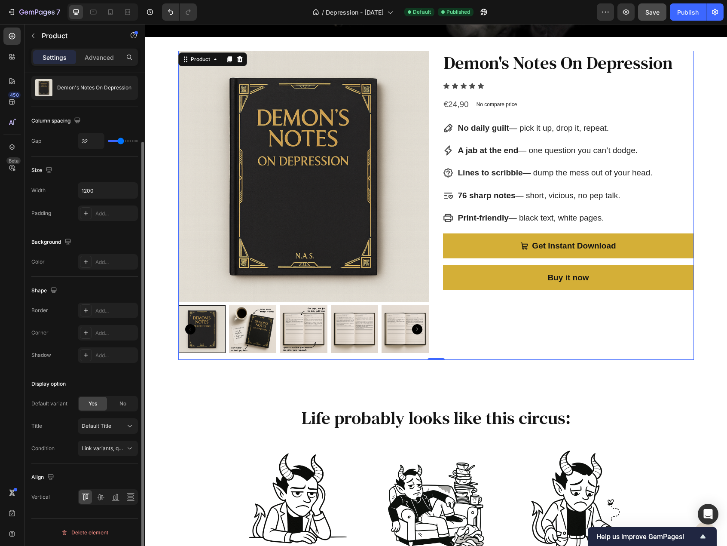
scroll to position [0, 0]
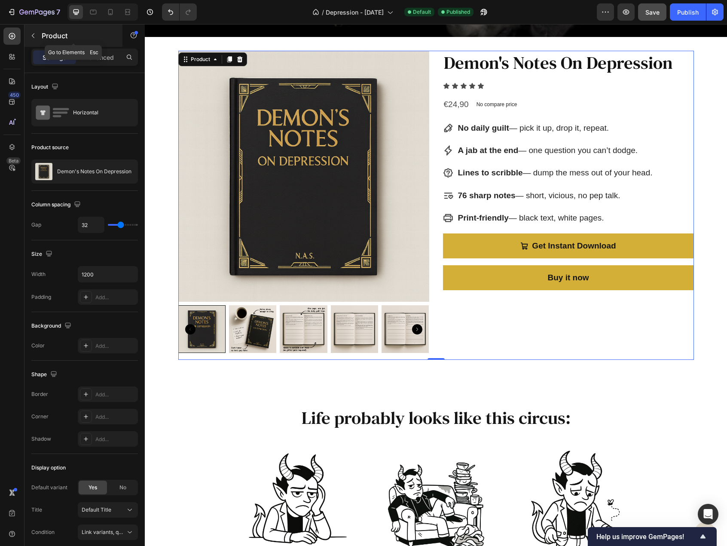
click at [38, 32] on button "button" at bounding box center [33, 36] width 14 height 14
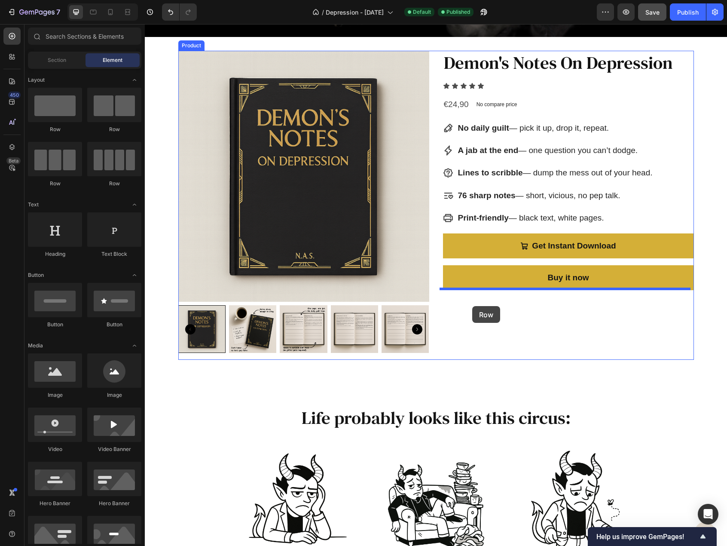
drag, startPoint x: 208, startPoint y: 138, endPoint x: 472, endPoint y: 306, distance: 313.8
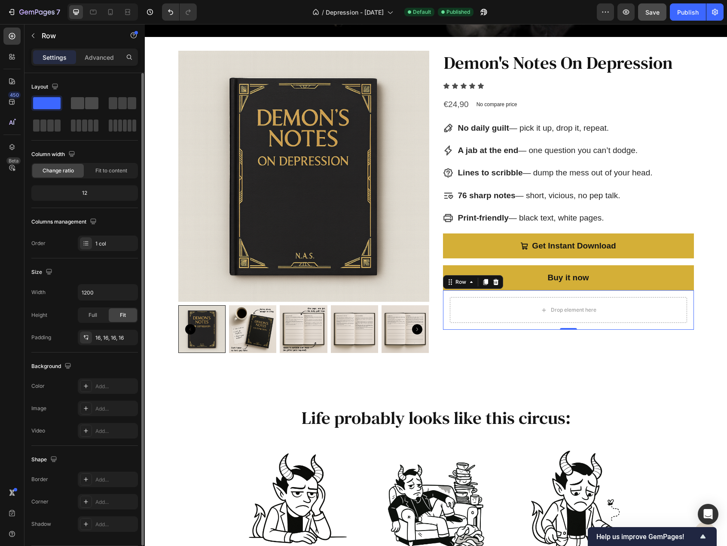
click at [86, 106] on span at bounding box center [91, 103] width 13 height 12
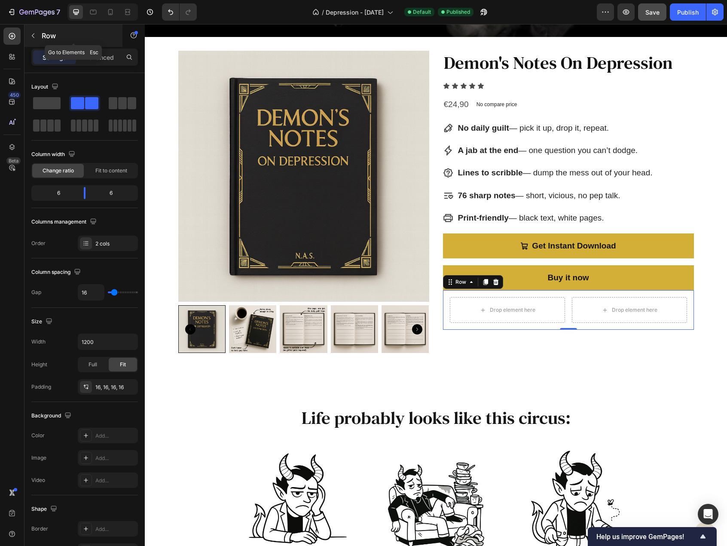
click at [40, 31] on button "button" at bounding box center [33, 36] width 14 height 14
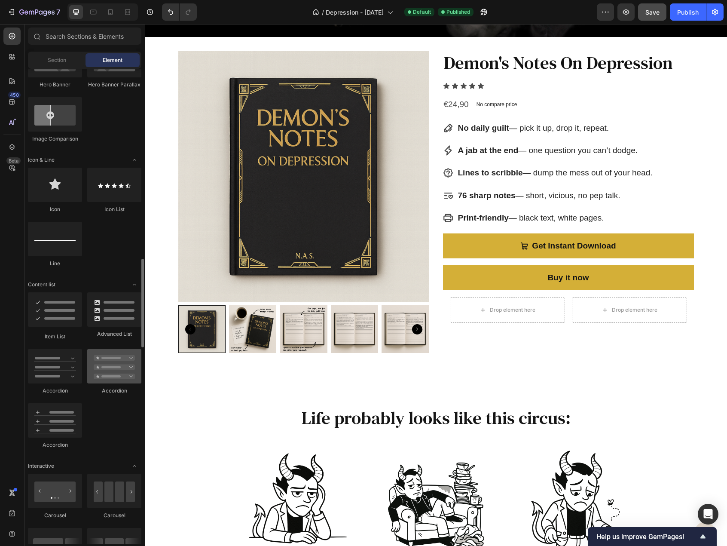
scroll to position [602, 0]
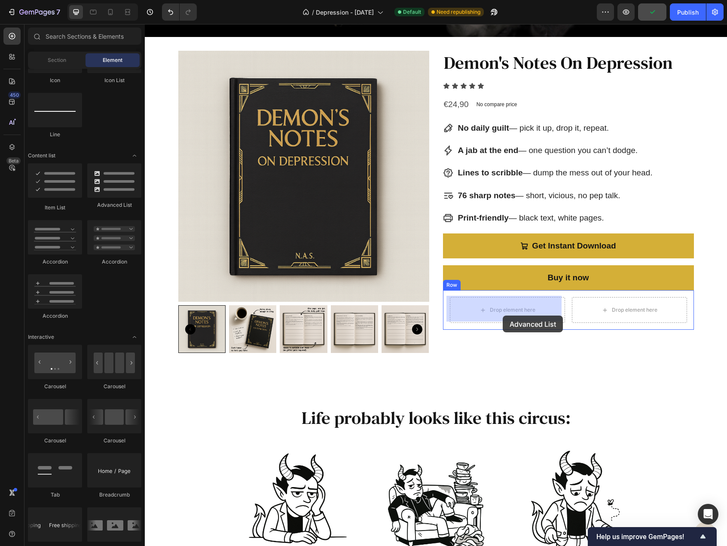
drag, startPoint x: 260, startPoint y: 217, endPoint x: 503, endPoint y: 315, distance: 262.2
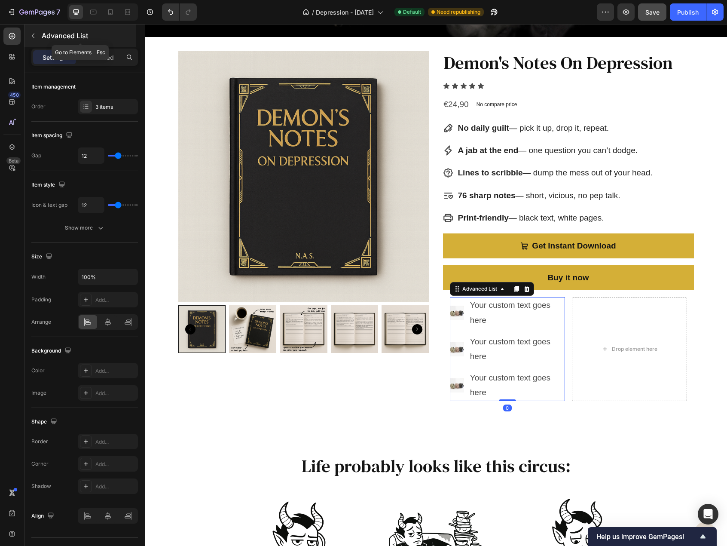
click at [30, 32] on icon "button" at bounding box center [33, 35] width 7 height 7
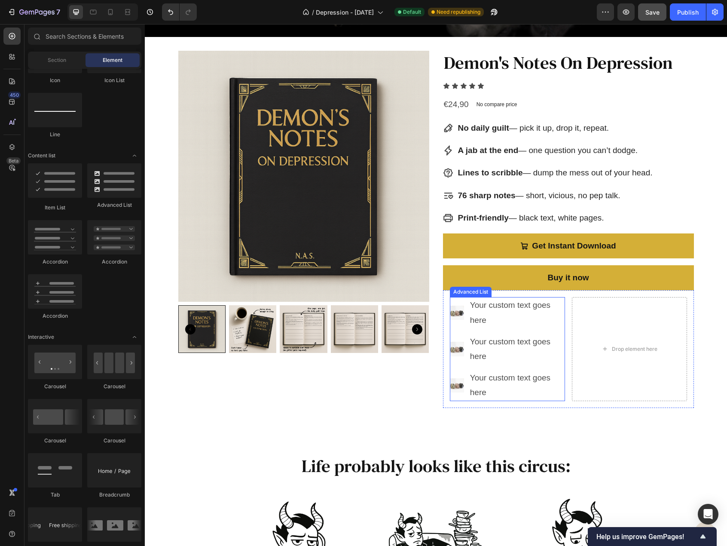
click at [530, 364] on ul "Image Your custom text goes here Text Block Image Your custom text goes here Te…" at bounding box center [507, 349] width 115 height 104
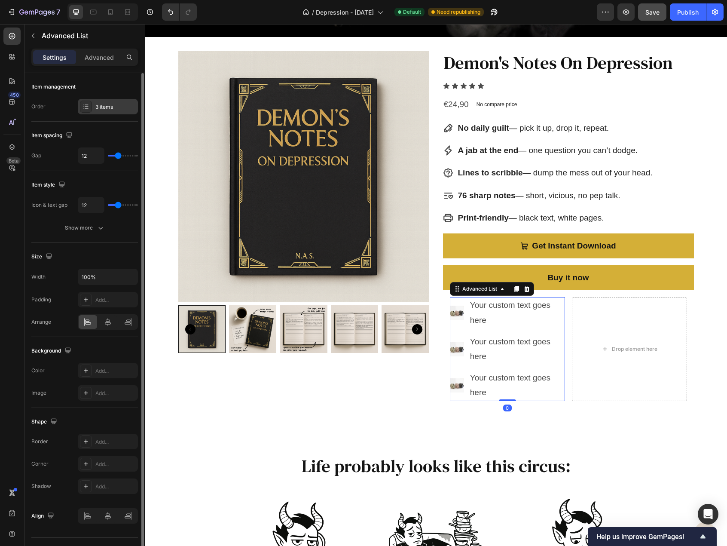
click at [89, 101] on div at bounding box center [86, 107] width 12 height 12
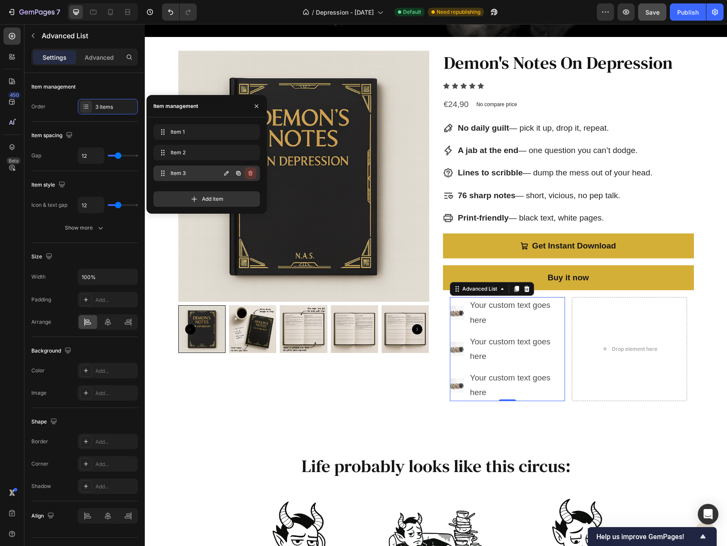
click at [253, 172] on icon "button" at bounding box center [250, 173] width 7 height 7
click at [253, 172] on button "Delete" at bounding box center [245, 173] width 24 height 12
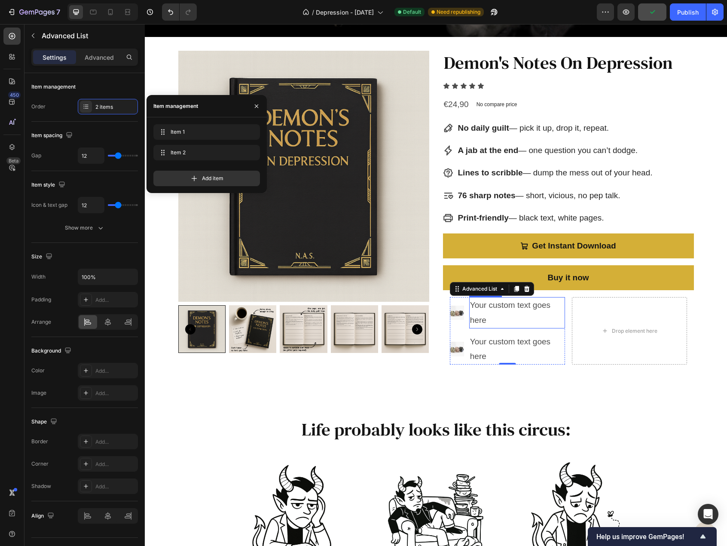
click at [511, 305] on div "Your custom text goes here" at bounding box center [517, 312] width 96 height 31
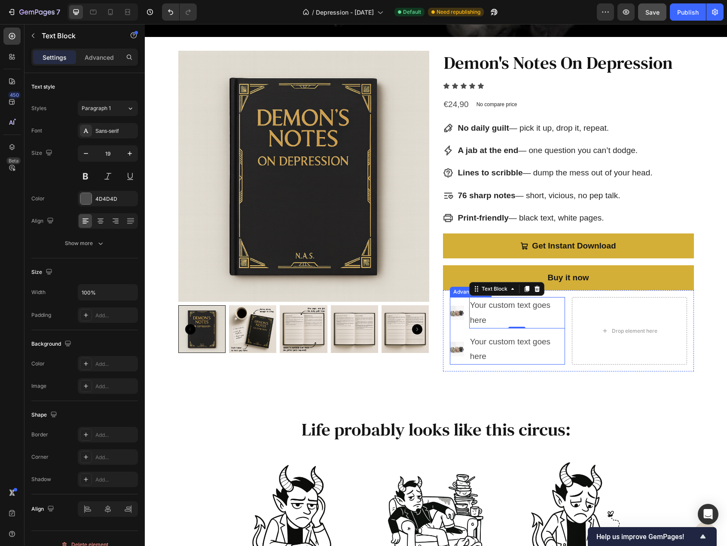
click at [539, 330] on ul "Image Your custom text goes here Text Block 0 Image Your custom text goes here …" at bounding box center [507, 330] width 115 height 67
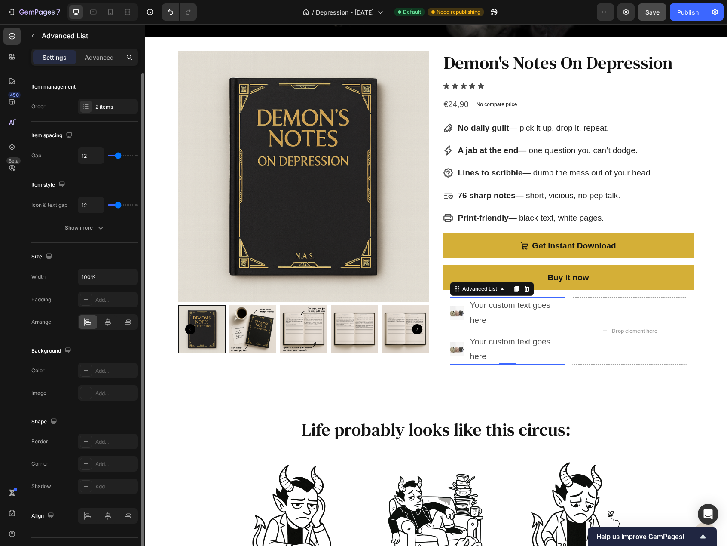
scroll to position [17, 0]
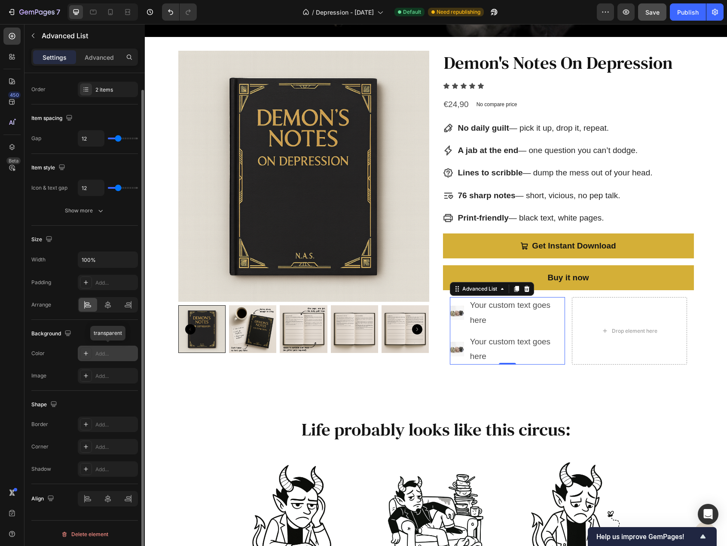
click at [98, 354] on div "Add..." at bounding box center [115, 354] width 40 height 8
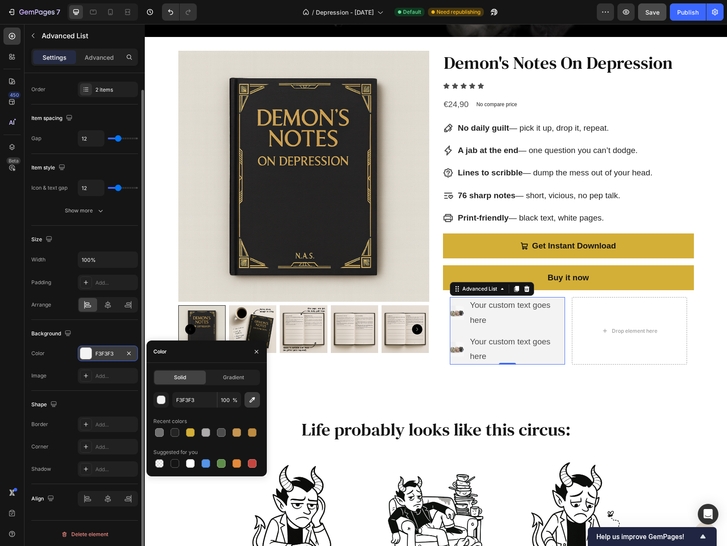
click at [251, 402] on icon "button" at bounding box center [253, 400] width 6 height 6
type input "DED9CD"
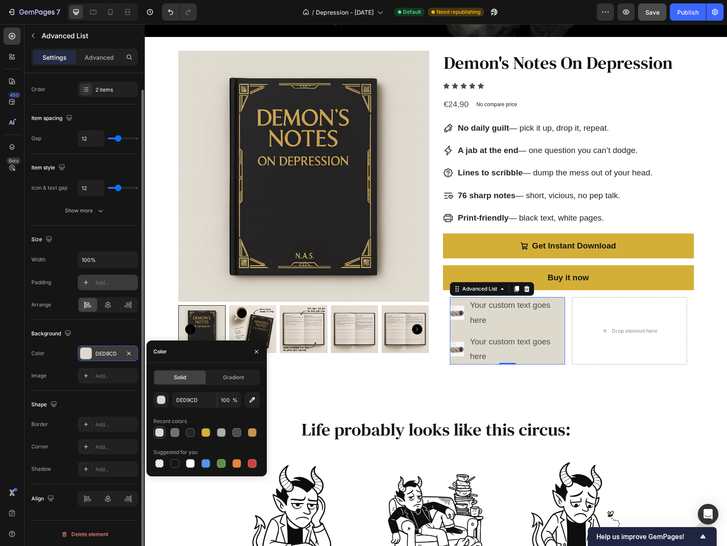
click at [98, 284] on div "Add..." at bounding box center [115, 283] width 40 height 8
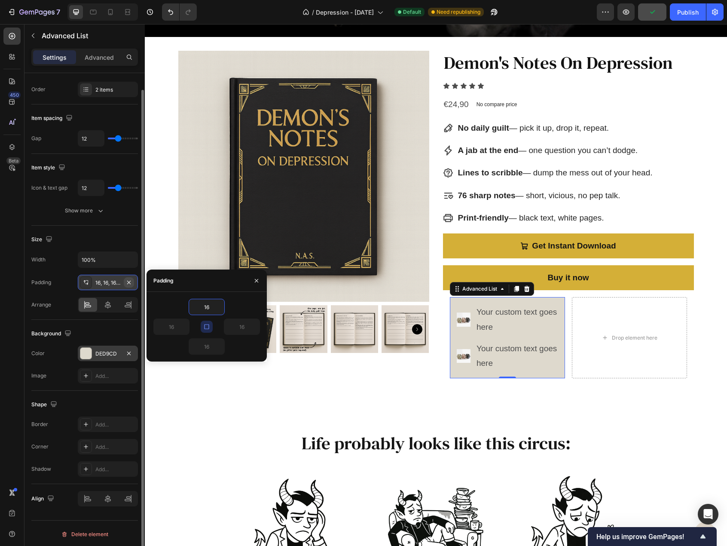
click at [131, 280] on icon "button" at bounding box center [128, 282] width 7 height 7
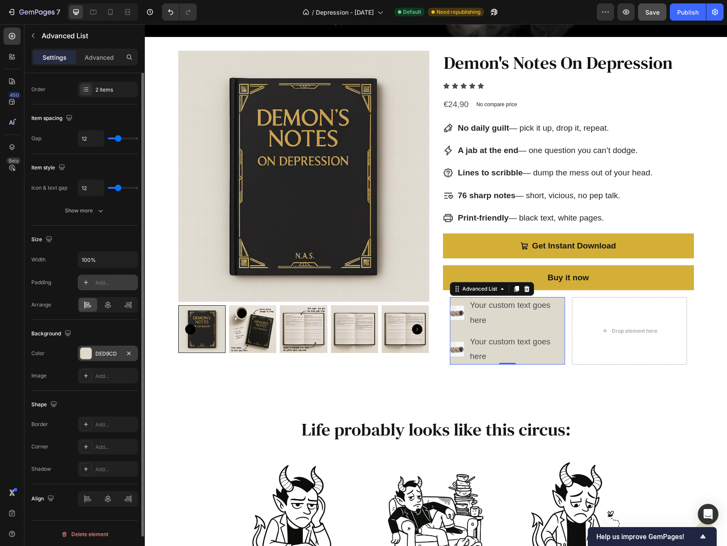
scroll to position [0, 0]
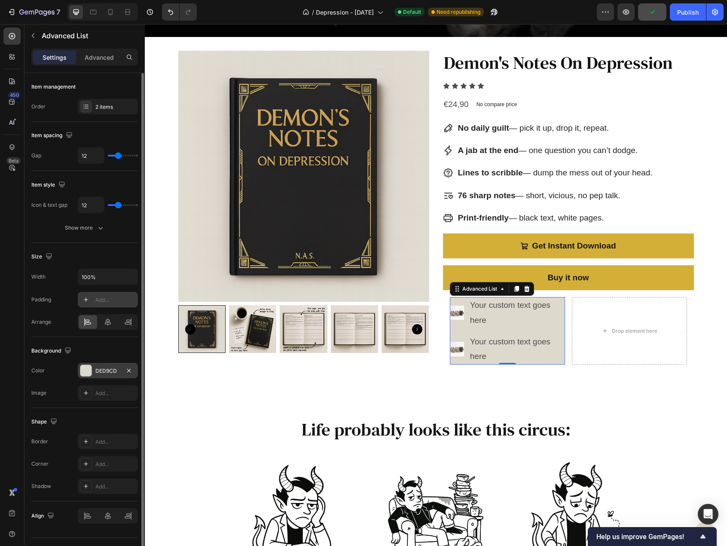
type input "10"
type input "7"
type input "0"
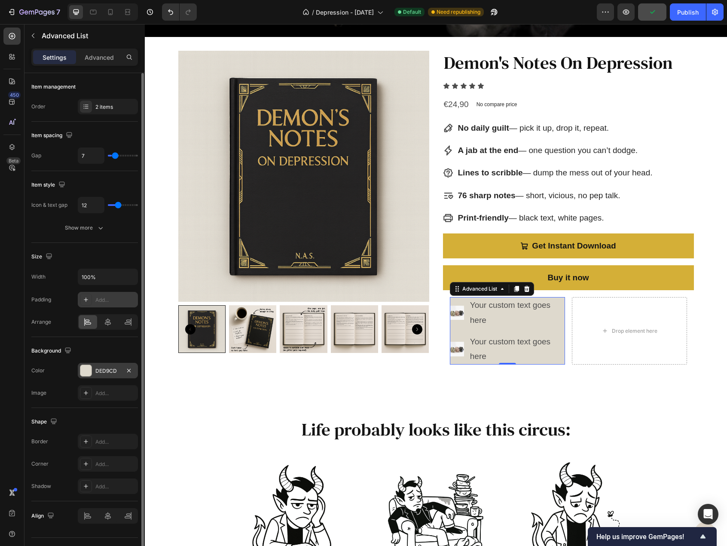
type input "0"
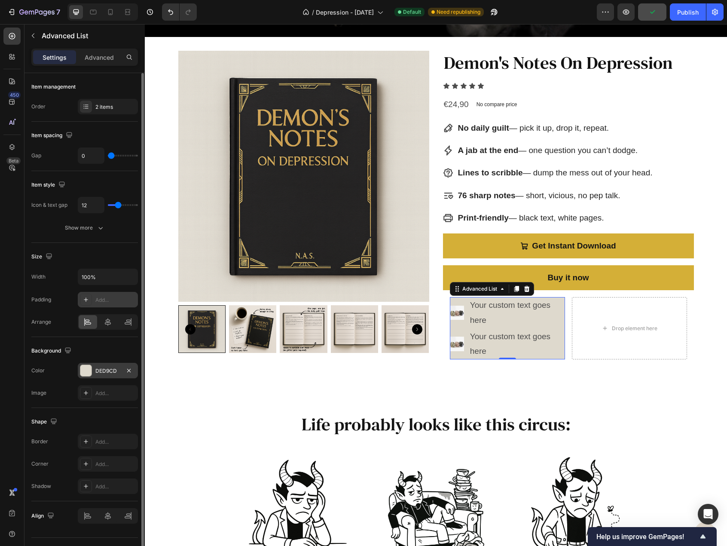
type input "2"
type input "18"
type input "24"
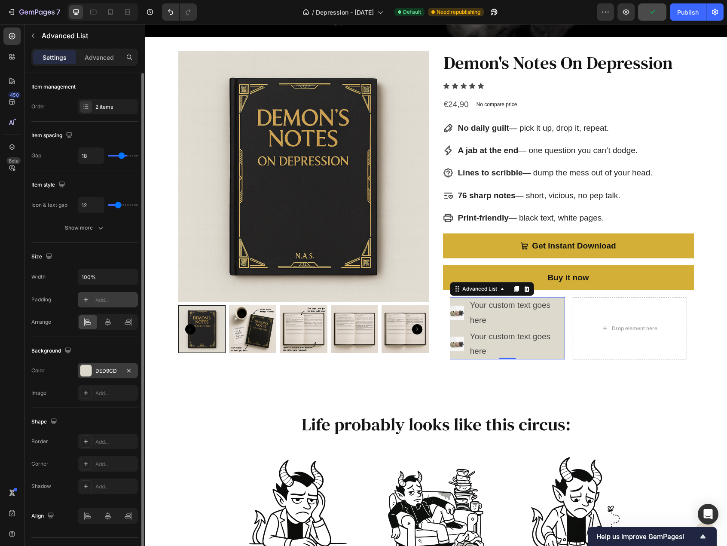
type input "24"
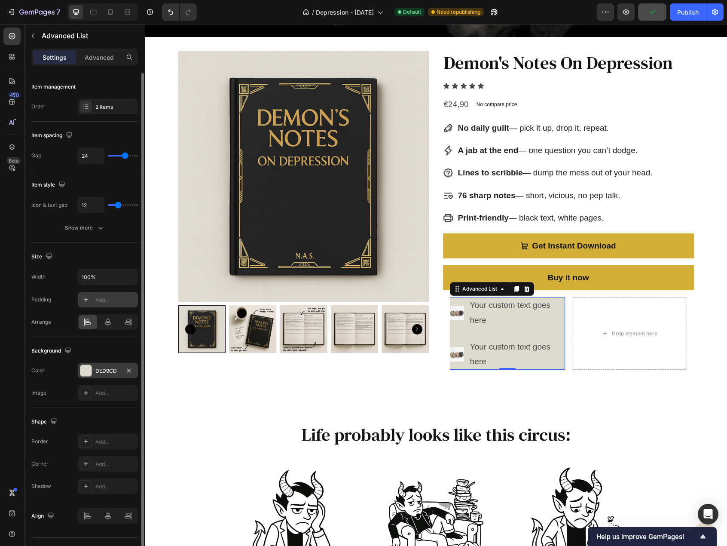
type input "26"
type input "24"
type input "20"
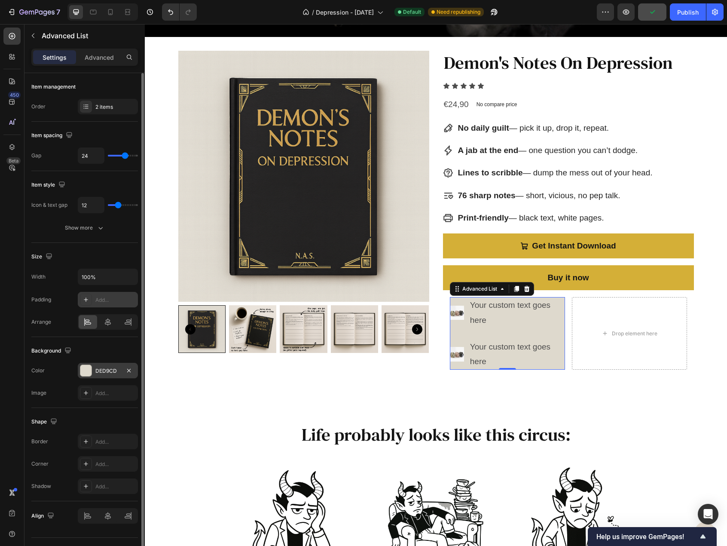
type input "20"
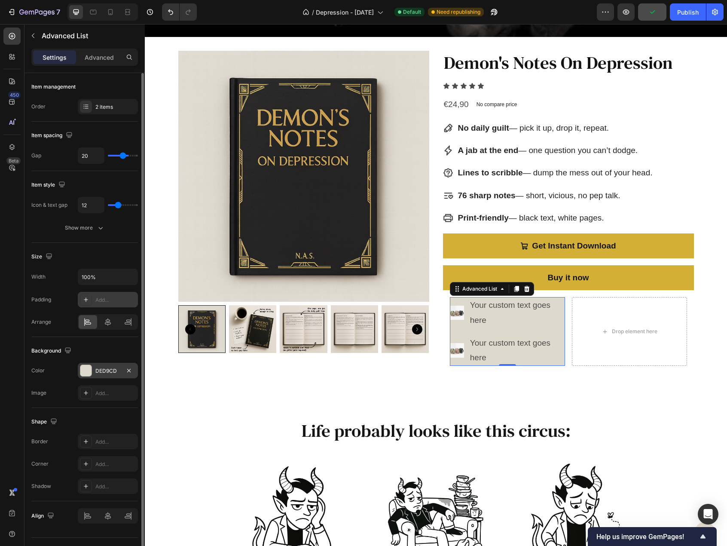
type input "15"
type input "13"
type input "15"
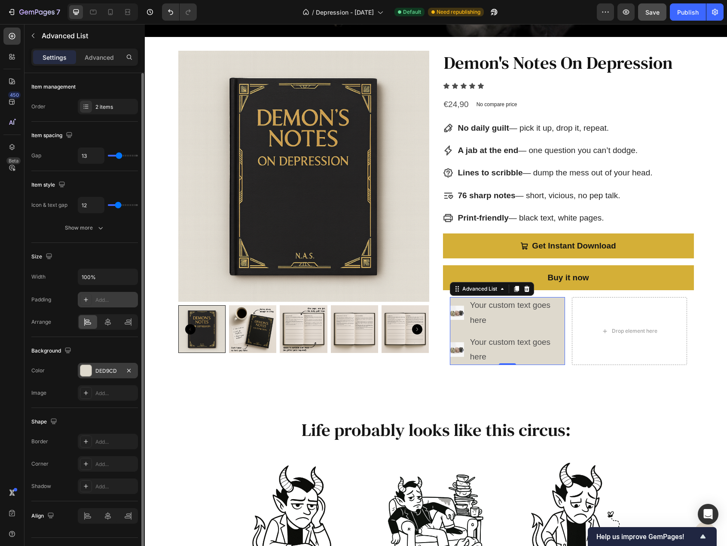
type input "15"
type input "19"
type input "20"
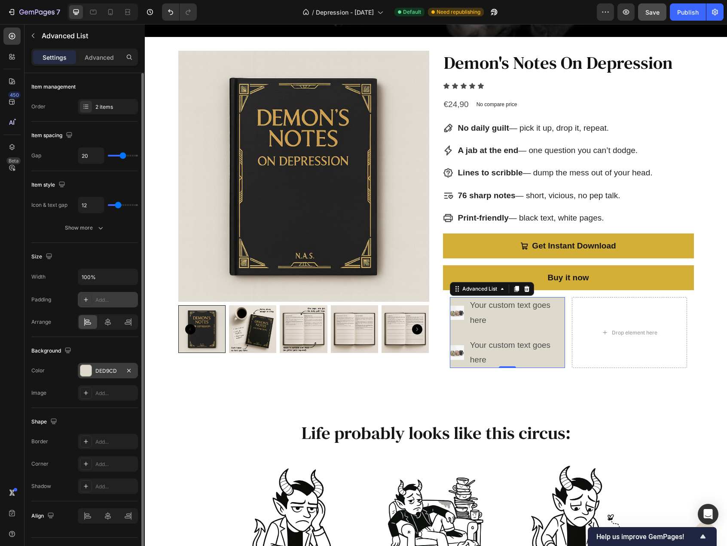
type input "19"
type input "17"
type input "16"
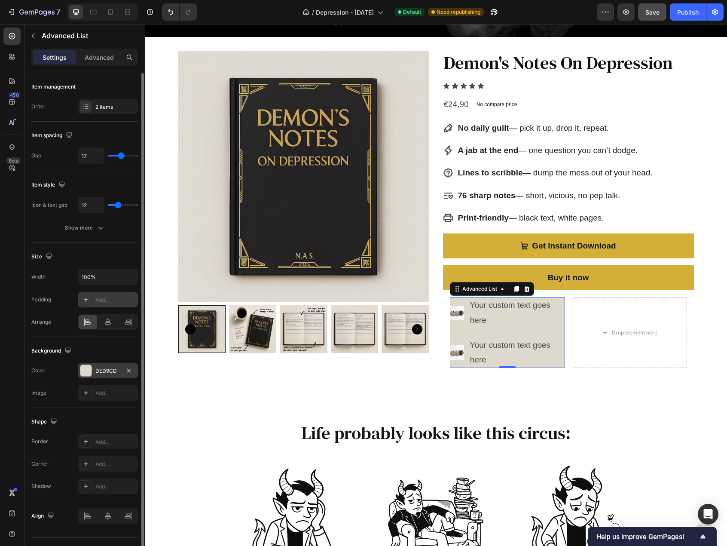
type input "16"
type input "15"
type input "14"
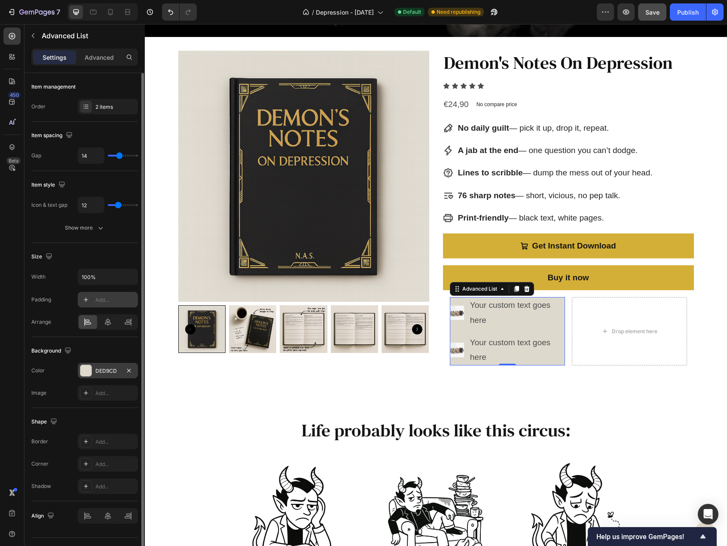
type input "14"
click at [119, 155] on input "range" at bounding box center [123, 156] width 30 height 2
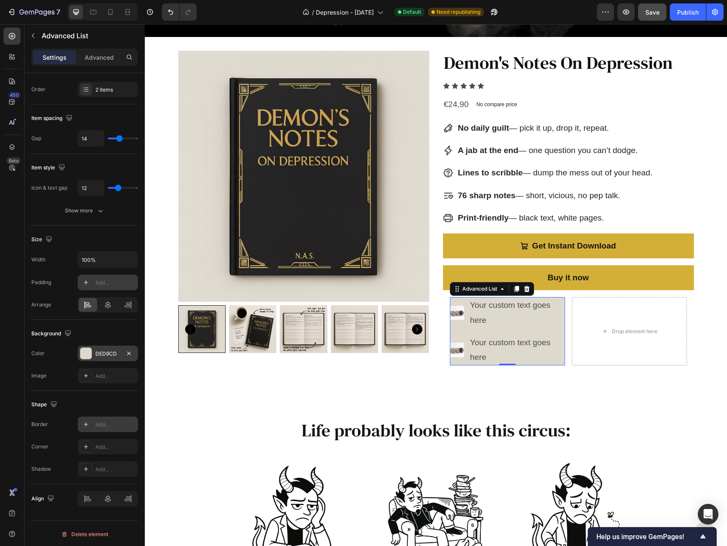
click at [105, 422] on div "Add..." at bounding box center [115, 425] width 40 height 8
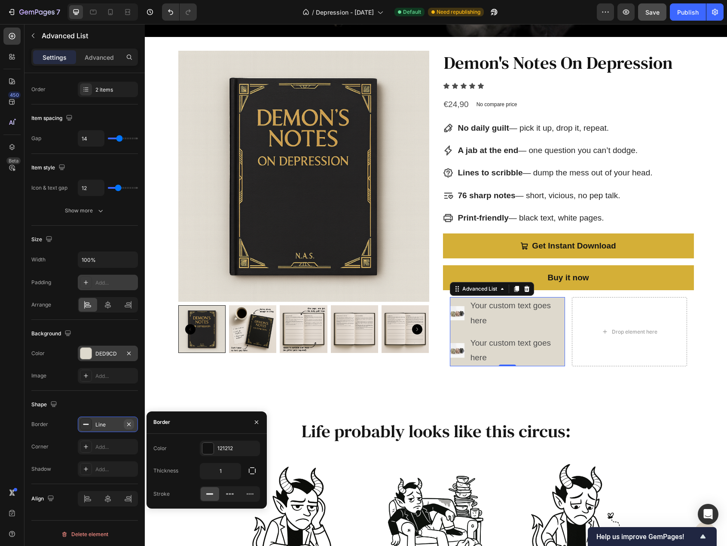
click at [128, 421] on icon "button" at bounding box center [128, 424] width 7 height 7
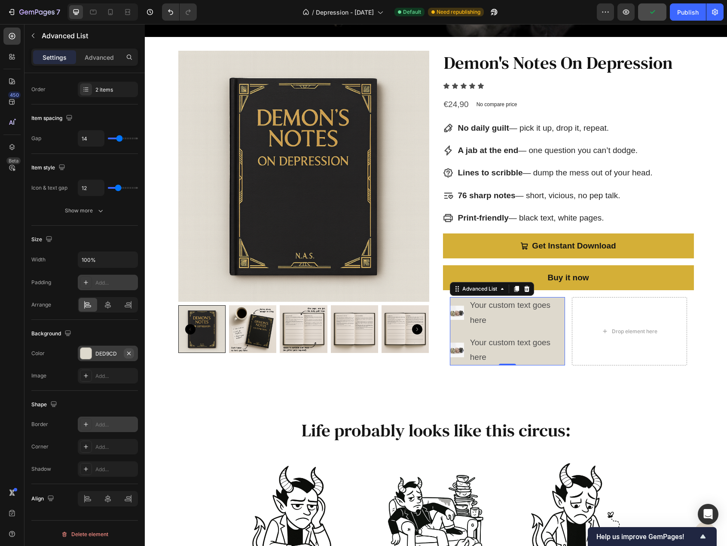
click at [127, 352] on icon "button" at bounding box center [128, 353] width 7 height 7
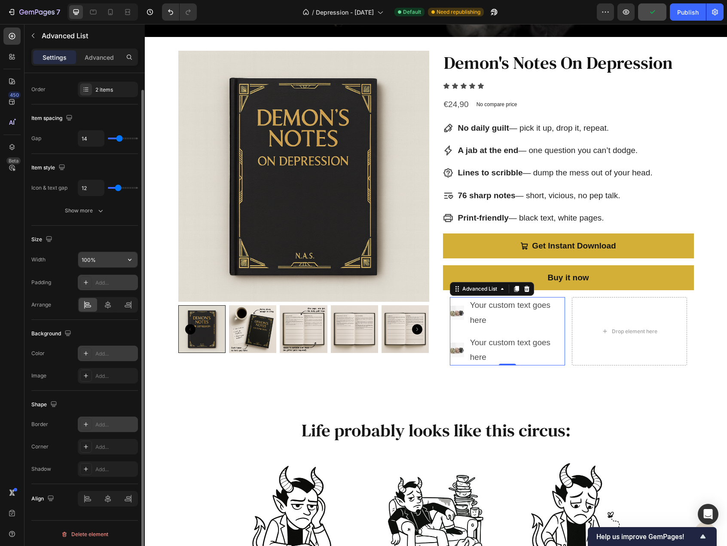
scroll to position [0, 0]
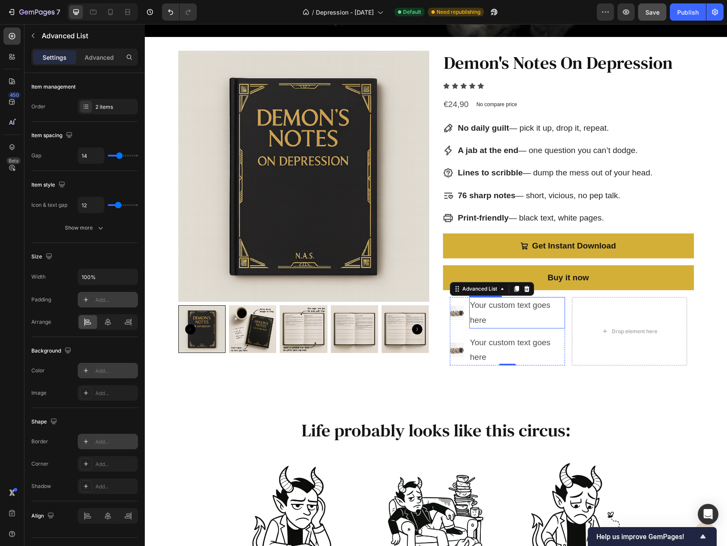
click at [485, 320] on div "Your custom text goes here" at bounding box center [517, 312] width 96 height 31
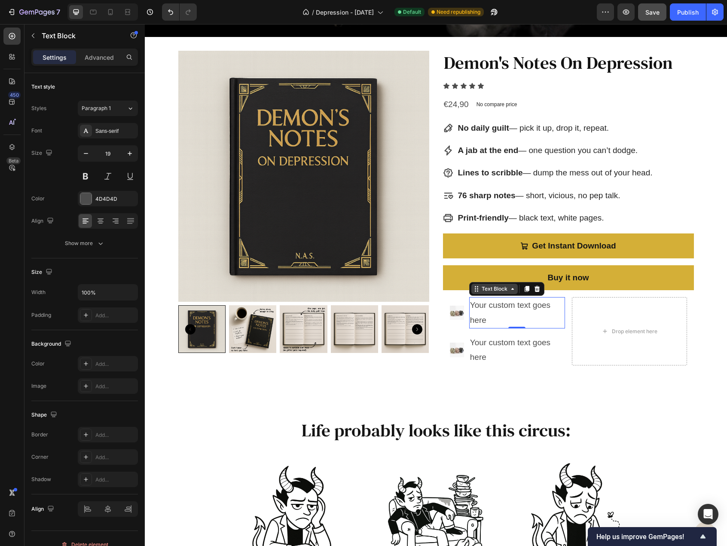
click at [486, 285] on div "Text Block" at bounding box center [494, 289] width 29 height 8
click at [514, 328] on div "0" at bounding box center [517, 328] width 9 height 7
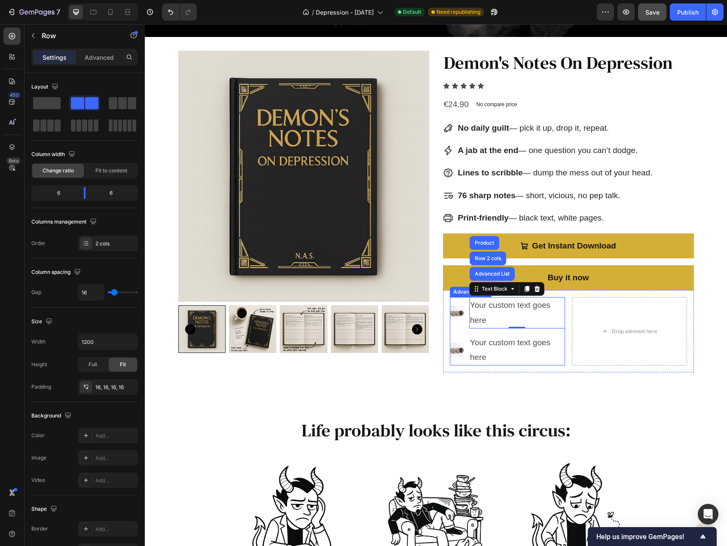
click at [444, 321] on div "Image Your custom text goes here Text Block Advanced List Row 2 cols Product 0 …" at bounding box center [568, 331] width 251 height 82
click at [457, 323] on li "Image Your custom text goes here Text Block" at bounding box center [507, 312] width 115 height 31
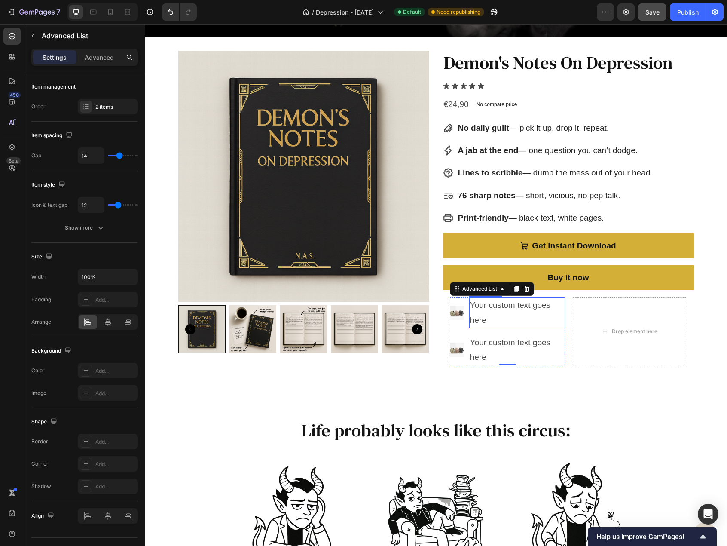
click at [497, 312] on div "Your custom text goes here" at bounding box center [517, 312] width 96 height 31
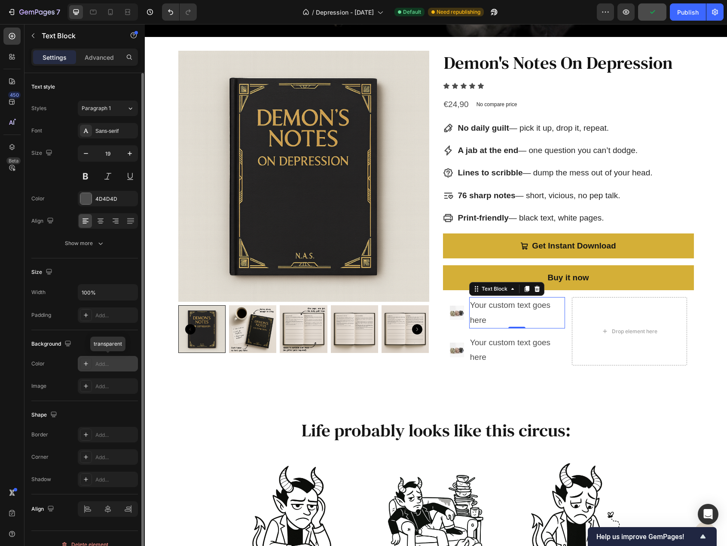
click at [105, 360] on div "Add..." at bounding box center [115, 364] width 40 height 8
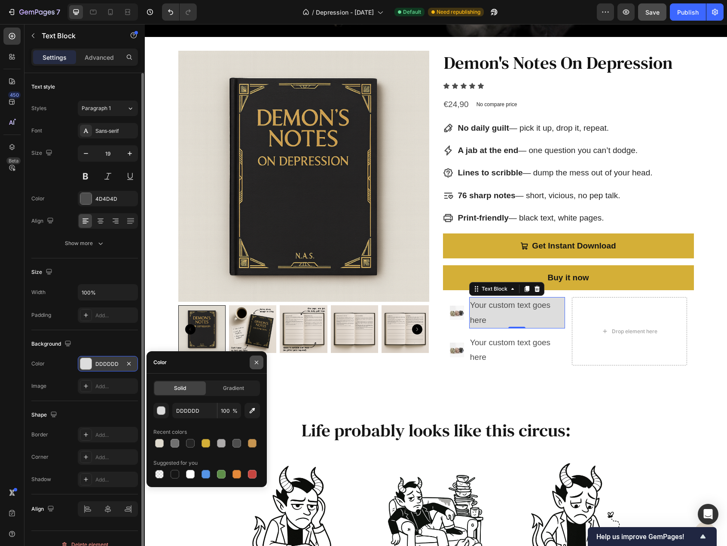
click at [254, 363] on icon "button" at bounding box center [256, 362] width 7 height 7
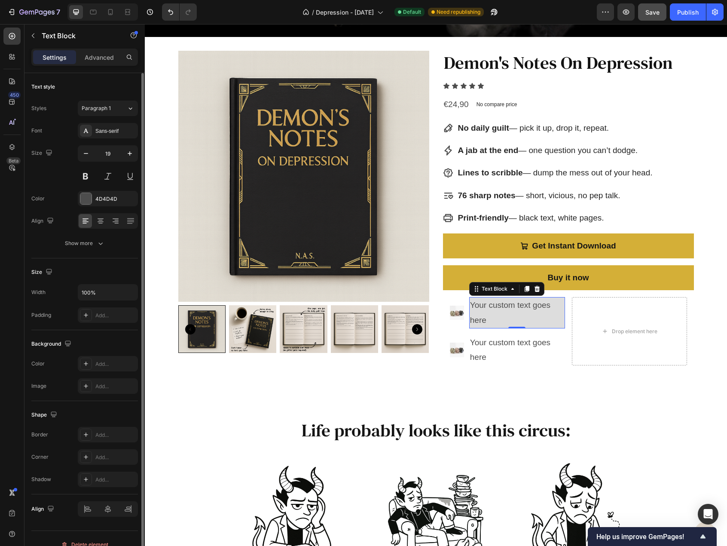
click at [495, 347] on div "Your custom text goes here" at bounding box center [517, 349] width 96 height 31
click at [501, 308] on div "Your custom text goes here" at bounding box center [517, 312] width 96 height 31
click at [455, 326] on li "Image Your custom text goes here Text Block" at bounding box center [507, 312] width 115 height 31
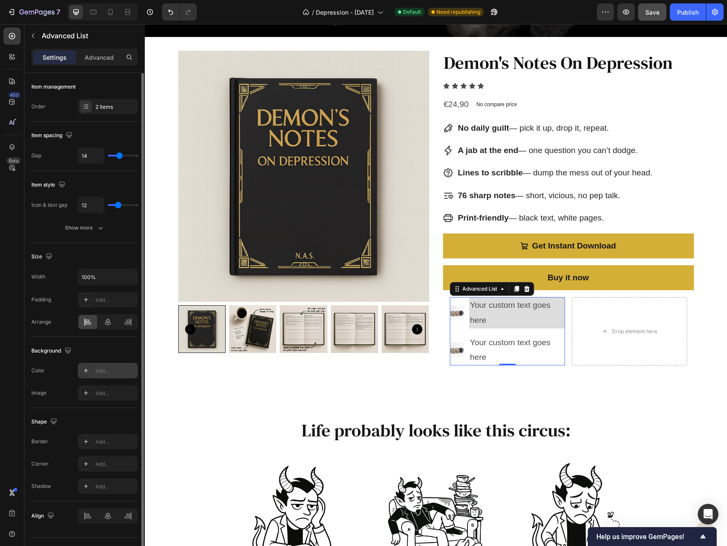
click at [110, 367] on div "Add..." at bounding box center [115, 371] width 40 height 8
click at [104, 301] on div "Add..." at bounding box center [115, 300] width 40 height 8
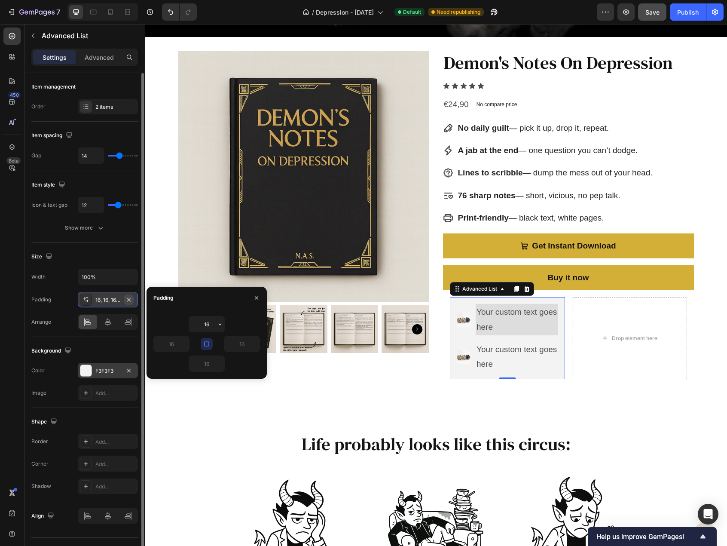
click at [130, 298] on icon "button" at bounding box center [128, 299] width 7 height 7
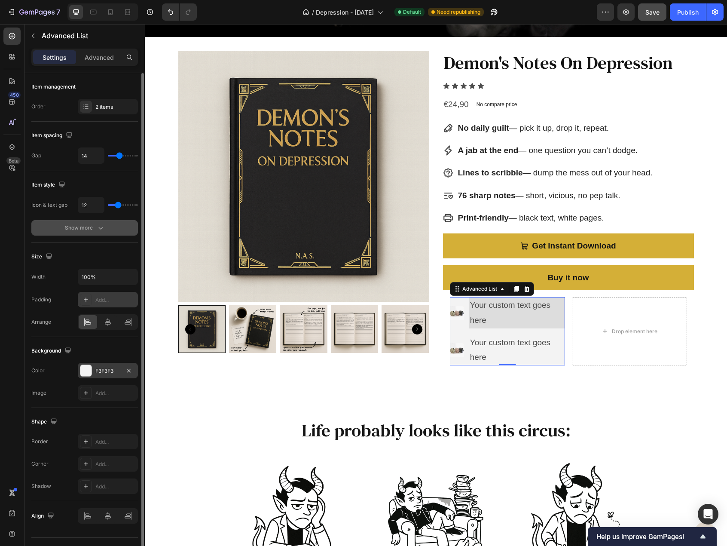
click at [91, 227] on div "Show more" at bounding box center [85, 227] width 40 height 9
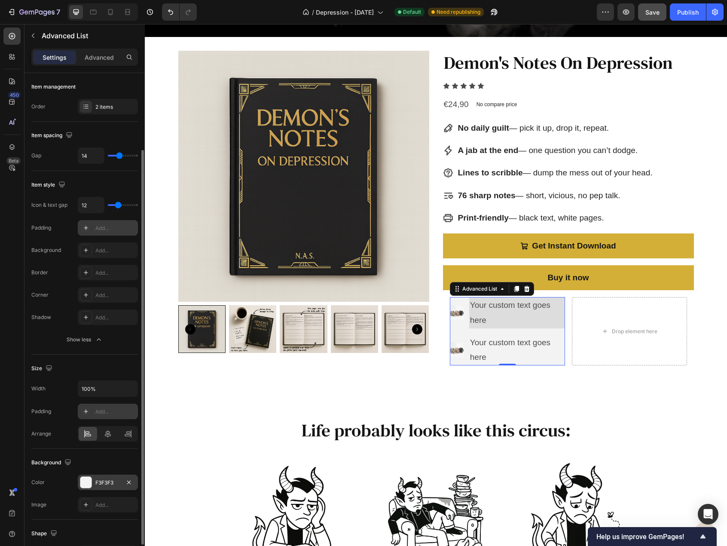
scroll to position [43, 0]
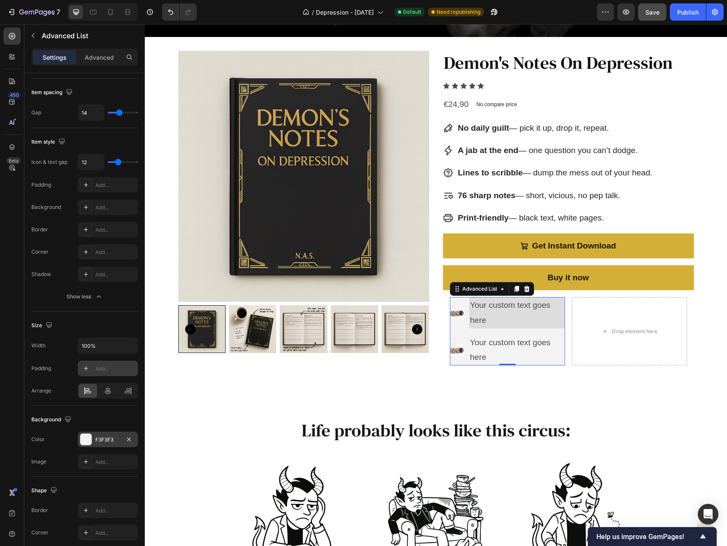
type input "14"
type input "15"
type input "17"
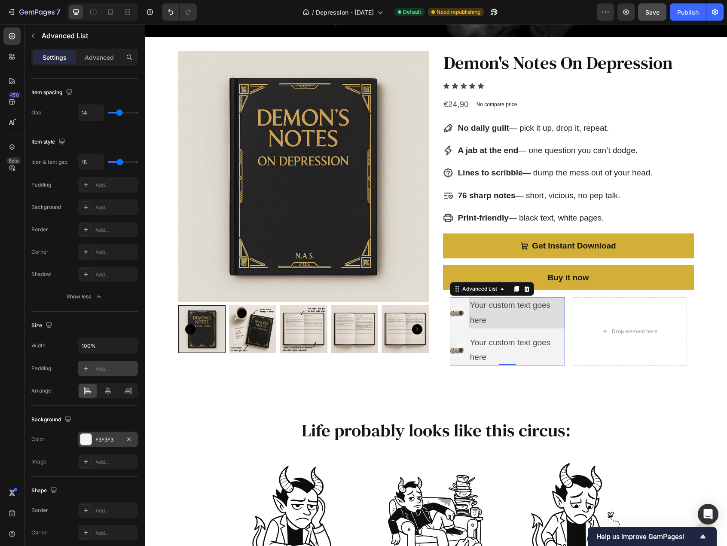
type input "17"
type input "24"
type input "26"
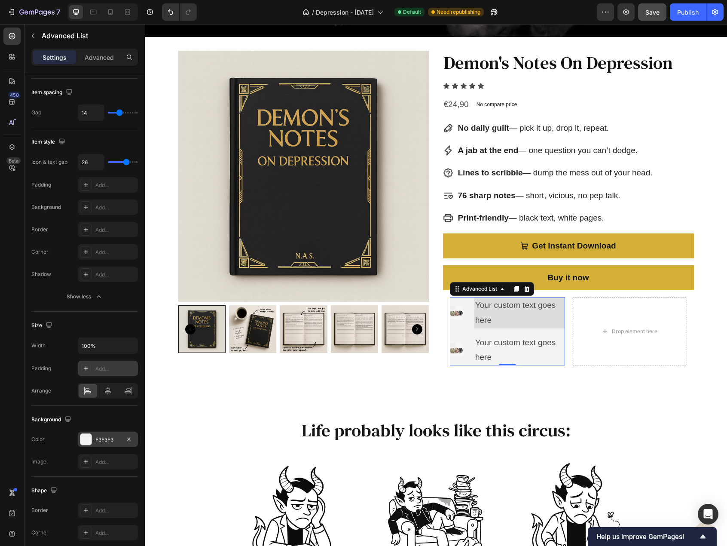
type input "27"
type input "29"
type input "30"
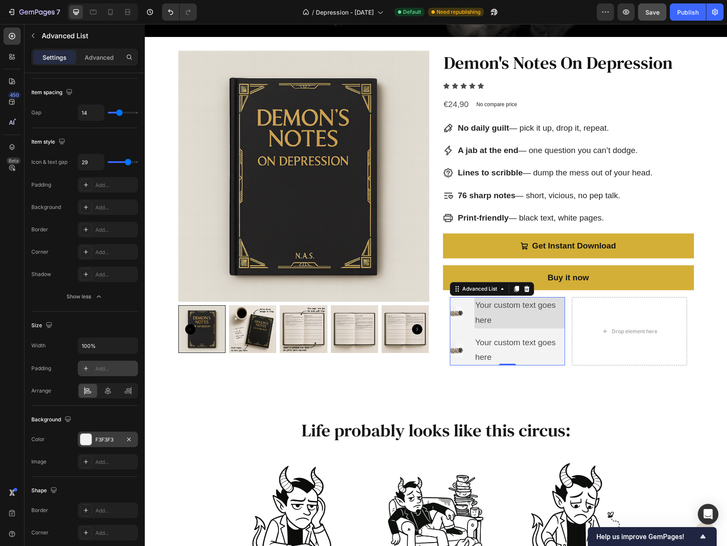
type input "30"
type input "33"
type input "29"
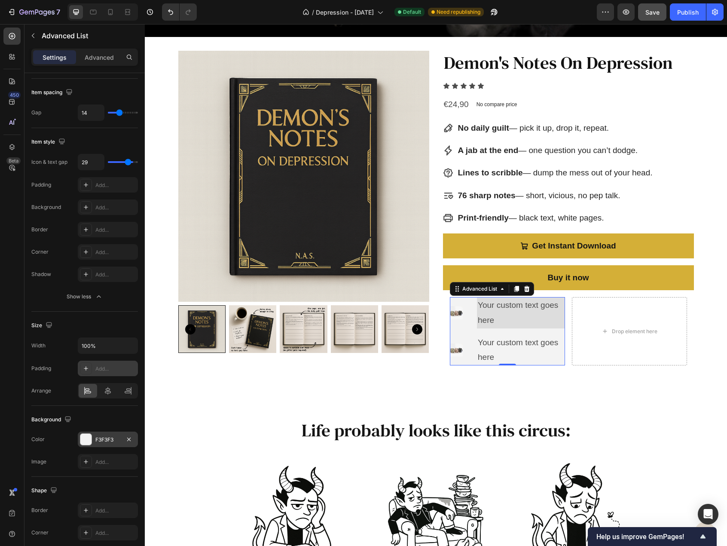
type input "18"
type input "16"
click at [120, 163] on input "range" at bounding box center [123, 162] width 30 height 2
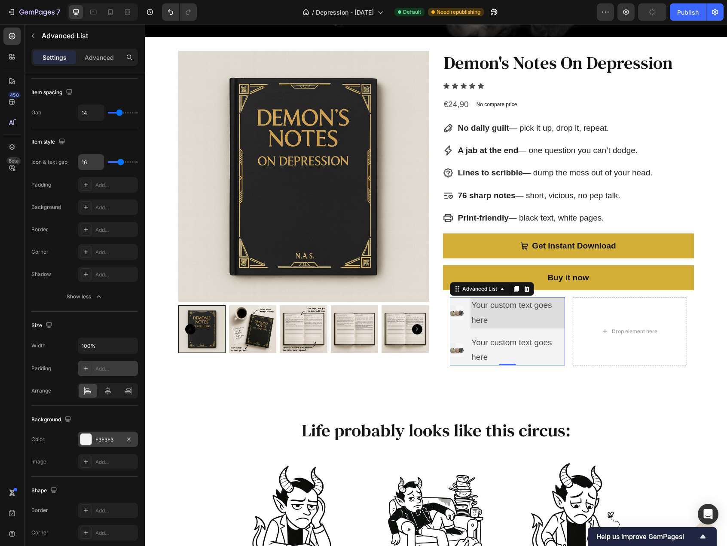
click at [90, 163] on input "16" at bounding box center [91, 161] width 26 height 15
type input "1"
type input "12"
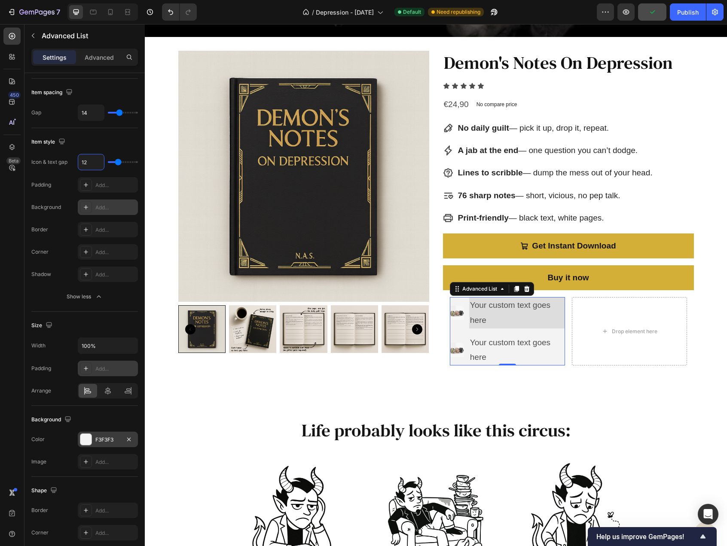
type input "12"
click at [107, 204] on div "Add..." at bounding box center [115, 208] width 40 height 8
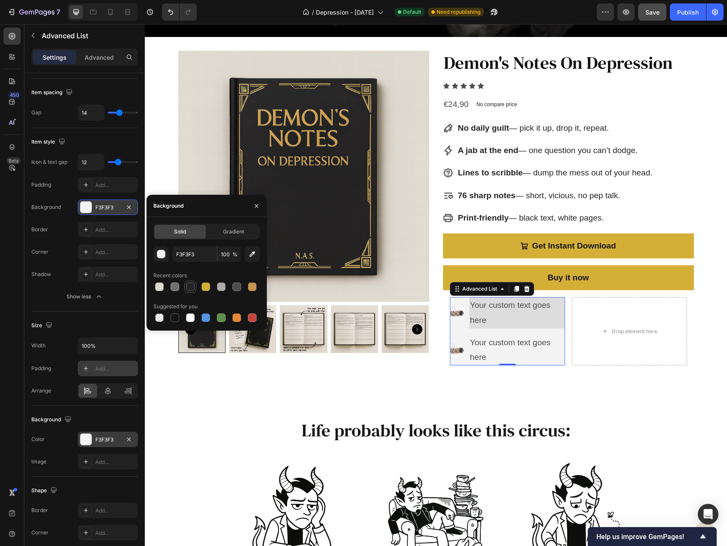
click at [190, 285] on div at bounding box center [190, 286] width 9 height 9
type input "242424"
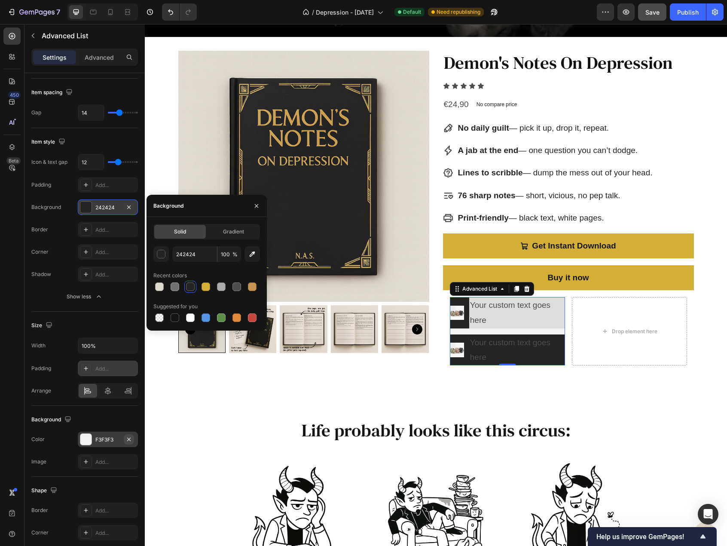
click at [128, 436] on icon "button" at bounding box center [128, 439] width 7 height 7
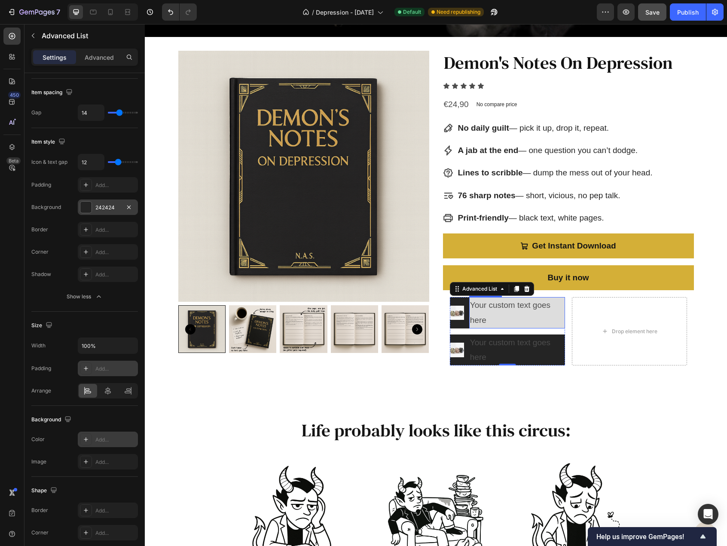
click at [496, 318] on div "Your custom text goes here" at bounding box center [517, 312] width 96 height 31
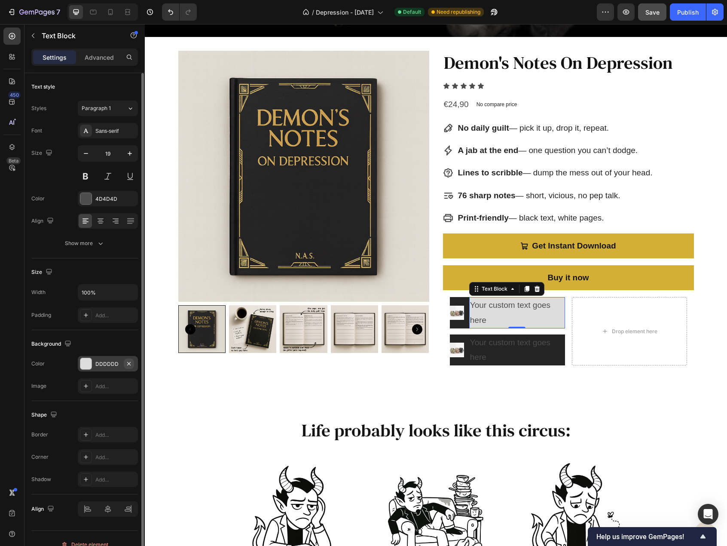
click at [127, 361] on icon "button" at bounding box center [128, 363] width 7 height 7
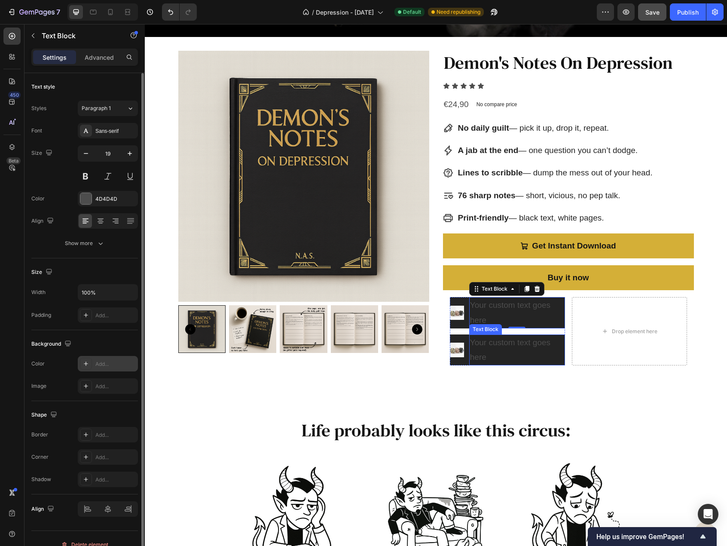
click at [502, 355] on div "Your custom text goes here" at bounding box center [517, 349] width 96 height 31
click at [456, 325] on li "Image Your custom text goes here Text Block" at bounding box center [507, 312] width 115 height 31
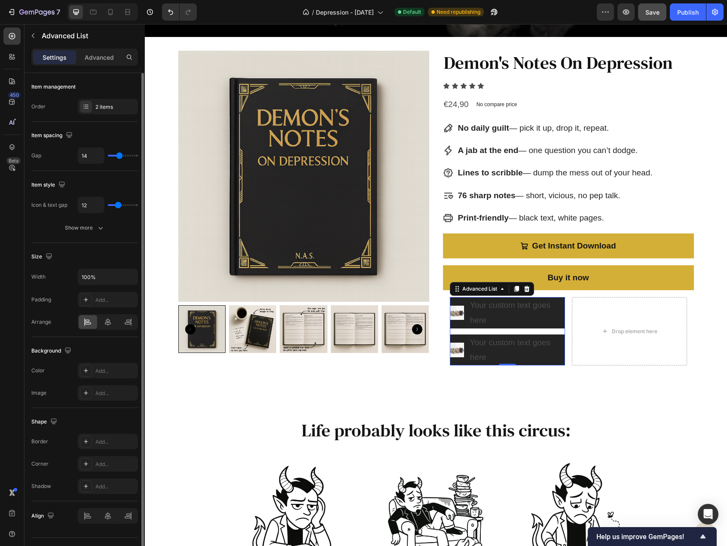
click at [457, 330] on ul "Image Your custom text goes here Text Block Image Your custom text goes here Te…" at bounding box center [507, 331] width 115 height 68
click at [98, 230] on icon "button" at bounding box center [100, 227] width 9 height 9
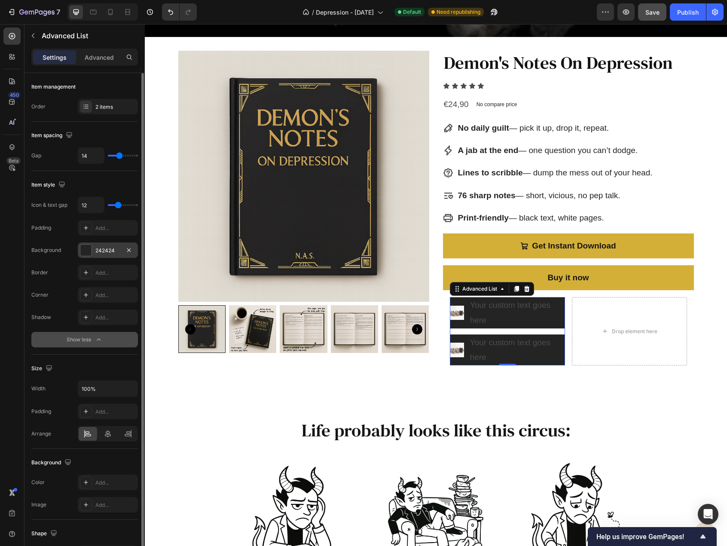
click at [106, 251] on div "242424" at bounding box center [107, 251] width 25 height 8
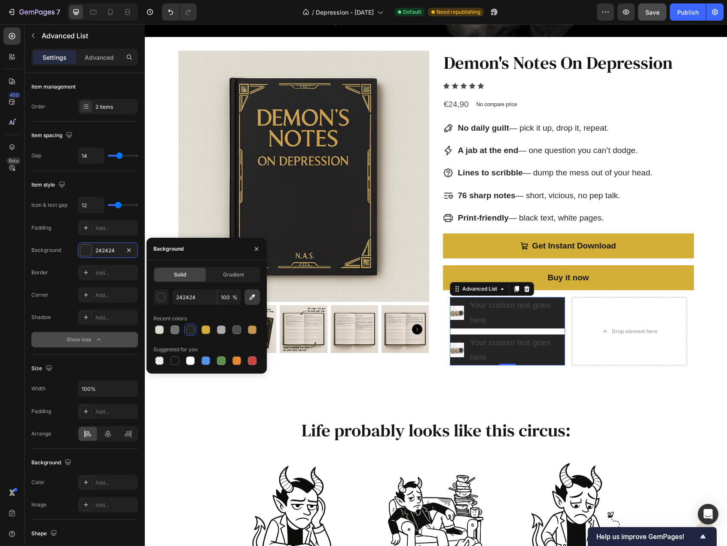
click at [245, 300] on button "button" at bounding box center [252, 296] width 15 height 15
type input "E0DBD1"
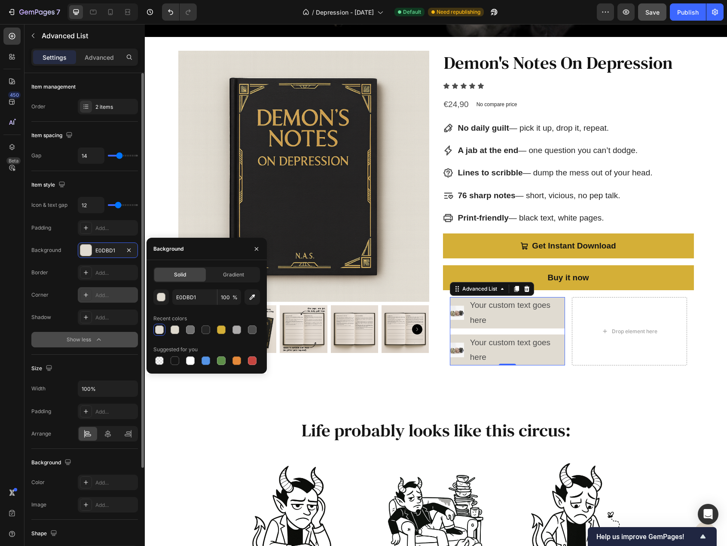
click at [105, 291] on div "Add..." at bounding box center [115, 295] width 40 height 8
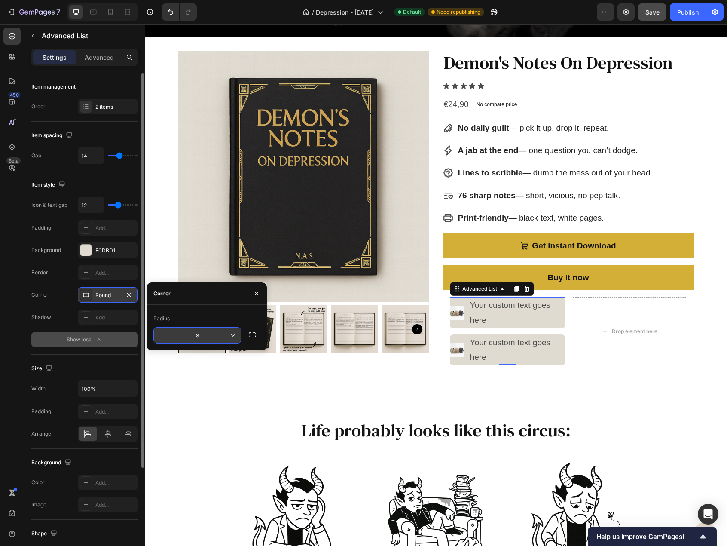
click at [234, 333] on icon "button" at bounding box center [233, 335] width 9 height 9
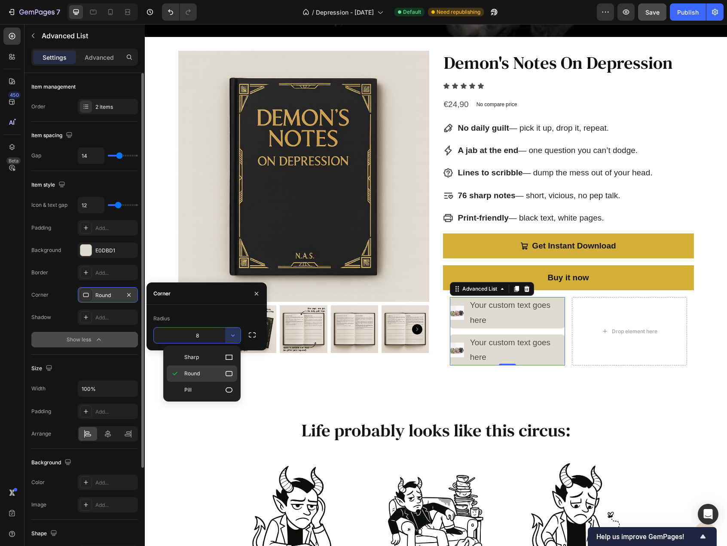
click at [216, 369] on p "Round" at bounding box center [208, 373] width 49 height 9
click at [211, 336] on input "8" at bounding box center [197, 335] width 87 height 15
type input "5"
click at [37, 335] on button "Show less" at bounding box center [84, 339] width 107 height 15
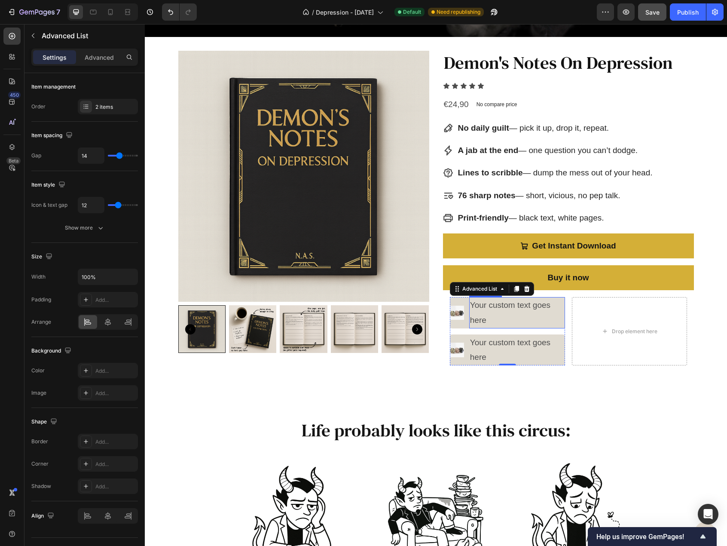
click at [497, 303] on div "Your custom text goes here" at bounding box center [517, 312] width 96 height 31
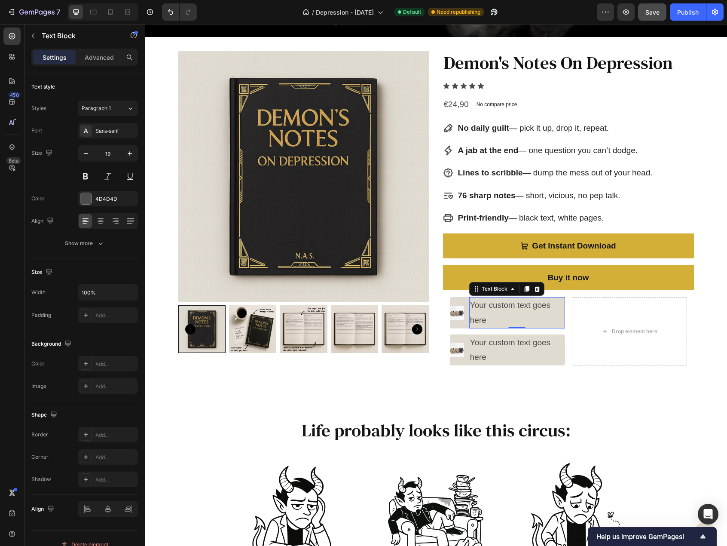
click at [497, 303] on div "Your custom text goes here" at bounding box center [517, 312] width 96 height 31
click at [497, 303] on p "Your custom text goes here" at bounding box center [517, 312] width 94 height 29
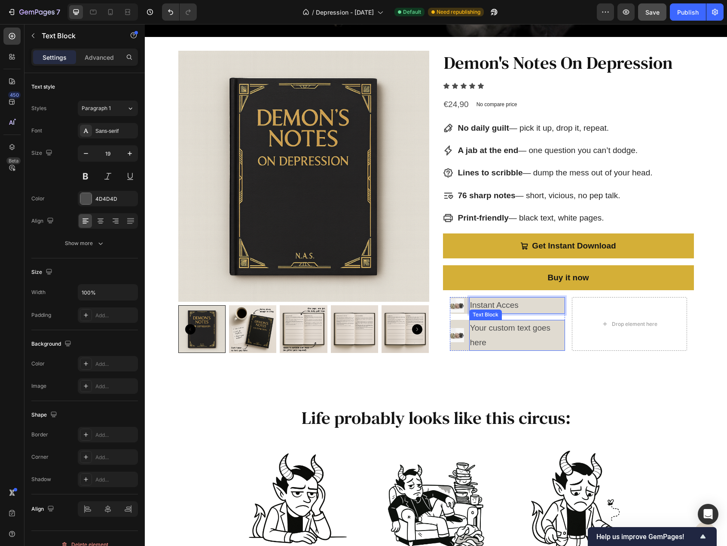
click at [506, 329] on div "Your custom text goes here" at bounding box center [517, 335] width 96 height 31
click at [506, 330] on div "Your custom text goes here" at bounding box center [517, 335] width 96 height 31
click at [506, 330] on p "Your custom text goes here" at bounding box center [517, 335] width 94 height 29
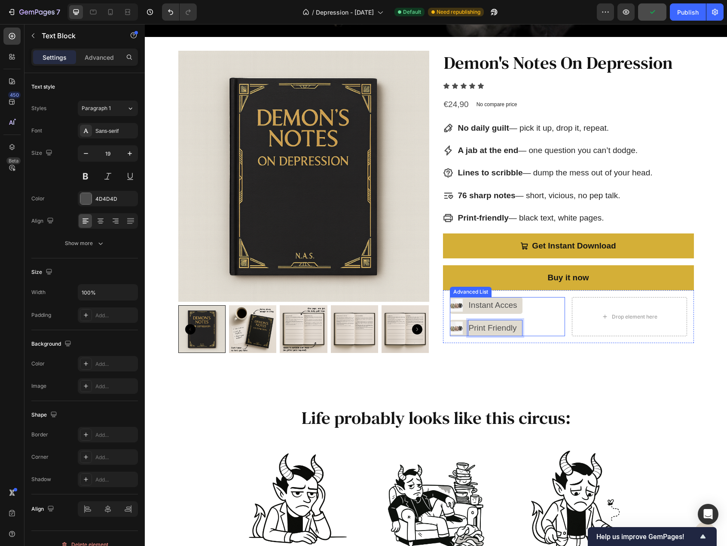
click at [527, 318] on div "Image Instant Acces Text Block Image Print Friendly Text Block 0" at bounding box center [507, 316] width 115 height 39
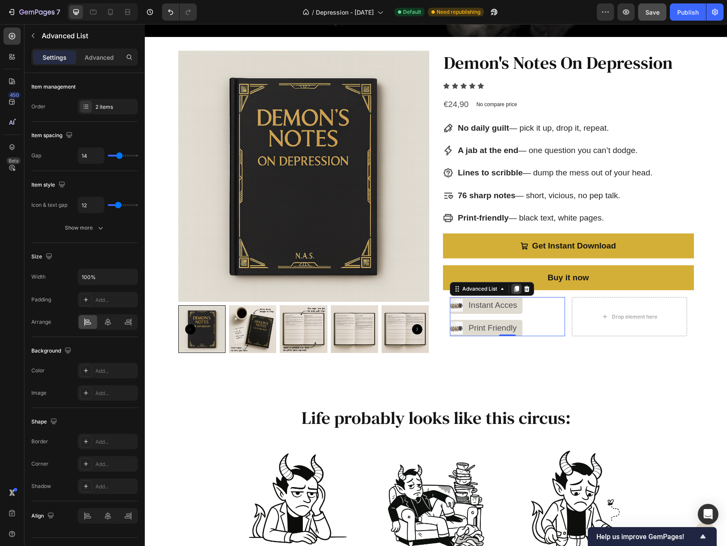
click at [514, 288] on icon at bounding box center [516, 289] width 5 height 6
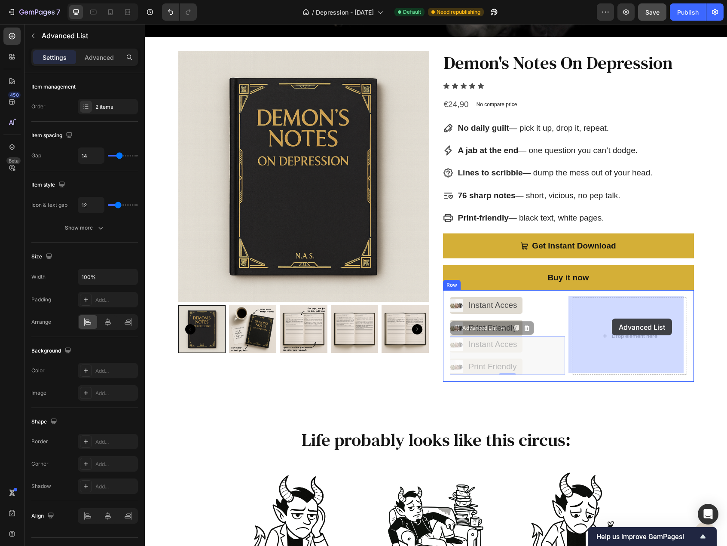
drag, startPoint x: 454, startPoint y: 326, endPoint x: 599, endPoint y: 321, distance: 145.4
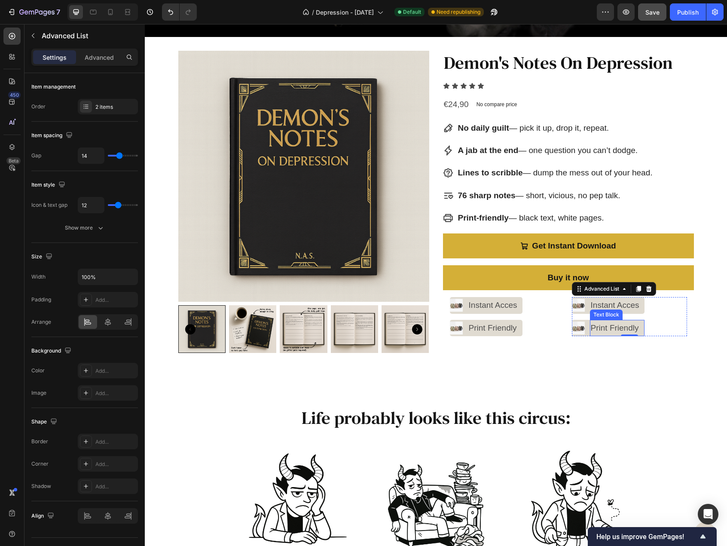
click at [600, 325] on p "Print Friendly" at bounding box center [617, 328] width 53 height 15
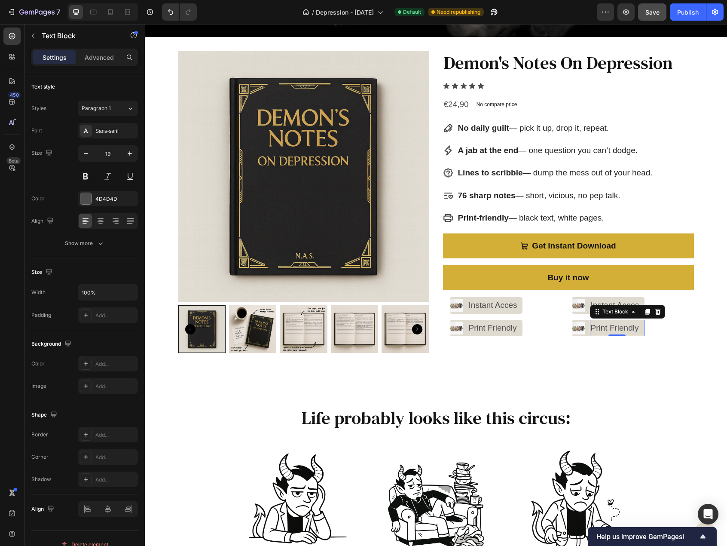
click at [600, 325] on p "Print Friendly" at bounding box center [617, 328] width 53 height 15
click at [456, 323] on img at bounding box center [456, 327] width 13 height 13
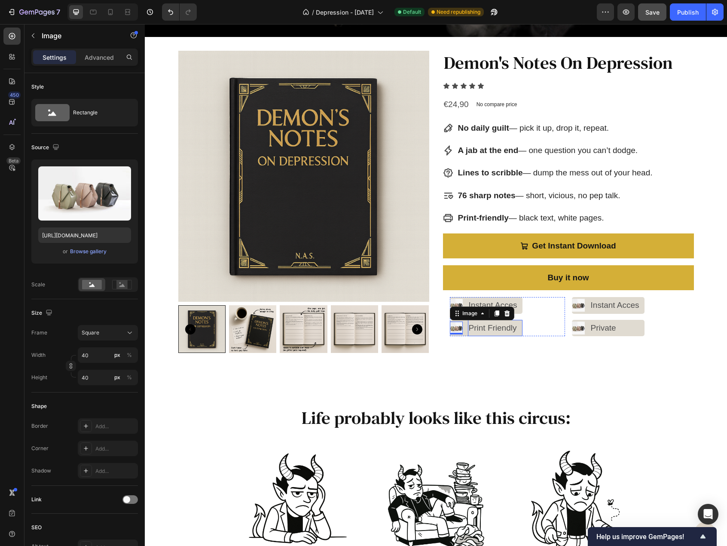
click at [471, 326] on p "Print Friendly" at bounding box center [495, 328] width 53 height 15
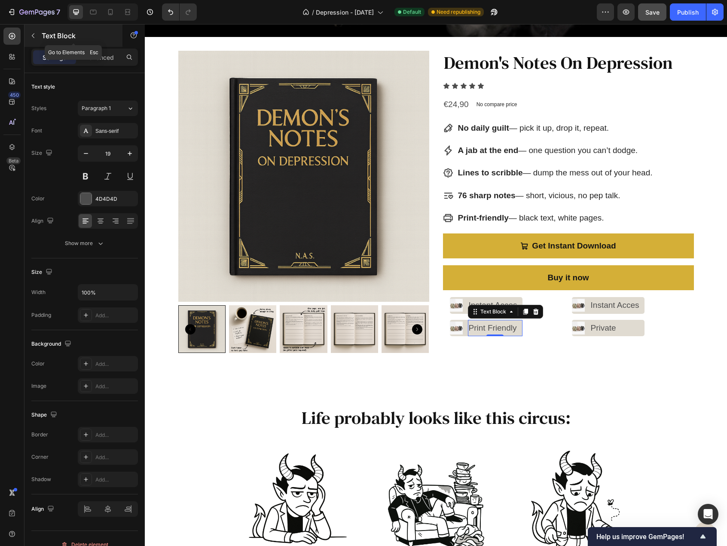
click at [31, 33] on icon "button" at bounding box center [33, 35] width 7 height 7
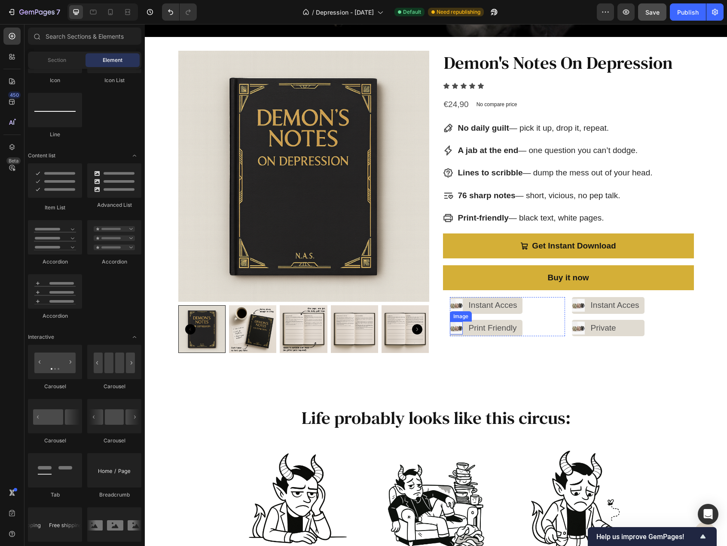
click at [450, 328] on img at bounding box center [456, 327] width 13 height 13
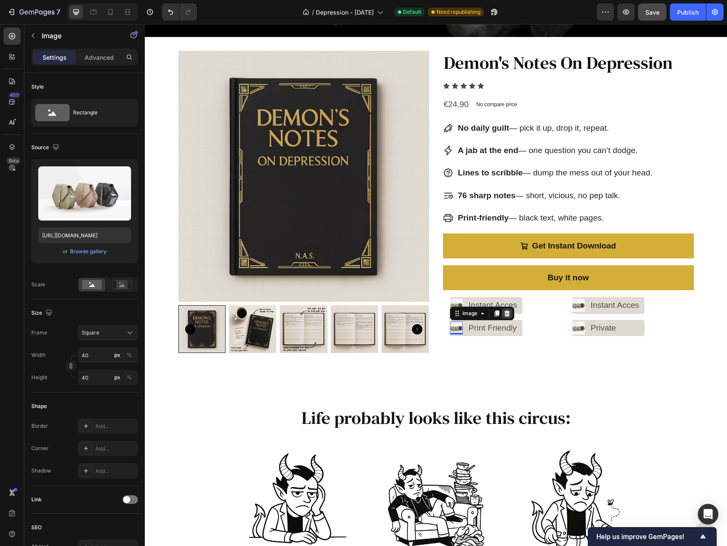
click at [504, 313] on icon at bounding box center [507, 313] width 7 height 7
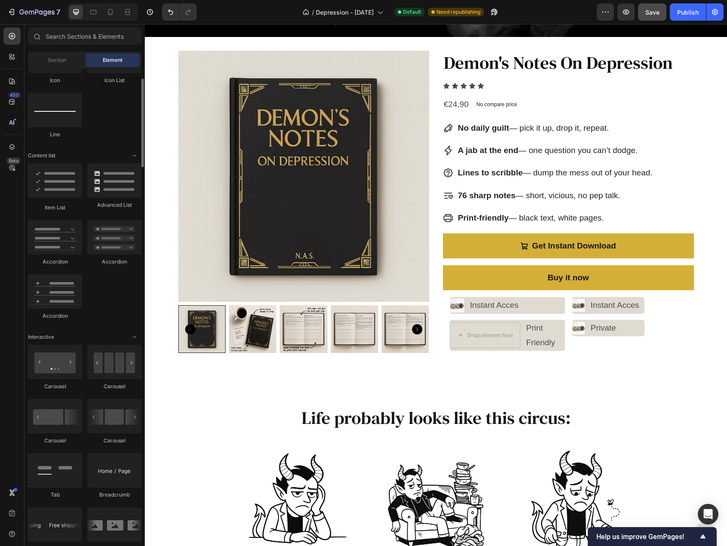
scroll to position [473, 0]
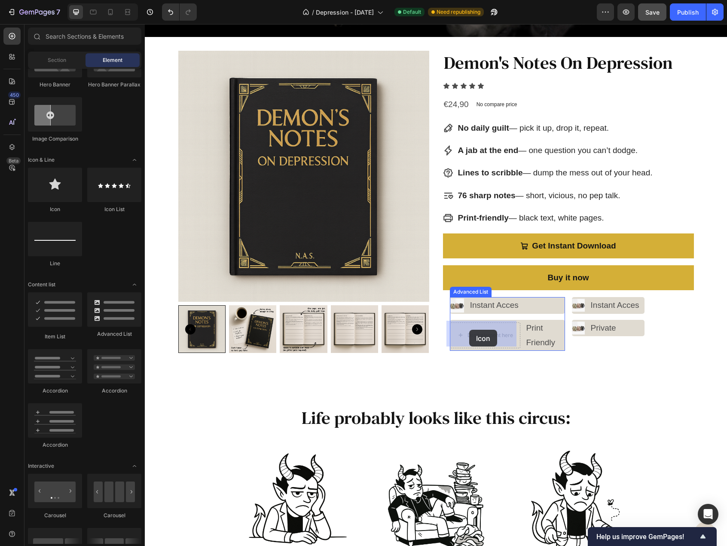
drag, startPoint x: 212, startPoint y: 208, endPoint x: 470, endPoint y: 331, distance: 285.7
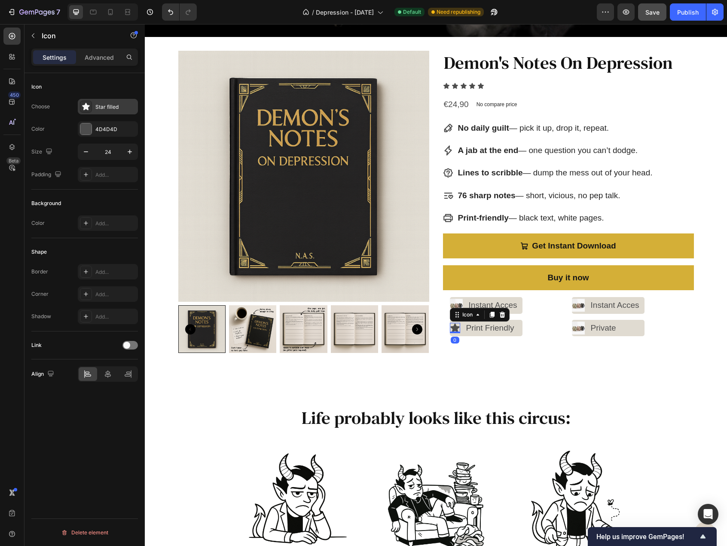
click at [107, 106] on div "Star filled" at bounding box center [115, 107] width 40 height 8
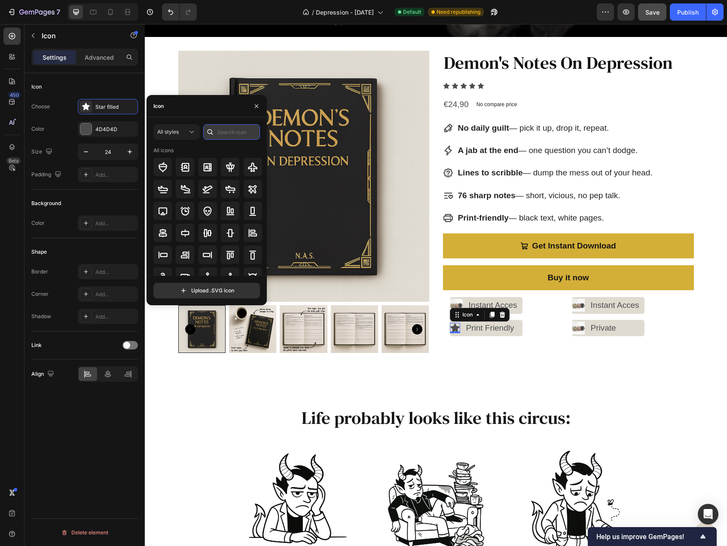
click at [217, 135] on input "text" at bounding box center [231, 131] width 57 height 15
type input "print"
click at [162, 188] on icon at bounding box center [163, 189] width 10 height 10
click at [493, 326] on p "Print Friendly" at bounding box center [493, 328] width 55 height 15
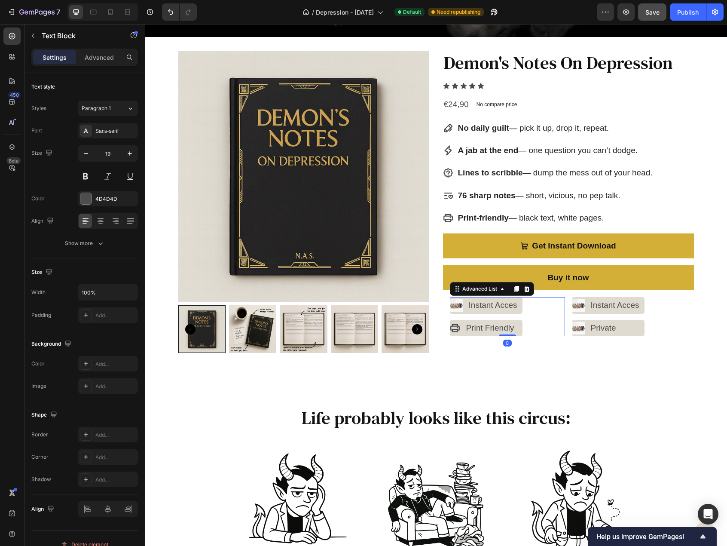
click at [453, 331] on li "Icon Print Friendly Text Block" at bounding box center [486, 328] width 73 height 16
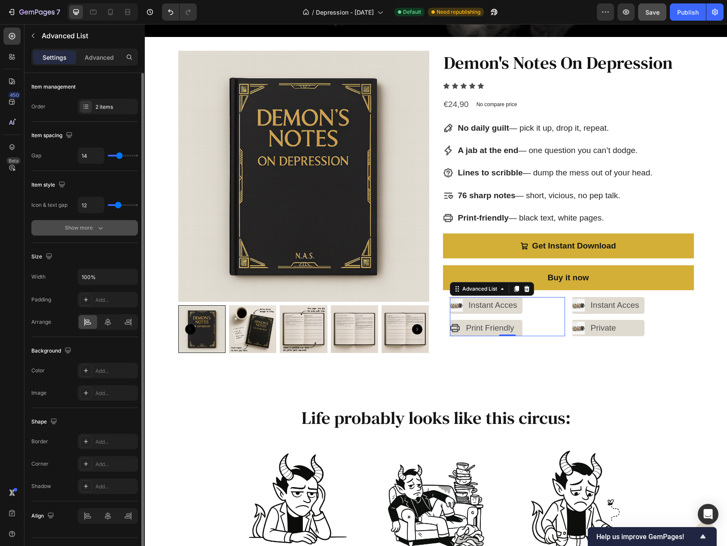
click at [96, 230] on icon "button" at bounding box center [100, 227] width 9 height 9
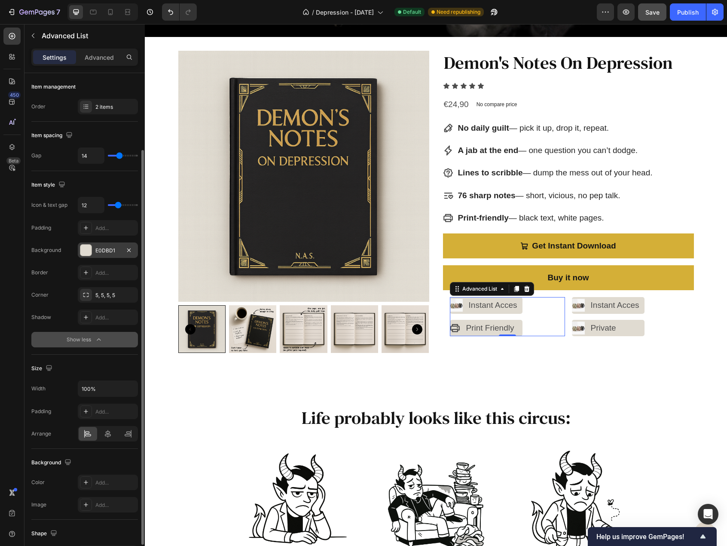
scroll to position [43, 0]
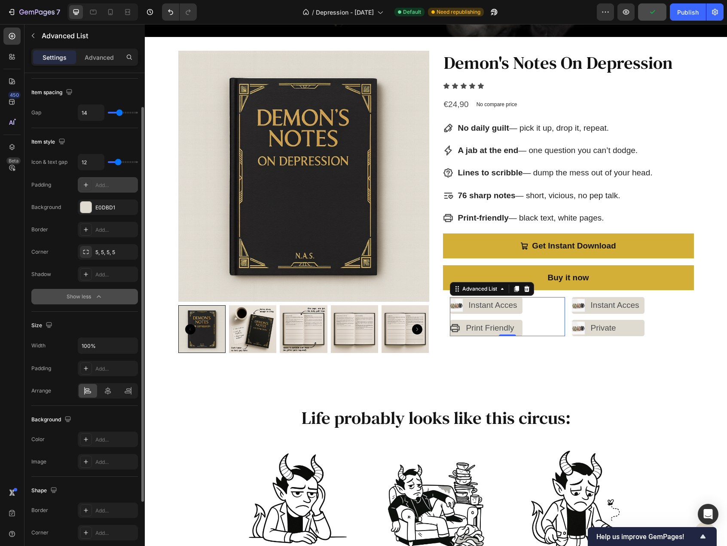
click at [100, 182] on div "Add..." at bounding box center [115, 185] width 40 height 8
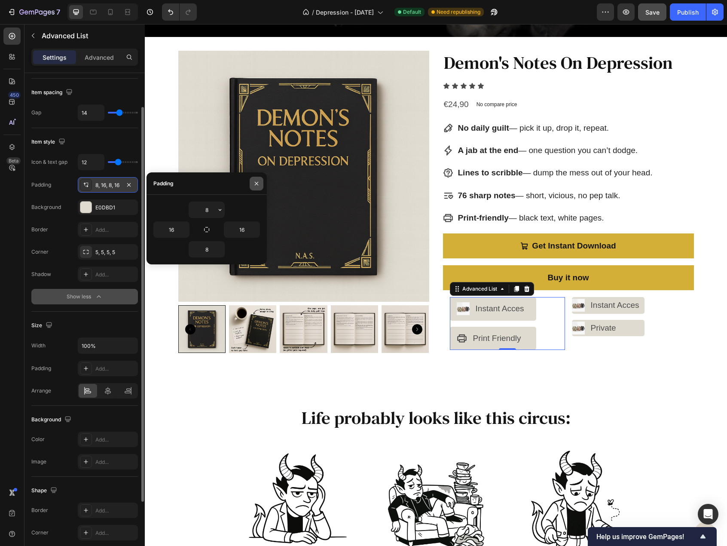
click at [255, 184] on icon "button" at bounding box center [256, 183] width 7 height 7
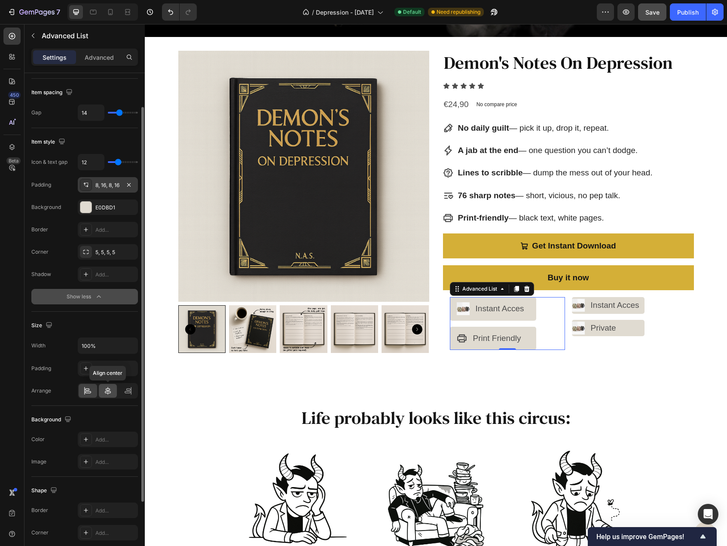
click at [103, 390] on div at bounding box center [108, 391] width 18 height 14
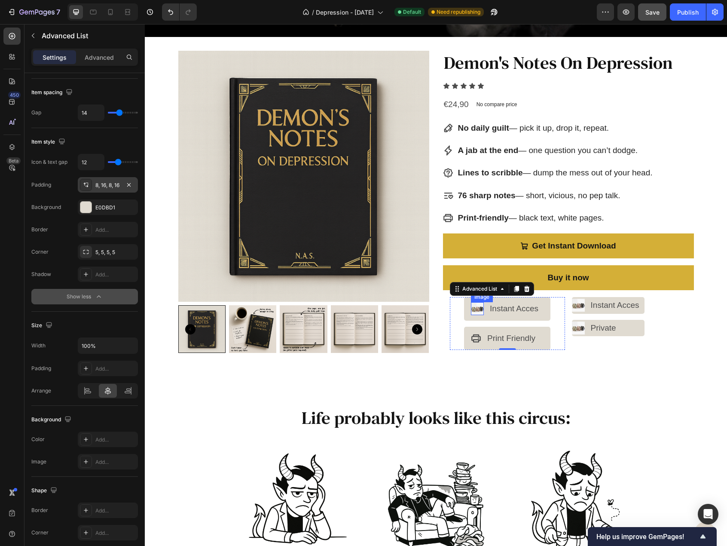
click at [473, 306] on img at bounding box center [477, 308] width 13 height 13
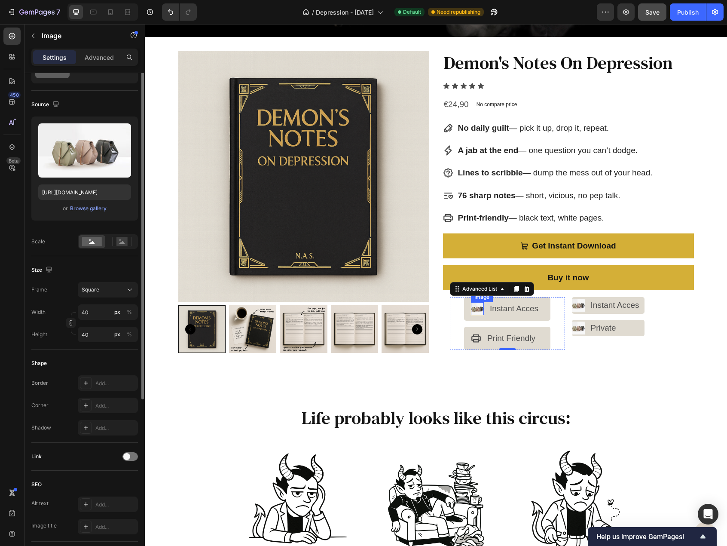
scroll to position [0, 0]
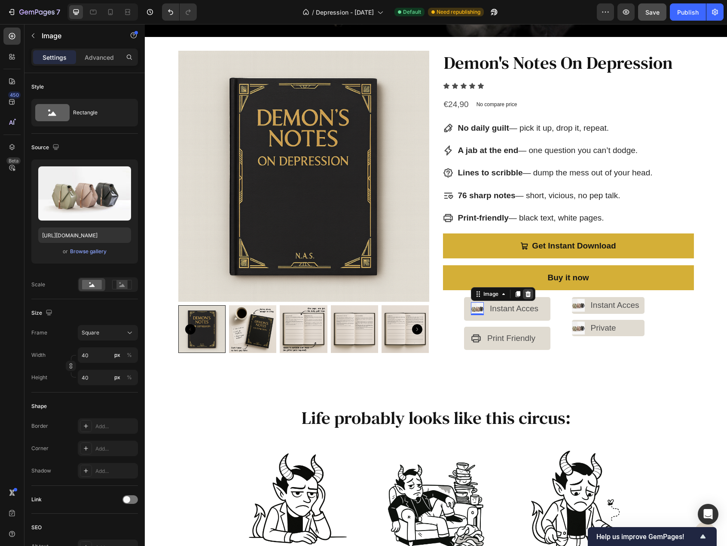
click at [525, 294] on icon at bounding box center [528, 294] width 6 height 6
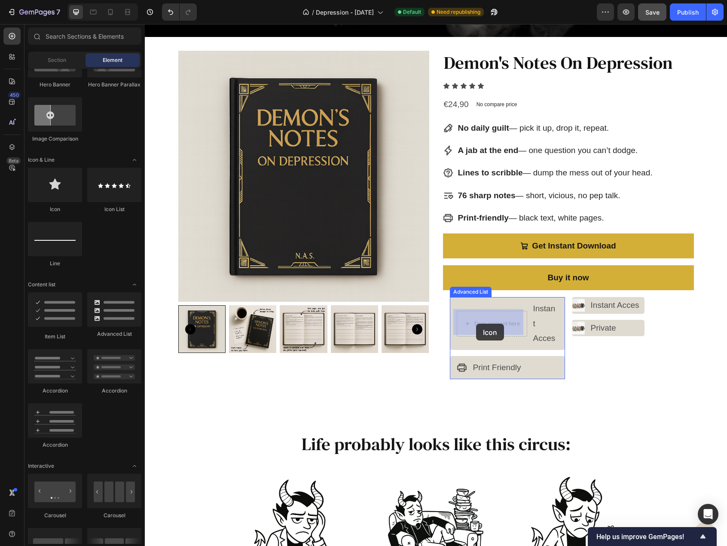
drag, startPoint x: 200, startPoint y: 204, endPoint x: 476, endPoint y: 324, distance: 301.3
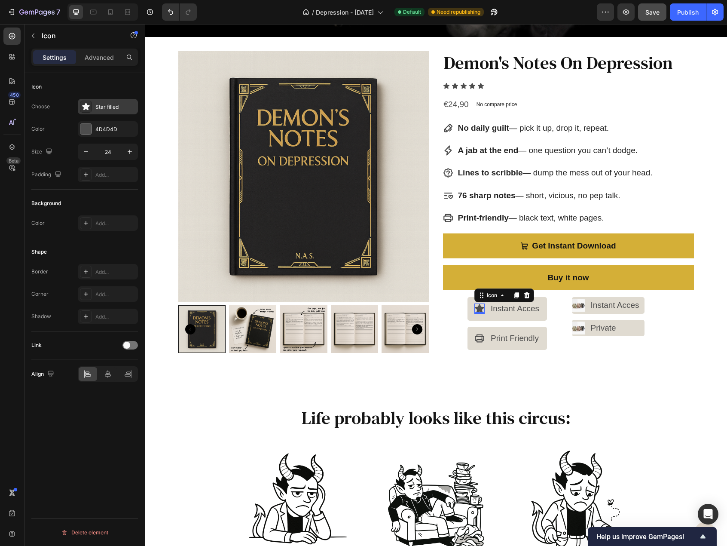
click at [105, 110] on div "Star filled" at bounding box center [115, 107] width 40 height 8
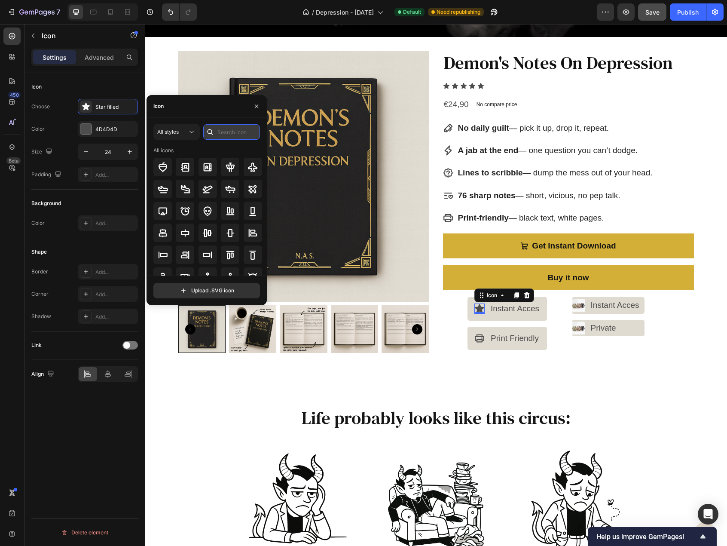
click at [223, 133] on input "text" at bounding box center [231, 131] width 57 height 15
type input "downlo"
click at [248, 169] on icon at bounding box center [253, 167] width 10 height 10
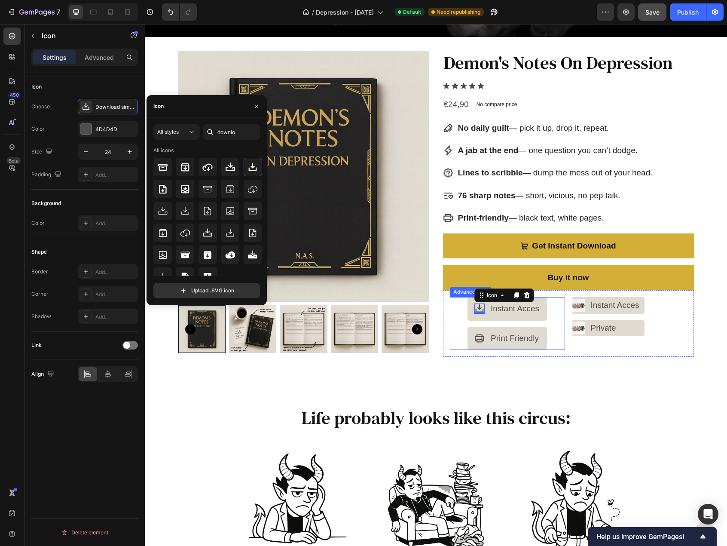
click at [517, 311] on p "Instant Acces" at bounding box center [515, 308] width 49 height 15
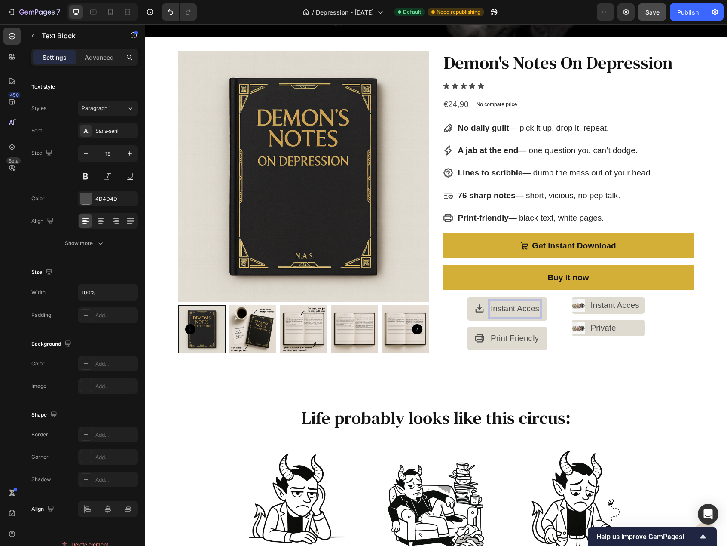
click at [533, 309] on p "Instant Acces" at bounding box center [515, 308] width 49 height 15
click at [526, 346] on li "Icon Print Friendly Text Block" at bounding box center [507, 338] width 84 height 23
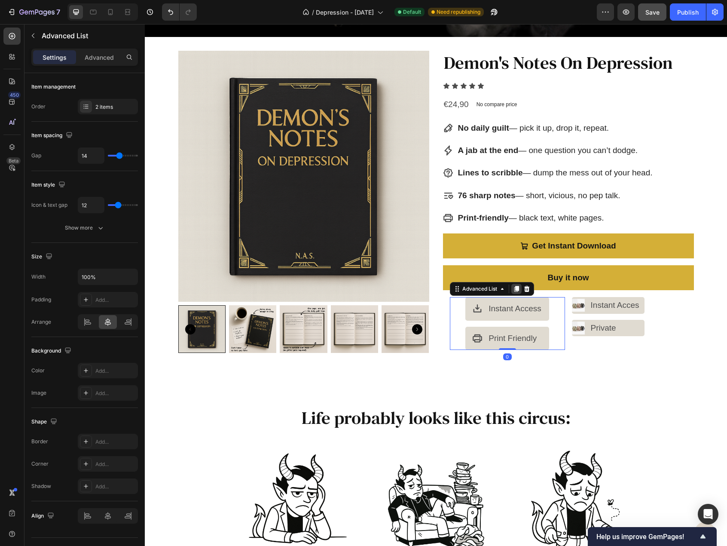
click at [514, 287] on icon at bounding box center [516, 289] width 5 height 6
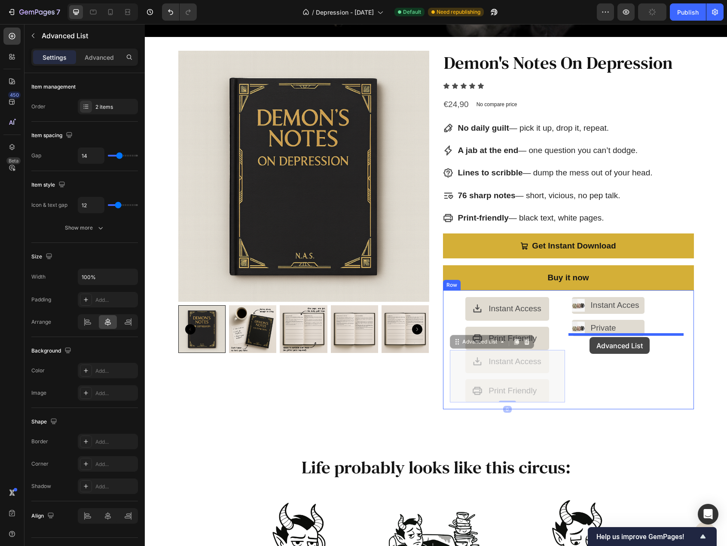
drag, startPoint x: 454, startPoint y: 340, endPoint x: 590, endPoint y: 337, distance: 135.8
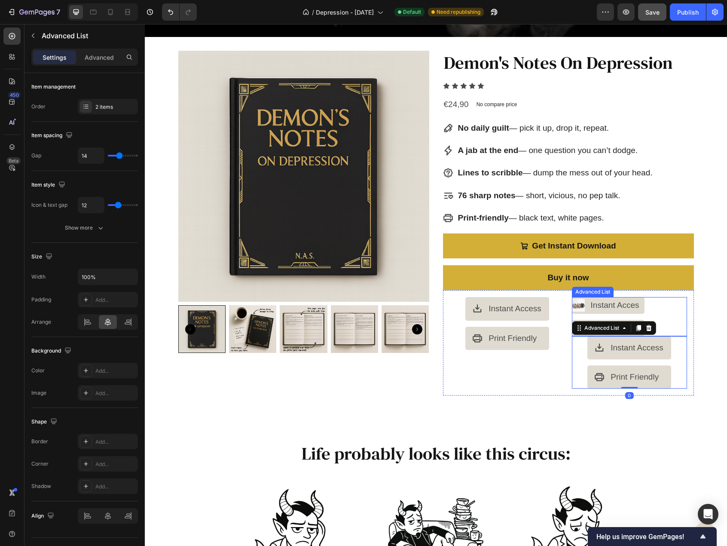
click at [643, 303] on div "Image Instant Acces Text Block Image Private Text Block" at bounding box center [629, 316] width 115 height 39
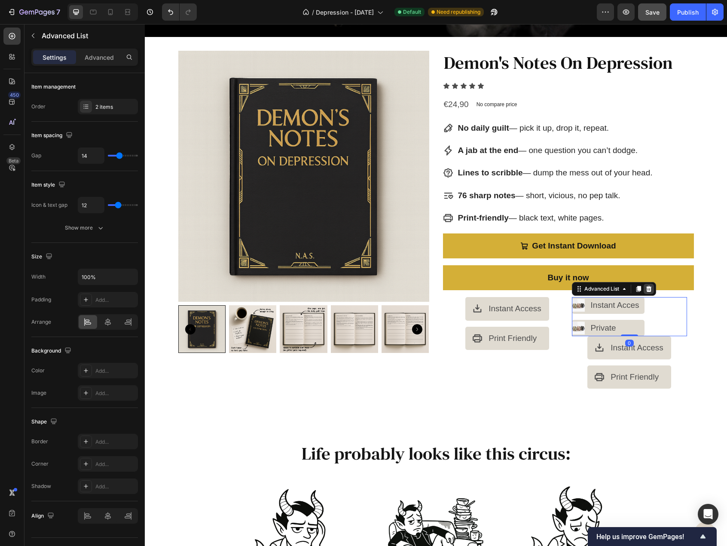
click at [646, 288] on icon at bounding box center [649, 289] width 6 height 6
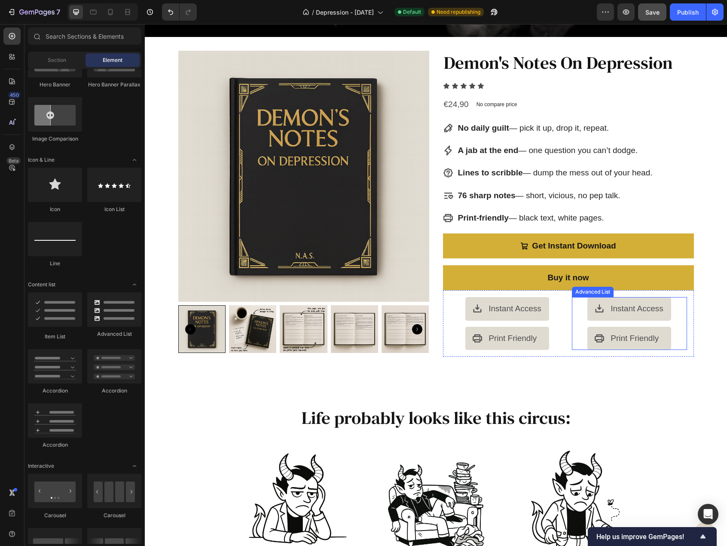
click at [574, 312] on div "Icon Instant Access Text Block Icon Print Friendly Text Block" at bounding box center [629, 323] width 115 height 52
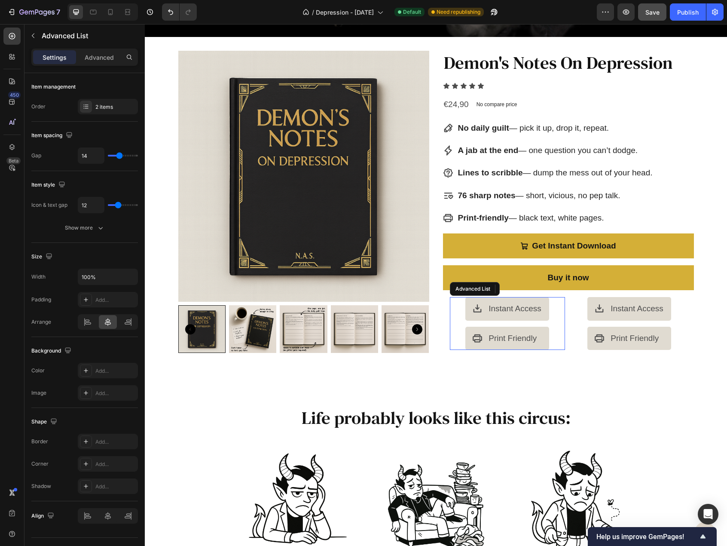
click at [548, 306] on div "Icon Instant Access Text Block Icon Print Friendly Text Block" at bounding box center [507, 323] width 115 height 52
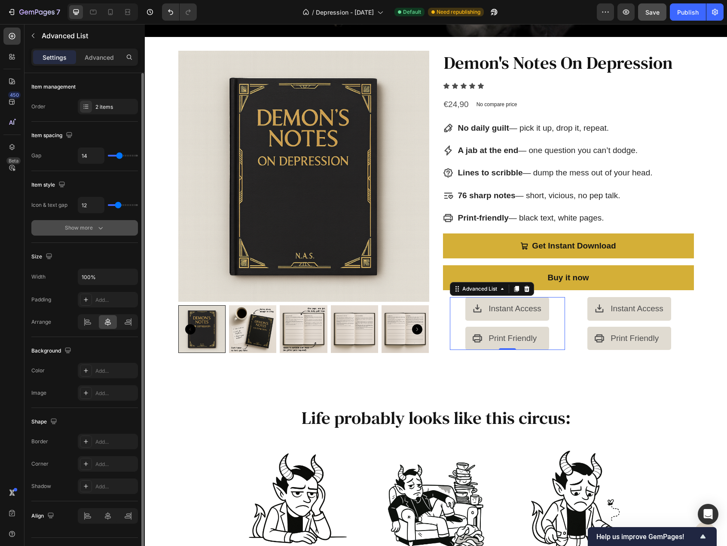
click at [97, 233] on button "Show more" at bounding box center [84, 227] width 107 height 15
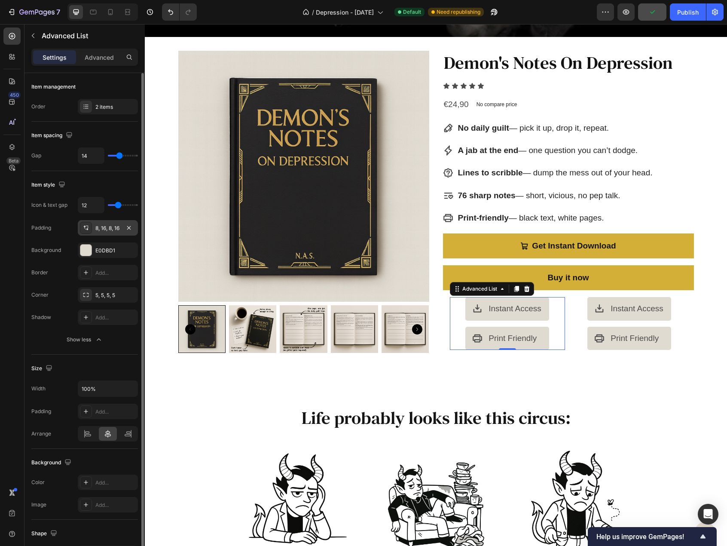
click at [112, 228] on div "8, 16, 8, 16" at bounding box center [107, 228] width 25 height 8
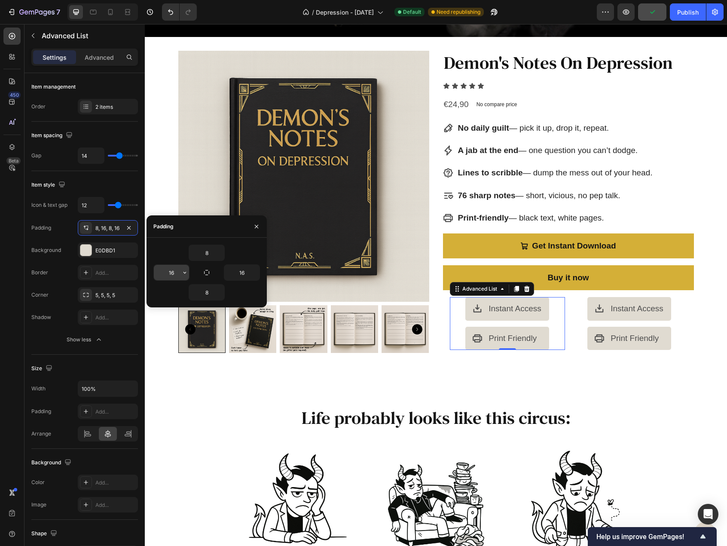
click at [169, 270] on input "16" at bounding box center [171, 272] width 35 height 15
type input "24"
click at [239, 273] on input "16" at bounding box center [241, 272] width 35 height 15
type input "24"
click at [254, 228] on icon "button" at bounding box center [256, 226] width 7 height 7
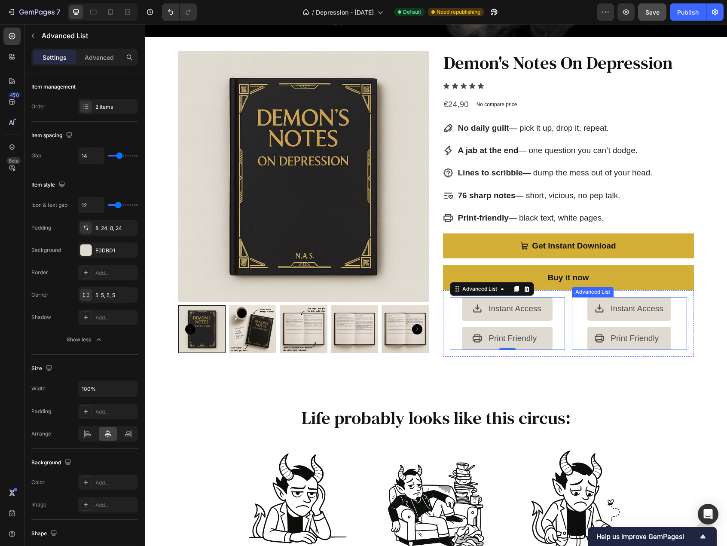
click at [572, 319] on div "Icon Instant Access Text Block Icon Print Friendly Text Block" at bounding box center [629, 323] width 115 height 52
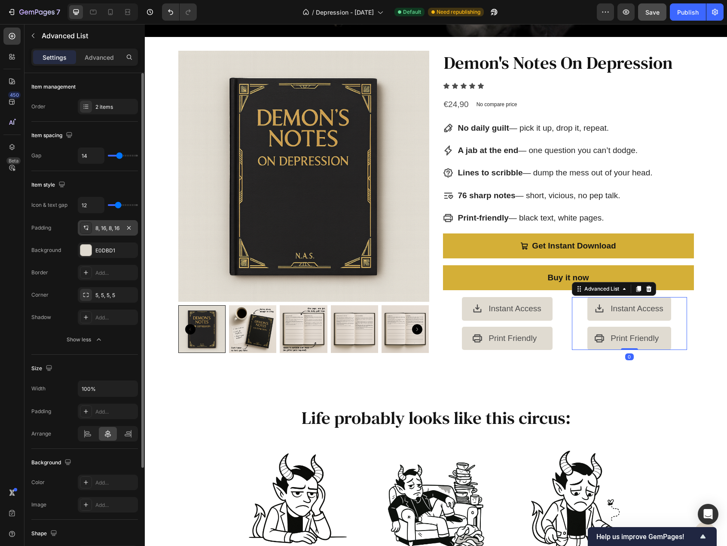
click at [122, 229] on div "8, 16, 8, 16" at bounding box center [108, 227] width 60 height 15
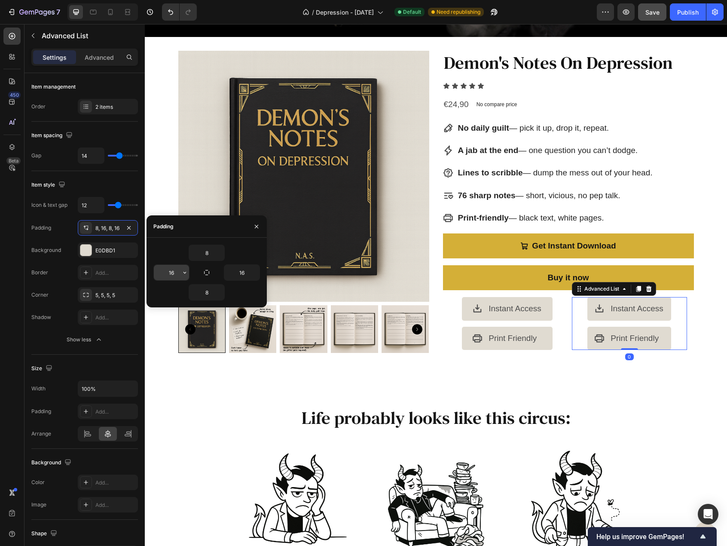
click at [176, 275] on input "16" at bounding box center [171, 272] width 35 height 15
type input "24"
click at [239, 270] on input "16" at bounding box center [241, 272] width 35 height 15
type input "24"
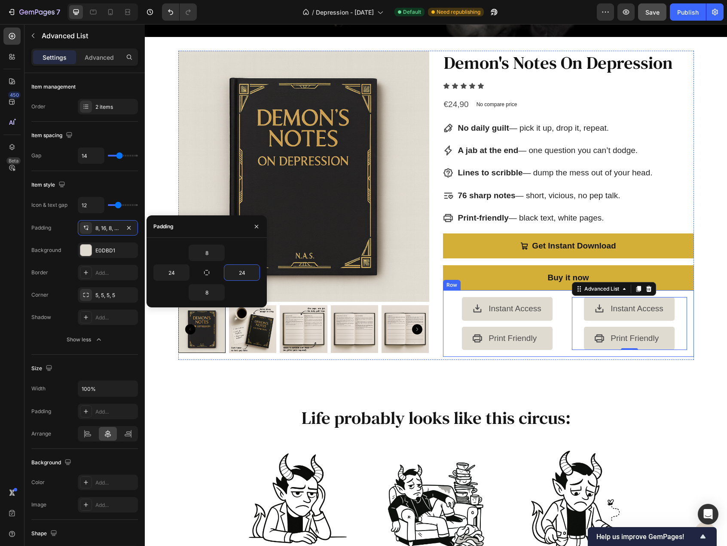
click at [493, 352] on div "Icon Instant Access Text Block Icon Print Friendly Text Block Advanced List Ico…" at bounding box center [568, 323] width 251 height 66
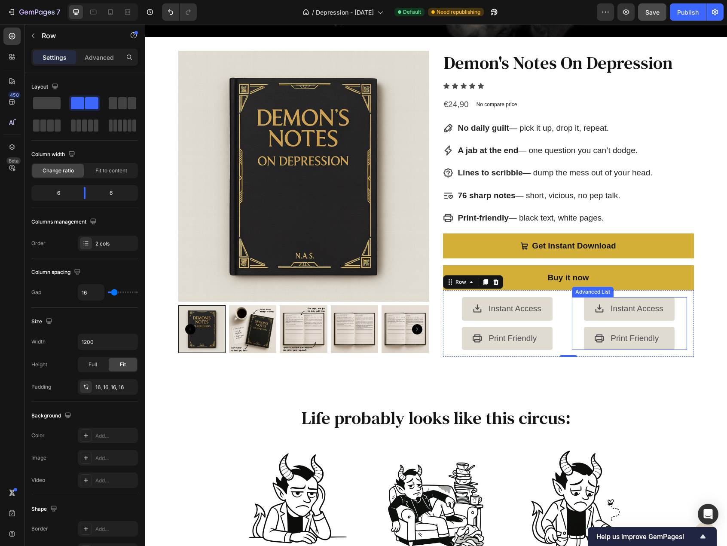
click at [616, 338] on p "Print Friendly" at bounding box center [637, 338] width 53 height 15
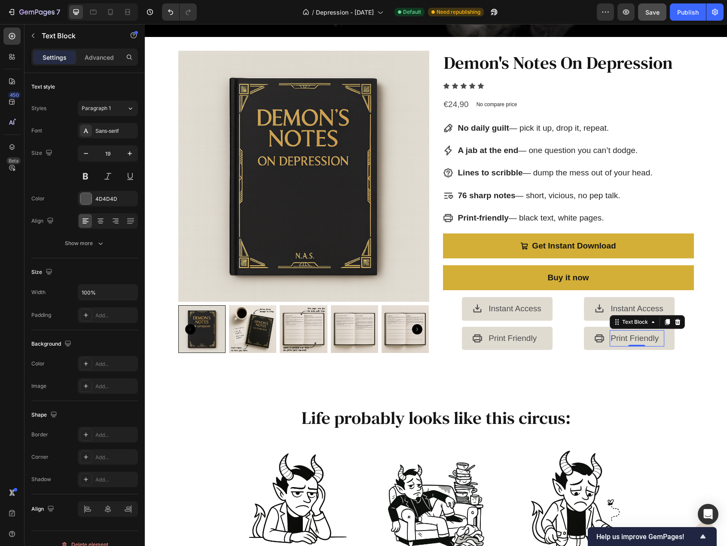
click at [616, 338] on p "Print Friendly" at bounding box center [637, 338] width 53 height 15
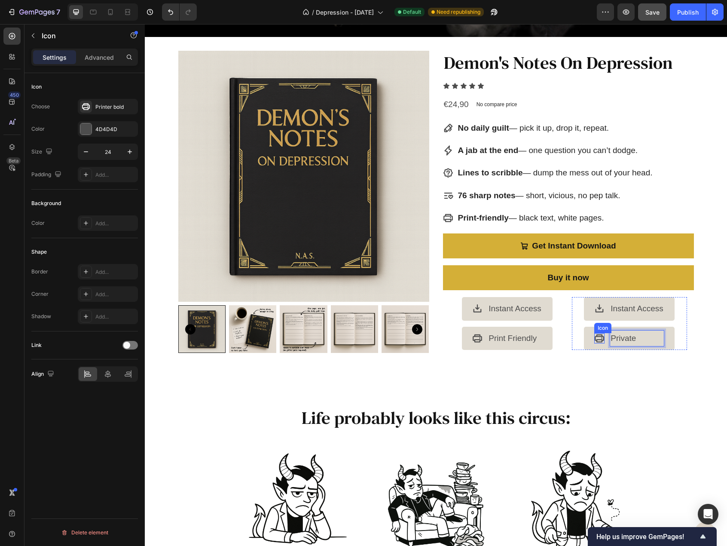
click at [598, 334] on icon at bounding box center [599, 338] width 9 height 8
click at [88, 105] on icon at bounding box center [86, 106] width 9 height 9
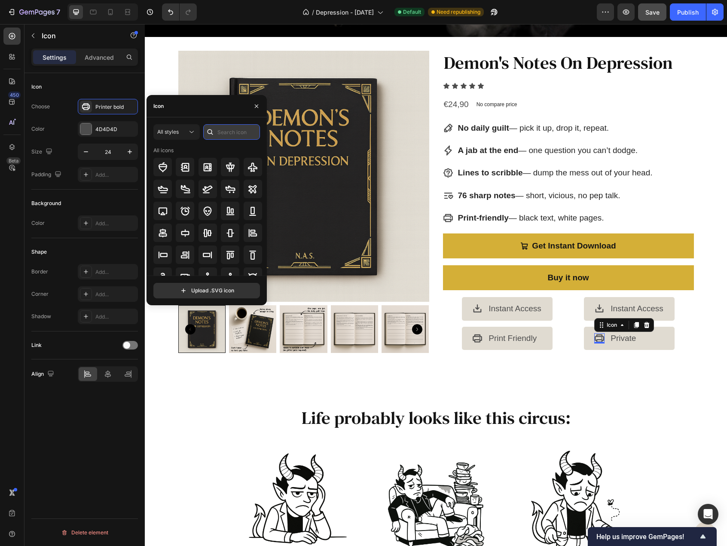
click at [245, 129] on input "text" at bounding box center [231, 131] width 57 height 15
type input "l"
type input "privat"
click at [227, 213] on icon at bounding box center [230, 211] width 9 height 8
click at [202, 208] on icon at bounding box center [207, 211] width 10 height 10
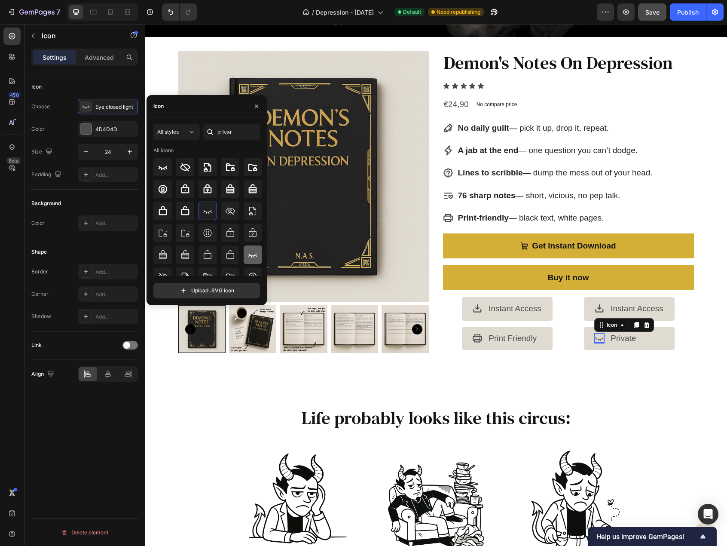
click at [248, 250] on icon at bounding box center [253, 255] width 10 height 10
click at [166, 167] on icon at bounding box center [162, 167] width 9 height 4
click at [638, 305] on p "Instant Access" at bounding box center [637, 308] width 53 height 15
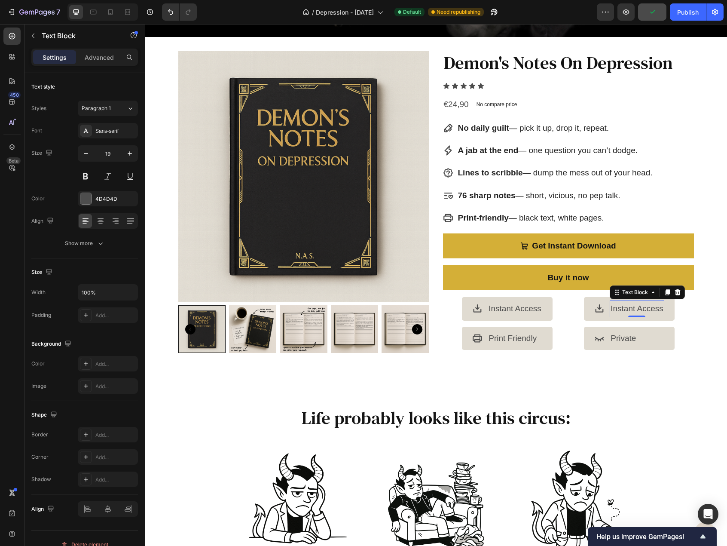
click at [640, 306] on p "Instant Access" at bounding box center [637, 308] width 53 height 15
click at [592, 306] on icon at bounding box center [595, 308] width 8 height 8
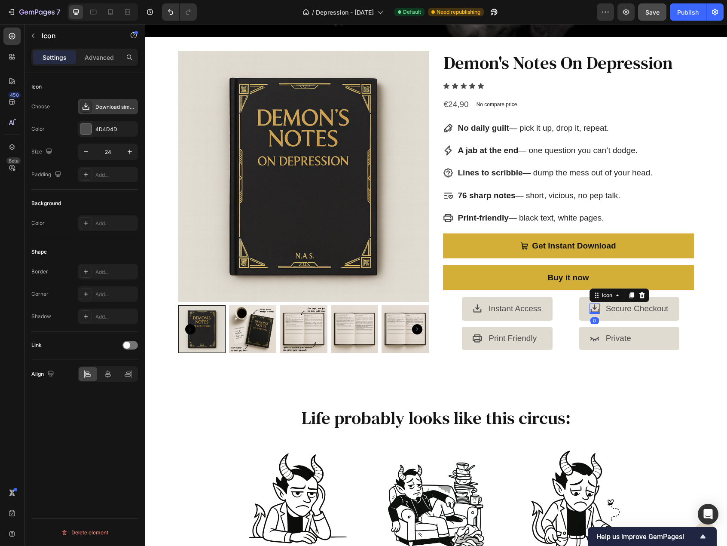
click at [109, 104] on div "Download simple bold" at bounding box center [115, 107] width 40 height 8
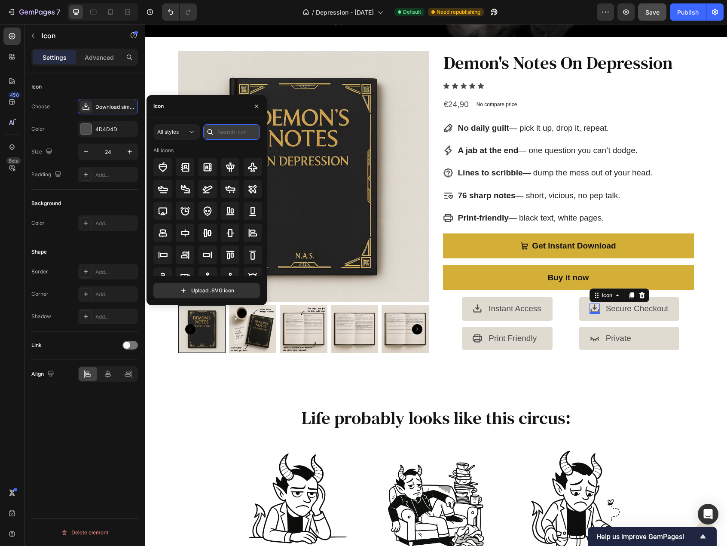
click at [218, 129] on input "text" at bounding box center [231, 131] width 57 height 15
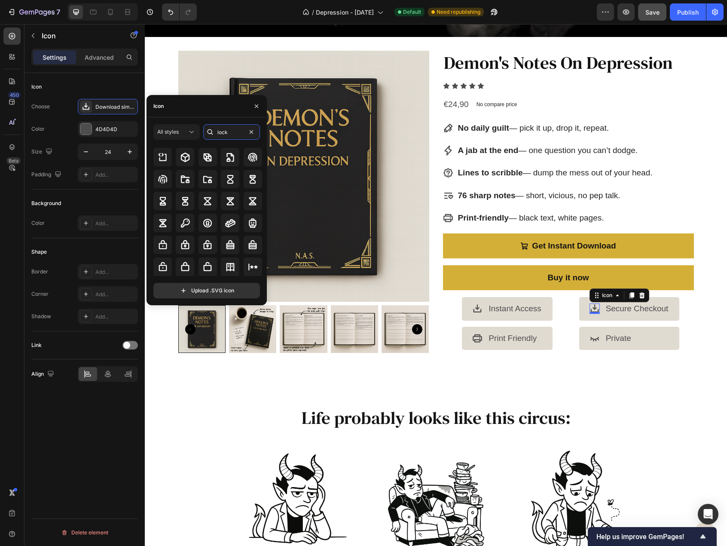
scroll to position [95, 0]
type input "lock"
click at [188, 247] on icon at bounding box center [185, 243] width 8 height 9
click at [156, 242] on div at bounding box center [162, 244] width 18 height 18
click at [186, 246] on icon at bounding box center [185, 244] width 10 height 10
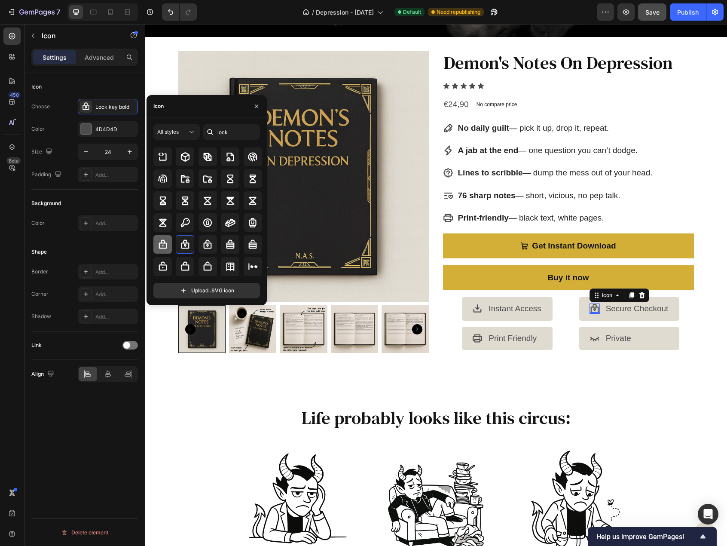
click at [160, 247] on icon at bounding box center [163, 244] width 10 height 10
click at [593, 343] on li "Icon Private Text Block" at bounding box center [629, 338] width 101 height 23
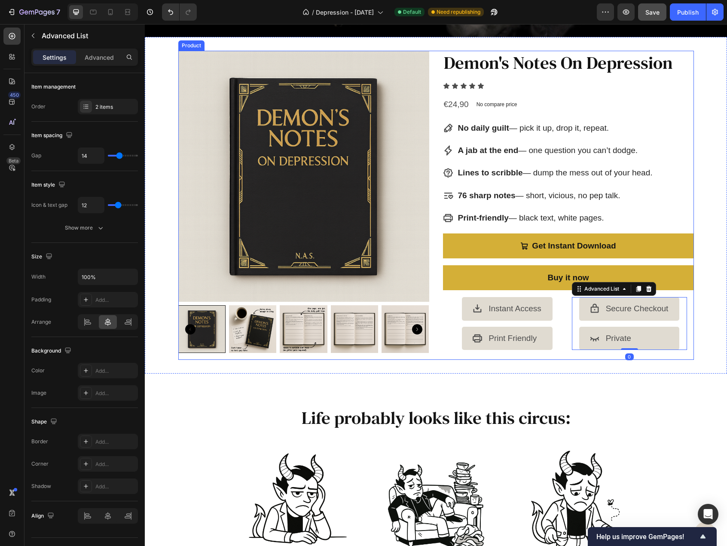
click at [579, 368] on div "Product Images Demon's Notes On Depression Product Title Icon Icon Icon Icon Ic…" at bounding box center [436, 205] width 582 height 336
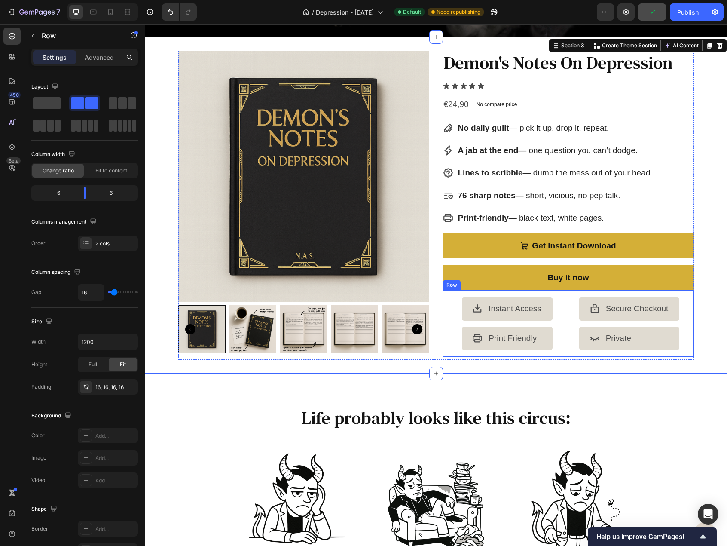
click at [443, 295] on div "Icon Instant Access Text Block Icon Print Friendly Text Block Advanced List Ico…" at bounding box center [568, 323] width 251 height 66
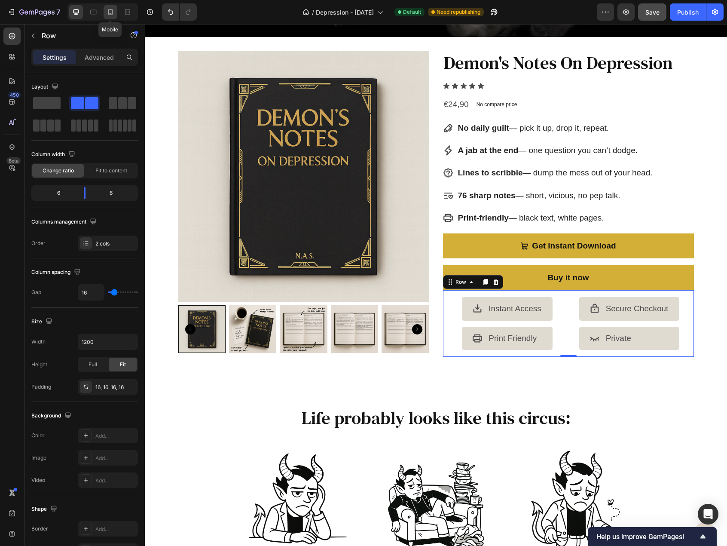
click at [113, 13] on icon at bounding box center [110, 12] width 9 height 9
type input "0"
type input "100%"
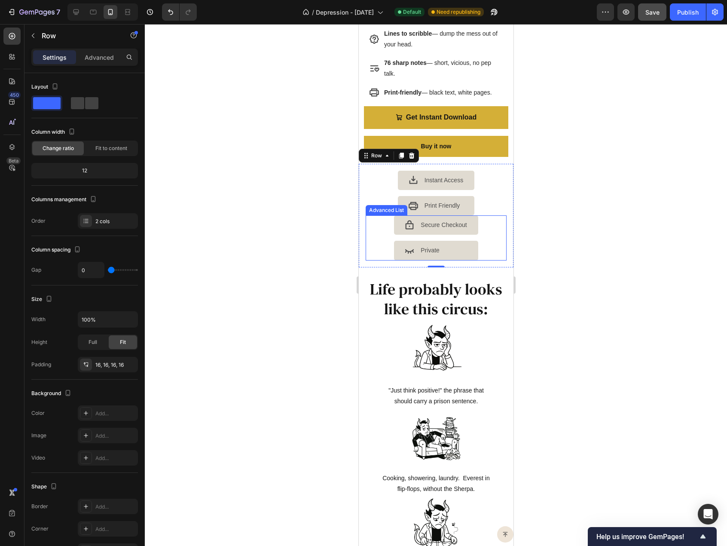
scroll to position [441, 0]
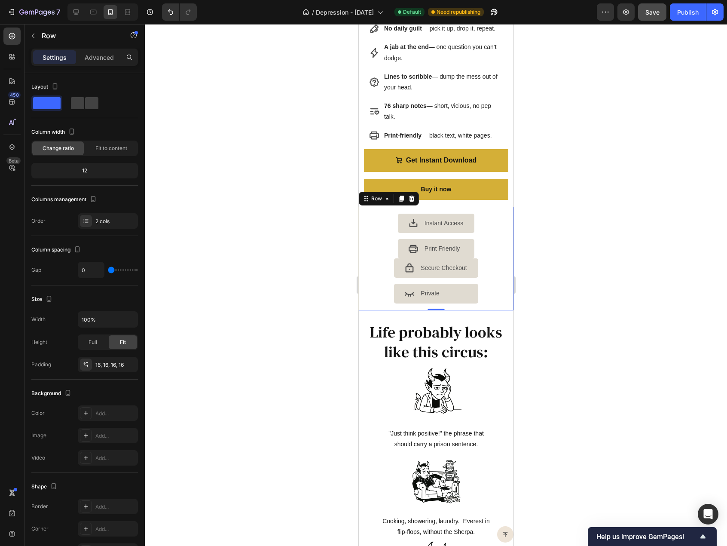
click at [361, 231] on div "Icon Instant Access Text Block Icon Print Friendly Text Block Advanced List Ico…" at bounding box center [435, 259] width 155 height 104
click at [106, 56] on p "Advanced" at bounding box center [99, 57] width 29 height 9
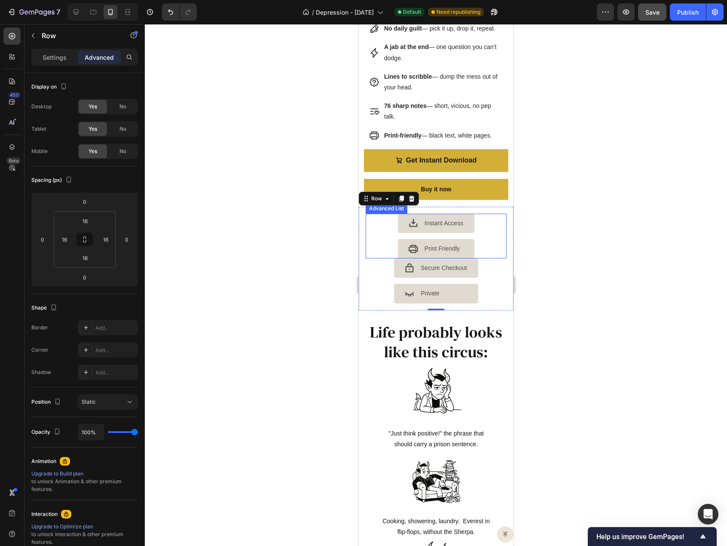
click at [373, 246] on div "Icon Instant Access Text Block Icon Print Friendly Text Block" at bounding box center [435, 236] width 141 height 45
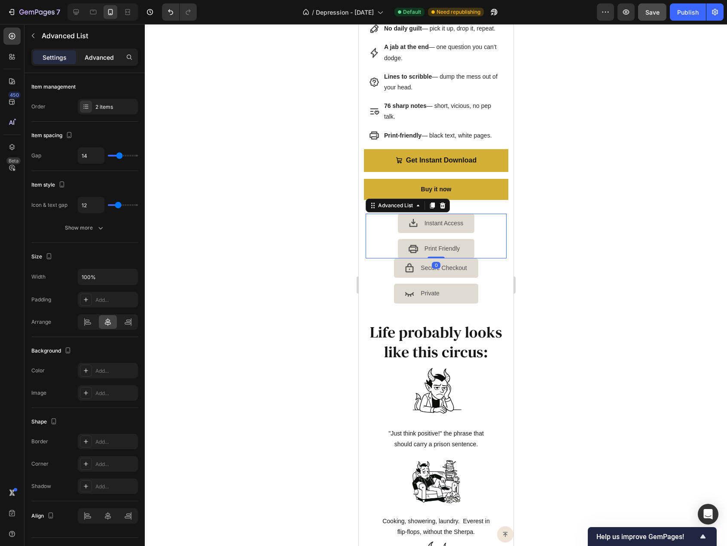
click at [92, 56] on p "Advanced" at bounding box center [99, 57] width 29 height 9
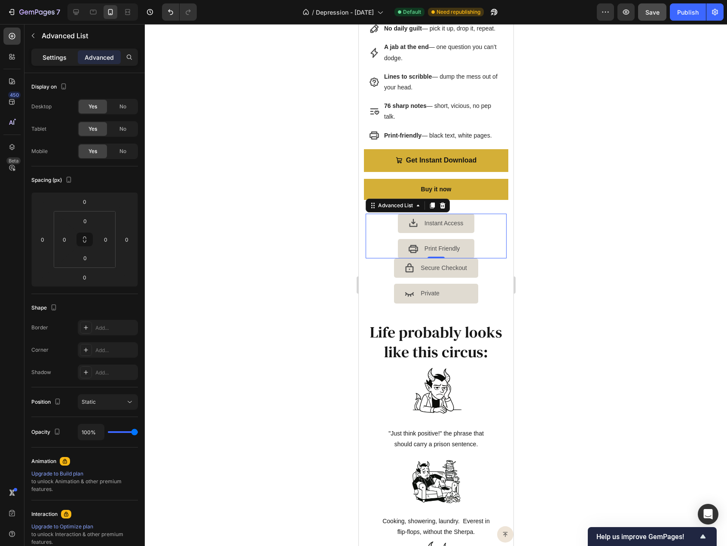
click at [45, 55] on p "Settings" at bounding box center [55, 57] width 24 height 9
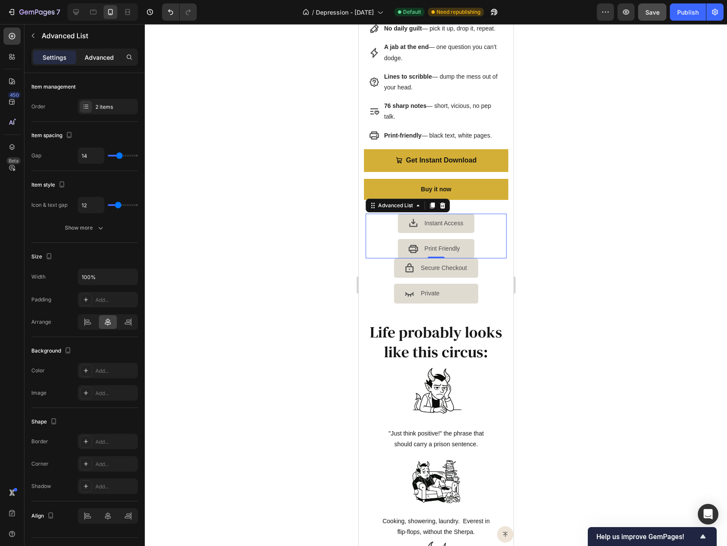
click at [88, 60] on p "Advanced" at bounding box center [99, 57] width 29 height 9
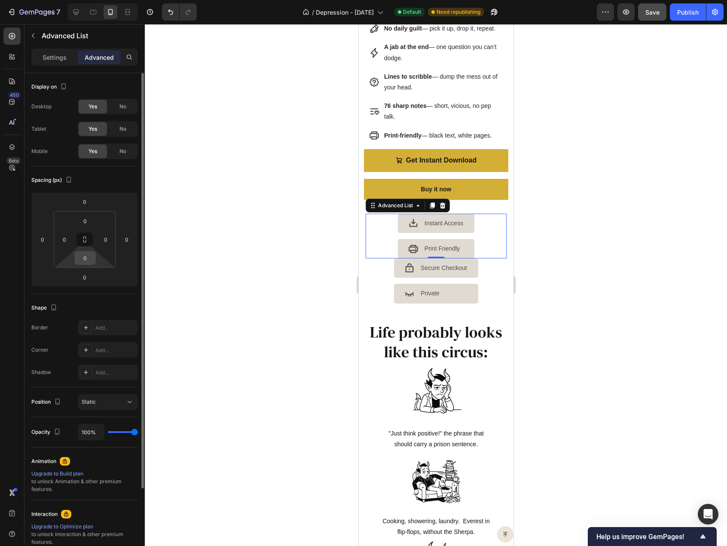
click at [78, 258] on input "0" at bounding box center [85, 257] width 17 height 13
type input "12"
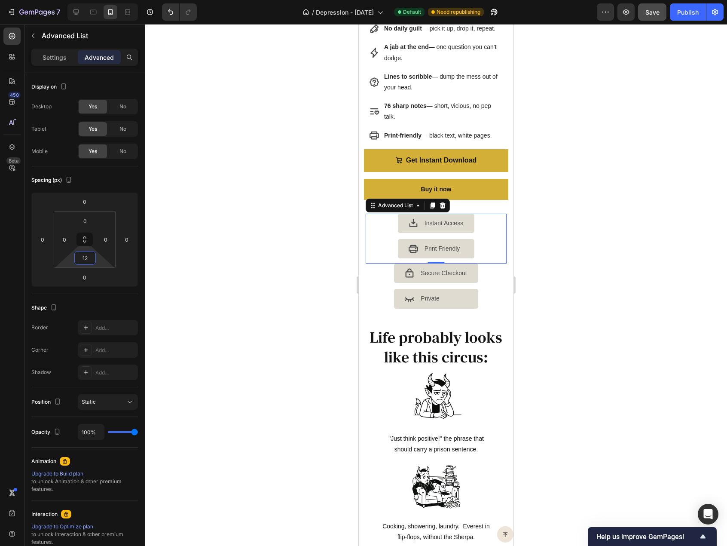
click at [531, 261] on div at bounding box center [436, 285] width 582 height 522
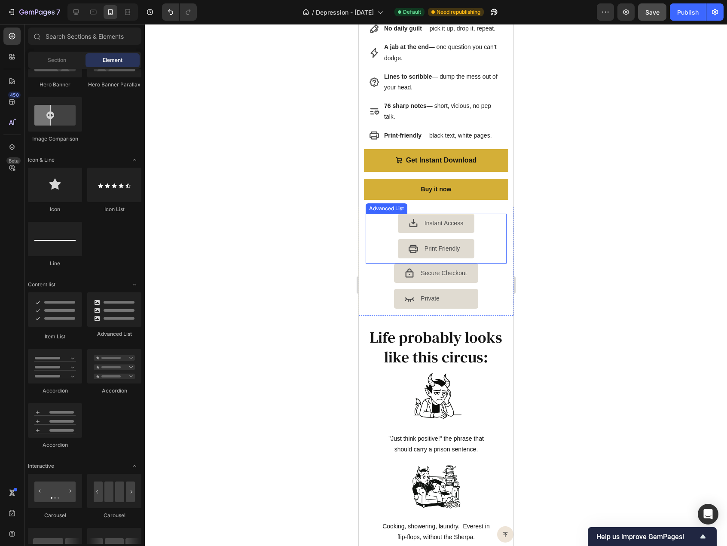
click at [370, 228] on div "Icon Instant Access Text Block Icon Print Friendly Text Block" at bounding box center [435, 239] width 141 height 50
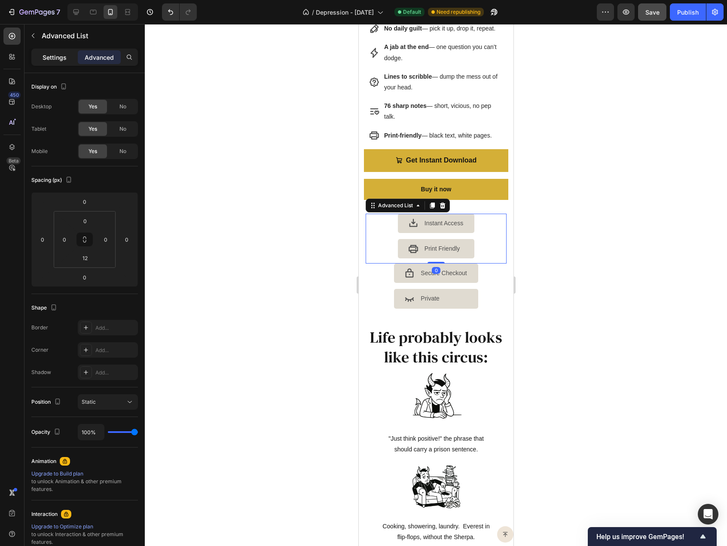
click at [64, 60] on p "Settings" at bounding box center [55, 57] width 24 height 9
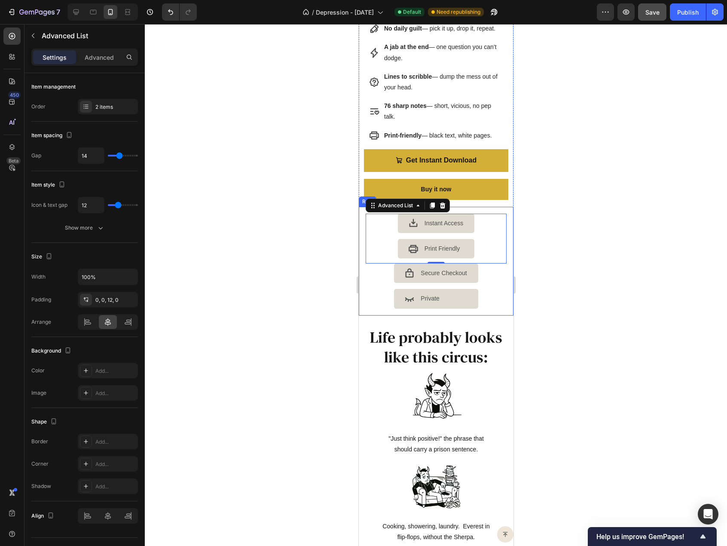
click at [363, 249] on div "Icon Instant Access Text Block Icon Print Friendly Text Block Advanced List 0 I…" at bounding box center [435, 261] width 155 height 109
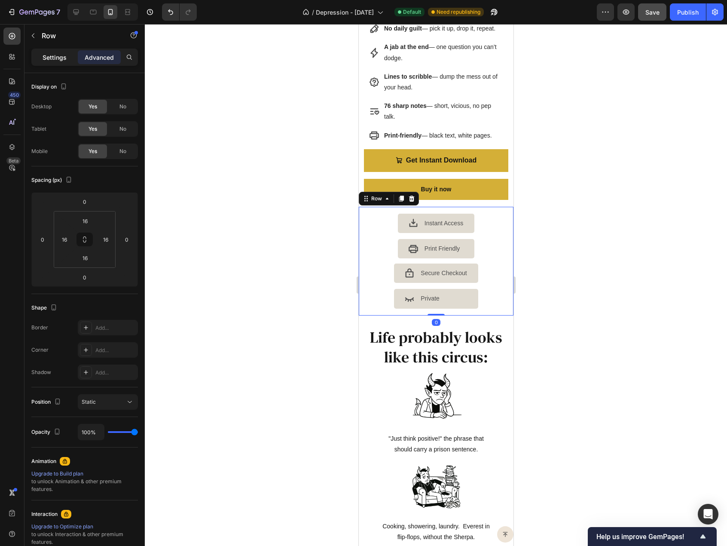
click at [39, 59] on div "Settings" at bounding box center [54, 57] width 43 height 14
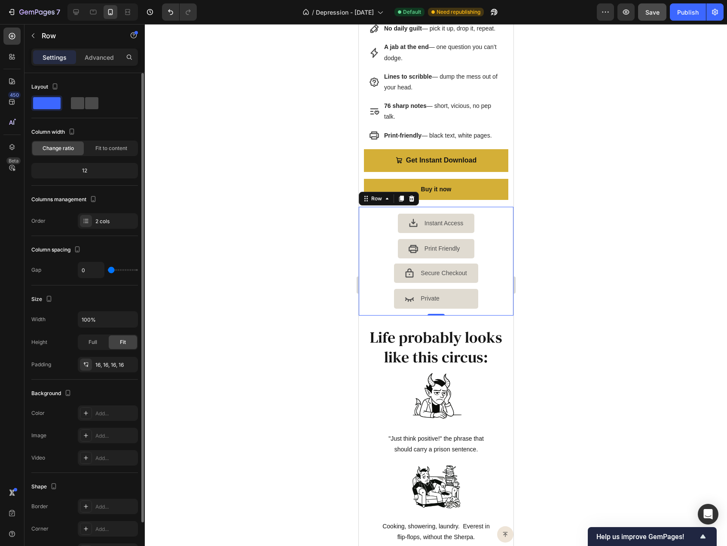
click at [93, 104] on span at bounding box center [91, 103] width 13 height 12
type input "16"
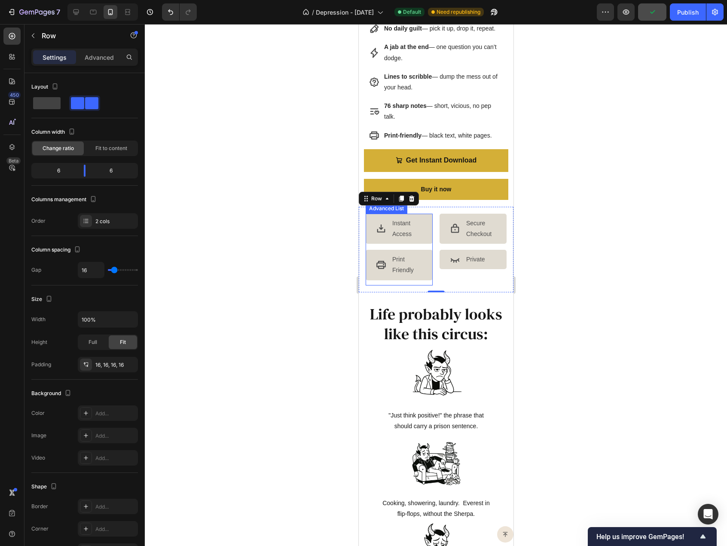
click at [407, 285] on div "Icon Instant Access Text Block Icon Print Friendly Text Block" at bounding box center [398, 250] width 67 height 72
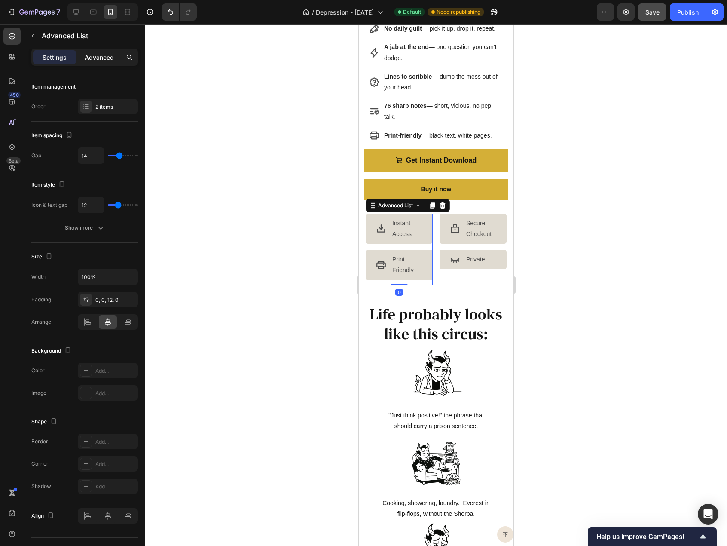
click at [92, 58] on p "Advanced" at bounding box center [99, 57] width 29 height 9
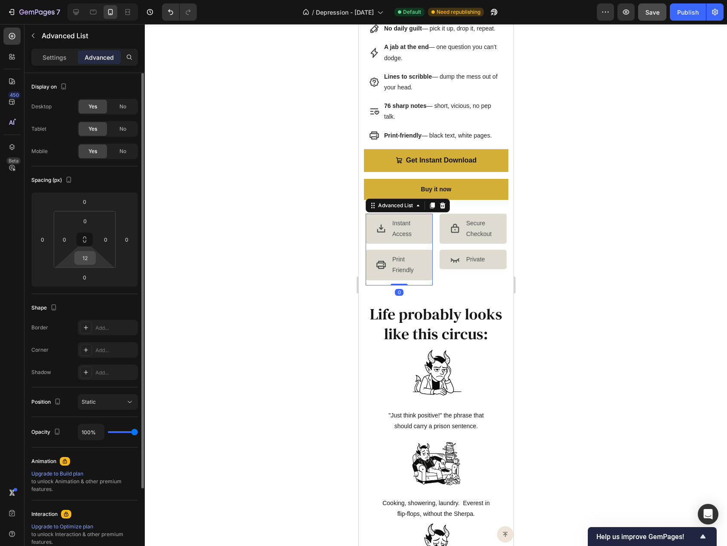
click at [86, 257] on input "12" at bounding box center [85, 257] width 17 height 13
type input "0"
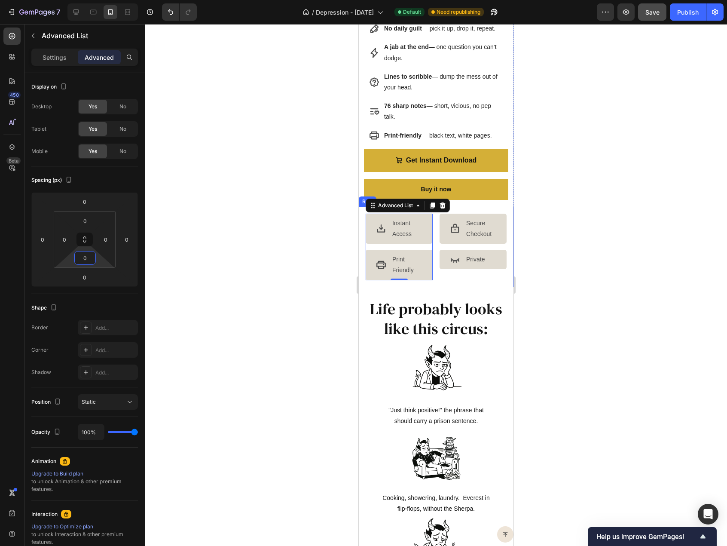
click at [456, 278] on div "Icon Secure Checkout Text Block Icon Private Text Block Advanced List" at bounding box center [472, 247] width 67 height 67
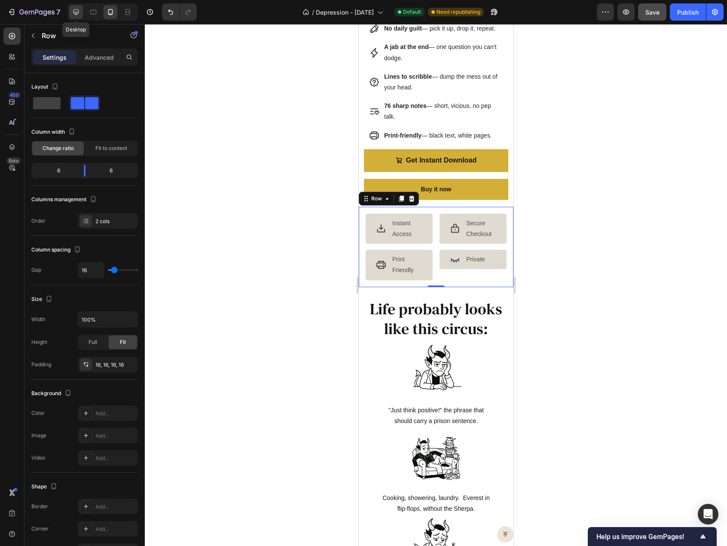
click at [70, 16] on div at bounding box center [76, 12] width 14 height 14
type input "1200"
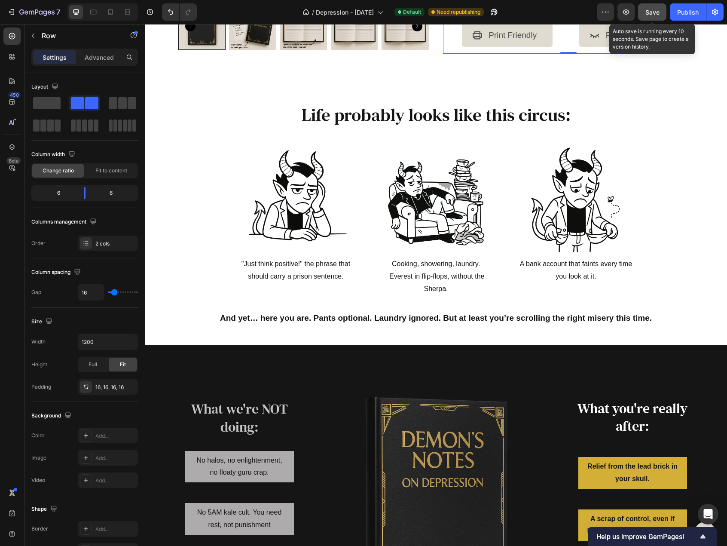
click at [653, 7] on button "Save" at bounding box center [652, 11] width 28 height 17
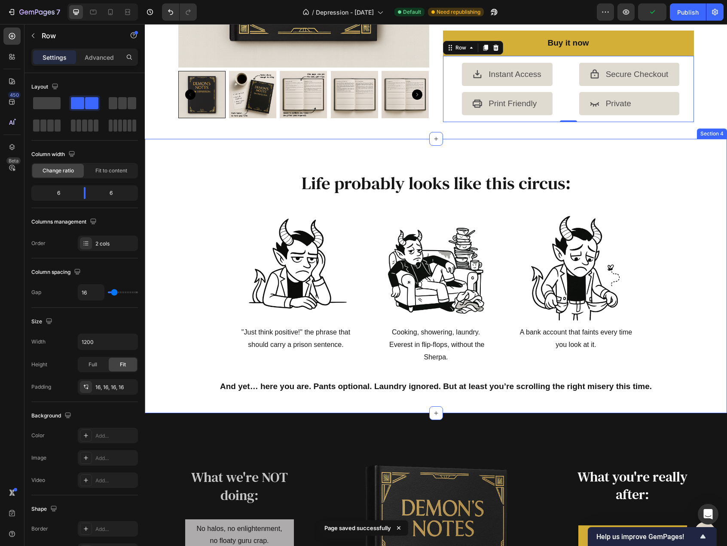
scroll to position [159, 0]
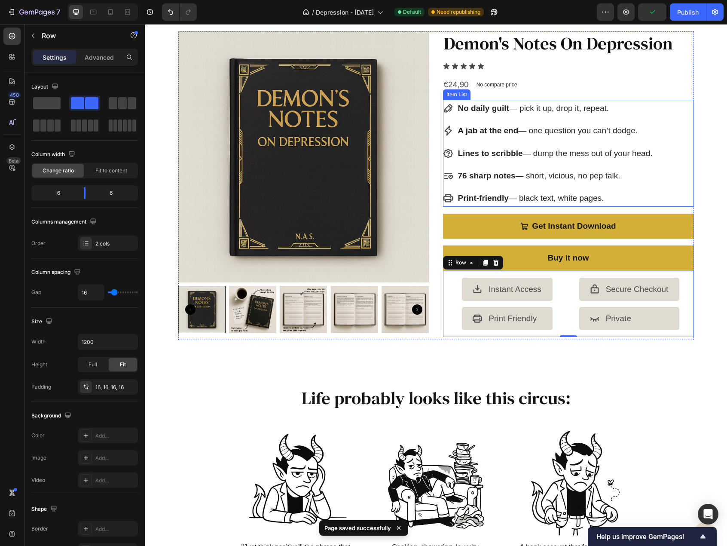
click at [560, 148] on p "Lines to scribble — dump the mess out of your head." at bounding box center [555, 153] width 195 height 15
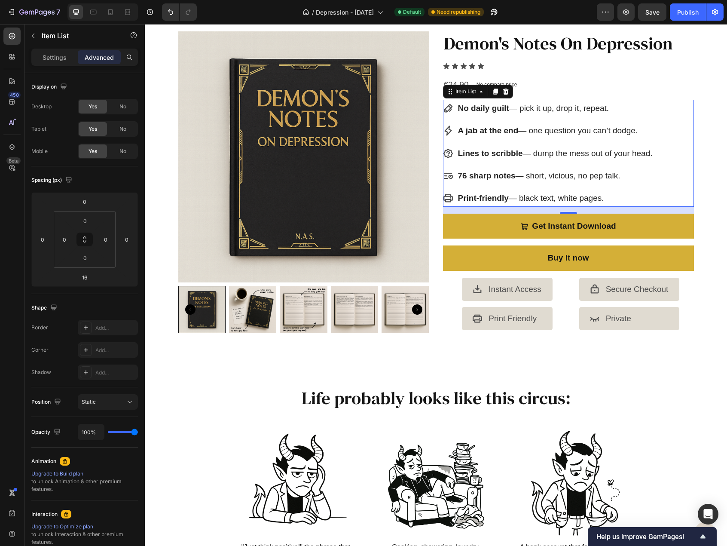
click at [514, 198] on p "Print-friendly — black text, white pages." at bounding box center [555, 198] width 195 height 15
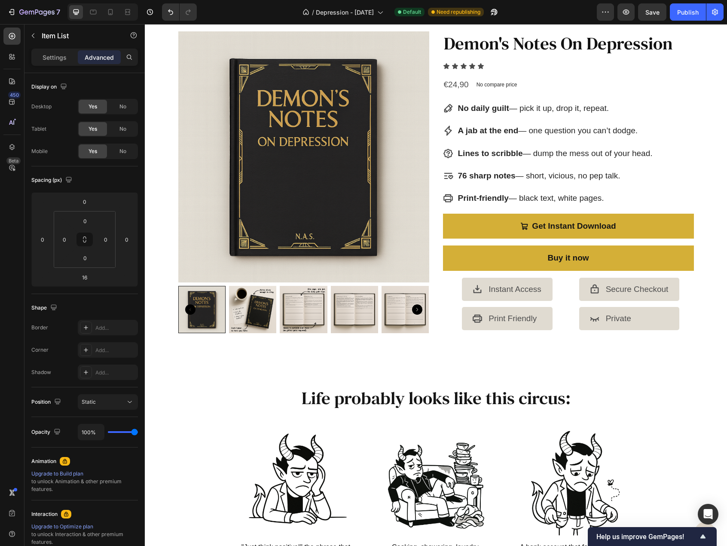
click at [550, 154] on p "Lines to scribble — dump the mess out of your head." at bounding box center [555, 153] width 195 height 15
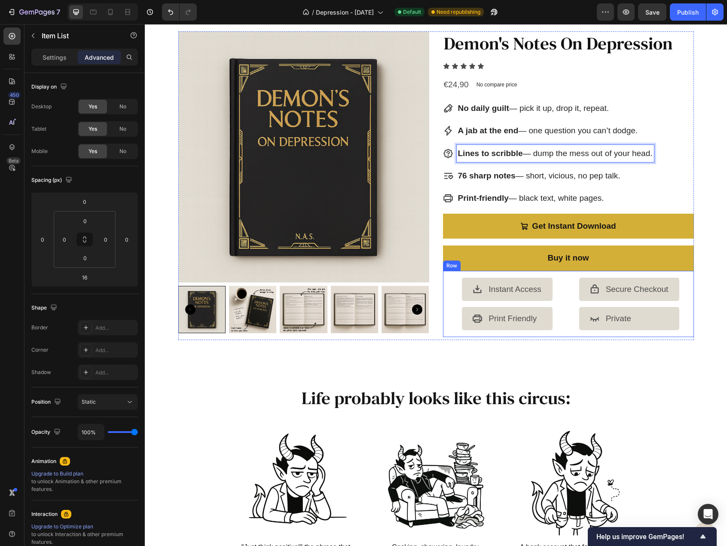
click at [566, 302] on div "Icon Instant Access Text Block Icon Print Friendly Text Block Advanced List Ico…" at bounding box center [568, 304] width 251 height 66
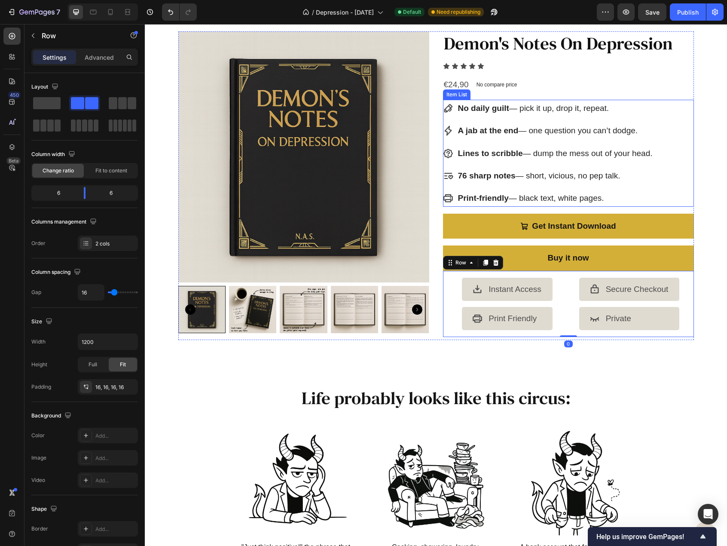
click at [613, 194] on p "Print-friendly — black text, white pages." at bounding box center [555, 198] width 195 height 15
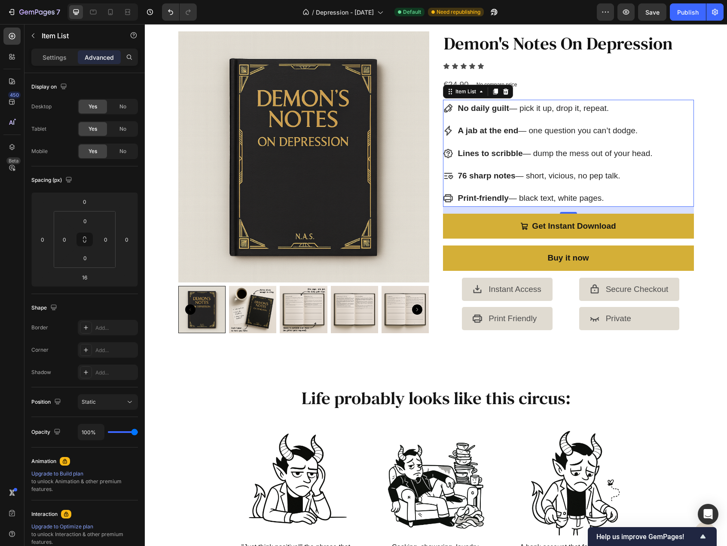
click at [679, 180] on div "No daily guilt — pick it up, drop it, repeat. A jab at the end — one question y…" at bounding box center [568, 153] width 251 height 107
click at [57, 51] on div "Settings" at bounding box center [54, 57] width 43 height 14
type input "8"
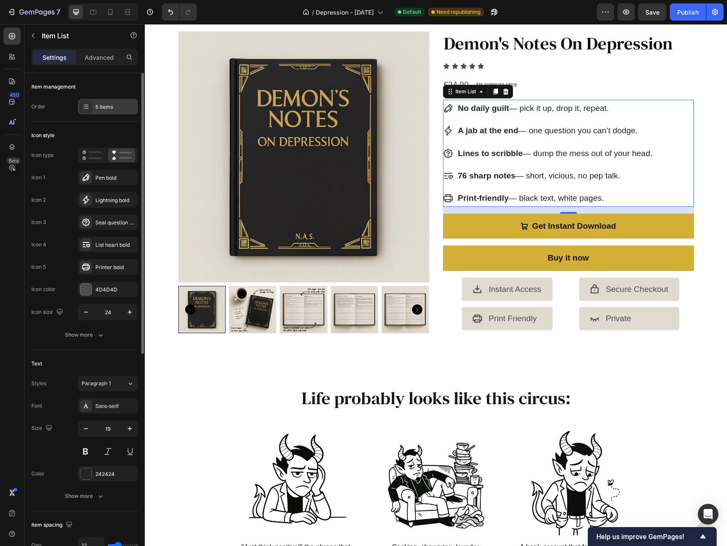
click at [107, 109] on div "5 items" at bounding box center [115, 107] width 40 height 8
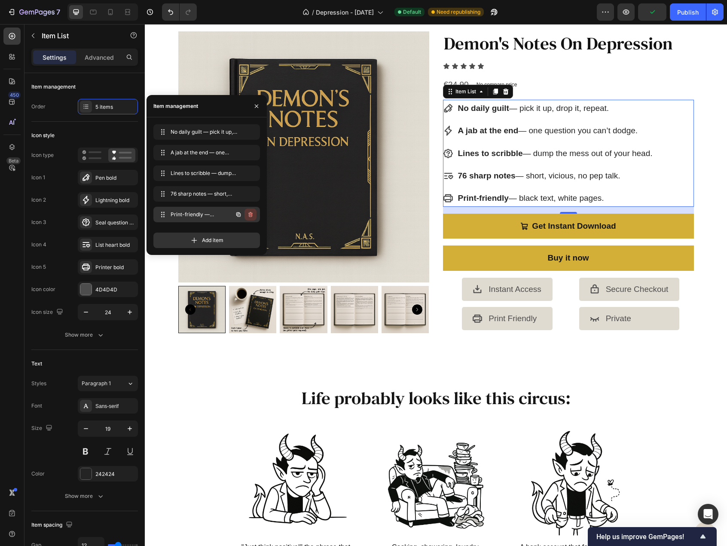
click at [248, 214] on icon "button" at bounding box center [250, 214] width 7 height 7
click at [247, 214] on div "Delete" at bounding box center [245, 215] width 16 height 8
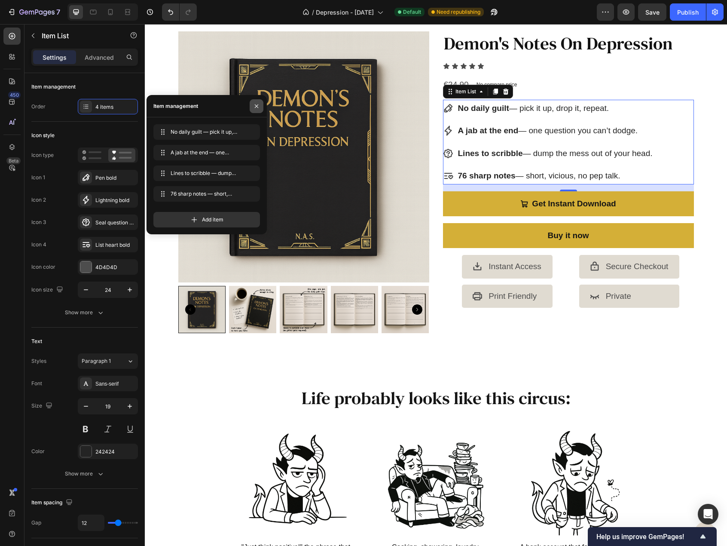
click at [258, 107] on icon "button" at bounding box center [256, 106] width 7 height 7
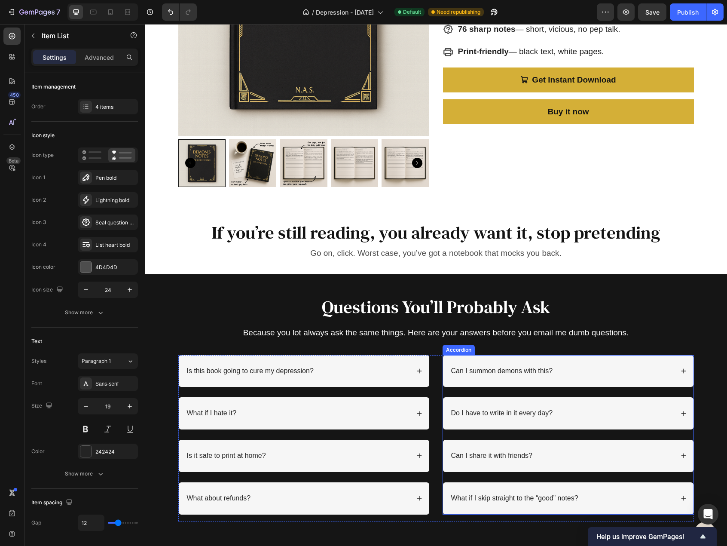
scroll to position [1871, 0]
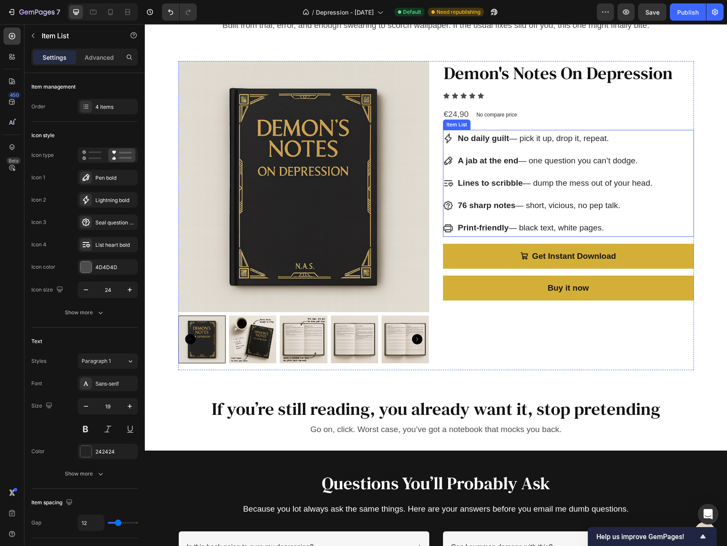
click at [662, 223] on div "No daily guilt — pick it up, drop it, repeat. A jab at the end — one question y…" at bounding box center [568, 183] width 251 height 107
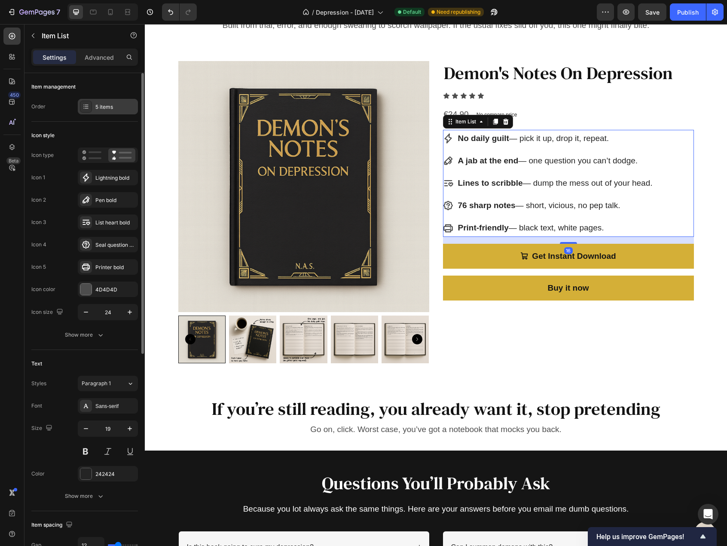
click at [116, 107] on div "5 items" at bounding box center [115, 107] width 40 height 8
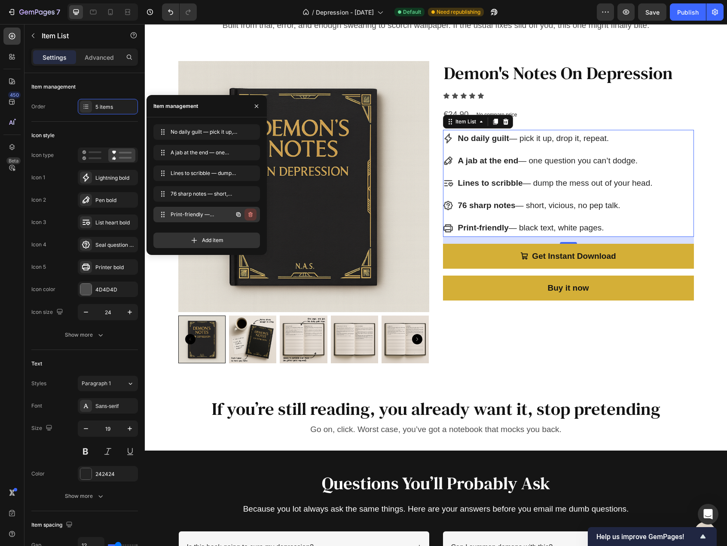
click at [251, 214] on icon "button" at bounding box center [250, 214] width 7 height 7
click at [249, 214] on div "Delete" at bounding box center [245, 215] width 16 height 8
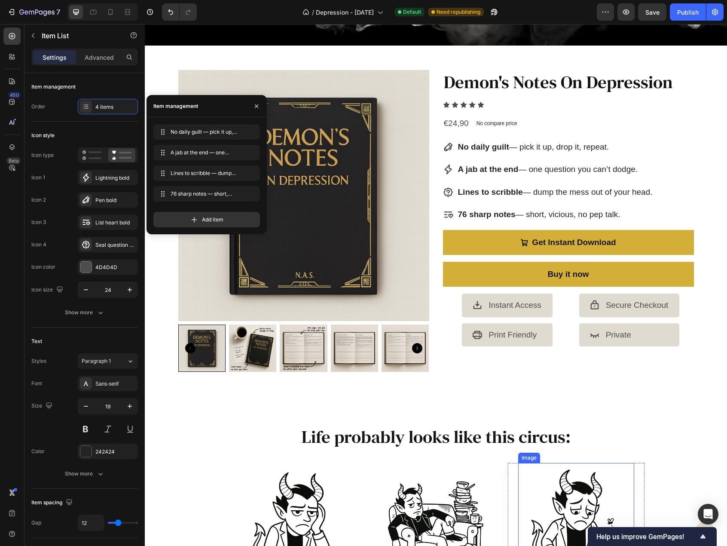
scroll to position [129, 0]
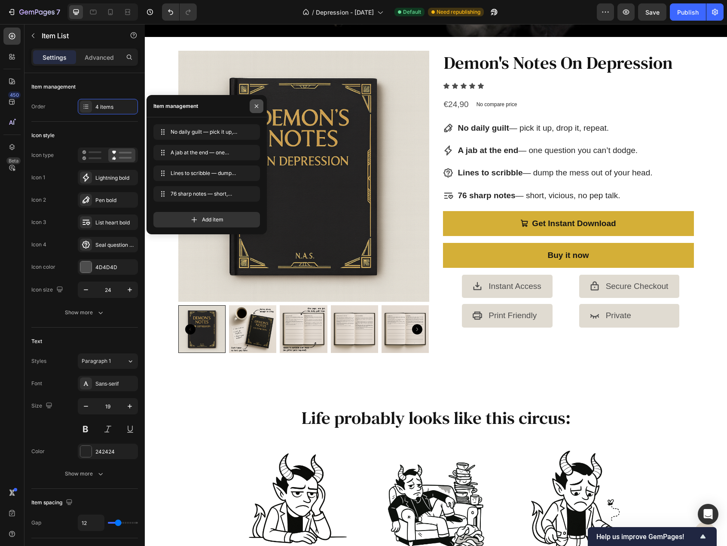
click at [258, 106] on icon "button" at bounding box center [256, 106] width 7 height 7
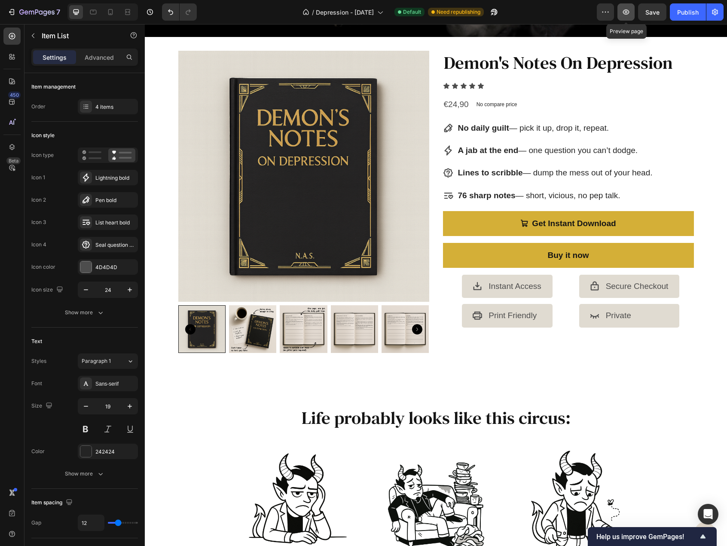
click at [624, 15] on icon "button" at bounding box center [626, 12] width 9 height 9
click at [450, 289] on div "Icon Instant Access Text Block Icon Print Friendly Text Block" at bounding box center [507, 301] width 115 height 52
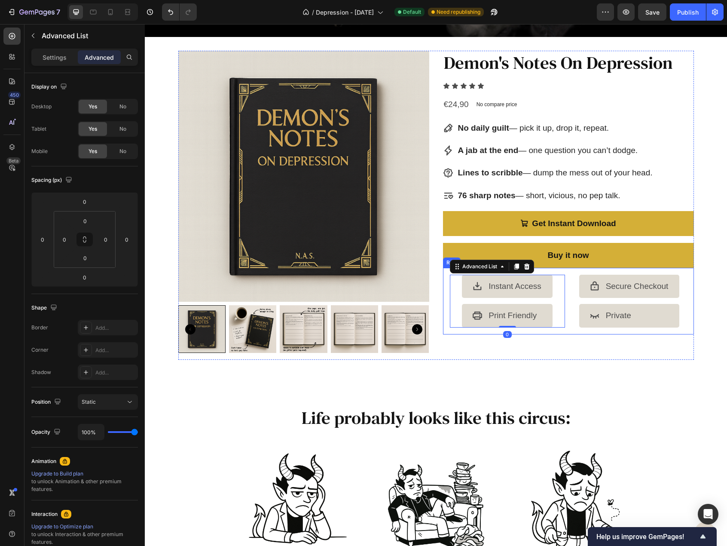
click at [443, 288] on div "Icon Instant Access Text Block Icon Print Friendly Text Block Advanced List 0 I…" at bounding box center [568, 301] width 251 height 66
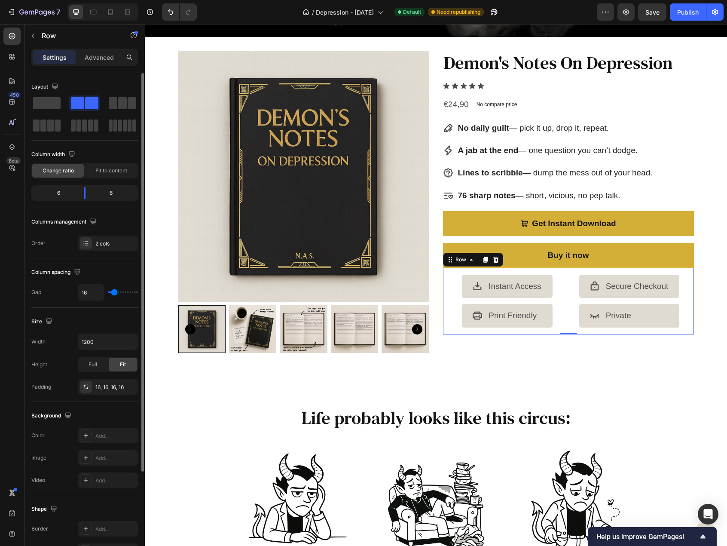
scroll to position [123, 0]
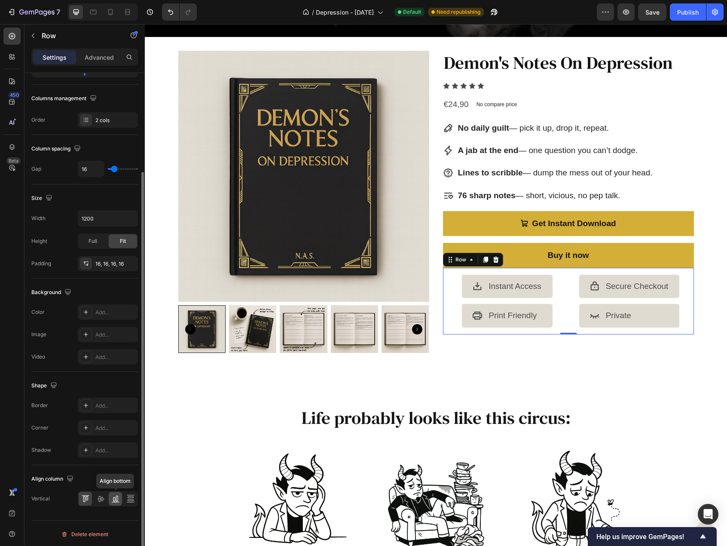
click at [114, 499] on icon at bounding box center [114, 499] width 2 height 4
click at [87, 498] on icon at bounding box center [87, 498] width 2 height 4
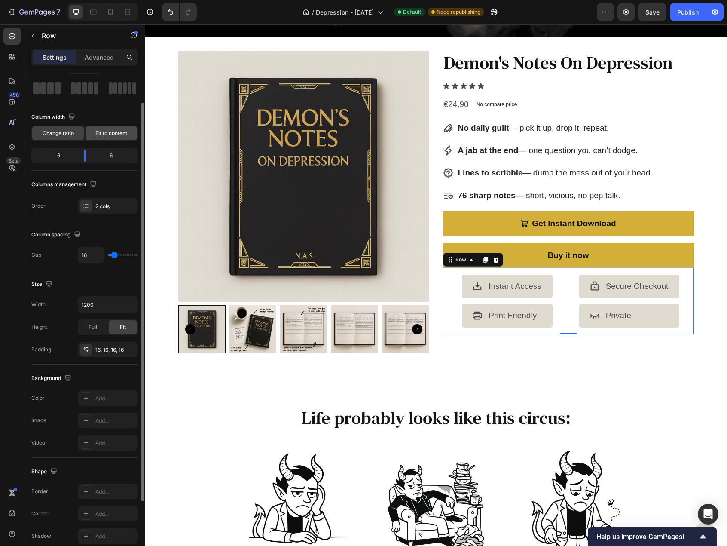
click at [100, 137] on div "Fit to content" at bounding box center [112, 133] width 52 height 14
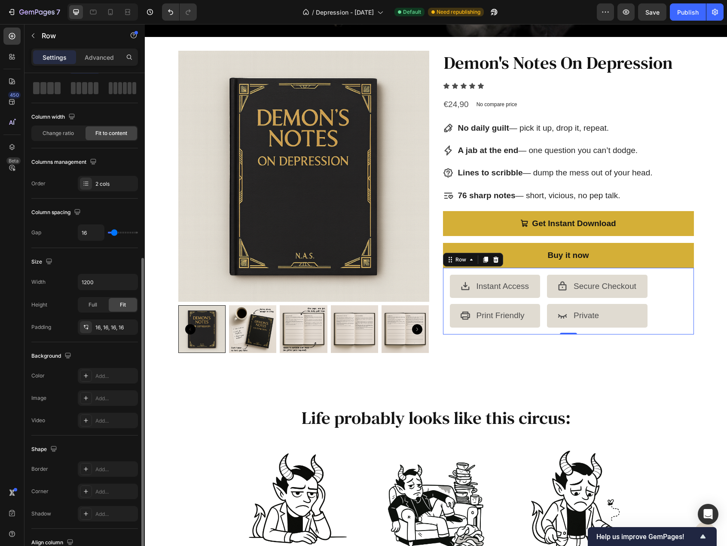
scroll to position [123, 0]
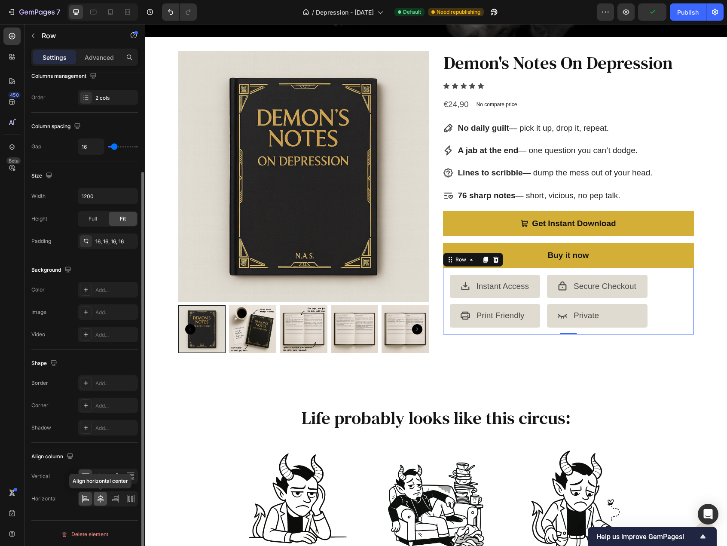
click at [99, 494] on icon at bounding box center [100, 498] width 9 height 9
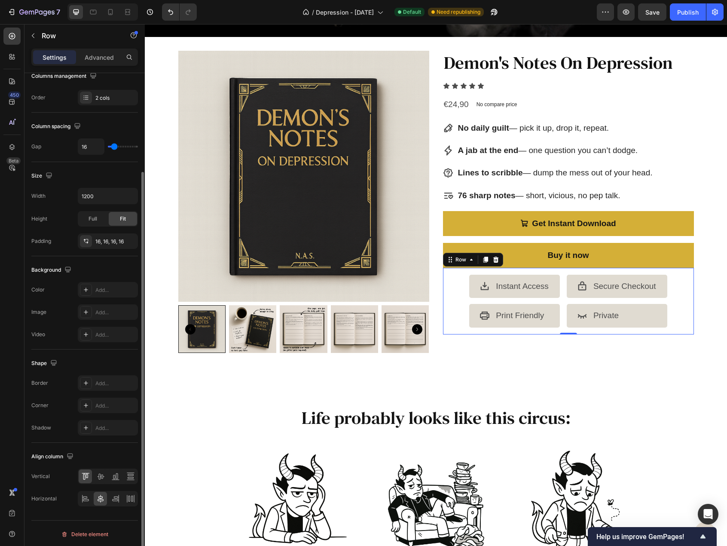
scroll to position [0, 0]
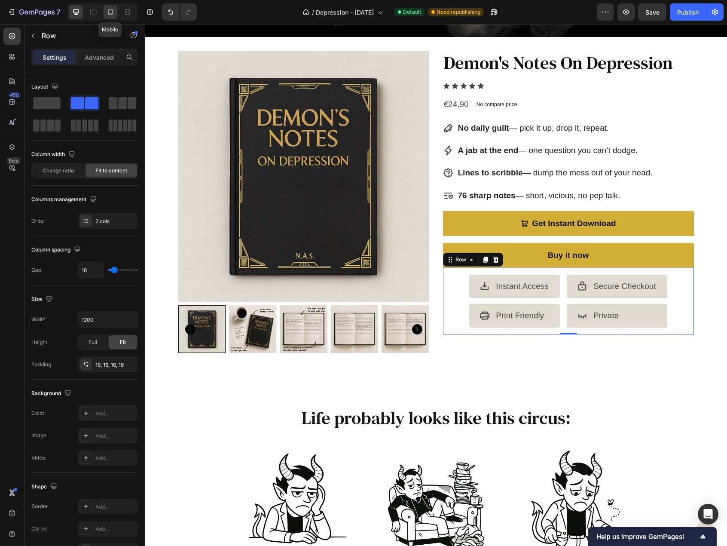
click at [104, 9] on div at bounding box center [111, 12] width 14 height 14
type input "100%"
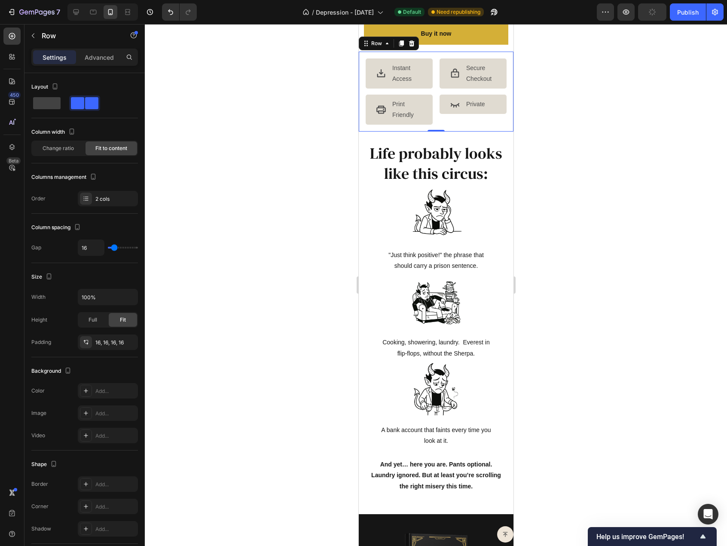
scroll to position [492, 0]
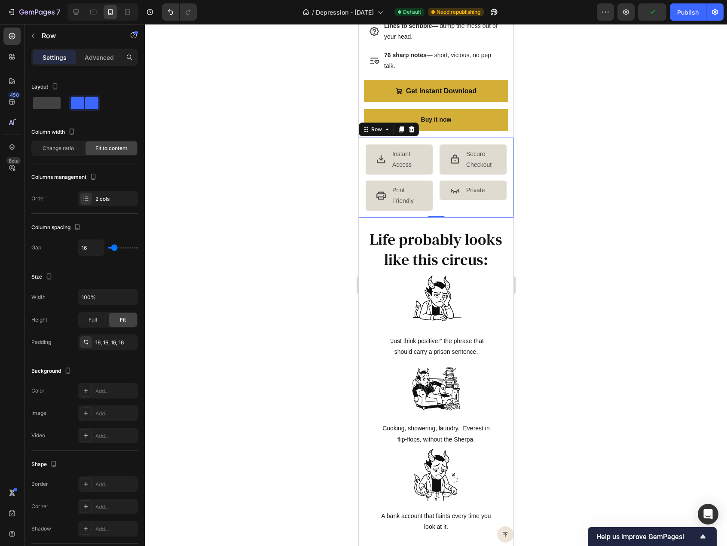
click at [466, 211] on div "Icon Secure Checkout Text Block Icon Private Text Block Advanced List" at bounding box center [472, 177] width 67 height 67
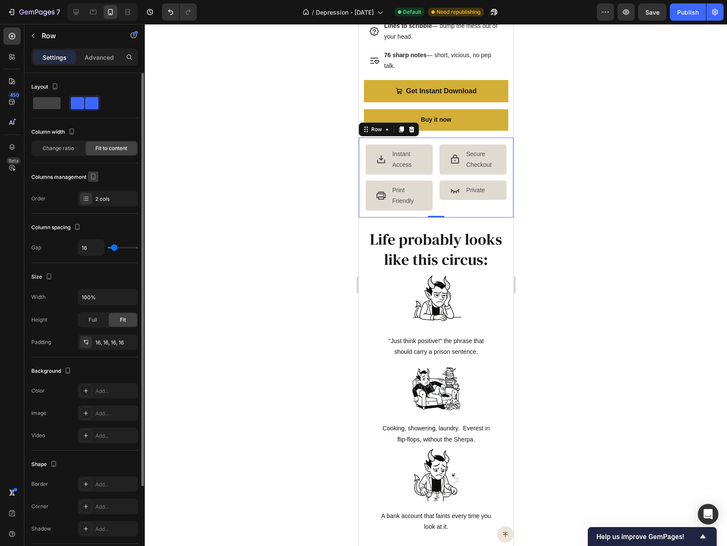
scroll to position [101, 0]
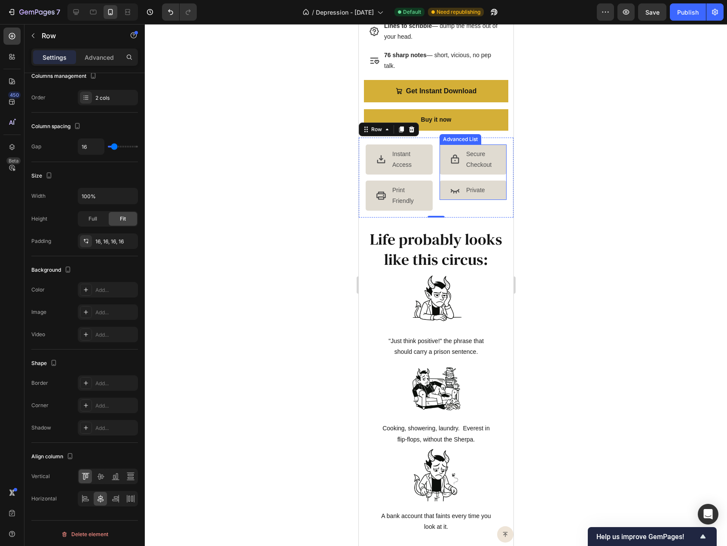
click at [493, 195] on li "Icon Private Text Block" at bounding box center [472, 190] width 67 height 19
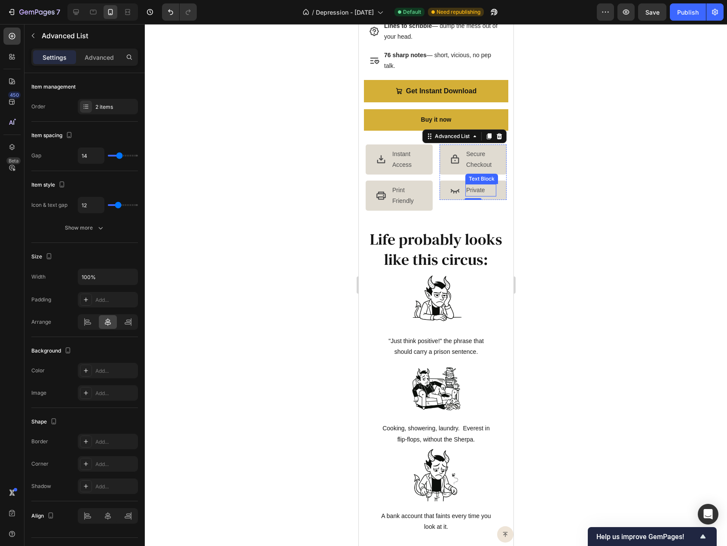
click at [466, 190] on p "Private" at bounding box center [480, 190] width 29 height 11
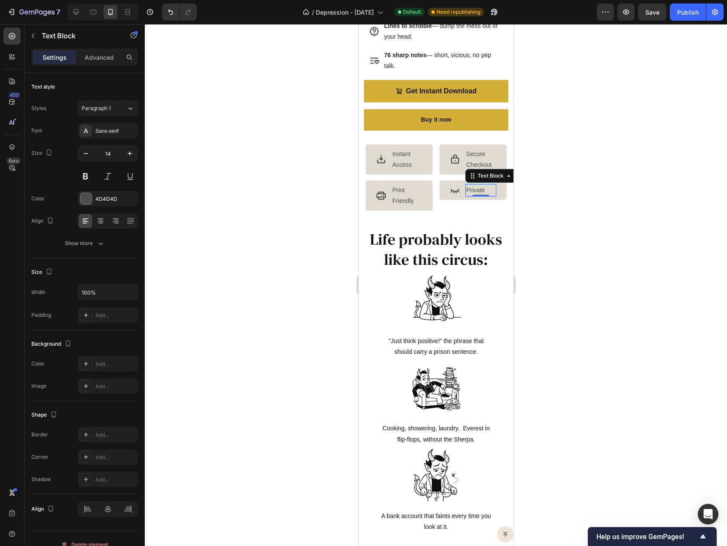
click at [466, 192] on p "Private" at bounding box center [480, 190] width 29 height 11
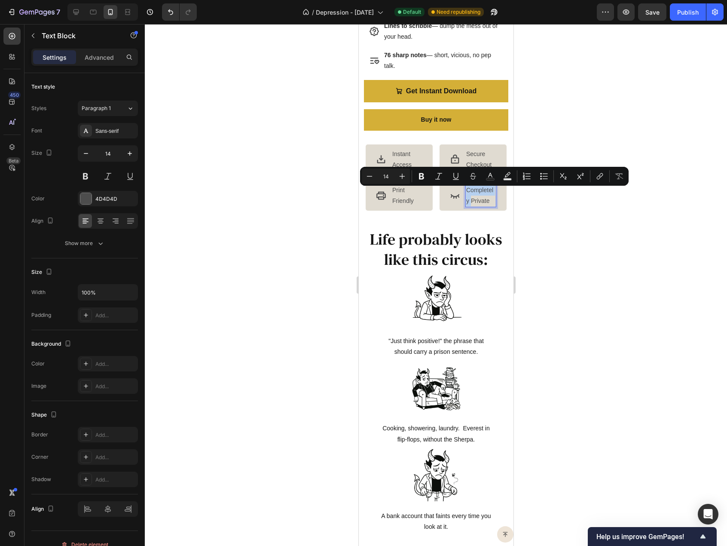
drag, startPoint x: 468, startPoint y: 202, endPoint x: 462, endPoint y: 194, distance: 10.1
click at [466, 194] on p "Completely Private" at bounding box center [480, 195] width 29 height 21
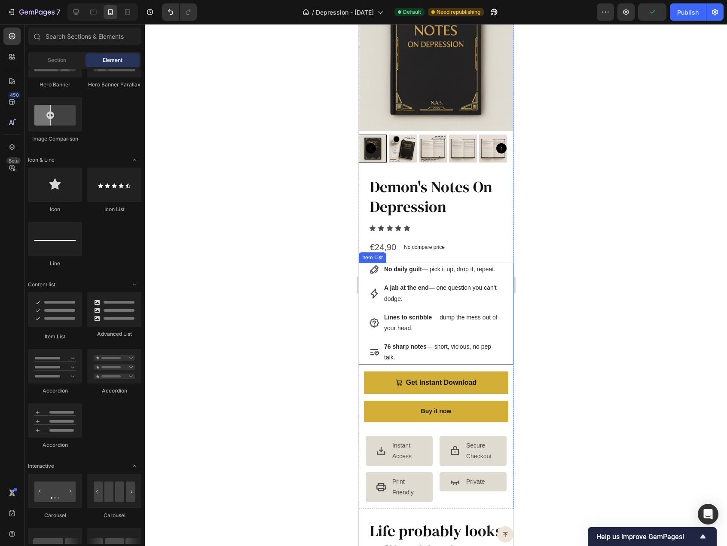
scroll to position [434, 0]
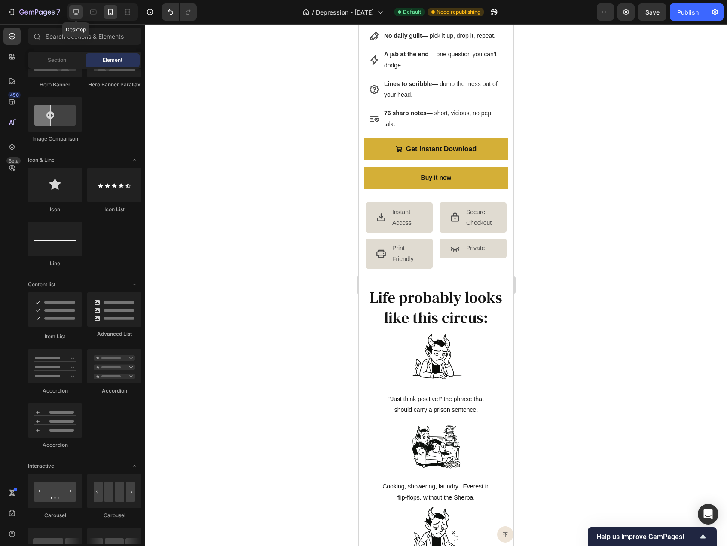
click at [82, 12] on div at bounding box center [76, 12] width 14 height 14
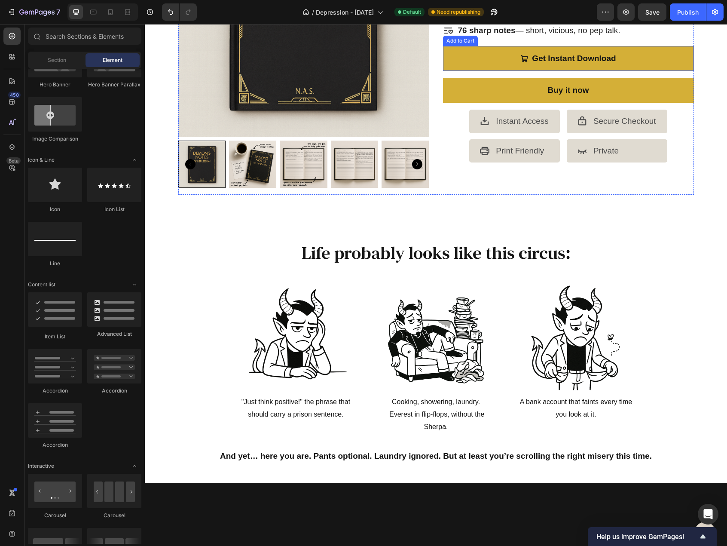
scroll to position [122, 0]
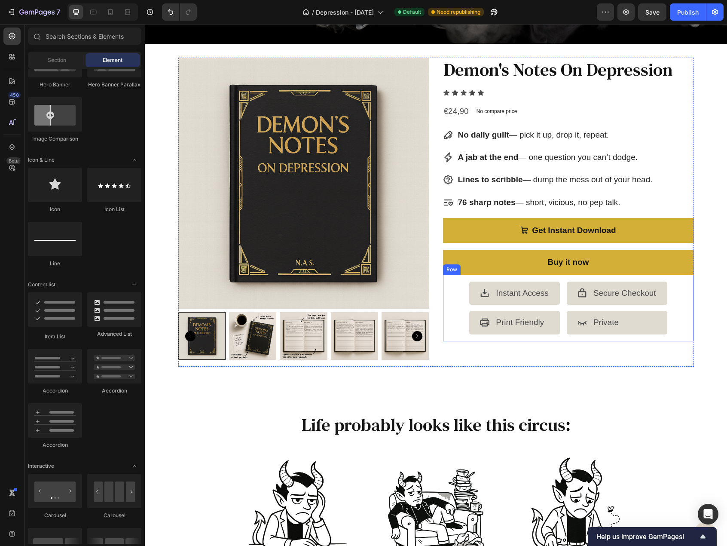
click at [457, 297] on div "Icon Instant Access Text Block Icon Print Friendly Text Block Advanced List Ico…" at bounding box center [568, 308] width 251 height 66
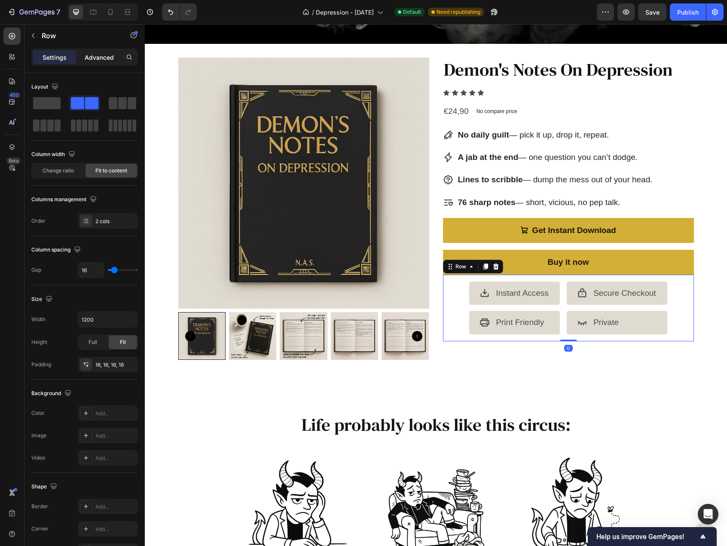
click at [87, 52] on div "Advanced" at bounding box center [99, 57] width 43 height 14
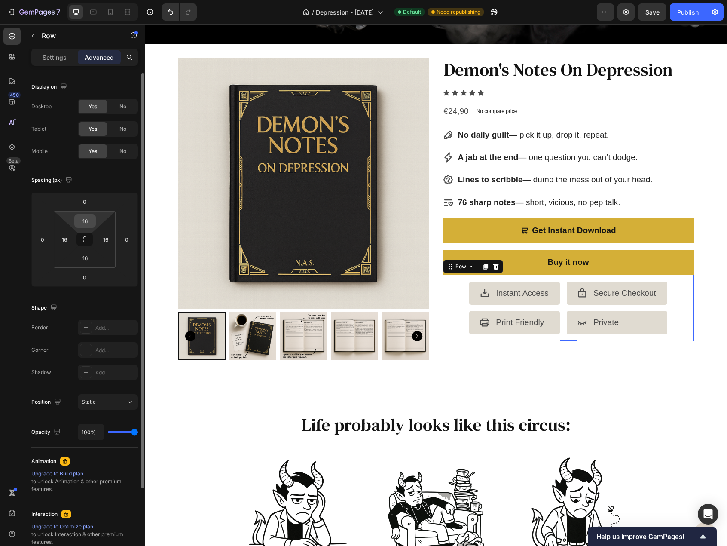
click at [93, 222] on input "16" at bounding box center [85, 220] width 17 height 13
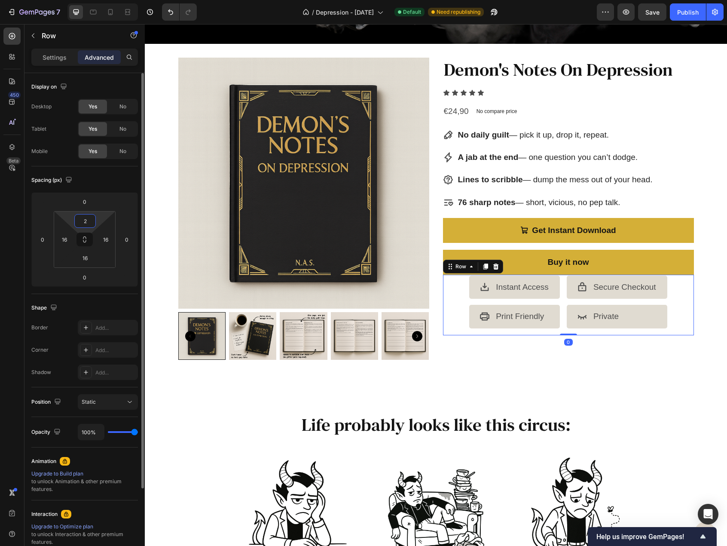
type input "24"
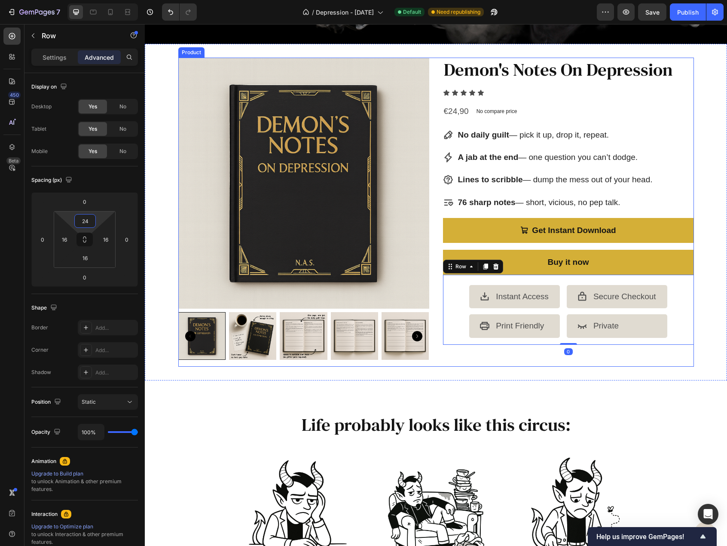
click at [456, 363] on div "Demon's Notes On Depression Product Title Icon Icon Icon Icon Icon Icon List €2…" at bounding box center [568, 212] width 251 height 309
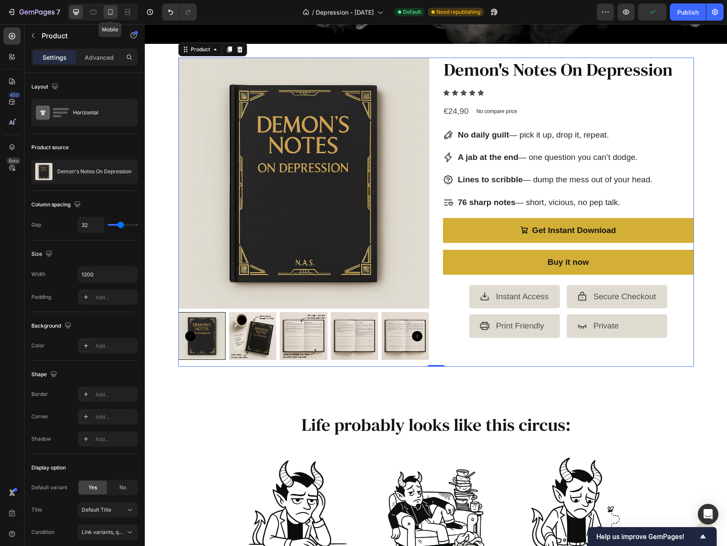
click at [108, 9] on icon at bounding box center [110, 12] width 9 height 9
type input "16"
type input "100%"
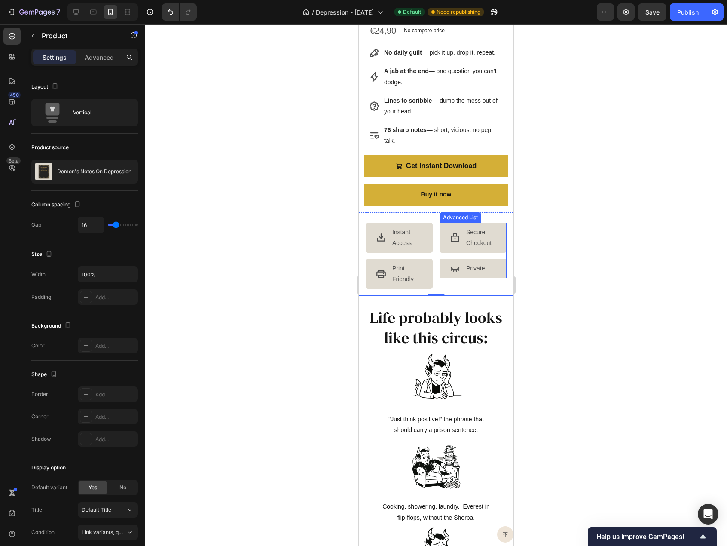
scroll to position [344, 0]
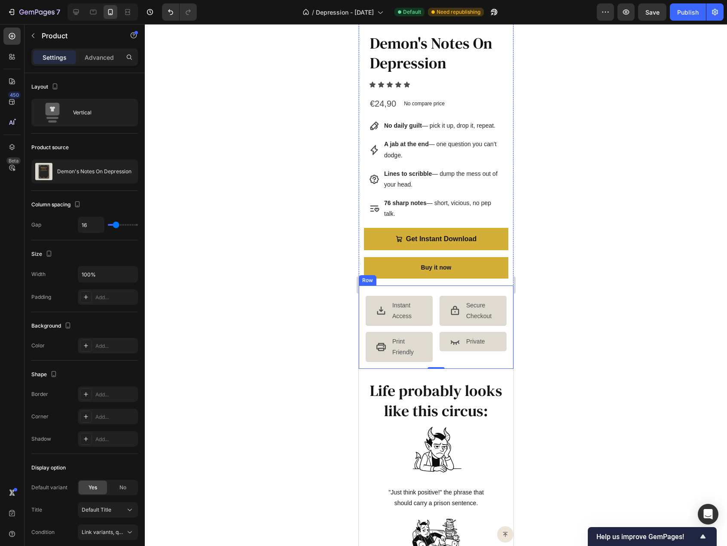
click at [386, 293] on div "Icon Instant Access Text Block Icon Print Friendly Text Block Advanced List Ico…" at bounding box center [435, 327] width 155 height 84
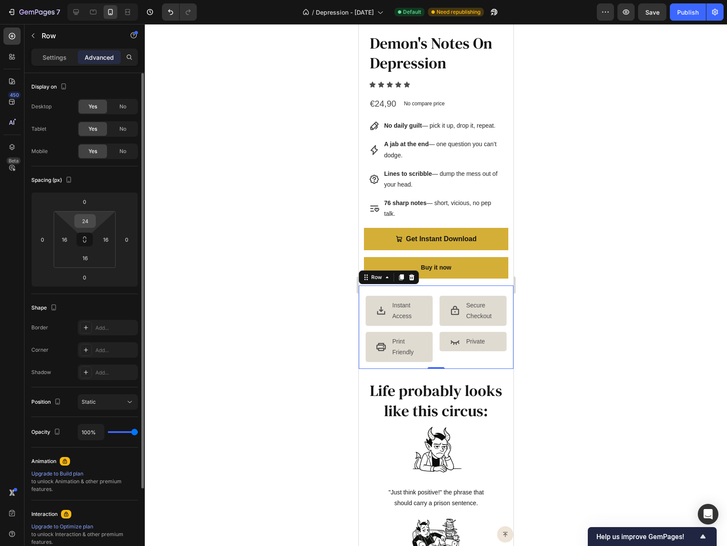
click at [84, 219] on input "24" at bounding box center [85, 220] width 17 height 13
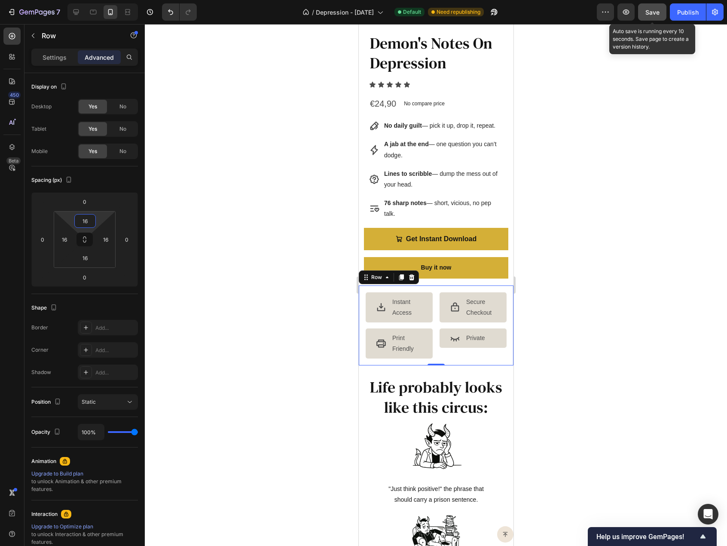
type input "16"
click at [661, 14] on button "Save" at bounding box center [652, 11] width 28 height 17
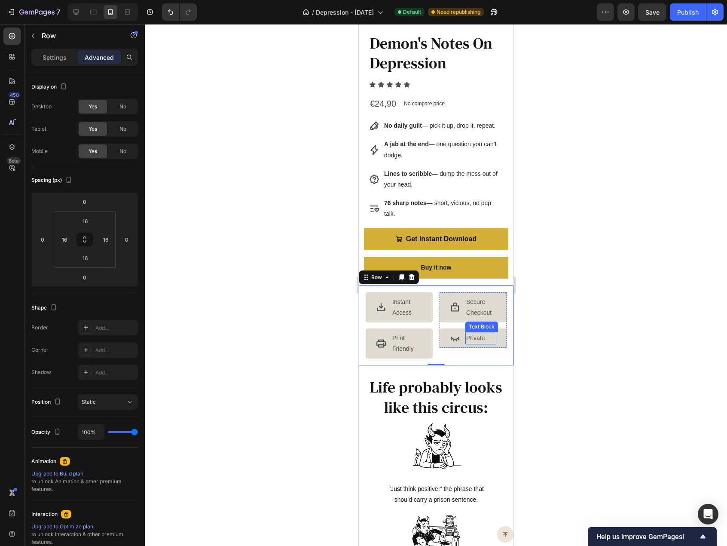
click at [477, 339] on p "Private" at bounding box center [480, 338] width 29 height 11
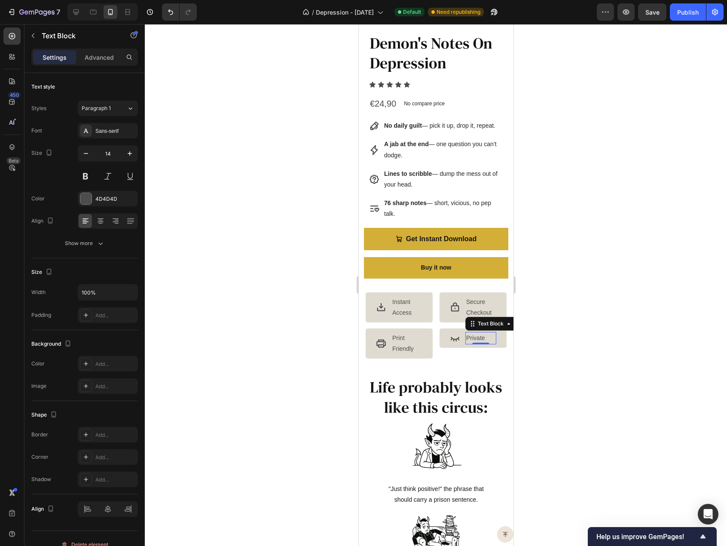
click at [477, 340] on p "Private" at bounding box center [480, 338] width 29 height 11
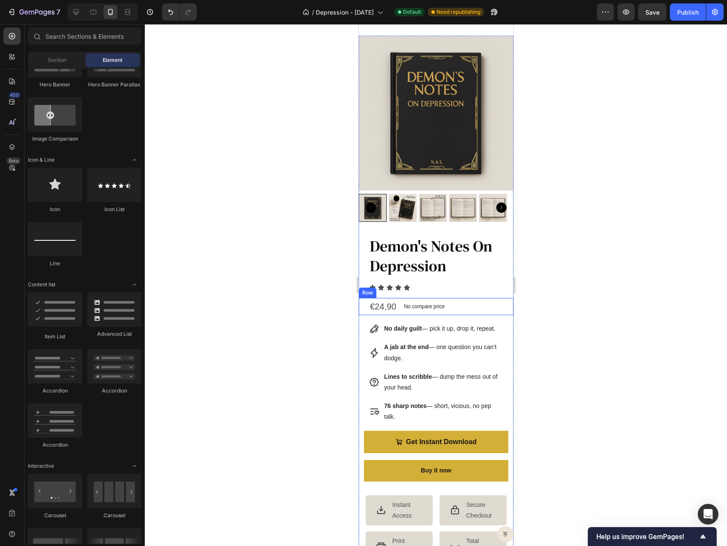
scroll to position [328, 0]
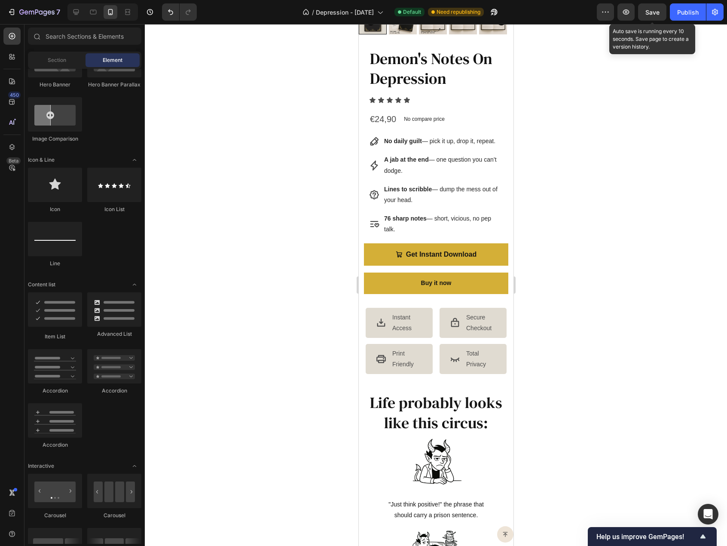
click at [653, 14] on span "Save" at bounding box center [653, 12] width 14 height 7
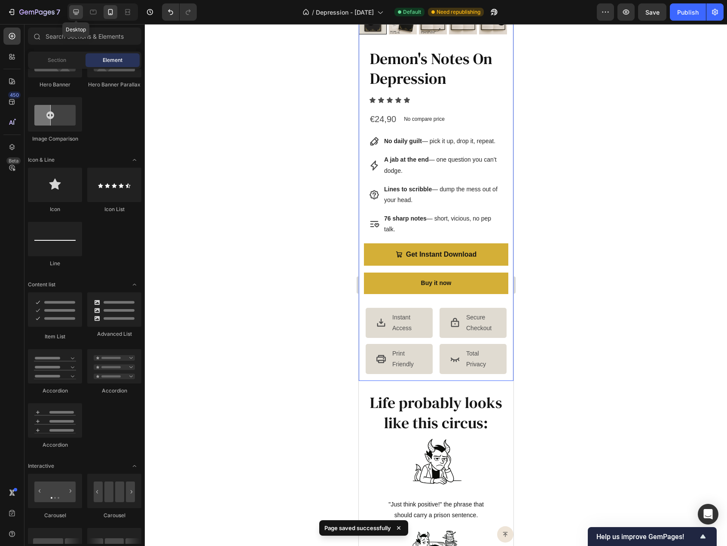
click at [75, 12] on icon at bounding box center [76, 12] width 6 height 6
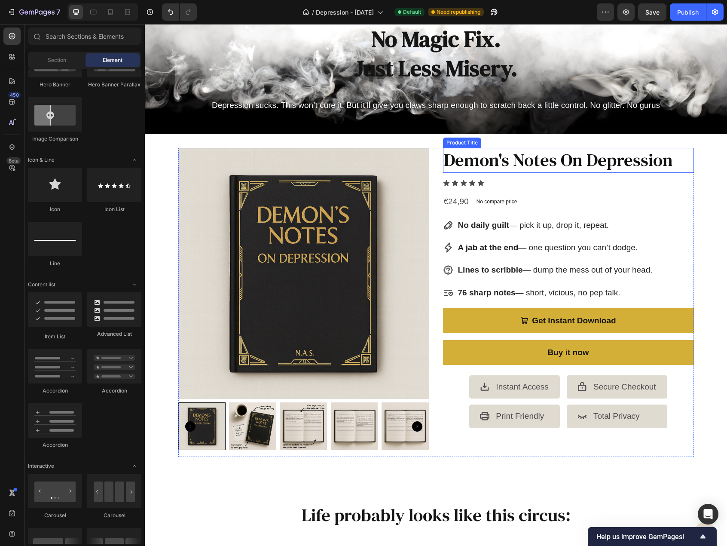
scroll to position [15, 0]
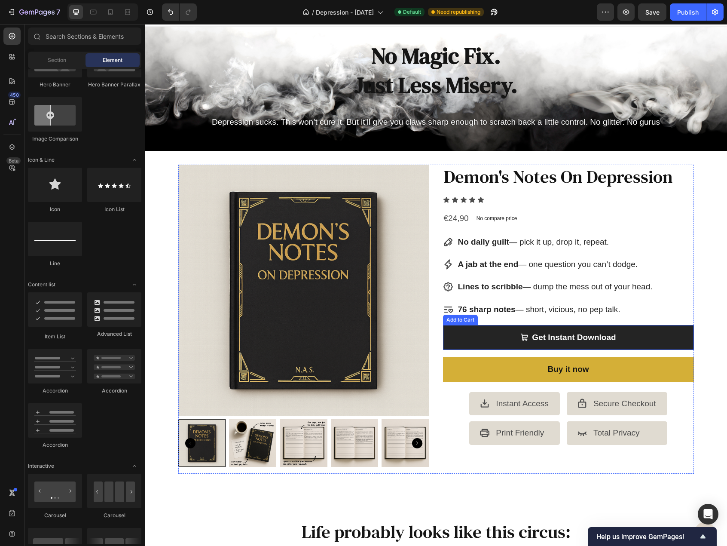
click at [456, 340] on button "Get Instant Download" at bounding box center [568, 337] width 251 height 25
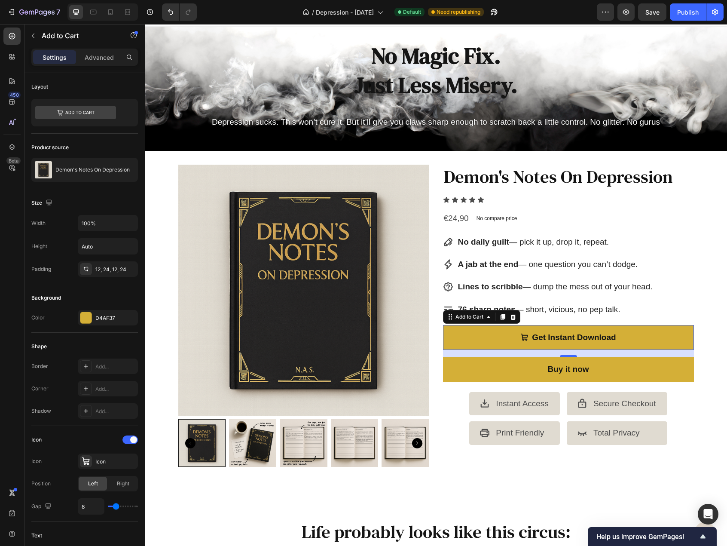
click at [97, 49] on div "Settings Advanced" at bounding box center [84, 57] width 107 height 17
click at [98, 54] on p "Advanced" at bounding box center [99, 57] width 29 height 9
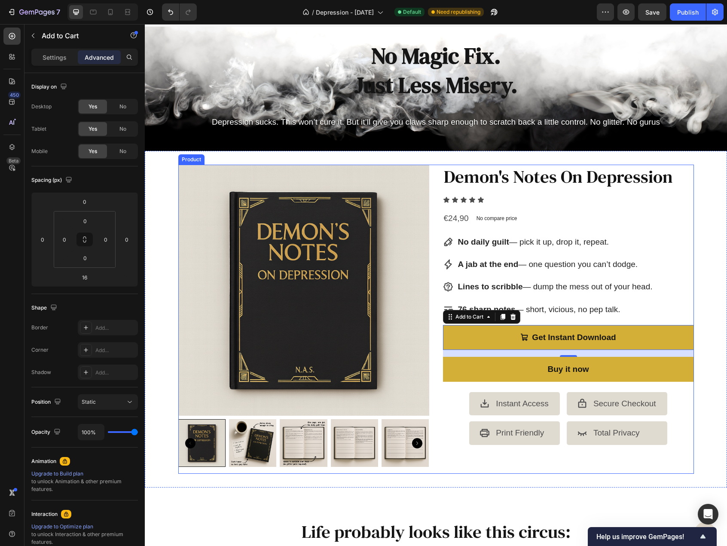
click at [438, 336] on div "Product Images Demon's Notes On Depression Product Title Icon Icon Icon Icon Ic…" at bounding box center [436, 319] width 516 height 309
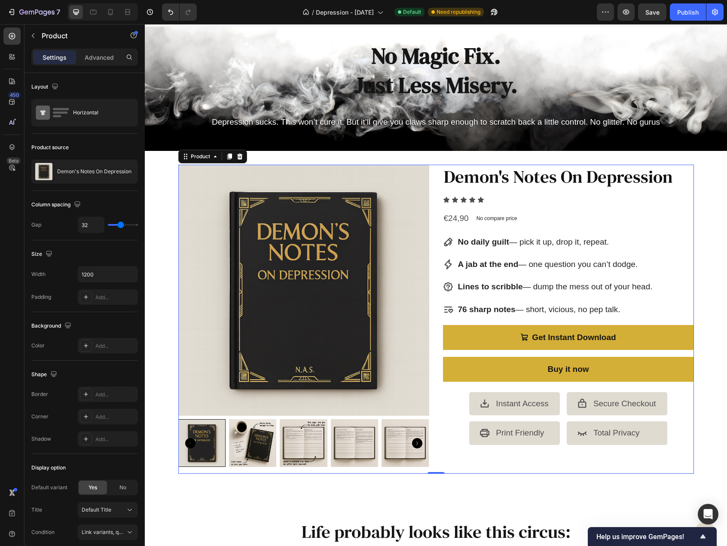
click at [500, 352] on div "Get Instant Download Add to Cart" at bounding box center [568, 341] width 251 height 32
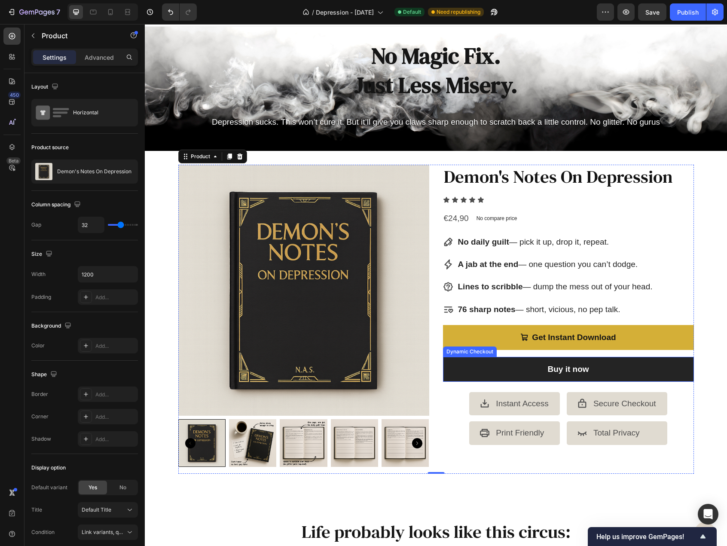
click at [461, 372] on button "Buy it now" at bounding box center [568, 369] width 251 height 25
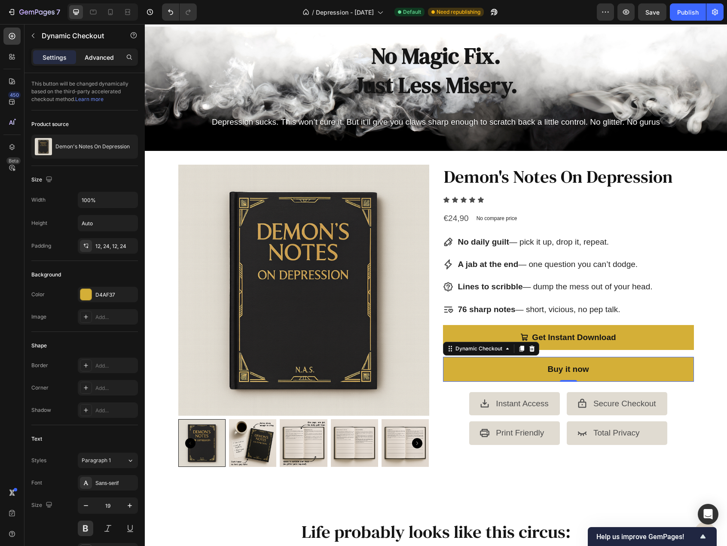
click at [104, 54] on p "Advanced" at bounding box center [99, 57] width 29 height 9
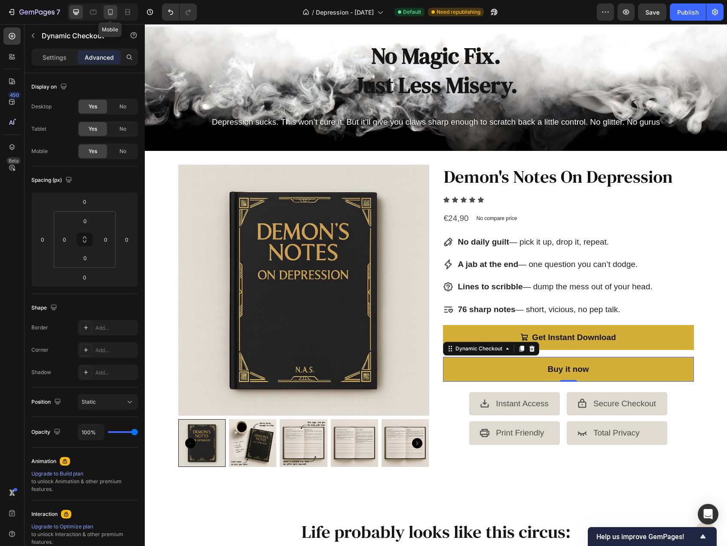
click at [105, 12] on div at bounding box center [111, 12] width 14 height 14
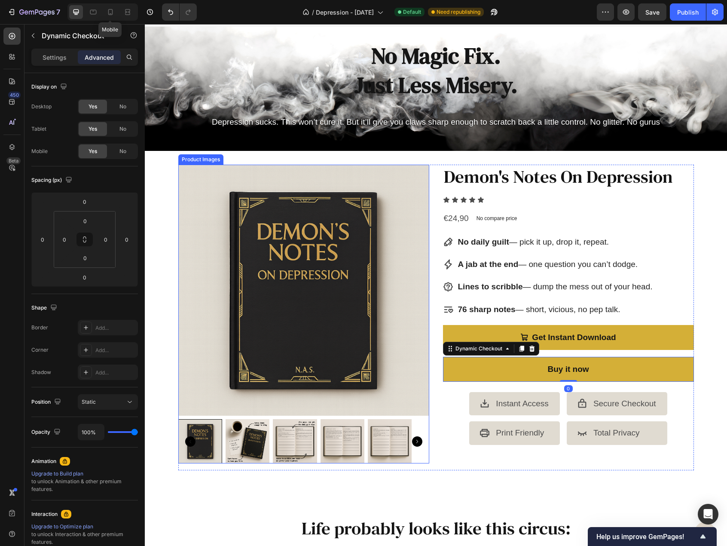
type input "16"
type input "12"
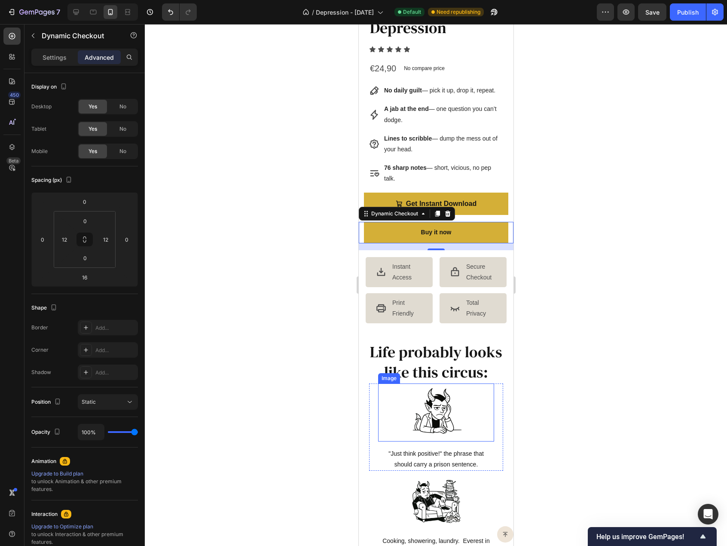
scroll to position [378, 0]
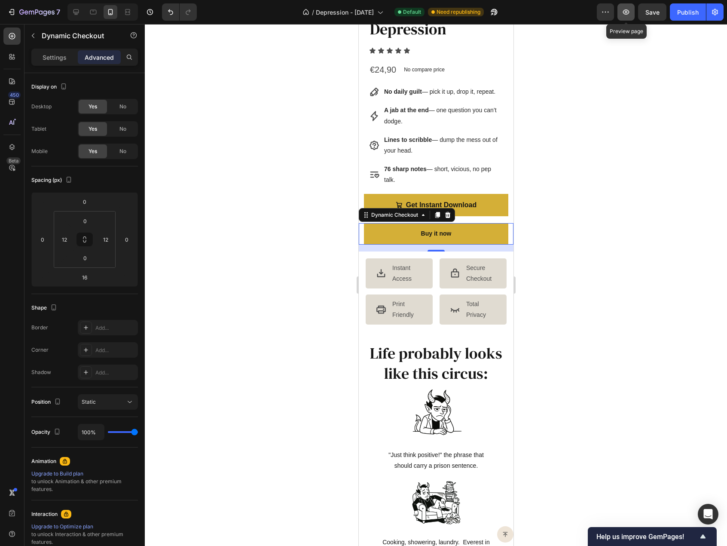
click at [626, 11] on icon "button" at bounding box center [626, 12] width 9 height 9
click at [75, 11] on icon at bounding box center [76, 12] width 9 height 9
type input "0"
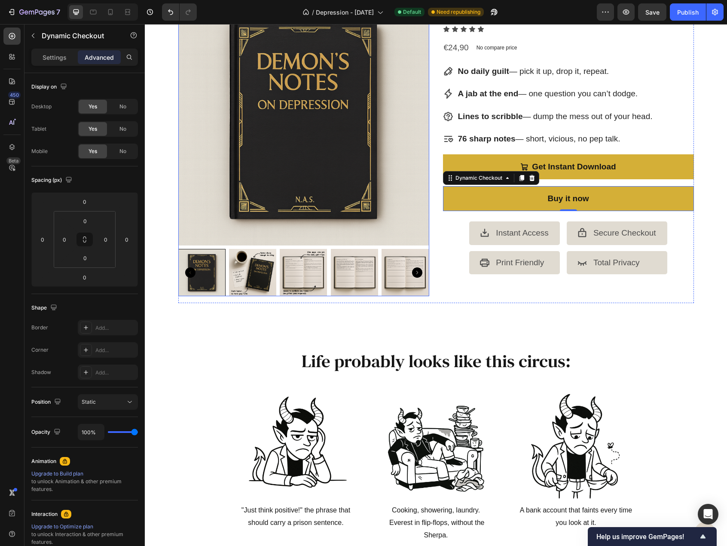
scroll to position [112, 0]
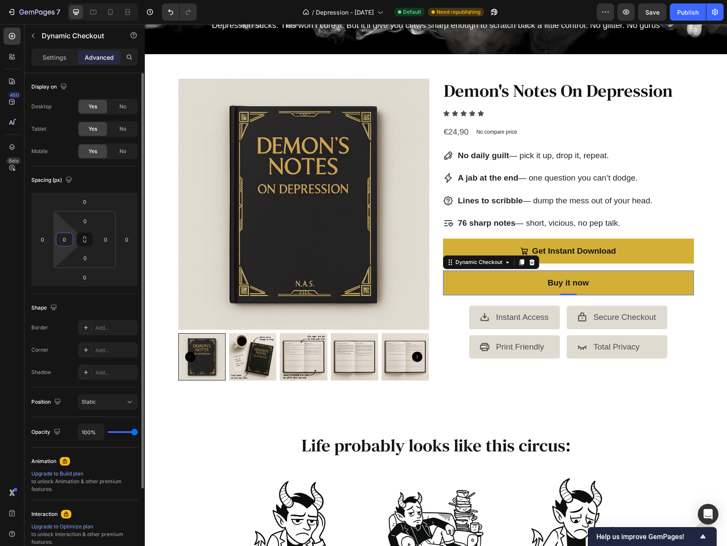
click at [62, 238] on input "0" at bounding box center [64, 239] width 13 height 13
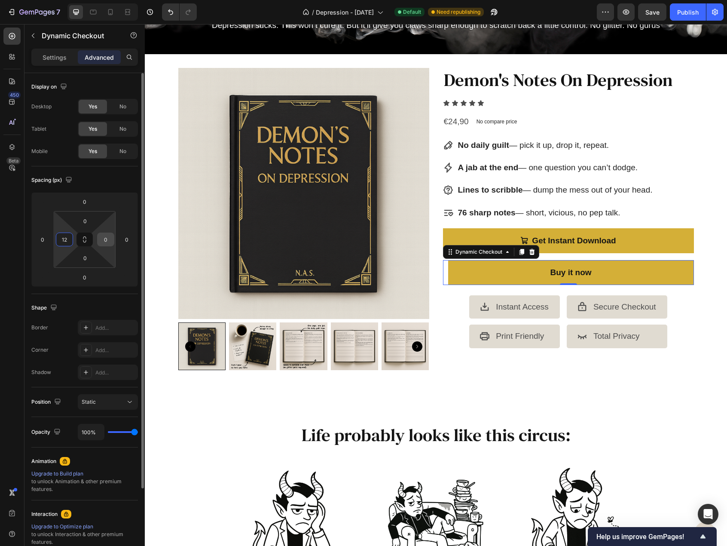
type input "12"
click at [99, 242] on input "0" at bounding box center [105, 239] width 13 height 13
type input "2"
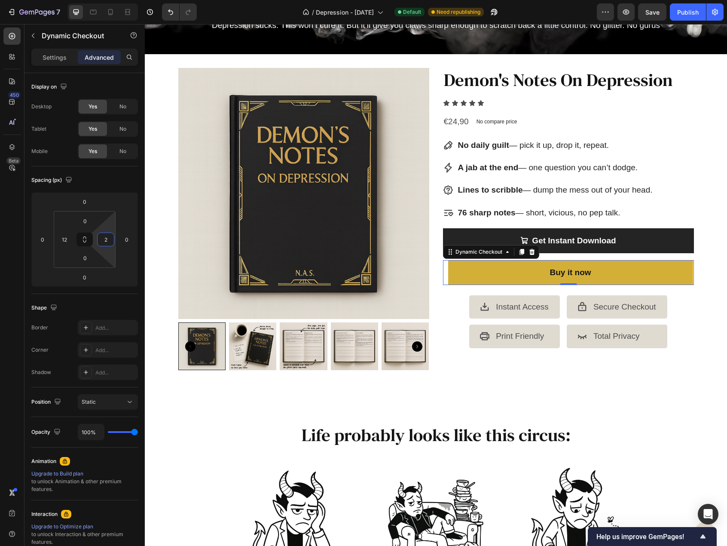
click at [453, 239] on button "Get Instant Download" at bounding box center [568, 240] width 251 height 25
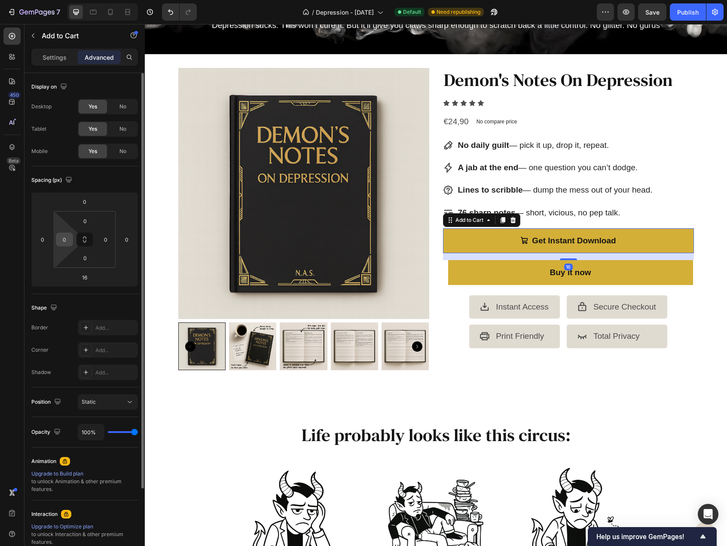
click at [65, 240] on input "0" at bounding box center [64, 239] width 13 height 13
type input "24"
click at [105, 239] on input "0" at bounding box center [105, 239] width 13 height 13
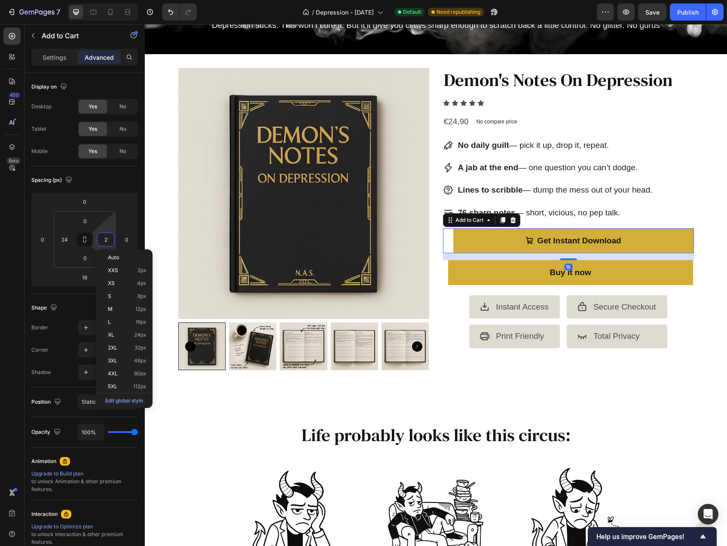
type input "24"
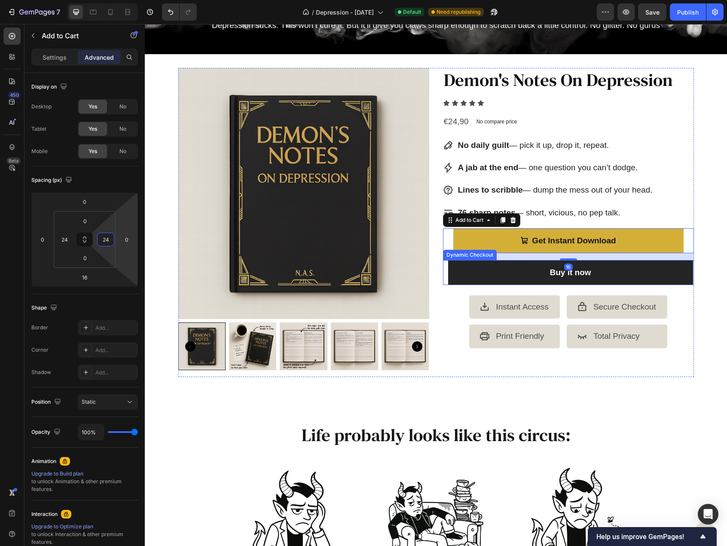
click at [482, 263] on button "Buy it now" at bounding box center [570, 272] width 245 height 25
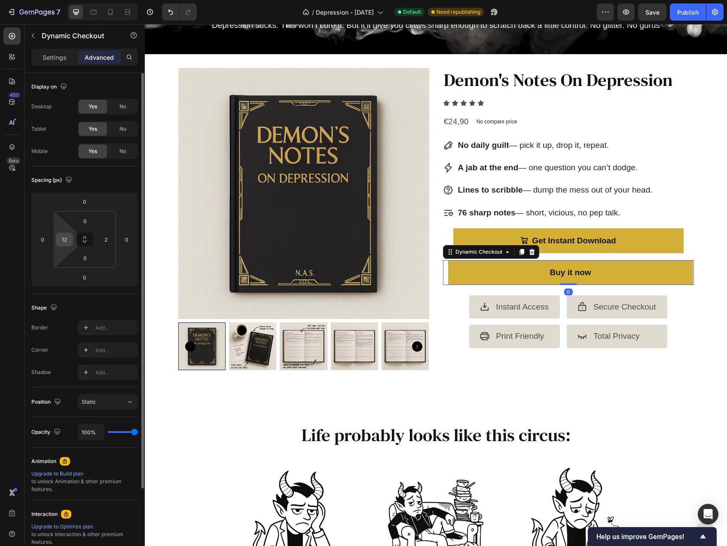
click at [68, 237] on input "12" at bounding box center [64, 239] width 13 height 13
type input "24"
click at [108, 239] on input "2" at bounding box center [105, 239] width 13 height 13
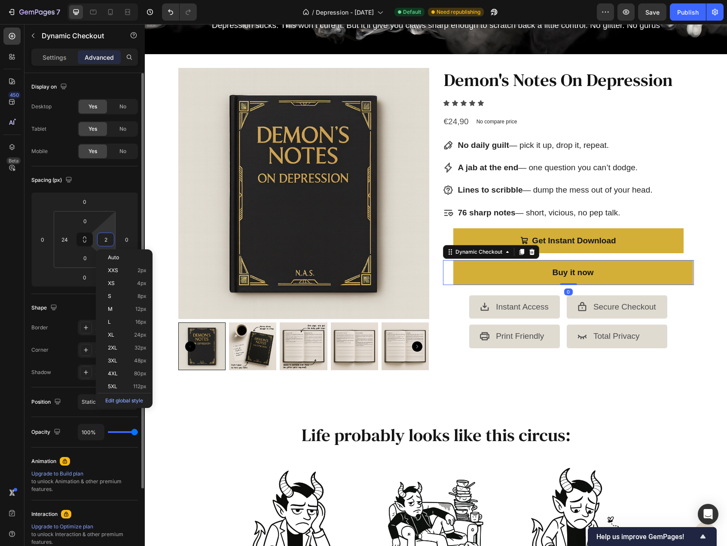
type input "24"
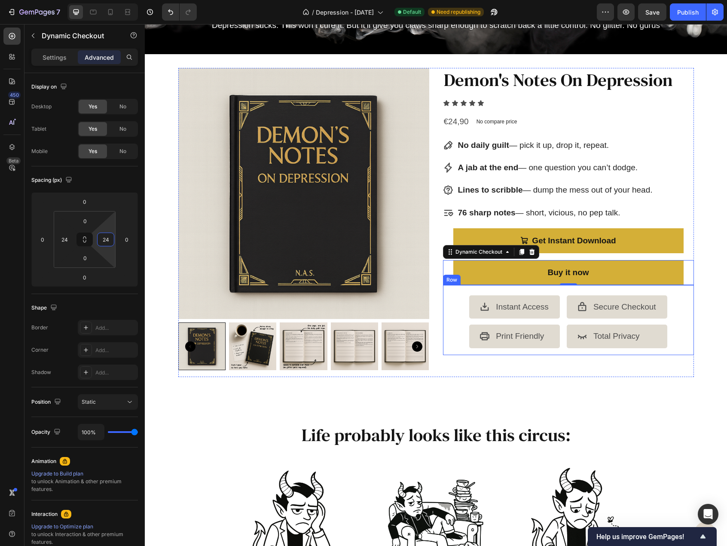
click at [460, 297] on div "Icon Instant Access Text Block Icon Print Friendly Text Block Advanced List Ico…" at bounding box center [568, 320] width 251 height 70
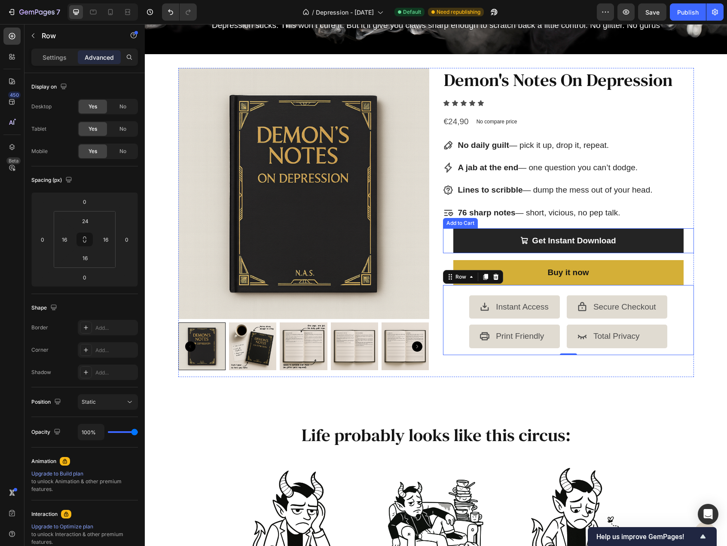
click at [466, 235] on button "Get Instant Download" at bounding box center [568, 240] width 230 height 25
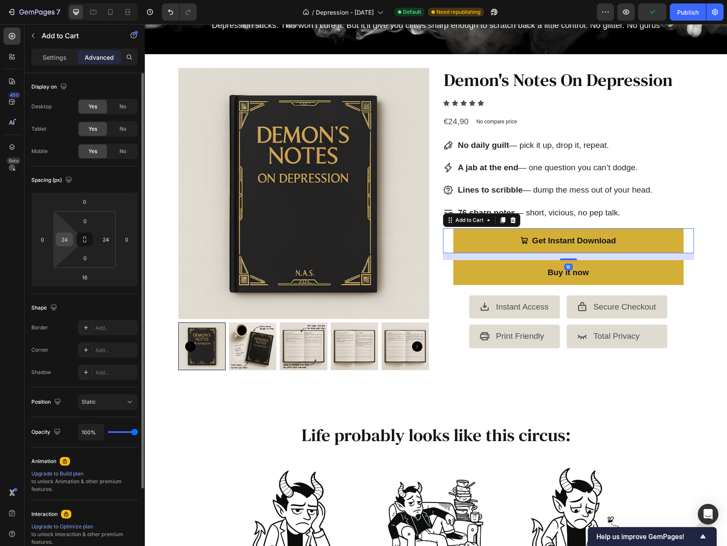
click at [60, 239] on input "24" at bounding box center [64, 239] width 13 height 13
type input "30"
click at [101, 242] on input "24" at bounding box center [105, 239] width 13 height 13
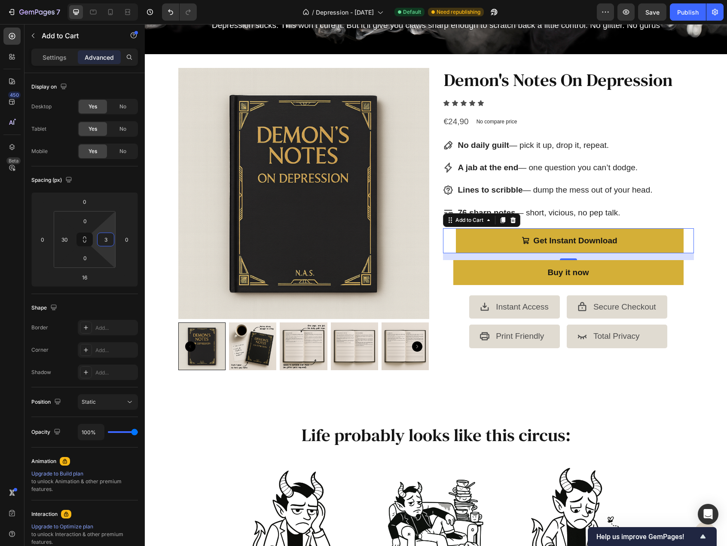
type input "30"
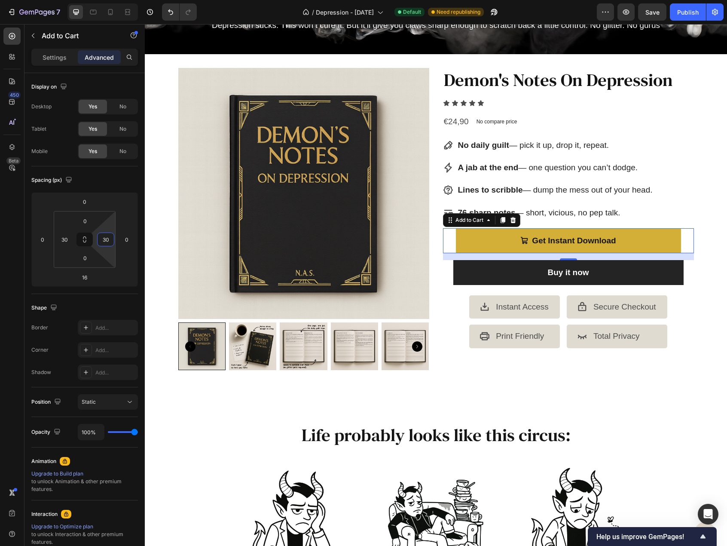
click at [474, 272] on button "Buy it now" at bounding box center [568, 272] width 230 height 25
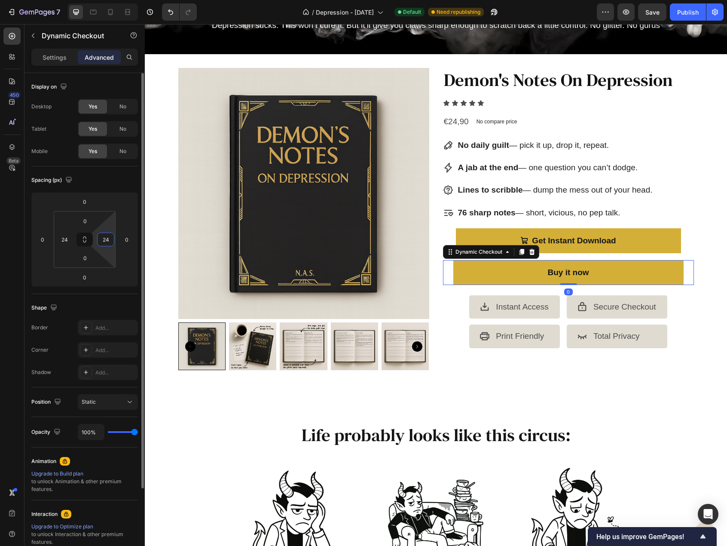
click at [101, 242] on input "24" at bounding box center [105, 239] width 13 height 13
type input "30"
click at [64, 241] on input "24" at bounding box center [64, 239] width 13 height 13
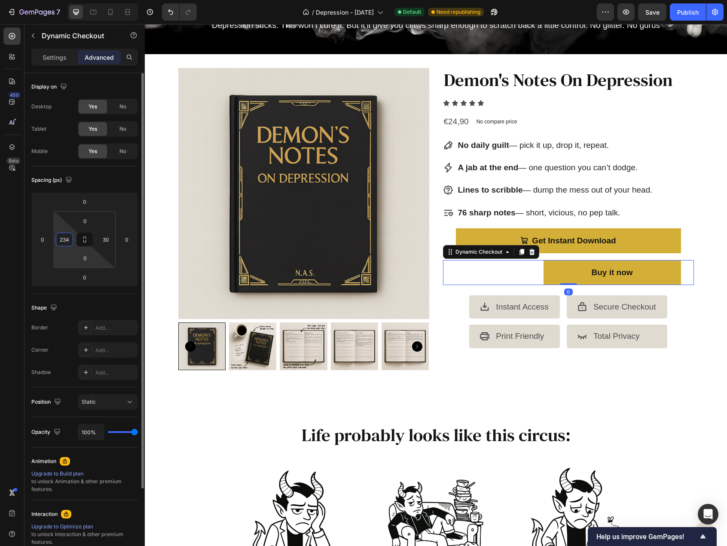
type input "0"
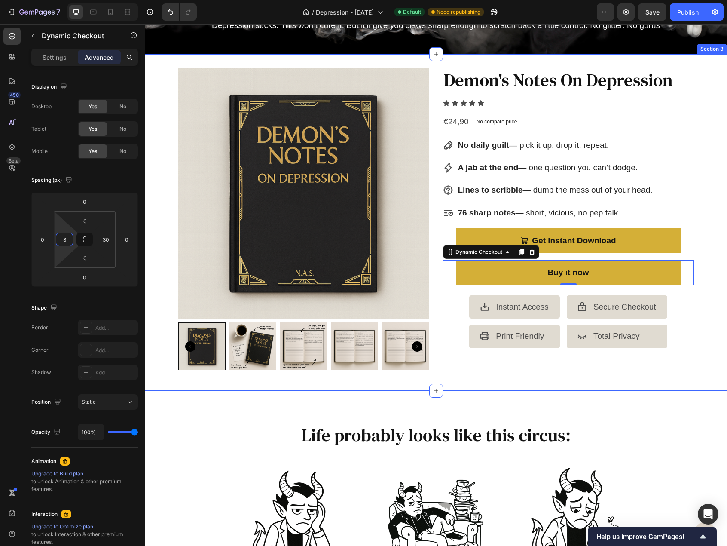
type input "30"
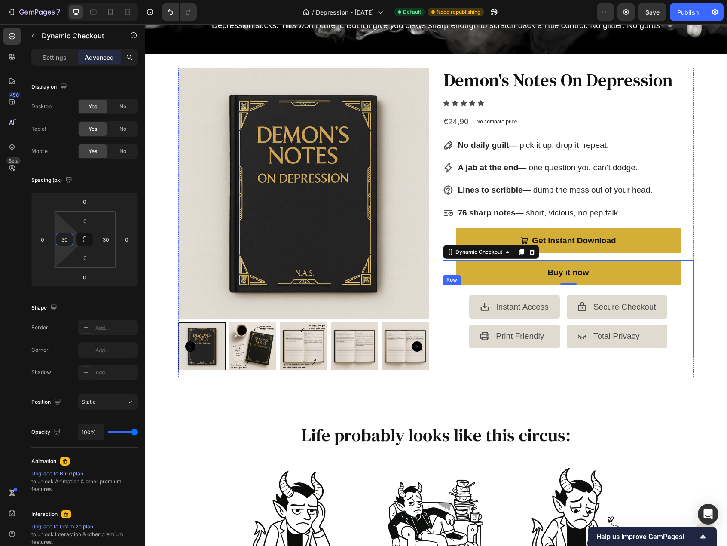
click at [450, 341] on div "Icon Instant Access Text Block Icon Print Friendly Text Block Advanced List Ico…" at bounding box center [568, 320] width 251 height 70
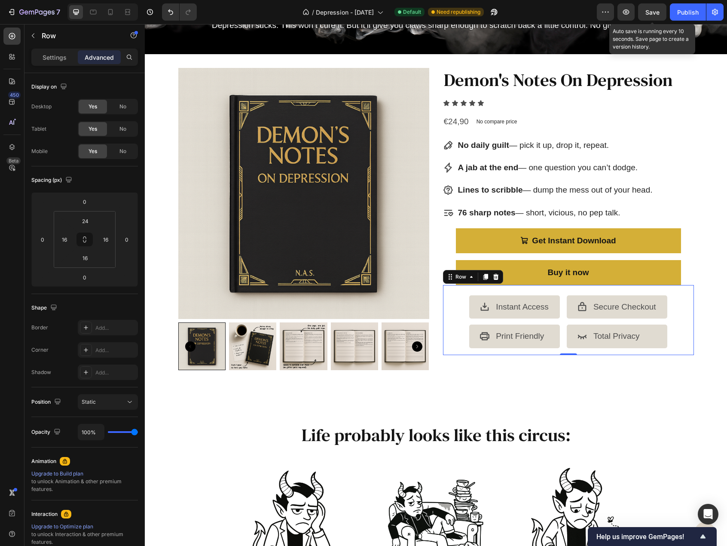
click at [652, 14] on span "Save" at bounding box center [653, 12] width 14 height 7
click at [682, 15] on div "Publish" at bounding box center [687, 12] width 21 height 9
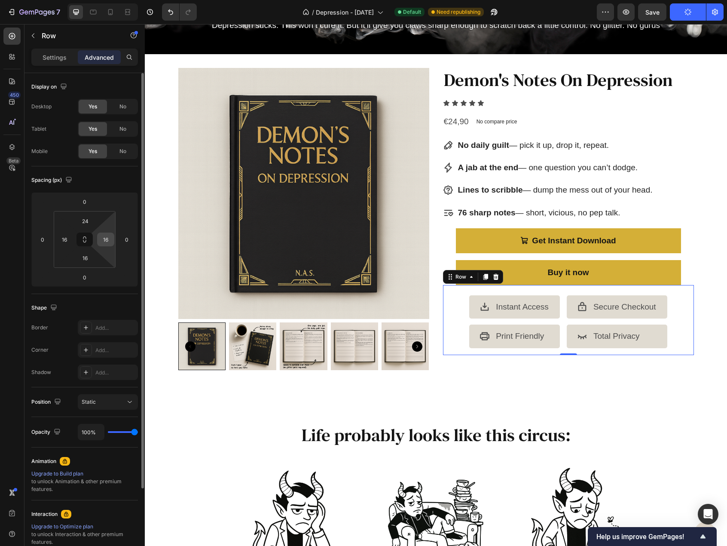
click at [107, 240] on input "16" at bounding box center [105, 239] width 13 height 13
type input "0"
click at [69, 239] on input "16" at bounding box center [64, 239] width 13 height 13
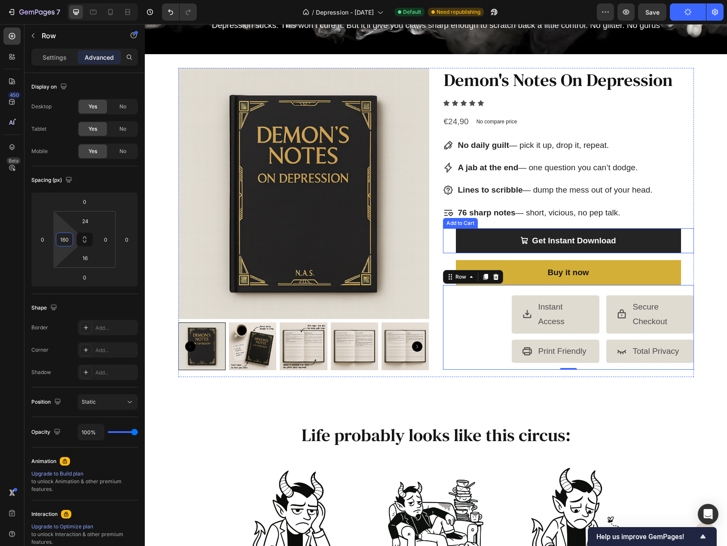
type input "0"
click at [461, 243] on button "Get Instant Download" at bounding box center [568, 240] width 225 height 25
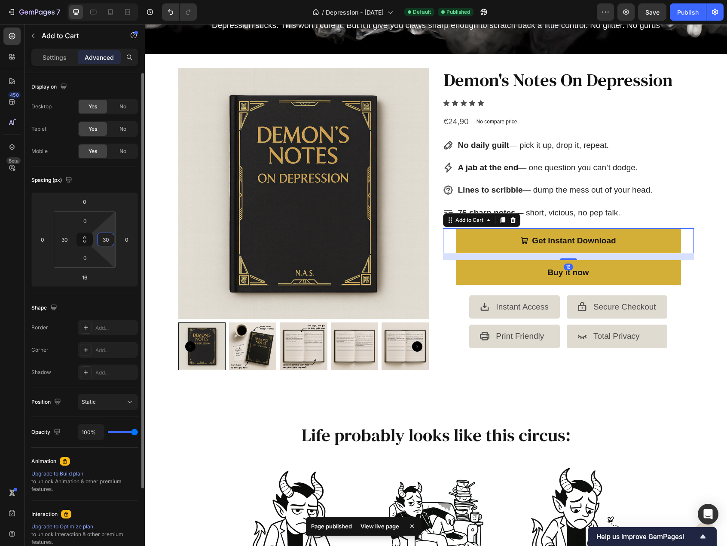
click at [103, 241] on input "30" at bounding box center [105, 239] width 13 height 13
type input "0"
click at [61, 239] on input "30" at bounding box center [64, 239] width 13 height 13
type input "0"
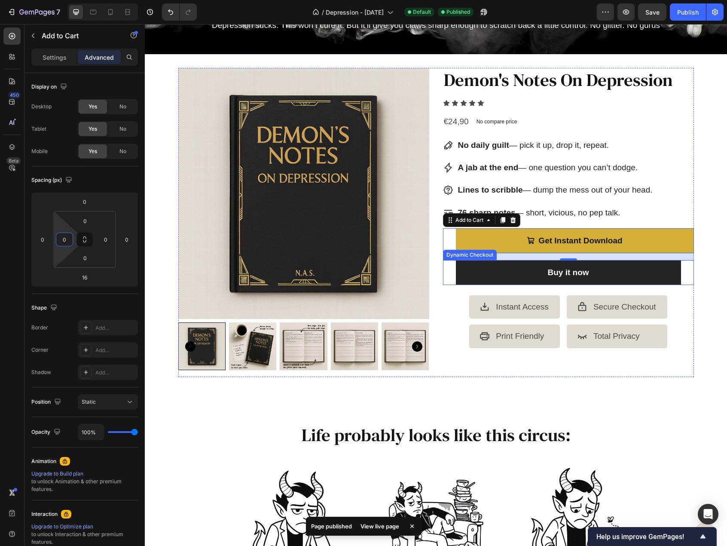
click at [485, 265] on button "Buy it now" at bounding box center [568, 272] width 225 height 25
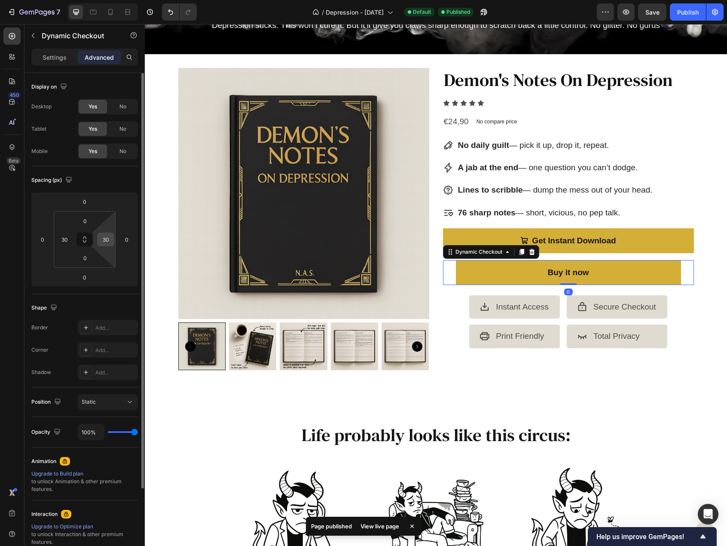
click at [108, 243] on input "30" at bounding box center [105, 239] width 13 height 13
type input "0"
click at [62, 244] on input "30" at bounding box center [64, 239] width 13 height 13
type input "0"
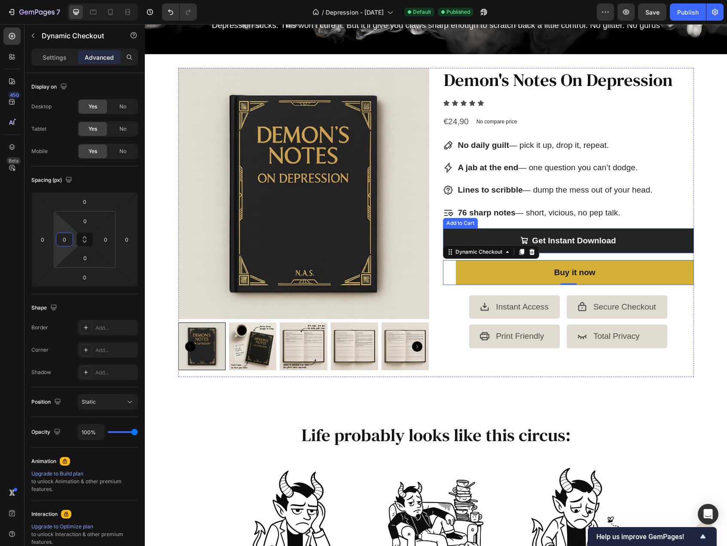
click at [496, 236] on button "Get Instant Download" at bounding box center [568, 240] width 251 height 25
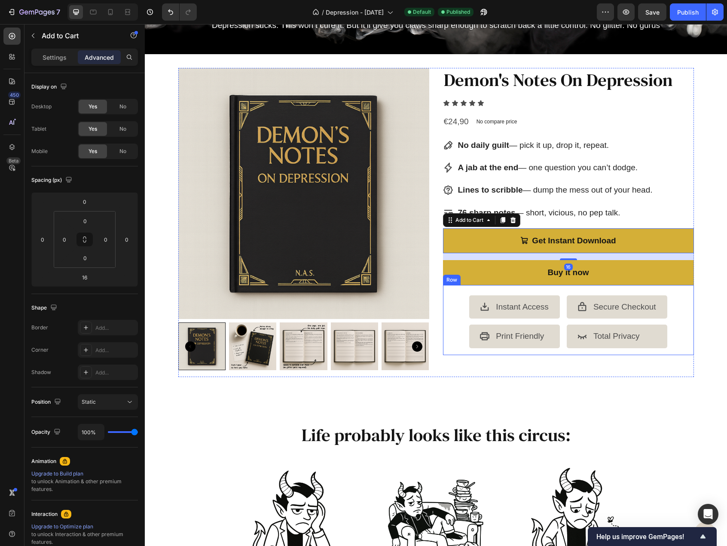
click at [457, 299] on div "Icon Instant Access Text Block Icon Print Friendly Text Block Advanced List Ico…" at bounding box center [568, 320] width 251 height 70
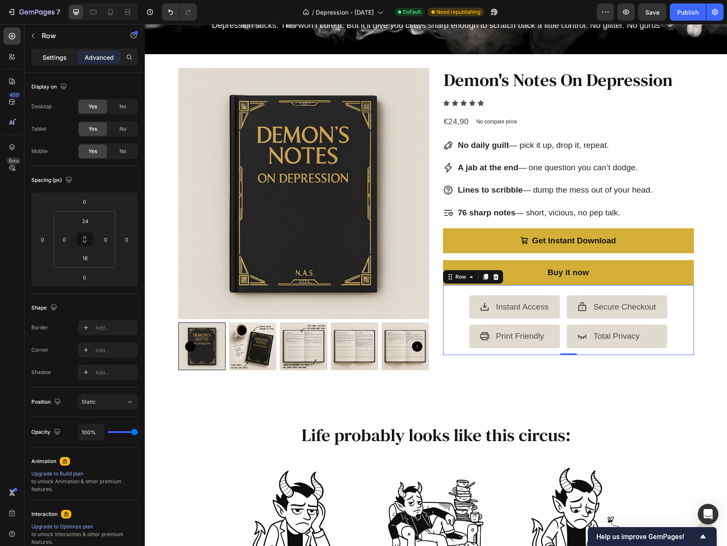
click at [60, 53] on p "Settings" at bounding box center [55, 57] width 24 height 9
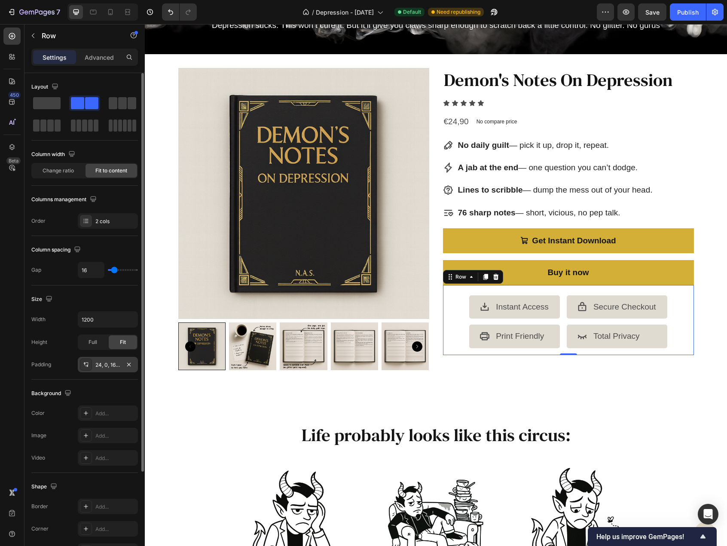
click at [105, 361] on div "24, 0, 16, 0" at bounding box center [107, 365] width 25 height 8
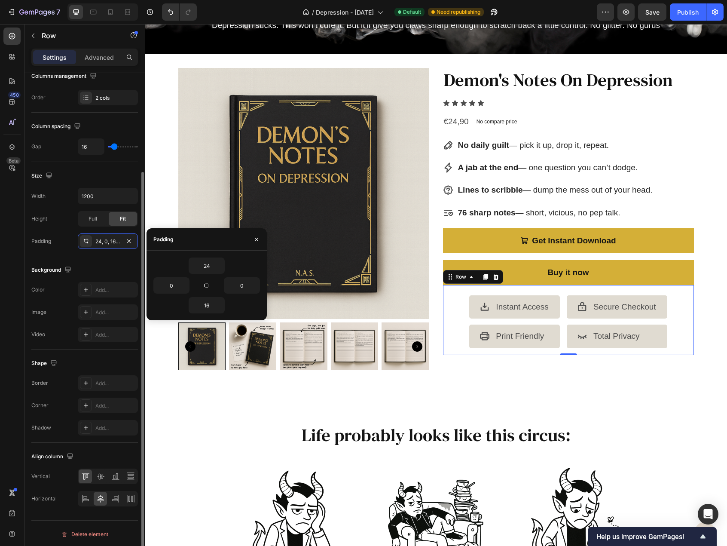
scroll to position [0, 0]
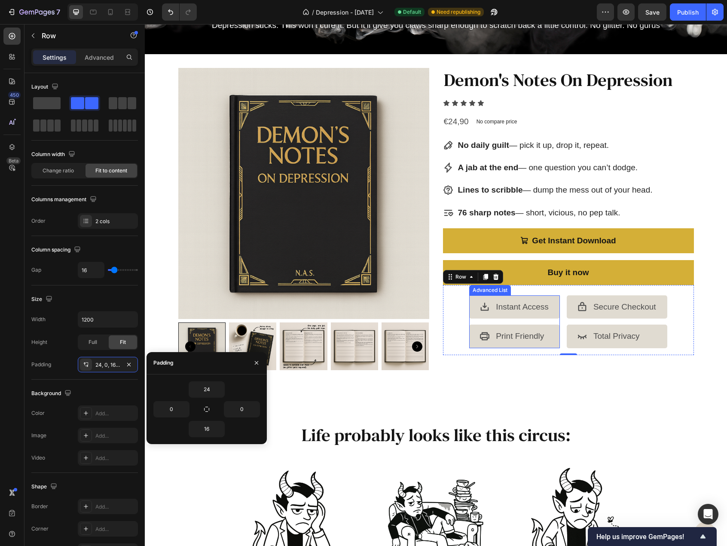
click at [483, 318] on ul "Icon Instant Access Text Block Icon Print Friendly Text Block" at bounding box center [514, 321] width 91 height 52
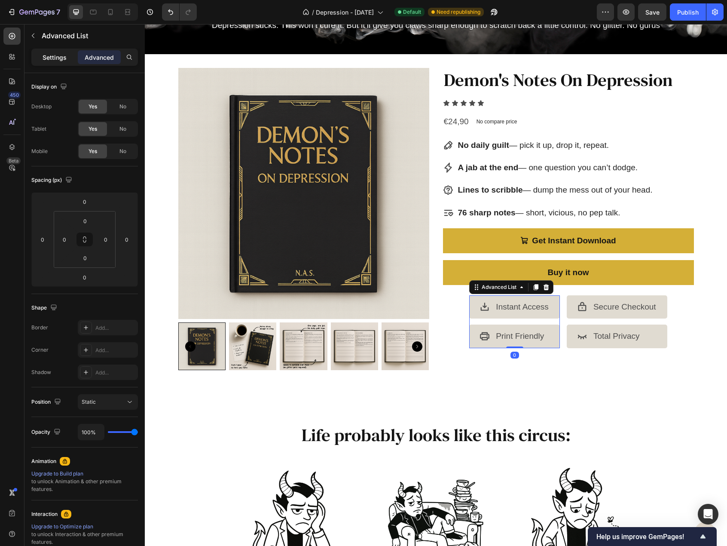
click at [63, 55] on p "Settings" at bounding box center [55, 57] width 24 height 9
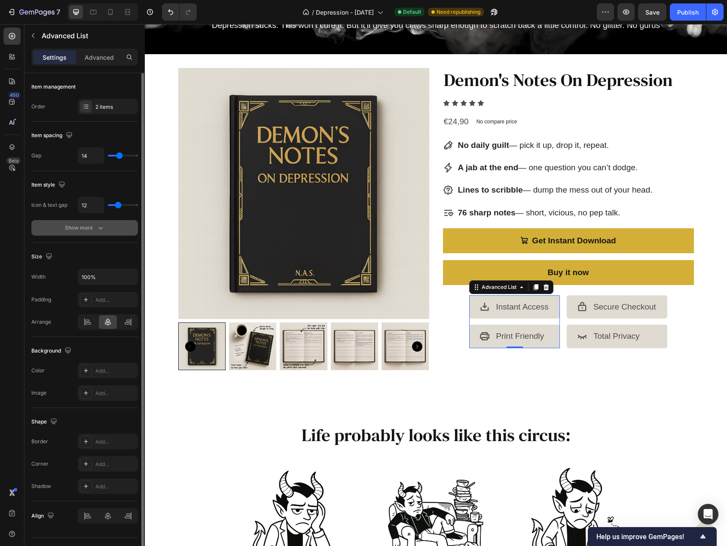
click at [104, 228] on icon "button" at bounding box center [100, 227] width 9 height 9
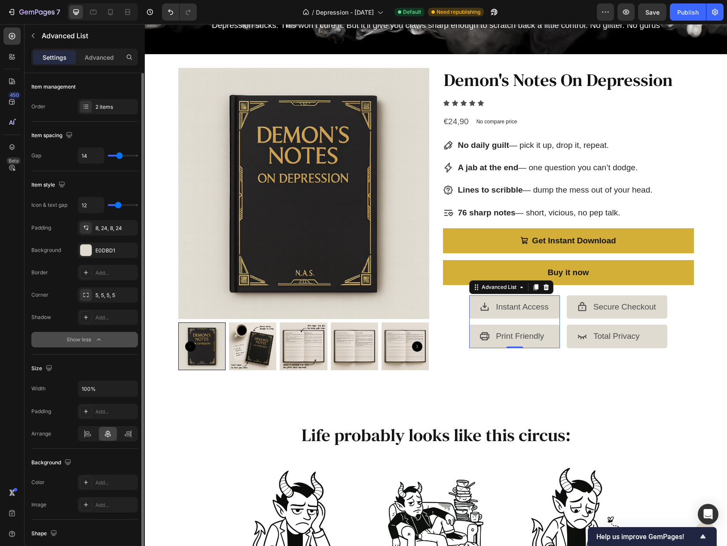
click at [104, 228] on div "8, 24, 8, 24" at bounding box center [115, 228] width 40 height 8
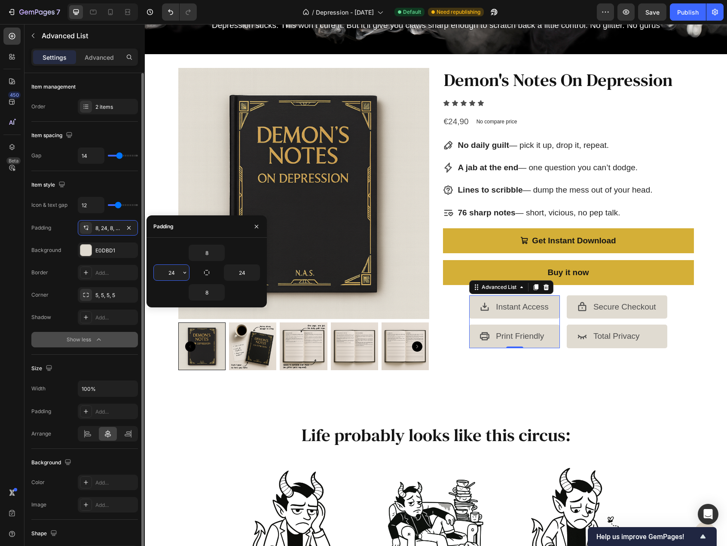
click at [170, 274] on input "24" at bounding box center [171, 272] width 35 height 15
type input "30"
click at [244, 272] on input "24" at bounding box center [241, 272] width 35 height 15
type input "30"
click at [172, 272] on input "30" at bounding box center [171, 272] width 35 height 15
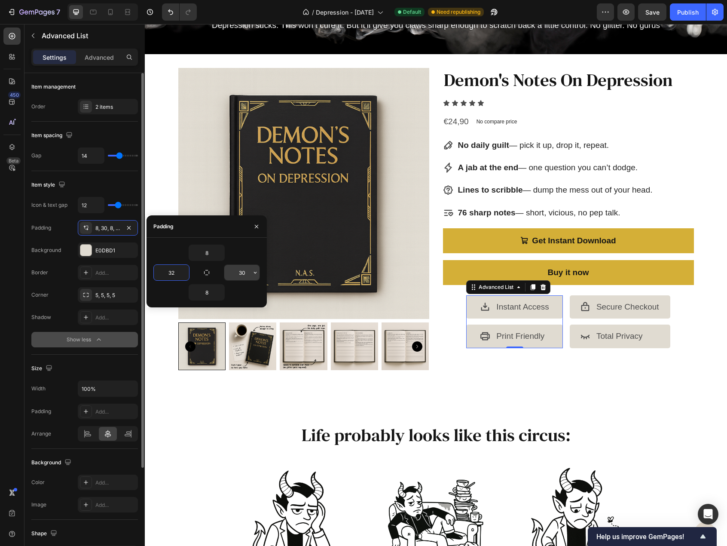
type input "32"
click at [237, 272] on input "30" at bounding box center [241, 272] width 35 height 15
type input "32"
click at [561, 359] on div "Demon's Notes On Depression Product Title Icon Icon Icon Icon Icon Icon List €2…" at bounding box center [568, 222] width 251 height 309
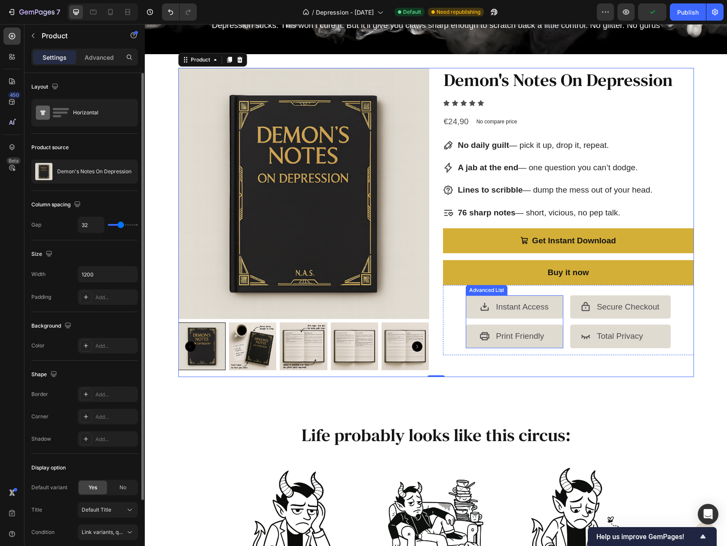
click at [469, 309] on li "Icon Instant Access Text Block" at bounding box center [515, 306] width 98 height 23
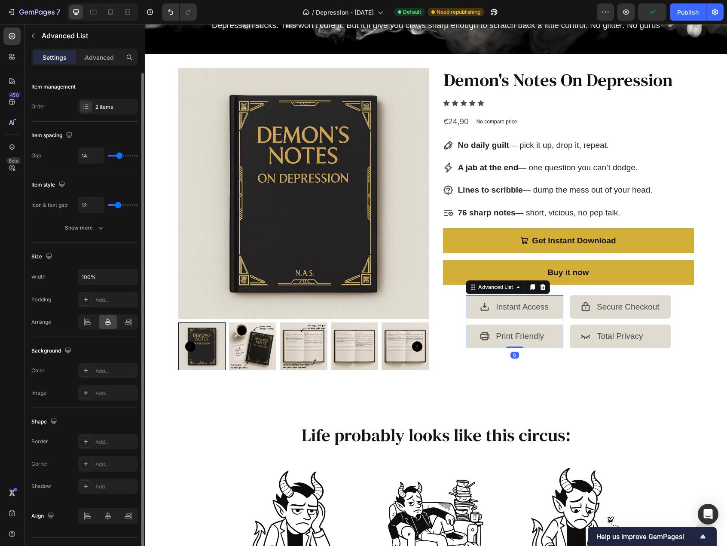
click at [474, 319] on ul "Icon Instant Access Text Block Icon Print Friendly Text Block" at bounding box center [515, 321] width 98 height 52
click at [88, 223] on div "Show more" at bounding box center [85, 227] width 40 height 9
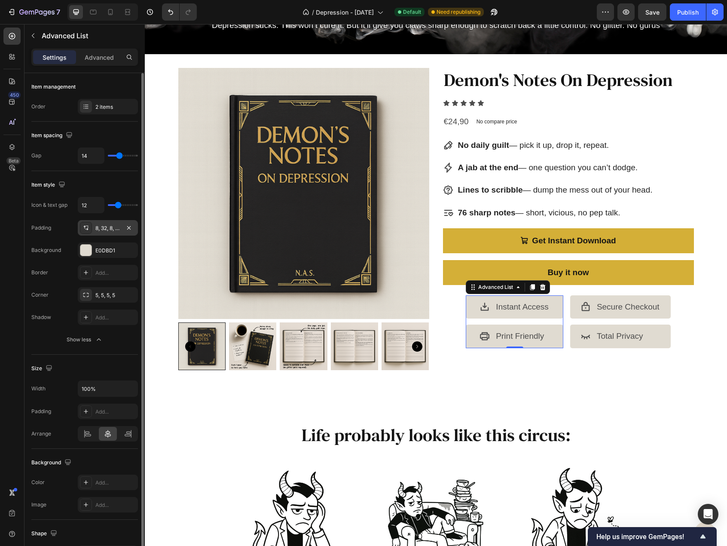
click at [106, 224] on div "8, 32, 8, 32" at bounding box center [107, 228] width 25 height 8
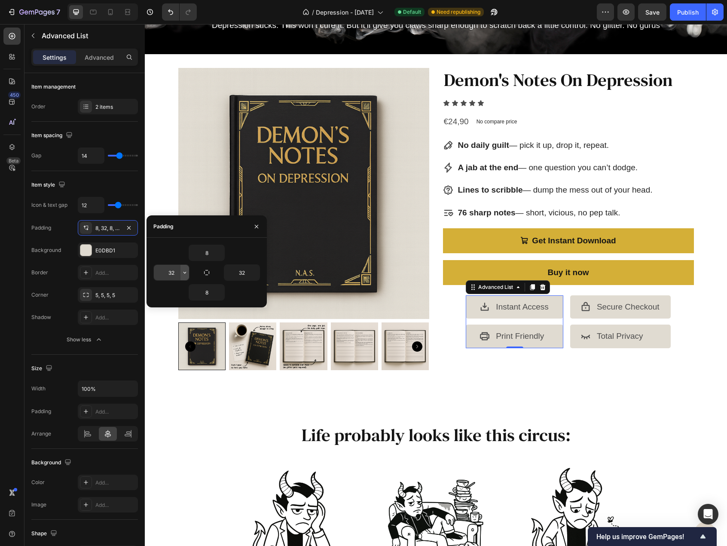
click at [182, 271] on icon "button" at bounding box center [184, 272] width 7 height 7
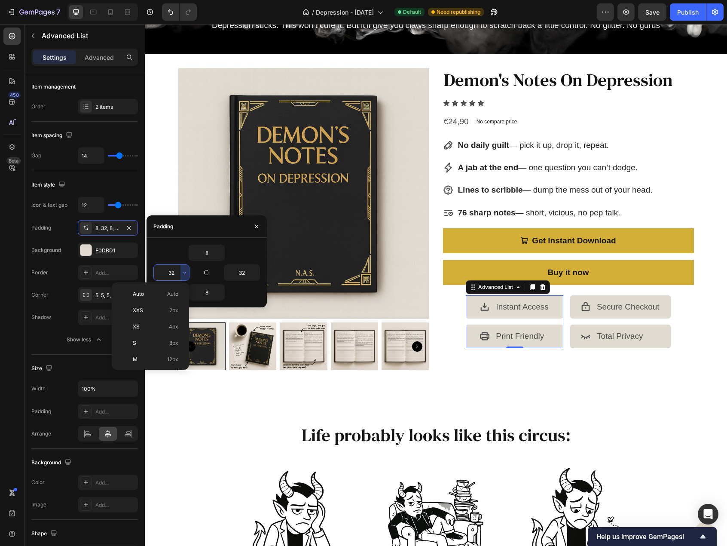
click at [177, 271] on input "32" at bounding box center [171, 272] width 35 height 15
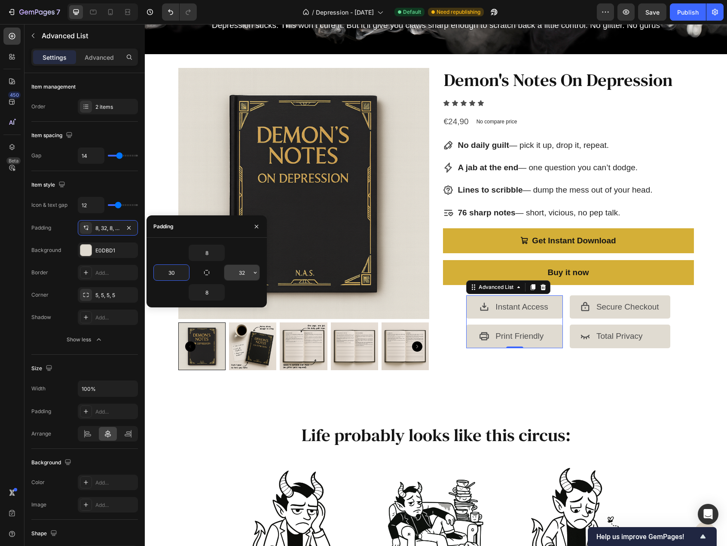
type input "30"
click at [230, 271] on input "32" at bounding box center [241, 272] width 35 height 15
type input "30"
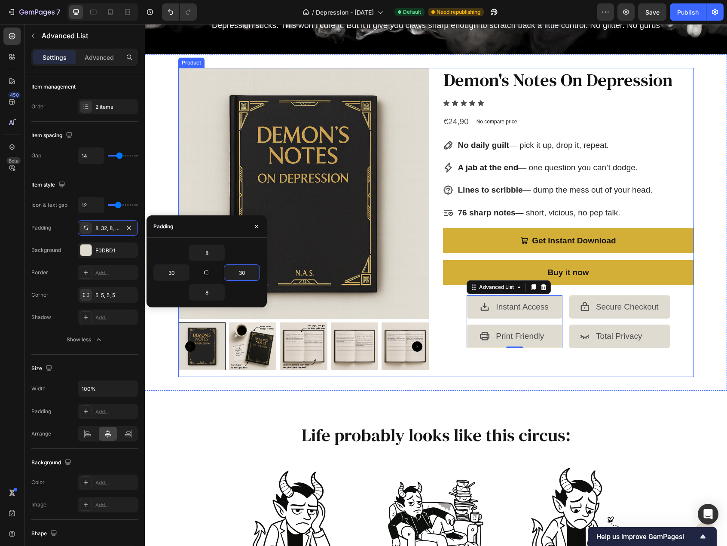
click at [520, 361] on div "Demon's Notes On Depression Product Title Icon Icon Icon Icon Icon Icon List €2…" at bounding box center [568, 222] width 251 height 309
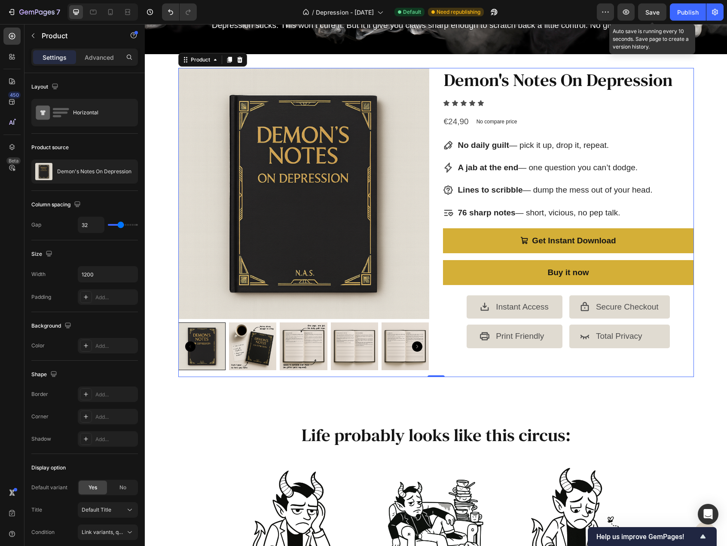
click at [659, 16] on div "Save" at bounding box center [653, 12] width 14 height 9
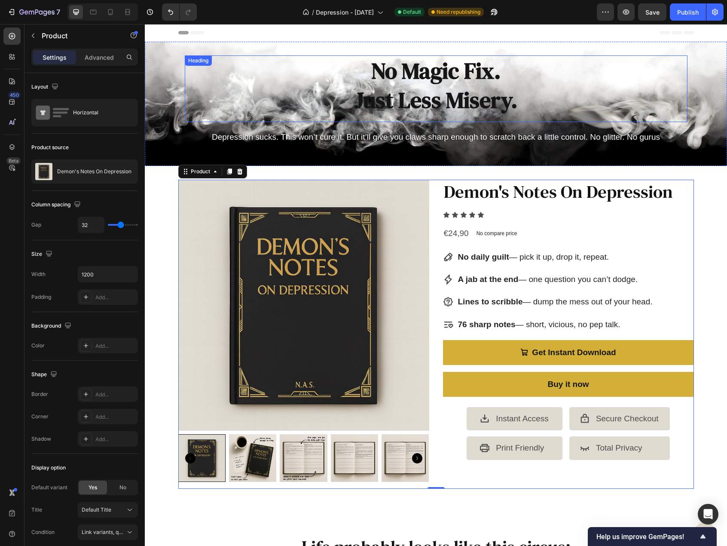
click at [438, 68] on h2 "No Magic Fix. Just Less Misery." at bounding box center [436, 85] width 503 height 60
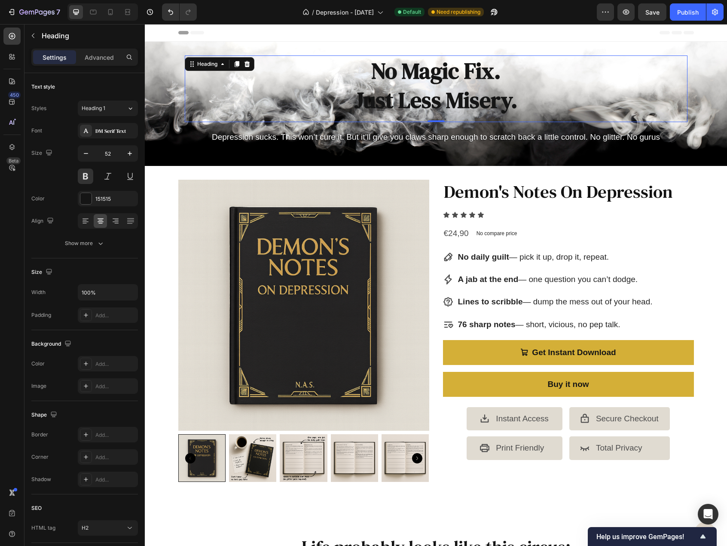
click at [438, 68] on h2 "No Magic Fix. Just Less Misery." at bounding box center [436, 85] width 503 height 60
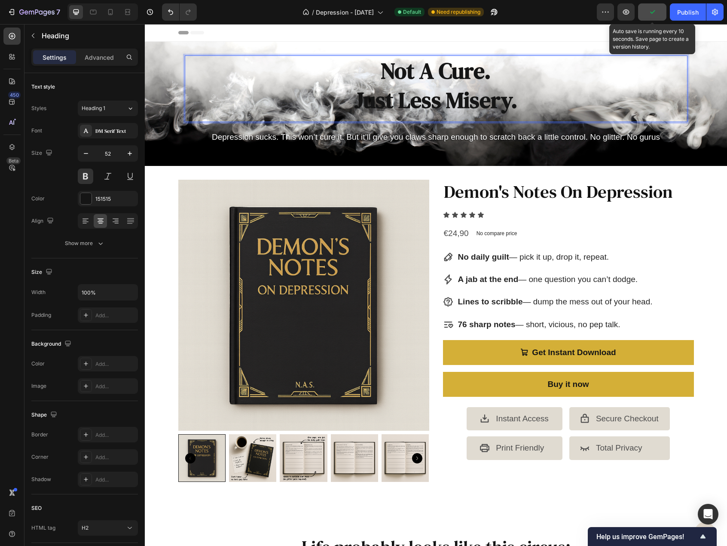
click at [664, 15] on button "button" at bounding box center [652, 11] width 28 height 17
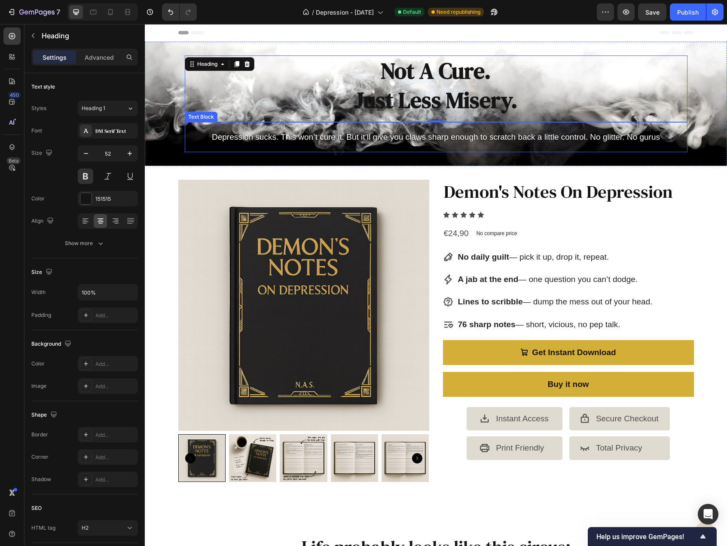
click at [390, 137] on p "Depression sucks. This won’t cure it. But it’ll give you claws sharp enough to …" at bounding box center [436, 137] width 501 height 15
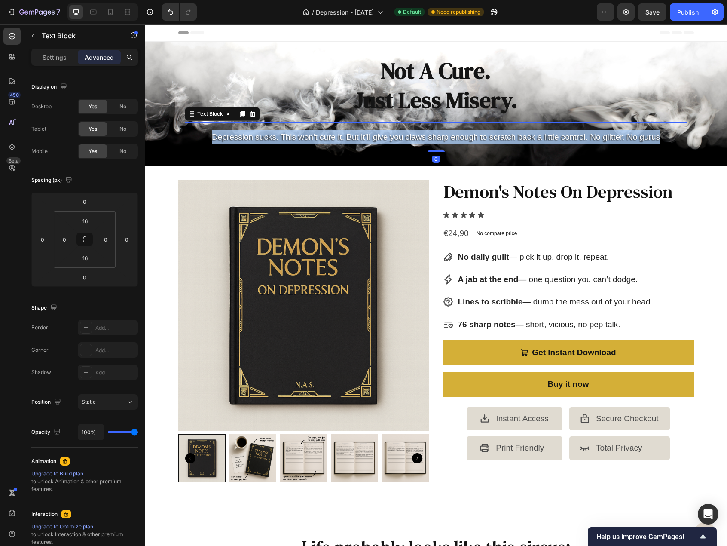
click at [390, 137] on p "Depression sucks. This won’t cure it. But it’ll give you claws sharp enough to …" at bounding box center [436, 137] width 501 height 15
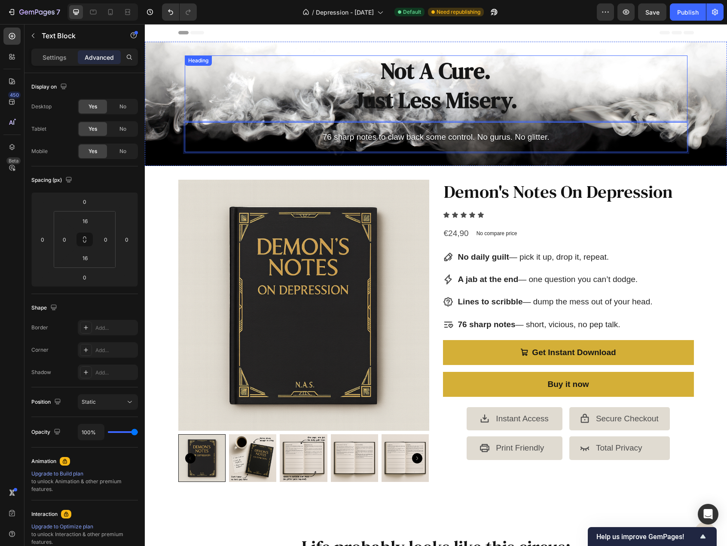
click at [517, 102] on p "Not A Cure. Just Less Misery." at bounding box center [436, 85] width 501 height 58
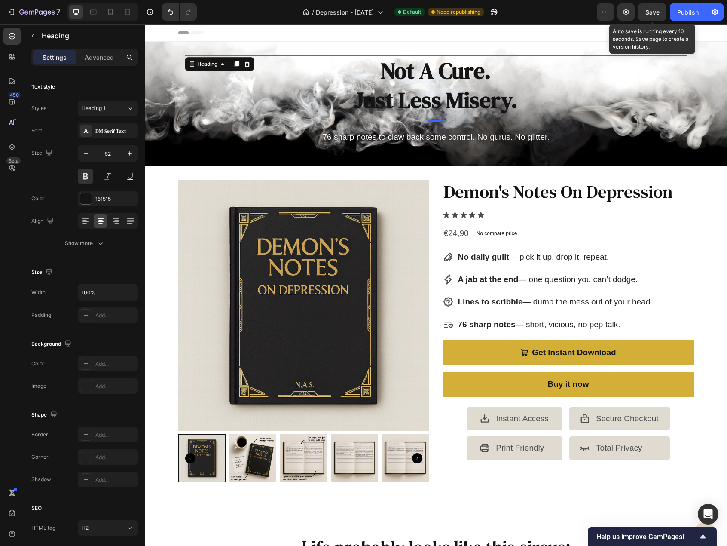
click at [659, 12] on span "Save" at bounding box center [653, 12] width 14 height 7
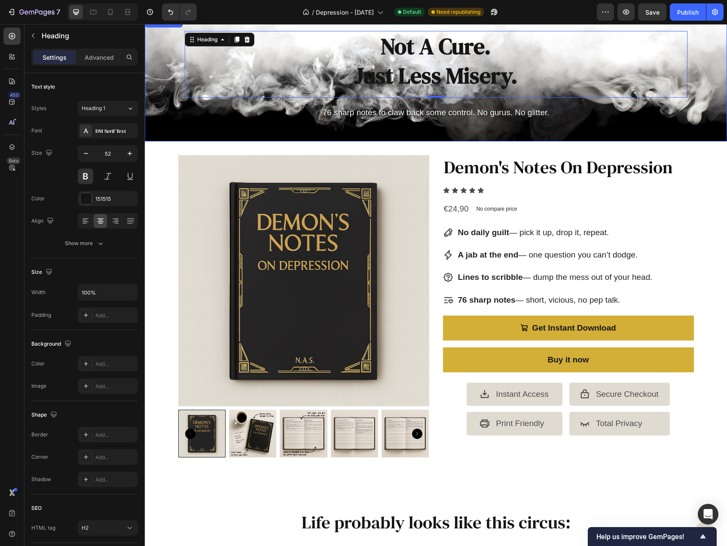
scroll to position [43, 0]
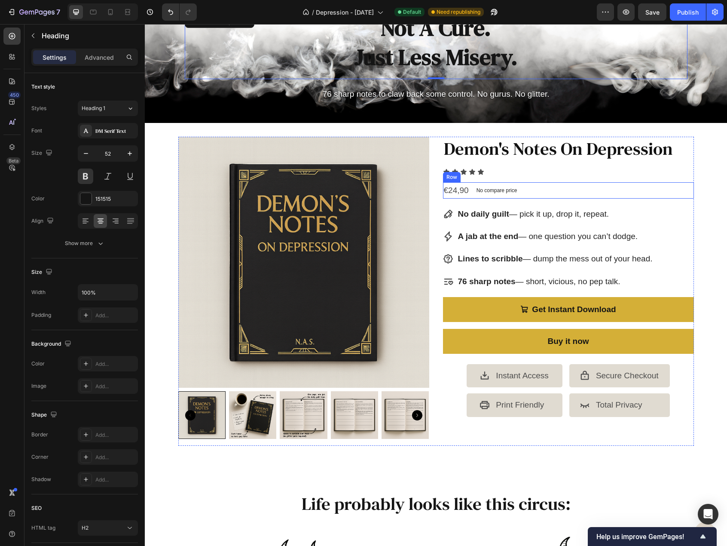
click at [545, 196] on div "€24,90 Product Price Product Price No compare price Product Price Row" at bounding box center [568, 190] width 251 height 16
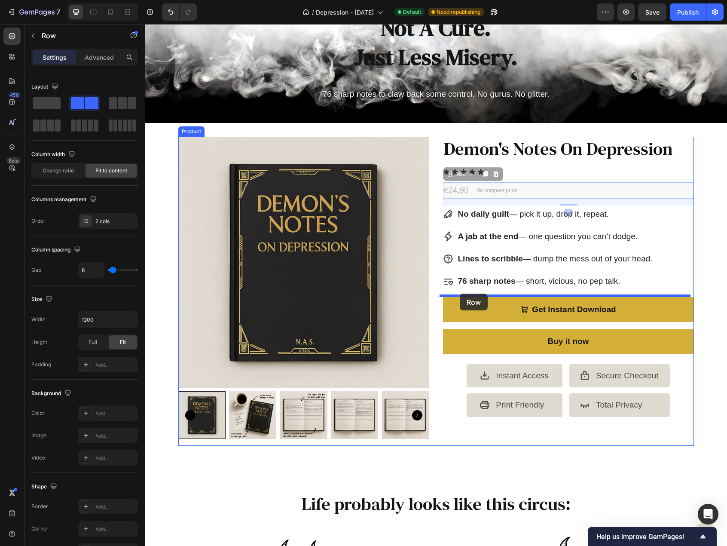
drag, startPoint x: 449, startPoint y: 172, endPoint x: 460, endPoint y: 294, distance: 121.7
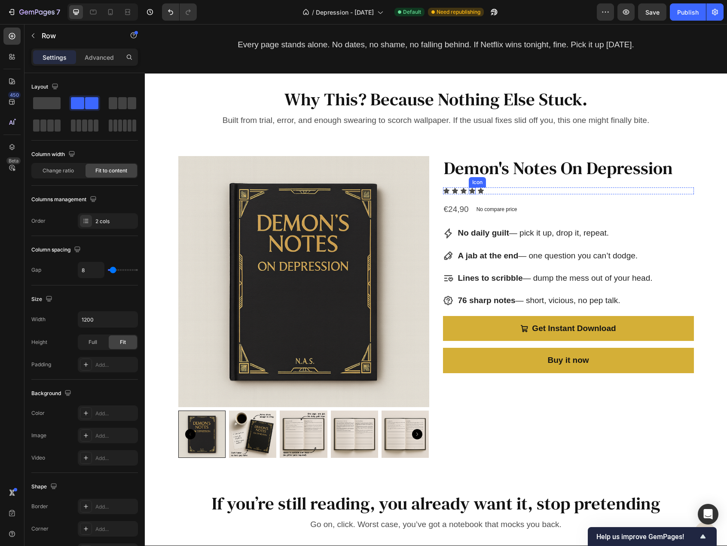
scroll to position [1762, 0]
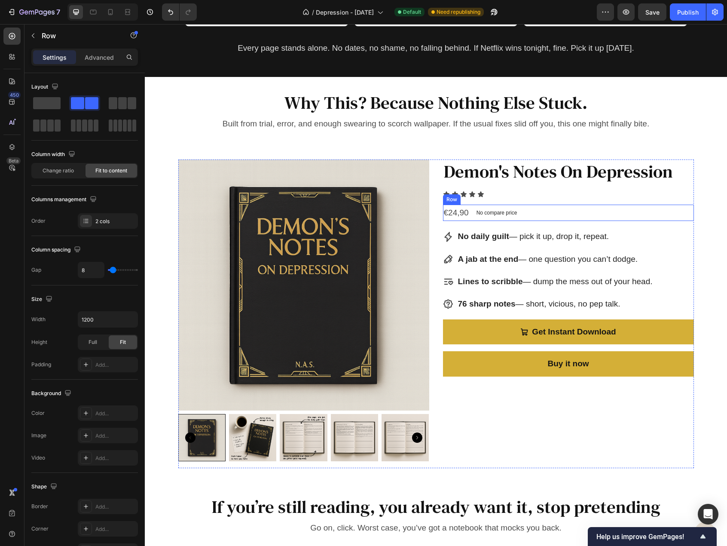
click at [534, 211] on div "€24,90 Product Price Product Price No compare price Product Price Row" at bounding box center [568, 213] width 251 height 16
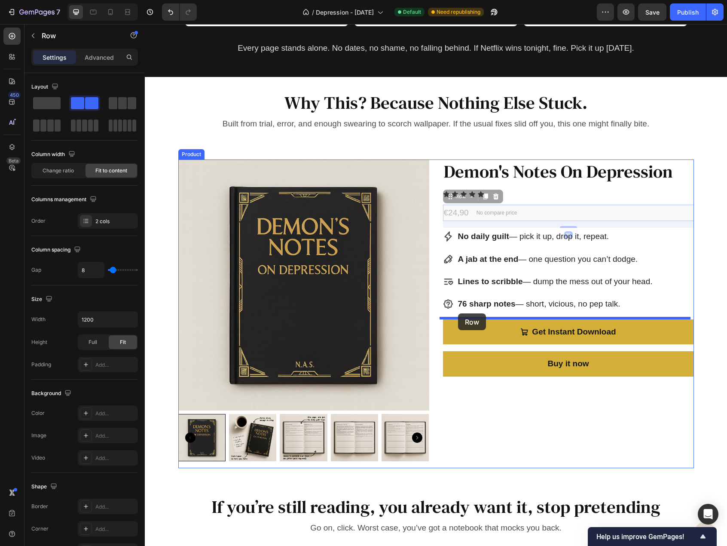
drag, startPoint x: 446, startPoint y: 196, endPoint x: 459, endPoint y: 312, distance: 117.2
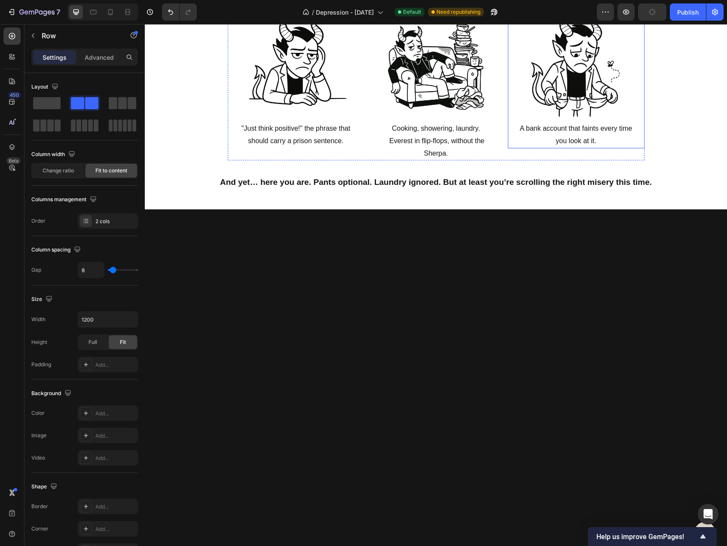
scroll to position [0, 0]
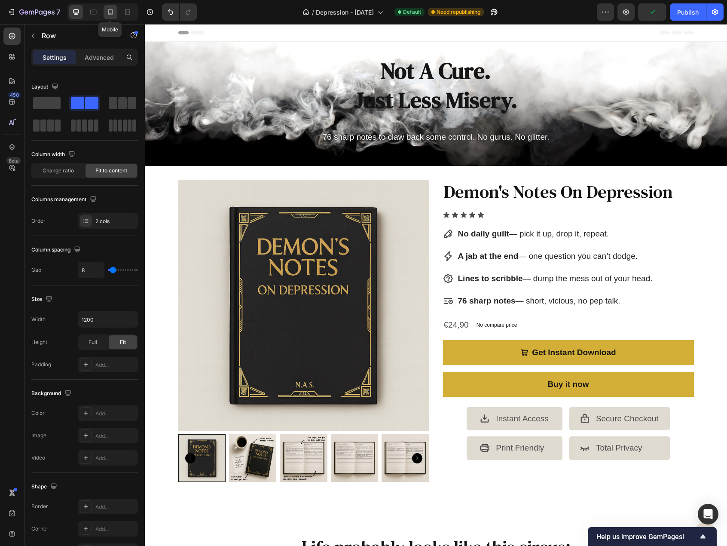
click at [113, 11] on div at bounding box center [111, 12] width 14 height 14
type input "100%"
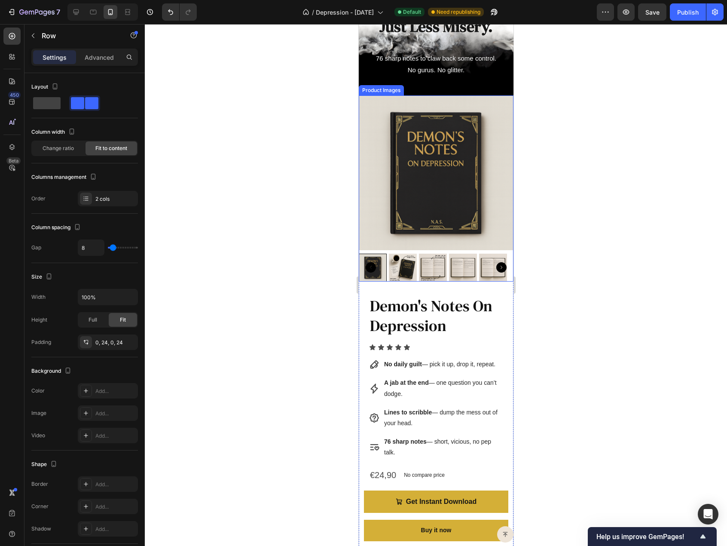
scroll to position [129, 0]
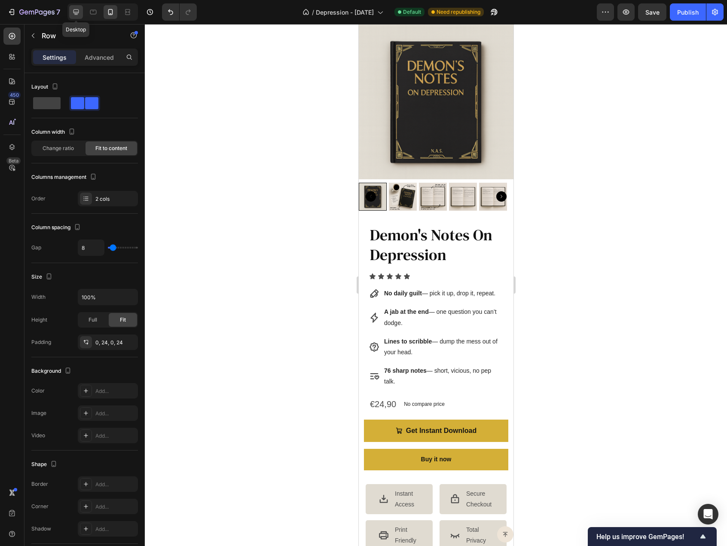
click at [77, 7] on div at bounding box center [76, 12] width 14 height 14
type input "1200"
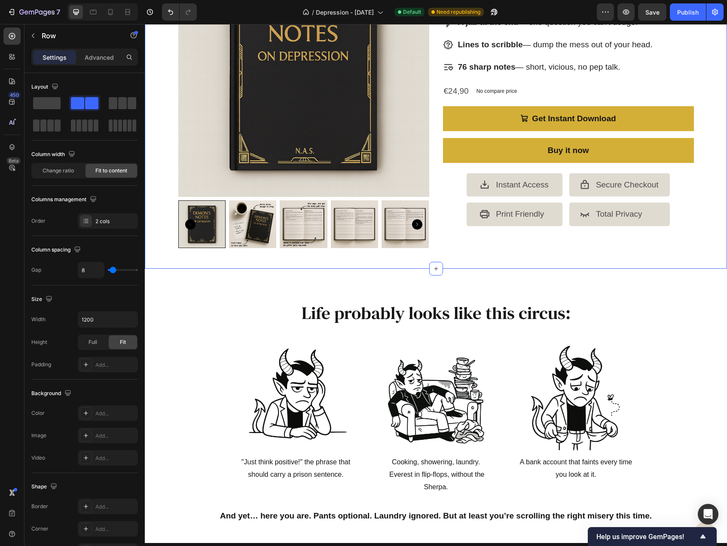
scroll to position [344, 0]
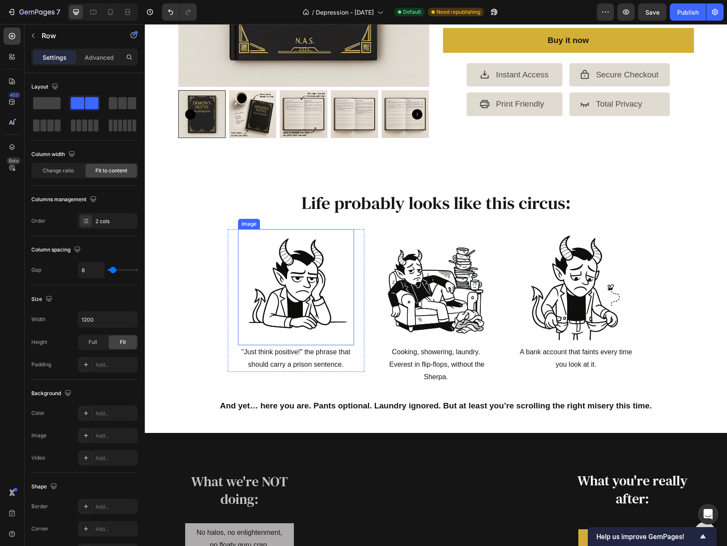
click at [283, 335] on img at bounding box center [296, 287] width 116 height 116
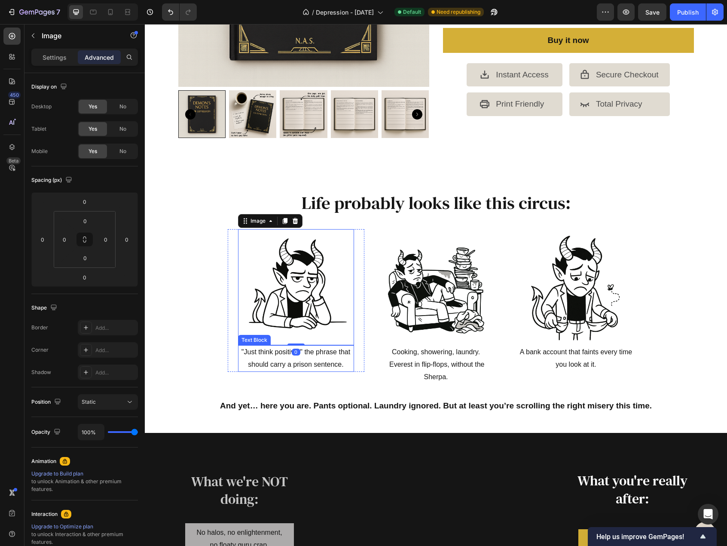
click at [280, 352] on p ""Just think positive!" the phrase that should carry a prison sentence." at bounding box center [296, 358] width 114 height 25
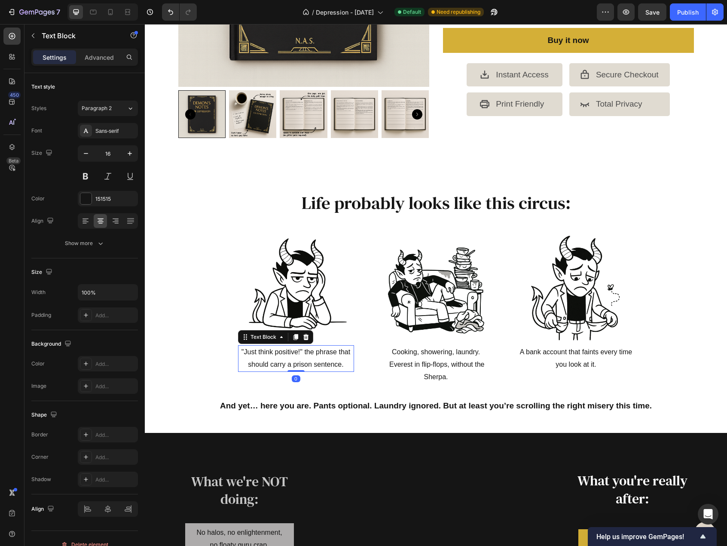
click at [280, 352] on p ""Just think positive!" the phrase that should carry a prison sentence." at bounding box center [296, 358] width 114 height 25
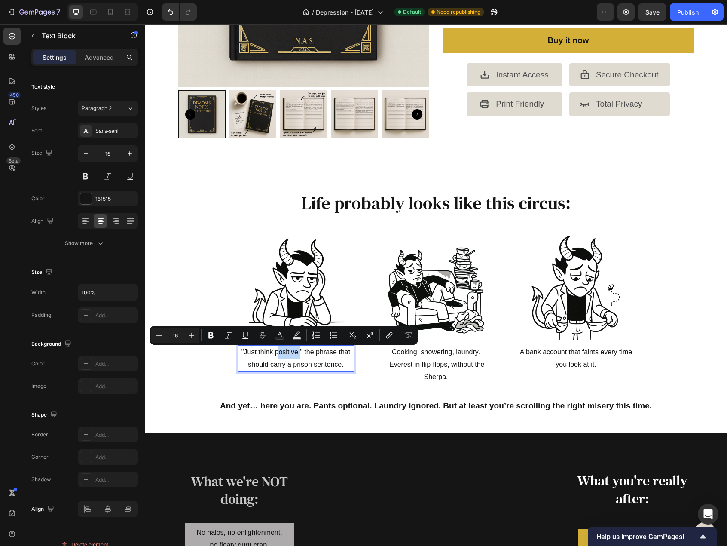
click at [297, 352] on p ""Just think positive!" the phrase that should carry a prison sentence." at bounding box center [296, 358] width 114 height 25
drag, startPoint x: 300, startPoint y: 350, endPoint x: 239, endPoint y: 350, distance: 61.9
click at [239, 350] on p ""Just think positive!" the phrase that should carry a prison sentence." at bounding box center [296, 358] width 114 height 25
click at [342, 362] on p ""Just think positive!" the phrase that should carry a prison sentence." at bounding box center [296, 358] width 114 height 25
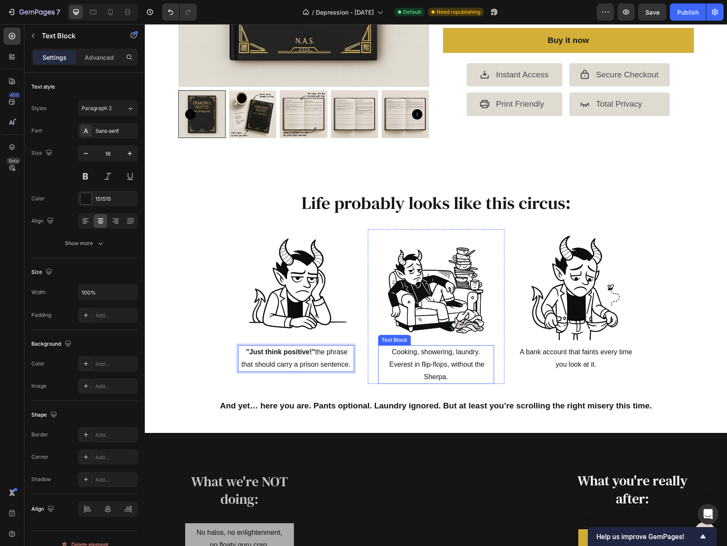
click at [457, 363] on p "Cooking, showering, laundry. Everest in flip-flops, without the Sherpa." at bounding box center [436, 364] width 114 height 37
click at [464, 357] on p "Cooking, showering, laundry. Everest in flip-flops, without the Sherpa." at bounding box center [436, 364] width 114 height 37
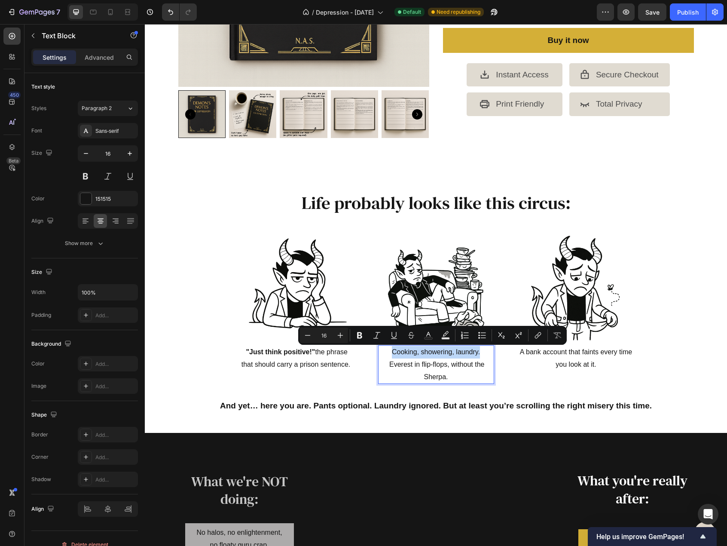
drag, startPoint x: 478, startPoint y: 352, endPoint x: 377, endPoint y: 355, distance: 101.0
click at [379, 355] on p "Cooking, showering, laundry. Everest in flip-flops, without the Sherpa." at bounding box center [436, 364] width 114 height 37
click at [592, 364] on p "A bank account that faints every time you look at it." at bounding box center [576, 358] width 114 height 25
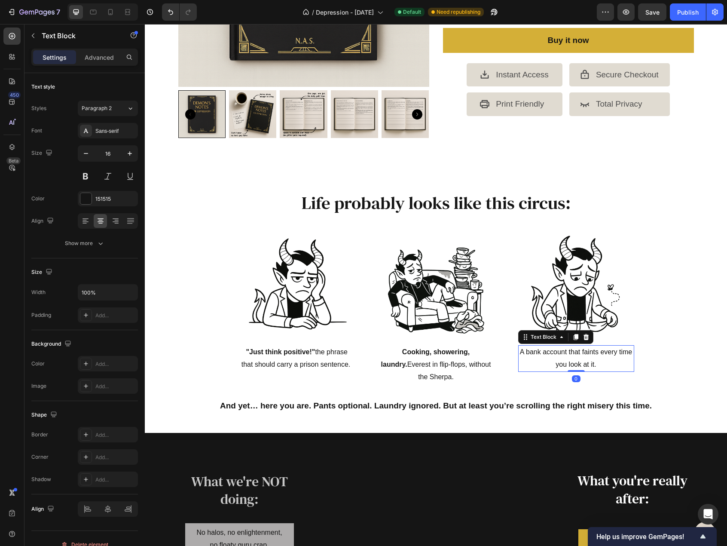
click at [595, 357] on p "A bank account that faints every time you look at it." at bounding box center [576, 358] width 114 height 25
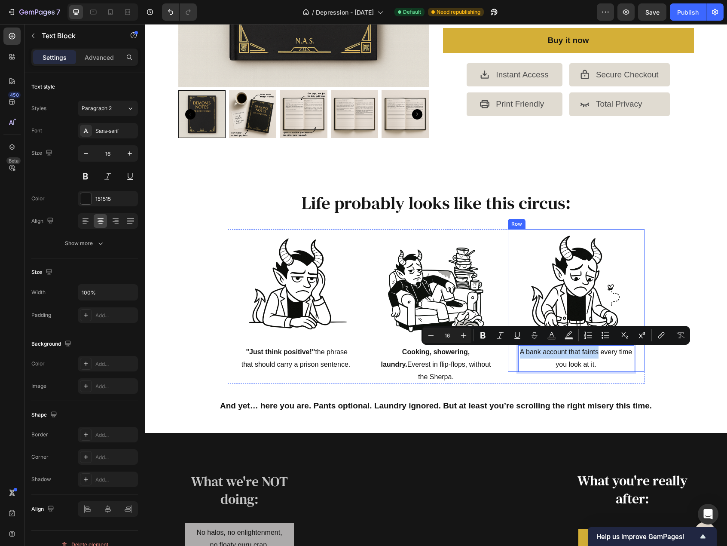
drag, startPoint x: 594, startPoint y: 352, endPoint x: 511, endPoint y: 356, distance: 83.9
click at [511, 356] on div "Image A bank account that faints every time you look at it. Text Block 0 Row" at bounding box center [576, 300] width 137 height 143
click at [622, 363] on p "A bank account that faints every time you look at it." at bounding box center [576, 358] width 114 height 25
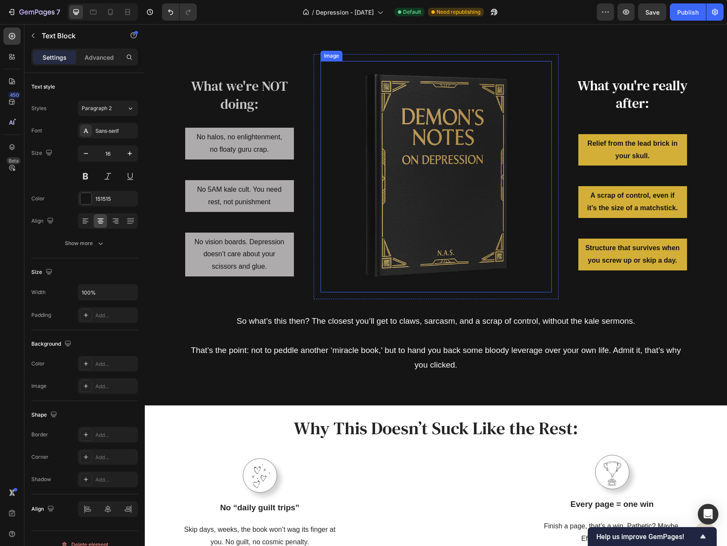
scroll to position [700, 0]
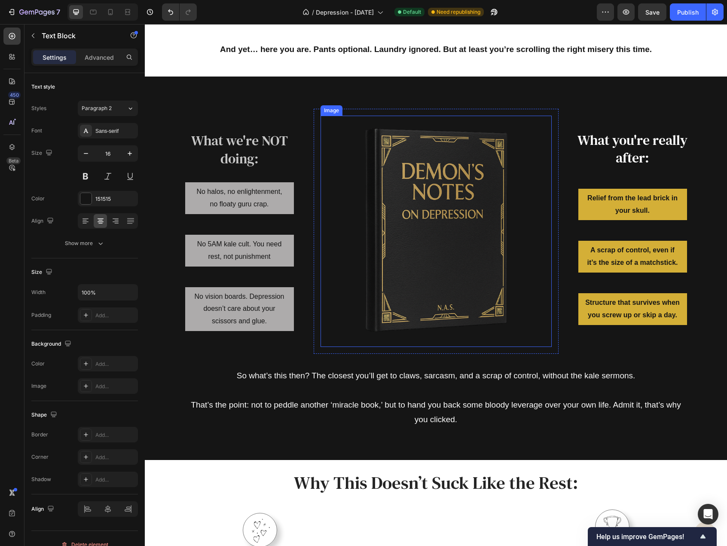
click at [444, 236] on img at bounding box center [436, 231] width 231 height 231
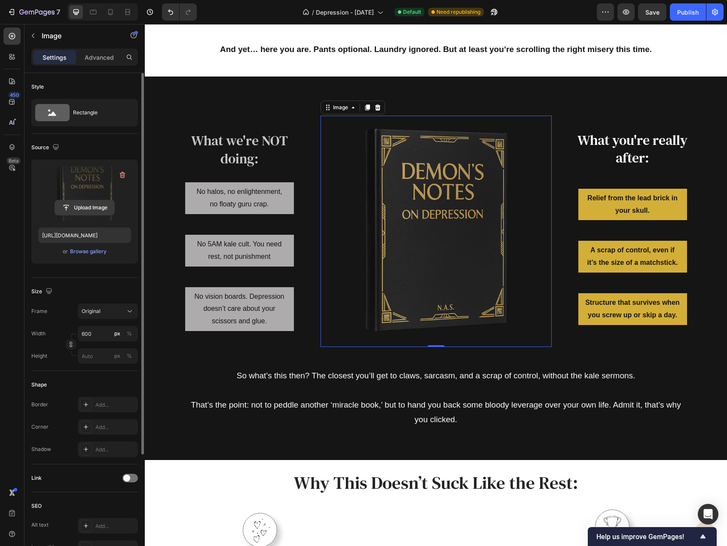
click at [96, 210] on input "file" at bounding box center [84, 207] width 59 height 15
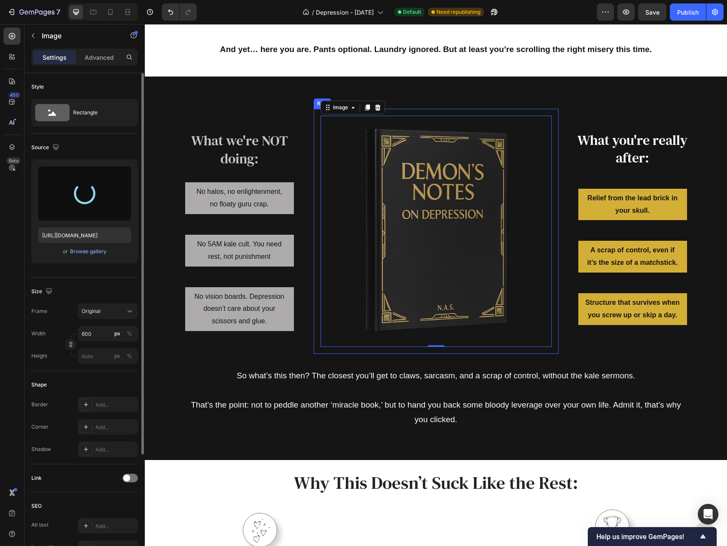
type input "https://cdn.shopify.com/s/files/1/0915/7925/3070/files/gempages_567543297145308…"
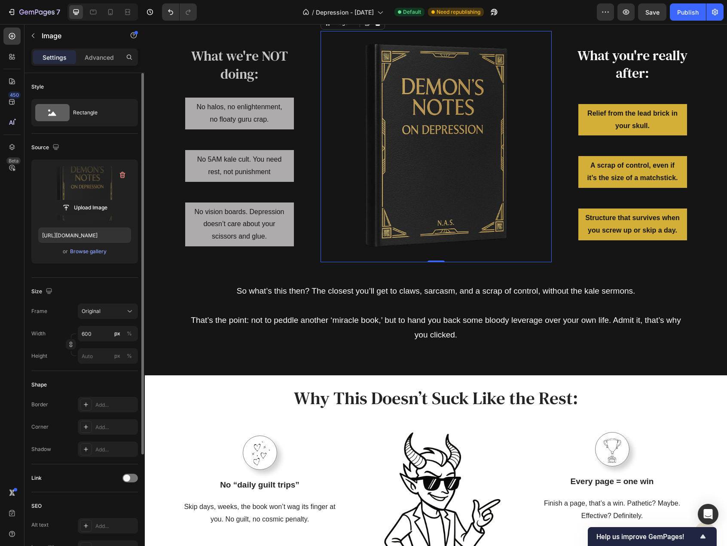
scroll to position [829, 0]
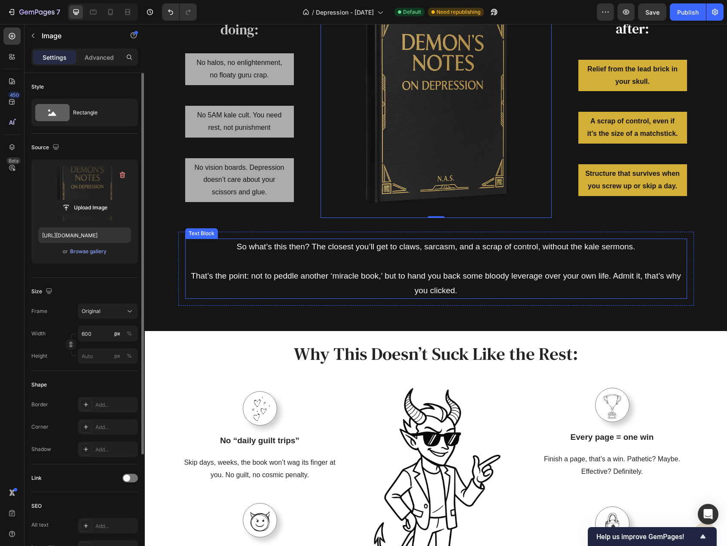
click at [429, 275] on p "That’s the point: not to peddle another ‘miracle book,’ but to hand you back so…" at bounding box center [436, 283] width 500 height 29
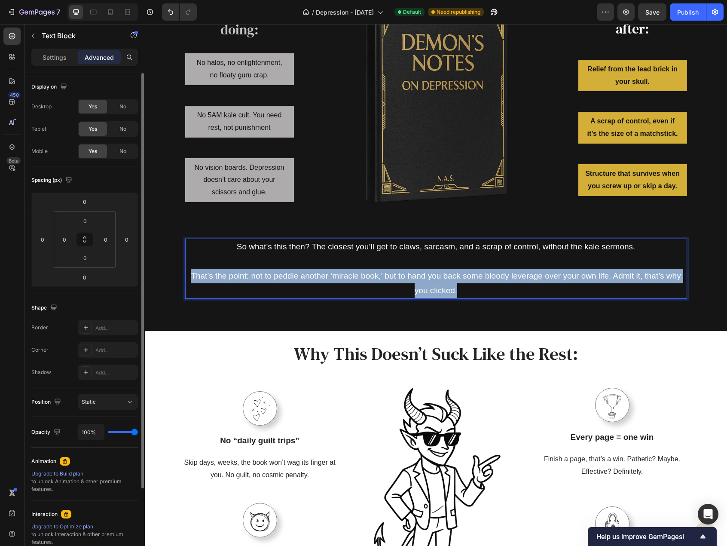
click at [429, 275] on p "That’s the point: not to peddle another ‘miracle book,’ but to hand you back so…" at bounding box center [436, 283] width 500 height 29
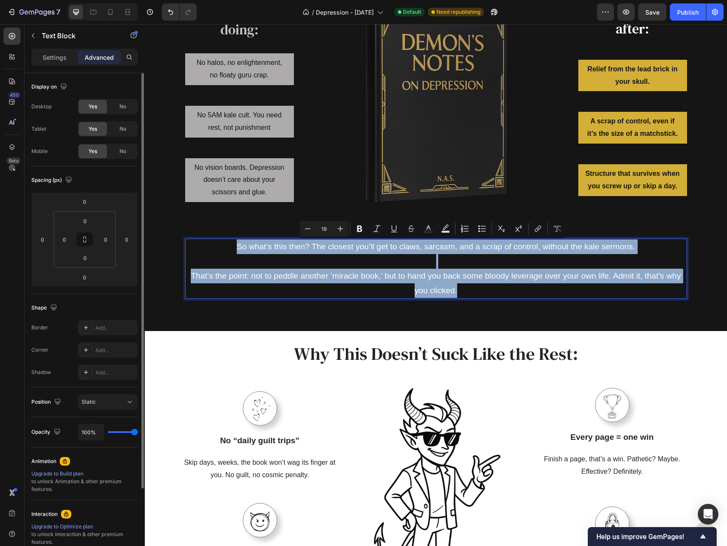
copy div "So what’s this then? The closest you’ll get to claws, sarcasm, and a scrap of c…"
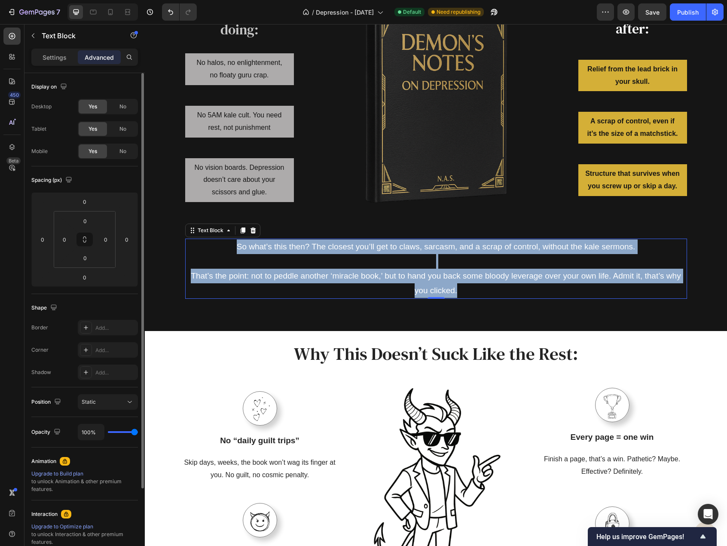
click at [335, 272] on p "That’s the point: not to peddle another ‘miracle book,’ but to hand you back so…" at bounding box center [436, 283] width 500 height 29
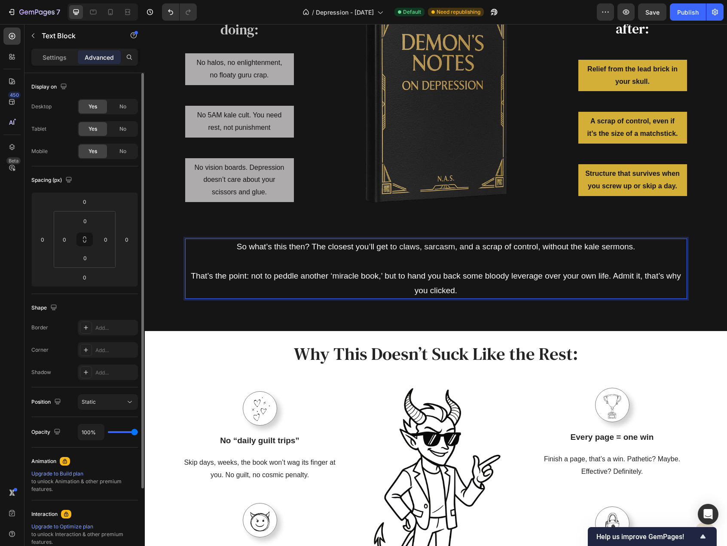
click at [387, 245] on div "So what’s this then? The closest you’ll get to claws, sarcasm, and a scrap of c…" at bounding box center [436, 269] width 502 height 61
drag, startPoint x: 463, startPoint y: 288, endPoint x: 310, endPoint y: 245, distance: 159.0
click at [310, 245] on div "So what’s this then? The closest you’ll get to claws, sarcasm, and a scrap of c…" at bounding box center [436, 269] width 502 height 61
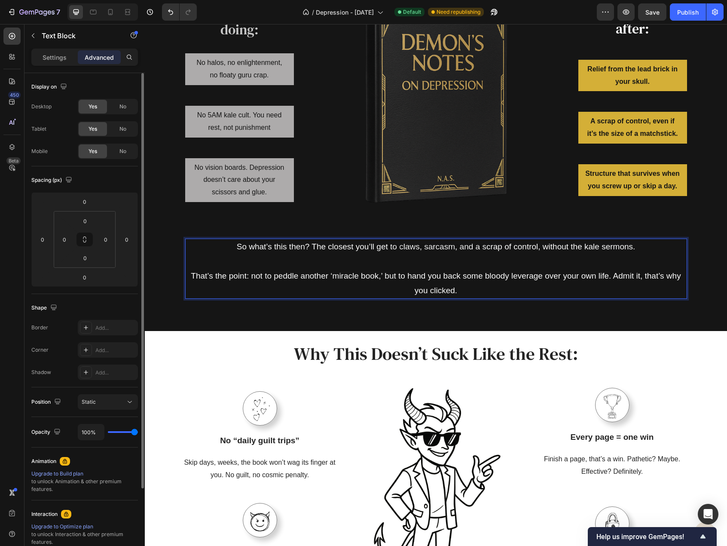
drag, startPoint x: 318, startPoint y: 244, endPoint x: 353, endPoint y: 251, distance: 35.7
click at [352, 251] on div "So what’s this then? The closest you’ll get to claws, sarcasm, and a scrap of c…" at bounding box center [436, 269] width 502 height 61
click at [371, 281] on p "That’s the point: not to peddle another ‘miracle book,’ but to hand you back so…" at bounding box center [436, 283] width 500 height 29
drag, startPoint x: 460, startPoint y: 293, endPoint x: 315, endPoint y: 248, distance: 152.1
click at [315, 248] on div "So what’s this then? The closest you’ll get to claws, sarcasm, and a scrap of c…" at bounding box center [436, 269] width 502 height 61
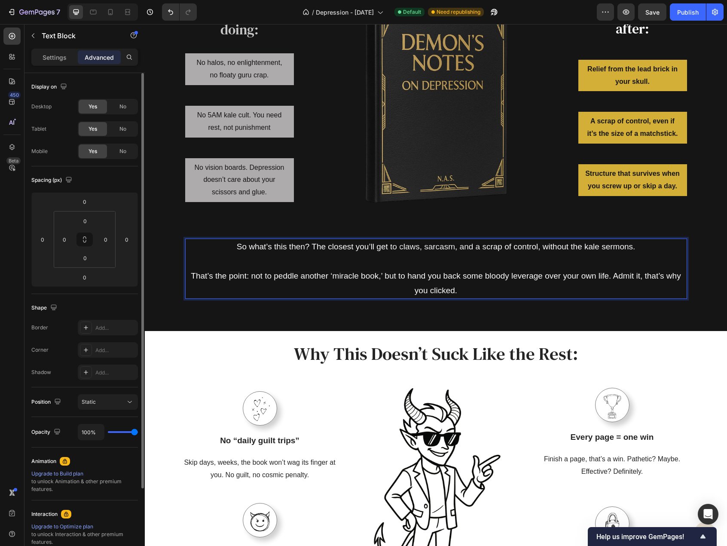
click at [313, 245] on div "So what’s this then? The closest you’ll get to claws, sarcasm, and a scrap of c…" at bounding box center [436, 269] width 502 height 61
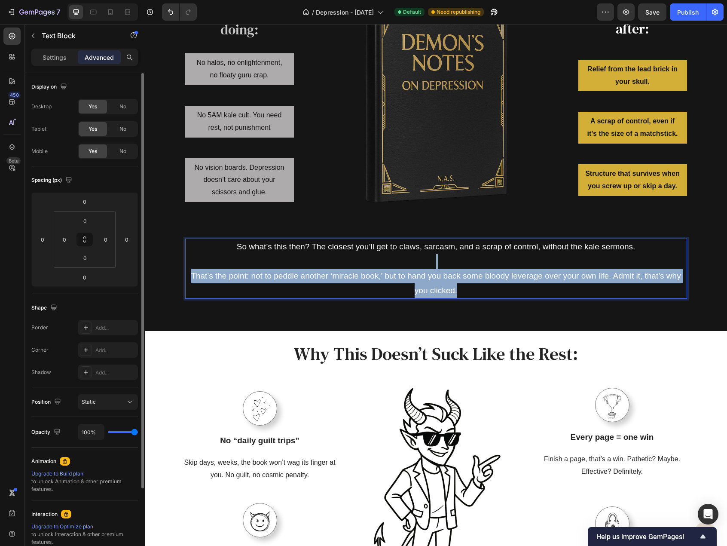
drag, startPoint x: 309, startPoint y: 242, endPoint x: 402, endPoint y: 268, distance: 96.2
click at [388, 267] on div "So what’s this then? The closest you’ll get to claws, sarcasm, and a scrap of c…" at bounding box center [436, 269] width 502 height 61
click at [464, 284] on p "That’s the point: not to peddle another ‘miracle book,’ but to hand you back so…" at bounding box center [436, 283] width 500 height 29
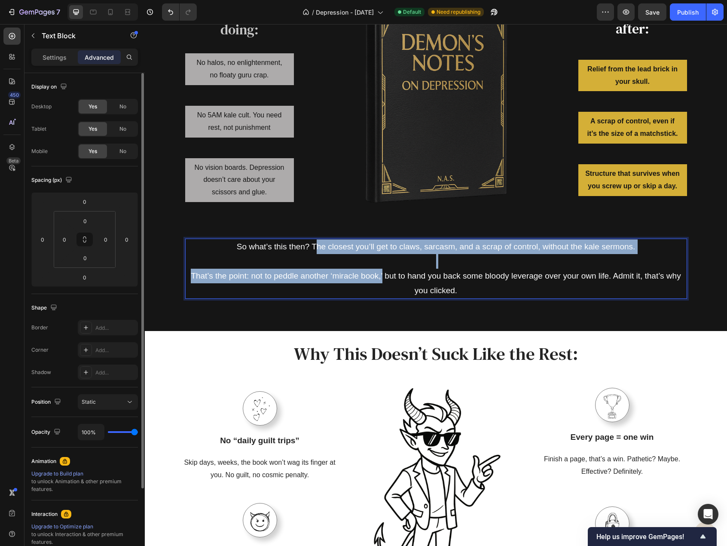
drag, startPoint x: 379, startPoint y: 275, endPoint x: 311, endPoint y: 248, distance: 72.4
click at [311, 248] on div "So what’s this then? The closest you’ll get to claws, sarcasm, and a scrap of c…" at bounding box center [436, 269] width 502 height 61
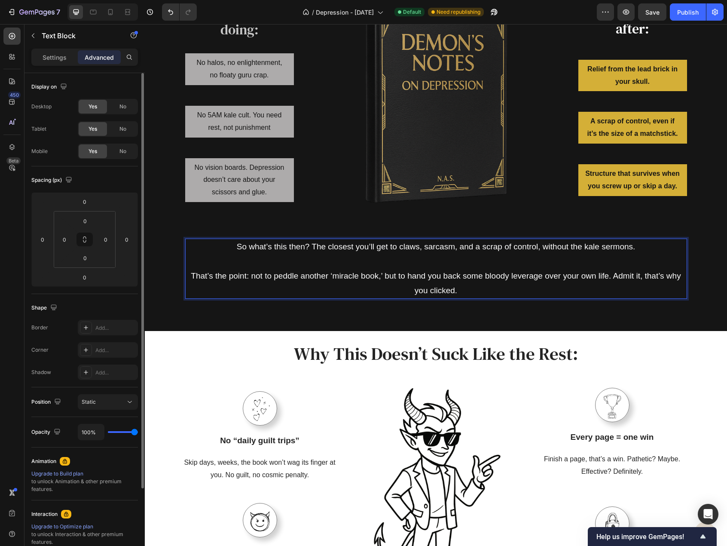
click at [378, 275] on p "That’s the point: not to peddle another ‘miracle book,’ but to hand you back so…" at bounding box center [436, 283] width 500 height 29
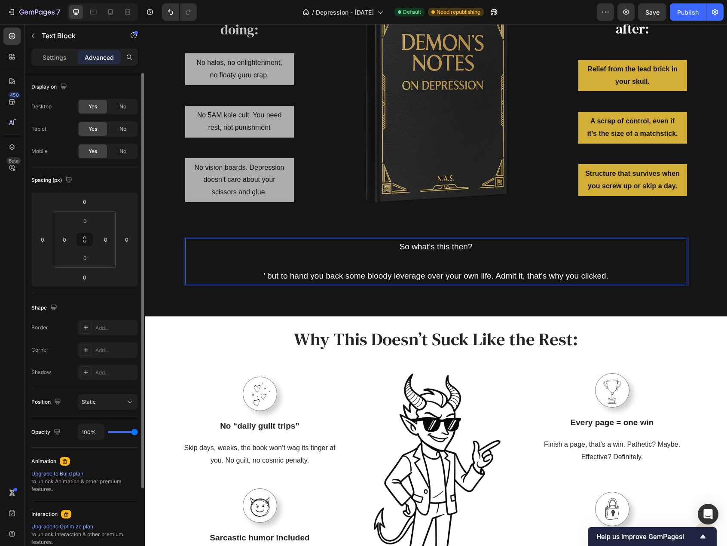
click at [426, 256] on p "Rich Text Editor. Editing area: main" at bounding box center [436, 261] width 500 height 15
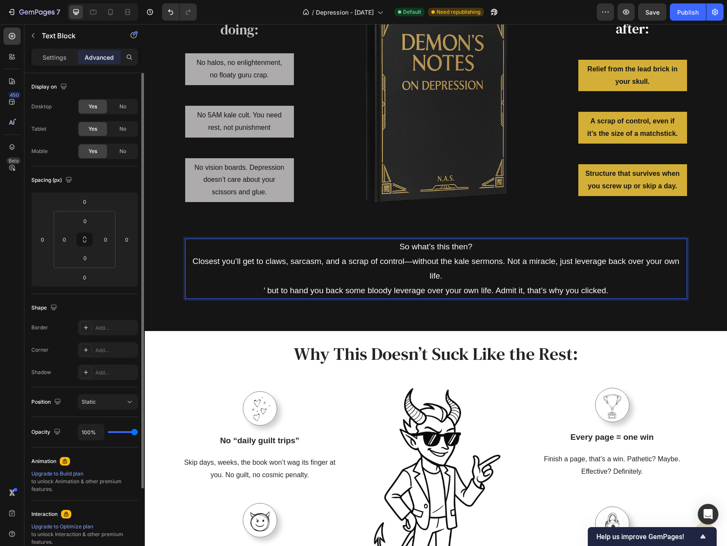
click at [192, 261] on p "Closest you’ll get to claws, sarcasm, and a scrap of control—without the kale s…" at bounding box center [436, 268] width 500 height 29
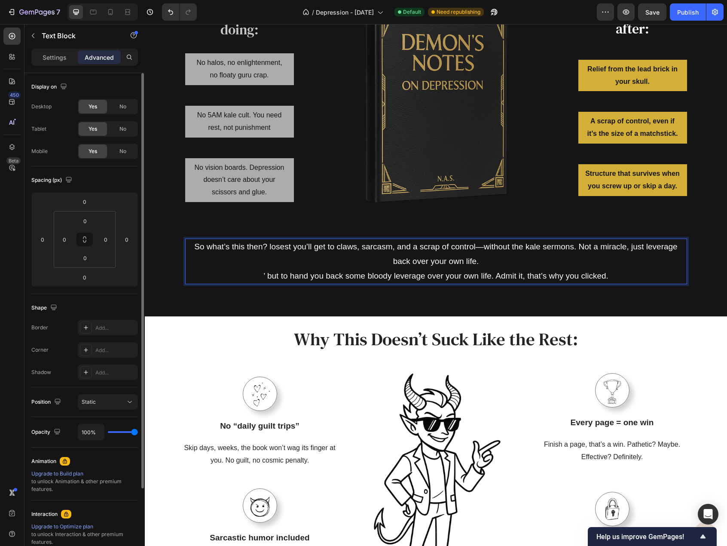
click at [393, 265] on p "So what’s this then? losest you’ll get to claws, sarcasm, and a scrap of contro…" at bounding box center [436, 253] width 500 height 29
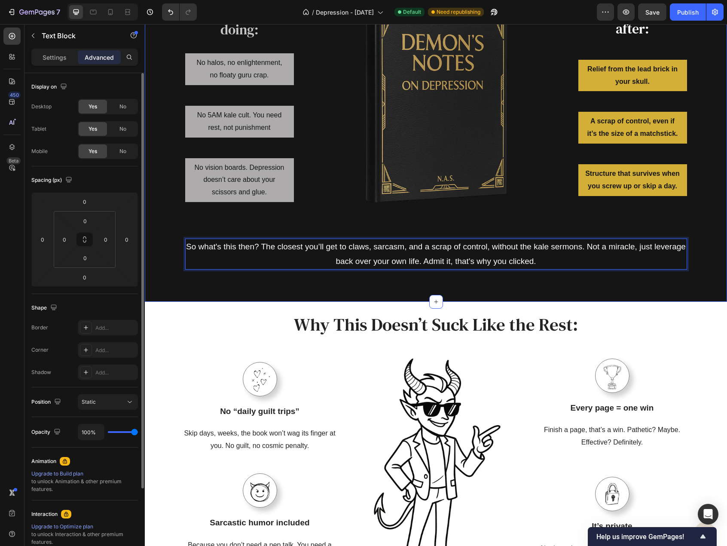
click at [528, 281] on div "What we're NOT doing: Heading No halos, no enlightenment, no floaty guru crap. …" at bounding box center [436, 125] width 582 height 354
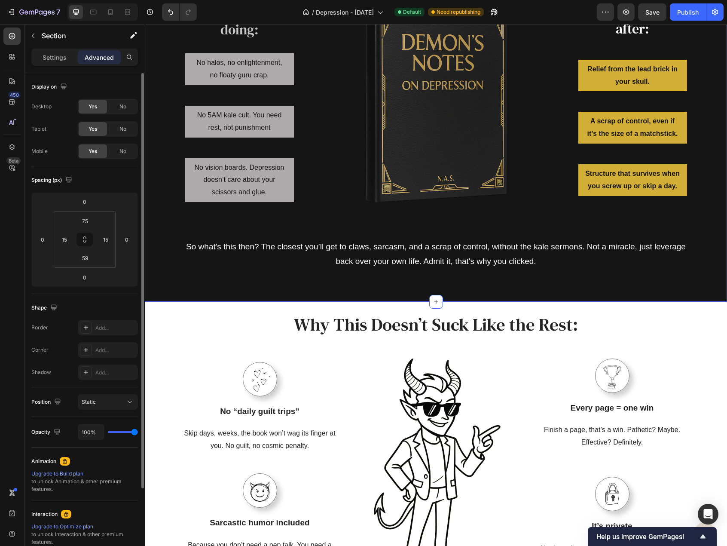
click at [388, 288] on div "What we're NOT doing: Heading No halos, no enlightenment, no floaty guru crap. …" at bounding box center [436, 125] width 582 height 354
click at [86, 262] on input "59" at bounding box center [85, 257] width 17 height 13
type input "30"
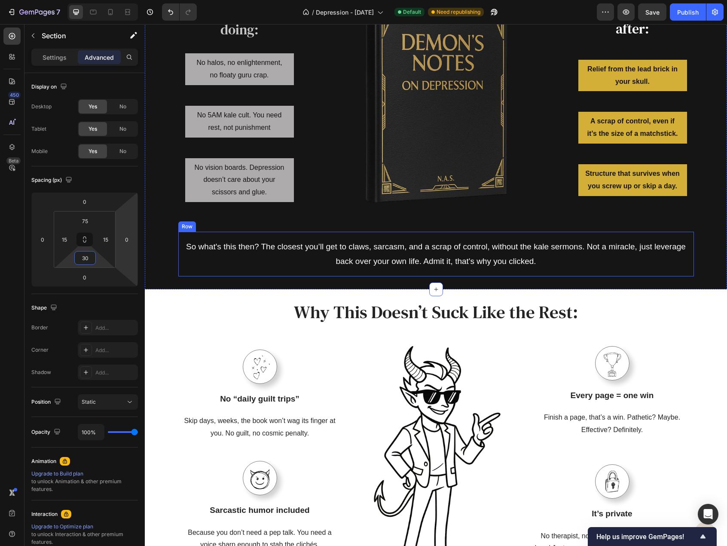
click at [362, 234] on div "So what's this then? The closest you’ll get to claws, sarcasm, and a scrap of c…" at bounding box center [436, 254] width 516 height 45
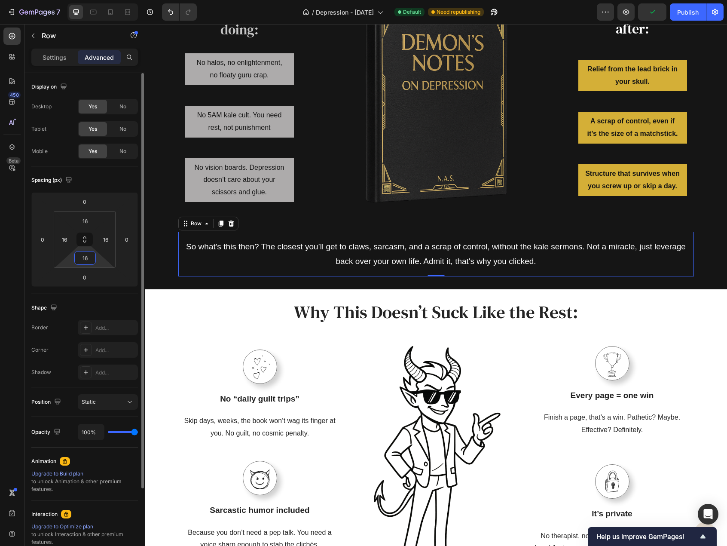
click at [89, 255] on input "16" at bounding box center [85, 257] width 17 height 13
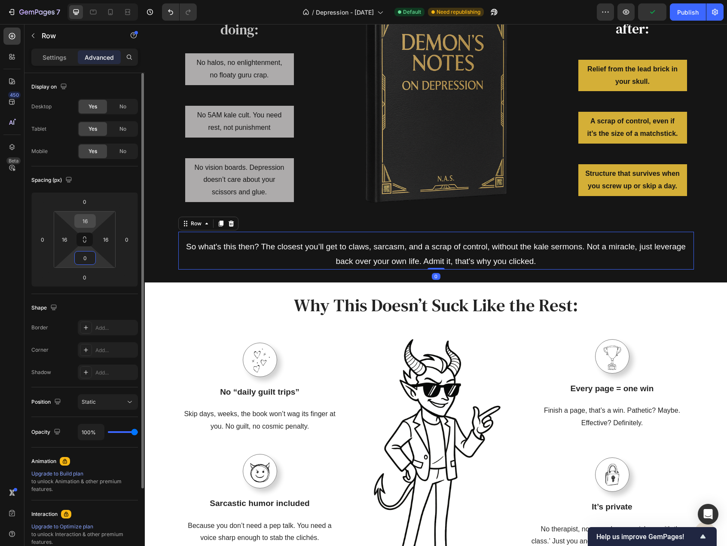
type input "0"
click at [87, 220] on input "16" at bounding box center [85, 220] width 17 height 13
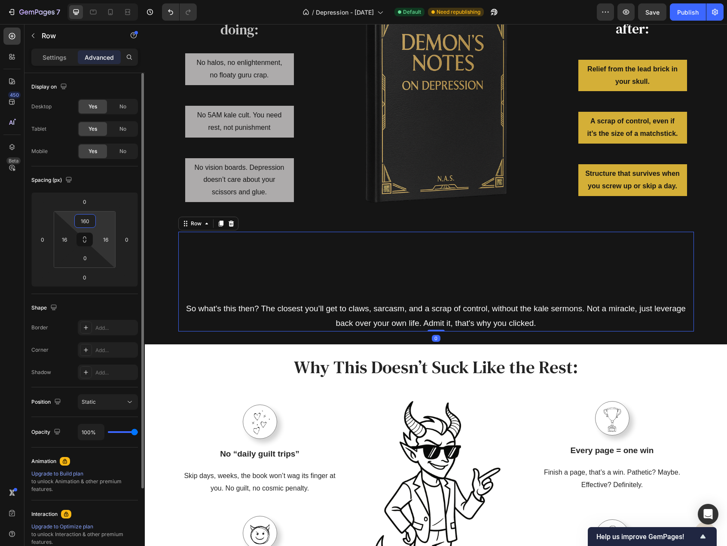
type input "0"
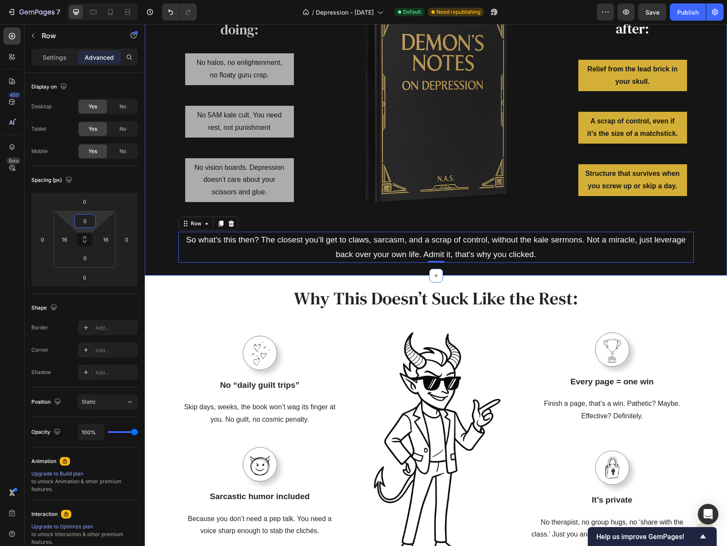
click at [251, 272] on div "What we're NOT doing: Heading No halos, no enlightenment, no floaty guru crap. …" at bounding box center [436, 112] width 582 height 328
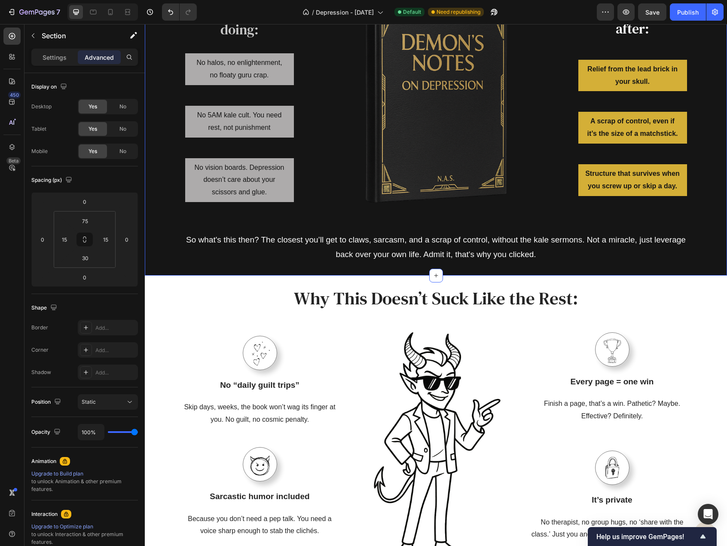
click at [253, 268] on div "What we're NOT doing: Heading No halos, no enlightenment, no floaty guru crap. …" at bounding box center [436, 112] width 582 height 328
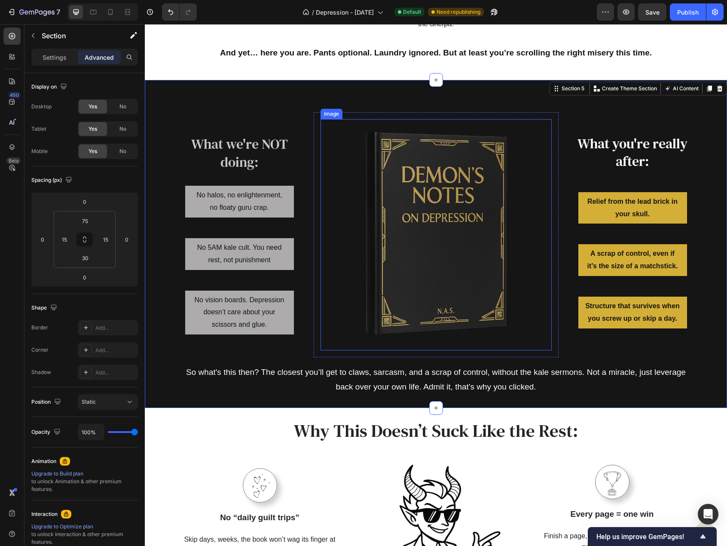
scroll to position [614, 0]
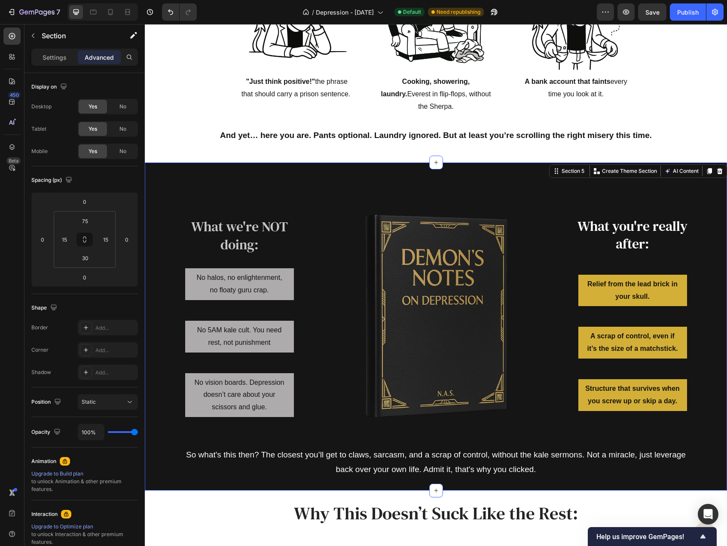
click at [351, 175] on div "What we're NOT doing: Heading No halos, no enlightenment, no floaty guru crap. …" at bounding box center [436, 326] width 582 height 328
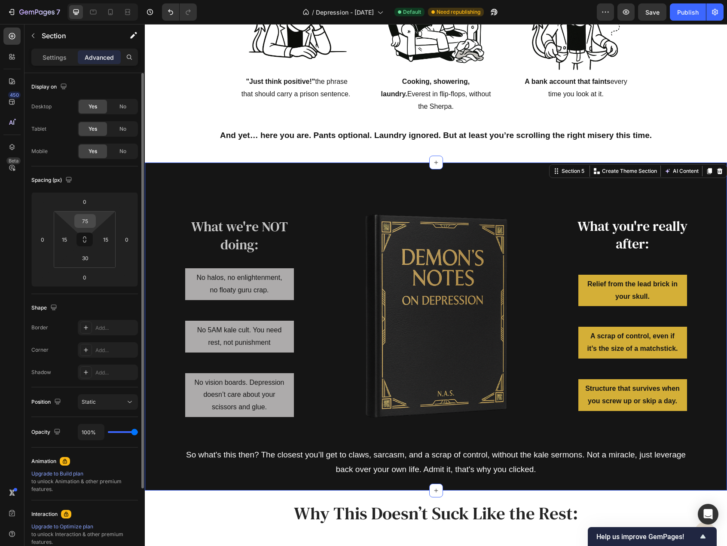
click at [75, 222] on div "75" at bounding box center [84, 221] width 21 height 14
click at [89, 221] on input "75" at bounding box center [85, 220] width 17 height 13
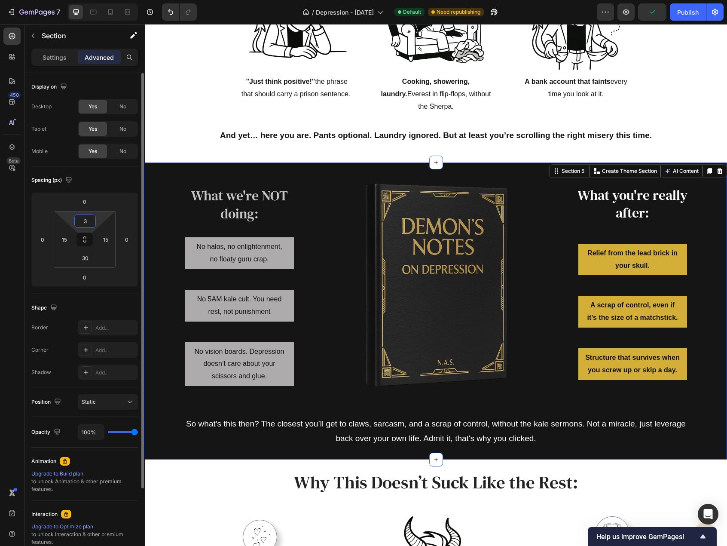
type input "30"
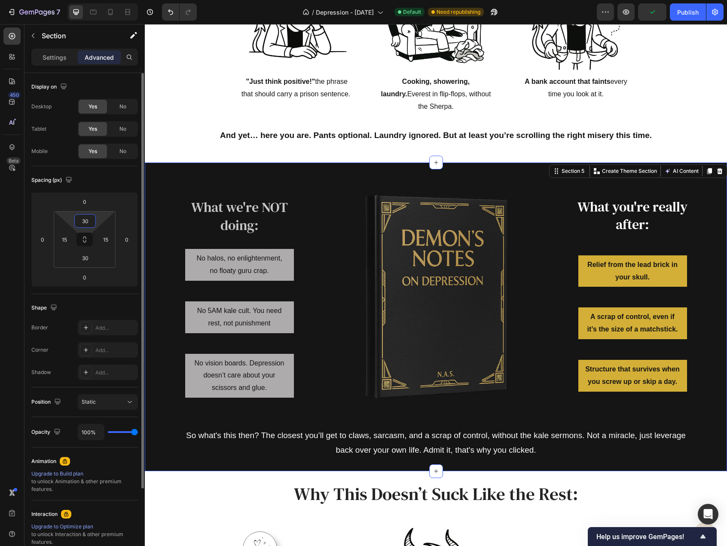
click at [89, 223] on input "30" at bounding box center [85, 220] width 17 height 13
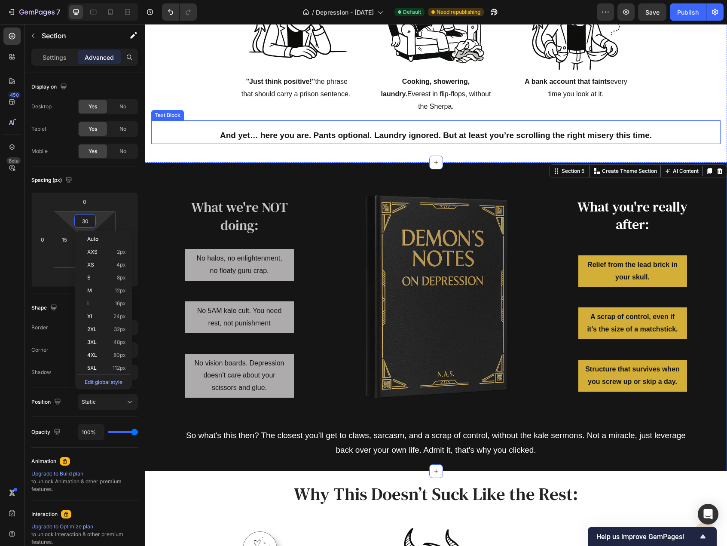
click at [401, 151] on div "Life probably looks like this circus: Heading Row Image Cooking, showering, lau…" at bounding box center [436, 25] width 582 height 274
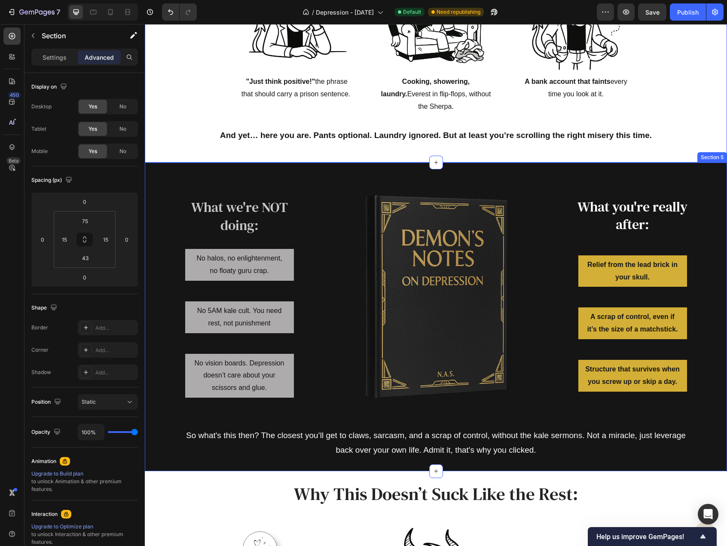
click at [269, 165] on div "What we're NOT doing: Heading No halos, no enlightenment, no floaty guru crap. …" at bounding box center [436, 316] width 582 height 309
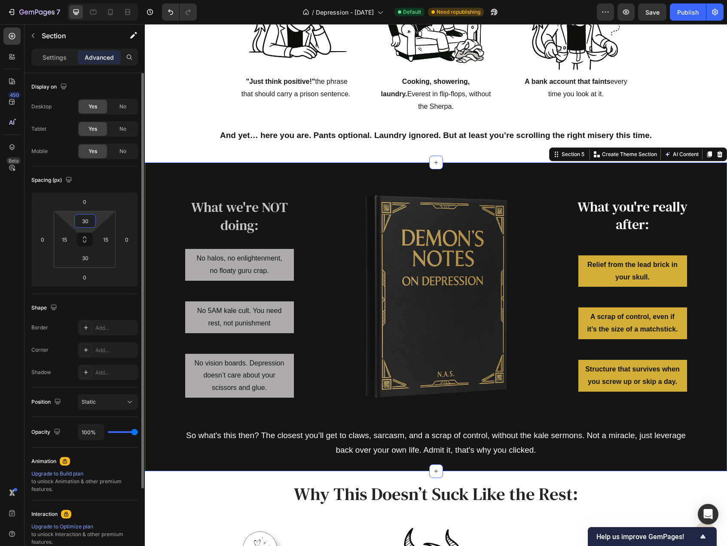
click at [80, 221] on input "30" at bounding box center [85, 220] width 17 height 13
type input "15"
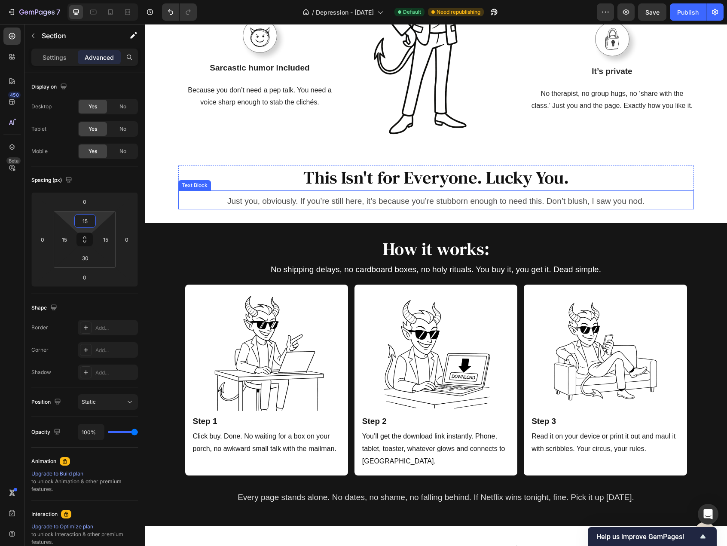
scroll to position [1236, 0]
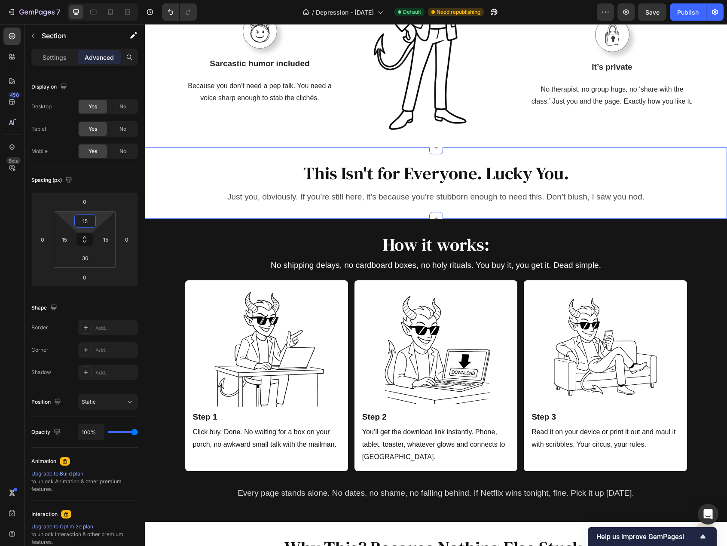
click at [352, 199] on p "Just you, obviously. If you’re still here, it’s because you’re stubborn enough …" at bounding box center [436, 197] width 500 height 15
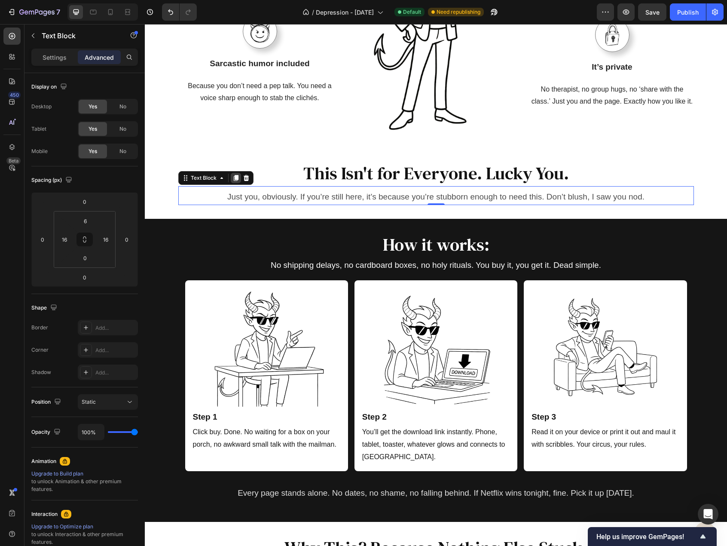
click at [233, 173] on div at bounding box center [236, 178] width 10 height 10
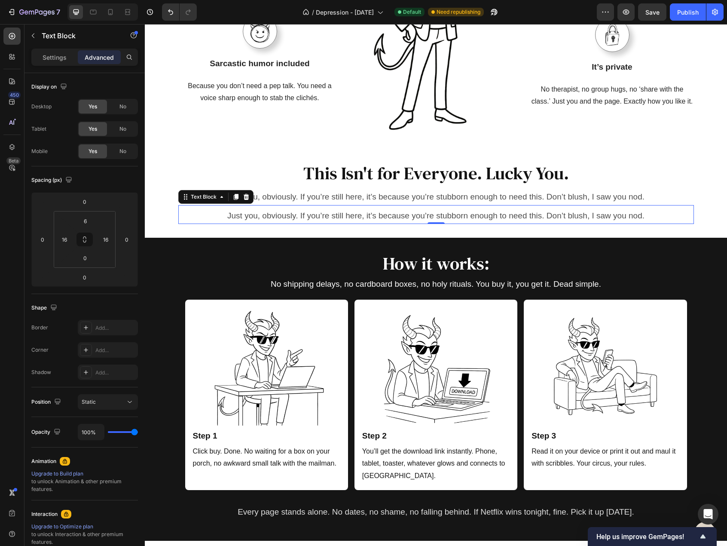
click at [245, 214] on p "Just you, obviously. If you’re still here, it’s because you’re stubborn enough …" at bounding box center [436, 215] width 500 height 15
click at [247, 210] on p "Just you, obviously. If you’re still here, it’s because you’re stubborn enough …" at bounding box center [436, 215] width 500 height 15
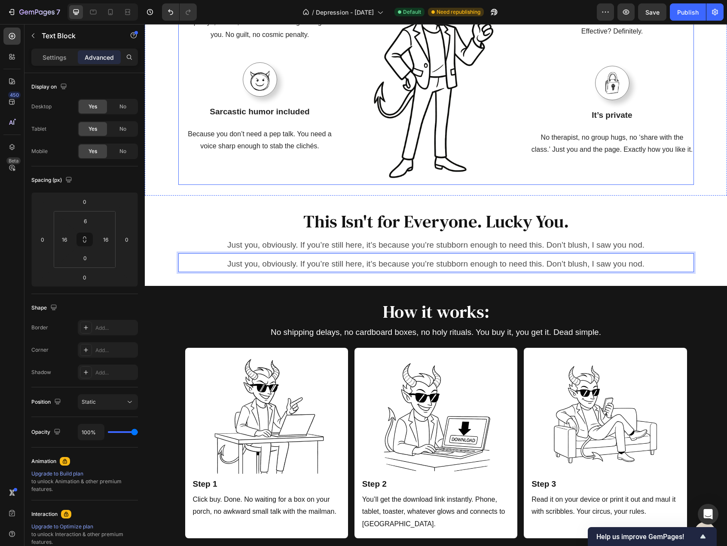
scroll to position [1150, 0]
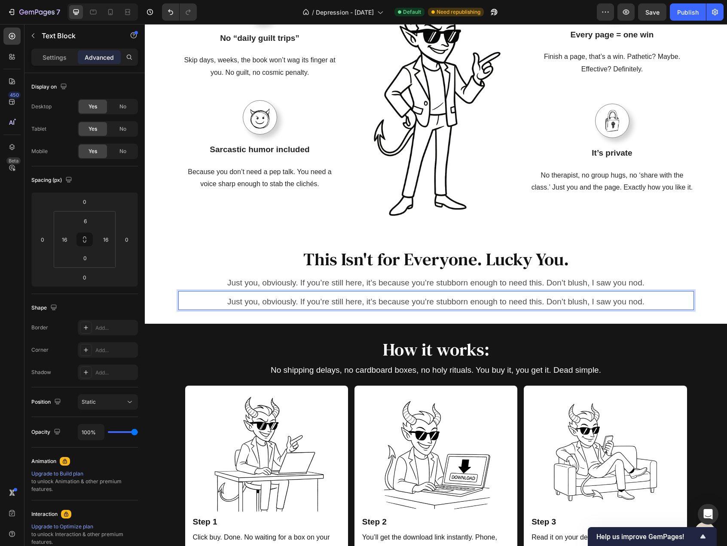
click at [197, 295] on p "Just you, obviously. If you’re still here, it’s because you’re stubborn enough …" at bounding box center [436, 301] width 500 height 15
click at [291, 272] on div "Just you, obviously. If you’re still here, it’s because you’re stubborn enough …" at bounding box center [436, 281] width 516 height 19
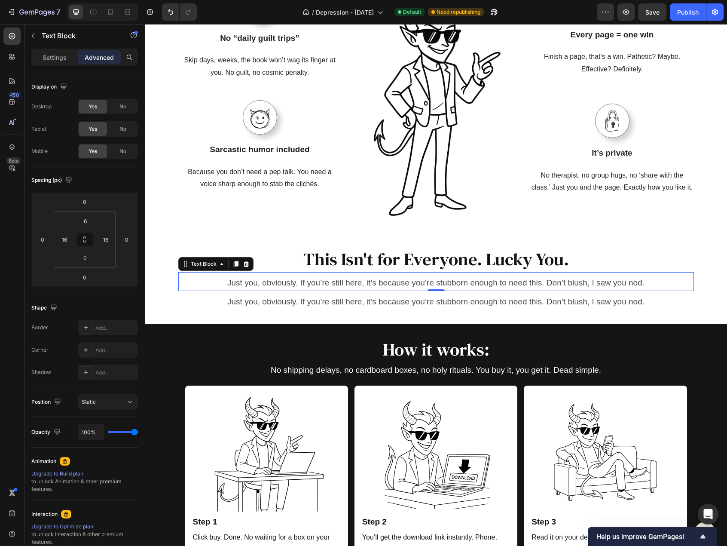
click at [281, 297] on p "Just you, obviously. If you’re still here, it’s because you’re stubborn enough …" at bounding box center [436, 301] width 500 height 15
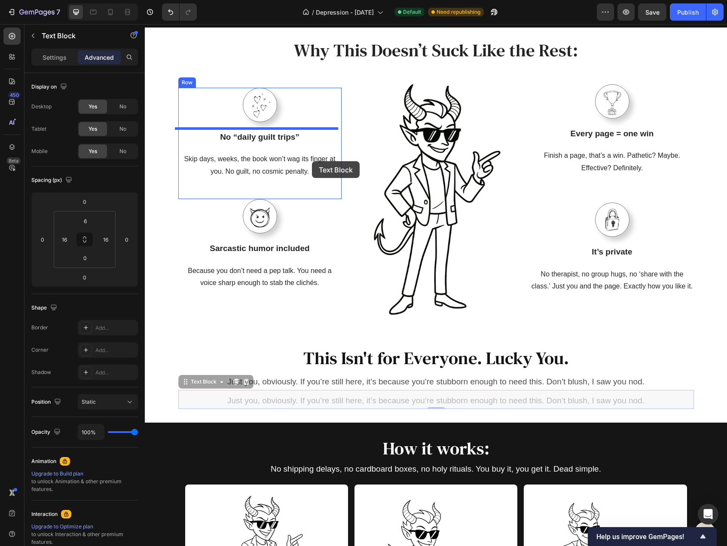
scroll to position [1010, 0]
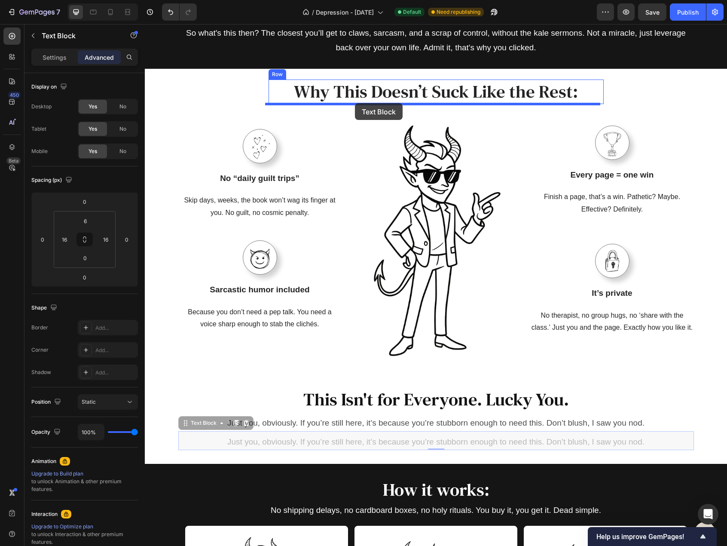
drag, startPoint x: 185, startPoint y: 283, endPoint x: 355, endPoint y: 103, distance: 247.5
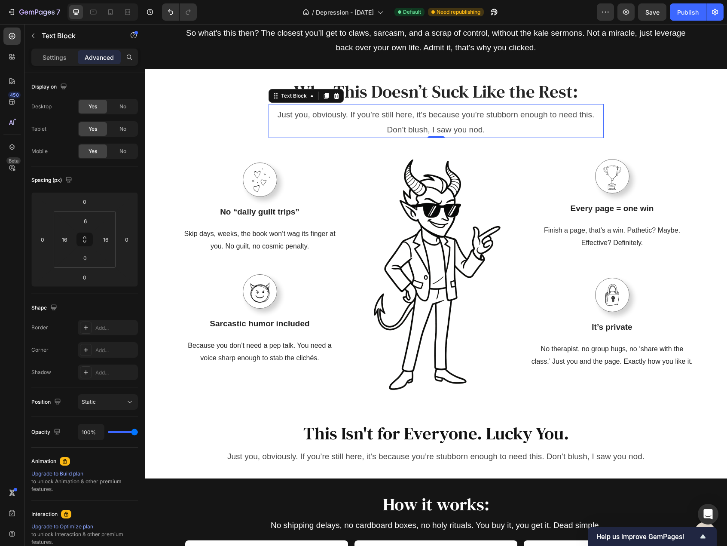
click at [360, 116] on p "Just you, obviously. If you’re still here, it’s because you’re stubborn enough …" at bounding box center [436, 121] width 320 height 29
click at [359, 116] on p "Just you, obviously. If you’re still here, it’s because you’re stubborn enough …" at bounding box center [436, 121] width 320 height 29
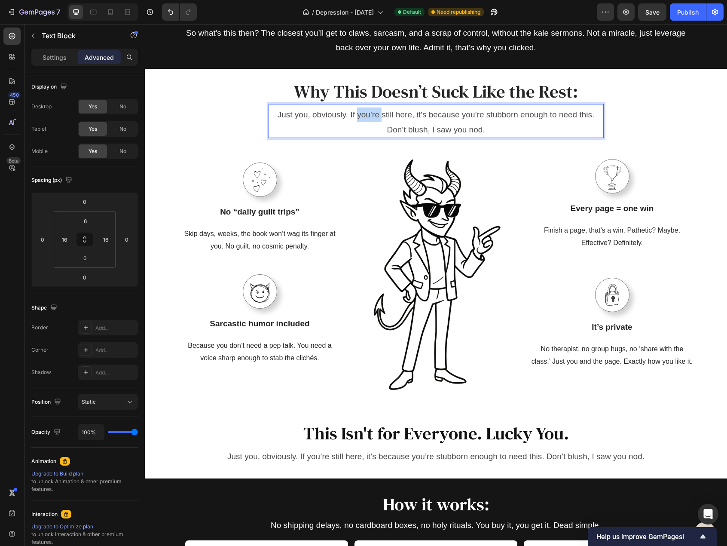
click at [359, 116] on p "Just you, obviously. If you’re still here, it’s because you’re stubborn enough …" at bounding box center [436, 121] width 320 height 29
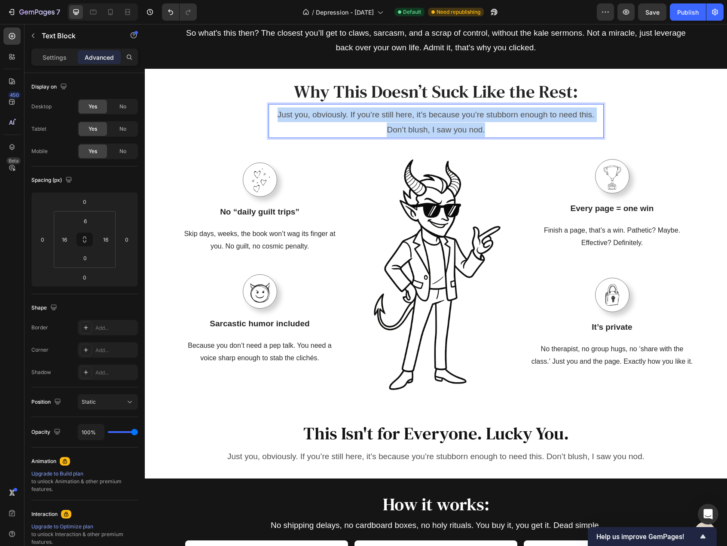
click at [359, 116] on p "Just you, obviously. If you’re still here, it’s because you’re stubborn enough …" at bounding box center [436, 121] width 320 height 29
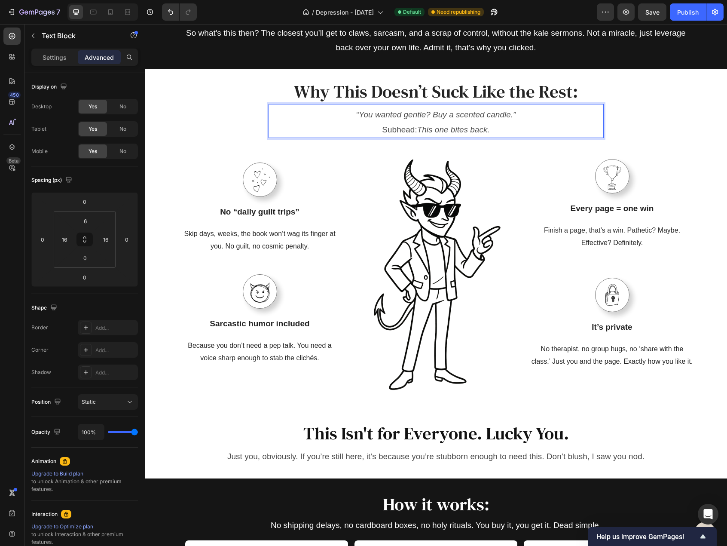
click at [417, 129] on icon "This one bites back." at bounding box center [453, 129] width 73 height 9
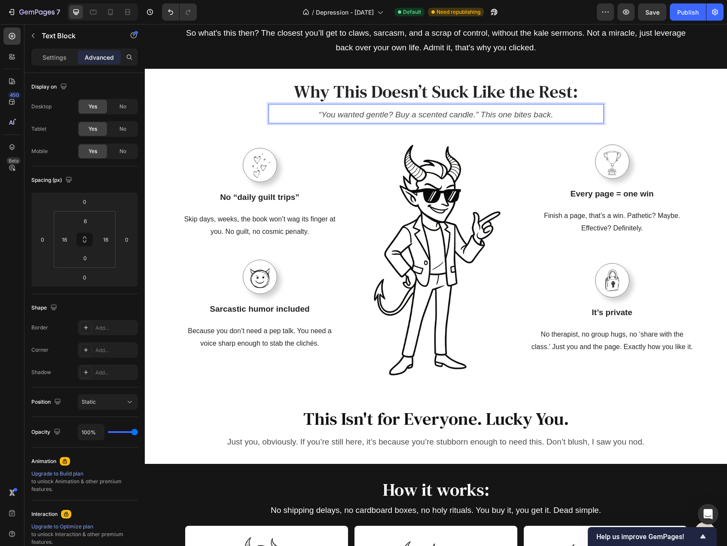
click at [321, 113] on icon "“You wanted gentle? Buy a scented candle.” This one bites back." at bounding box center [435, 114] width 235 height 9
click at [474, 115] on icon "You wanted gentle? Buy a scented candle.” This one bites back." at bounding box center [436, 114] width 232 height 9
click at [542, 145] on div at bounding box center [612, 161] width 163 height 34
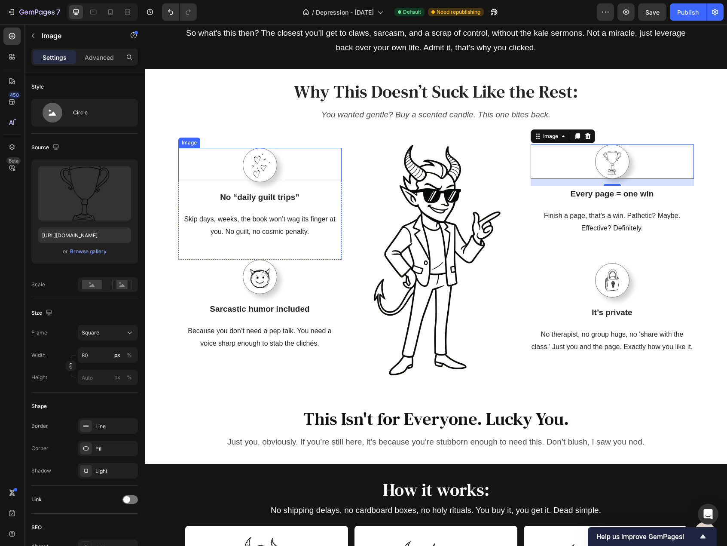
click at [303, 160] on div at bounding box center [259, 165] width 163 height 34
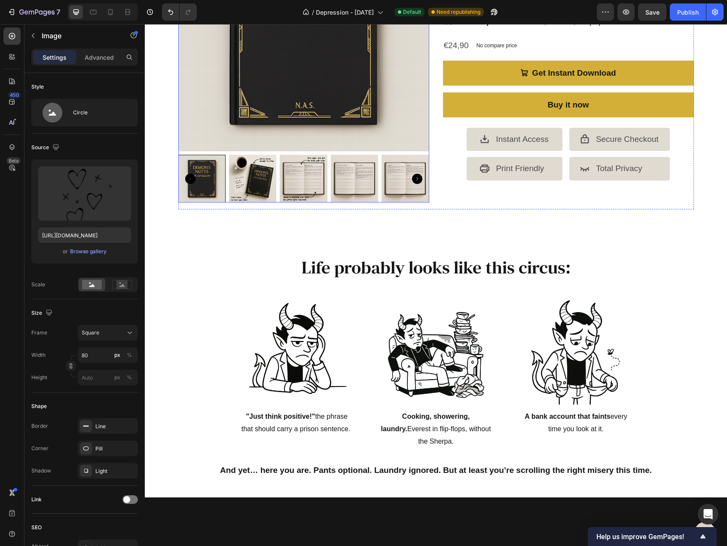
scroll to position [0, 0]
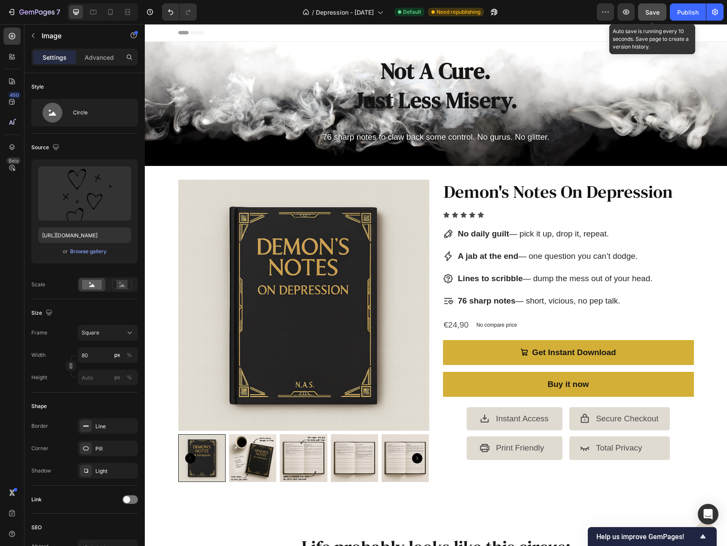
click at [644, 18] on button "Save" at bounding box center [652, 11] width 28 height 17
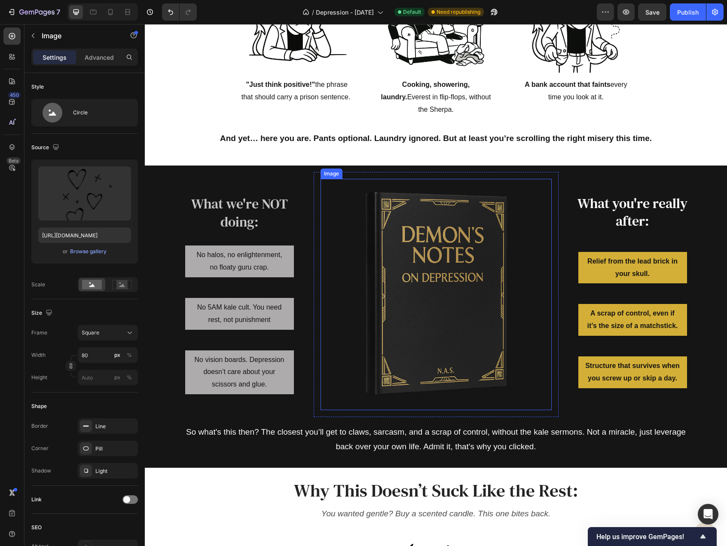
scroll to position [559, 0]
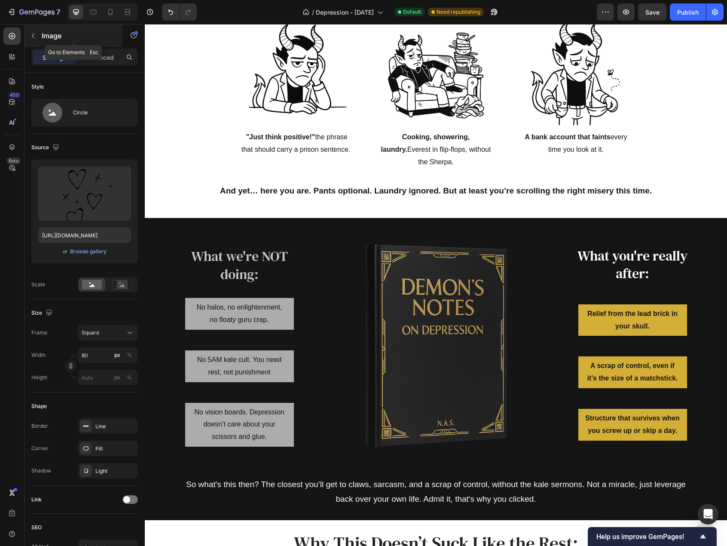
click at [39, 31] on button "button" at bounding box center [33, 36] width 14 height 14
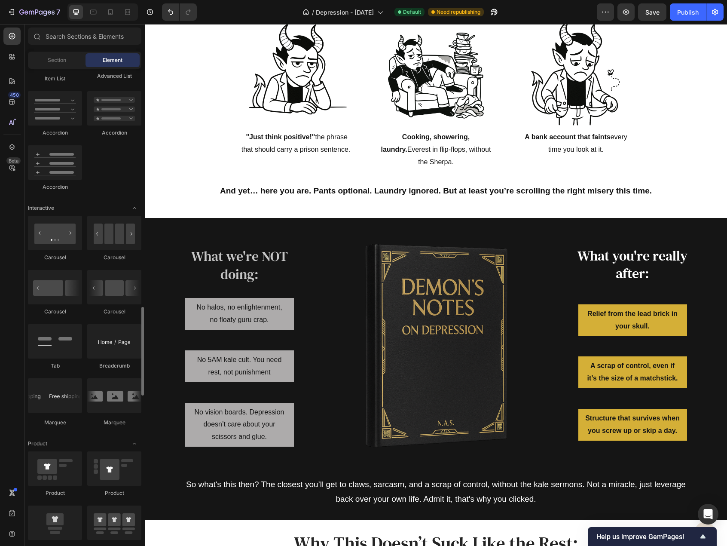
scroll to position [817, 0]
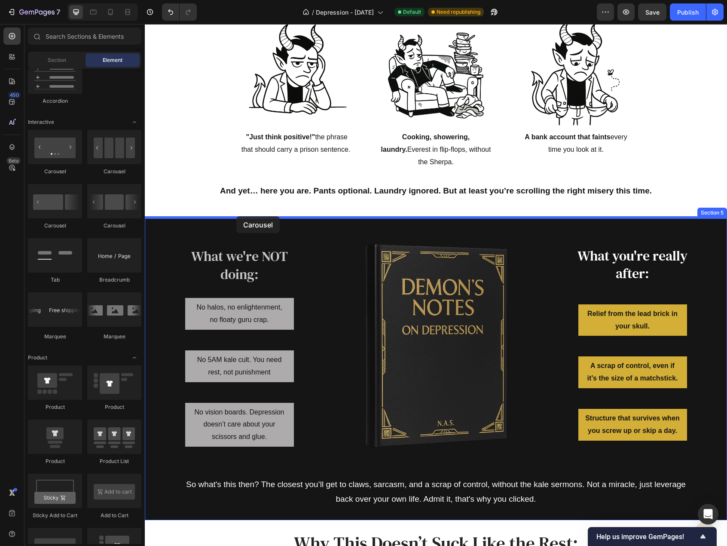
drag, startPoint x: 257, startPoint y: 175, endPoint x: 236, endPoint y: 220, distance: 49.1
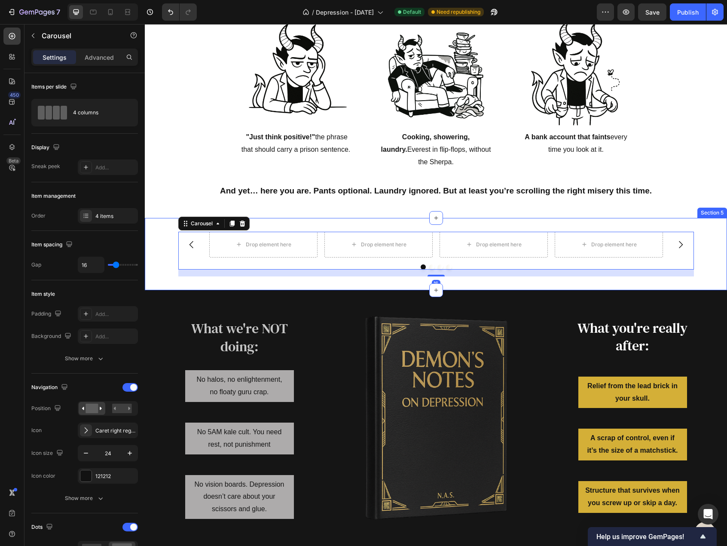
click at [150, 223] on div "Drop element here Drop element here Drop element here Drop element here Carouse…" at bounding box center [436, 254] width 582 height 72
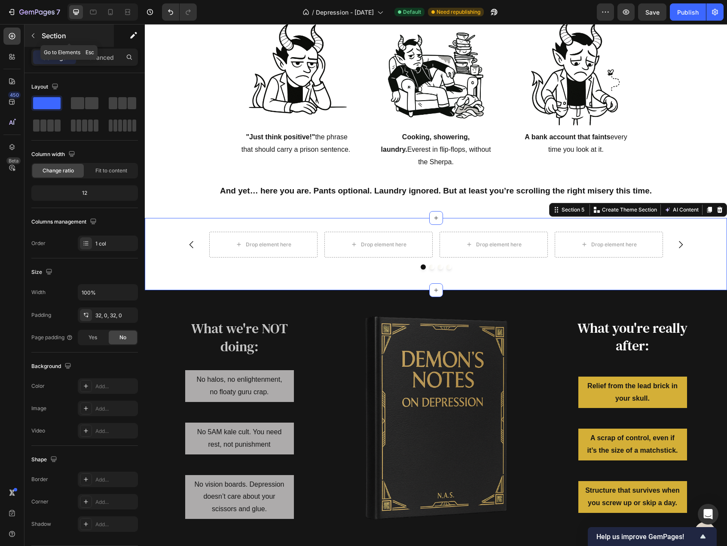
click at [46, 34] on p "Section" at bounding box center [77, 36] width 70 height 10
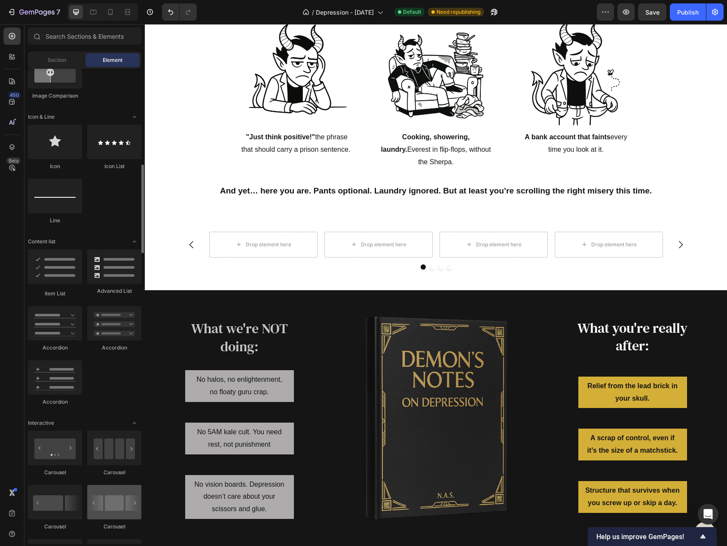
scroll to position [215, 0]
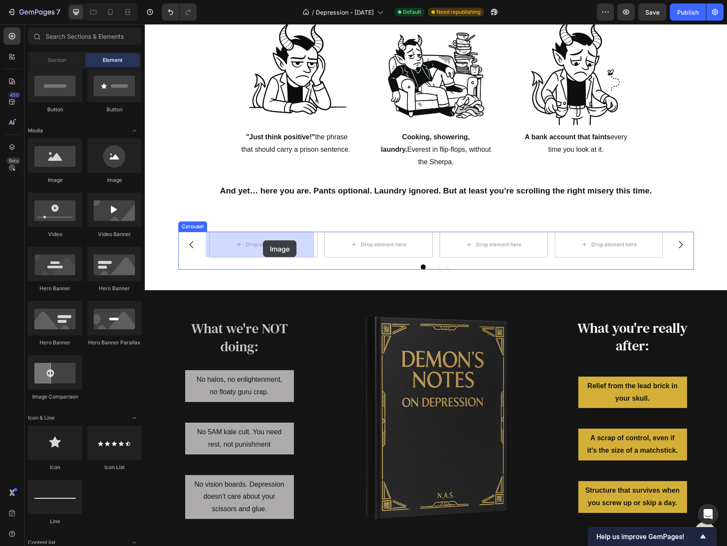
drag, startPoint x: 210, startPoint y: 189, endPoint x: 263, endPoint y: 240, distance: 73.9
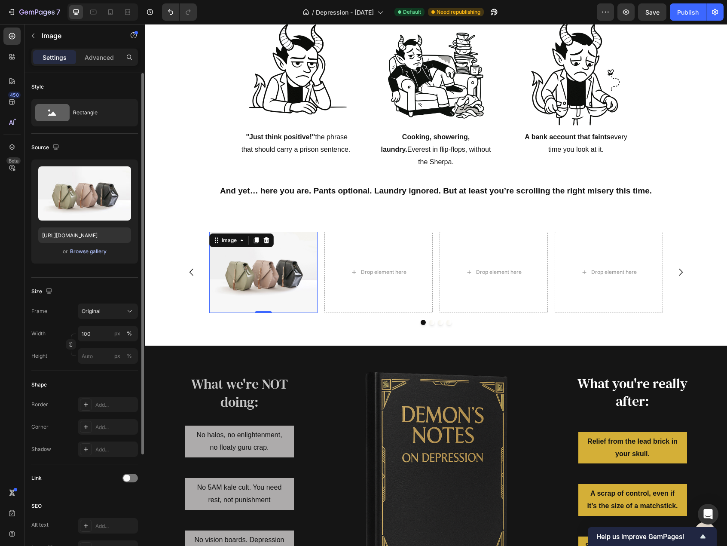
click at [98, 248] on div "Browse gallery" at bounding box center [88, 252] width 37 height 8
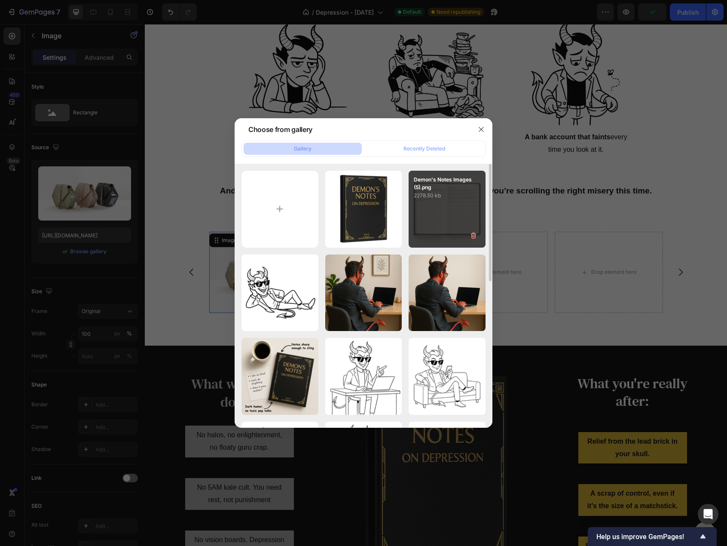
click at [424, 214] on div "Demon's Notes Images (5).png 2278.50 kb" at bounding box center [447, 209] width 77 height 77
type input "https://cdn.shopify.com/s/files/1/0915/7925/3070/files/gempages_567543297145308…"
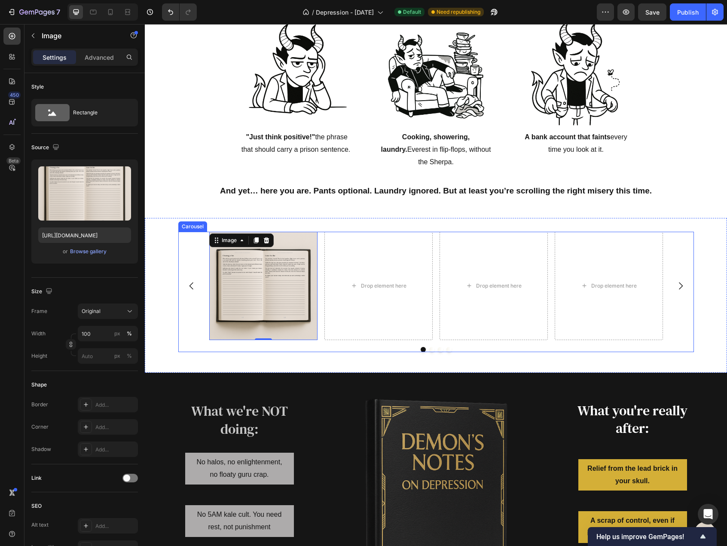
click at [389, 347] on div at bounding box center [436, 349] width 516 height 5
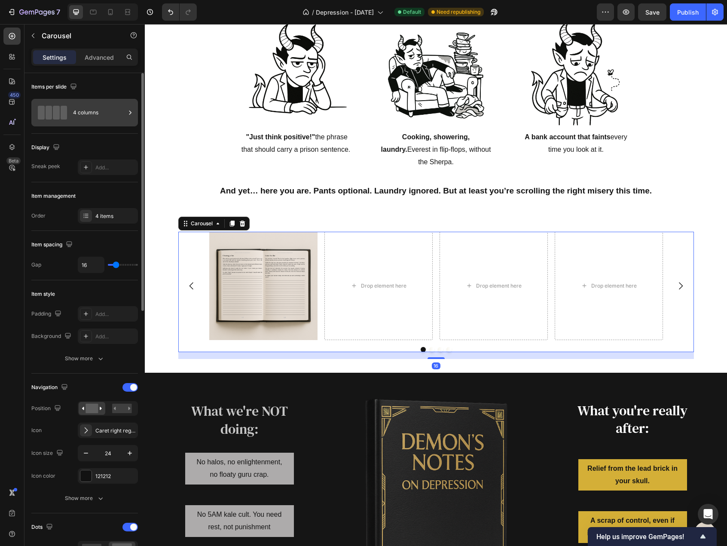
click at [101, 116] on div "4 columns" at bounding box center [99, 113] width 52 height 20
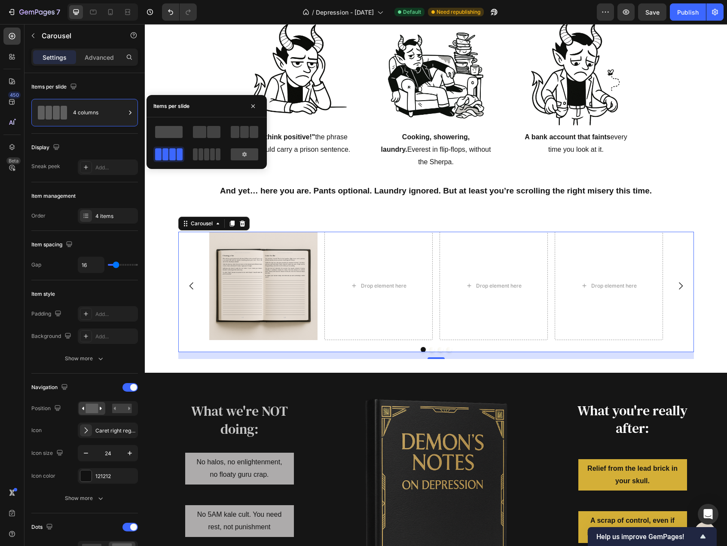
click at [171, 132] on span at bounding box center [169, 132] width 28 height 12
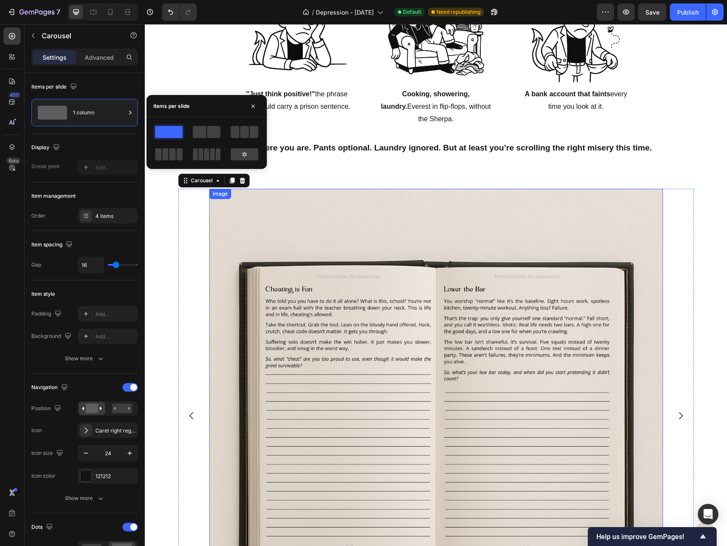
scroll to position [602, 0]
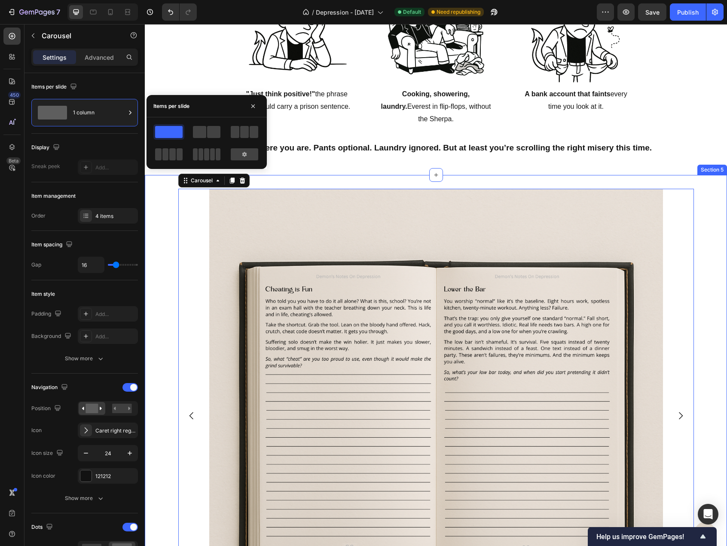
click at [168, 202] on div "Image Drop element here Drop element here Drop element here Carousel 16" at bounding box center [436, 425] width 582 height 473
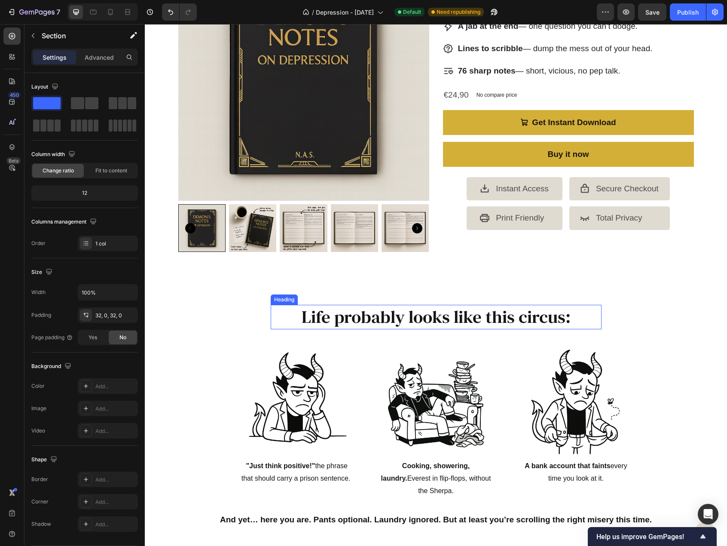
scroll to position [387, 0]
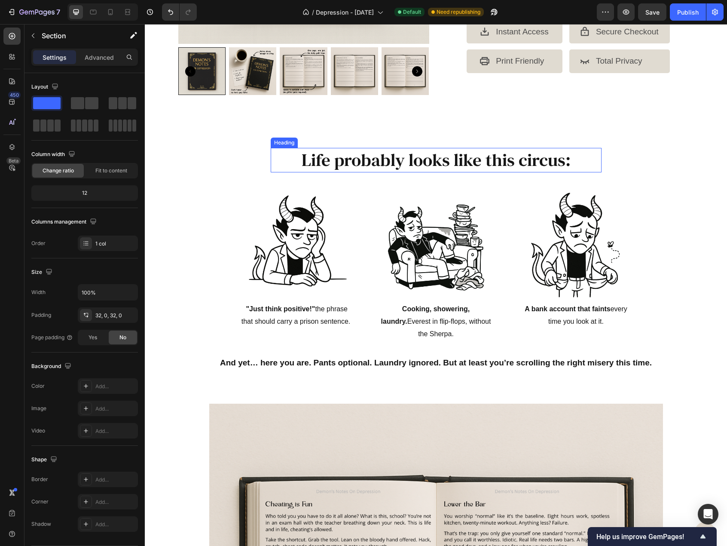
click at [345, 156] on h2 "Life probably looks like this circus:" at bounding box center [436, 160] width 331 height 24
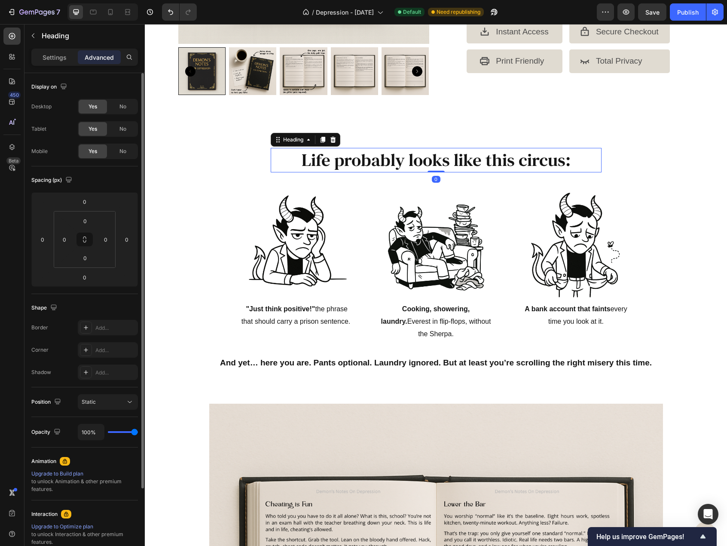
click at [68, 57] on div "Settings" at bounding box center [54, 57] width 43 height 14
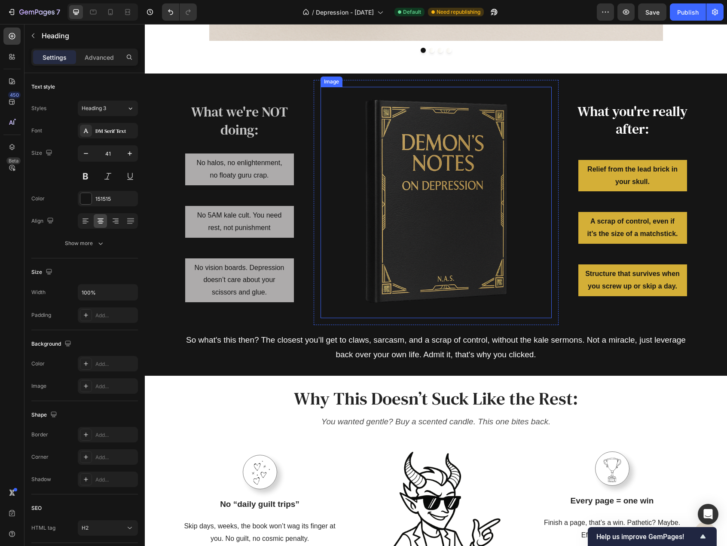
scroll to position [1418, 0]
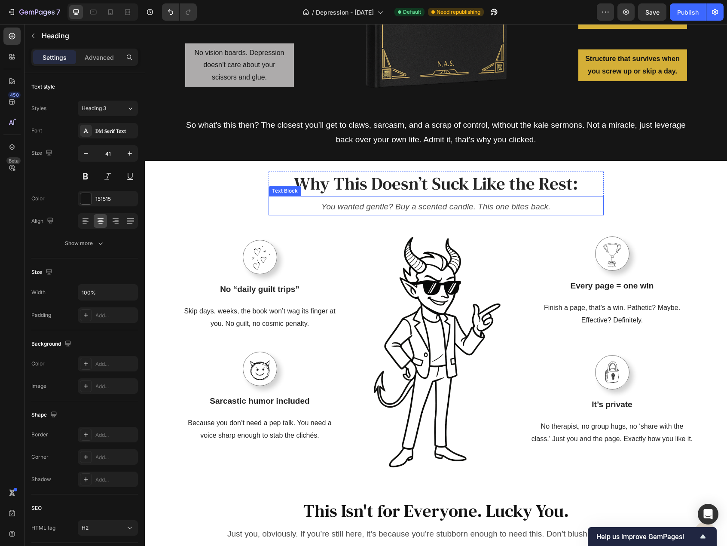
click at [364, 189] on h2 "Why This Doesn’t Suck Like the Rest:" at bounding box center [436, 183] width 315 height 24
click at [367, 205] on icon "You wanted gentle? Buy a scented candle. This one bites back." at bounding box center [435, 206] width 229 height 9
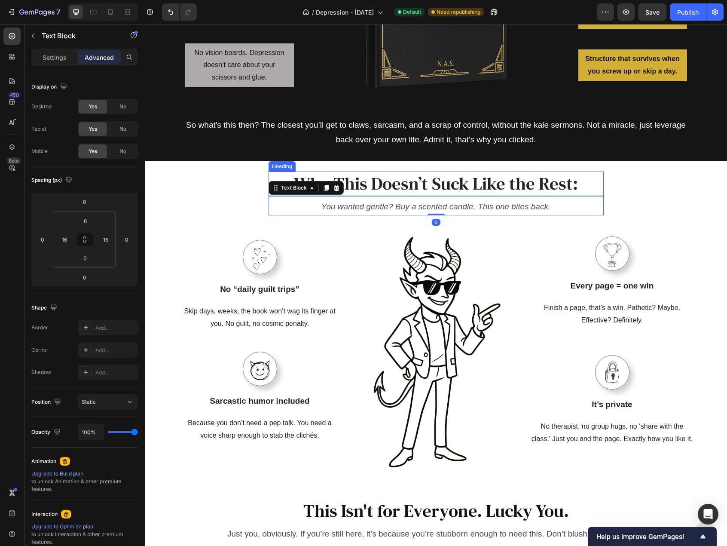
click at [357, 186] on h2 "Why This Doesn’t Suck Like the Rest:" at bounding box center [436, 183] width 315 height 24
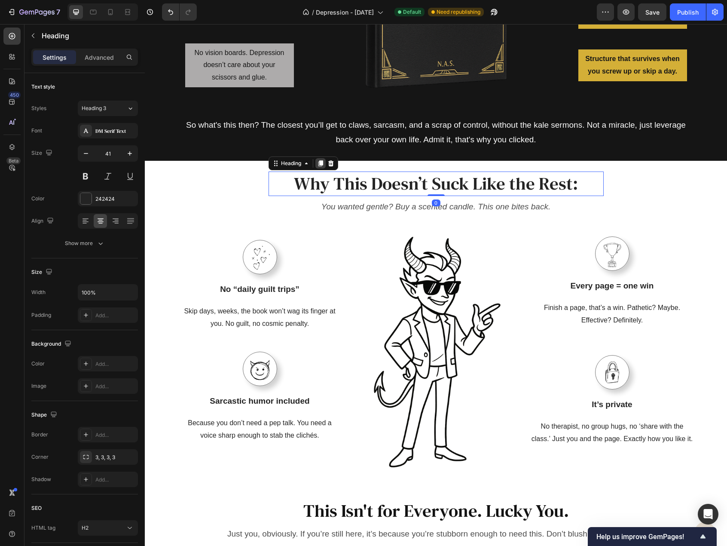
click at [318, 164] on icon at bounding box center [320, 163] width 5 height 6
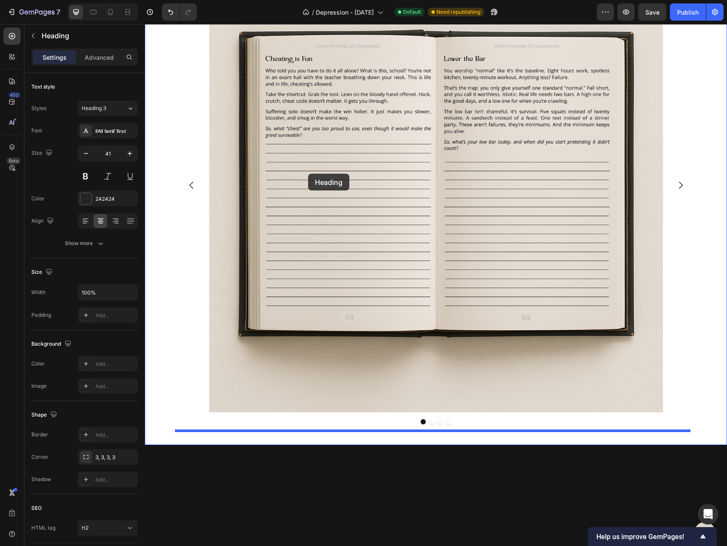
scroll to position [688, 0]
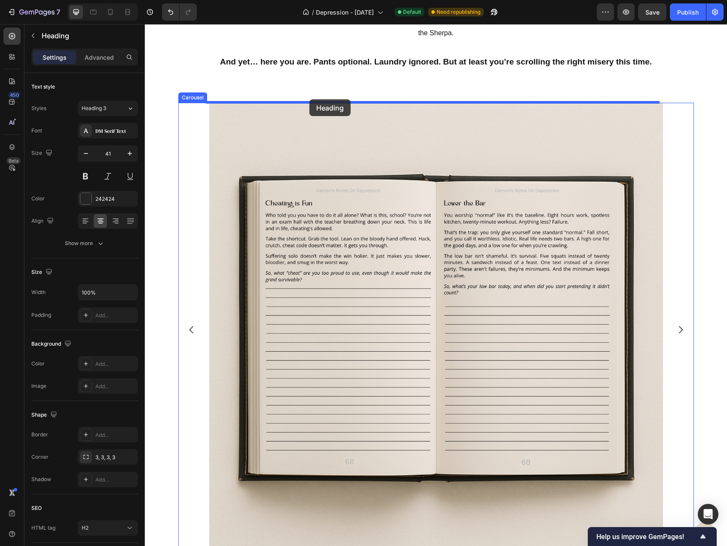
drag, startPoint x: 280, startPoint y: 189, endPoint x: 309, endPoint y: 99, distance: 94.5
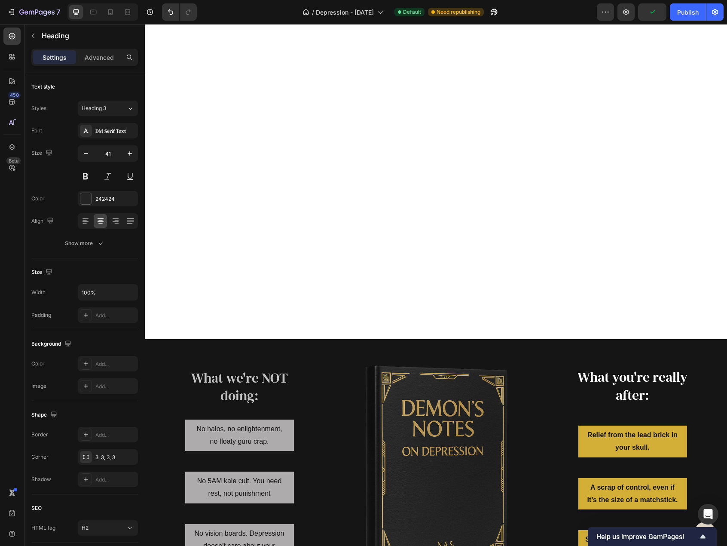
scroll to position [1375, 0]
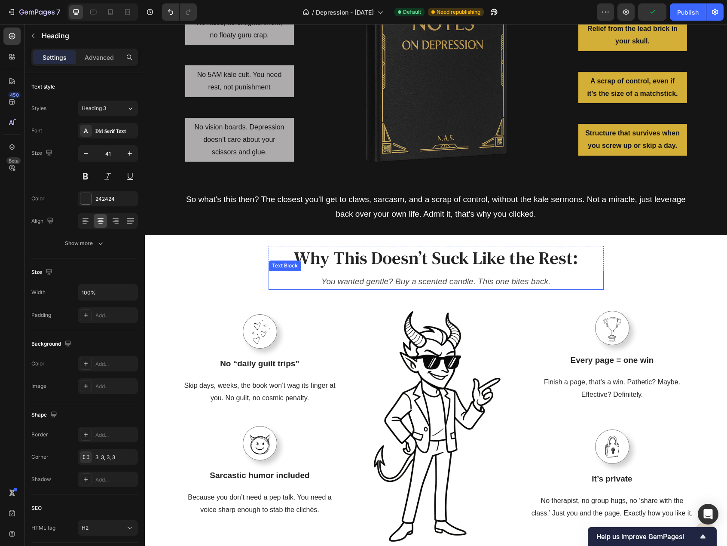
click at [379, 278] on icon "You wanted gentle? Buy a scented candle. This one bites back." at bounding box center [435, 281] width 229 height 9
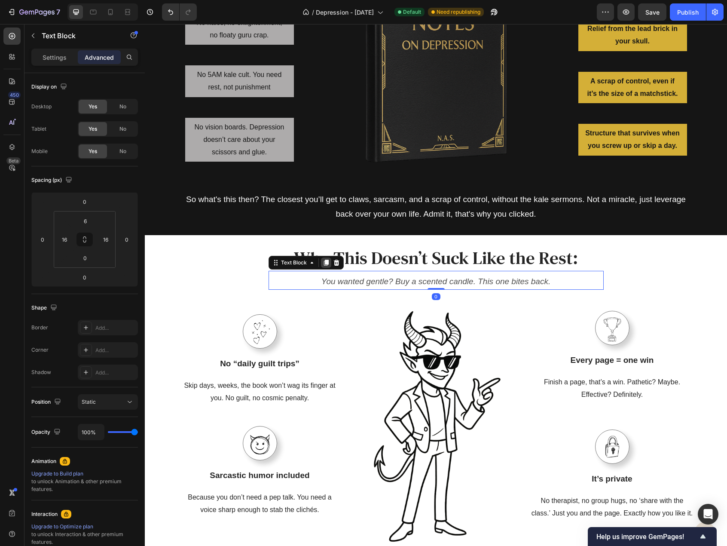
click at [324, 263] on icon at bounding box center [326, 263] width 5 height 6
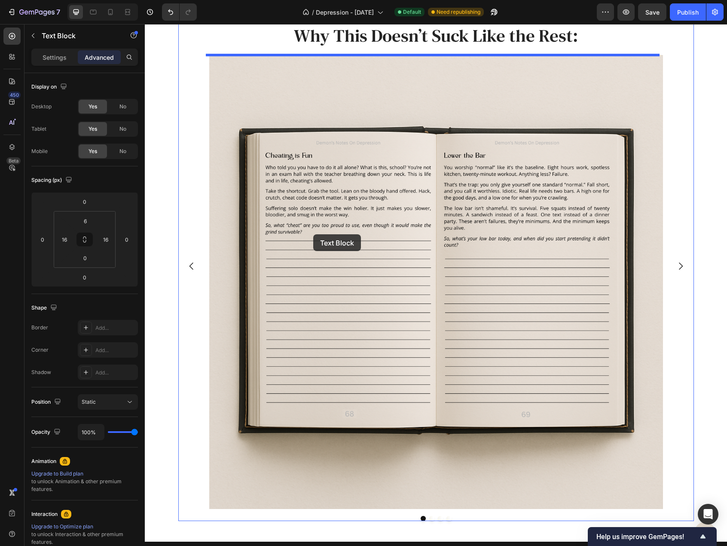
scroll to position [602, 0]
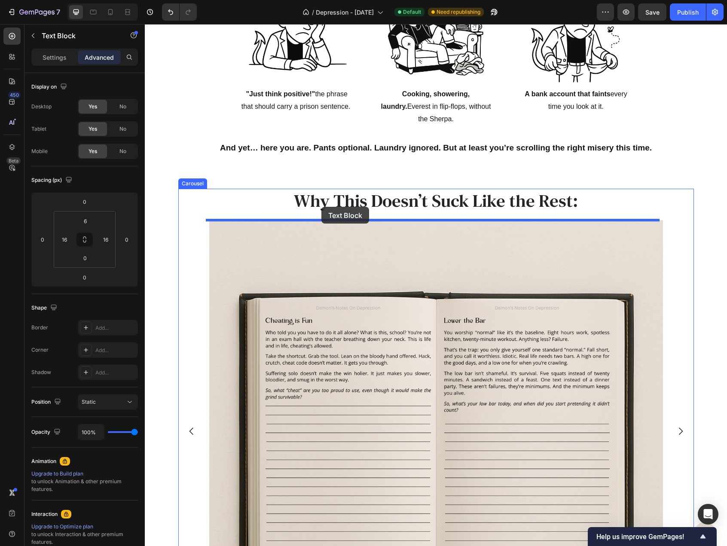
drag, startPoint x: 300, startPoint y: 280, endPoint x: 321, endPoint y: 207, distance: 76.2
type input "16"
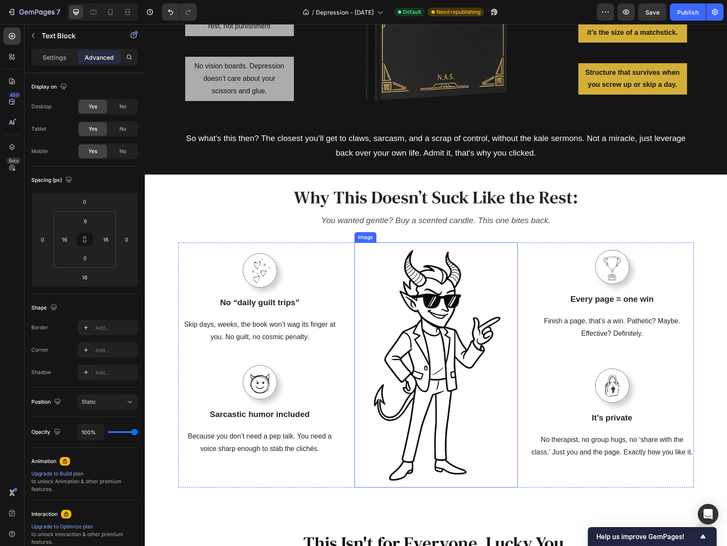
scroll to position [1504, 0]
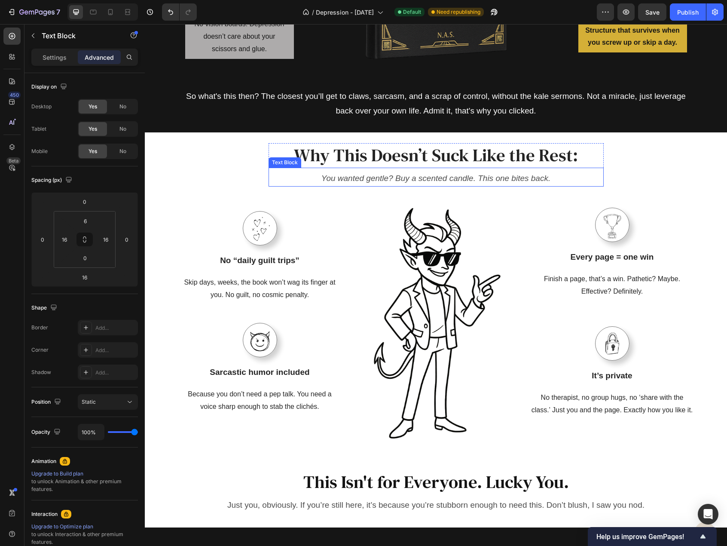
click at [508, 177] on icon "You wanted gentle? Buy a scented candle. This one bites back." at bounding box center [435, 178] width 229 height 9
click at [334, 159] on icon at bounding box center [336, 159] width 7 height 7
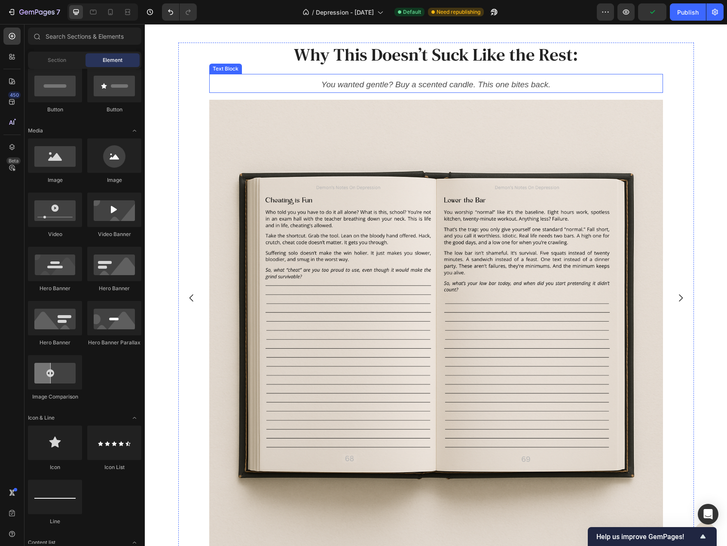
scroll to position [688, 0]
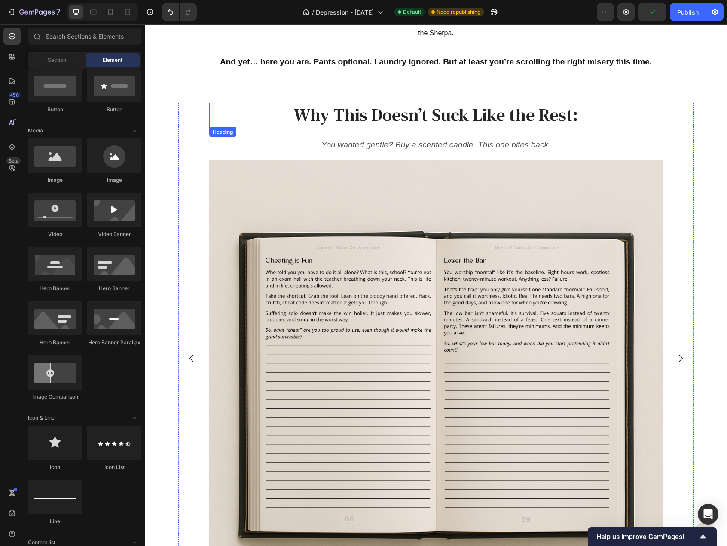
click at [370, 116] on h2 "Why This Doesn’t Suck Like the Rest:" at bounding box center [436, 115] width 433 height 24
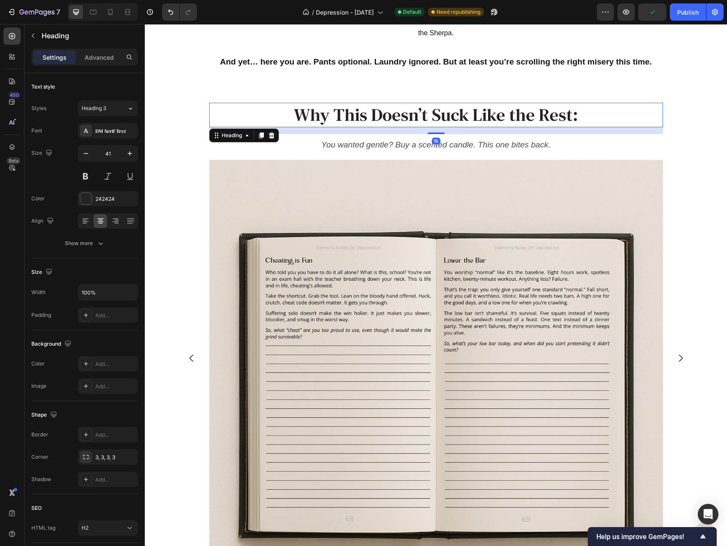
click at [370, 116] on h2 "Why This Doesn’t Suck Like the Rest:" at bounding box center [436, 115] width 433 height 24
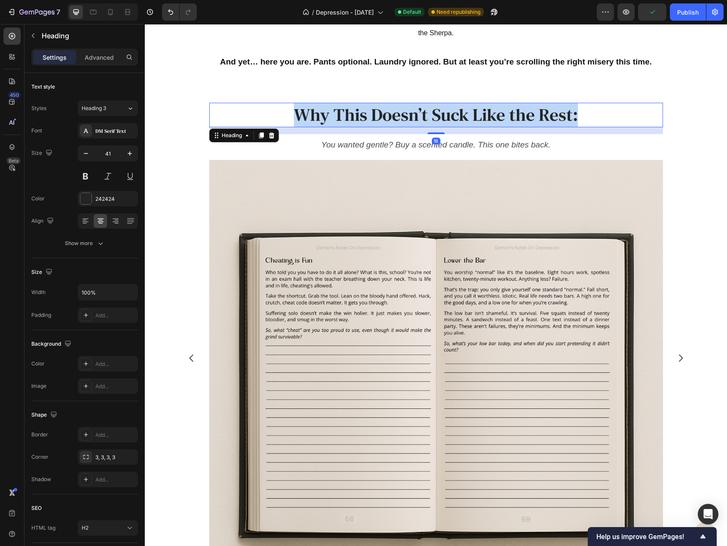
click at [370, 116] on p "Why This Doesn’t Suck Like the Rest:" at bounding box center [436, 115] width 432 height 23
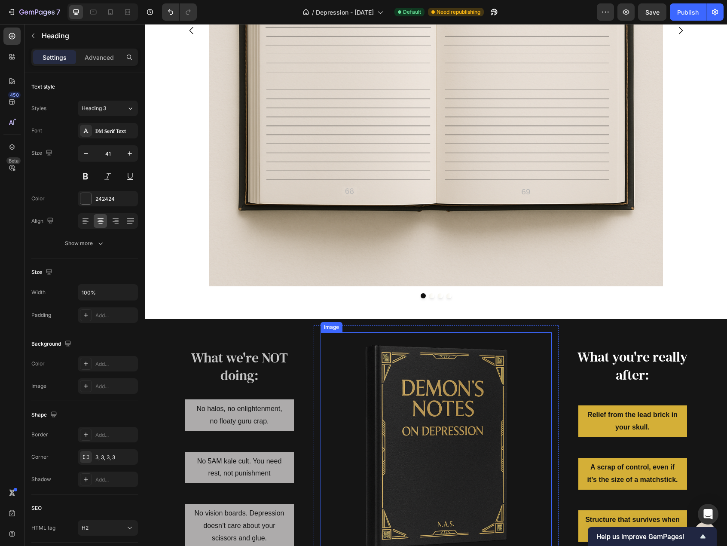
scroll to position [1160, 0]
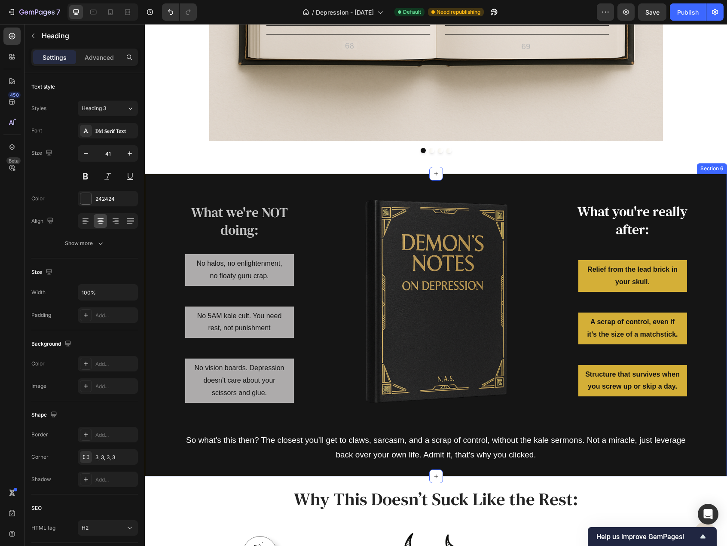
click at [287, 175] on div "What we're NOT doing: Heading No halos, no enlightenment, no floaty guru crap. …" at bounding box center [436, 325] width 582 height 302
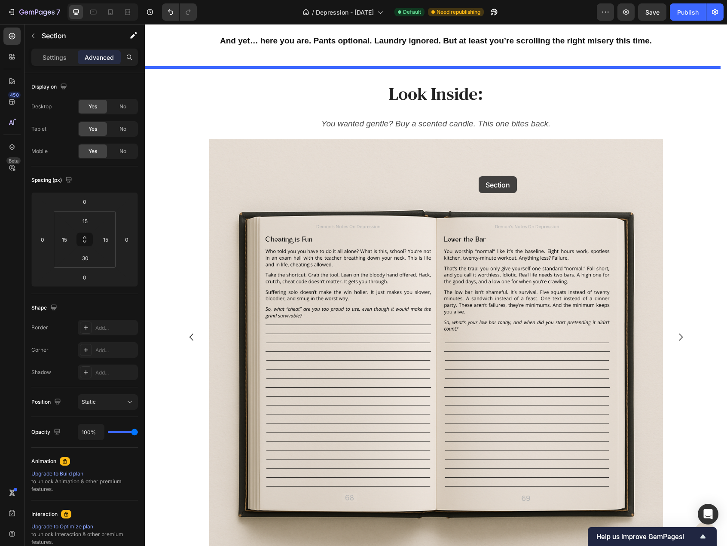
scroll to position [645, 0]
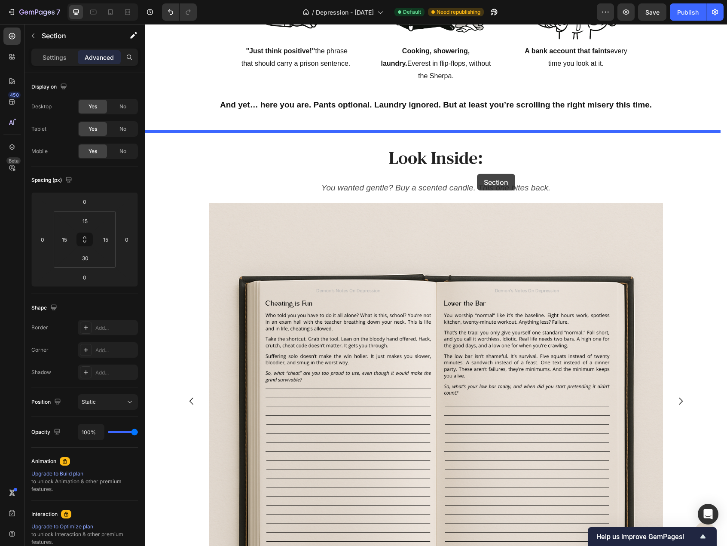
drag, startPoint x: 558, startPoint y: 165, endPoint x: 477, endPoint y: 168, distance: 80.8
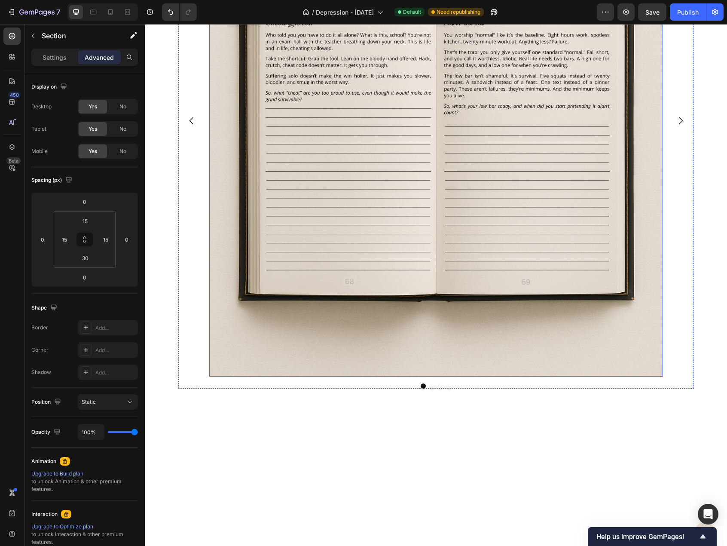
scroll to position [1032, 0]
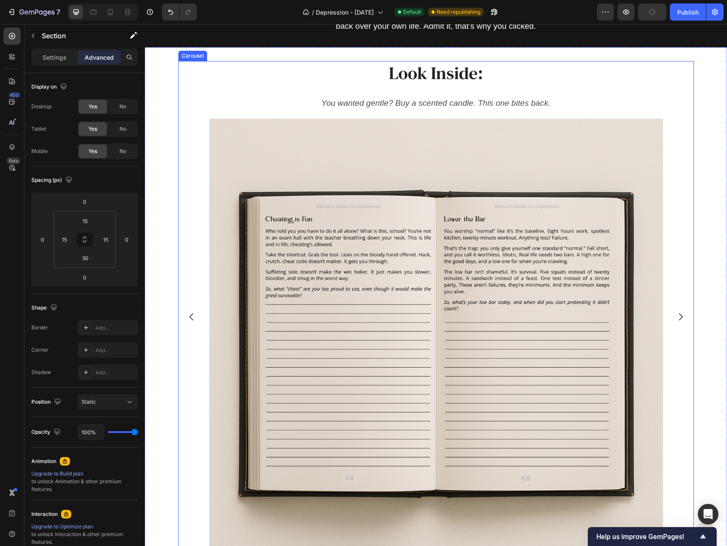
click at [200, 151] on div "Look Inside: Heading You wanted gentle? Buy a scented candle. This one bites ba…" at bounding box center [436, 316] width 516 height 511
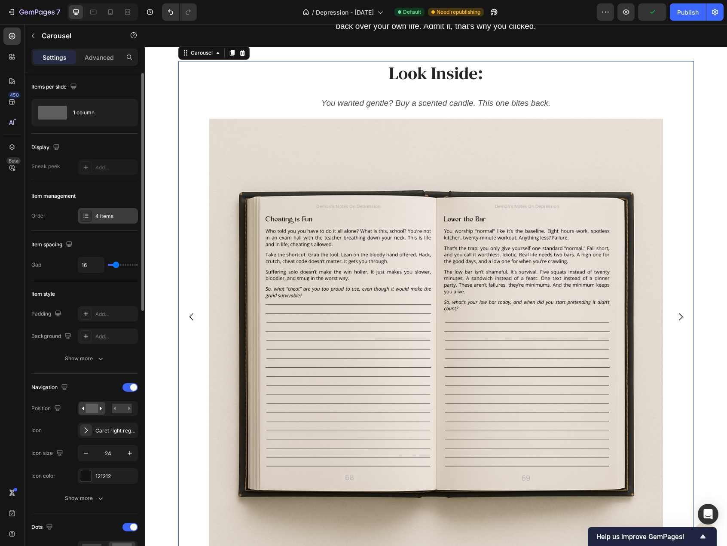
click at [114, 216] on div "4 items" at bounding box center [115, 216] width 40 height 8
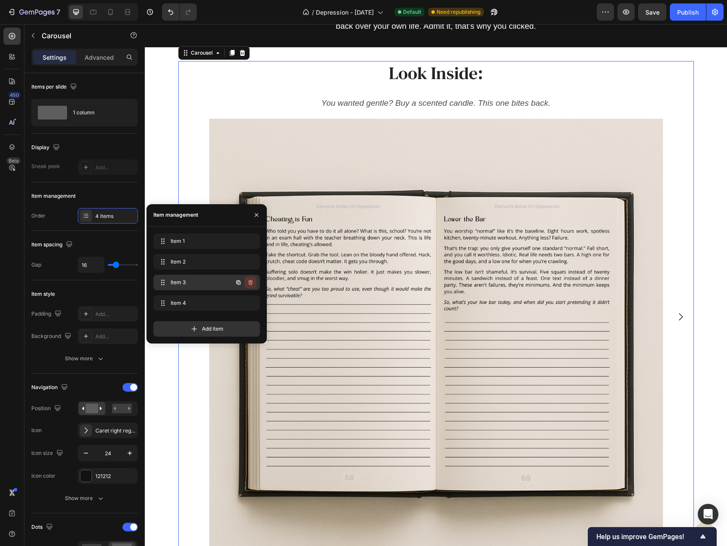
click at [251, 280] on icon "button" at bounding box center [250, 282] width 7 height 7
click at [250, 281] on div "Delete" at bounding box center [245, 283] width 16 height 8
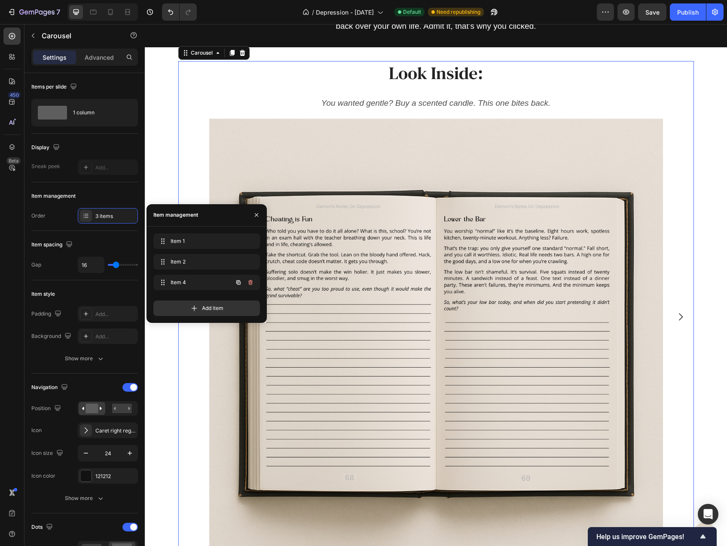
click at [250, 281] on icon "button" at bounding box center [250, 282] width 7 height 7
click at [250, 281] on div "Delete" at bounding box center [245, 283] width 16 height 8
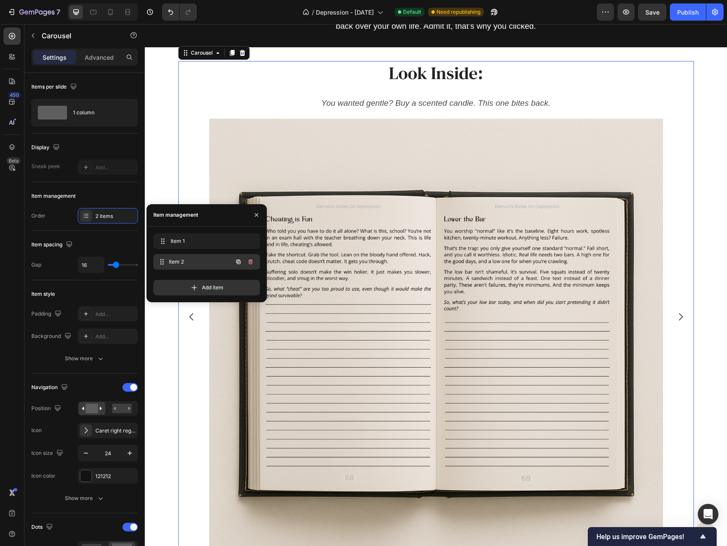
click at [212, 261] on span "Item 2" at bounding box center [201, 262] width 64 height 8
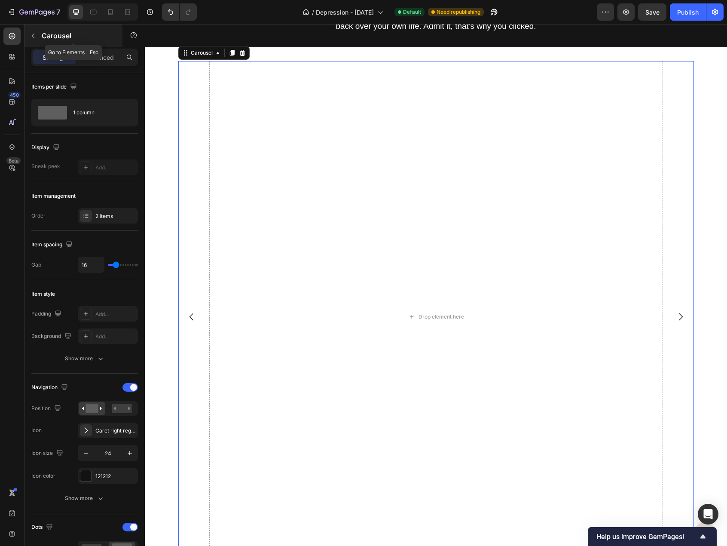
click at [37, 36] on button "button" at bounding box center [33, 36] width 14 height 14
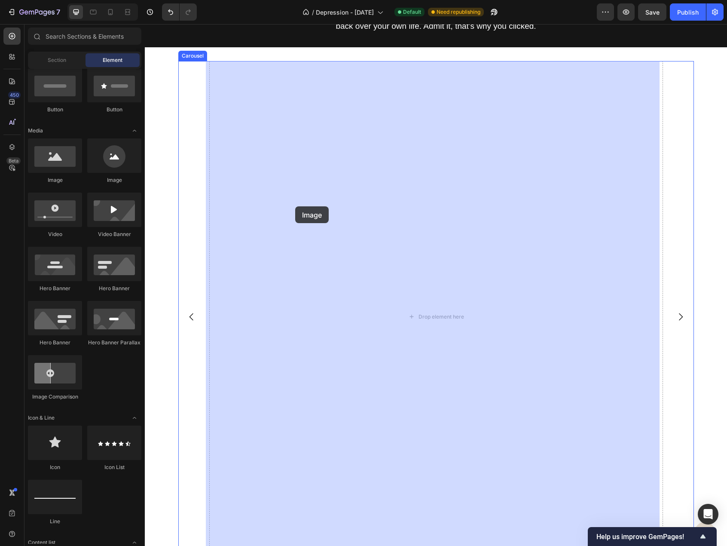
drag, startPoint x: 201, startPoint y: 182, endPoint x: 295, endPoint y: 206, distance: 97.7
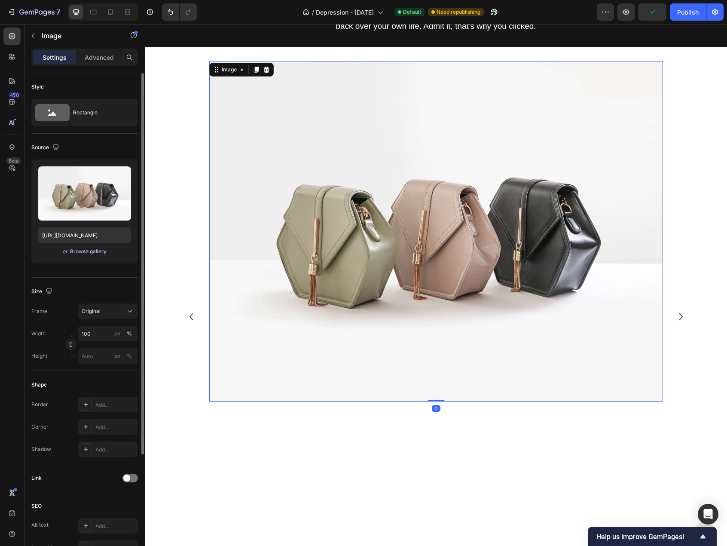
click at [96, 248] on div "Browse gallery" at bounding box center [88, 252] width 37 height 8
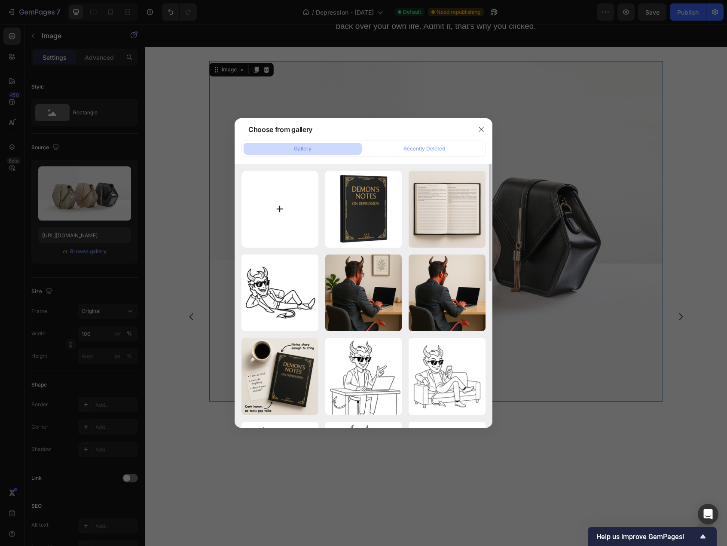
click at [280, 214] on input "file" at bounding box center [280, 209] width 77 height 77
type input "C:\fakepath\Demon's Notes Images (4).png"
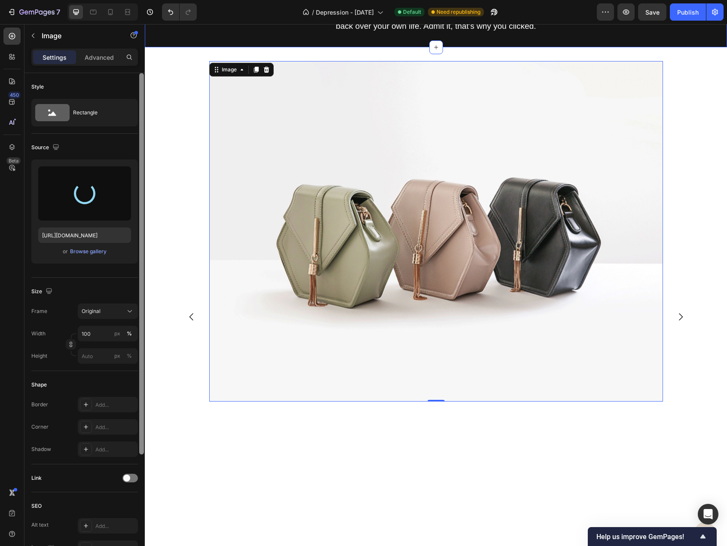
type input "https://cdn.shopify.com/s/files/1/0915/7925/3070/files/gempages_567543297145308…"
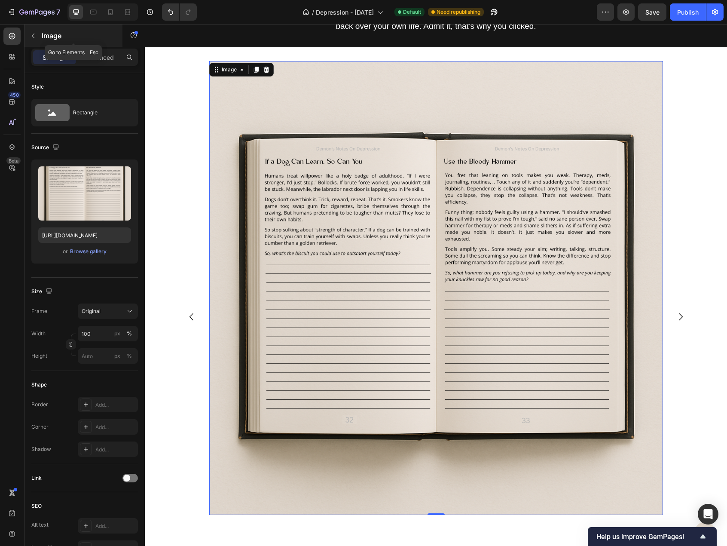
click at [39, 36] on button "button" at bounding box center [33, 36] width 14 height 14
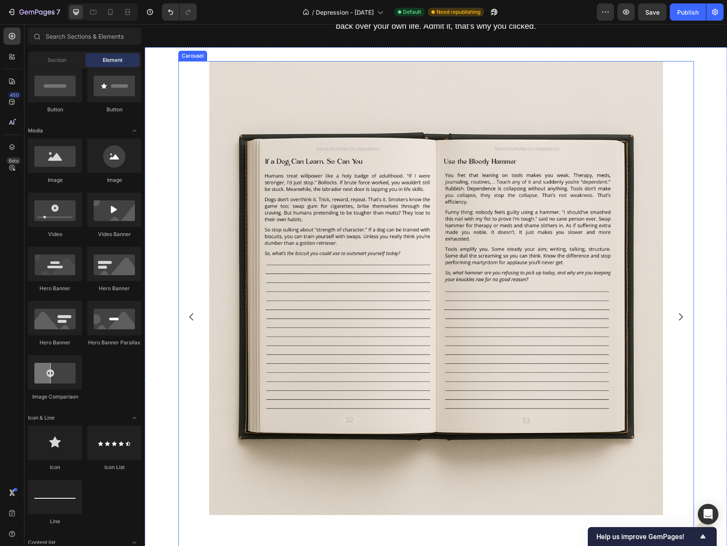
click at [191, 175] on div "Look Inside: Heading You wanted gentle? Buy a scented candle. This one bites ba…" at bounding box center [436, 316] width 516 height 511
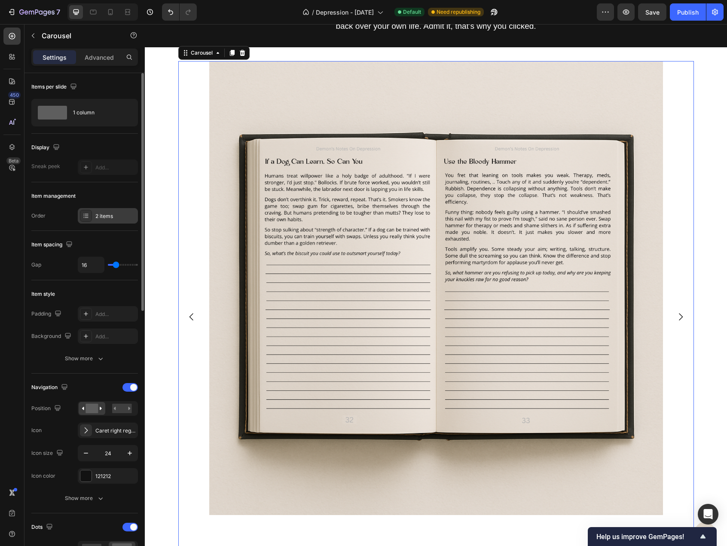
click at [113, 220] on div "2 items" at bounding box center [108, 215] width 60 height 15
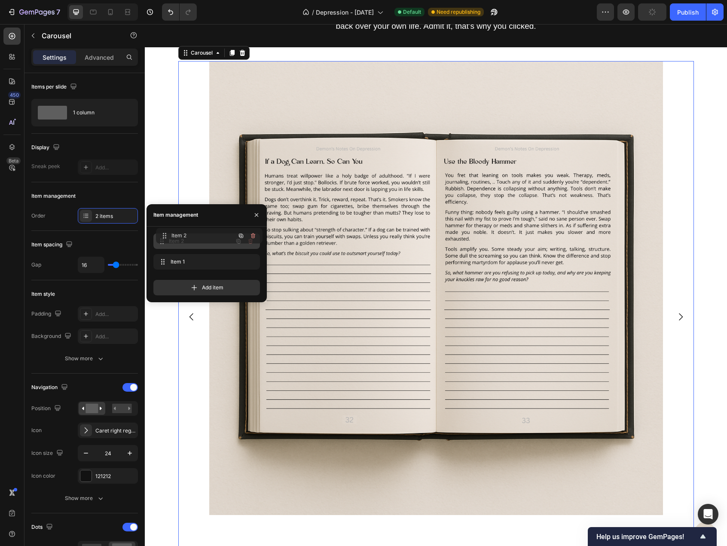
drag, startPoint x: 172, startPoint y: 261, endPoint x: 174, endPoint y: 235, distance: 25.9
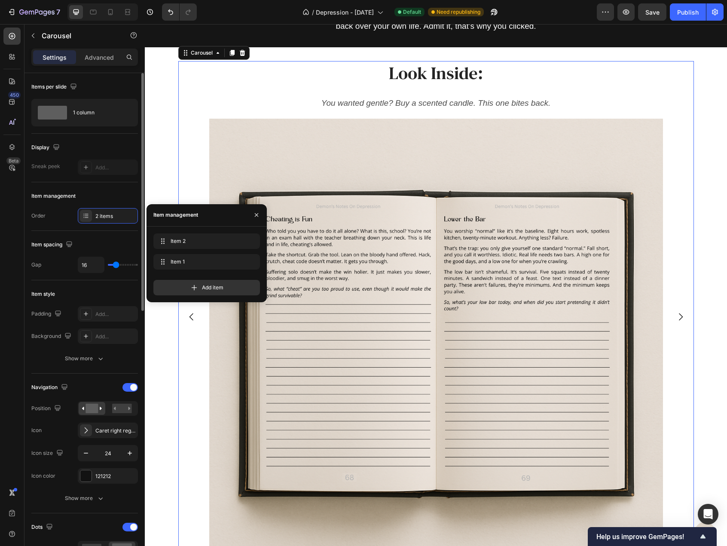
click at [89, 184] on div "Item management Order 2 items" at bounding box center [84, 206] width 107 height 49
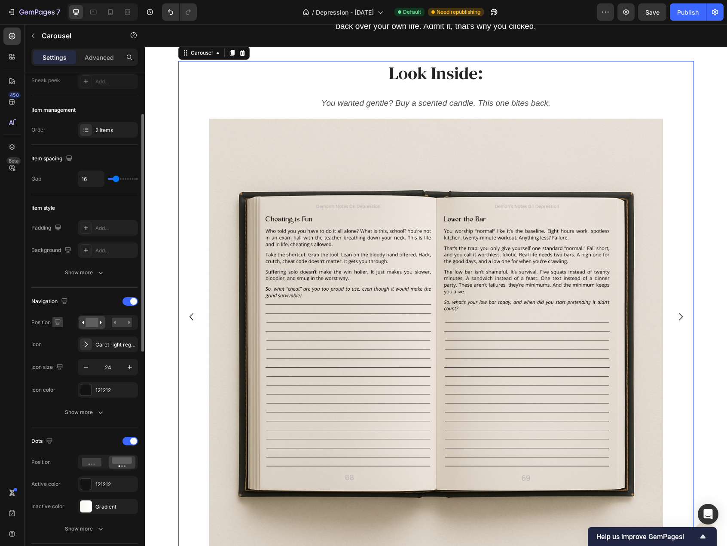
scroll to position [215, 0]
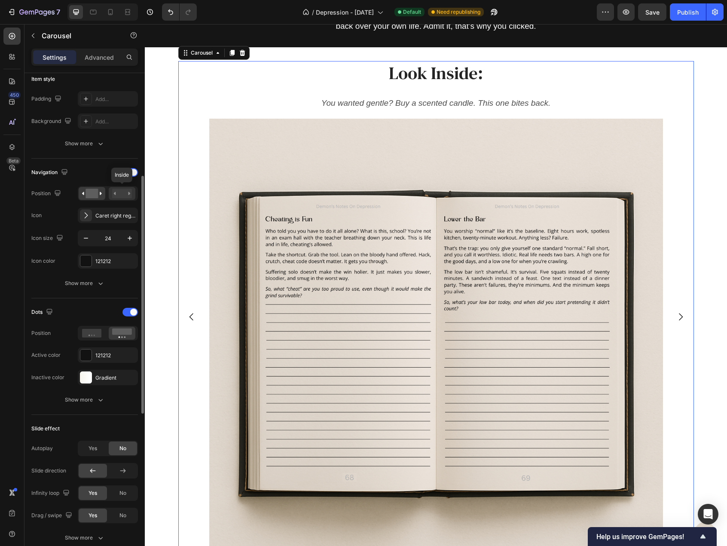
click at [114, 189] on rect at bounding box center [122, 193] width 20 height 9
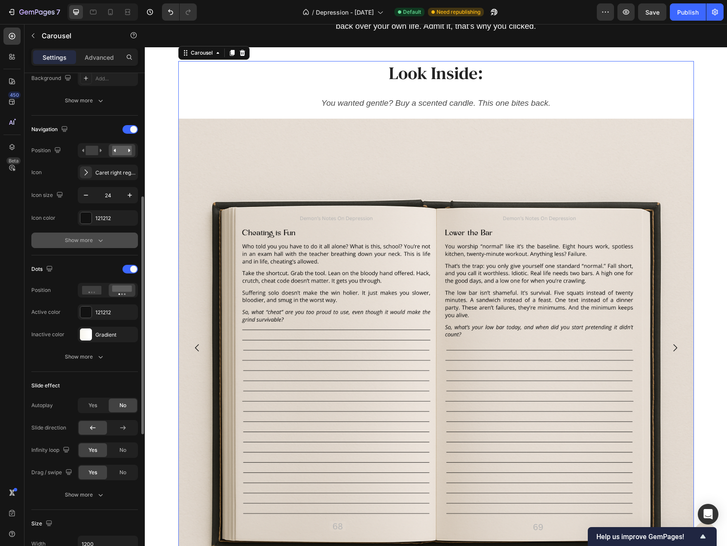
scroll to position [301, 0]
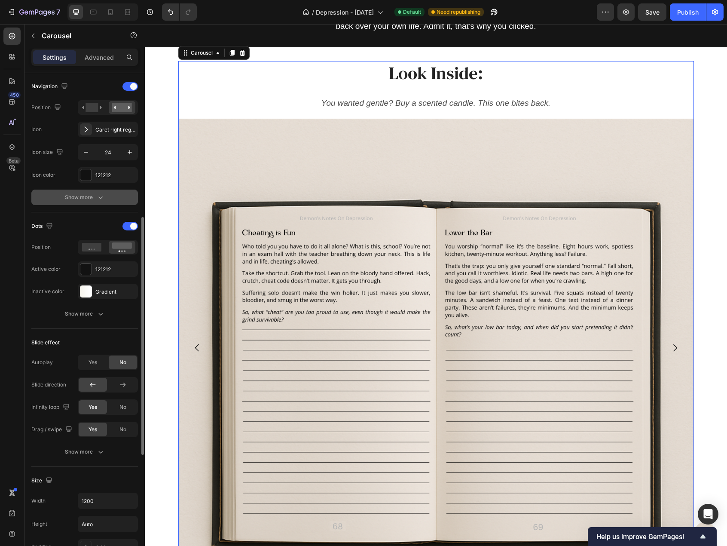
click at [95, 193] on div "Show more" at bounding box center [85, 197] width 40 height 9
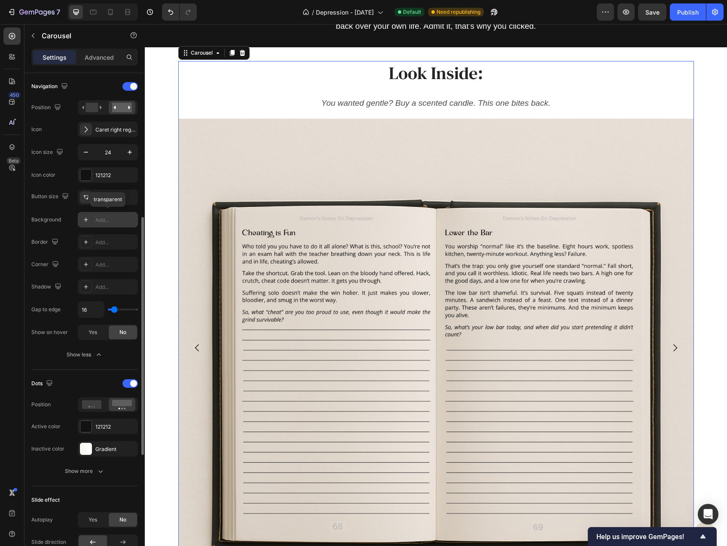
click at [120, 216] on div "Add..." at bounding box center [115, 220] width 40 height 8
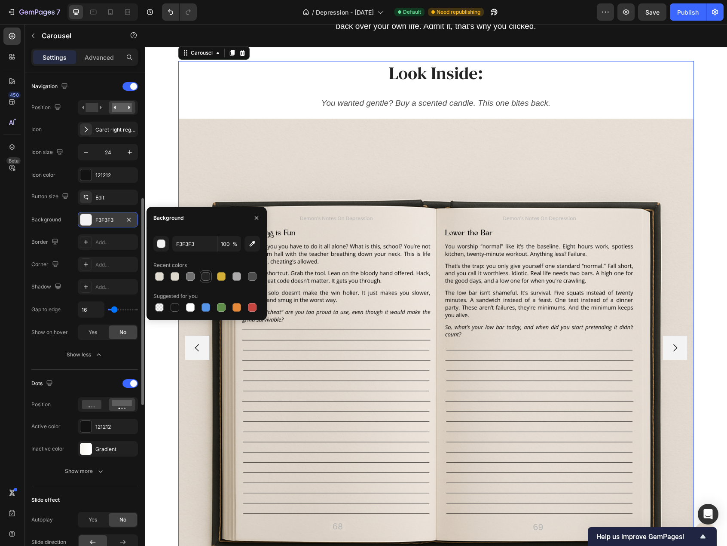
click at [207, 278] on div at bounding box center [206, 276] width 9 height 9
click at [192, 275] on div at bounding box center [190, 276] width 9 height 9
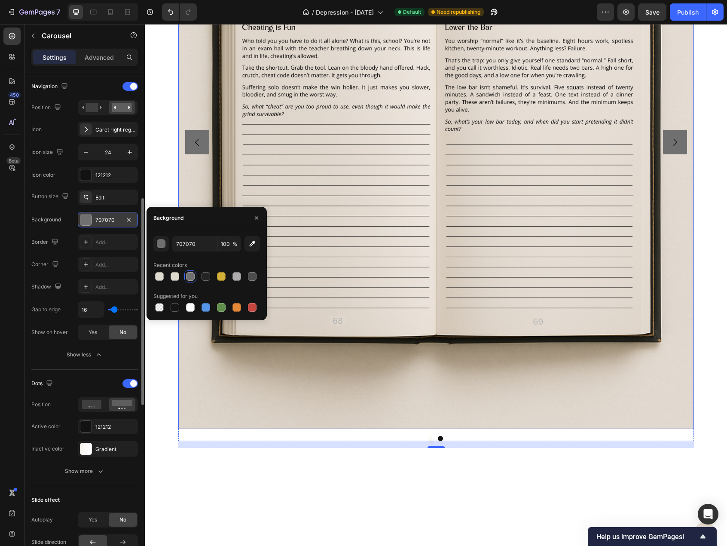
scroll to position [1032, 0]
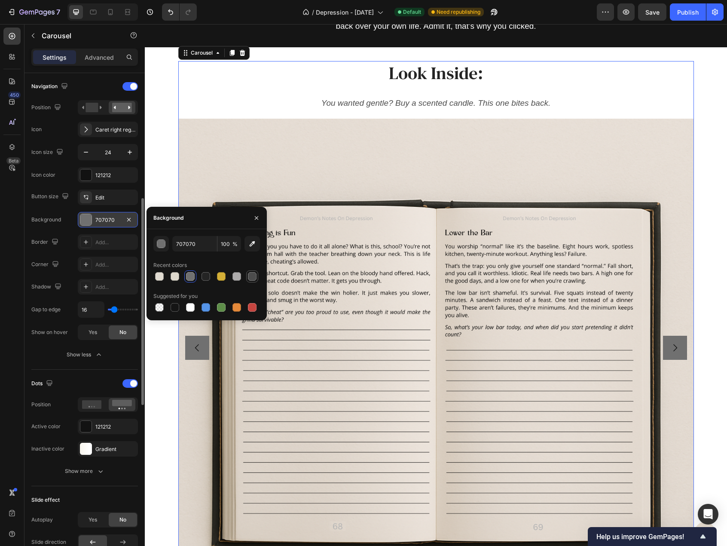
click at [254, 278] on div at bounding box center [252, 276] width 9 height 9
click at [193, 277] on div at bounding box center [190, 276] width 9 height 9
click at [251, 275] on div at bounding box center [252, 276] width 9 height 9
type input "4C4C4C"
click at [106, 263] on div "Add..." at bounding box center [115, 265] width 40 height 8
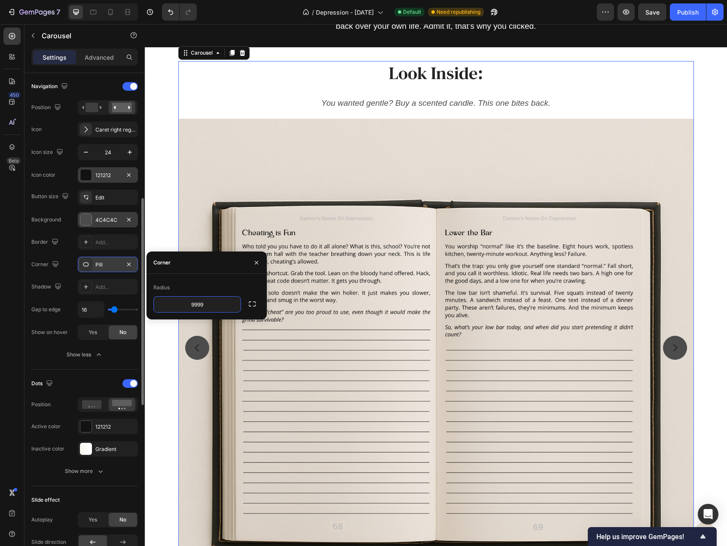
click at [118, 171] on div "121212" at bounding box center [107, 175] width 25 height 8
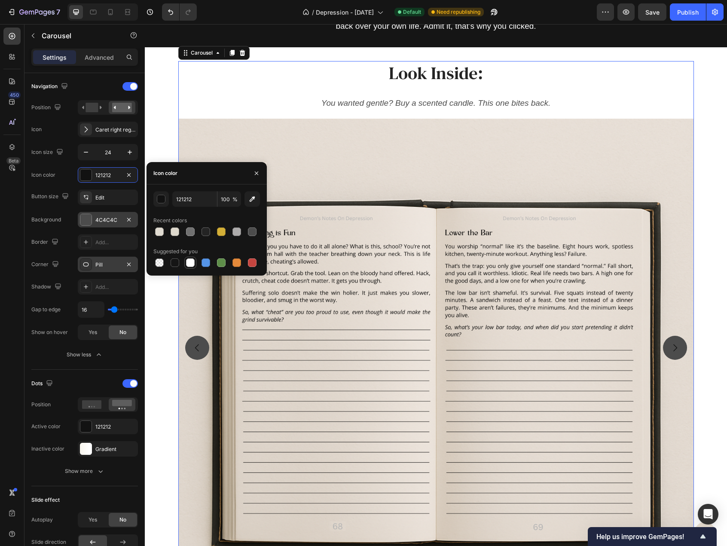
click at [189, 262] on div at bounding box center [190, 262] width 9 height 9
type input "FFFFFF"
click at [108, 218] on div "4C4C4C" at bounding box center [107, 220] width 25 height 8
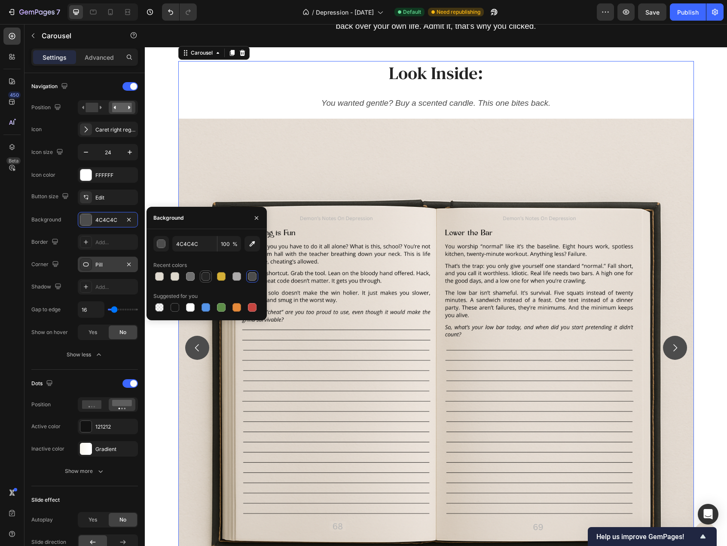
click at [207, 276] on div at bounding box center [206, 276] width 9 height 9
type input "242424"
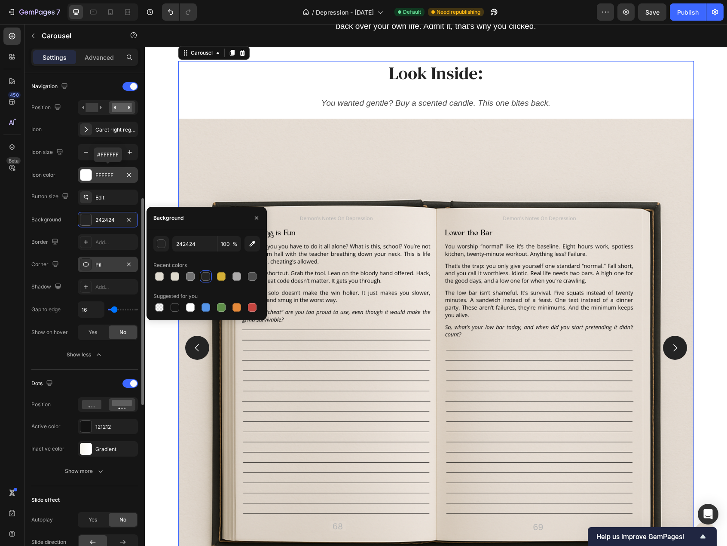
click at [114, 173] on div "FFFFFF" at bounding box center [107, 175] width 25 height 8
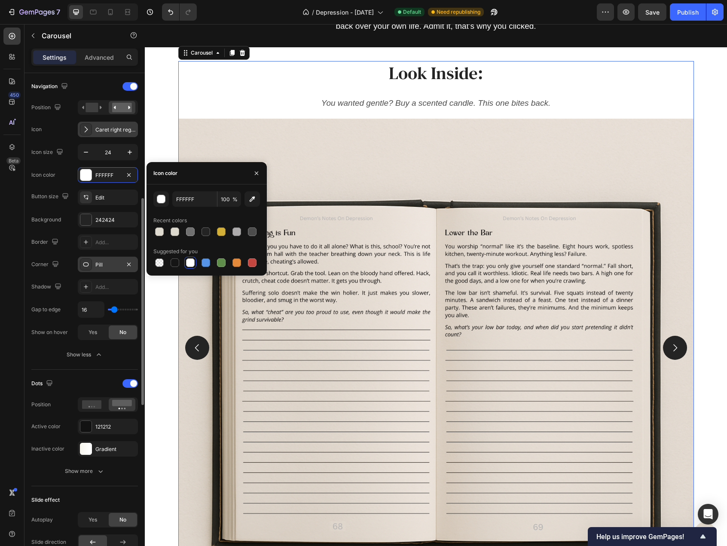
click at [110, 126] on div "Caret right regular" at bounding box center [115, 130] width 40 height 8
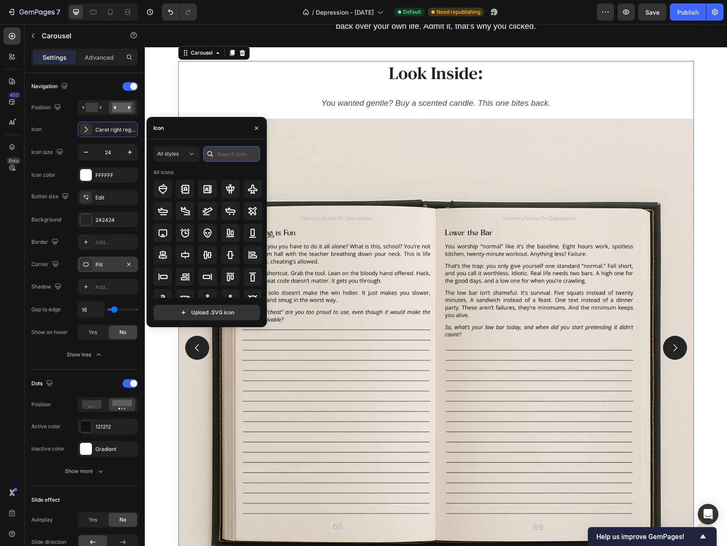
click at [222, 155] on input "text" at bounding box center [231, 153] width 57 height 15
type input "arrow"
click at [181, 254] on icon at bounding box center [185, 255] width 10 height 10
click at [222, 185] on div at bounding box center [230, 189] width 18 height 18
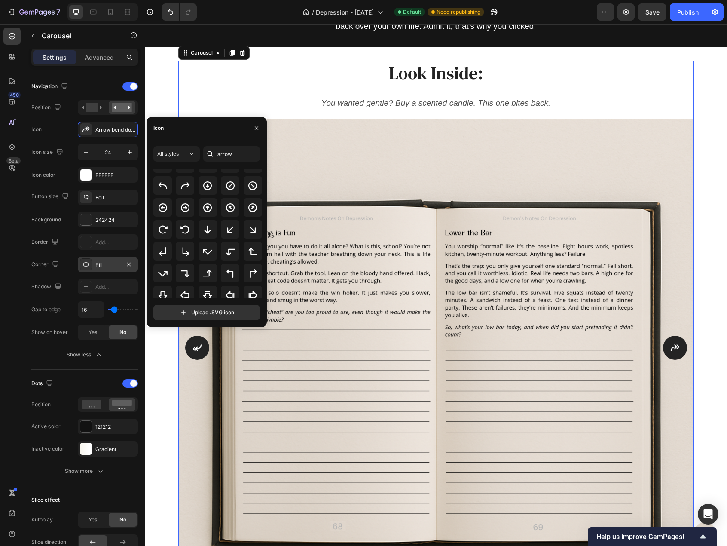
scroll to position [86, 0]
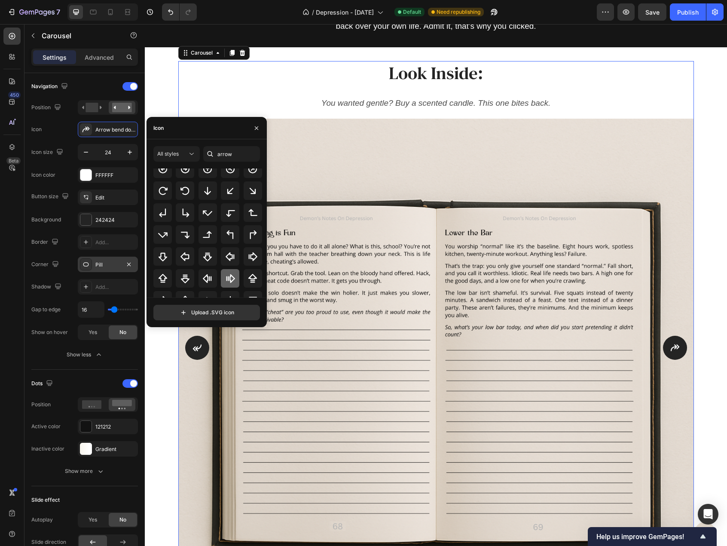
click at [229, 275] on icon at bounding box center [230, 278] width 9 height 9
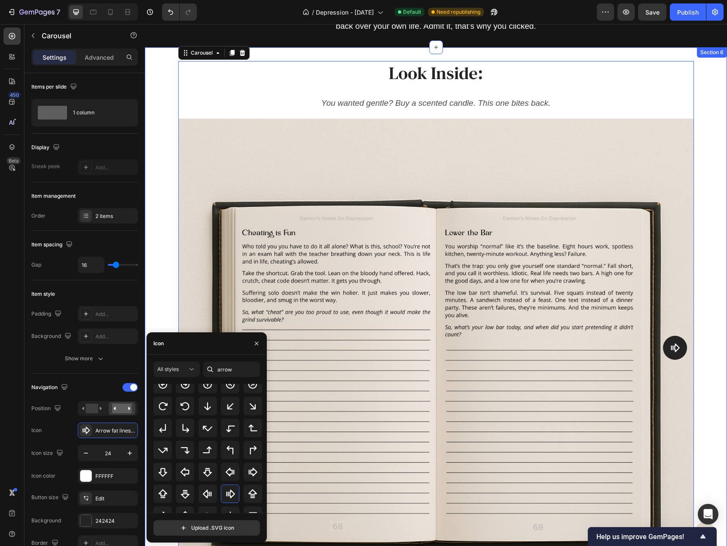
click at [155, 155] on div "Image Look Inside: Heading You wanted gentle? Buy a scented candle. This one bi…" at bounding box center [436, 357] width 582 height 592
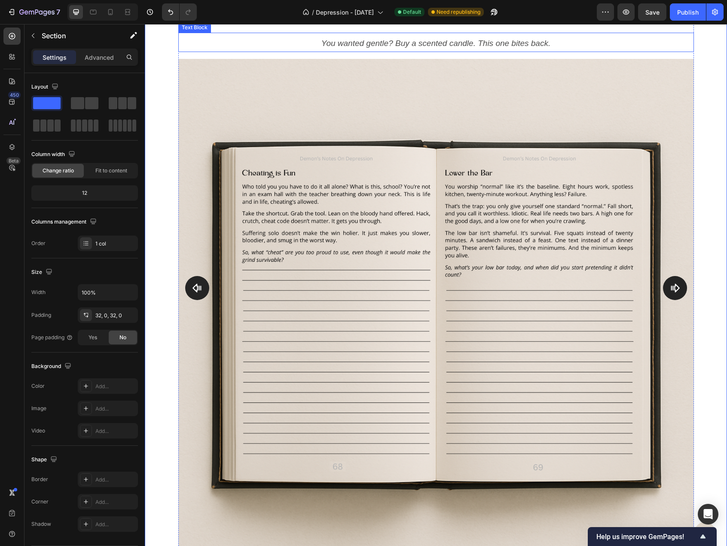
scroll to position [1032, 0]
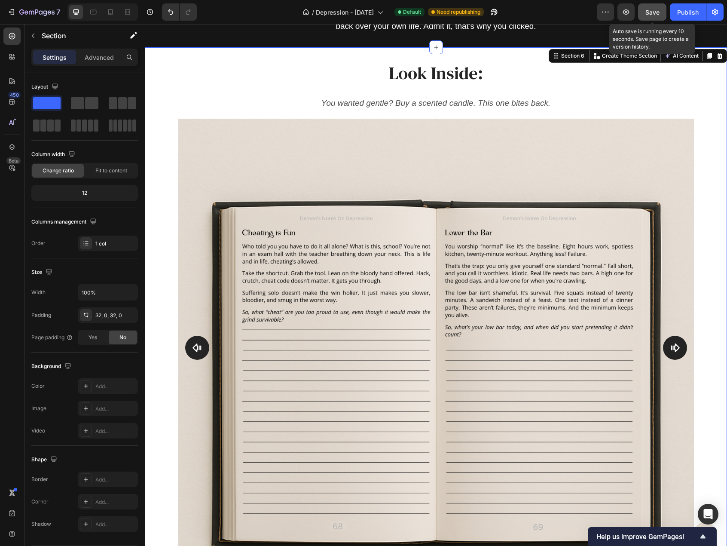
click at [654, 15] on span "Save" at bounding box center [653, 12] width 14 height 7
click at [631, 11] on button "button" at bounding box center [626, 11] width 17 height 17
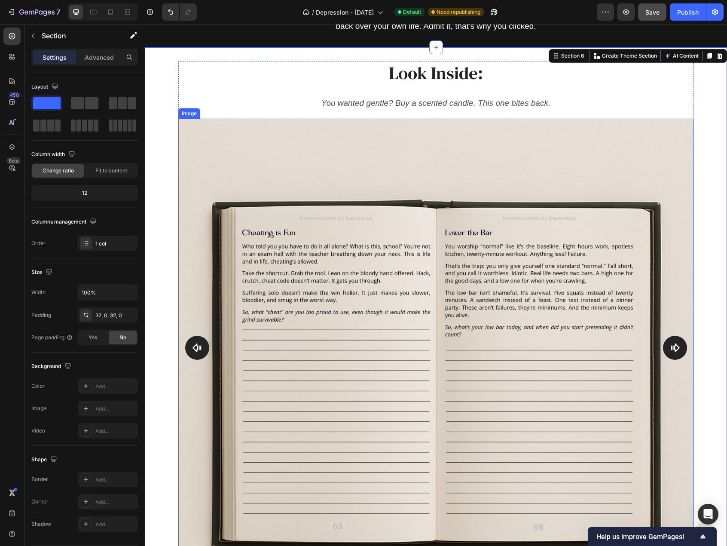
click at [209, 123] on img at bounding box center [436, 377] width 516 height 516
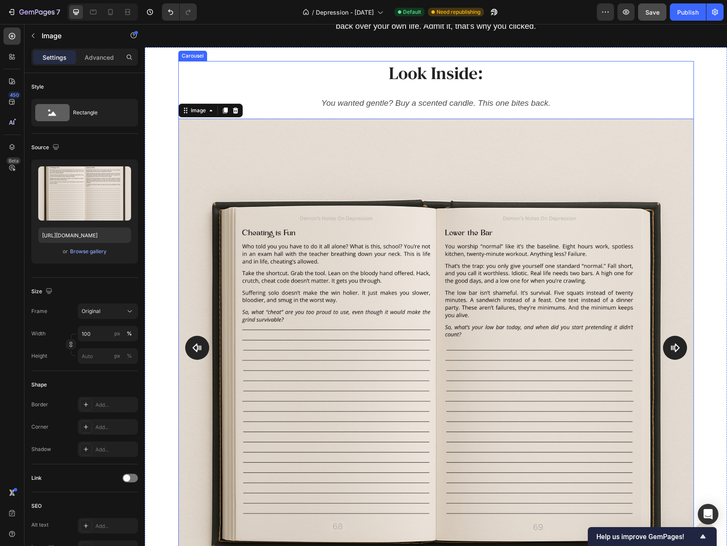
click at [191, 340] on button "Carousel Back Arrow" at bounding box center [197, 348] width 24 height 24
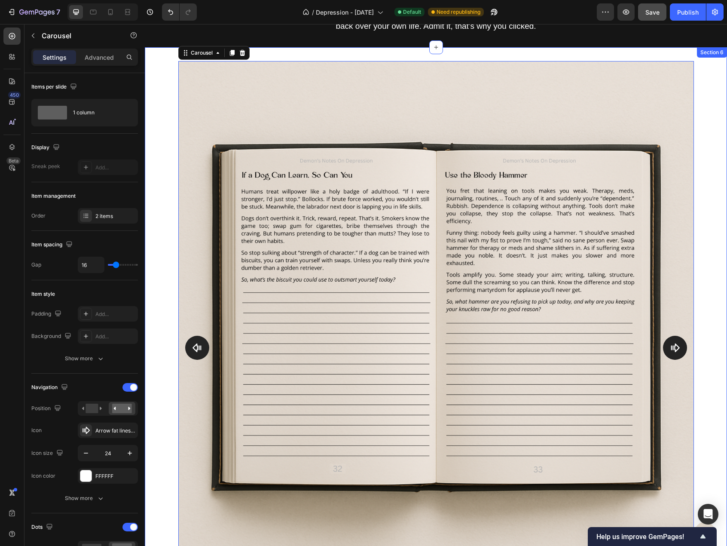
click at [167, 303] on div "Image Look Inside: Heading You wanted gentle? Buy a scented candle. This one bi…" at bounding box center [436, 357] width 582 height 592
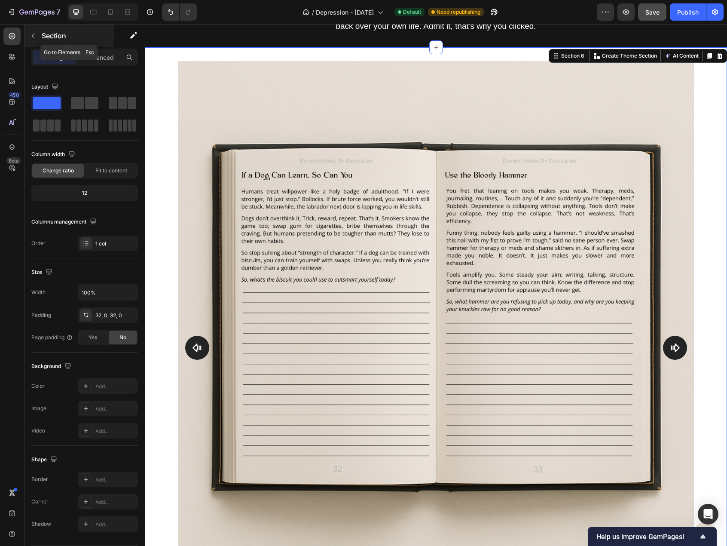
click at [33, 36] on icon "button" at bounding box center [33, 35] width 7 height 7
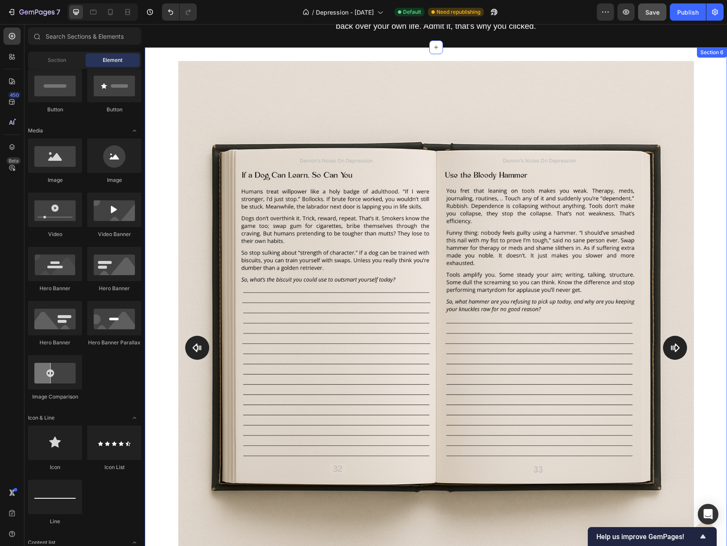
click at [184, 160] on img at bounding box center [436, 319] width 516 height 516
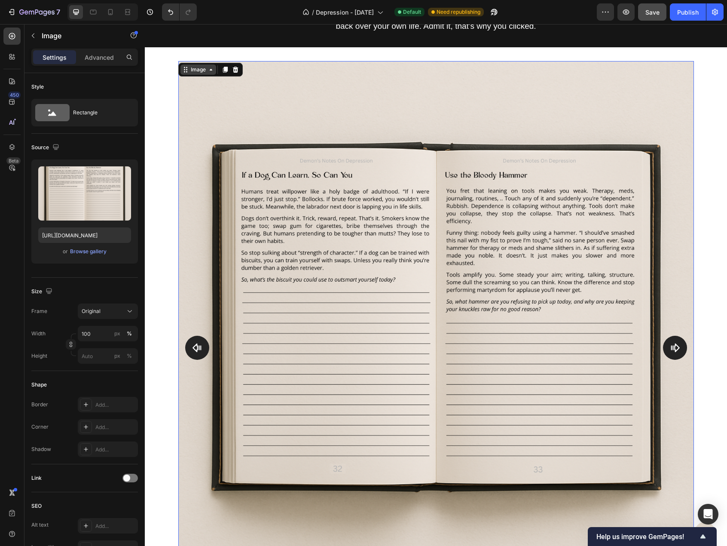
click at [193, 68] on div "Image" at bounding box center [198, 70] width 18 height 8
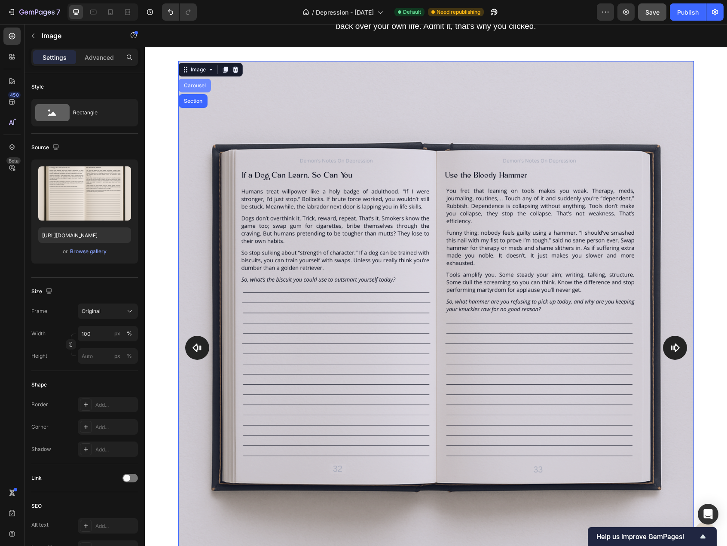
click at [192, 86] on div "Carousel" at bounding box center [194, 85] width 25 height 5
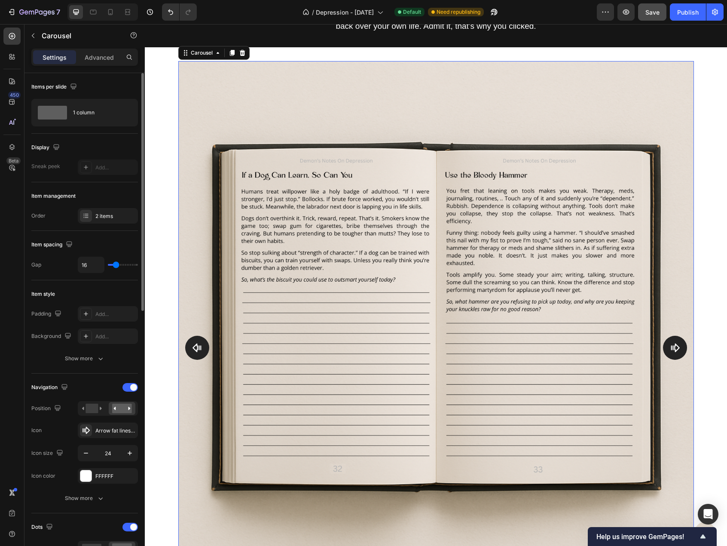
scroll to position [129, 0]
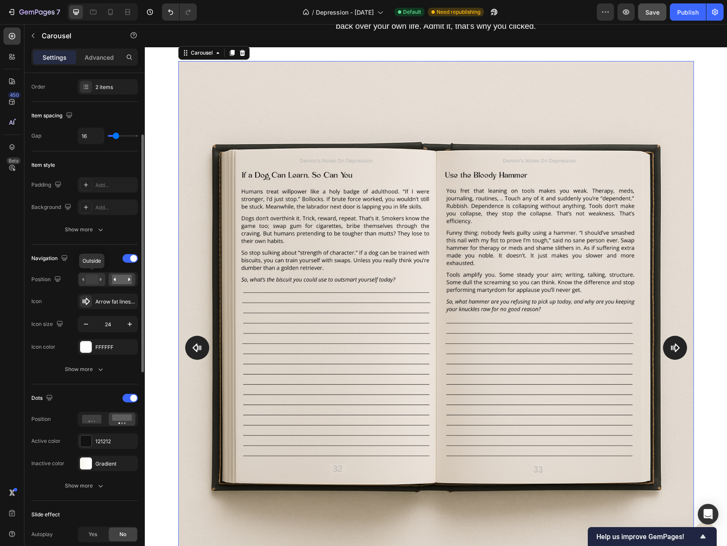
click at [100, 276] on icon at bounding box center [92, 279] width 20 height 9
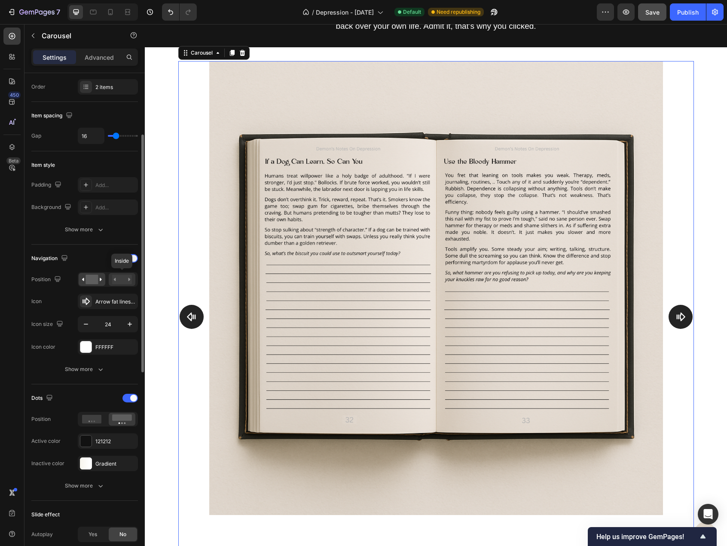
click at [115, 275] on rect at bounding box center [122, 279] width 20 height 9
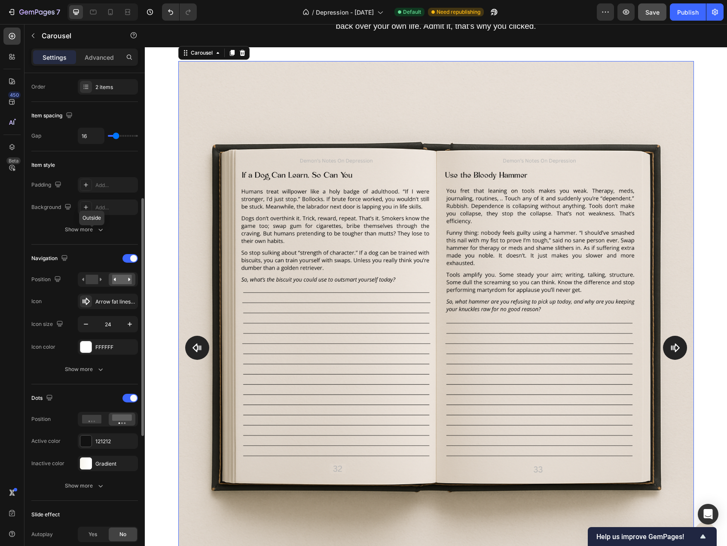
scroll to position [258, 0]
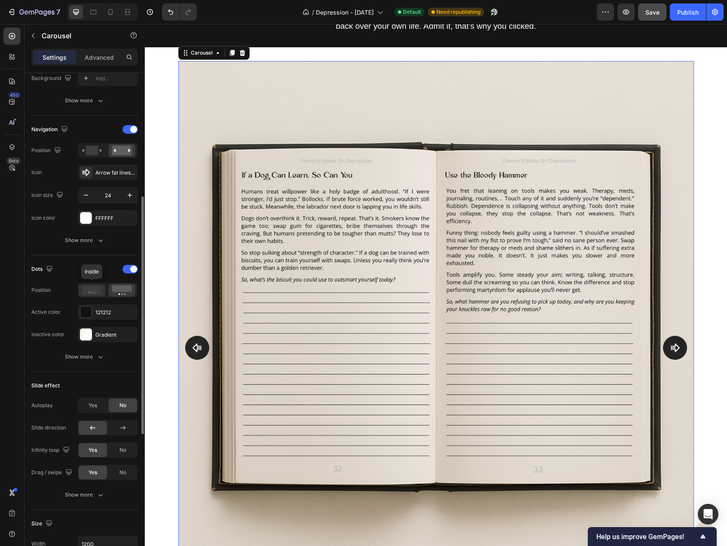
click at [93, 289] on icon at bounding box center [92, 290] width 20 height 9
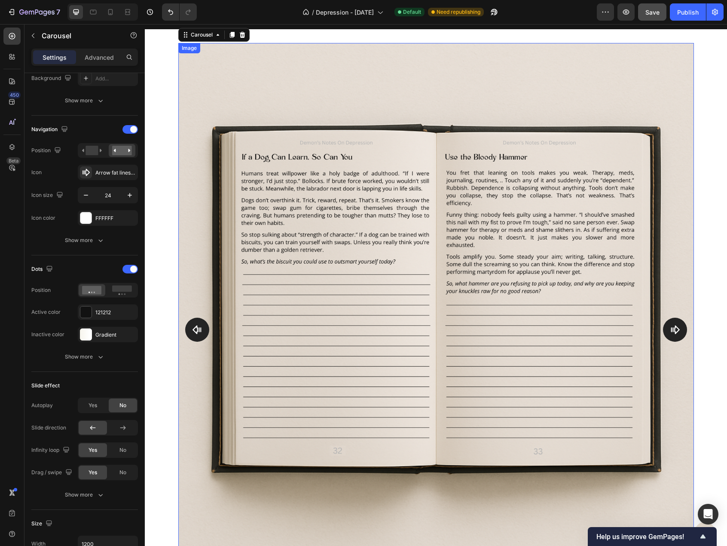
scroll to position [1246, 0]
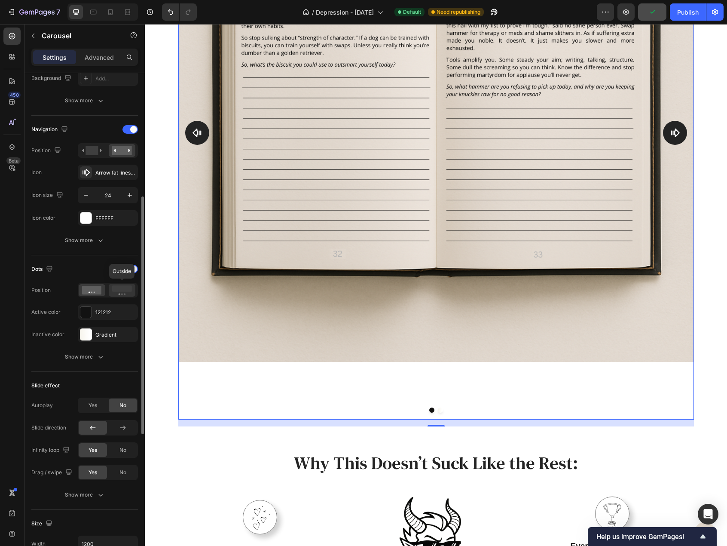
click at [126, 289] on rect at bounding box center [122, 288] width 20 height 6
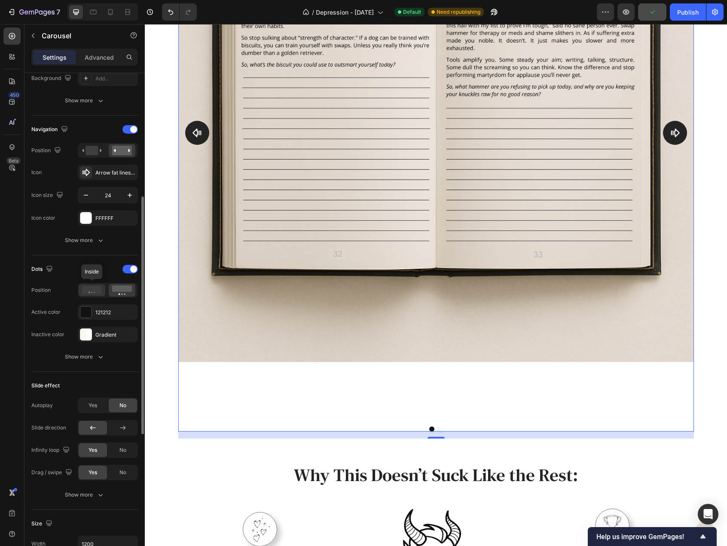
click at [96, 288] on icon at bounding box center [92, 290] width 20 height 9
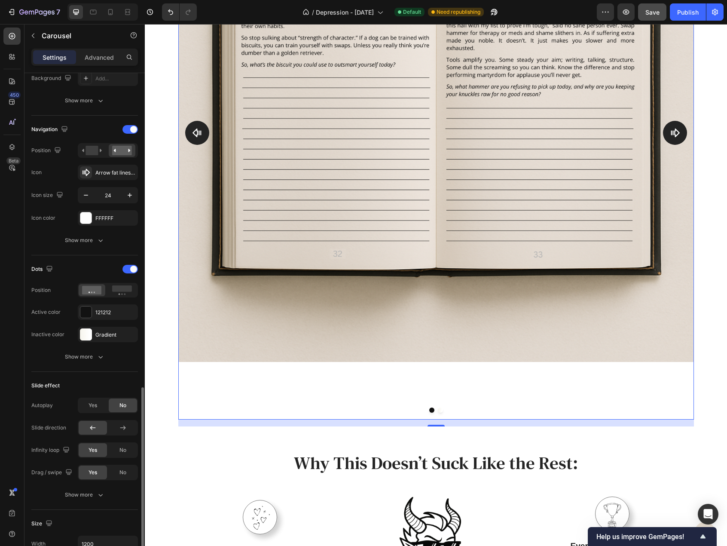
scroll to position [387, 0]
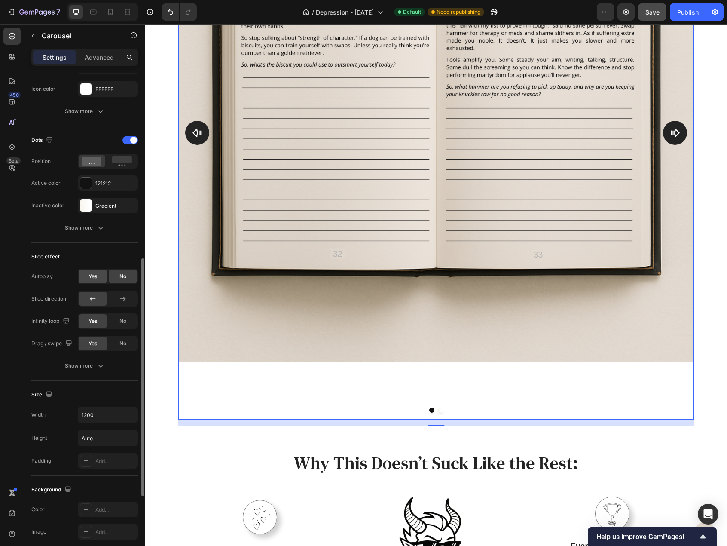
click at [98, 276] on div "Yes" at bounding box center [93, 276] width 28 height 14
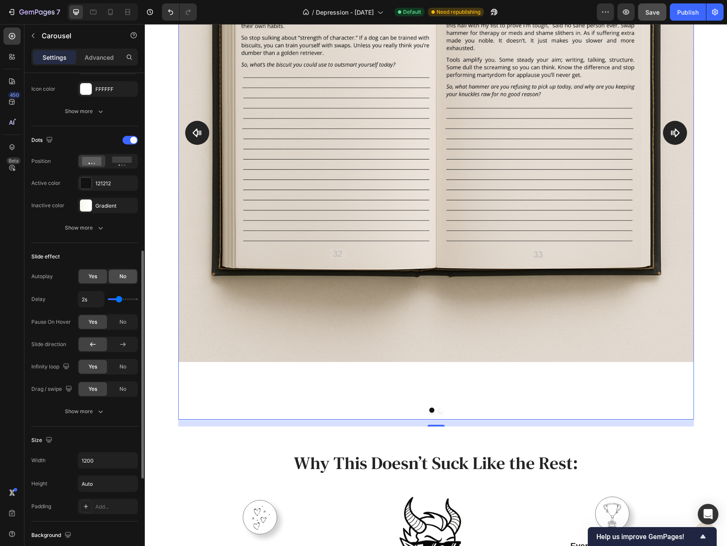
click at [122, 275] on span "No" at bounding box center [122, 276] width 7 height 8
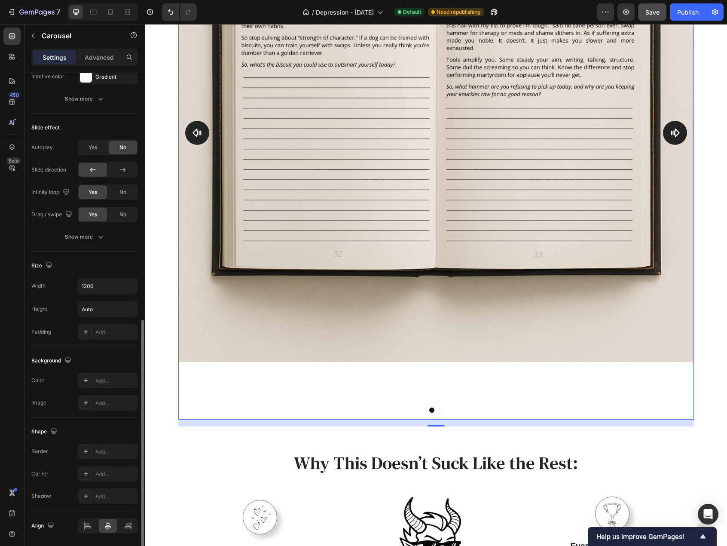
scroll to position [542, 0]
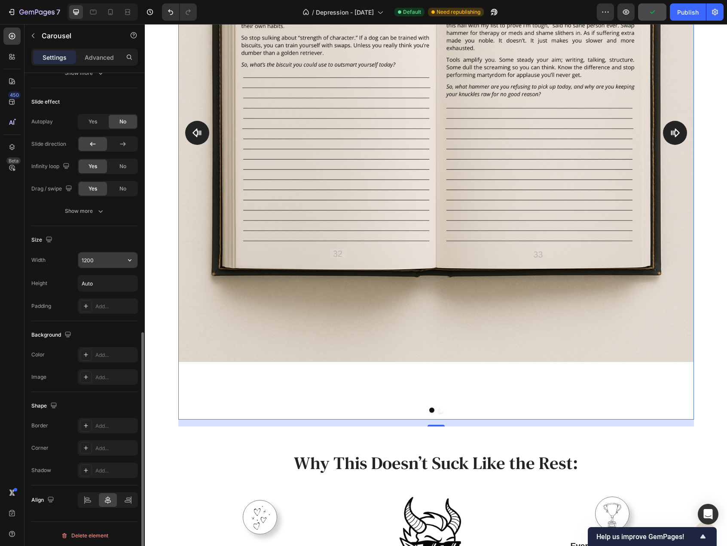
click at [112, 258] on input "1200" at bounding box center [107, 259] width 59 height 15
click at [127, 257] on icon "button" at bounding box center [129, 260] width 9 height 9
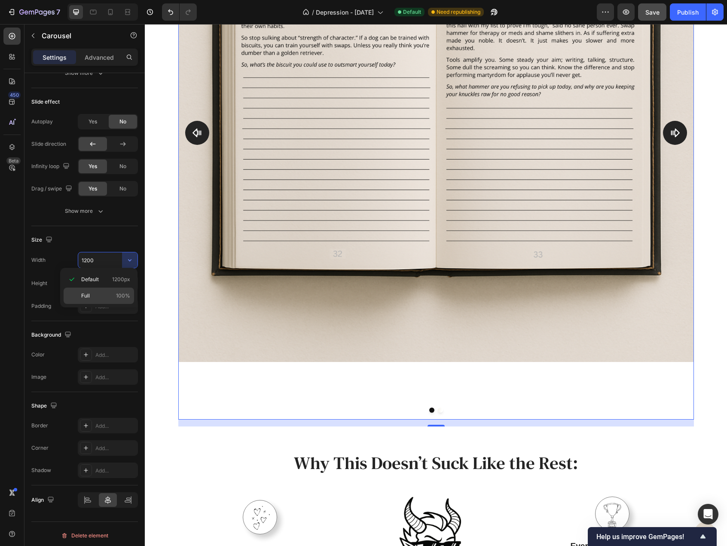
click at [127, 293] on span "100%" at bounding box center [123, 296] width 14 height 8
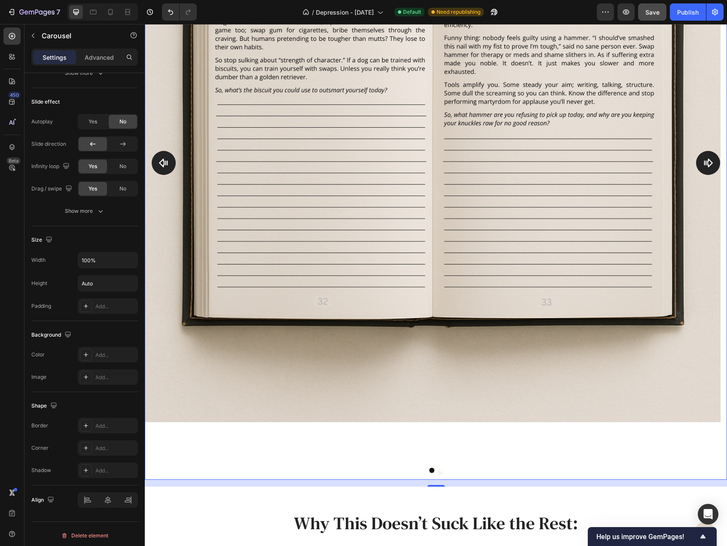
scroll to position [1276, 0]
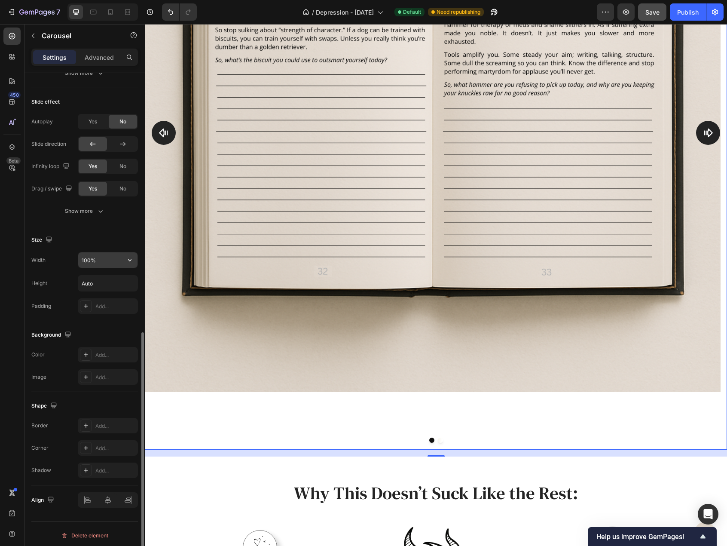
click at [102, 259] on input "100%" at bounding box center [107, 259] width 59 height 15
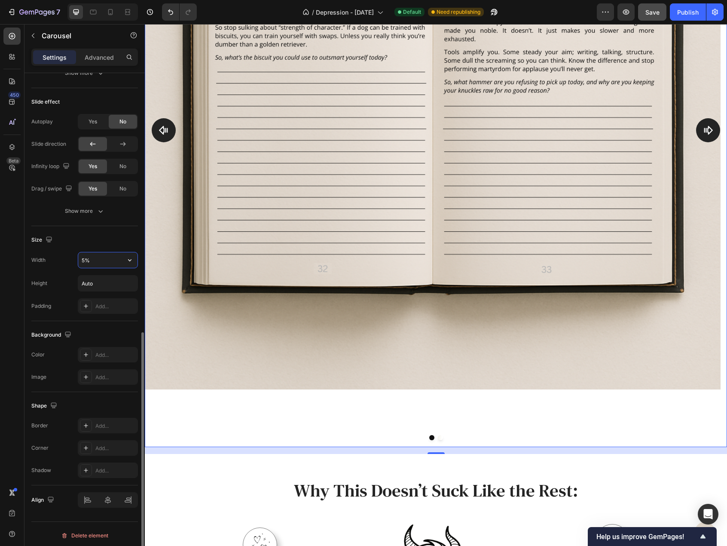
type input "50%"
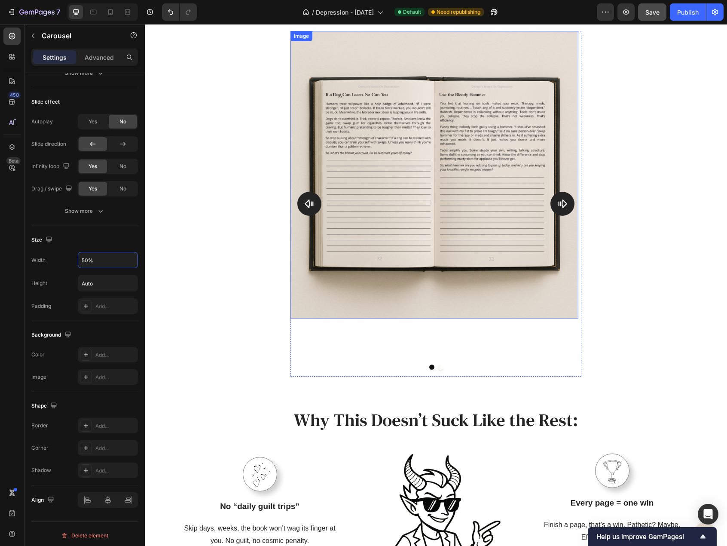
scroll to position [933, 0]
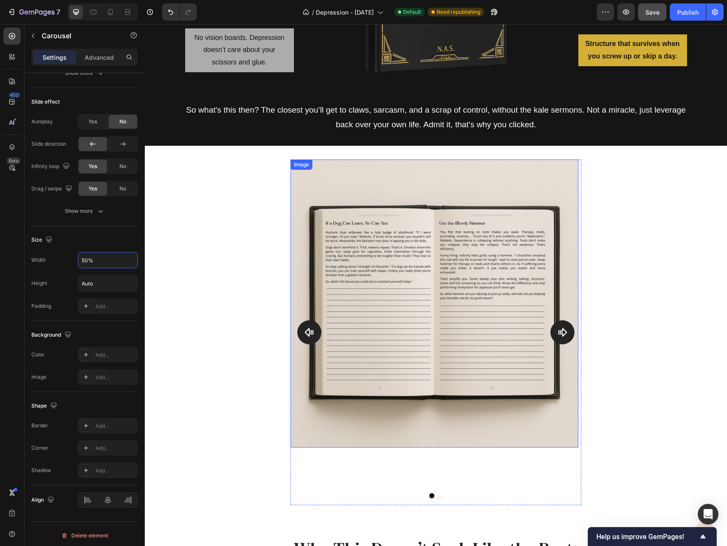
click at [282, 214] on div "Image Look Inside: Heading You wanted gentle? Buy a scented candle. This one bi…" at bounding box center [436, 335] width 582 height 352
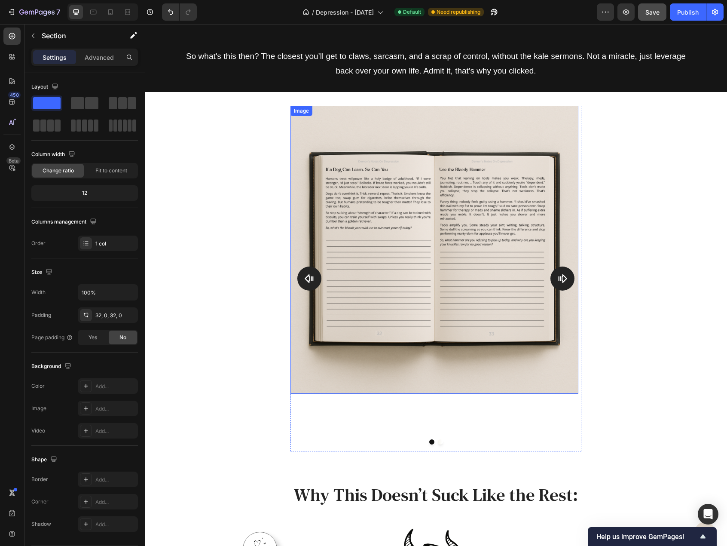
scroll to position [1032, 0]
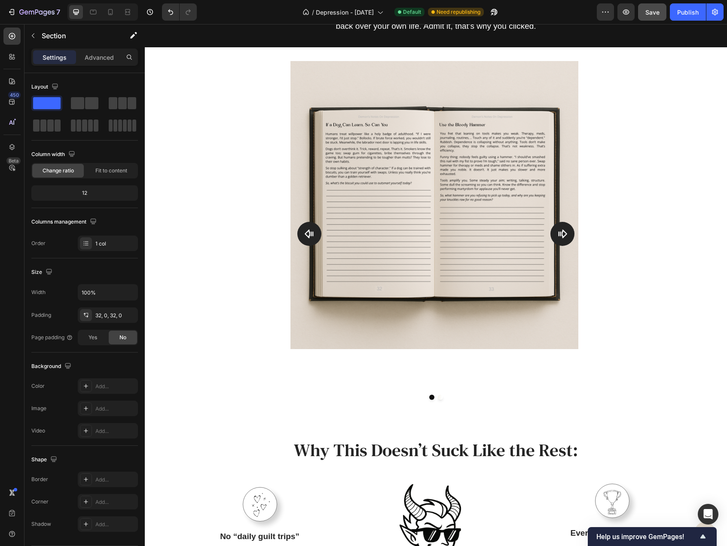
click at [269, 93] on div "Image Look Inside: Heading You wanted gentle? Buy a scented candle. This one bi…" at bounding box center [436, 237] width 582 height 352
click at [313, 55] on div "Image Look Inside: Heading You wanted gentle? Buy a scented candle. This one bi…" at bounding box center [436, 237] width 582 height 380
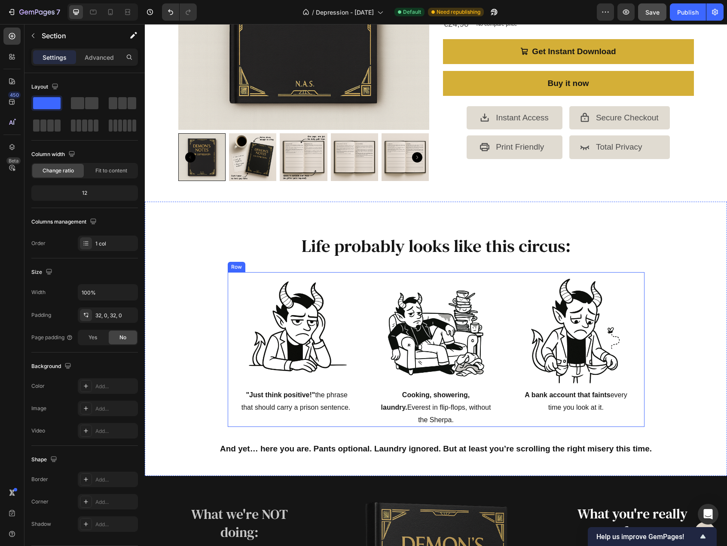
scroll to position [172, 0]
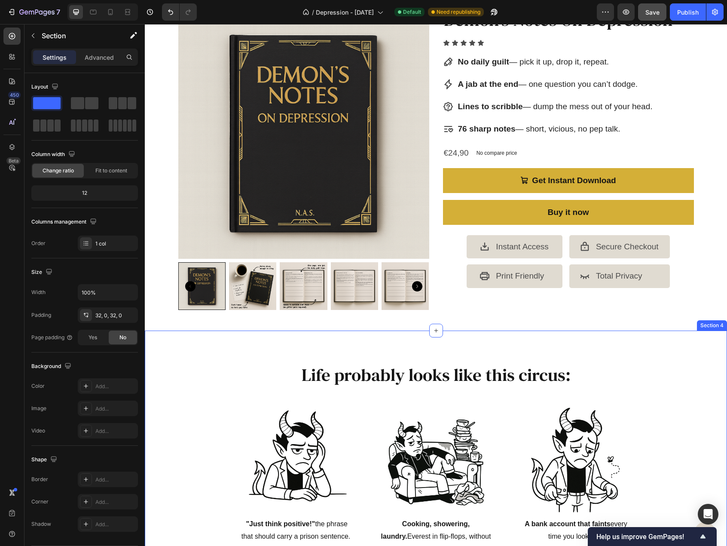
click at [378, 337] on div "Life probably looks like this circus: Heading Row Image Cooking, showering, lau…" at bounding box center [436, 468] width 582 height 274
click at [96, 65] on div "Settings Advanced" at bounding box center [84, 57] width 107 height 17
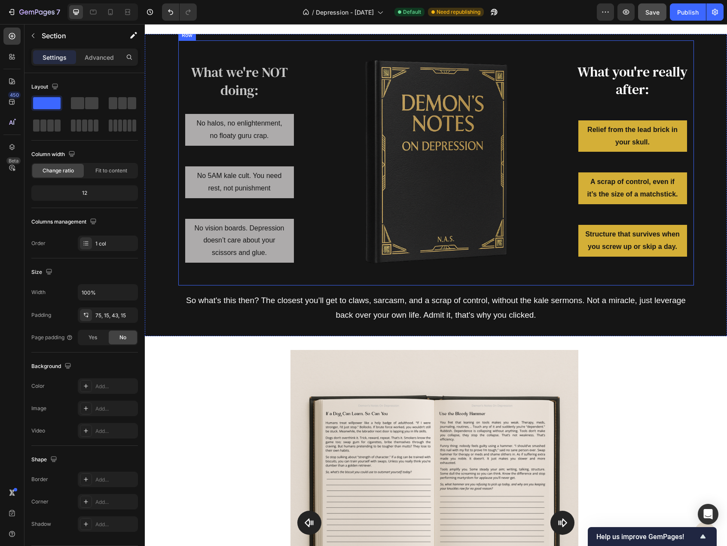
scroll to position [688, 0]
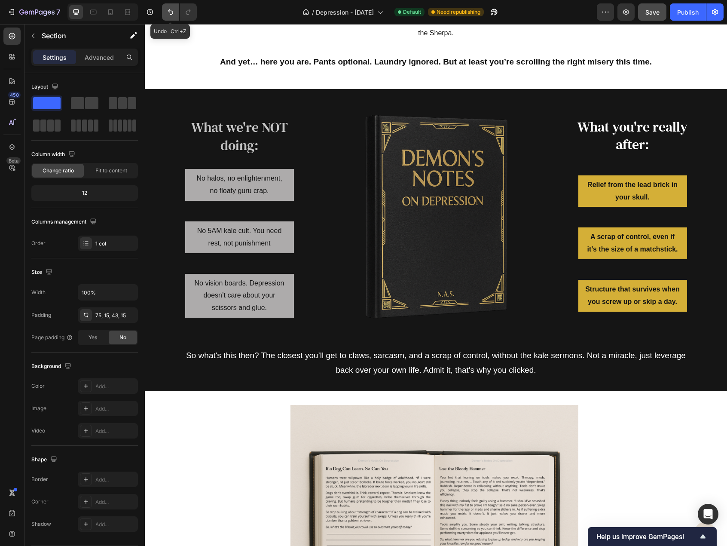
click at [171, 10] on icon "Undo/Redo" at bounding box center [170, 12] width 9 height 9
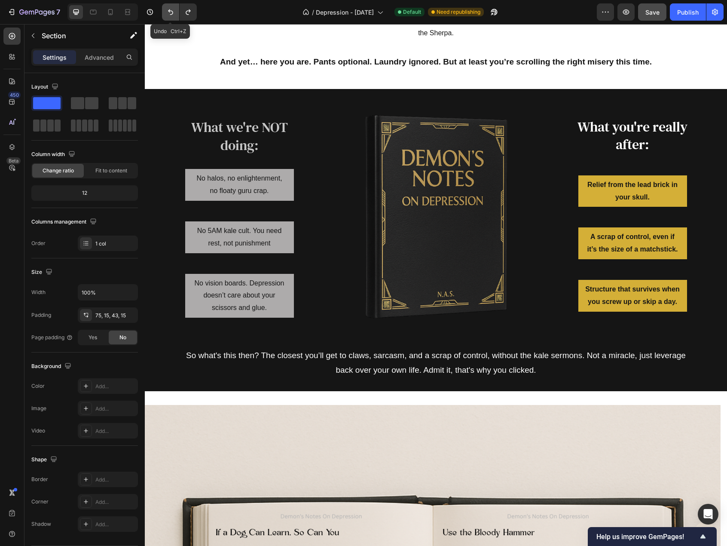
click at [171, 10] on icon "Undo/Redo" at bounding box center [170, 12] width 9 height 9
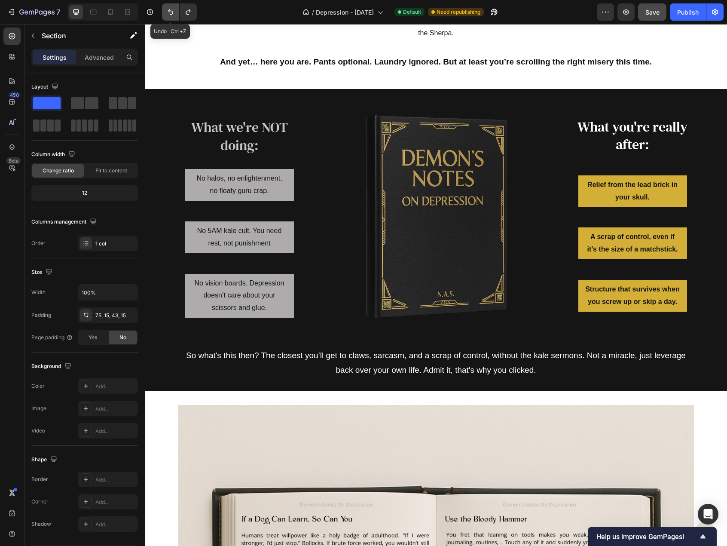
click at [171, 10] on icon "Undo/Redo" at bounding box center [170, 12] width 9 height 9
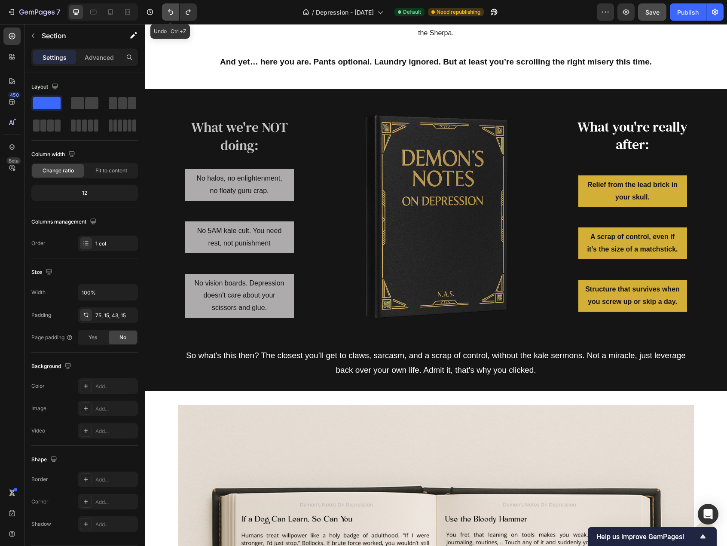
click at [171, 10] on icon "Undo/Redo" at bounding box center [170, 12] width 9 height 9
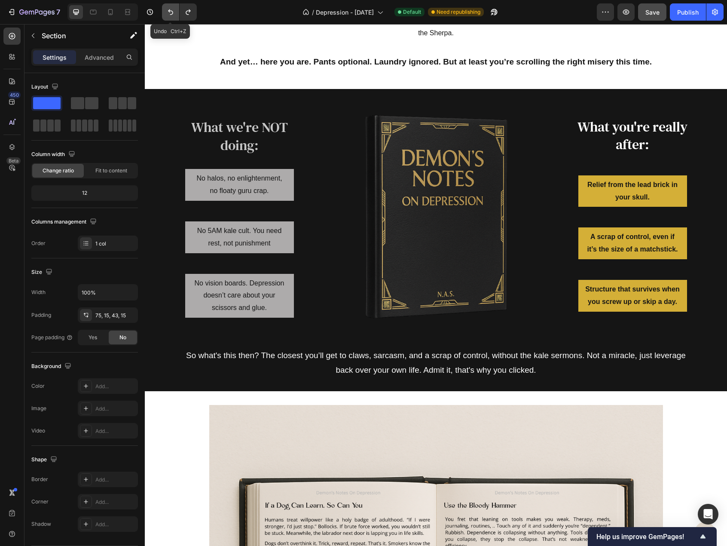
click at [171, 10] on icon "Undo/Redo" at bounding box center [170, 12] width 9 height 9
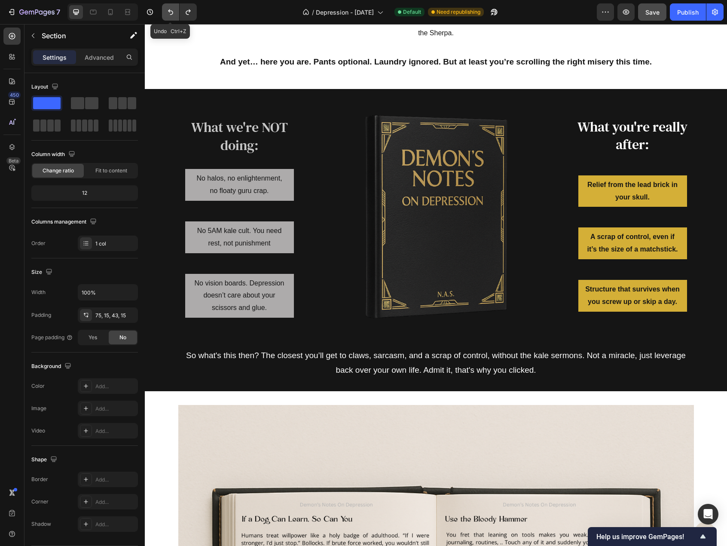
click at [171, 10] on icon "Undo/Redo" at bounding box center [170, 12] width 9 height 9
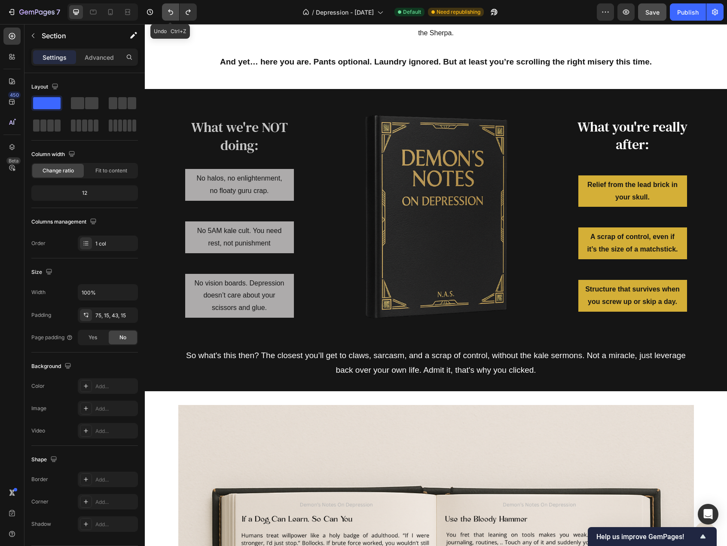
click at [171, 10] on icon "Undo/Redo" at bounding box center [170, 12] width 9 height 9
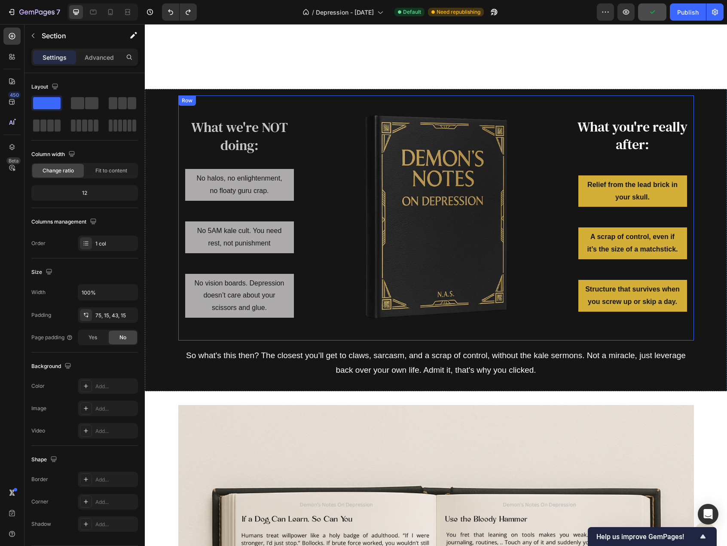
scroll to position [989, 0]
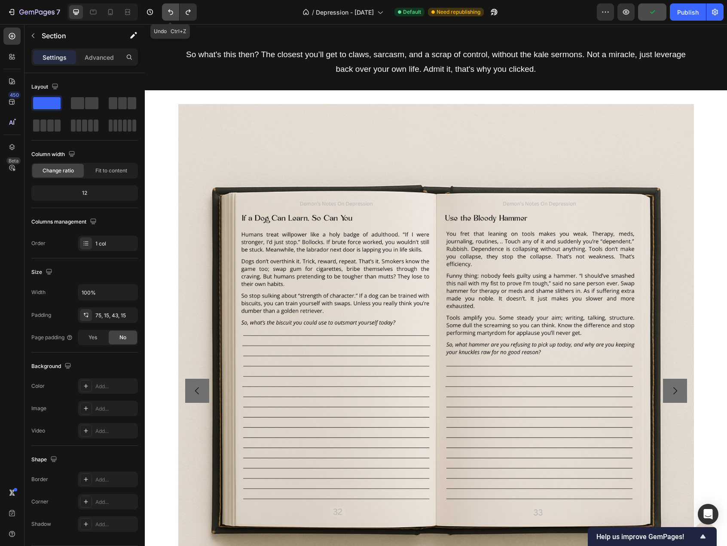
click at [172, 12] on icon "Undo/Redo" at bounding box center [170, 12] width 5 height 6
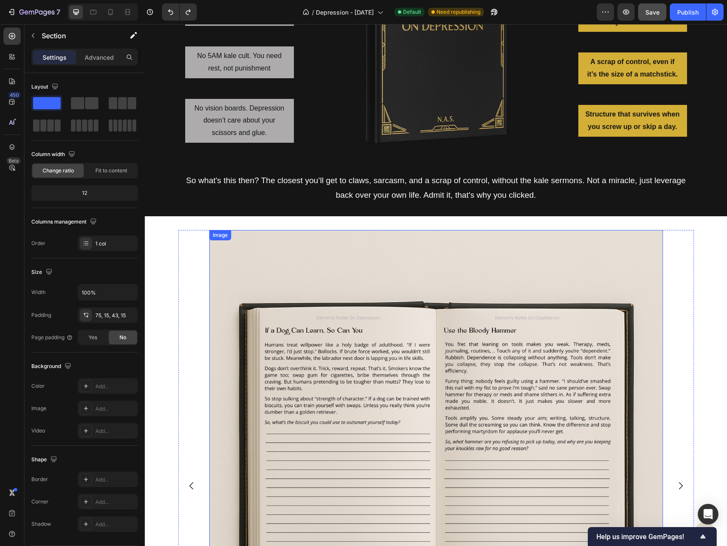
scroll to position [688, 0]
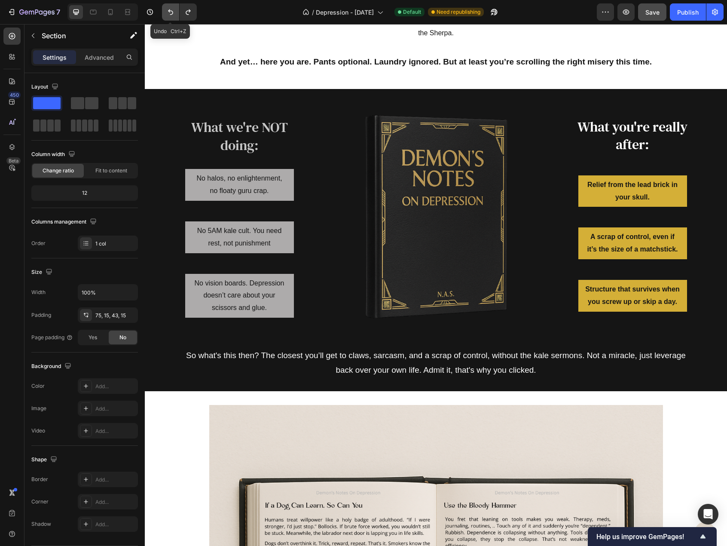
click at [166, 11] on icon "Undo/Redo" at bounding box center [170, 12] width 9 height 9
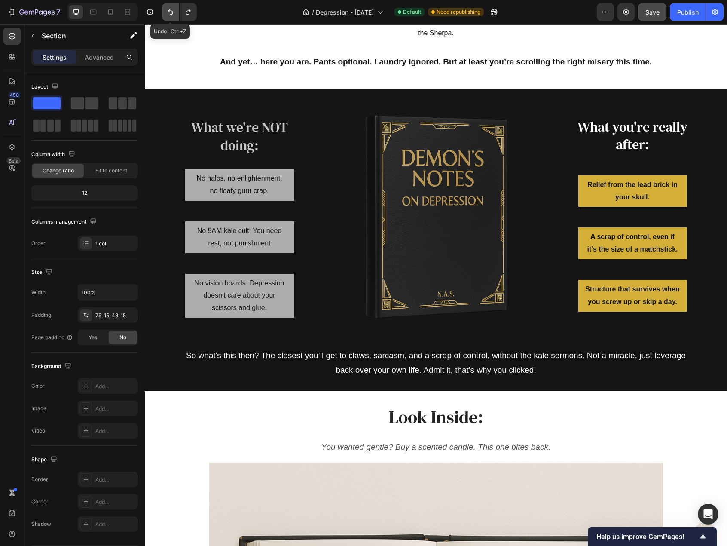
click at [166, 11] on icon "Undo/Redo" at bounding box center [170, 12] width 9 height 9
click at [187, 12] on icon "Undo/Redo" at bounding box center [188, 12] width 5 height 6
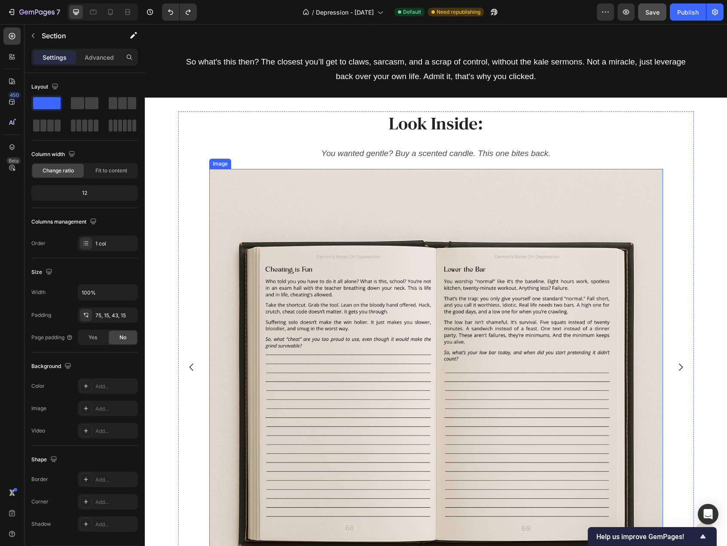
scroll to position [989, 0]
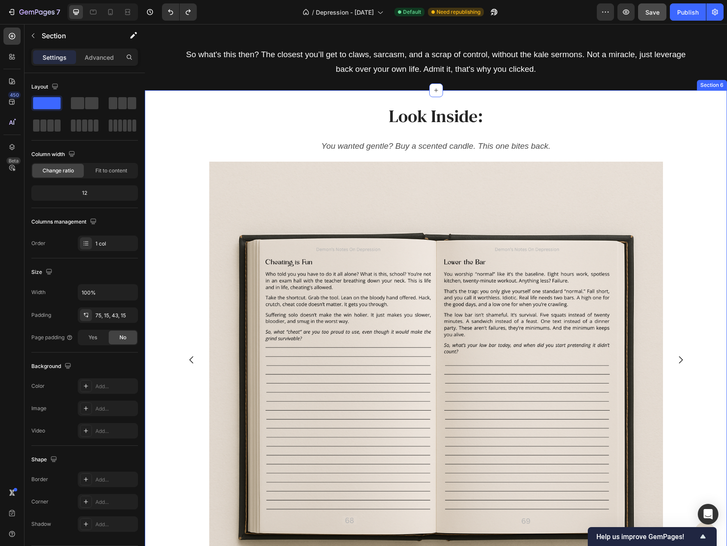
click at [324, 110] on h2 "Look Inside:" at bounding box center [436, 116] width 433 height 24
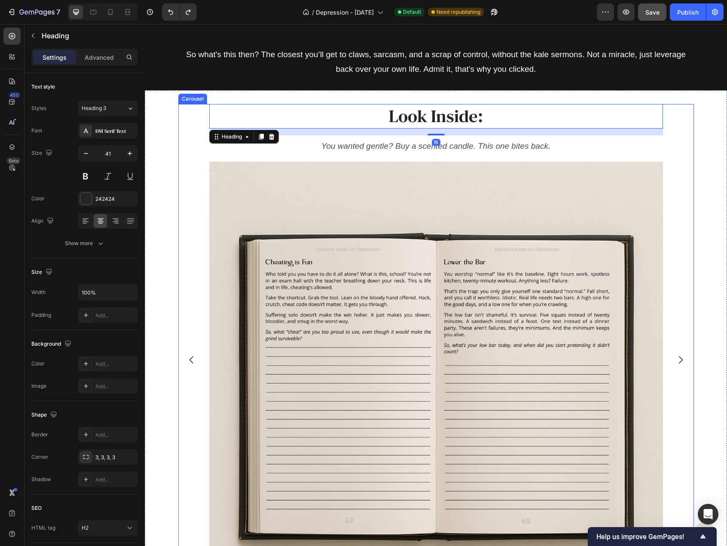
click at [199, 159] on div "Look Inside: Heading 16 You wanted gentle? Buy a scented candle. This one bites…" at bounding box center [436, 359] width 516 height 511
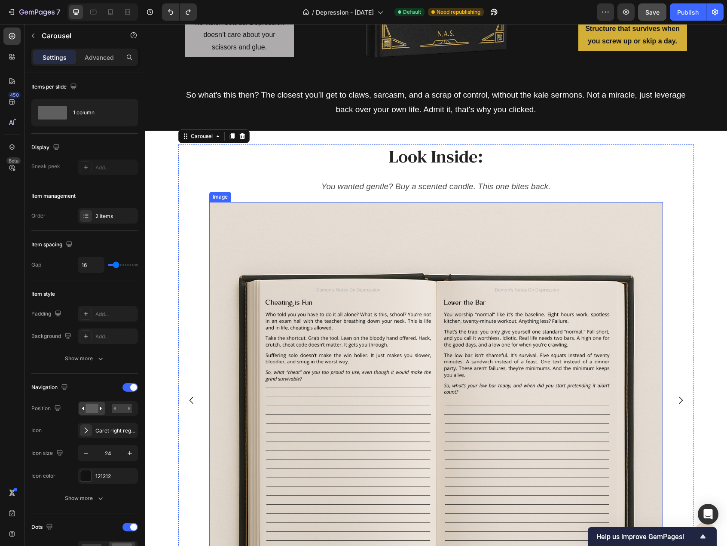
scroll to position [946, 0]
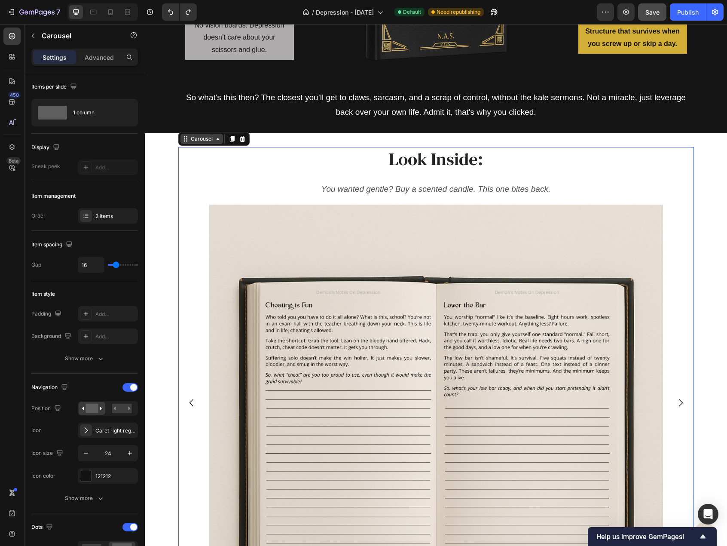
click at [193, 137] on div "Carousel" at bounding box center [201, 139] width 25 height 8
click at [203, 178] on div "Look Inside: Heading You wanted gentle? Buy a scented candle. This one bites ba…" at bounding box center [436, 402] width 516 height 511
click at [395, 163] on h2 "Look Inside:" at bounding box center [436, 159] width 433 height 24
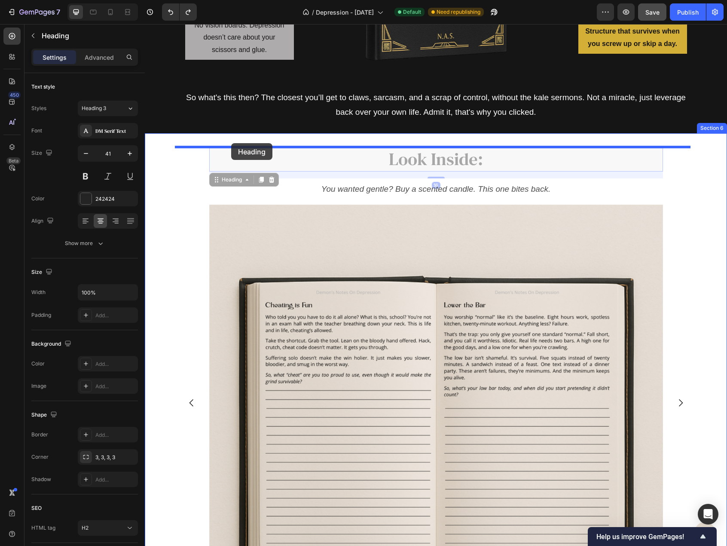
drag, startPoint x: 223, startPoint y: 181, endPoint x: 231, endPoint y: 143, distance: 38.7
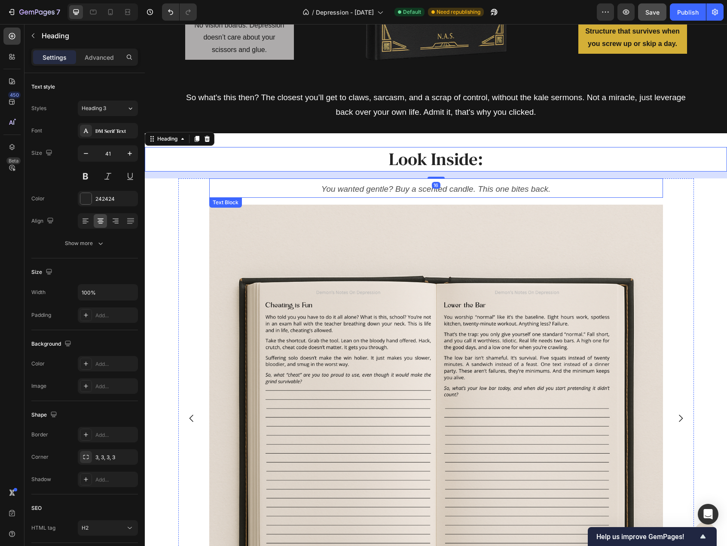
click at [340, 185] on icon "You wanted gentle? Buy a scented candle. This one bites back." at bounding box center [435, 188] width 229 height 9
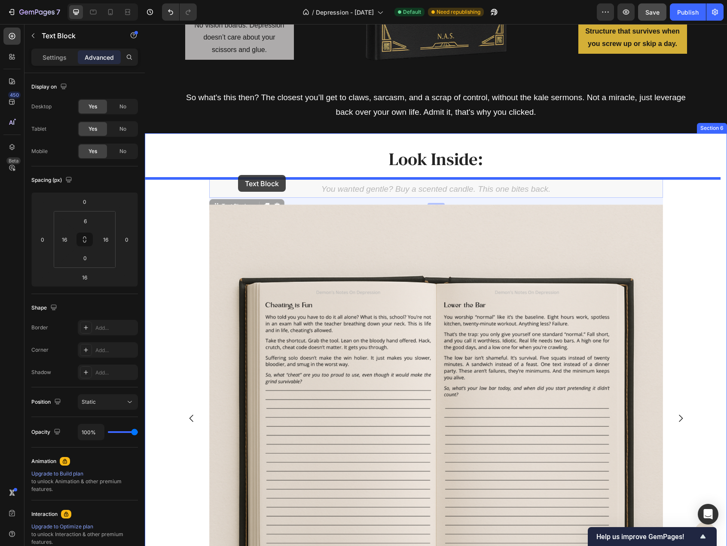
drag, startPoint x: 237, startPoint y: 202, endPoint x: 238, endPoint y: 175, distance: 26.7
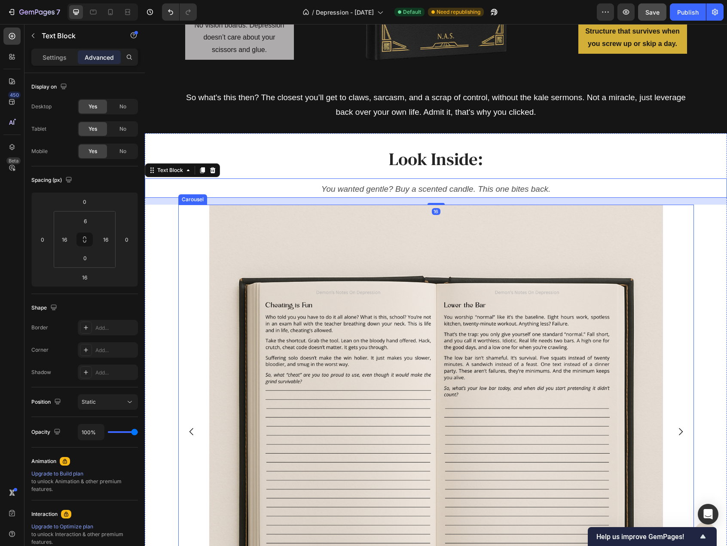
click at [199, 217] on div "Image Image" at bounding box center [436, 432] width 516 height 454
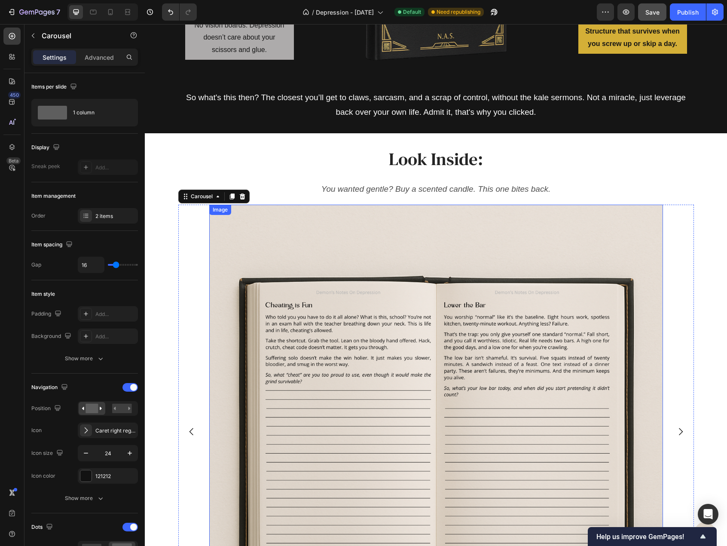
scroll to position [1019, 0]
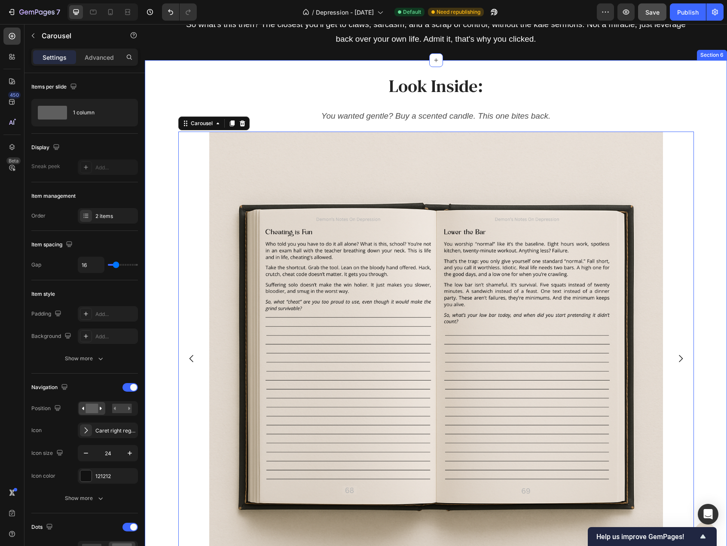
click at [260, 70] on div "Look Inside: Heading You wanted gentle? Buy a scented candle. This one bites ba…" at bounding box center [436, 339] width 582 height 558
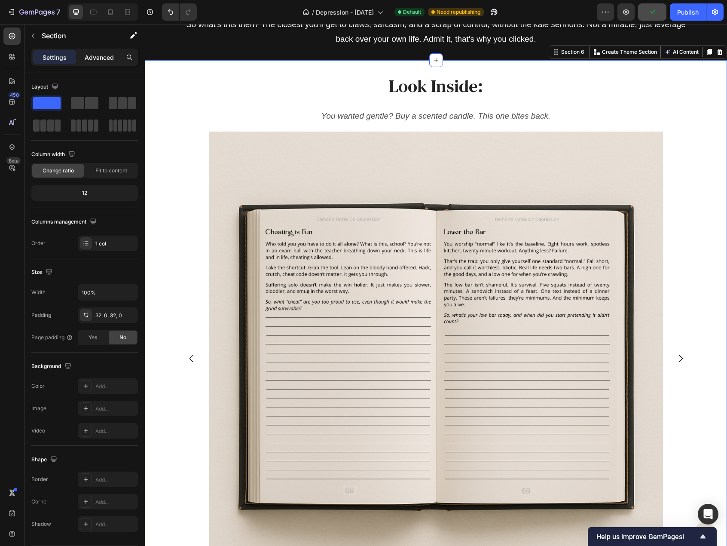
click at [112, 64] on div "Advanced" at bounding box center [99, 57] width 43 height 14
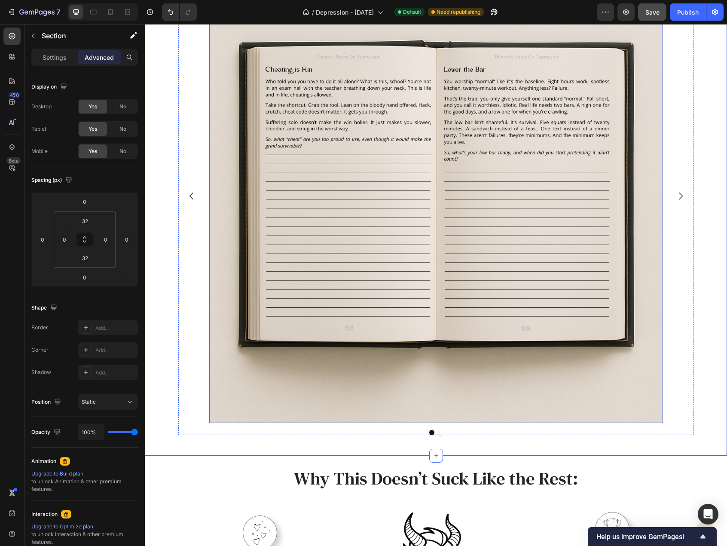
scroll to position [1105, 0]
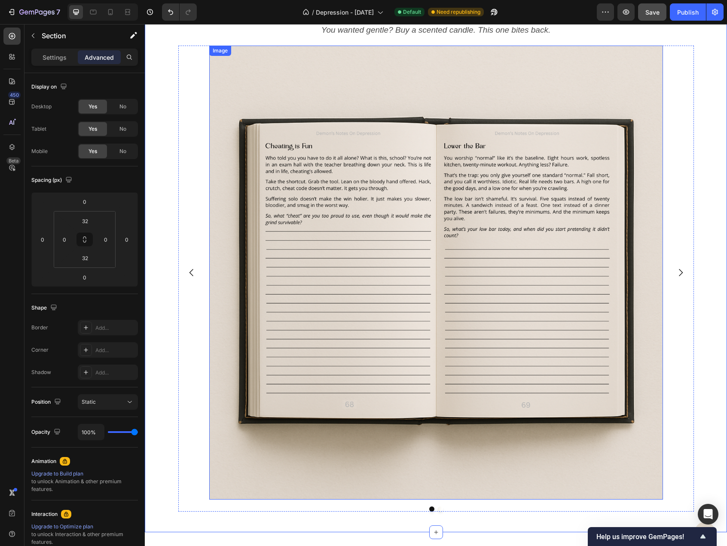
click at [233, 189] on img at bounding box center [436, 273] width 454 height 454
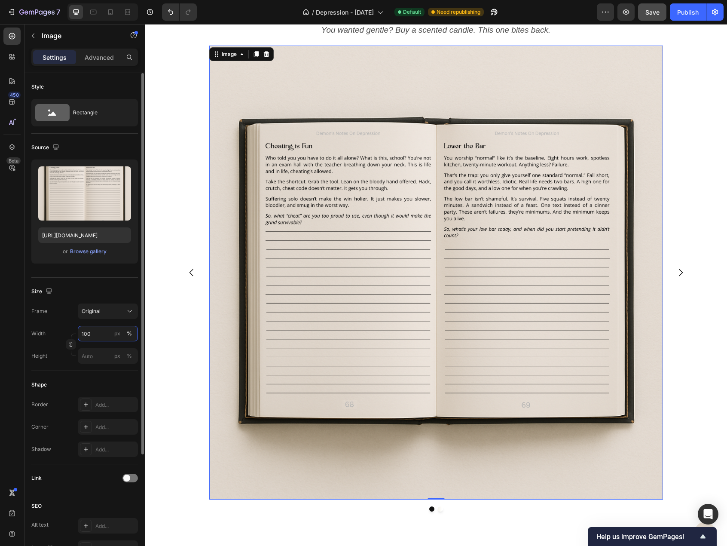
click at [105, 331] on input "100" at bounding box center [108, 333] width 60 height 15
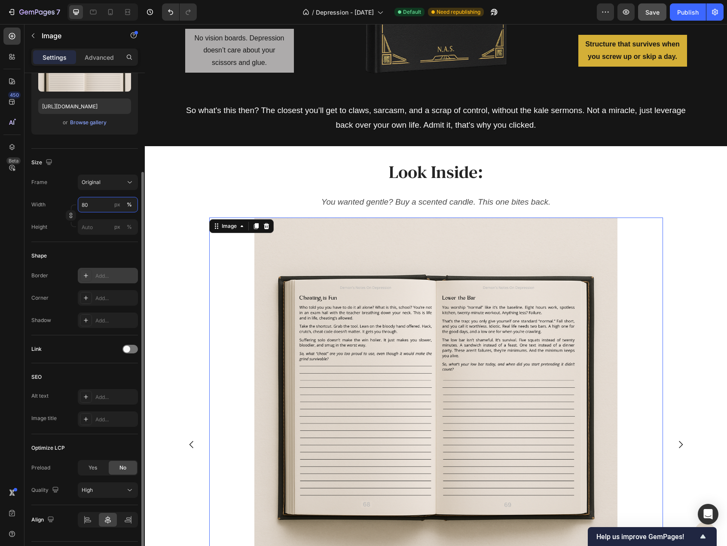
scroll to position [150, 0]
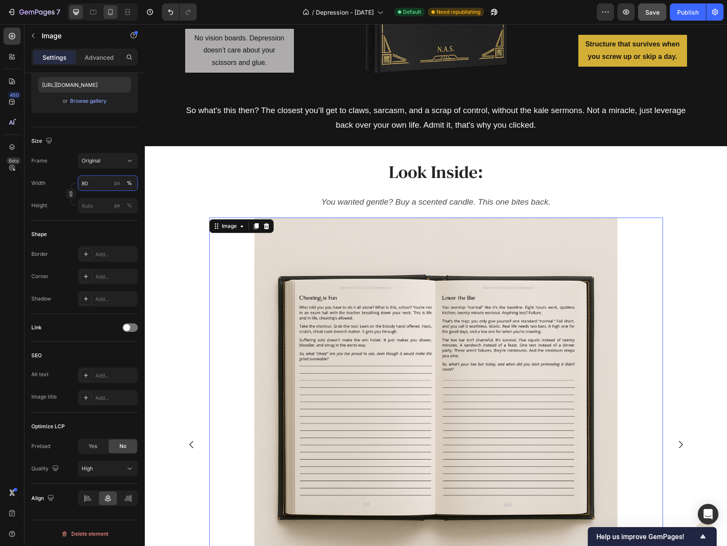
type input "80"
click at [111, 11] on icon at bounding box center [110, 12] width 9 height 9
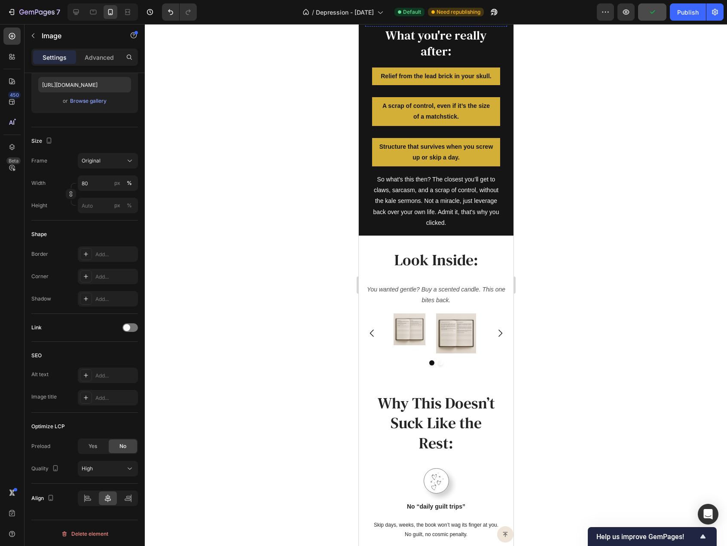
scroll to position [1113, 0]
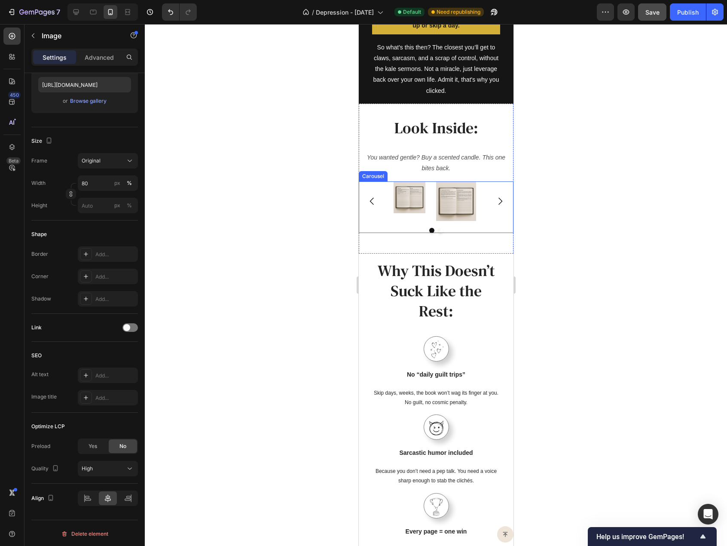
click at [388, 233] on div "Image Image Carousel" at bounding box center [435, 207] width 155 height 52
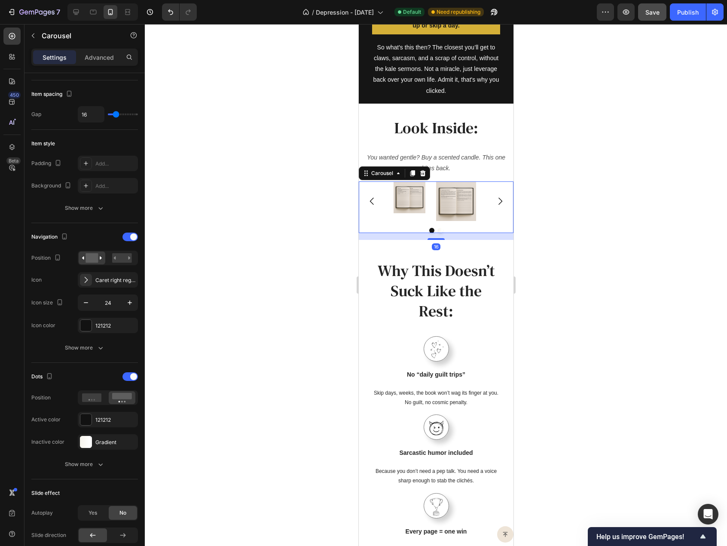
scroll to position [0, 0]
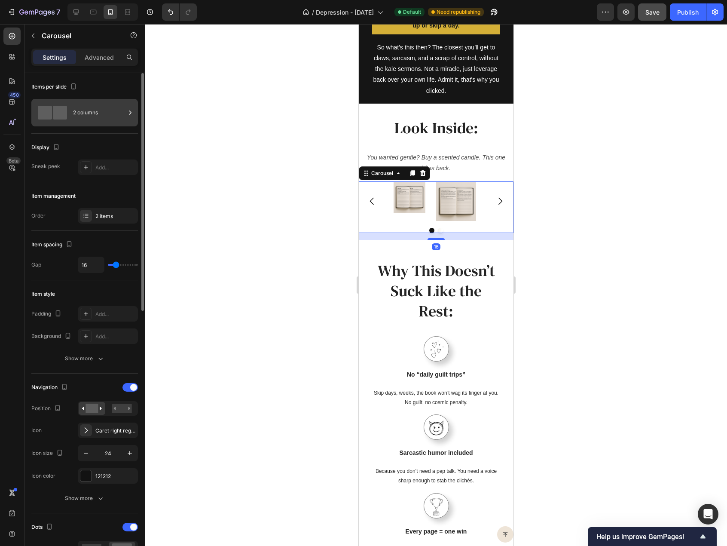
click at [93, 115] on div "2 columns" at bounding box center [99, 113] width 52 height 20
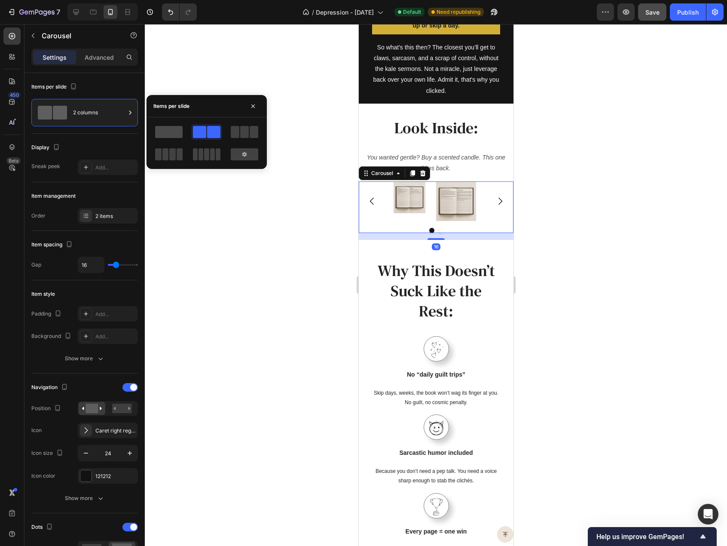
click at [164, 131] on span at bounding box center [169, 132] width 28 height 12
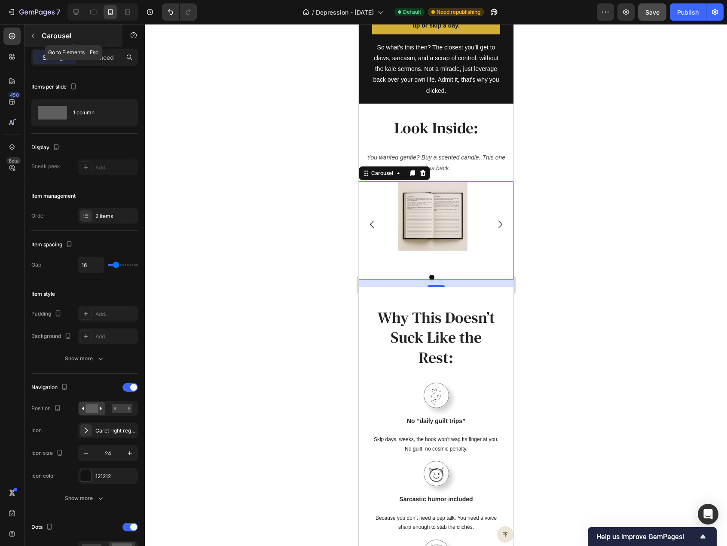
click at [34, 35] on icon "button" at bounding box center [33, 35] width 7 height 7
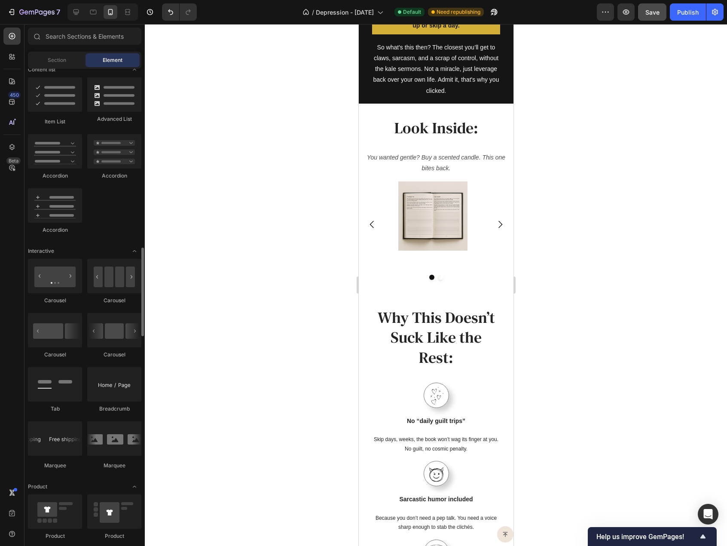
scroll to position [731, 0]
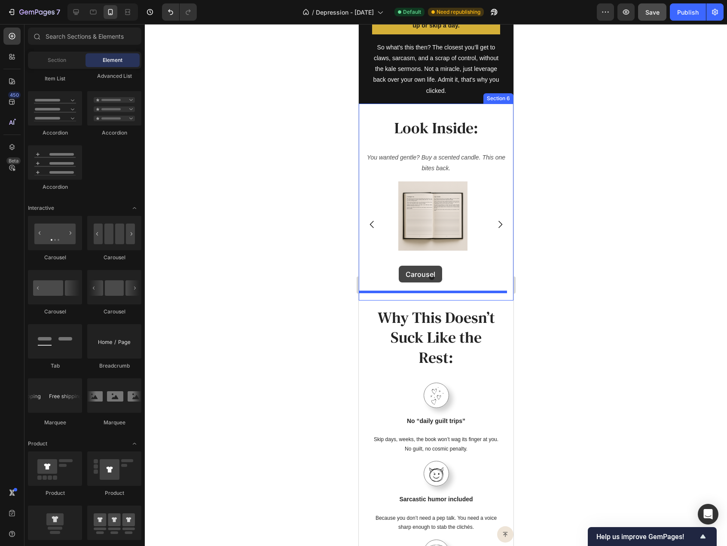
drag, startPoint x: 467, startPoint y: 320, endPoint x: 398, endPoint y: 266, distance: 87.8
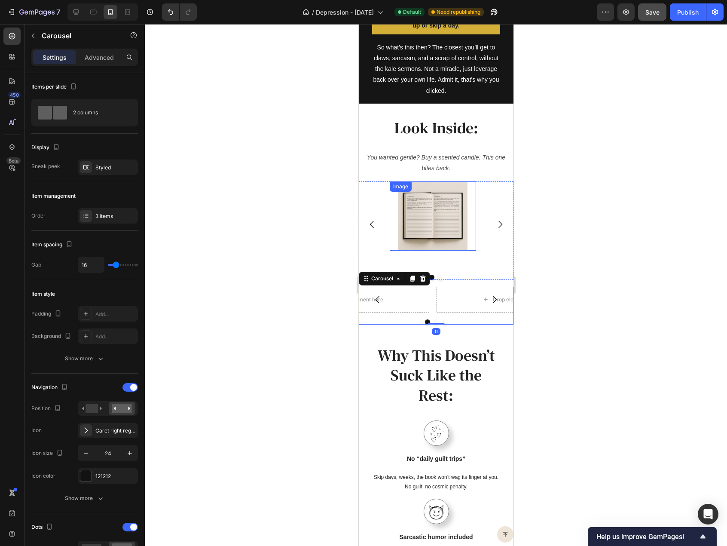
click at [438, 213] on img at bounding box center [432, 215] width 69 height 69
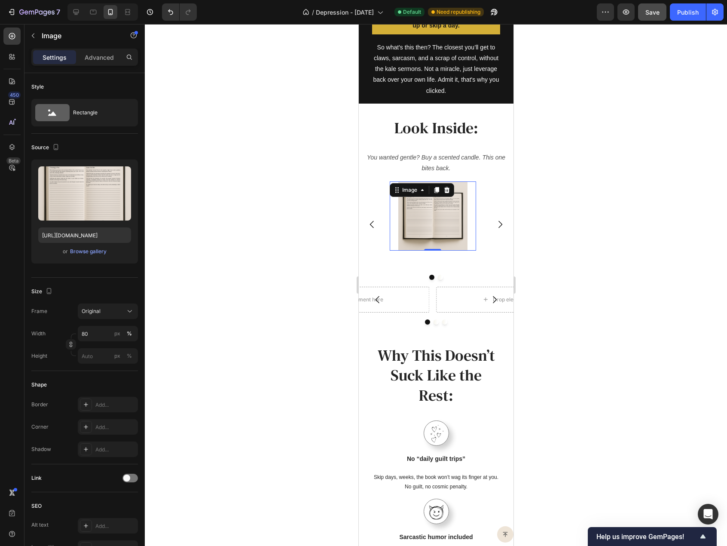
click at [83, 11] on div at bounding box center [102, 11] width 70 height 17
click at [80, 10] on div at bounding box center [76, 12] width 14 height 14
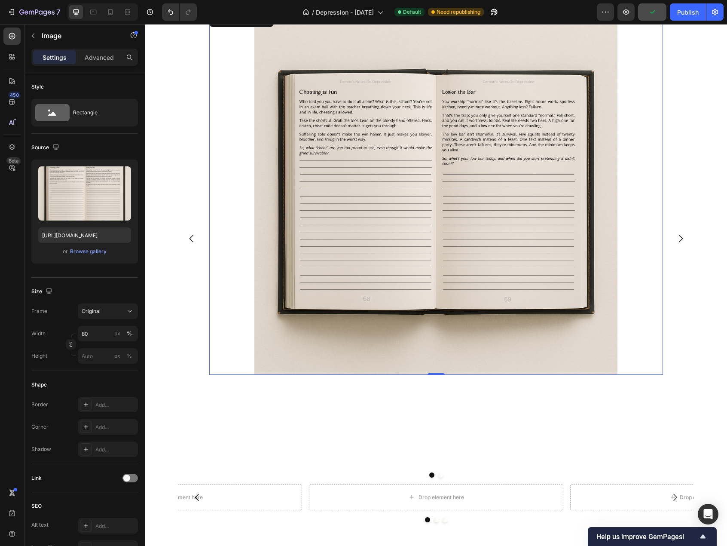
scroll to position [1246, 0]
click at [380, 202] on img at bounding box center [435, 193] width 363 height 363
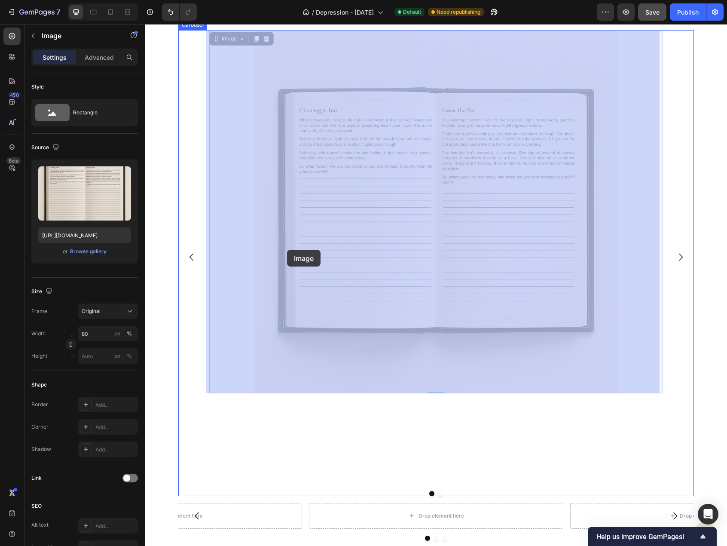
scroll to position [1332, 0]
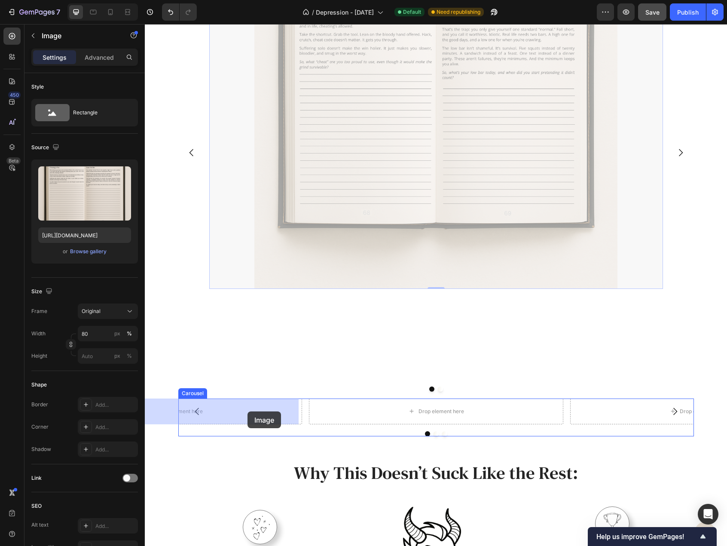
drag, startPoint x: 222, startPoint y: 106, endPoint x: 248, endPoint y: 411, distance: 306.2
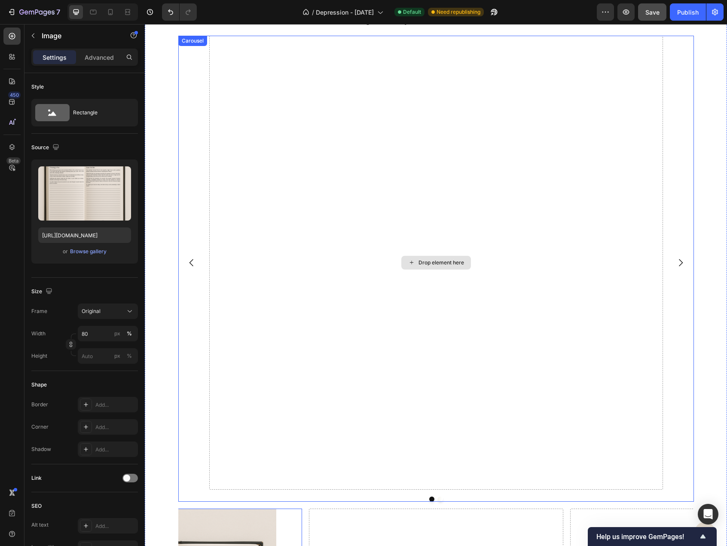
scroll to position [1117, 0]
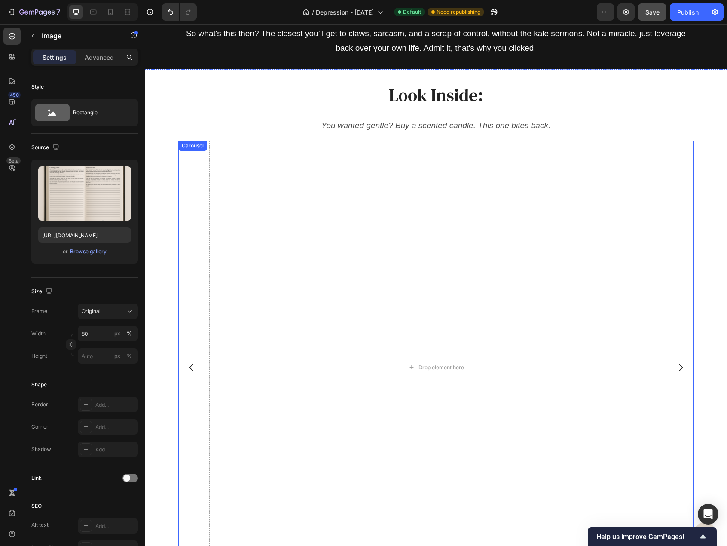
click at [675, 360] on button "Carousel Next Arrow" at bounding box center [681, 367] width 24 height 24
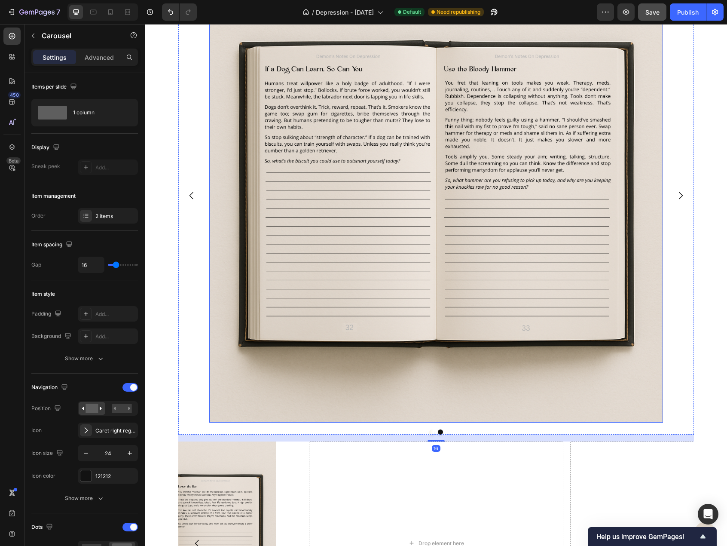
click at [328, 244] on img at bounding box center [436, 196] width 454 height 454
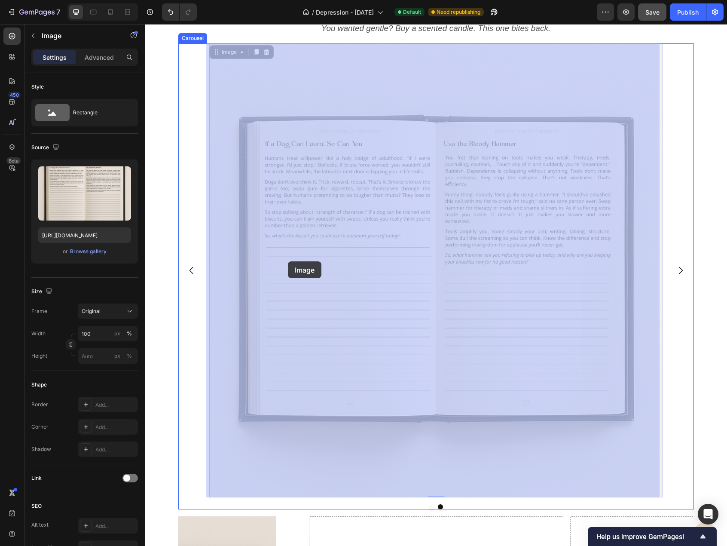
scroll to position [1332, 0]
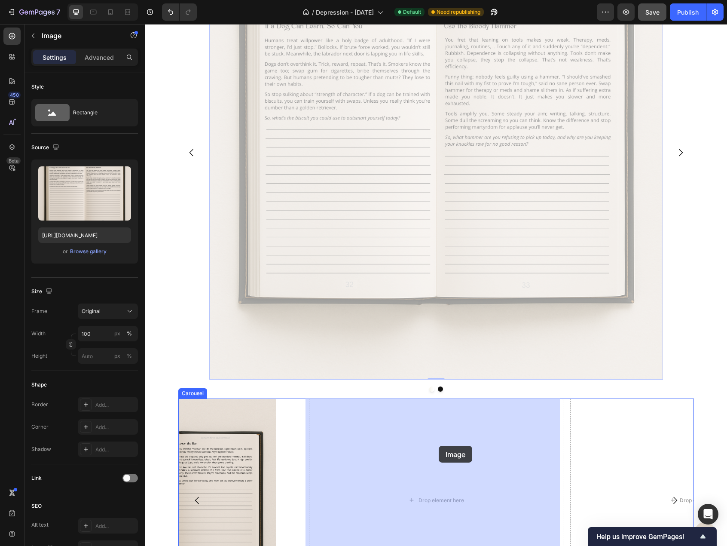
drag, startPoint x: 216, startPoint y: 147, endPoint x: 439, endPoint y: 446, distance: 372.8
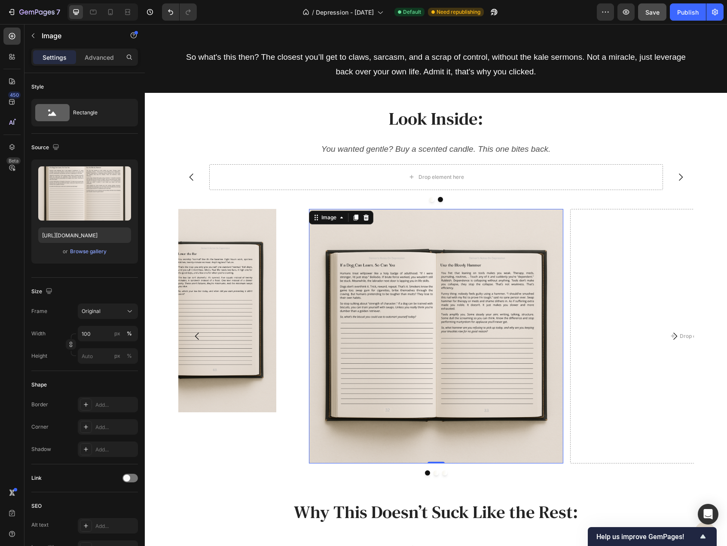
scroll to position [1075, 0]
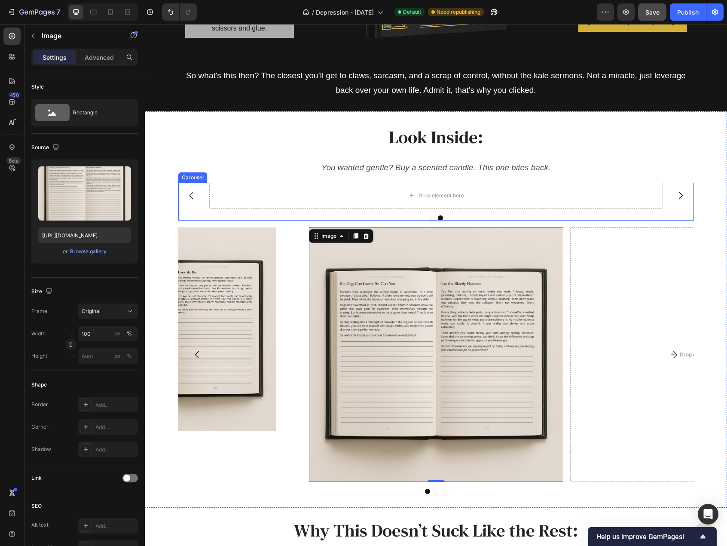
click at [553, 212] on div "Drop element here Drop element here Carousel" at bounding box center [436, 202] width 516 height 38
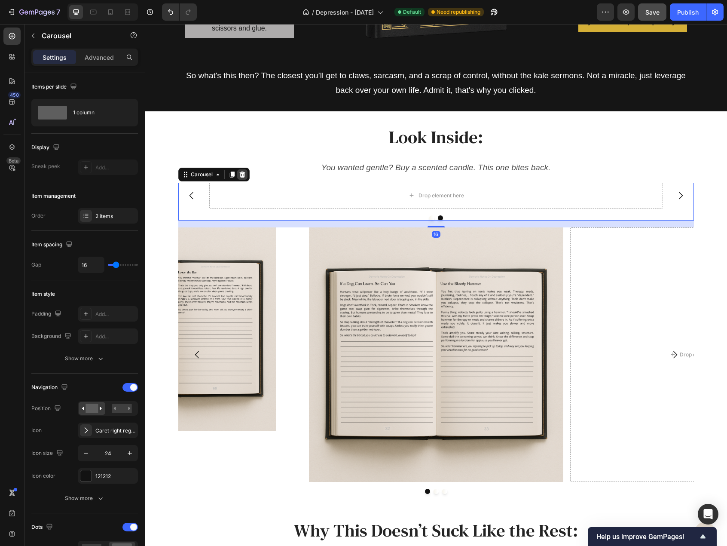
click at [239, 175] on icon at bounding box center [242, 174] width 7 height 7
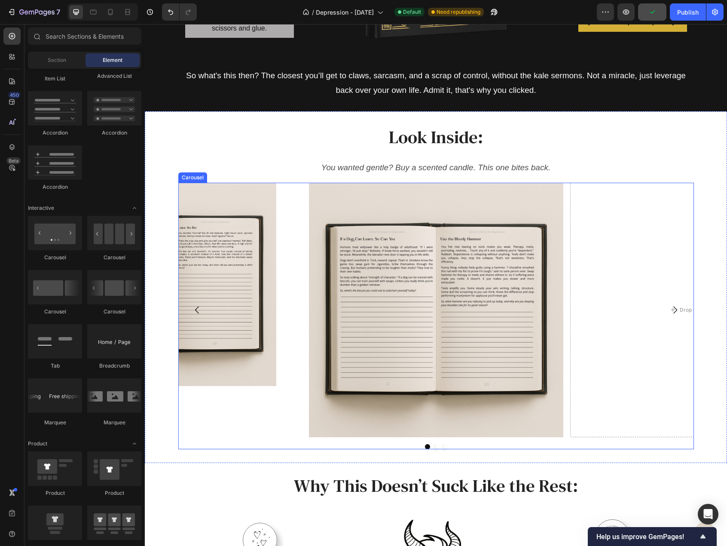
click at [248, 432] on div "Image" at bounding box center [175, 310] width 254 height 254
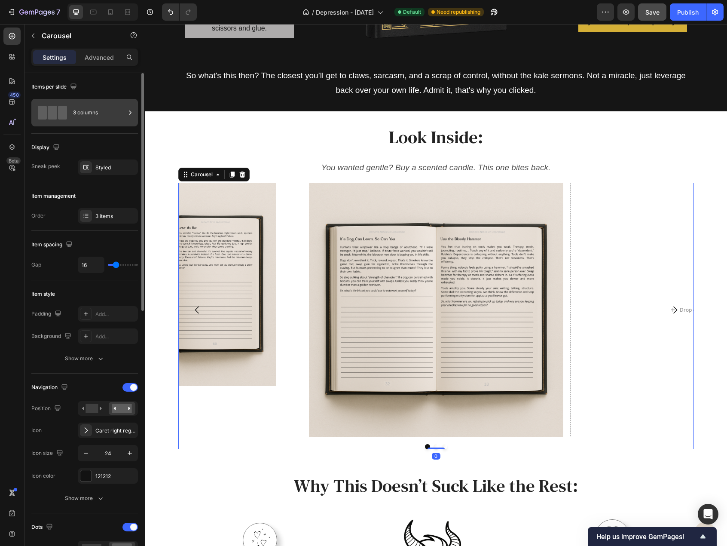
click at [103, 116] on div "3 columns" at bounding box center [99, 113] width 52 height 20
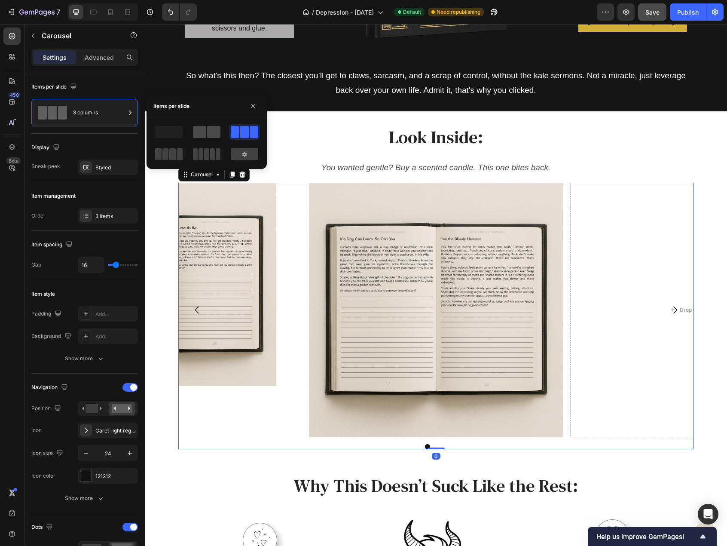
click at [207, 135] on span at bounding box center [213, 132] width 13 height 12
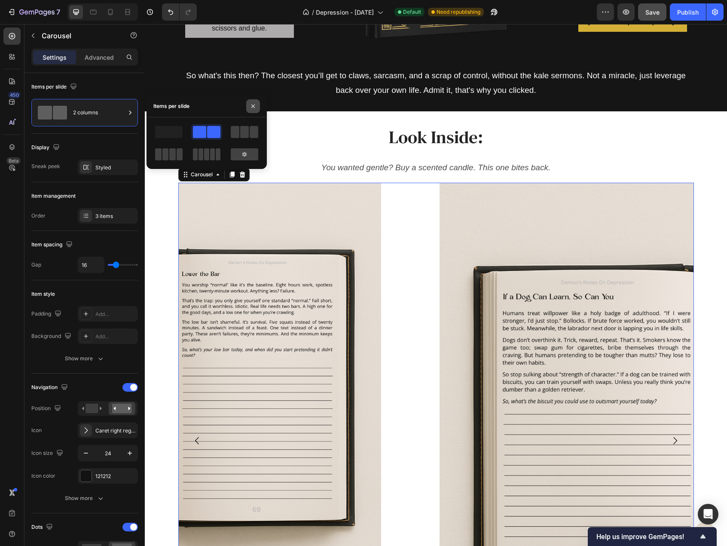
click at [252, 108] on icon "button" at bounding box center [253, 106] width 7 height 7
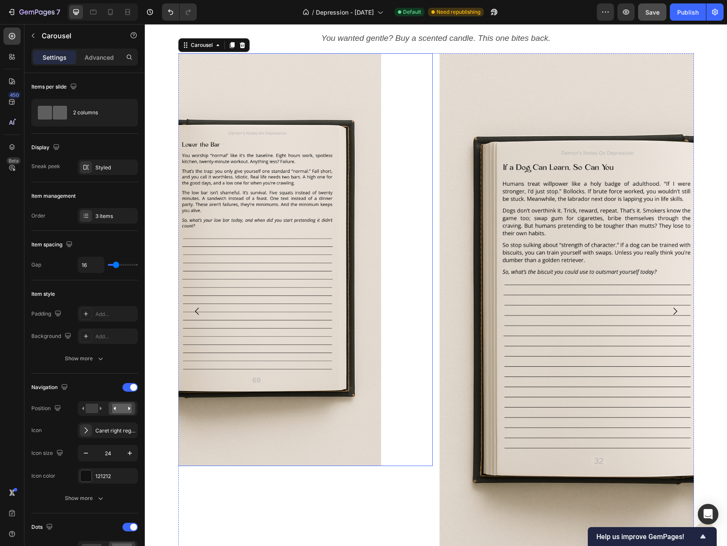
scroll to position [1204, 0]
click at [331, 183] on img at bounding box center [175, 260] width 413 height 413
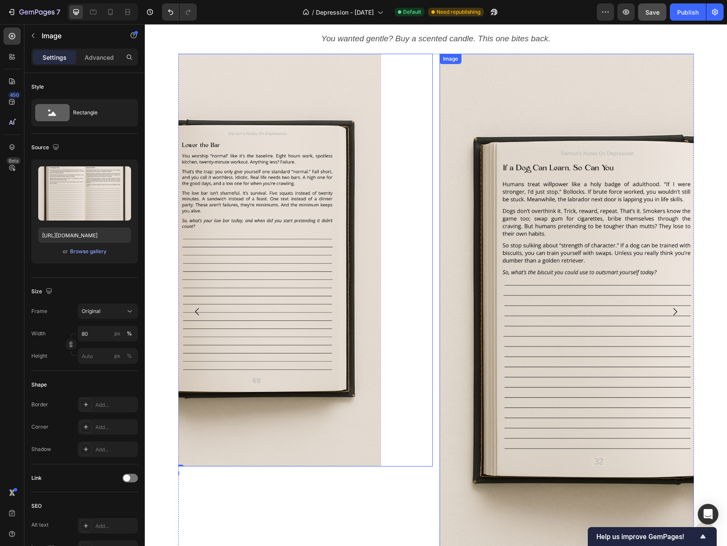
click at [585, 171] on img at bounding box center [698, 312] width 516 height 516
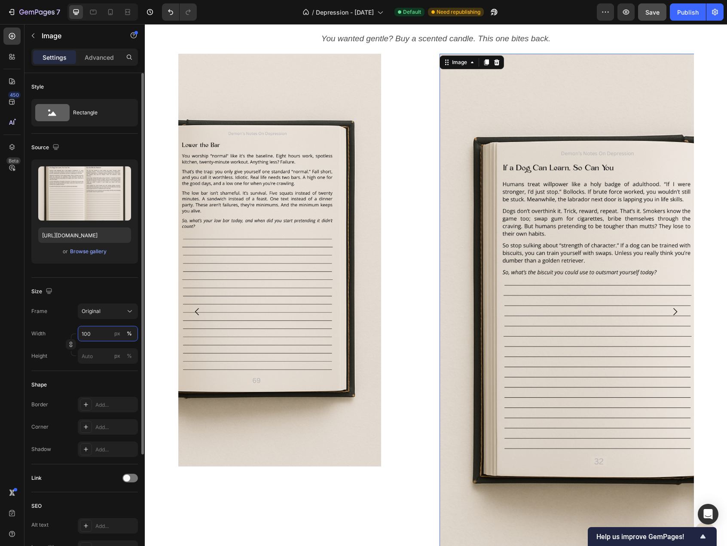
click at [88, 334] on input "100" at bounding box center [108, 333] width 60 height 15
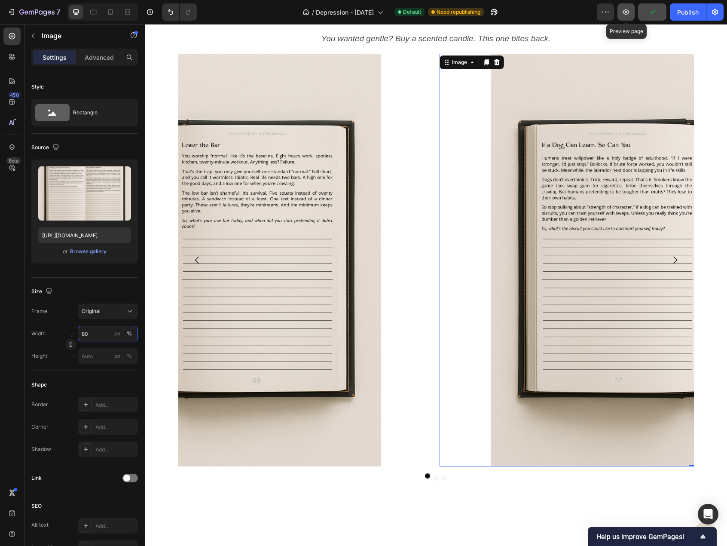
type input "80"
click at [630, 7] on button "button" at bounding box center [626, 11] width 17 height 17
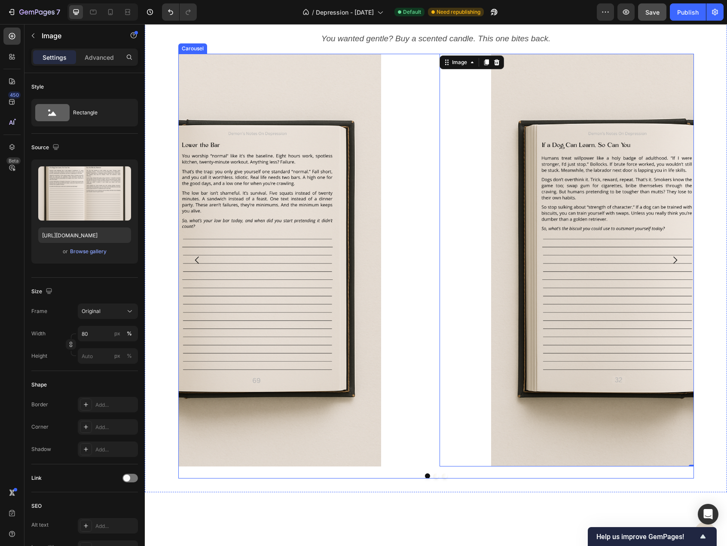
click at [434, 118] on div "Image 0 Drop element here Image" at bounding box center [436, 260] width 516 height 413
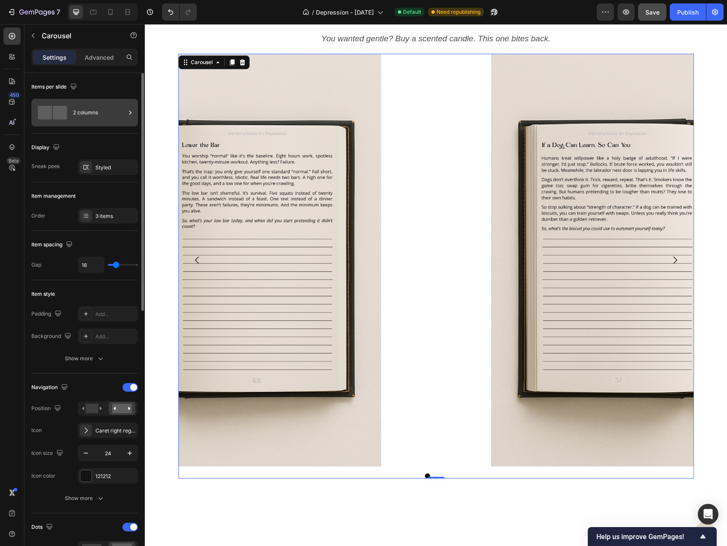
click at [102, 109] on div "2 columns" at bounding box center [99, 113] width 52 height 20
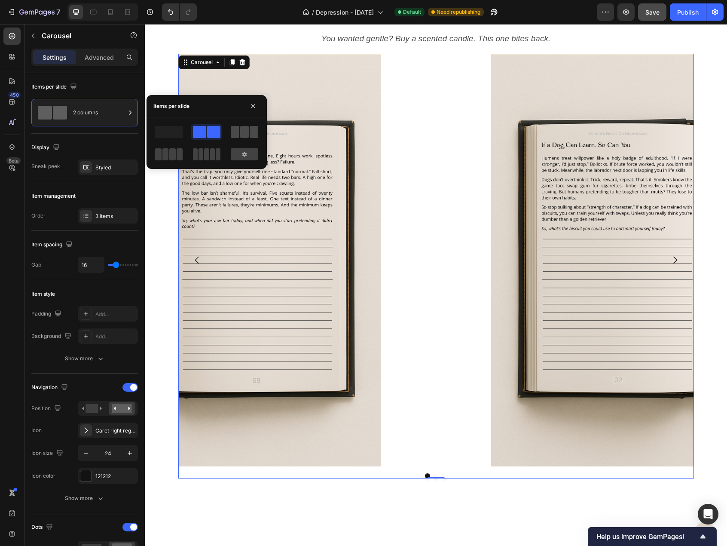
click at [239, 137] on div at bounding box center [245, 132] width 28 height 12
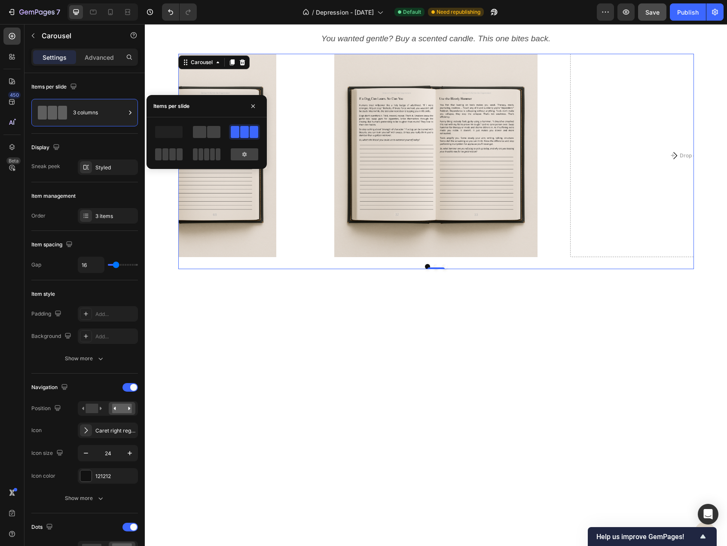
click at [354, 305] on div at bounding box center [436, 435] width 582 height 305
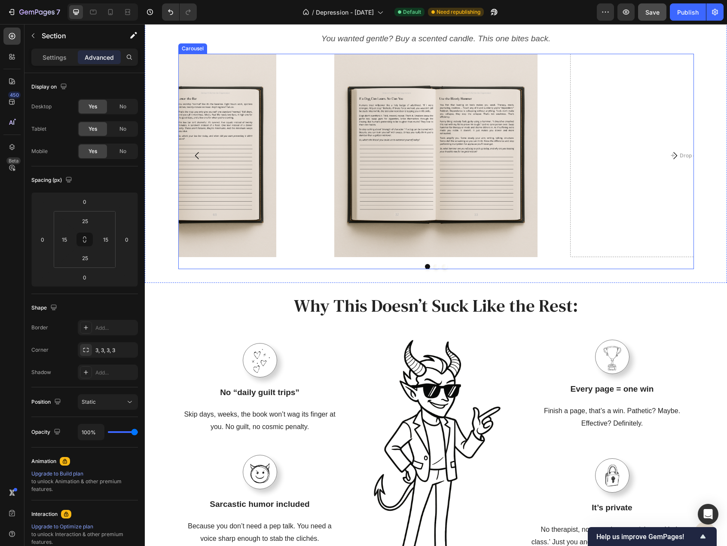
scroll to position [1118, 0]
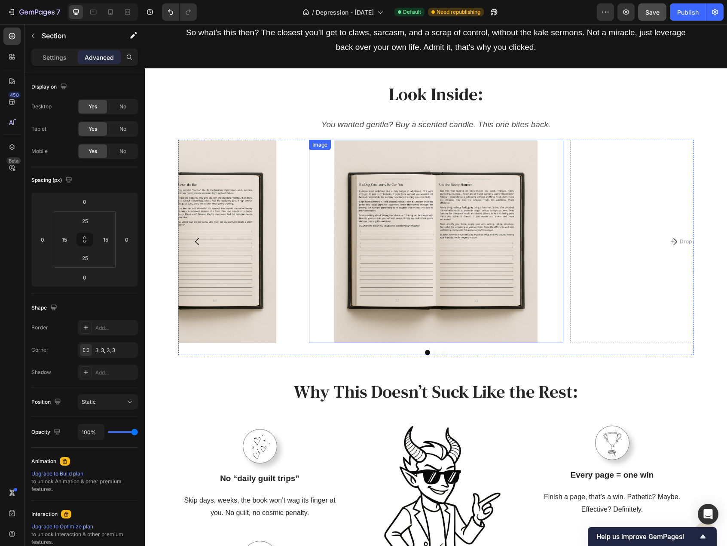
click at [390, 268] on img at bounding box center [436, 242] width 204 height 204
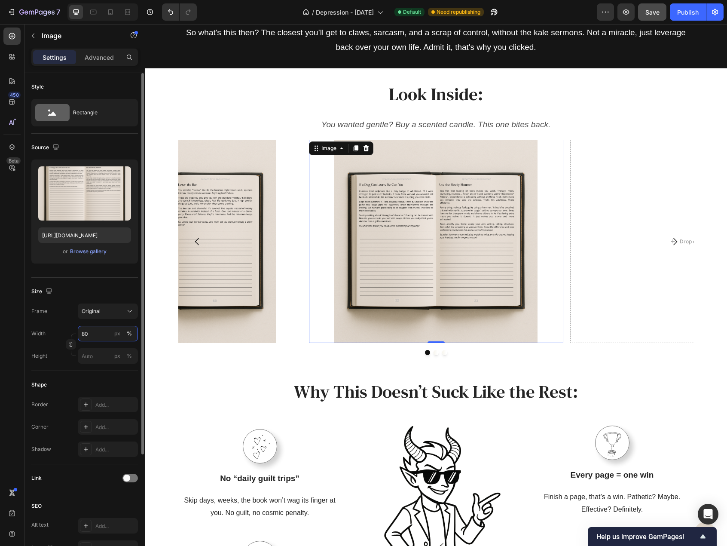
click at [82, 332] on input "80" at bounding box center [108, 333] width 60 height 15
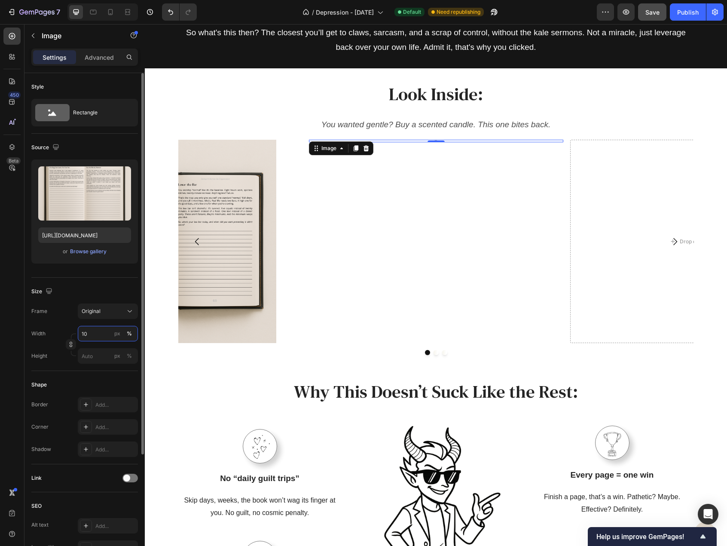
type input "100"
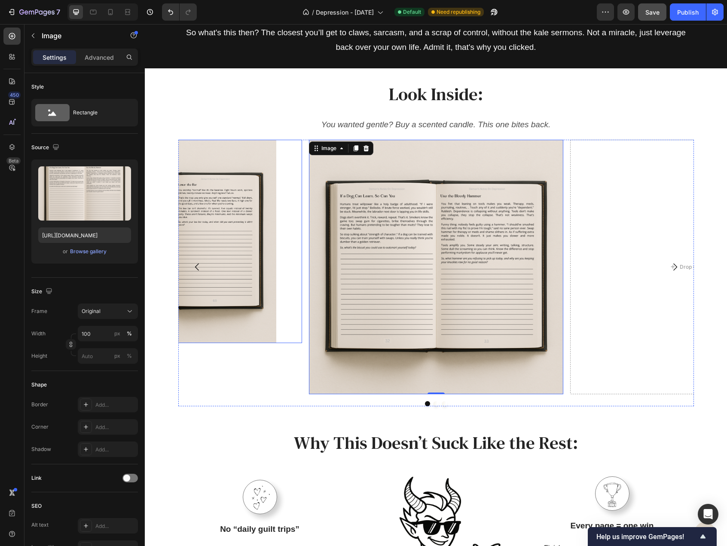
click at [251, 315] on img at bounding box center [175, 242] width 204 height 204
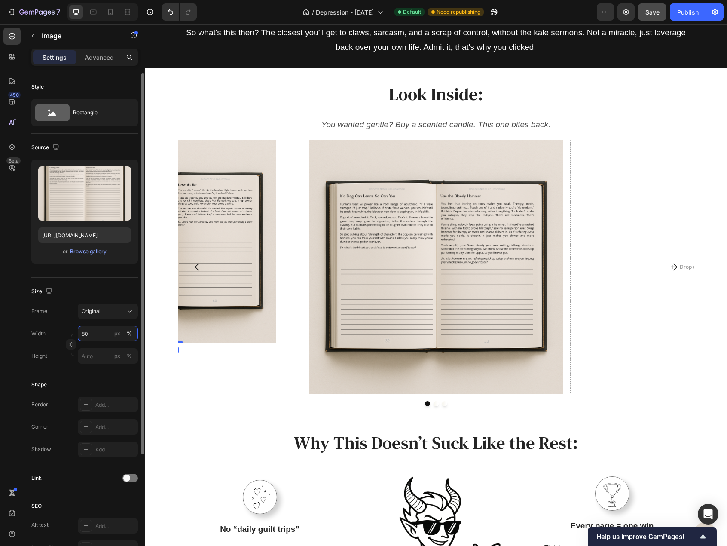
click at [103, 336] on input "80" at bounding box center [108, 333] width 60 height 15
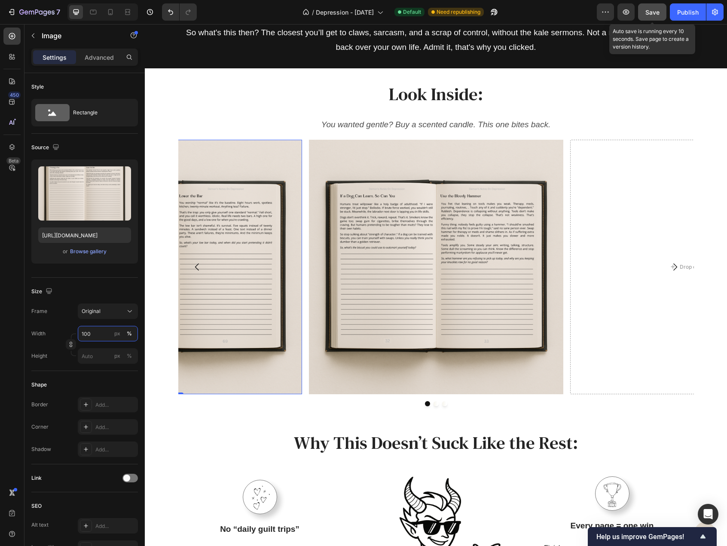
type input "100"
click at [650, 13] on span "Save" at bounding box center [653, 12] width 14 height 7
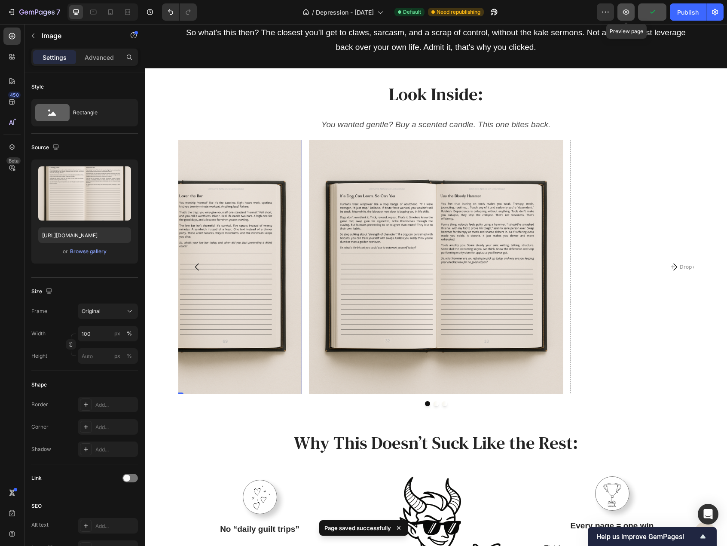
click at [623, 12] on icon "button" at bounding box center [626, 12] width 9 height 9
click at [112, 12] on icon at bounding box center [110, 12] width 9 height 9
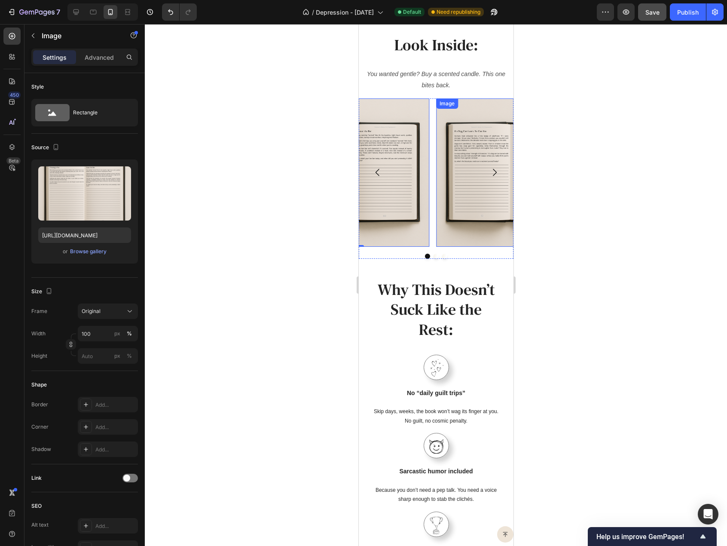
scroll to position [1159, 0]
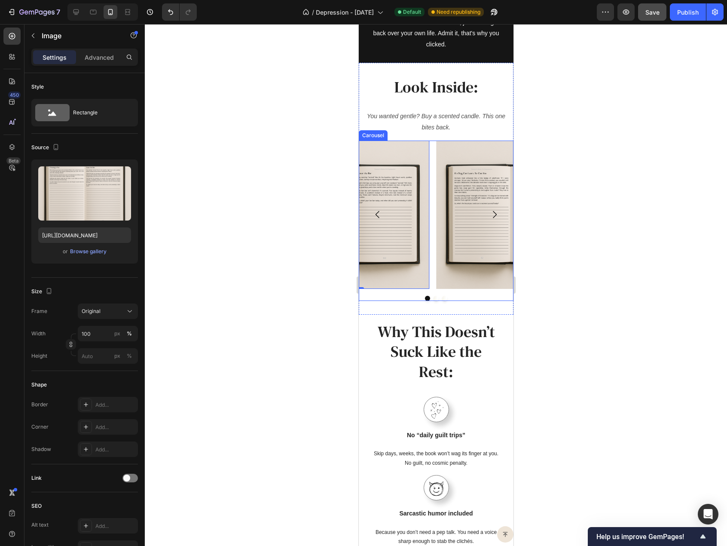
click at [482, 214] on button "Carousel Next Arrow" at bounding box center [494, 214] width 24 height 24
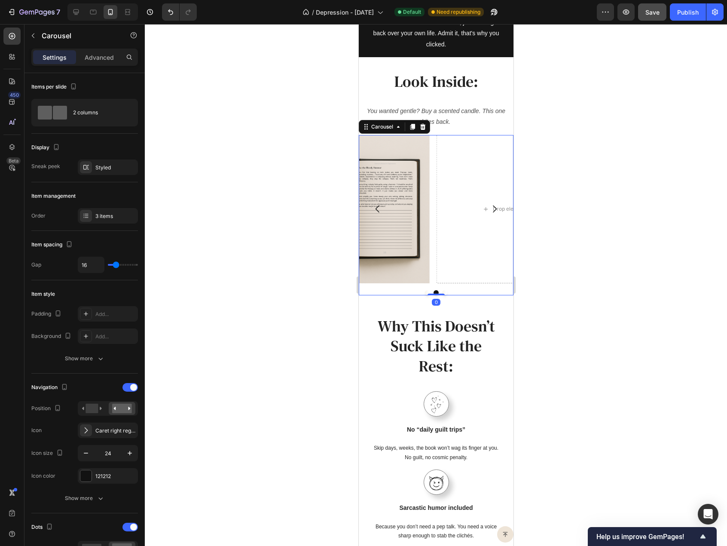
click at [376, 214] on icon "Carousel Back Arrow" at bounding box center [377, 209] width 10 height 10
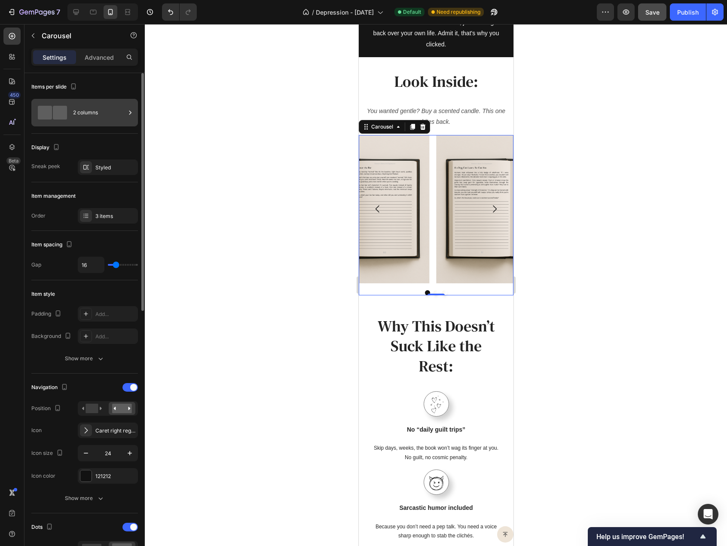
click at [113, 108] on div "2 columns" at bounding box center [99, 113] width 52 height 20
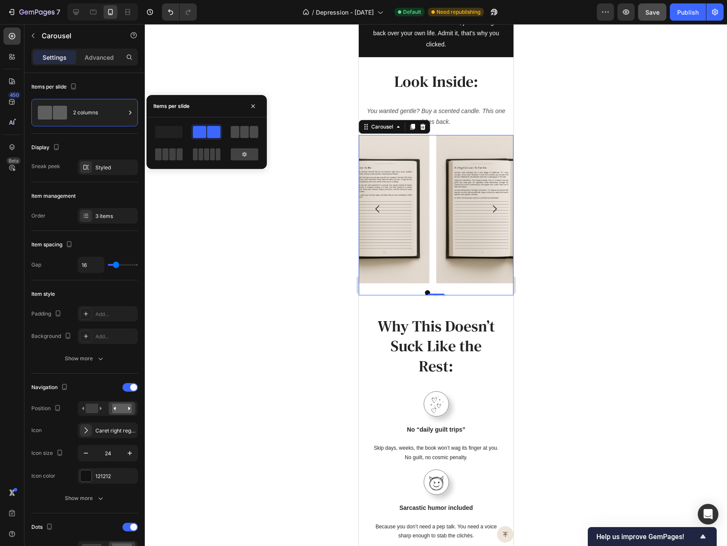
click at [233, 134] on span at bounding box center [235, 132] width 9 height 12
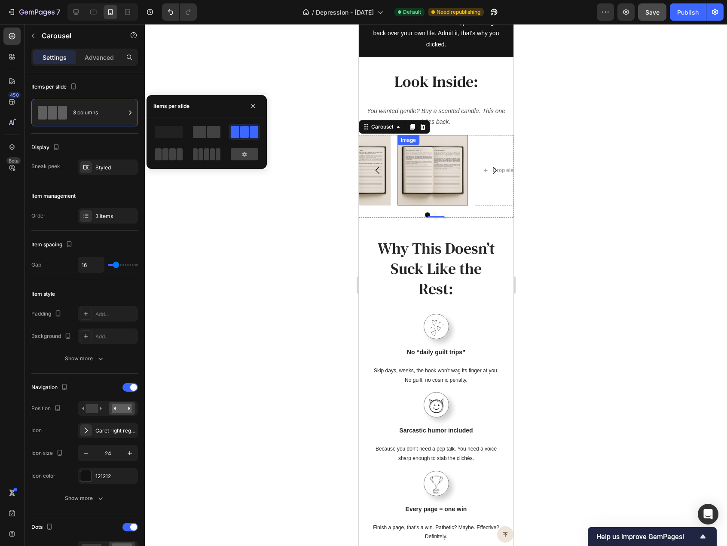
click at [434, 197] on img at bounding box center [432, 170] width 70 height 70
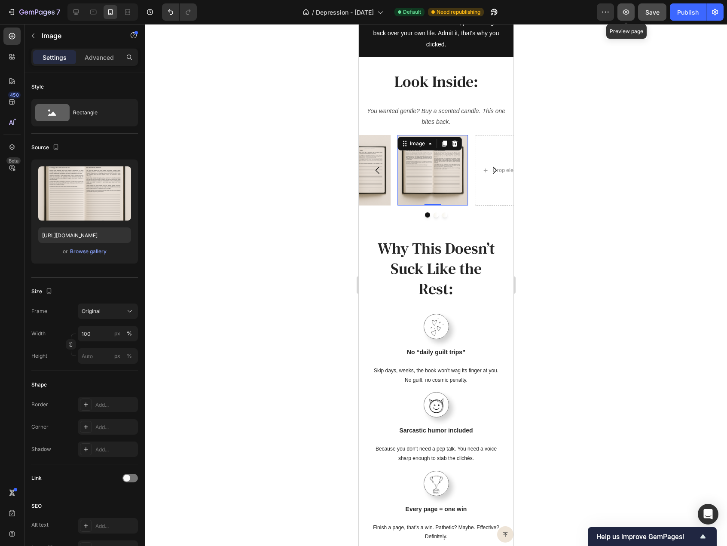
click at [627, 15] on icon "button" at bounding box center [626, 12] width 9 height 9
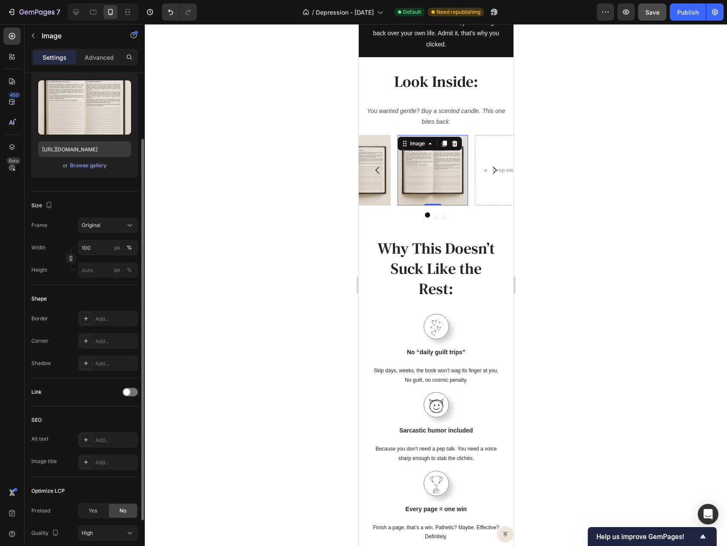
scroll to position [129, 0]
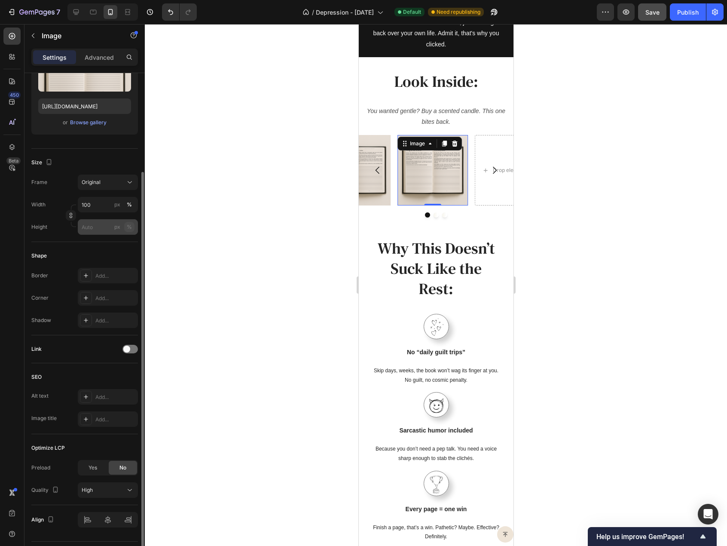
click at [131, 222] on button "%" at bounding box center [129, 227] width 10 height 10
click at [103, 228] on input "px %" at bounding box center [108, 226] width 60 height 15
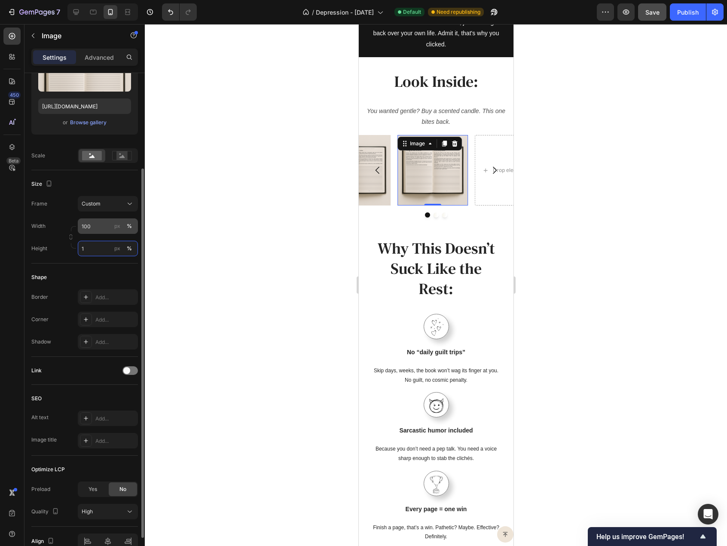
type input "1"
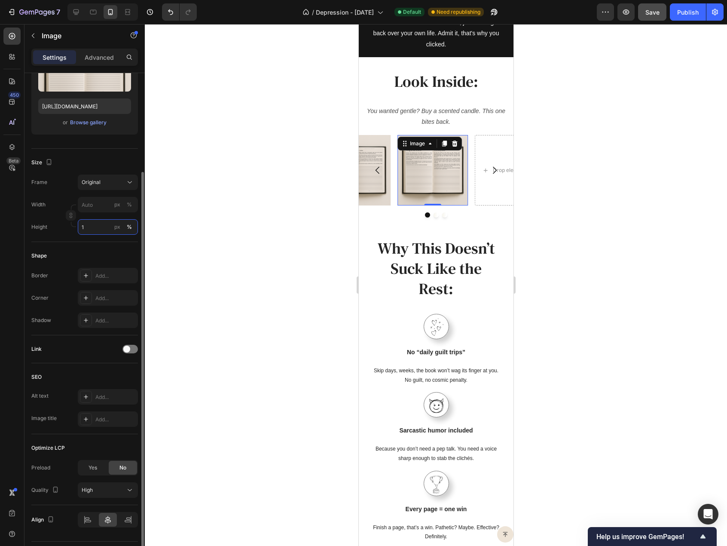
click at [97, 245] on div "Style Rectangle Source Upload Image https://cdn.shopify.com/s/files/1/0915/7925…" at bounding box center [84, 239] width 107 height 590
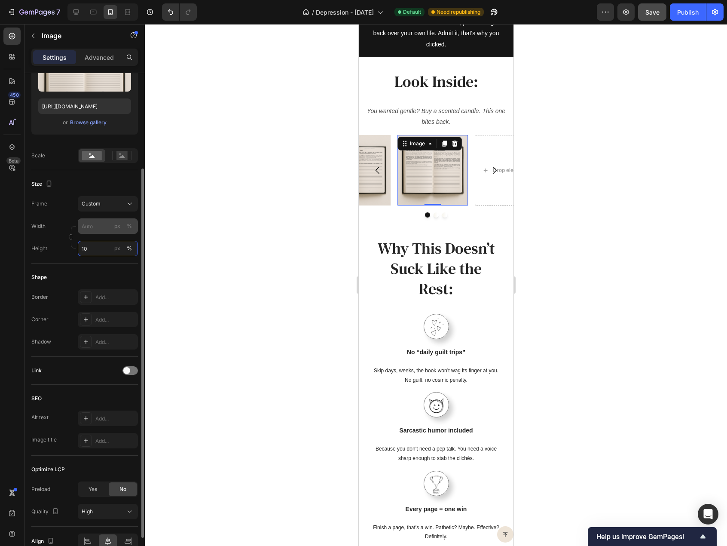
type input "10"
click at [106, 228] on input "px %" at bounding box center [108, 225] width 60 height 15
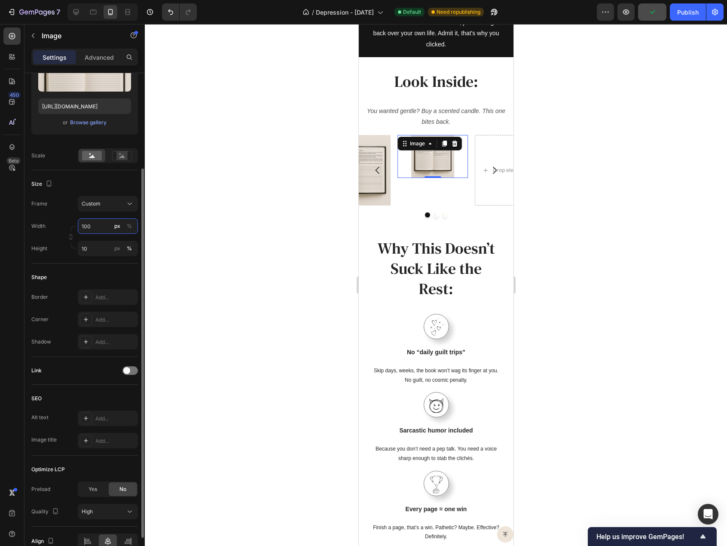
type input "100"
click at [97, 239] on div "Width 100 px % Height 10 px %" at bounding box center [84, 237] width 107 height 38
click at [99, 247] on input "10" at bounding box center [108, 248] width 60 height 15
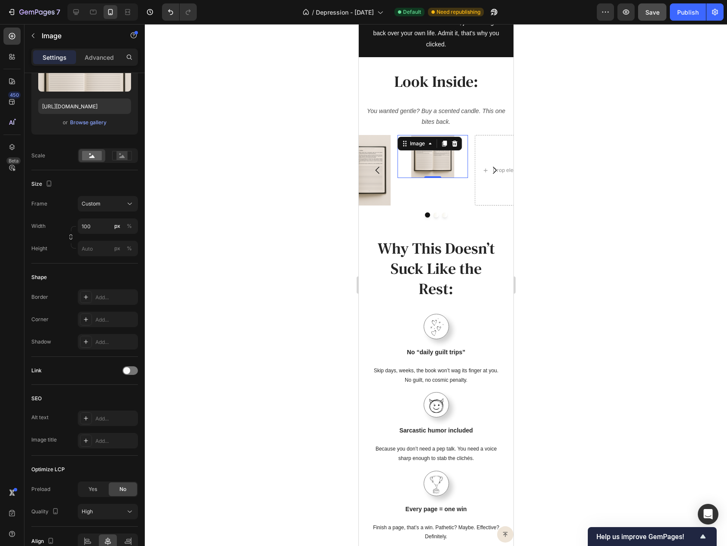
click at [188, 249] on div at bounding box center [436, 285] width 582 height 522
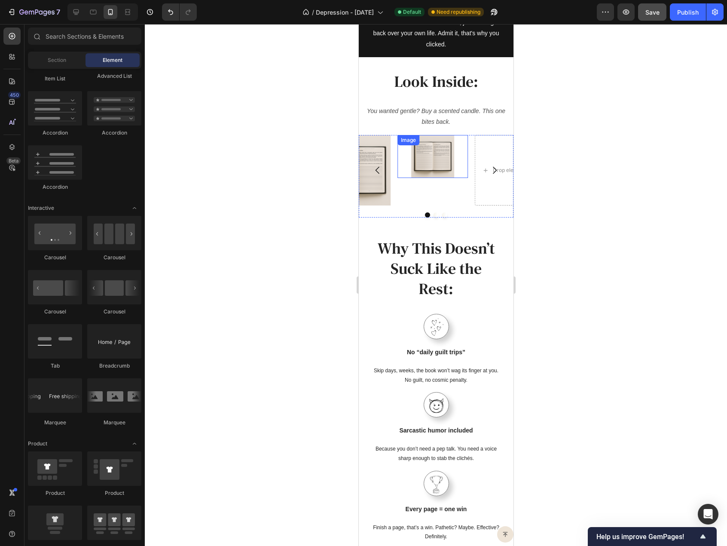
click at [445, 153] on div "Image" at bounding box center [432, 156] width 70 height 43
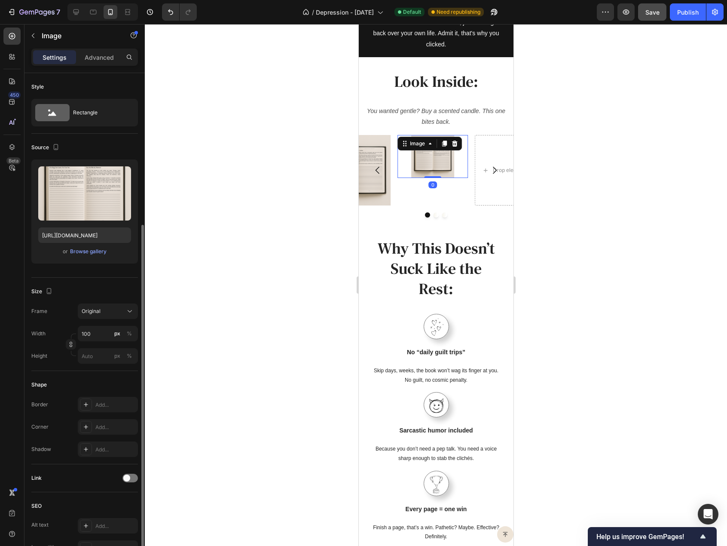
scroll to position [86, 0]
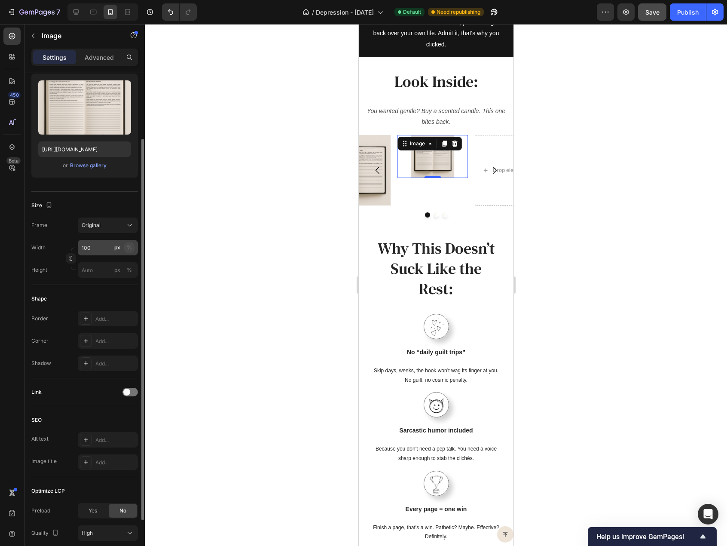
click at [130, 247] on div "%" at bounding box center [129, 248] width 5 height 8
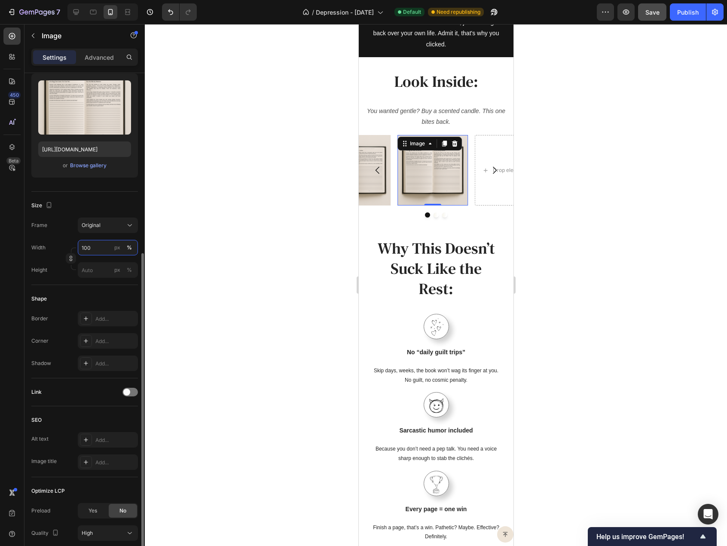
scroll to position [150, 0]
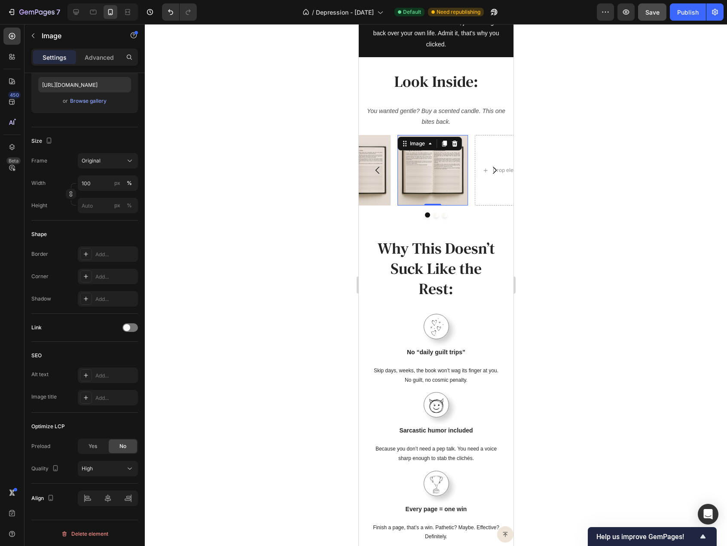
click at [391, 196] on div "Image 0 Drop element here Image" at bounding box center [435, 170] width 155 height 70
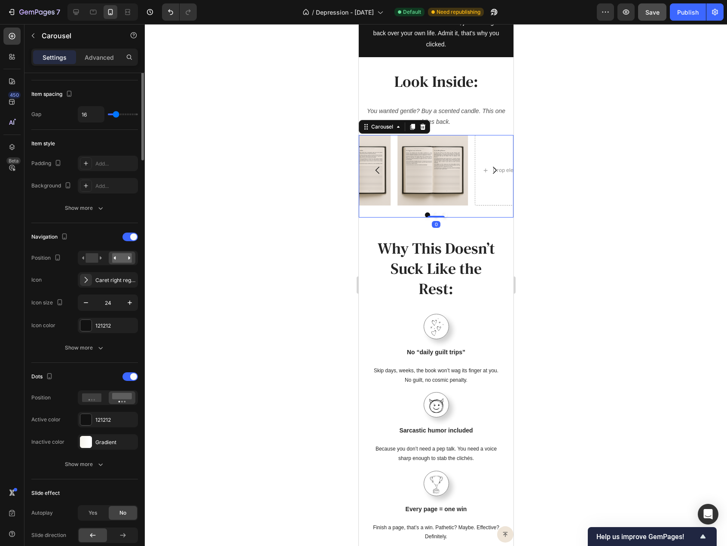
scroll to position [0, 0]
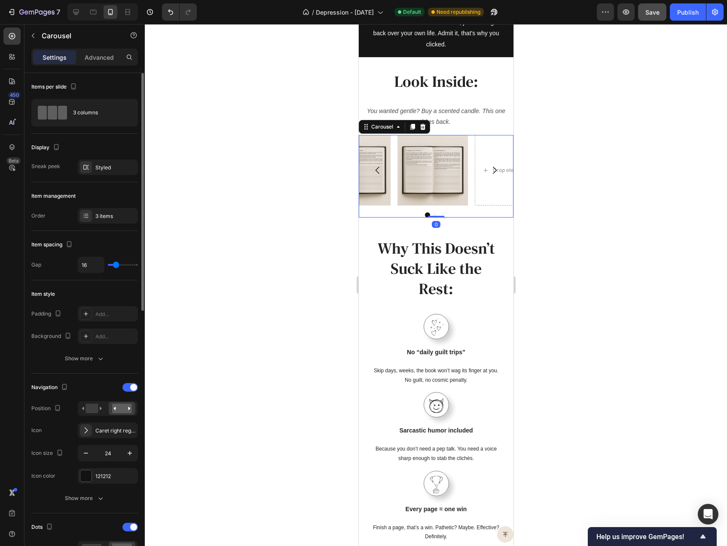
click at [313, 191] on div at bounding box center [436, 285] width 582 height 522
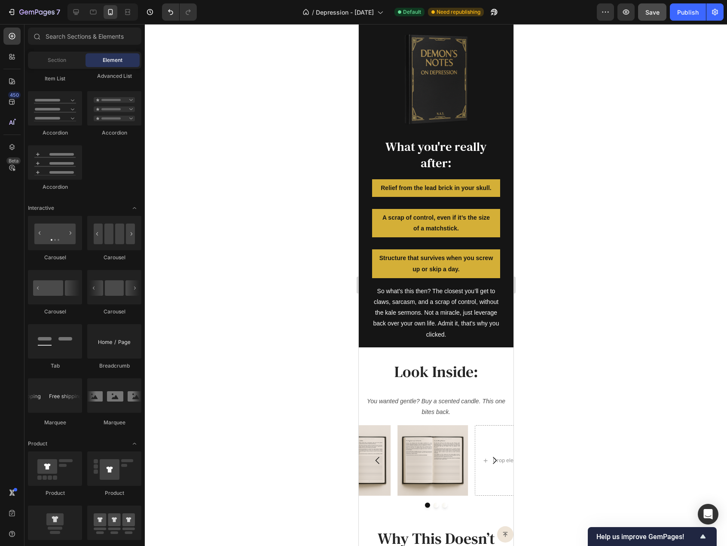
scroll to position [1073, 0]
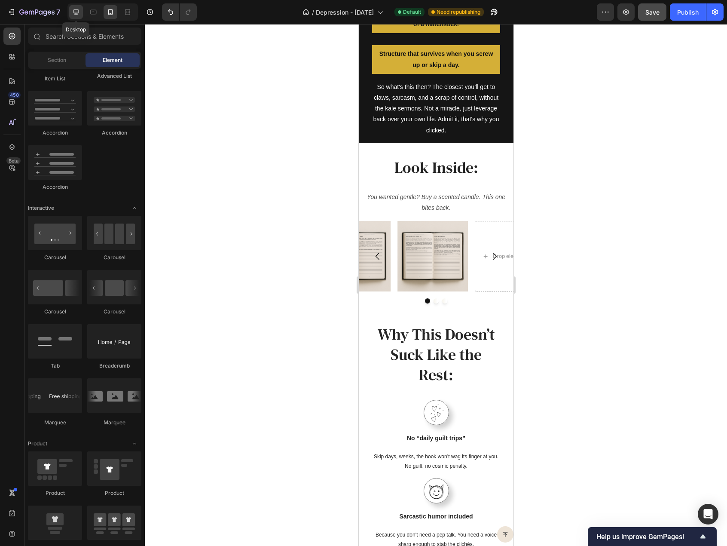
click at [71, 10] on div at bounding box center [76, 12] width 14 height 14
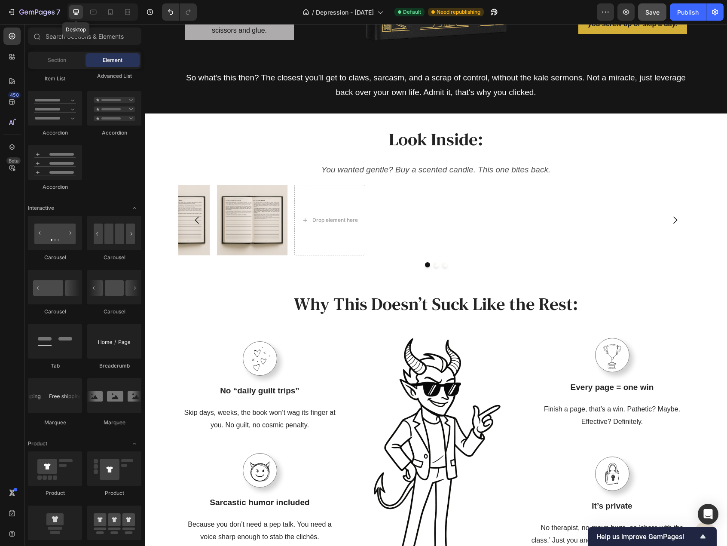
scroll to position [1071, 0]
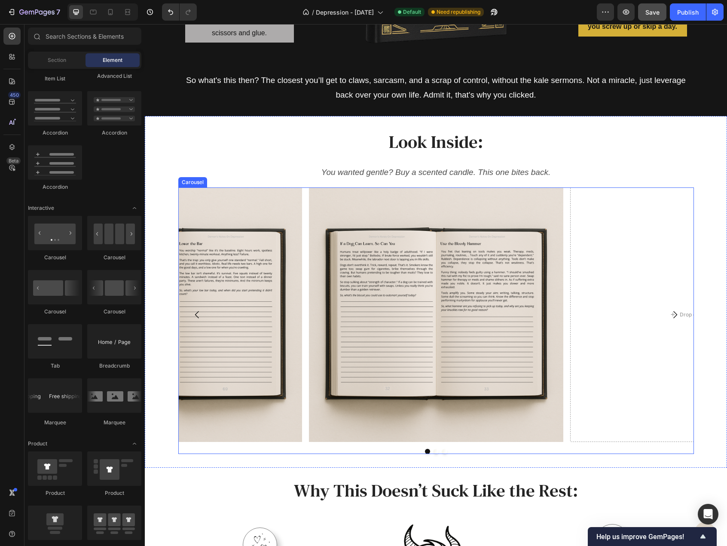
click at [302, 203] on div "Image Drop element here Image" at bounding box center [436, 314] width 516 height 254
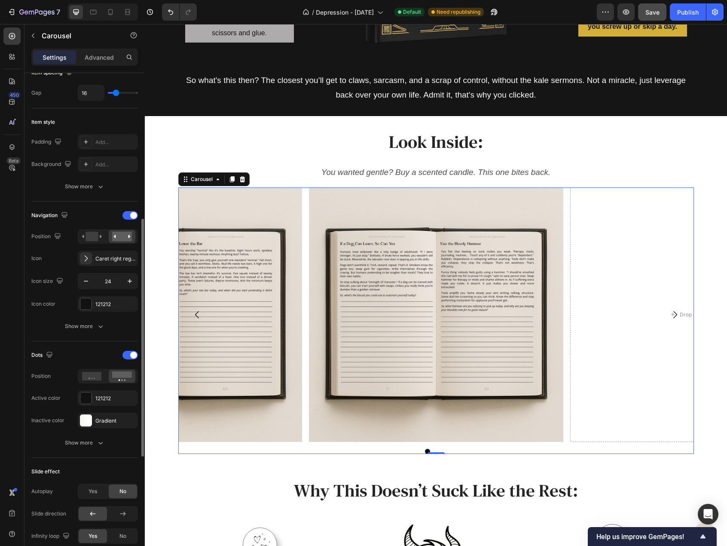
scroll to position [258, 0]
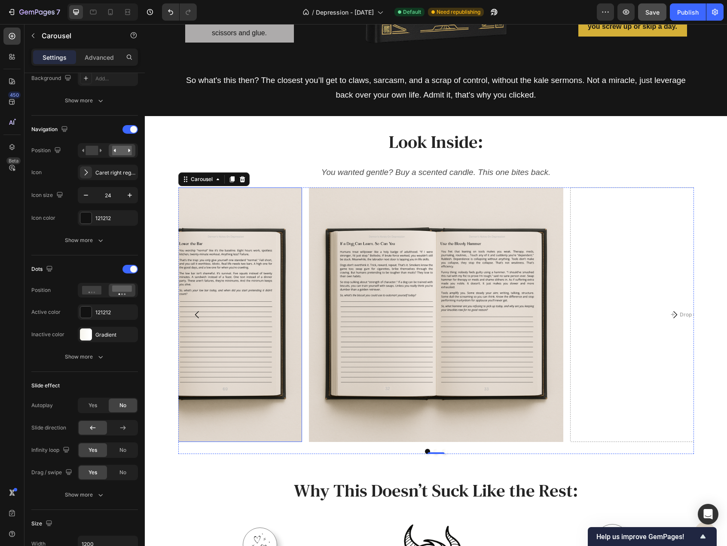
click at [259, 260] on img at bounding box center [175, 314] width 254 height 254
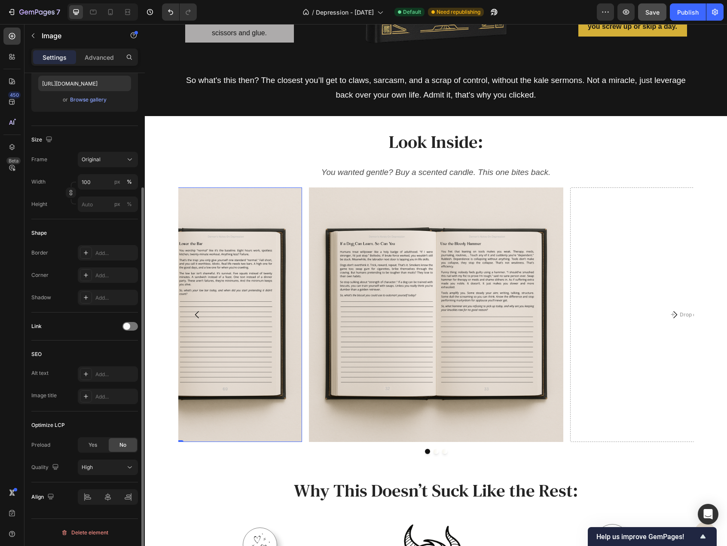
scroll to position [0, 0]
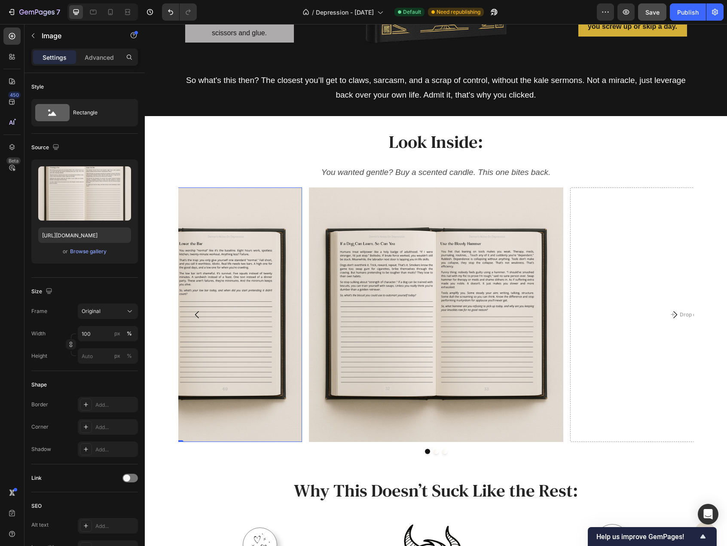
click at [364, 226] on img at bounding box center [436, 314] width 254 height 254
click at [363, 196] on icon at bounding box center [366, 196] width 6 height 6
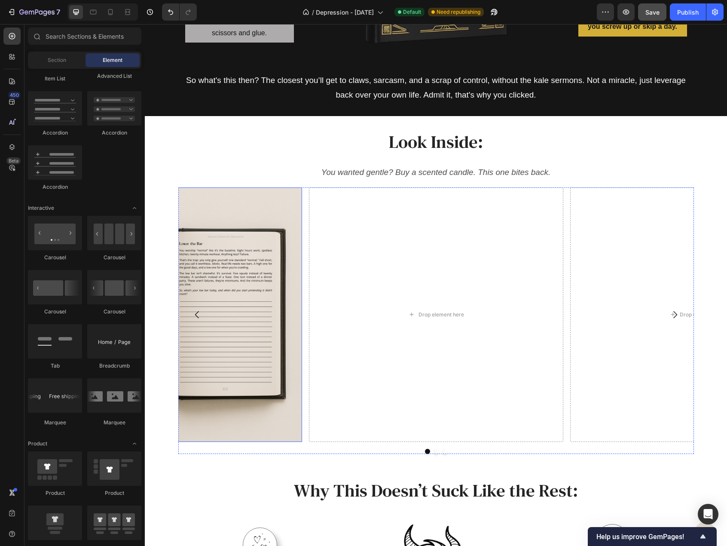
click at [277, 268] on img at bounding box center [175, 314] width 254 height 254
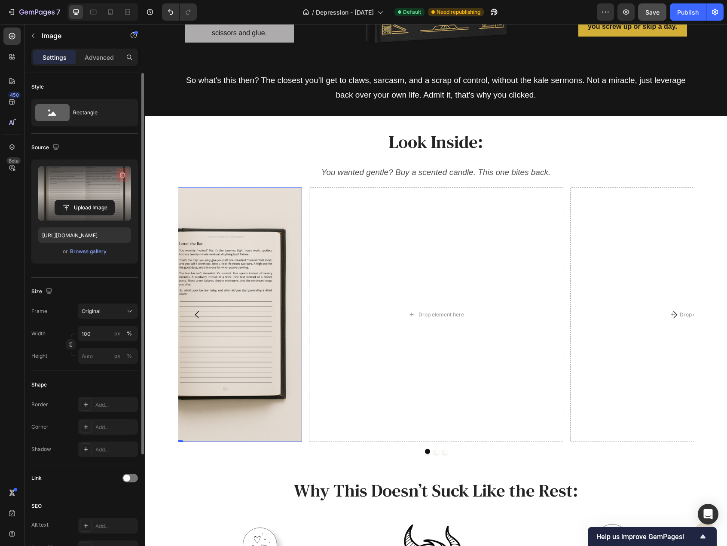
click at [120, 173] on icon "button" at bounding box center [123, 175] width 6 height 6
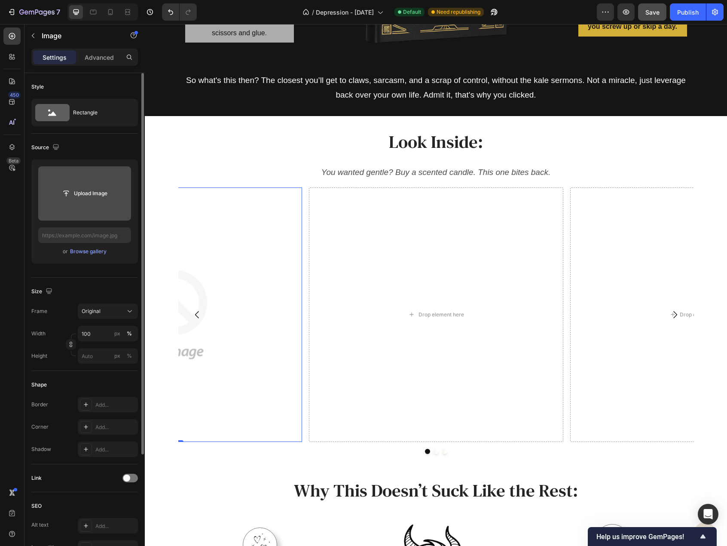
click at [202, 264] on img at bounding box center [175, 314] width 254 height 254
click at [95, 192] on input "file" at bounding box center [84, 193] width 59 height 15
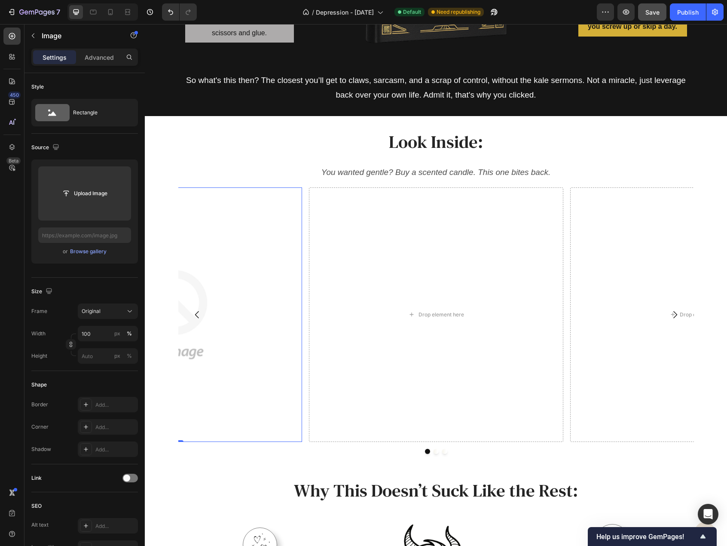
click at [243, 296] on img at bounding box center [175, 314] width 254 height 254
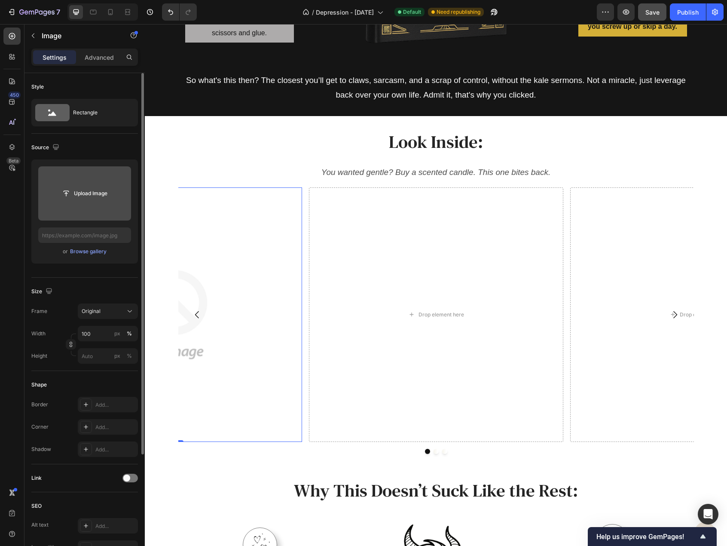
click at [100, 205] on input "file" at bounding box center [84, 193] width 93 height 54
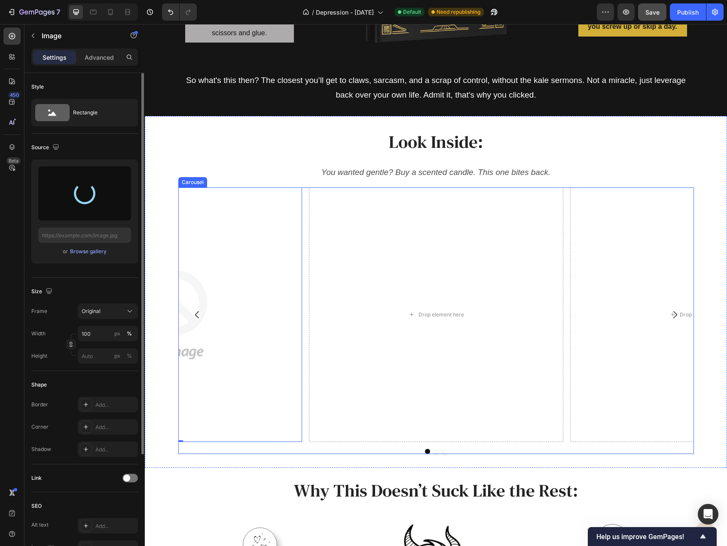
type input "https://cdn.shopify.com/s/files/1/0915/7925/3070/files/gempages_567543297145308…"
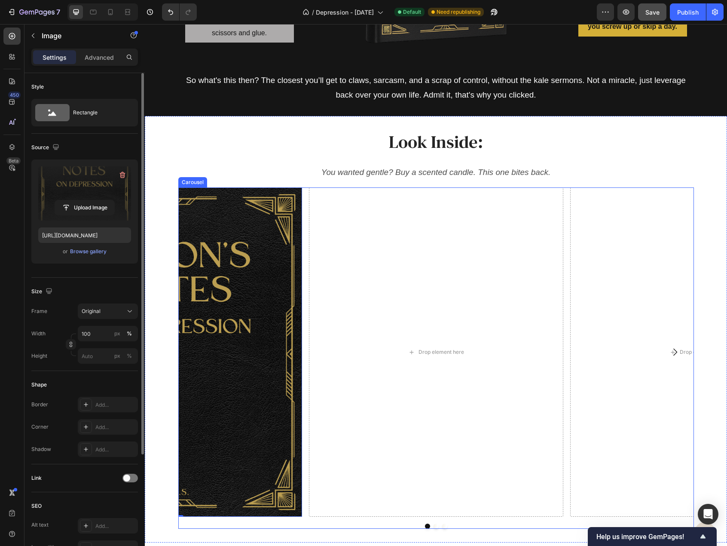
click at [302, 315] on div "Drop element here Drop element here Image 0" at bounding box center [436, 351] width 516 height 329
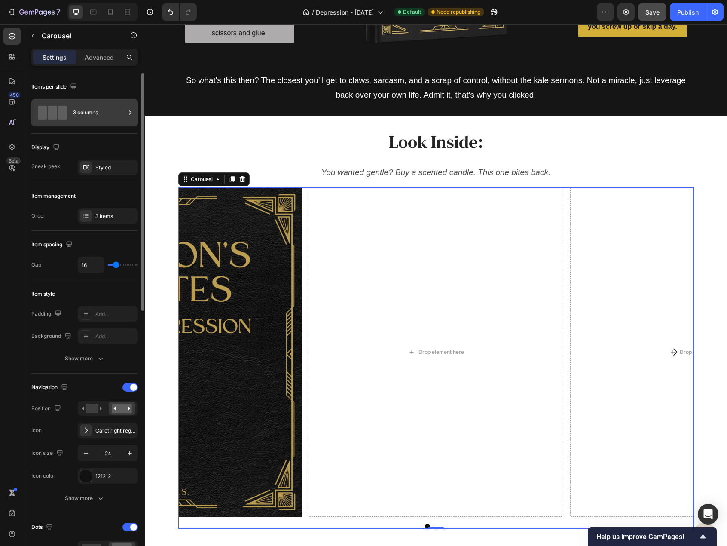
click at [117, 114] on div "3 columns" at bounding box center [99, 113] width 52 height 20
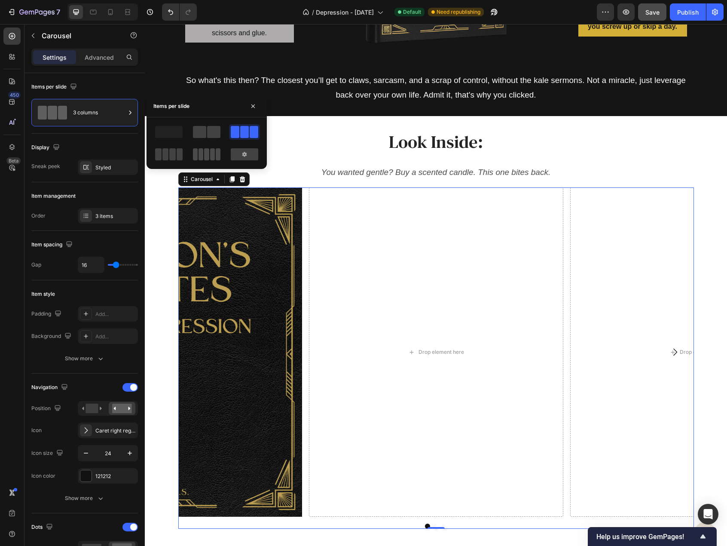
click at [206, 155] on span at bounding box center [206, 154] width 5 height 12
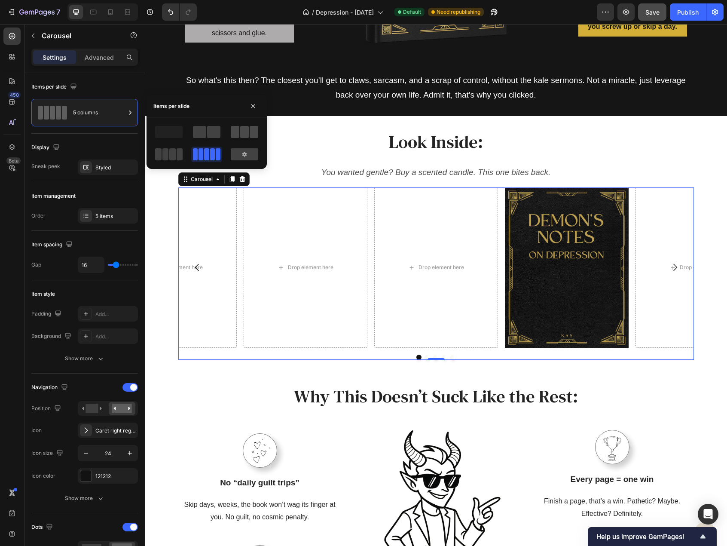
click at [244, 127] on span at bounding box center [244, 132] width 9 height 12
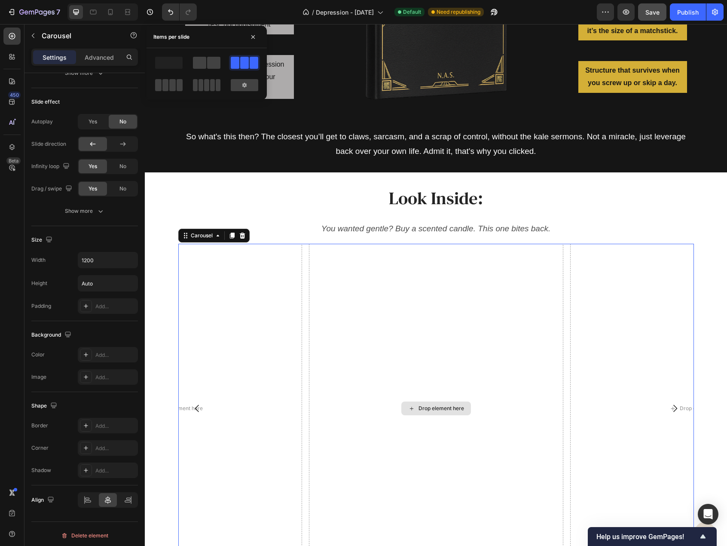
scroll to position [1028, 0]
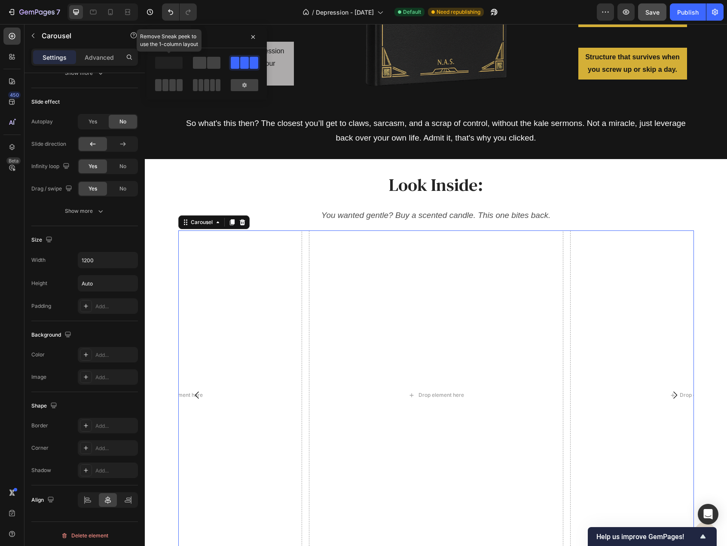
click at [174, 67] on span at bounding box center [169, 63] width 28 height 12
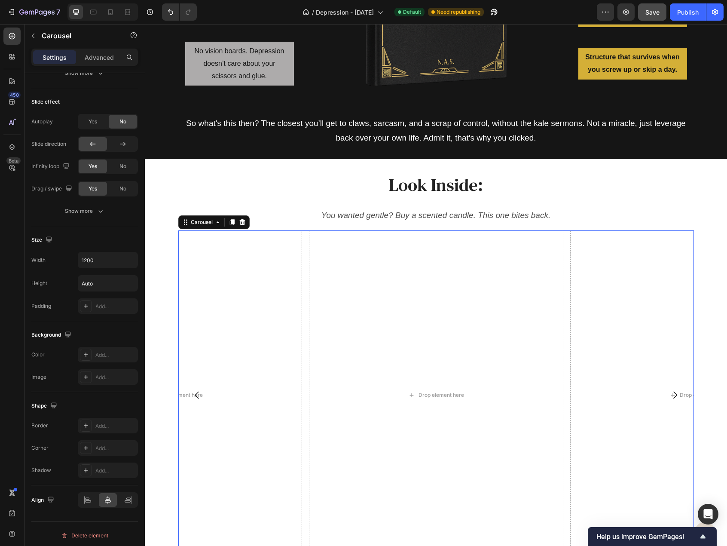
click at [304, 252] on div "Drop element here Drop element here Image Drop element here Drop element here" at bounding box center [436, 394] width 516 height 329
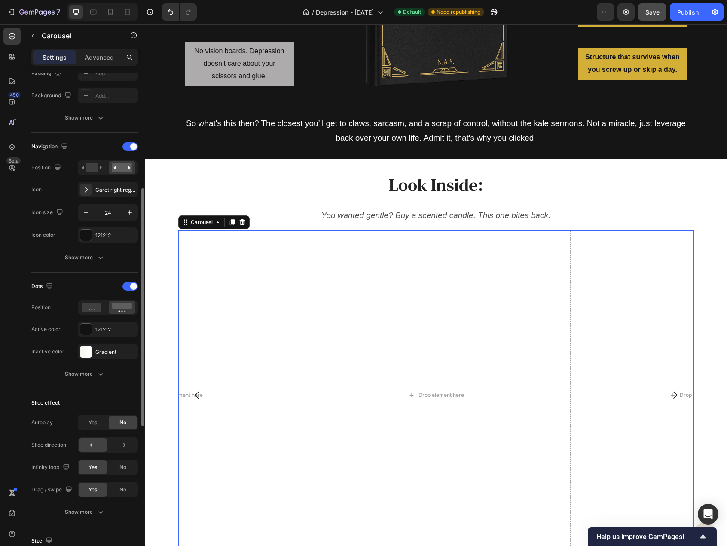
scroll to position [0, 0]
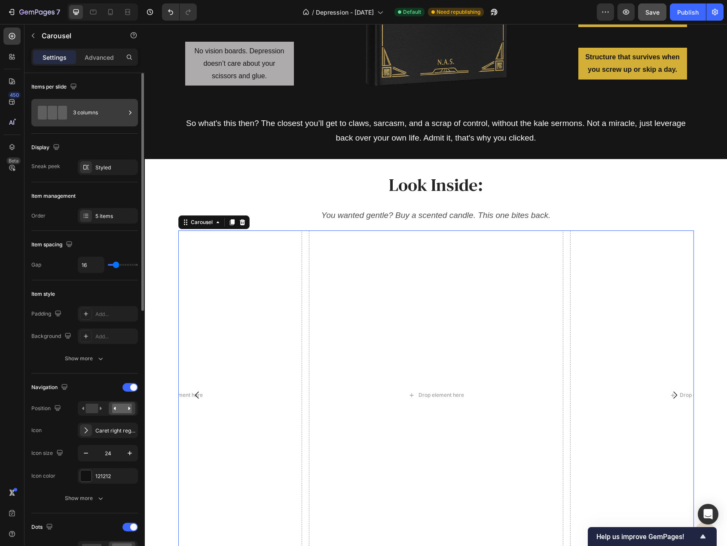
click at [117, 123] on div "3 columns" at bounding box center [84, 113] width 107 height 28
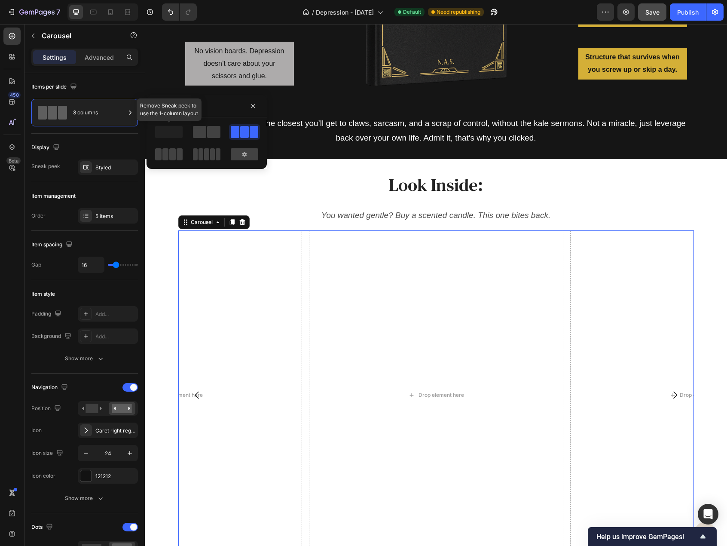
click at [177, 135] on span at bounding box center [169, 132] width 28 height 12
click at [223, 129] on div at bounding box center [206, 143] width 107 height 38
click at [217, 131] on span at bounding box center [213, 132] width 13 height 12
click at [248, 109] on button "button" at bounding box center [253, 106] width 14 height 14
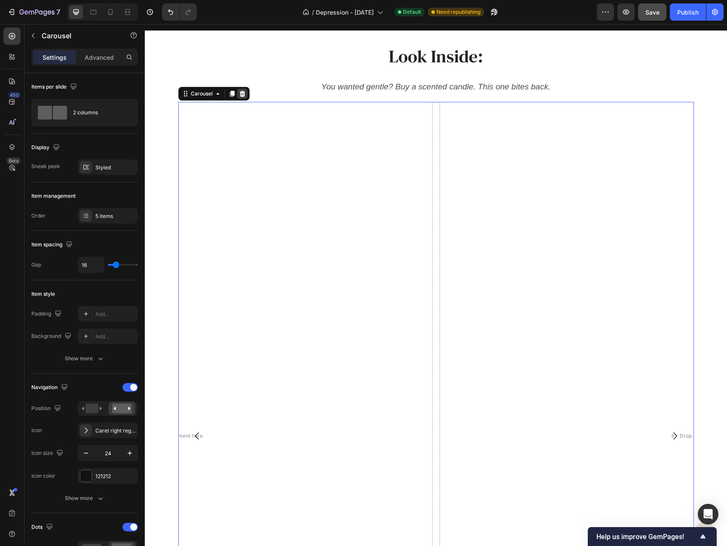
scroll to position [1114, 0]
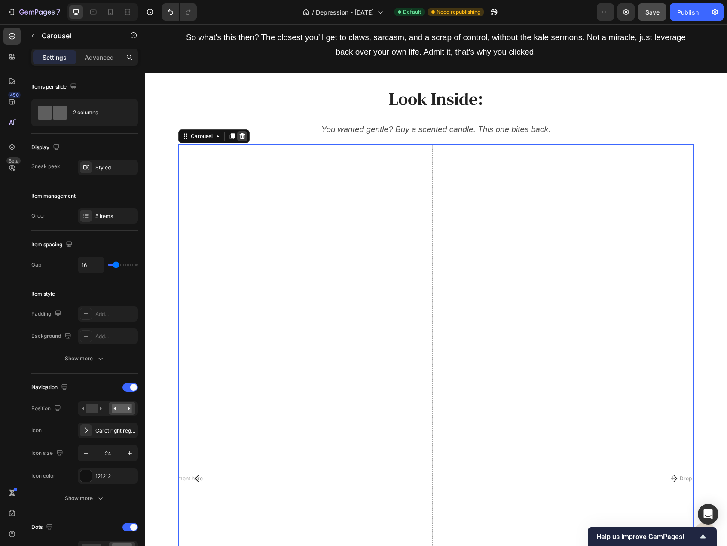
click at [242, 135] on icon at bounding box center [242, 136] width 7 height 7
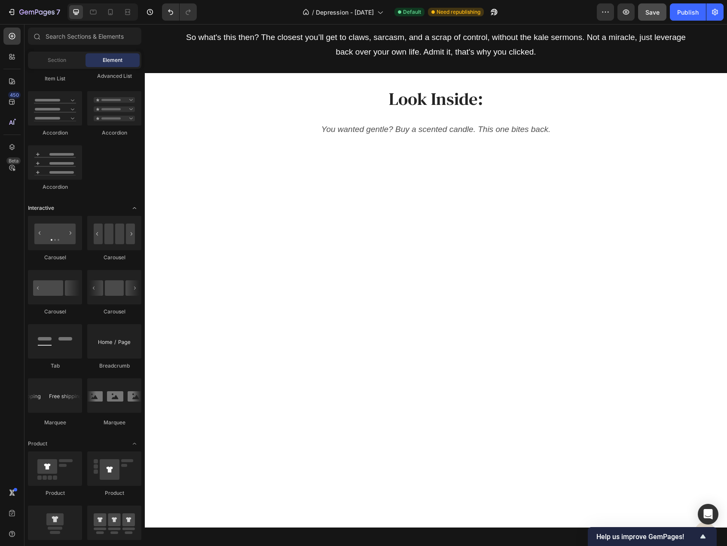
scroll to position [774, 0]
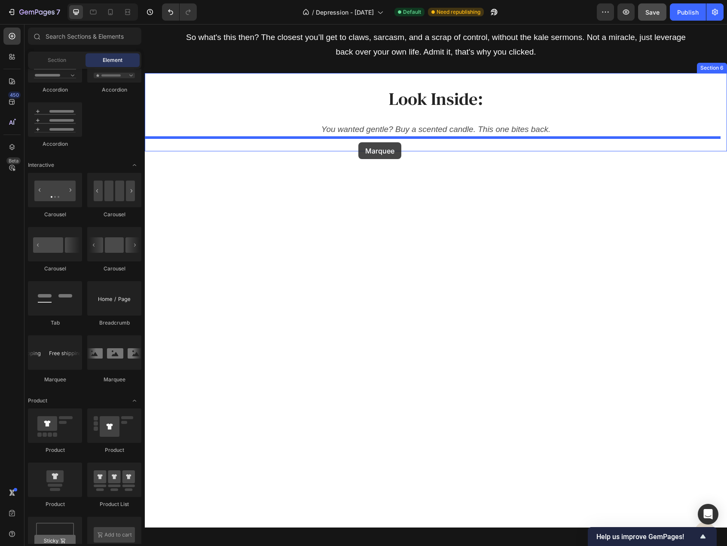
drag, startPoint x: 275, startPoint y: 367, endPoint x: 358, endPoint y: 142, distance: 239.3
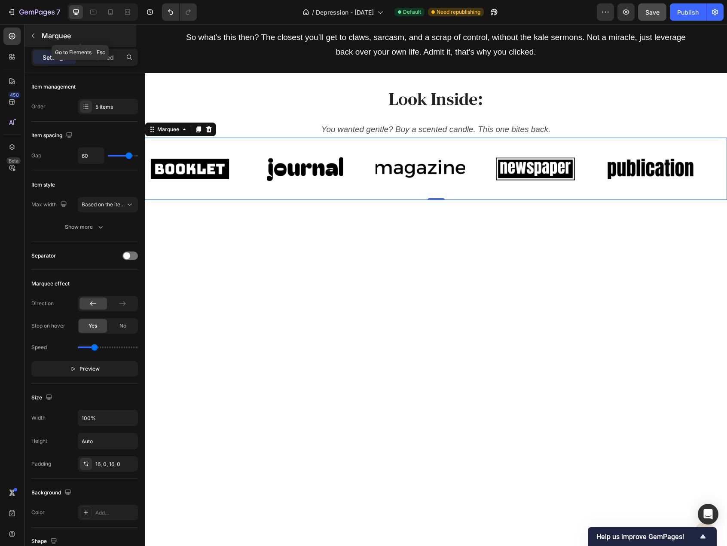
click at [44, 31] on p "Marquee" at bounding box center [88, 36] width 93 height 10
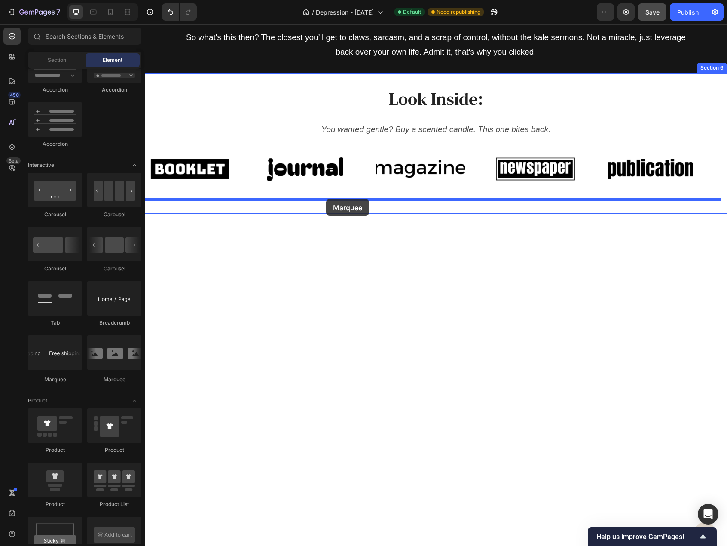
drag, startPoint x: 210, startPoint y: 374, endPoint x: 326, endPoint y: 199, distance: 209.9
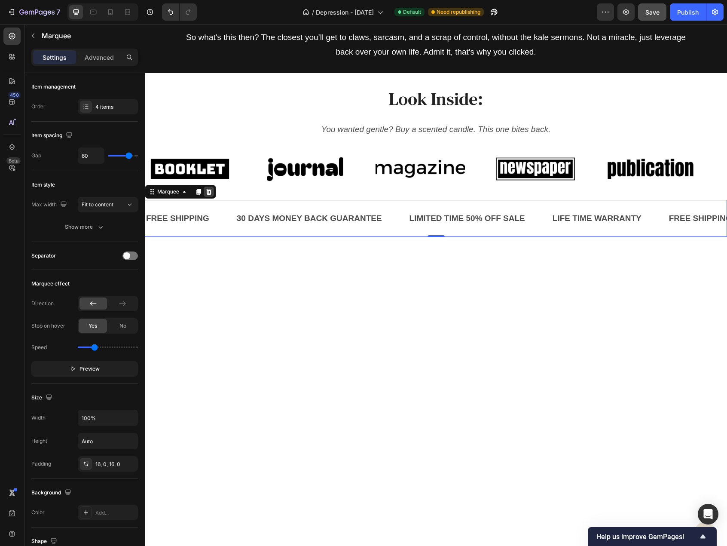
click at [211, 190] on icon at bounding box center [208, 191] width 7 height 7
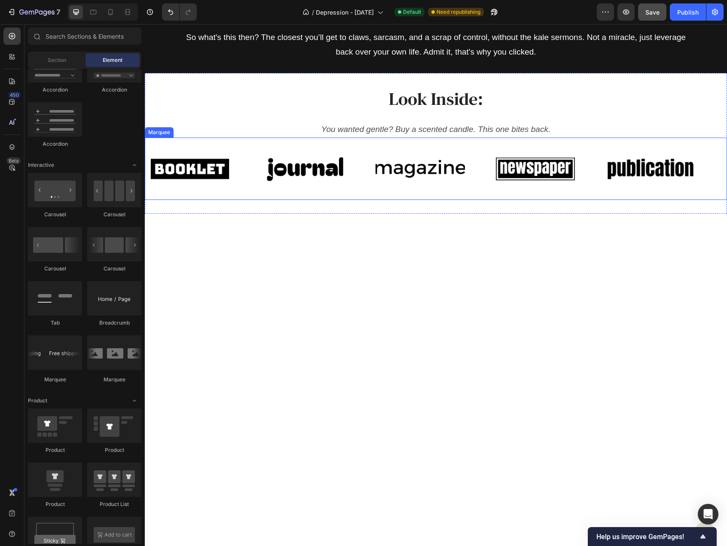
click at [250, 173] on div "Image" at bounding box center [202, 169] width 115 height 48
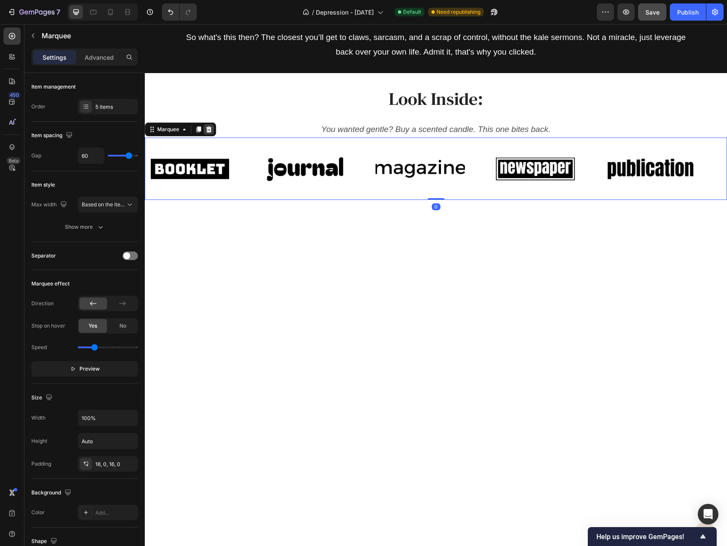
click at [212, 128] on div at bounding box center [209, 129] width 10 height 10
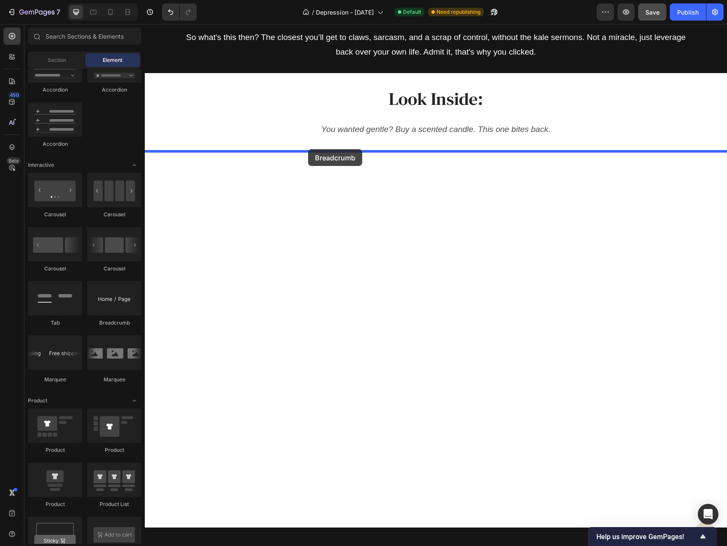
drag, startPoint x: 251, startPoint y: 331, endPoint x: 308, endPoint y: 149, distance: 190.9
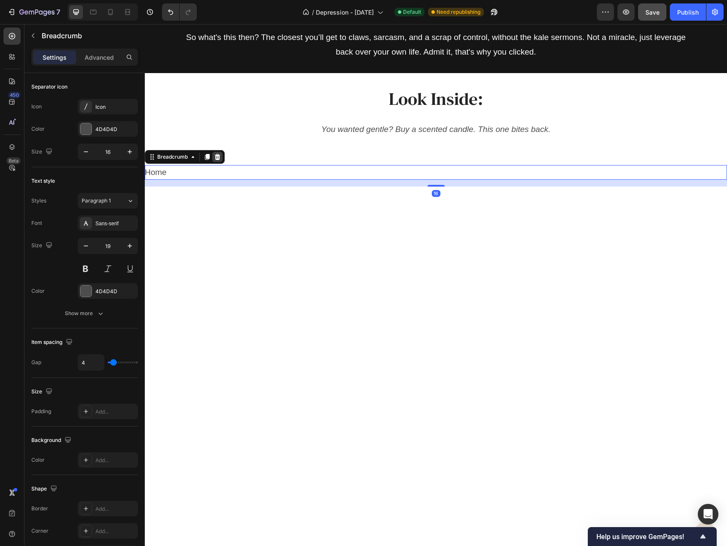
click at [218, 154] on icon at bounding box center [217, 156] width 7 height 7
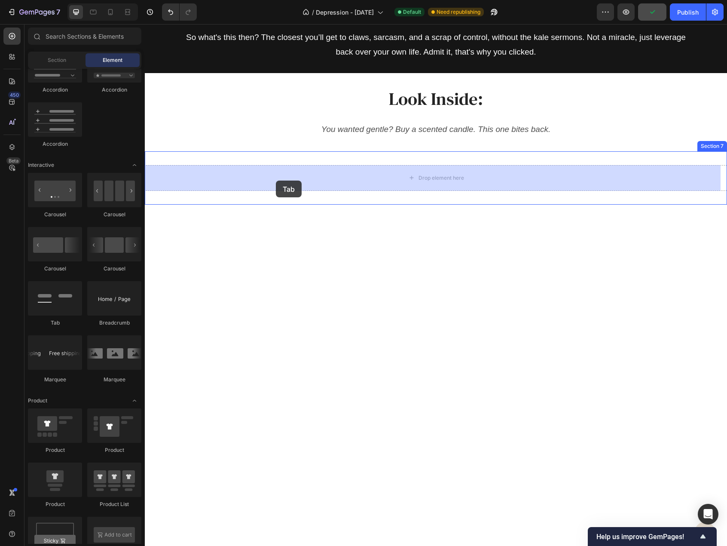
drag, startPoint x: 230, startPoint y: 309, endPoint x: 276, endPoint y: 181, distance: 136.1
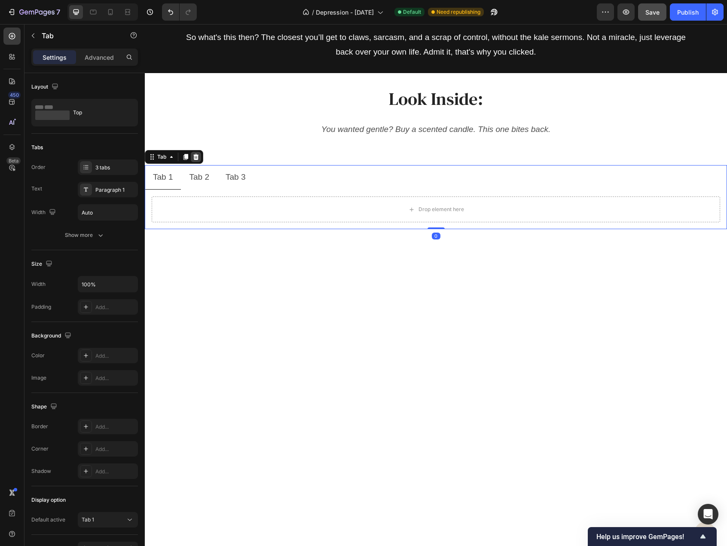
click at [191, 155] on div at bounding box center [196, 157] width 10 height 10
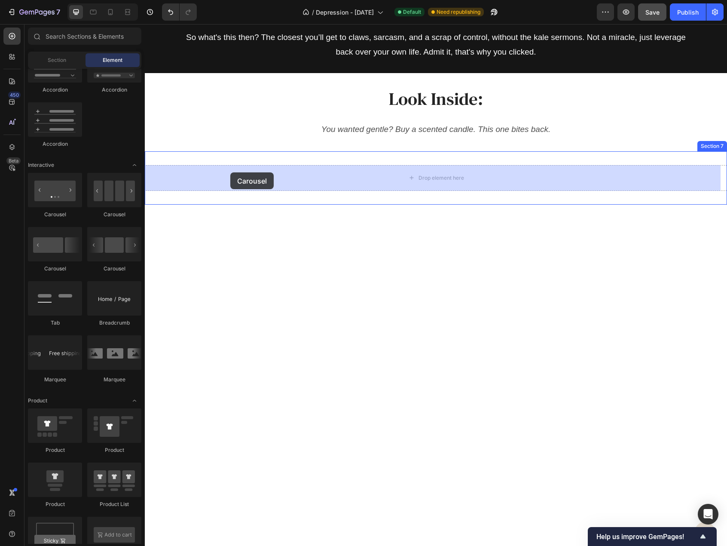
drag, startPoint x: 209, startPoint y: 214, endPoint x: 178, endPoint y: 180, distance: 46.6
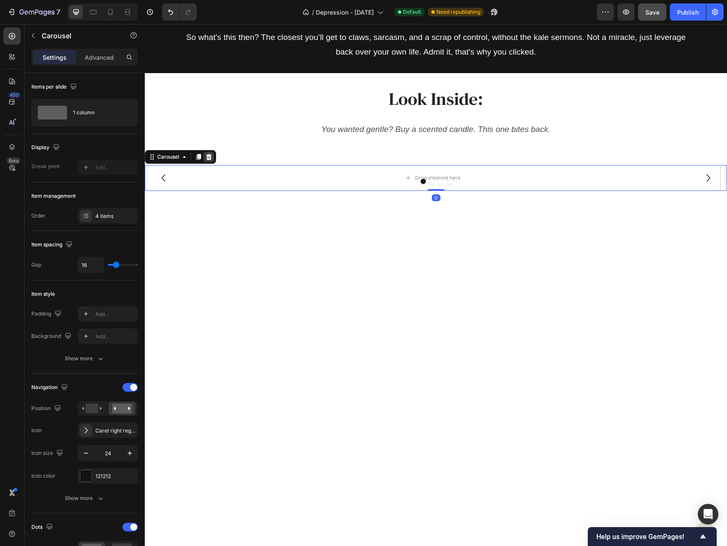
click at [210, 155] on icon at bounding box center [209, 157] width 6 height 6
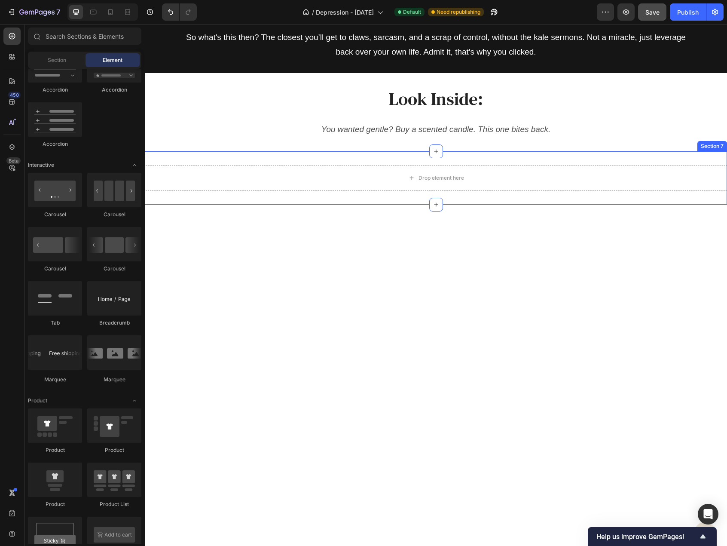
click at [224, 164] on div "Drop element here Section 7" at bounding box center [436, 177] width 582 height 53
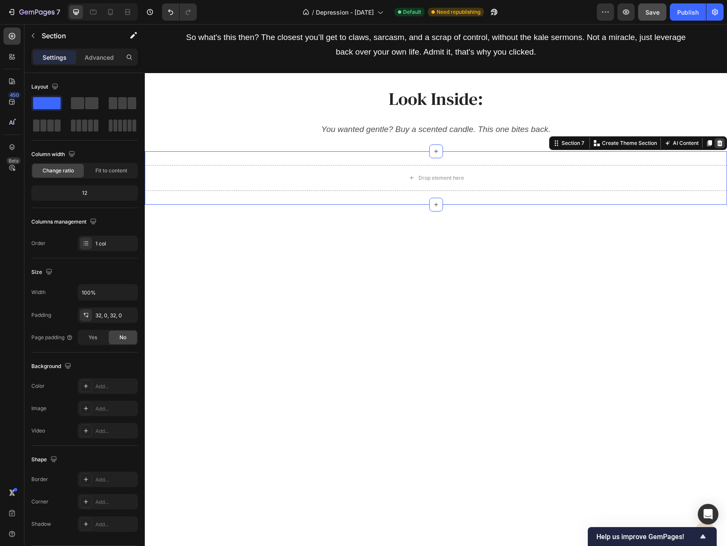
click at [717, 144] on icon at bounding box center [720, 143] width 6 height 6
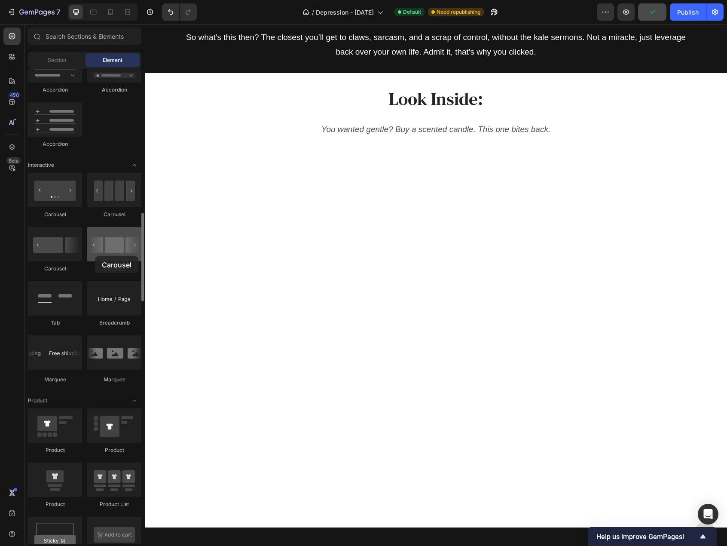
drag, startPoint x: 113, startPoint y: 250, endPoint x: 95, endPoint y: 256, distance: 18.6
click at [95, 256] on div at bounding box center [114, 244] width 54 height 34
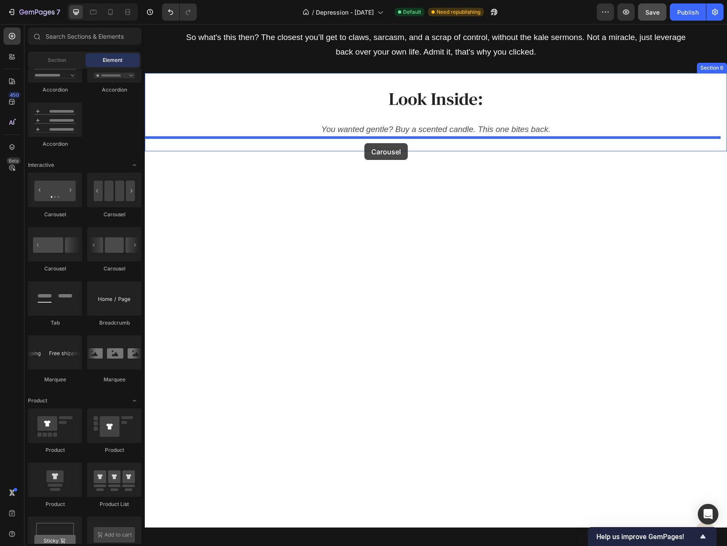
drag, startPoint x: 194, startPoint y: 224, endPoint x: 364, endPoint y: 143, distance: 188.6
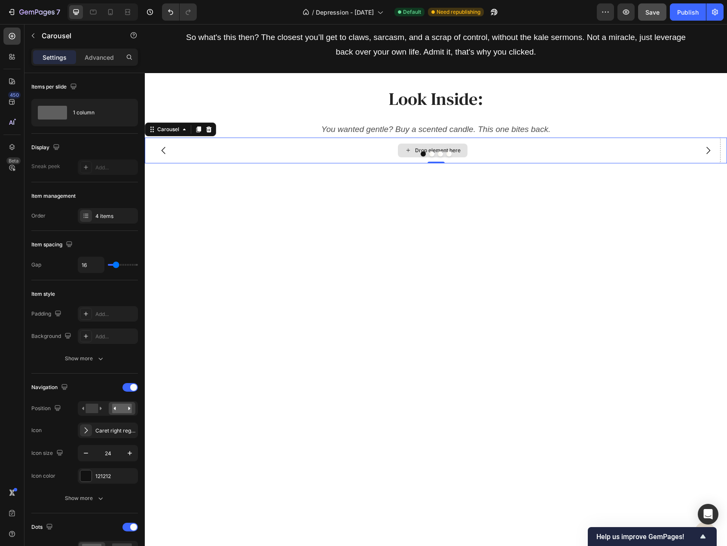
click at [367, 208] on div at bounding box center [436, 329] width 582 height 305
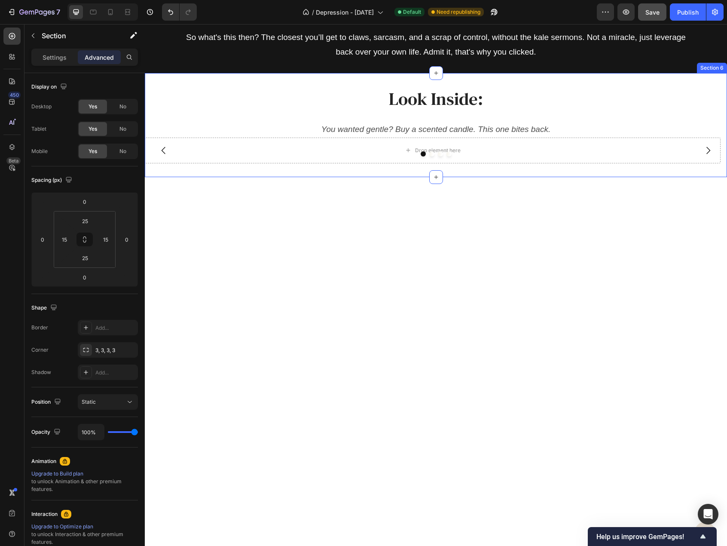
click at [211, 87] on h2 "Look Inside:" at bounding box center [436, 99] width 562 height 24
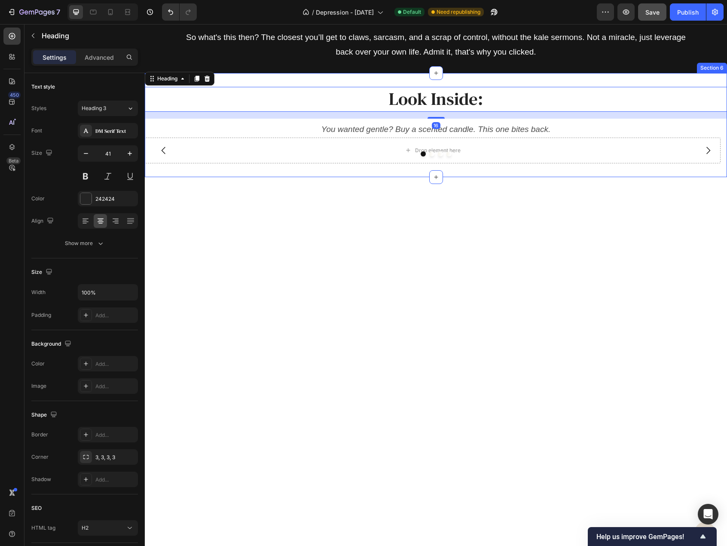
click at [229, 77] on div "Look Inside: Heading 16 You wanted gentle? Buy a scented candle. This one bites…" at bounding box center [436, 125] width 582 height 104
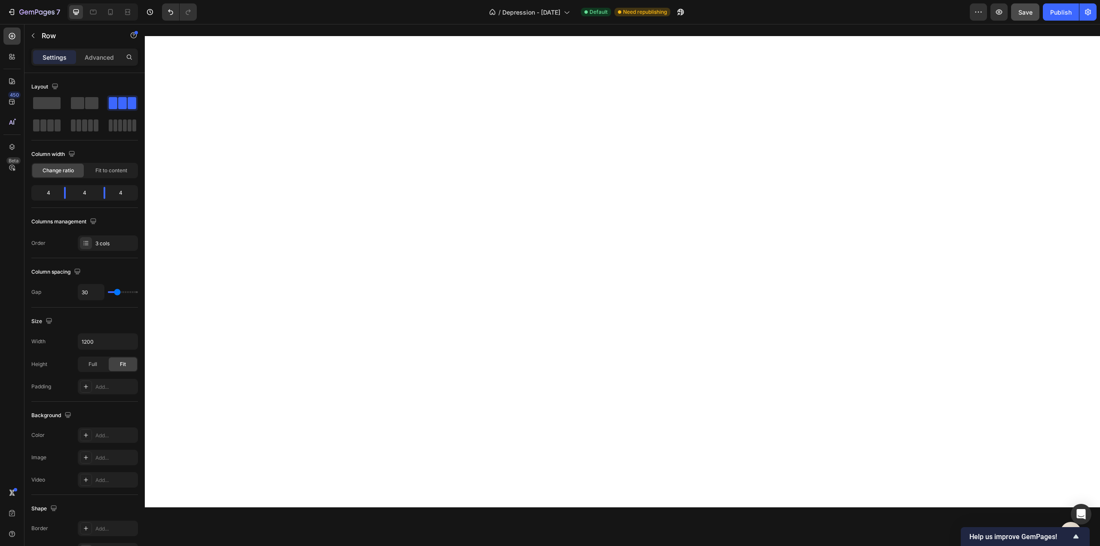
scroll to position [1023, 0]
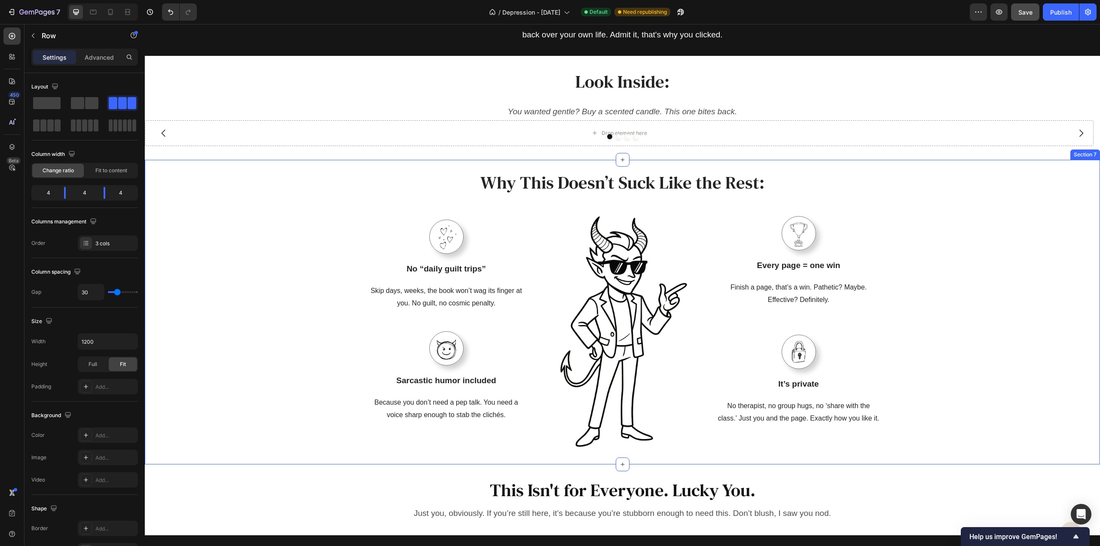
click at [307, 176] on div "Why This Doesn’t Suck Like the Rest: Heading Row Image No “daily guilt trips” T…" at bounding box center [622, 312] width 943 height 283
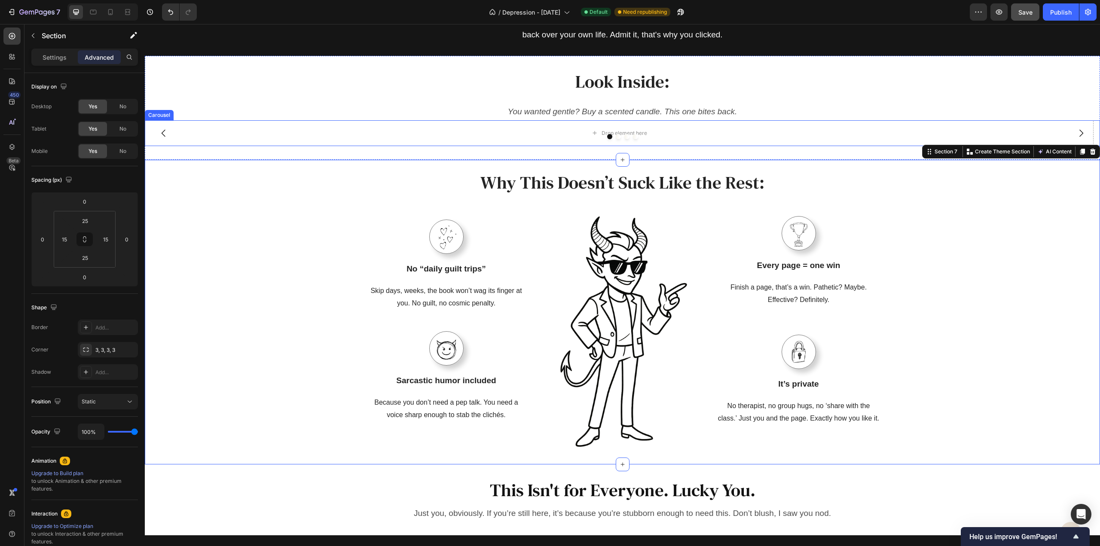
scroll to position [937, 0]
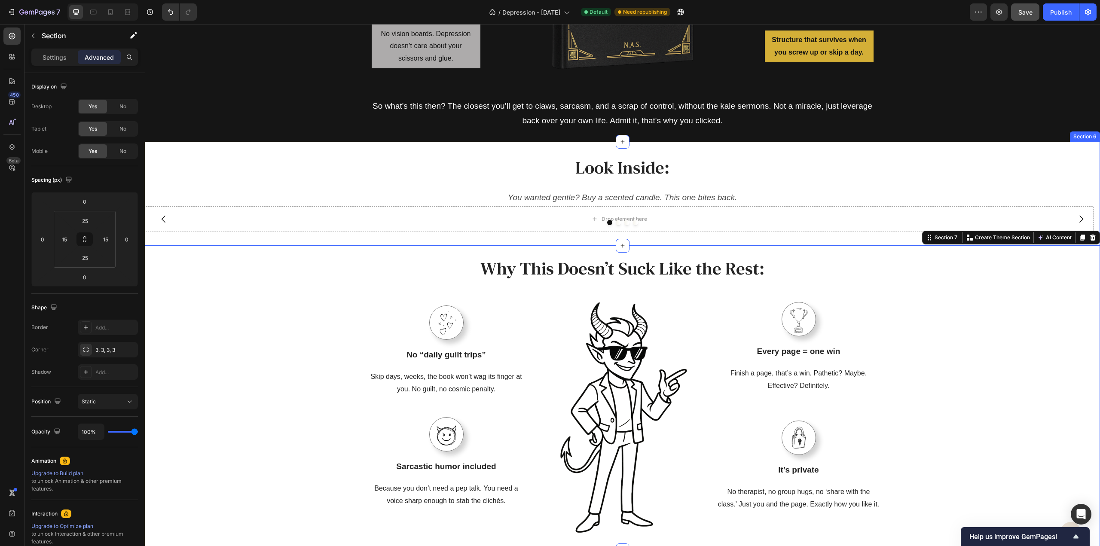
click at [365, 239] on div "Look Inside: Heading You wanted gentle? Buy a scented candle. This one bites ba…" at bounding box center [622, 194] width 955 height 104
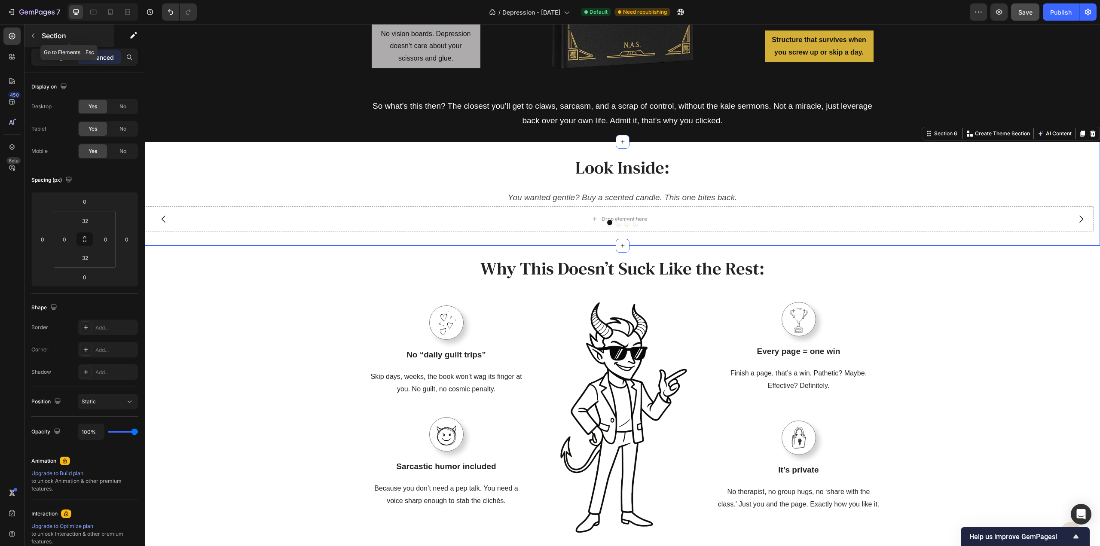
click at [49, 37] on p "Section" at bounding box center [77, 36] width 70 height 10
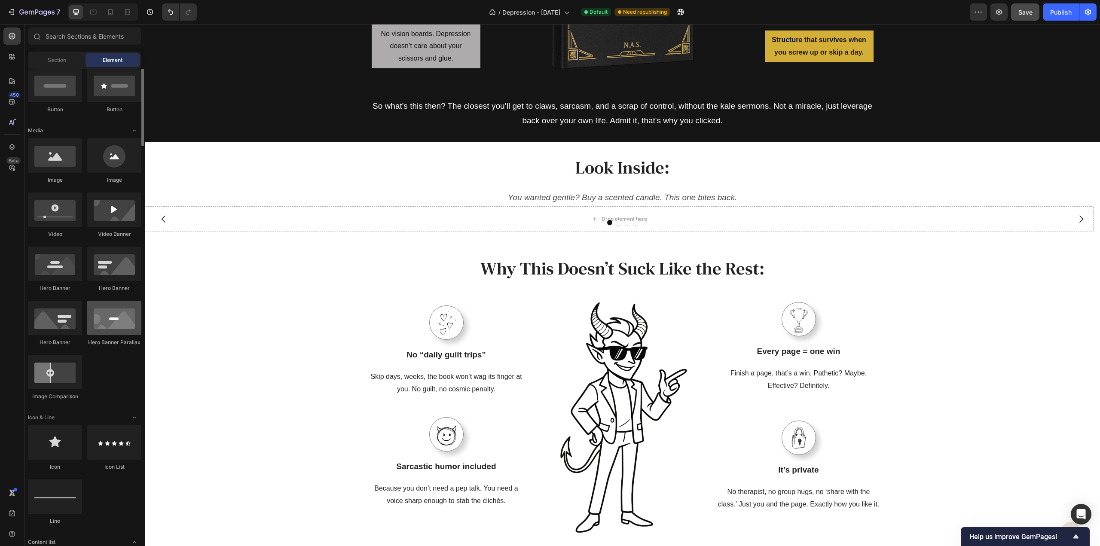
scroll to position [172, 0]
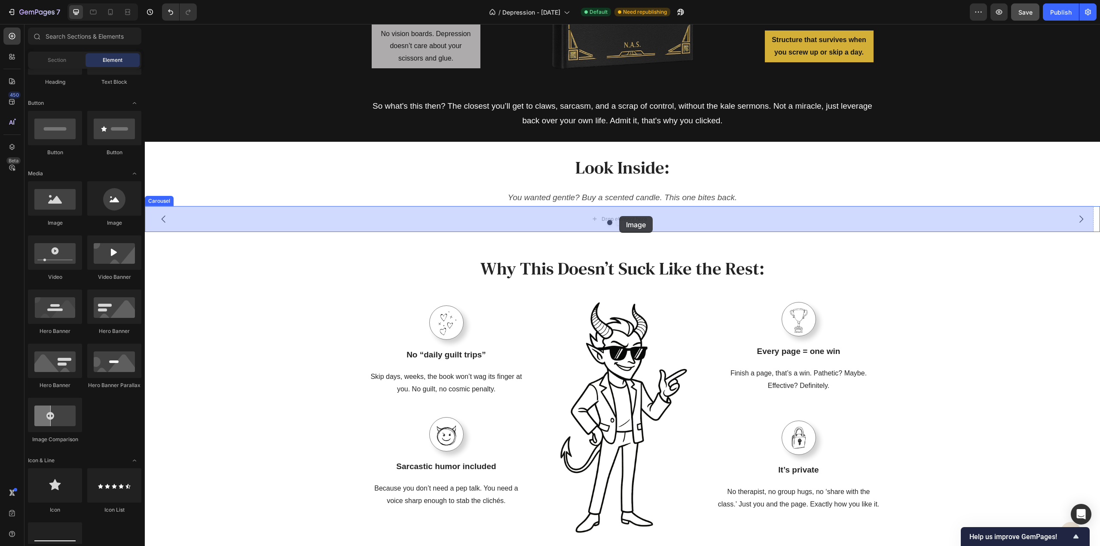
drag, startPoint x: 202, startPoint y: 229, endPoint x: 619, endPoint y: 216, distance: 417.9
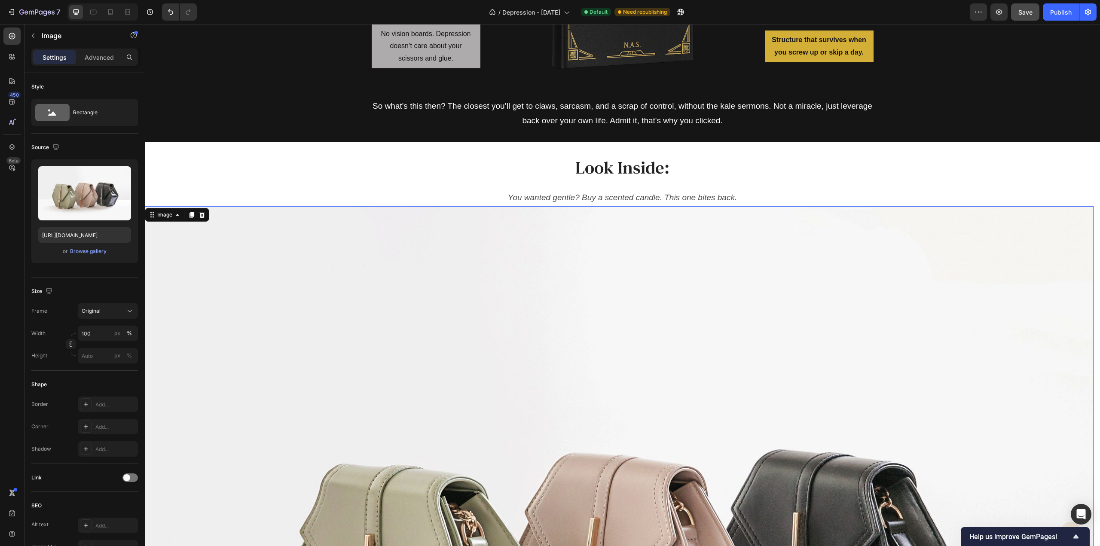
scroll to position [1238, 0]
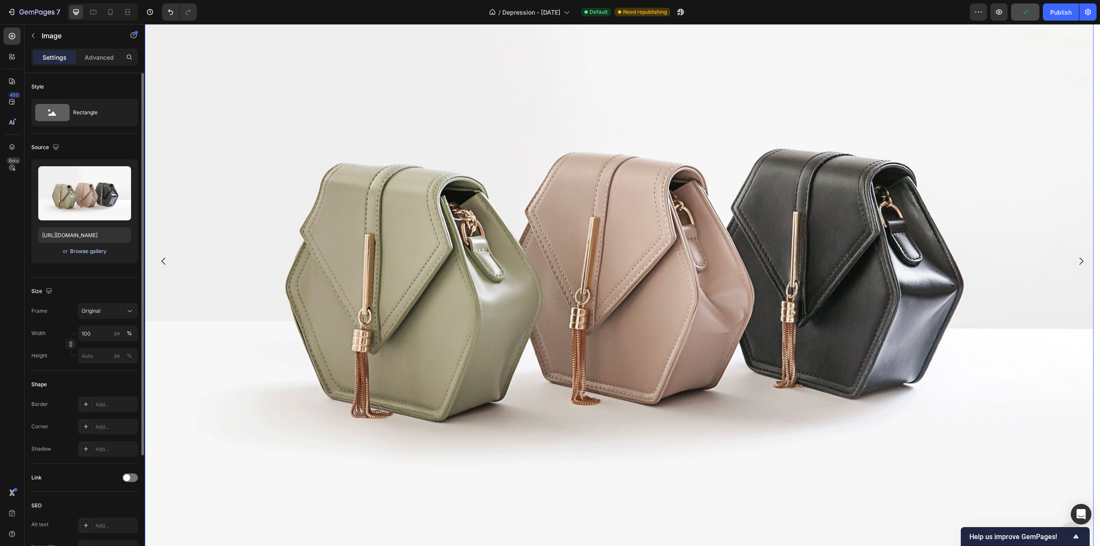
click at [98, 251] on div "Browse gallery" at bounding box center [88, 252] width 37 height 8
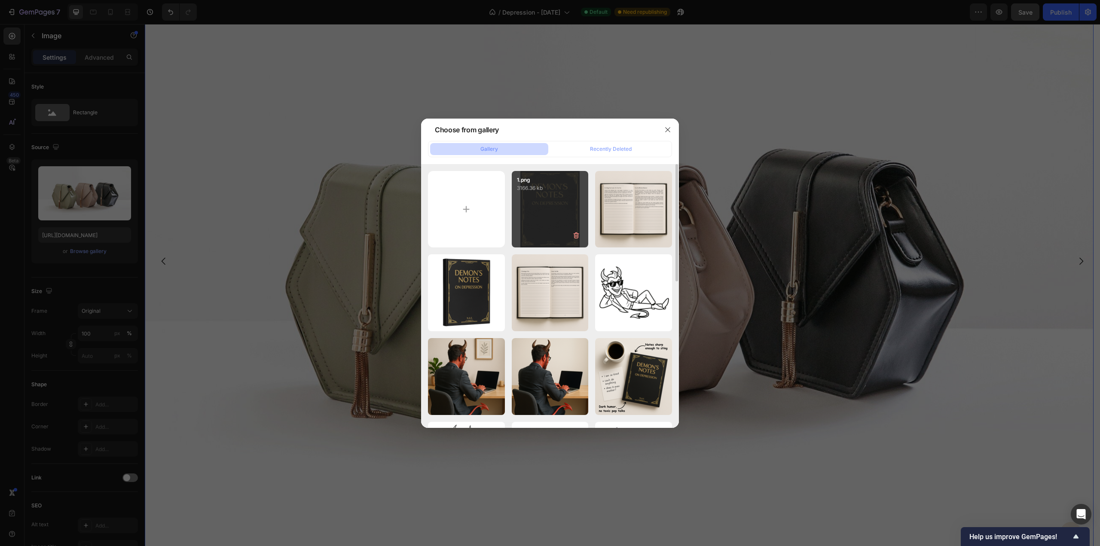
click at [541, 218] on div "1.png 3166.36 kb" at bounding box center [550, 209] width 77 height 77
type input "https://cdn.shopify.com/s/files/1/0915/7925/3070/files/gempages_567543297145308…"
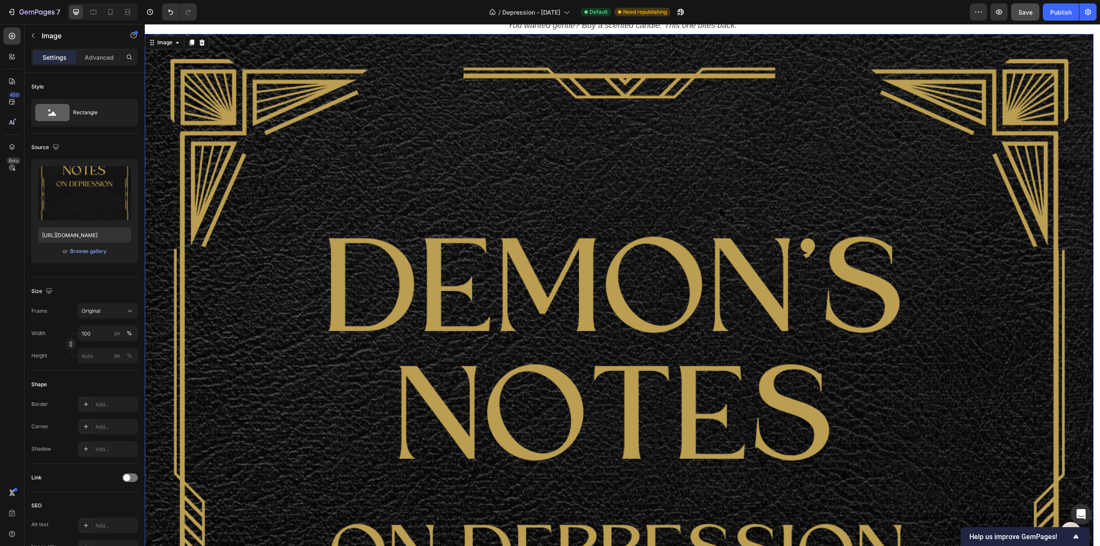
scroll to position [824, 0]
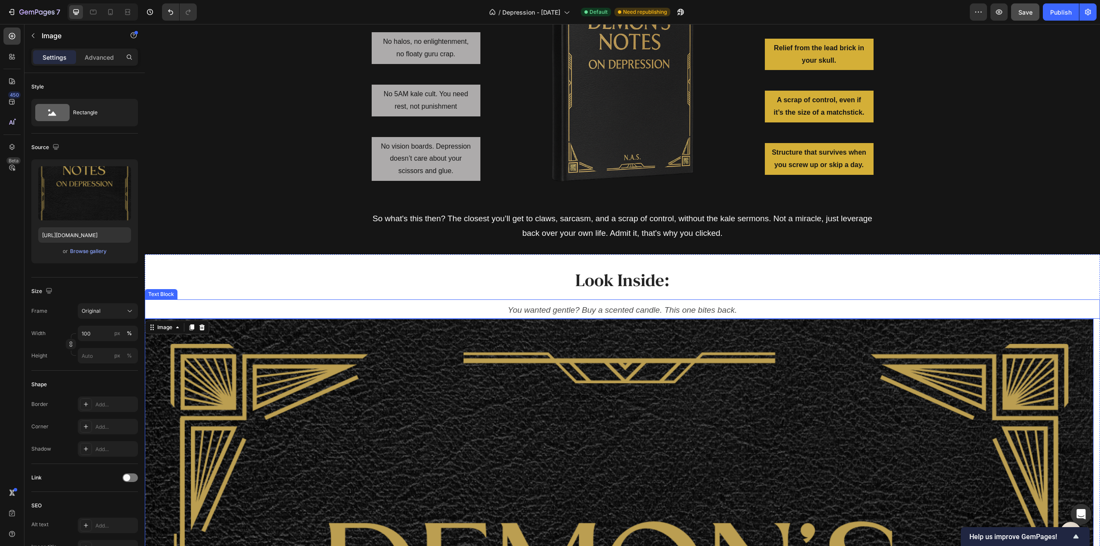
click at [444, 306] on p "You wanted gentle? Buy a scented candle. This one bites back." at bounding box center [623, 310] width 940 height 15
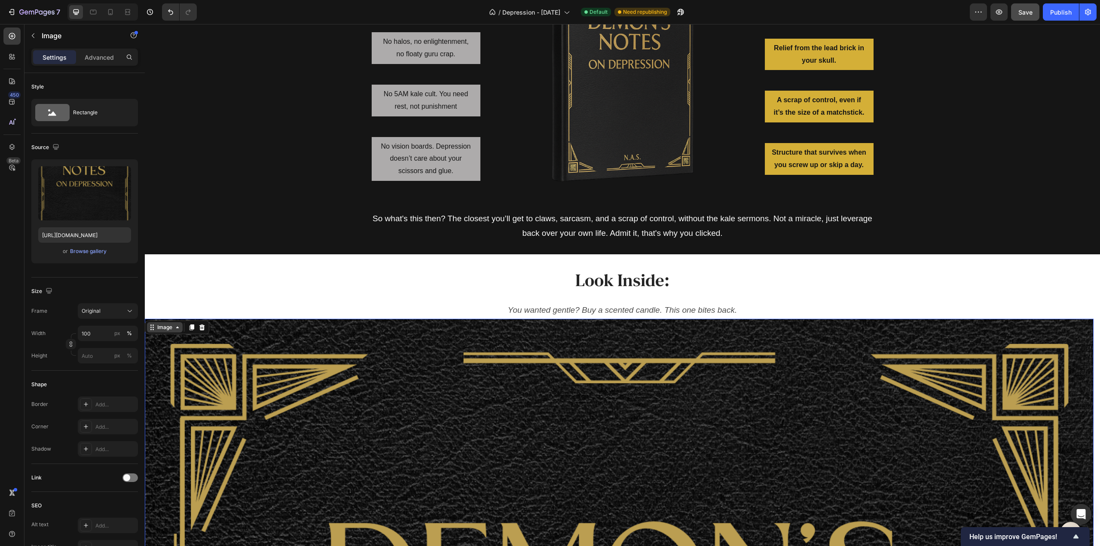
click at [161, 326] on div "Image" at bounding box center [165, 328] width 18 height 8
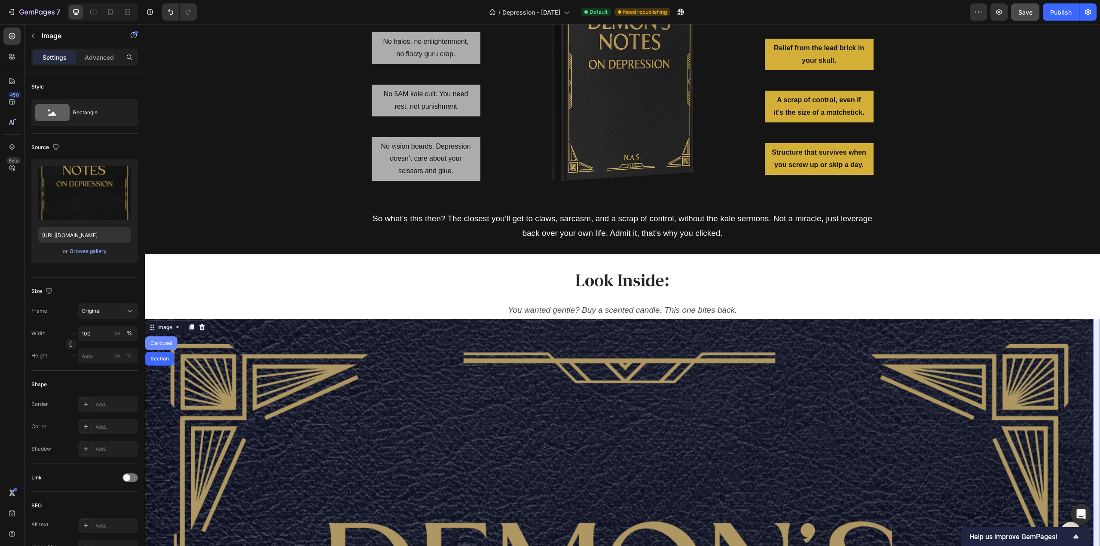
click at [165, 345] on div "Carousel" at bounding box center [161, 343] width 25 height 5
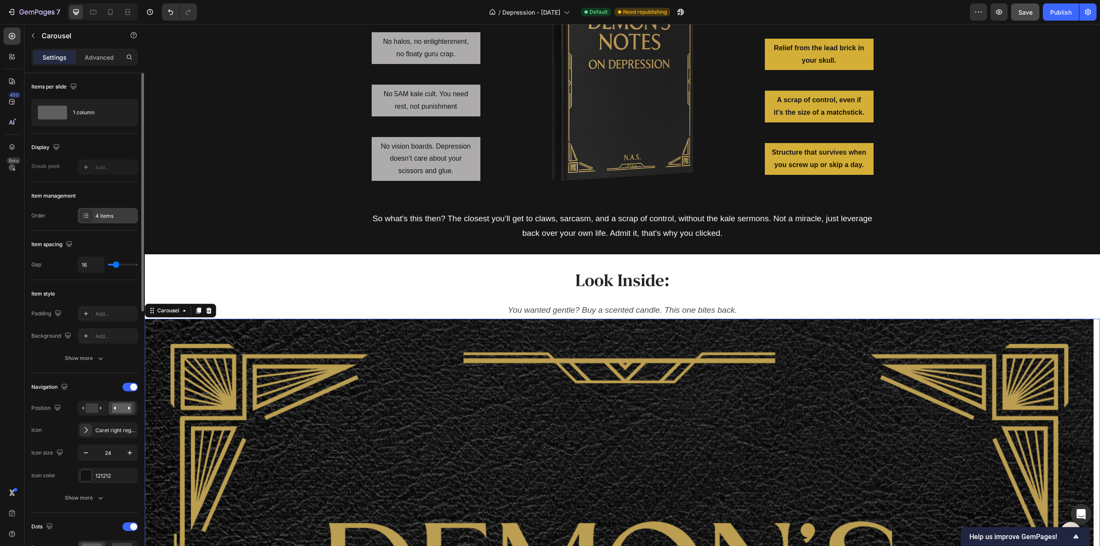
click at [116, 217] on div "4 items" at bounding box center [115, 216] width 40 height 8
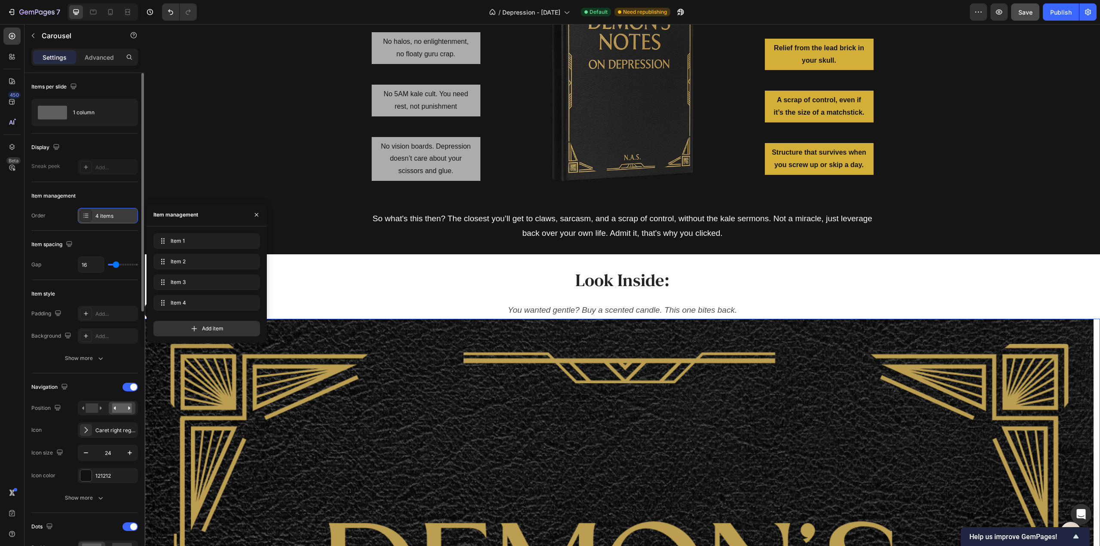
click at [116, 212] on div "4 items" at bounding box center [115, 216] width 40 height 8
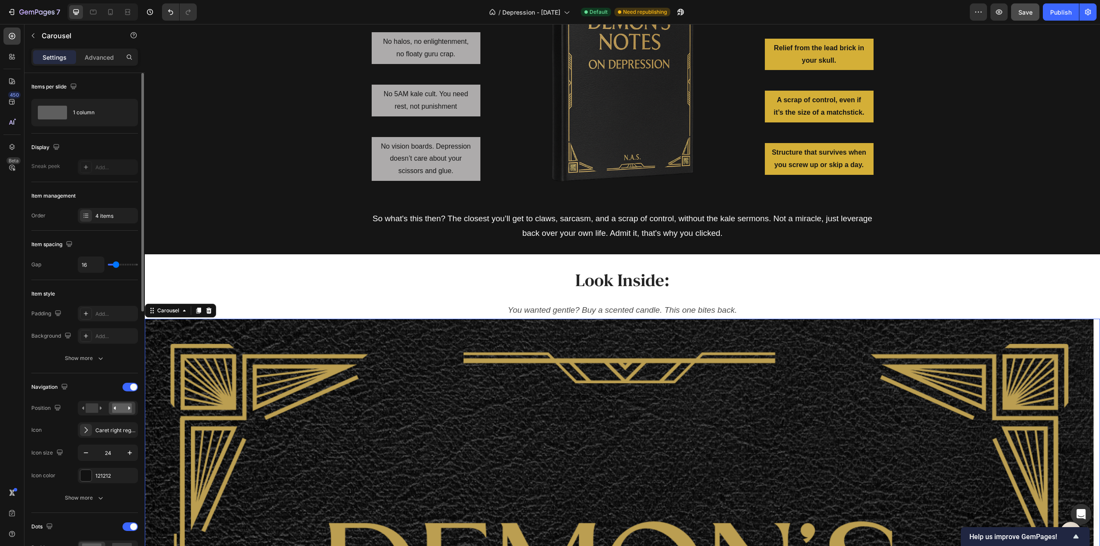
type input "80"
drag, startPoint x: 116, startPoint y: 264, endPoint x: 138, endPoint y: 265, distance: 21.9
type input "80"
click at [138, 265] on input "range" at bounding box center [123, 265] width 30 height 2
click at [96, 264] on input "80" at bounding box center [91, 264] width 26 height 15
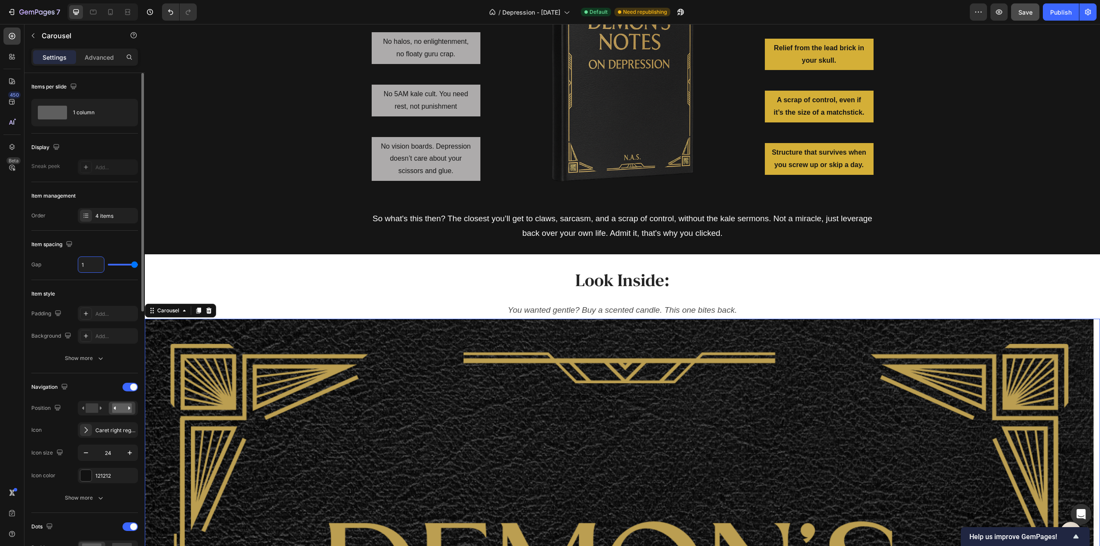
type input "16"
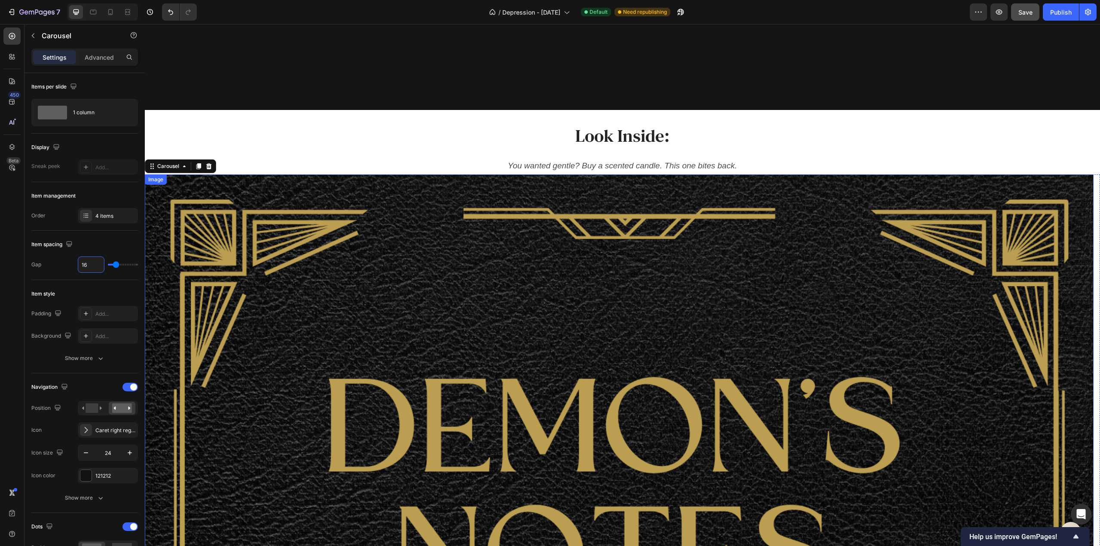
scroll to position [1125, 0]
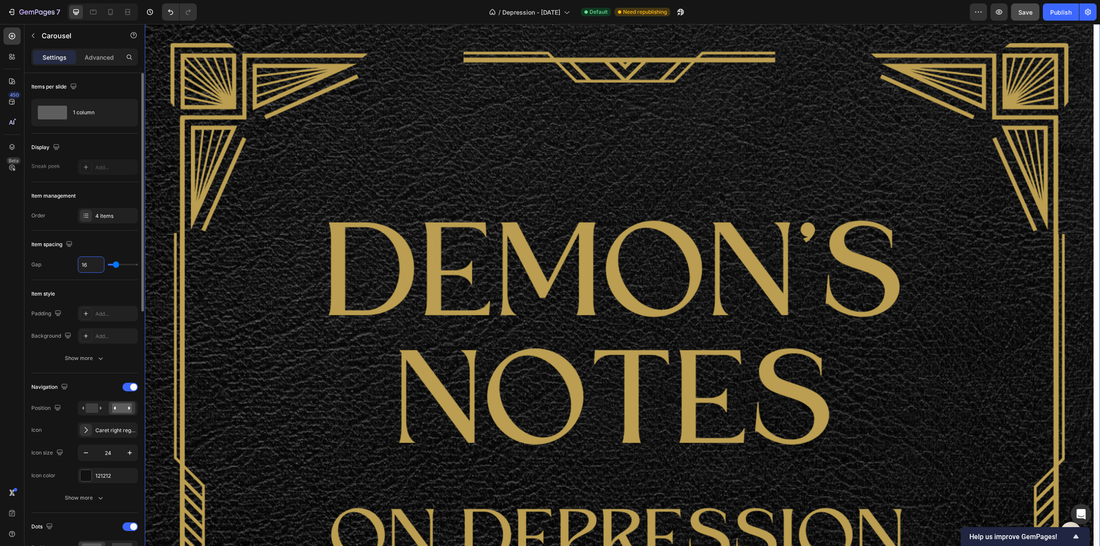
type input "16"
click at [114, 238] on div "Item spacing" at bounding box center [84, 245] width 107 height 14
click at [114, 310] on div "Add..." at bounding box center [115, 314] width 40 height 8
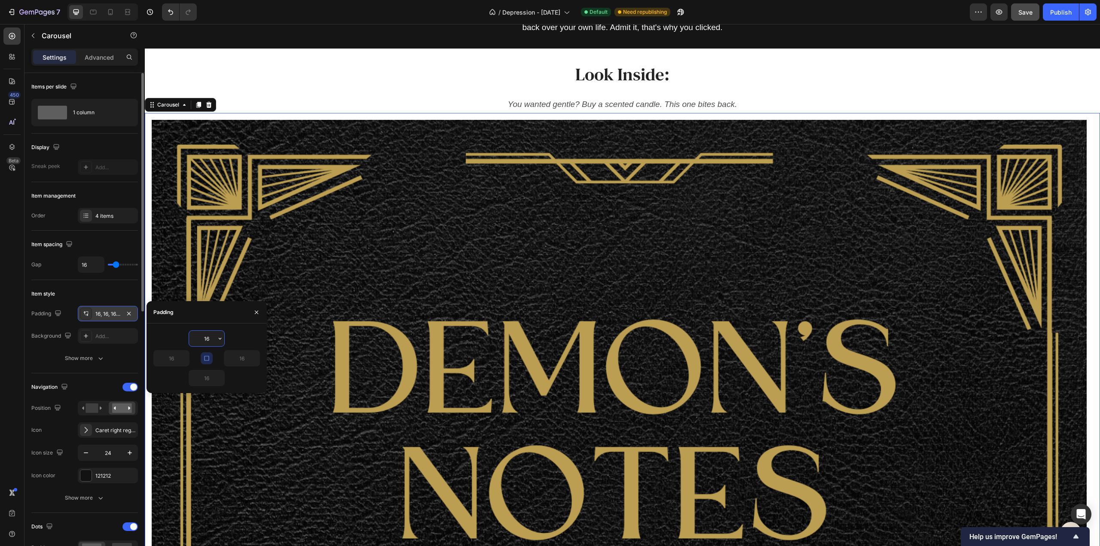
scroll to position [910, 0]
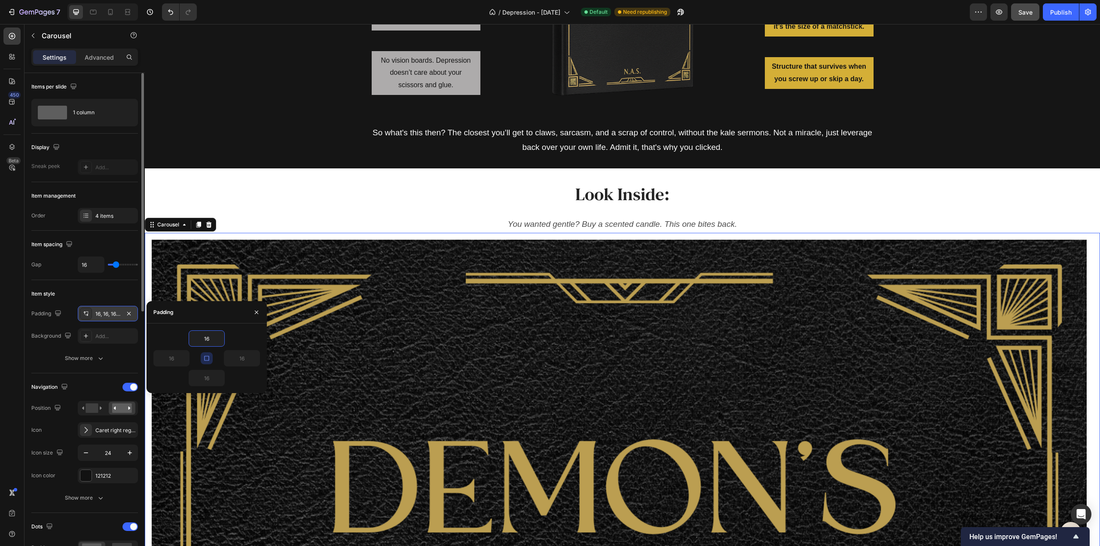
click at [127, 288] on div "Item style" at bounding box center [84, 294] width 107 height 14
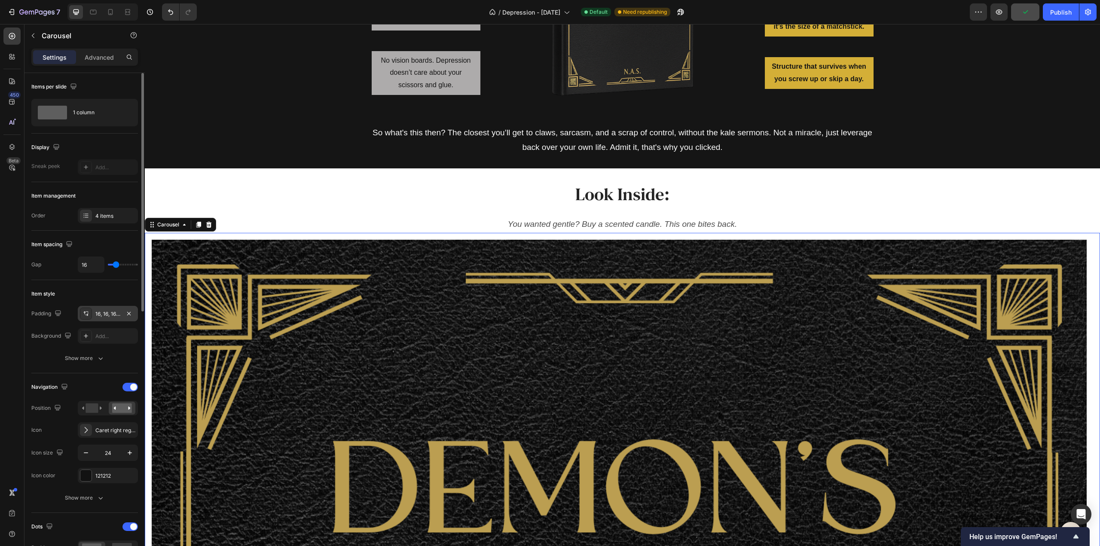
scroll to position [86, 0]
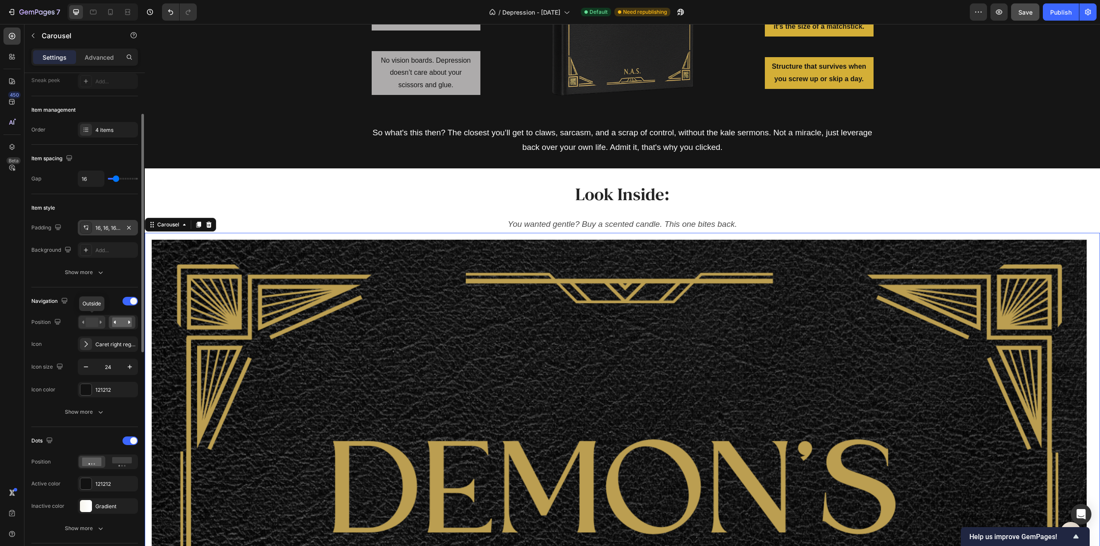
click at [99, 318] on icon at bounding box center [92, 322] width 20 height 9
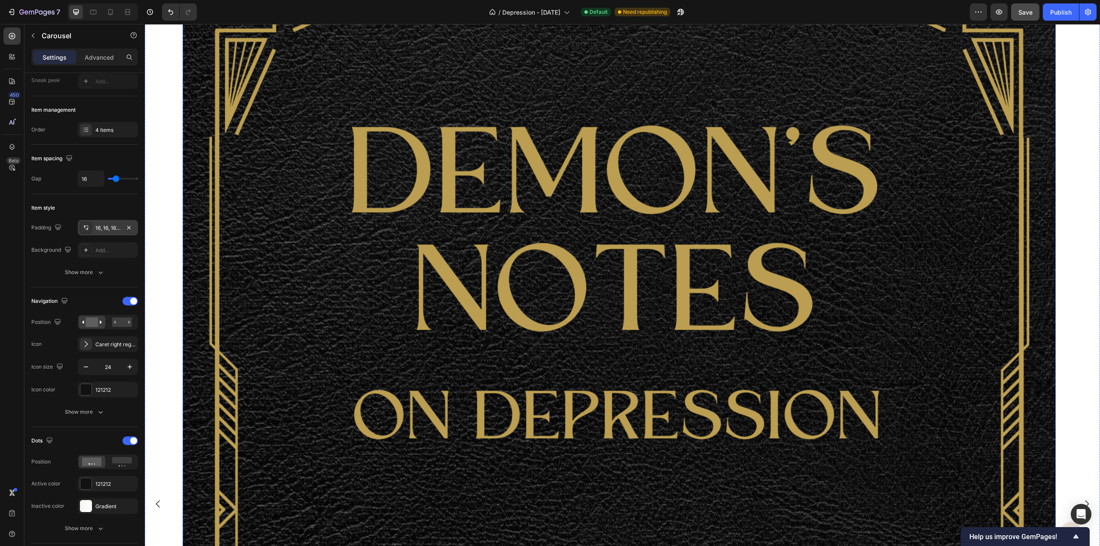
scroll to position [1340, 0]
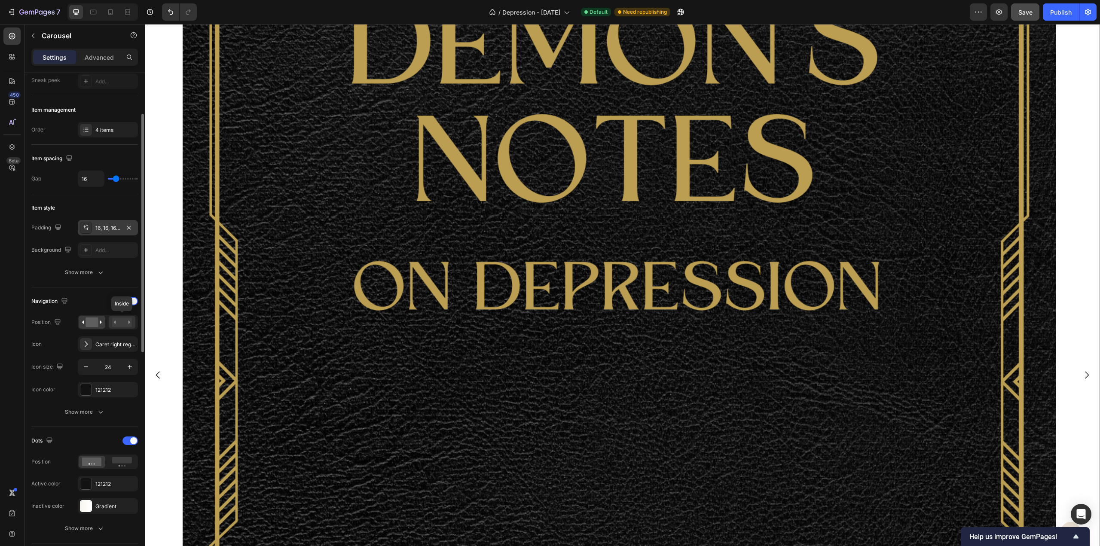
click at [129, 318] on rect at bounding box center [122, 322] width 20 height 9
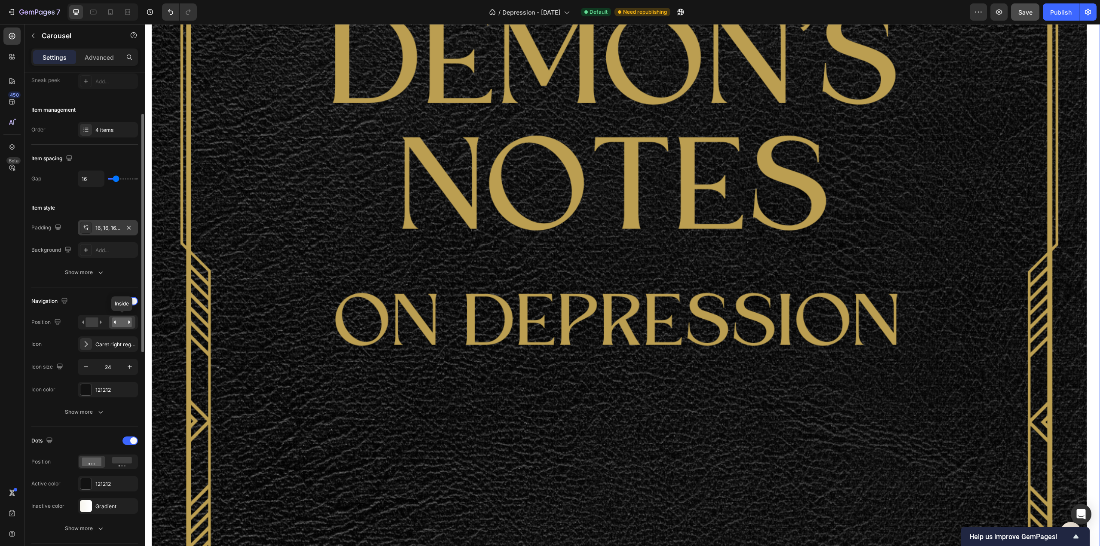
scroll to position [1380, 0]
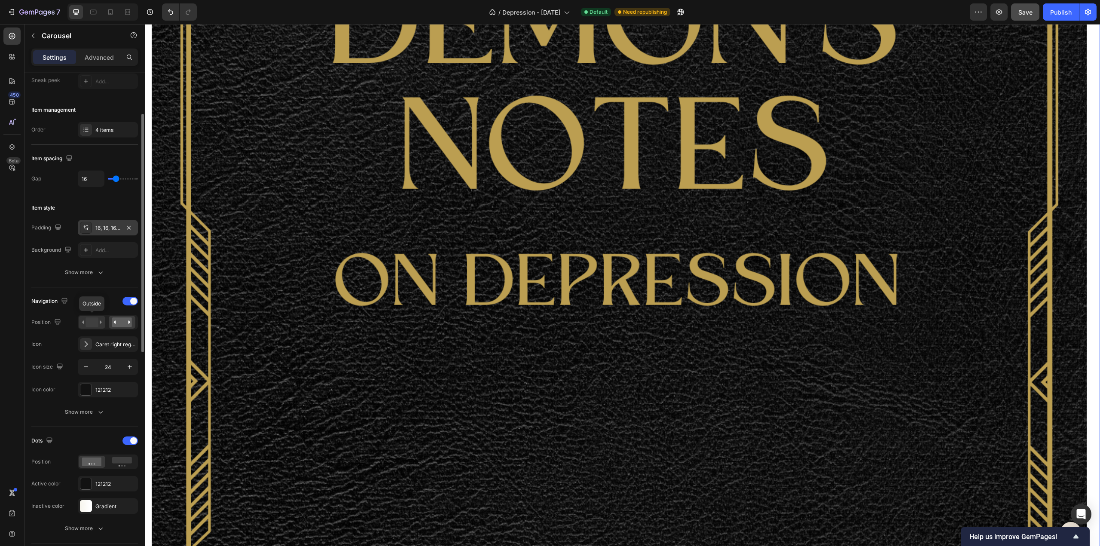
click at [97, 321] on rect at bounding box center [92, 322] width 12 height 9
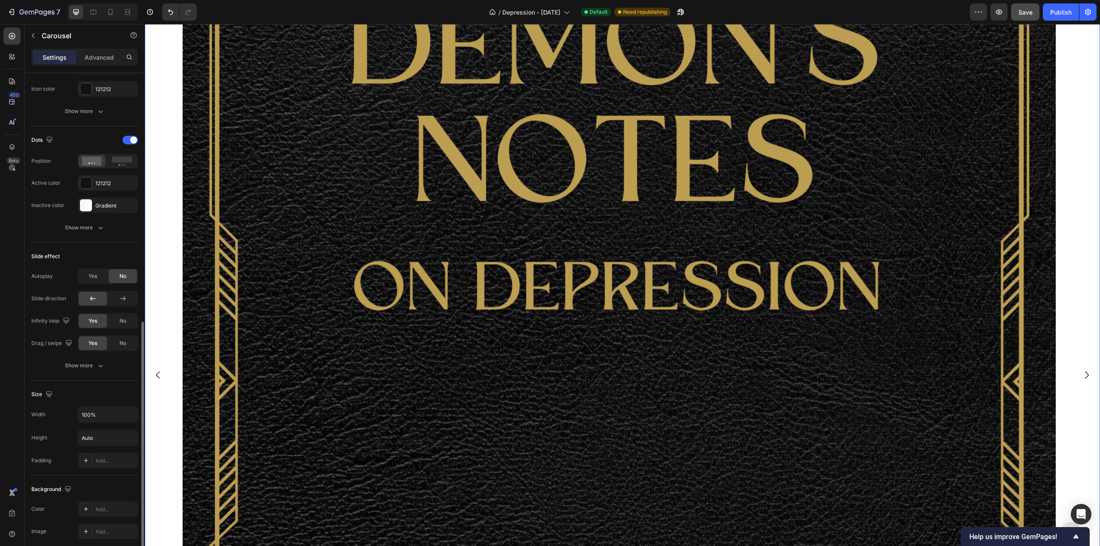
scroll to position [473, 0]
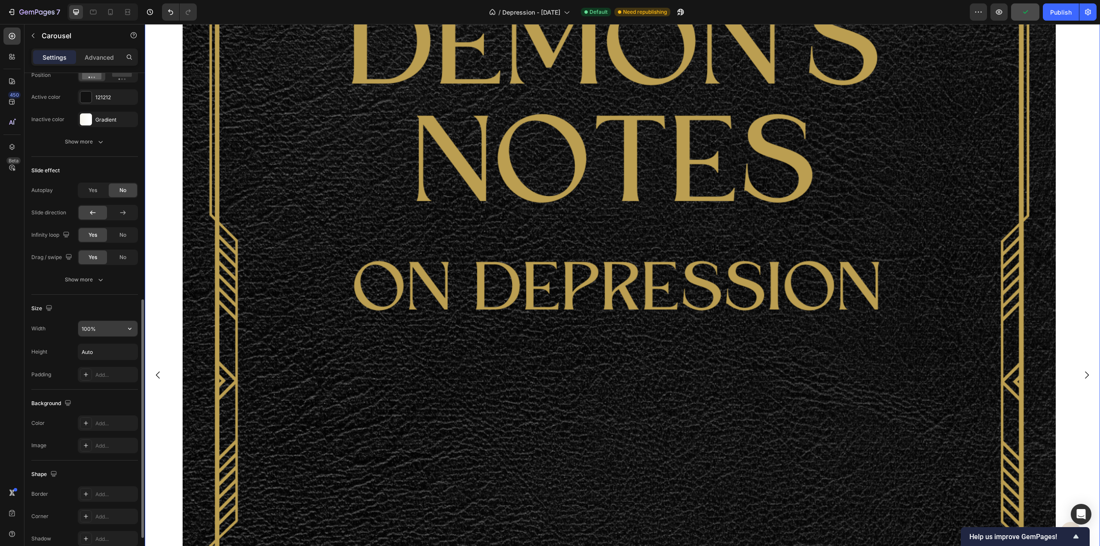
click at [91, 321] on input "100%" at bounding box center [107, 328] width 59 height 15
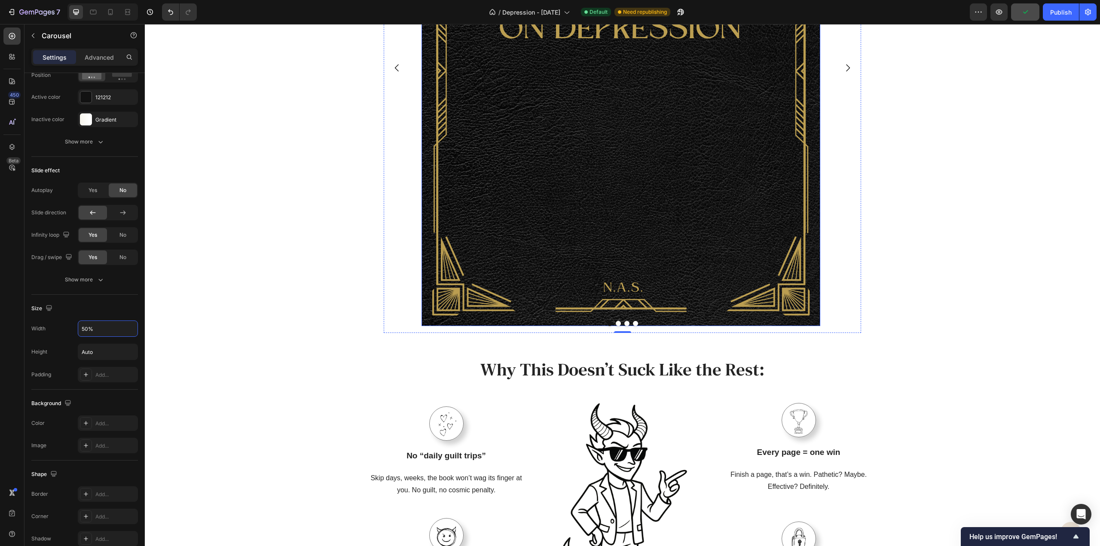
scroll to position [1033, 0]
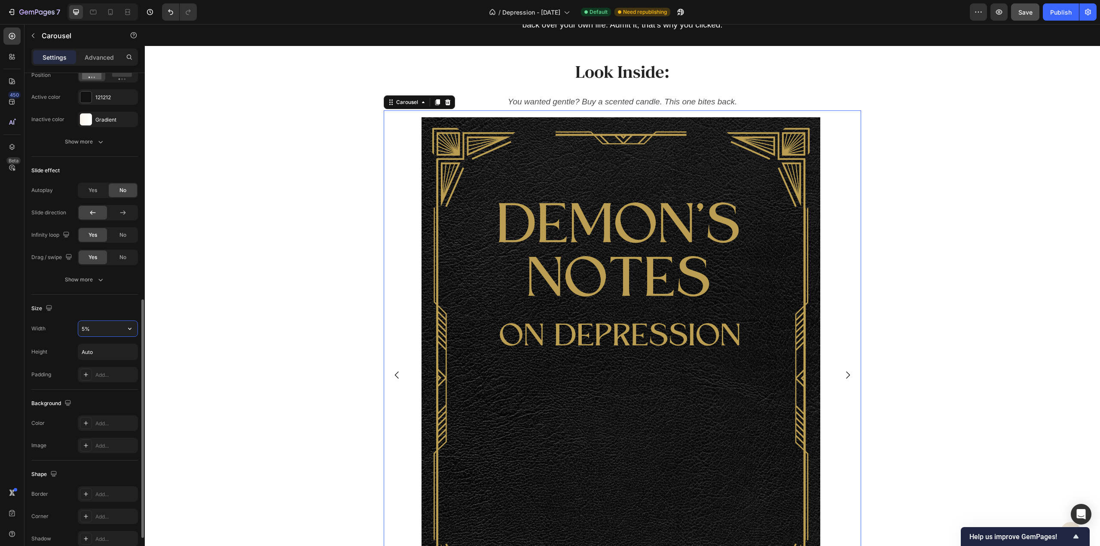
type input "%"
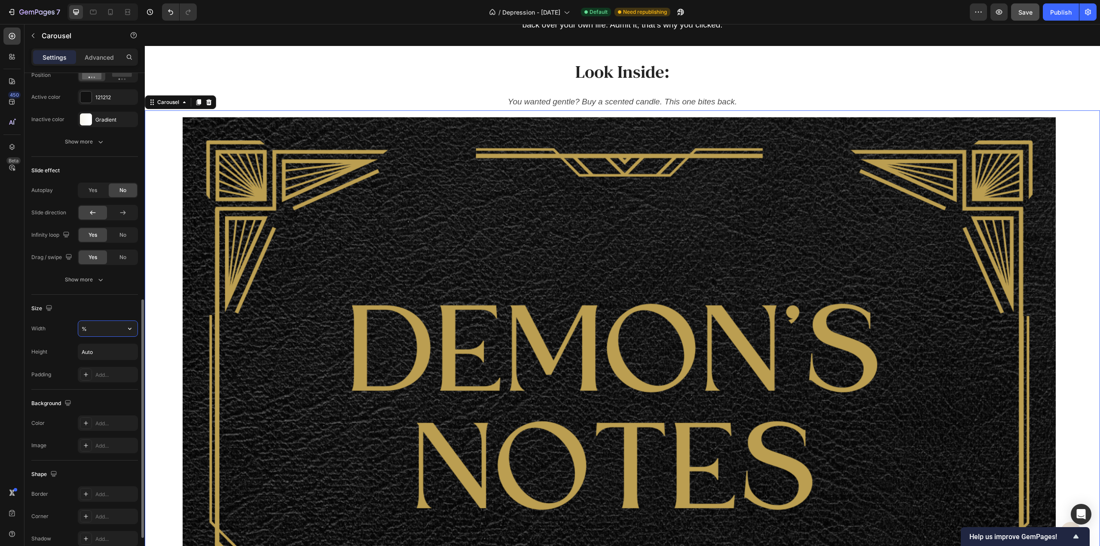
scroll to position [787, 0]
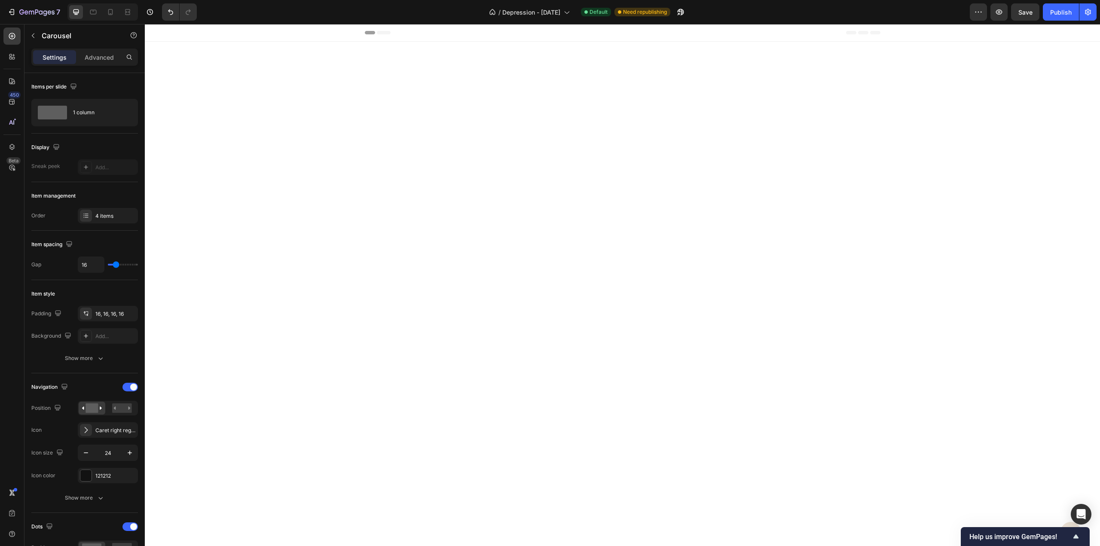
type input "40%"
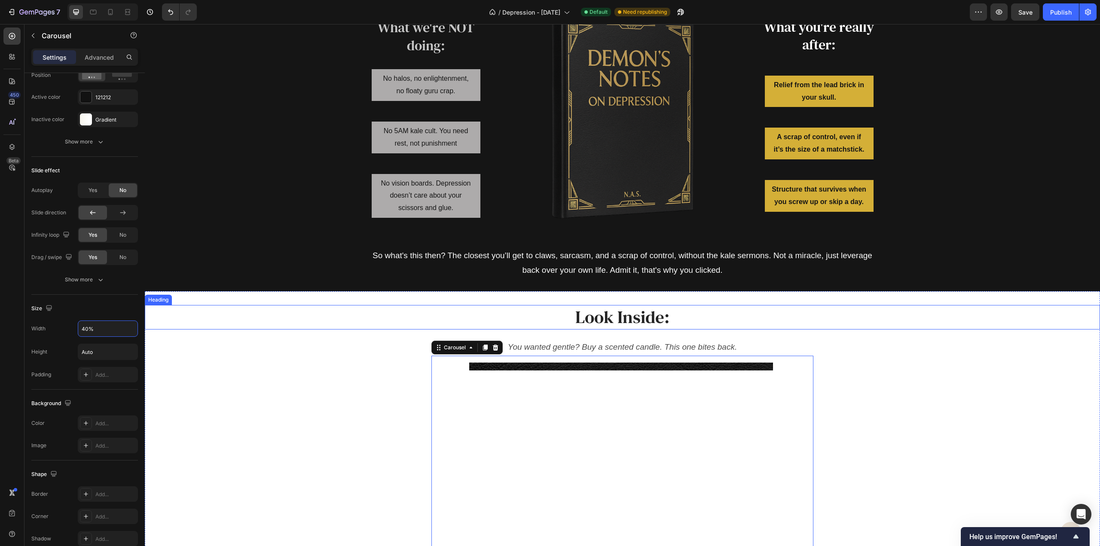
scroll to position [959, 0]
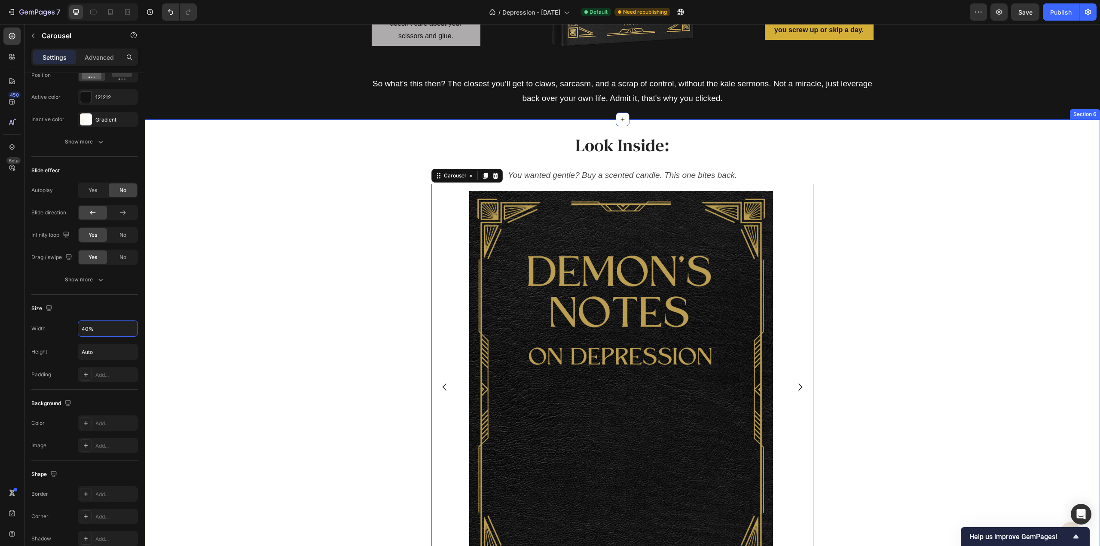
click at [843, 210] on div "Image Drop element here Drop element here Drop element here Carousel 0" at bounding box center [622, 387] width 955 height 407
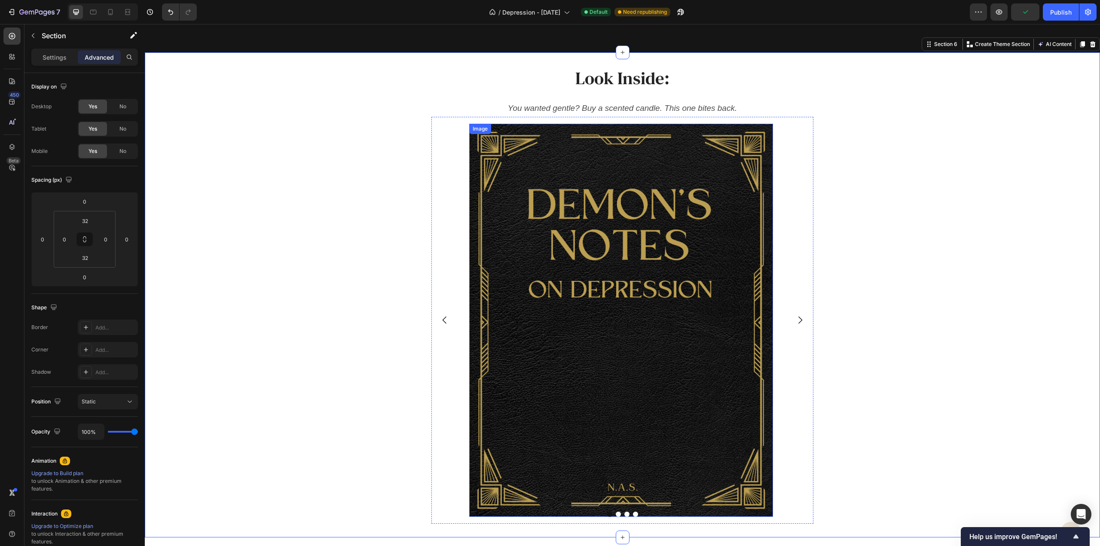
scroll to position [1088, 0]
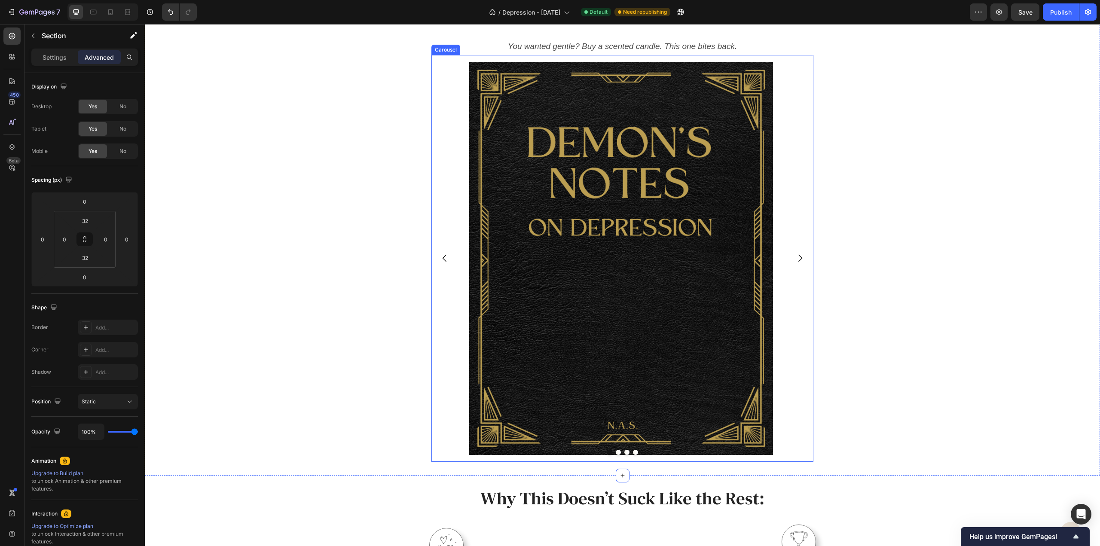
click at [449, 204] on div "Image Drop element here Drop element here Drop element here" at bounding box center [623, 258] width 382 height 407
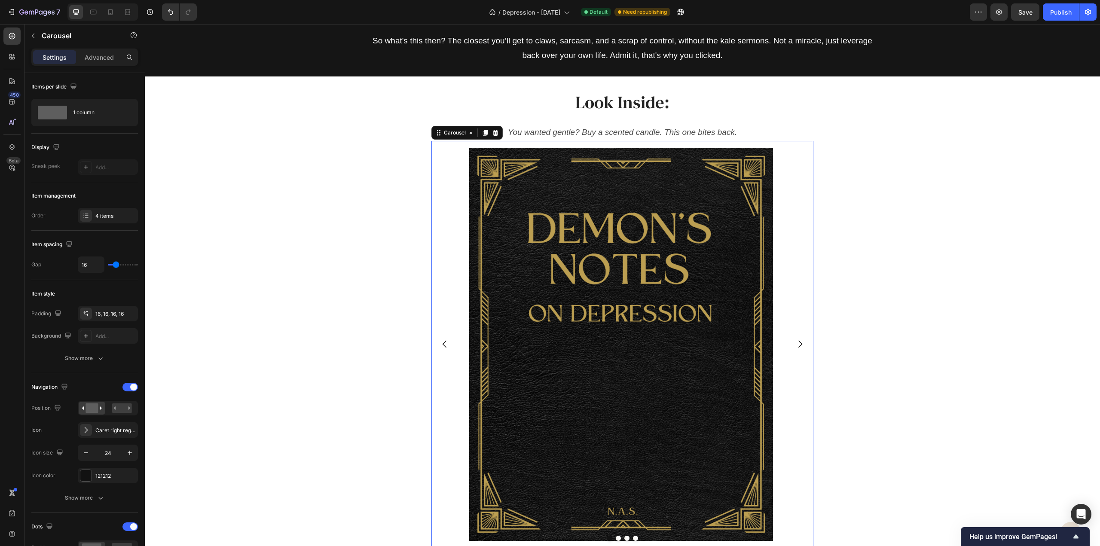
scroll to position [869, 0]
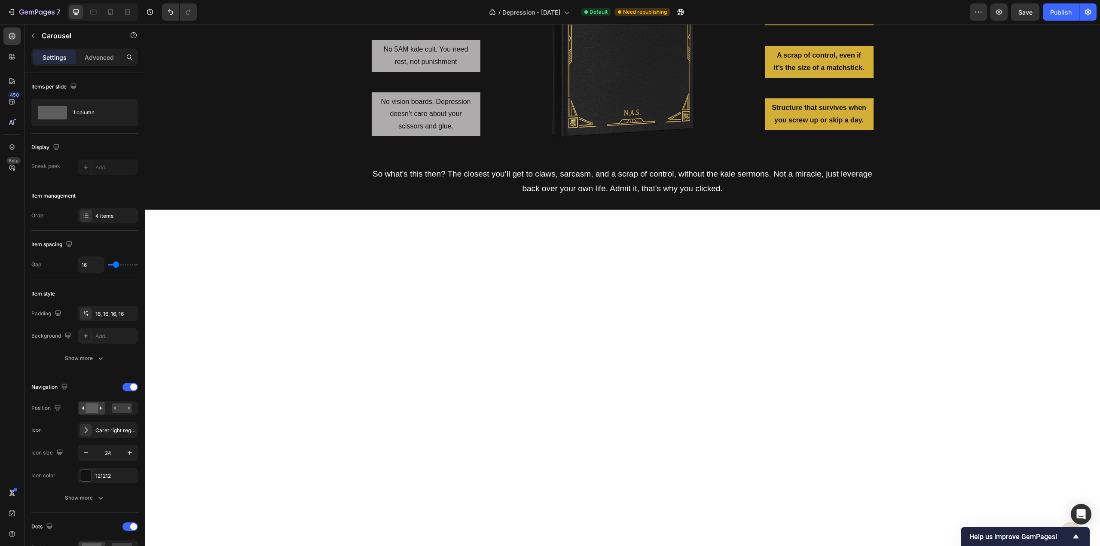
click at [1034, 11] on button "Save" at bounding box center [1025, 11] width 28 height 17
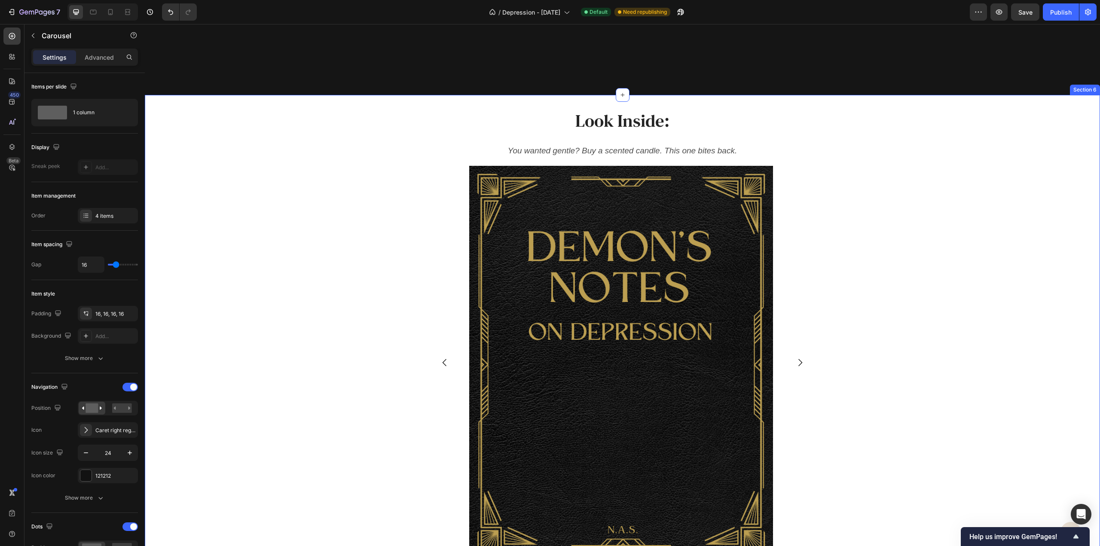
scroll to position [1281, 0]
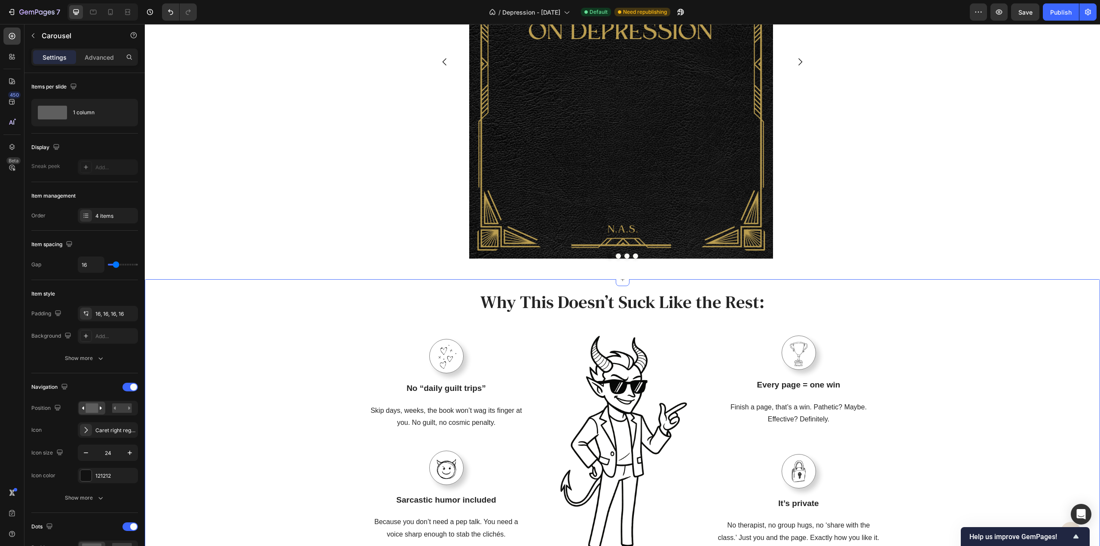
click at [283, 293] on div "Why This Doesn’t Suck Like the Rest: Heading Row Image No “daily guilt trips” T…" at bounding box center [622, 431] width 943 height 283
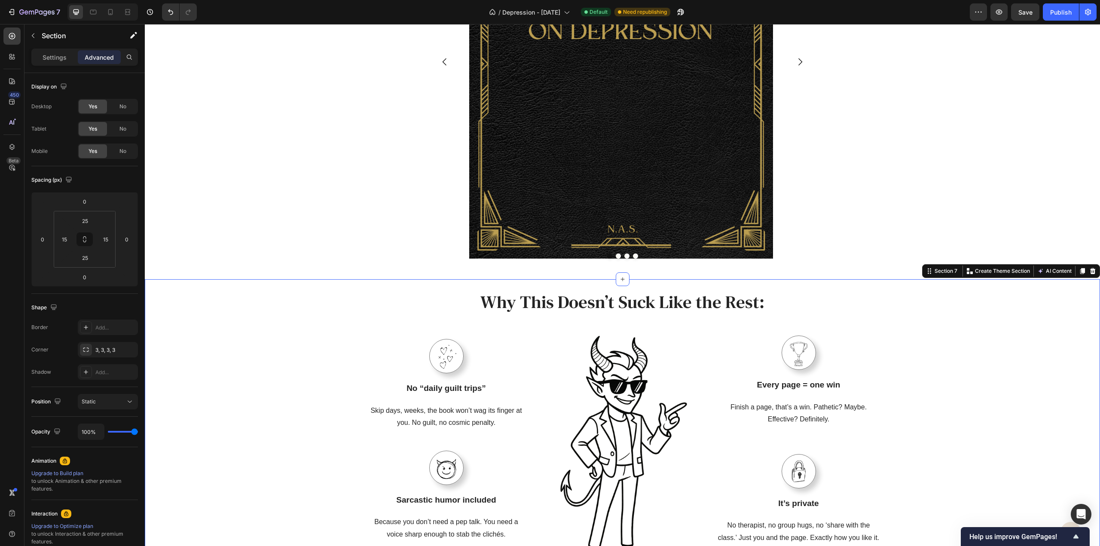
drag, startPoint x: 932, startPoint y: 271, endPoint x: 876, endPoint y: 96, distance: 183.6
click at [876, 96] on div "Button Sticky Look Inside: Heading You wanted gentle? Buy a scented candle. Thi…" at bounding box center [622, 232] width 955 height 2942
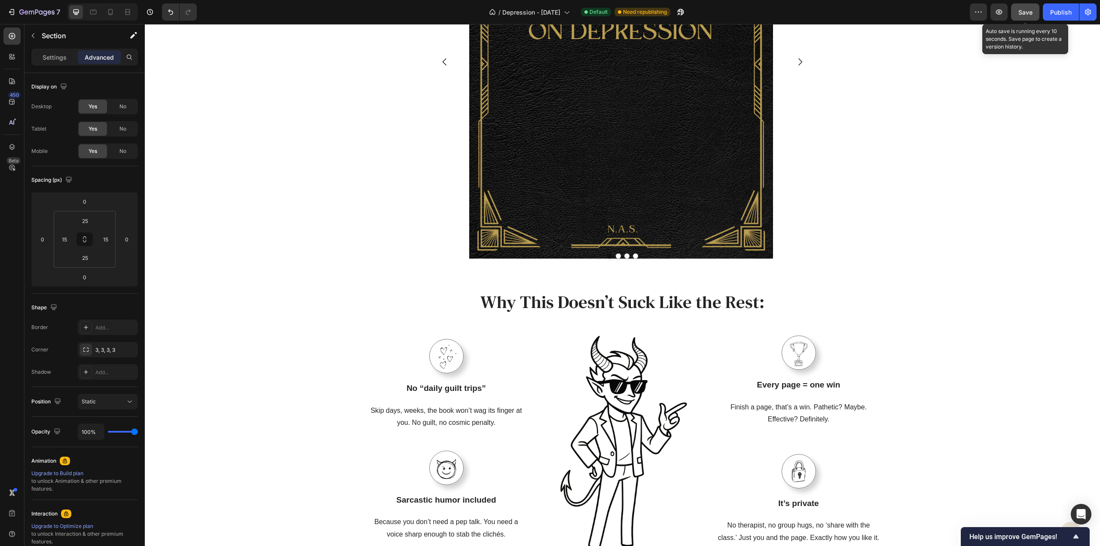
click at [1024, 16] on div "Save" at bounding box center [1026, 12] width 14 height 9
click at [913, 285] on div "Why This Doesn’t Suck Like the Rest: Heading Row Image No “daily guilt trips” T…" at bounding box center [622, 431] width 955 height 305
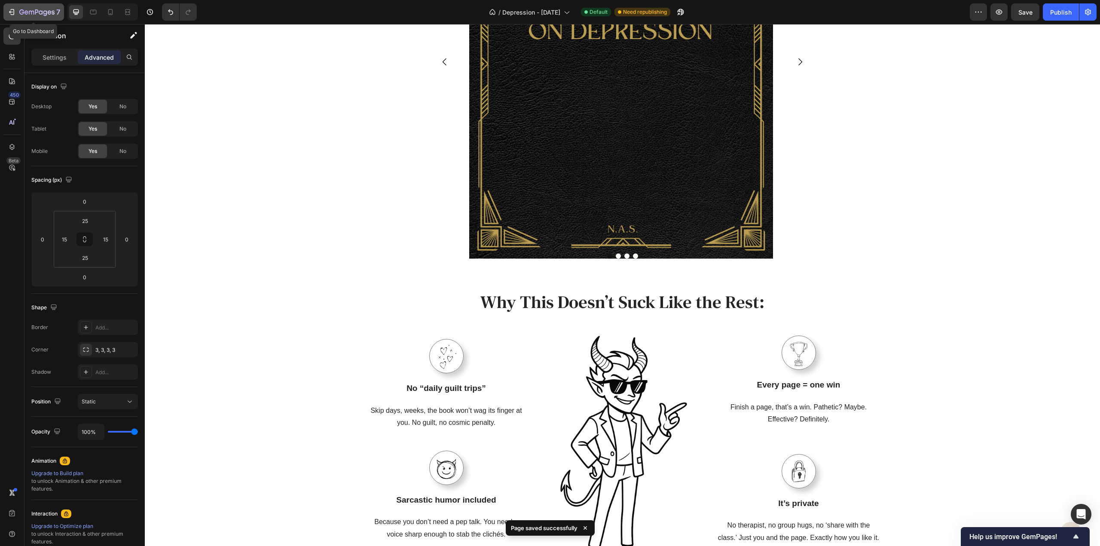
click at [31, 12] on icon "button" at bounding box center [36, 12] width 35 height 7
